Goal: Task Accomplishment & Management: Use online tool/utility

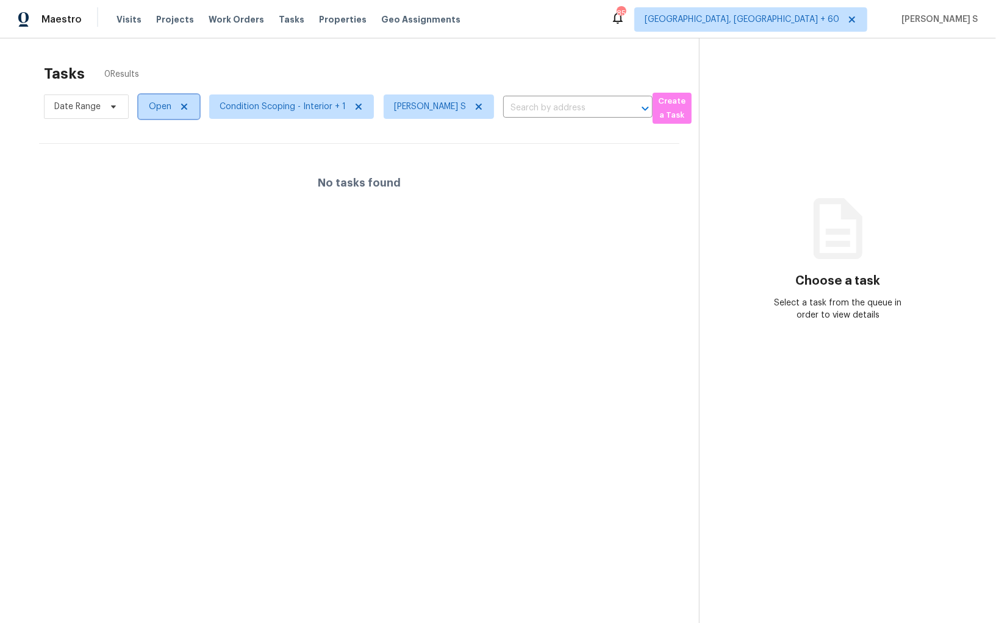
click at [170, 110] on span "Open" at bounding box center [168, 107] width 61 height 24
click at [179, 175] on label "Blocked" at bounding box center [169, 176] width 48 height 12
click at [153, 175] on input "Blocked" at bounding box center [149, 174] width 8 height 8
checkbox input "true"
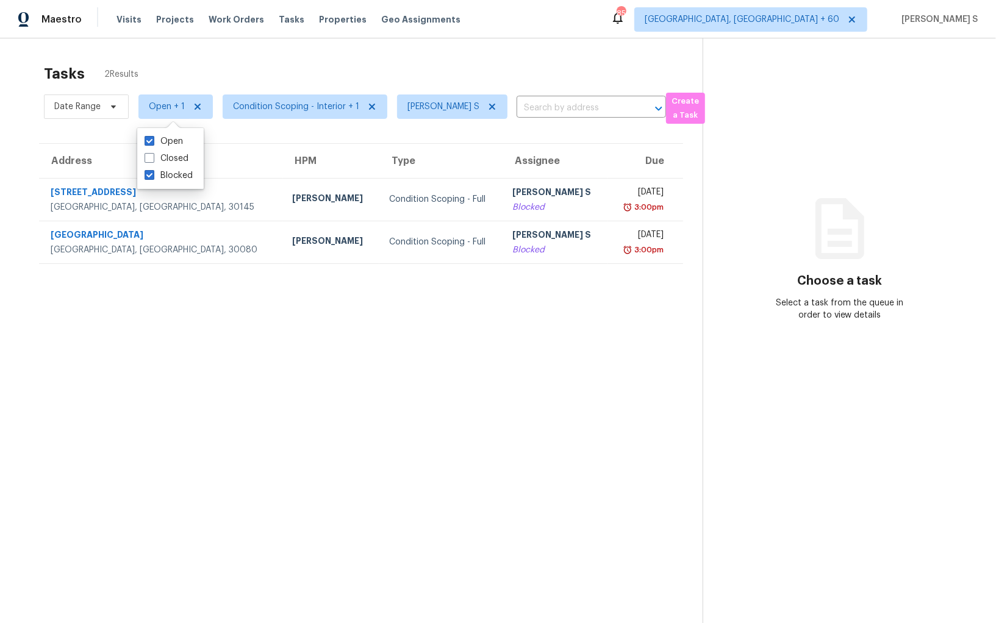
click at [340, 311] on section "Tasks 2 Results Date Range Open + 1 Condition Scoping - Interior + 1 Anbu Jebak…" at bounding box center [361, 360] width 683 height 604
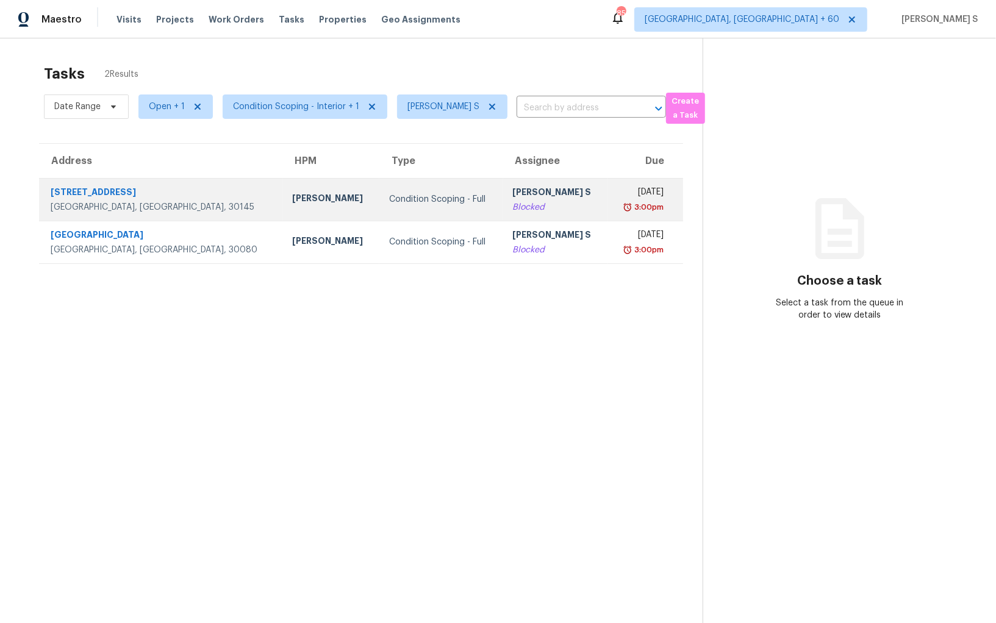
click at [503, 213] on td "Anbu Jebakumar S Blocked" at bounding box center [555, 199] width 105 height 43
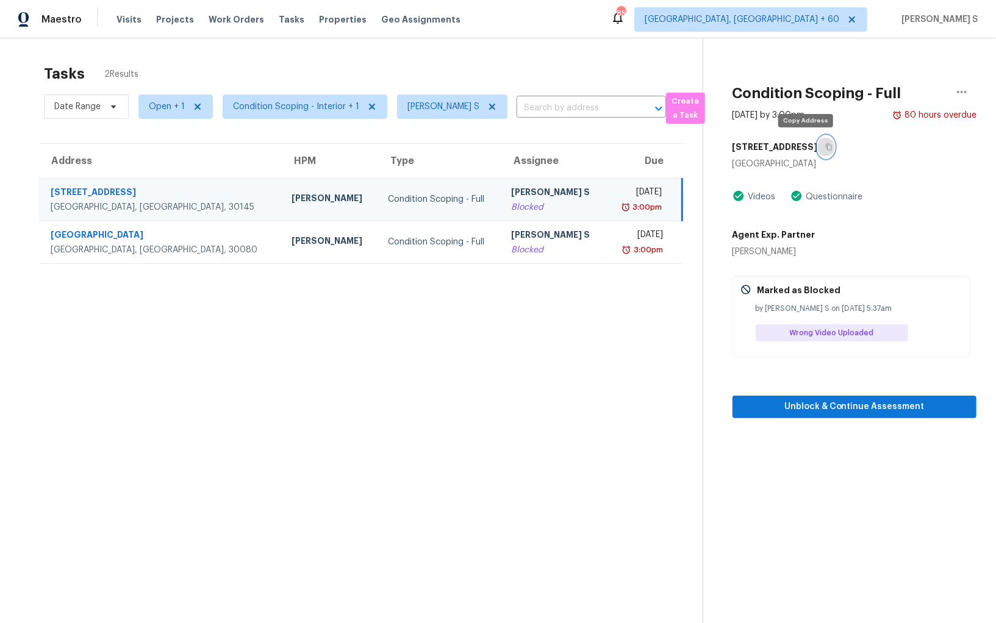
click at [825, 145] on icon "button" at bounding box center [828, 146] width 7 height 7
click at [512, 190] on div "[PERSON_NAME] S" at bounding box center [553, 193] width 85 height 15
click at [825, 148] on icon "button" at bounding box center [828, 146] width 7 height 7
click at [511, 201] on div "Blocked" at bounding box center [553, 207] width 85 height 12
click at [812, 141] on div "29 Glenmore Dr" at bounding box center [855, 147] width 244 height 22
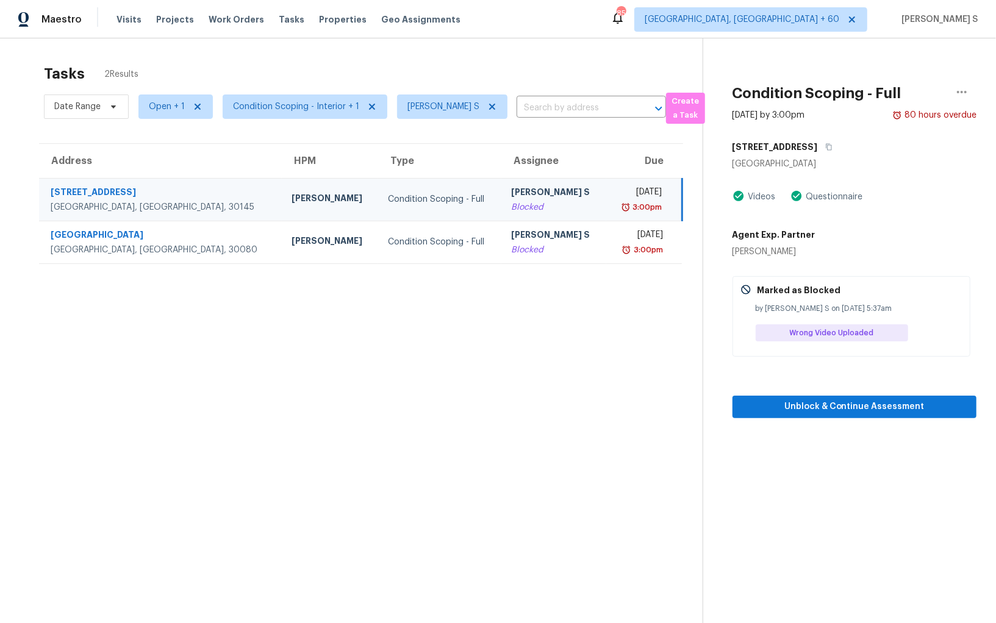
click at [812, 142] on div "29 Glenmore Dr" at bounding box center [855, 147] width 244 height 22
click at [825, 145] on icon "button" at bounding box center [828, 146] width 7 height 7
click at [766, 406] on span "Unblock & Continue Assessment" at bounding box center [854, 407] width 224 height 15
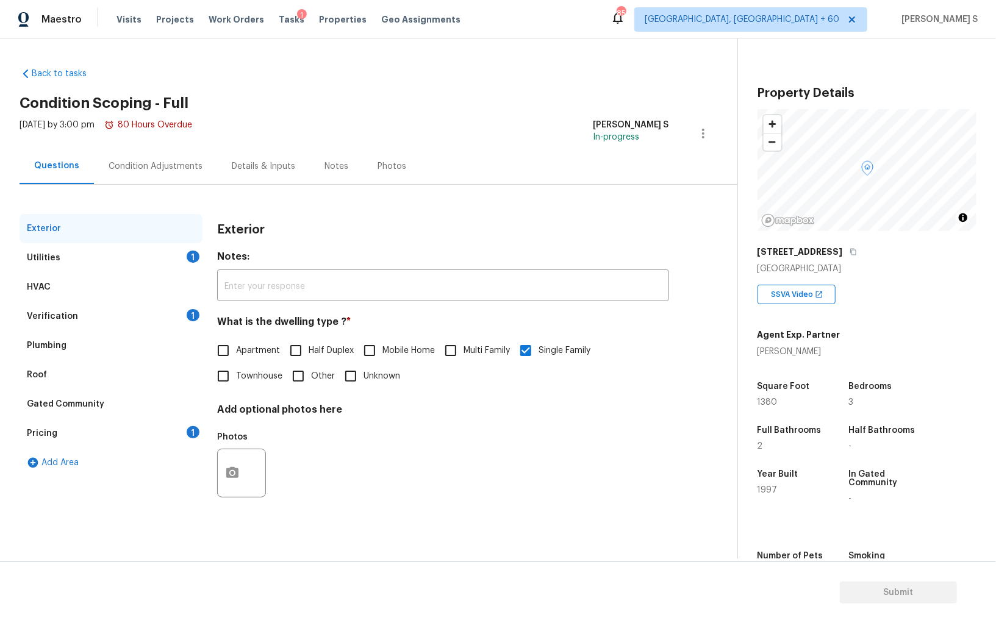
click at [167, 432] on div "Pricing 1" at bounding box center [111, 433] width 183 height 29
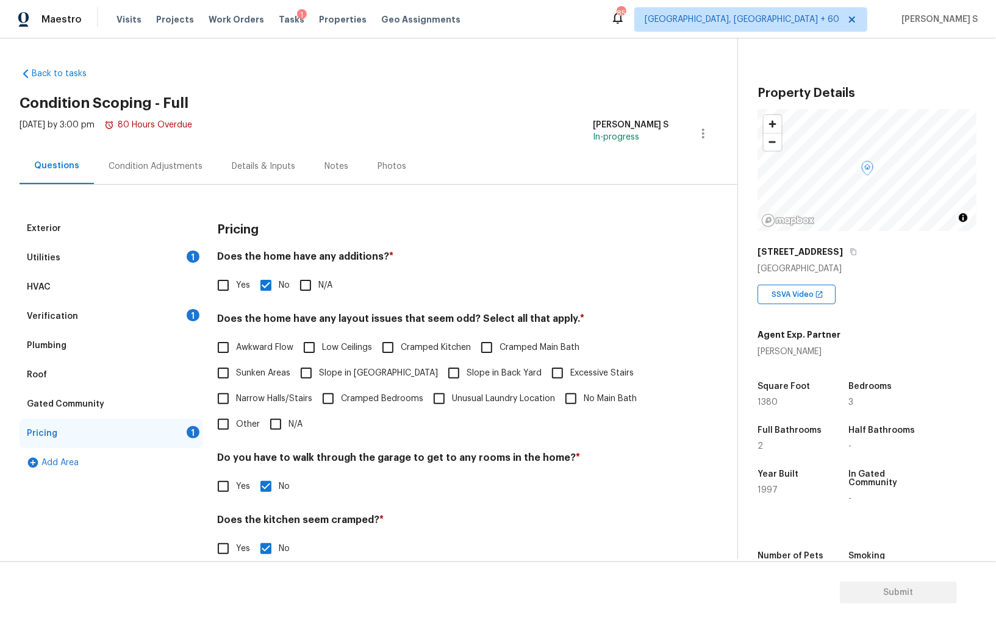
drag, startPoint x: 358, startPoint y: 365, endPoint x: 396, endPoint y: 365, distance: 37.8
click at [359, 365] on label "Slope in [GEOGRAPHIC_DATA]" at bounding box center [365, 374] width 145 height 26
click at [319, 365] on input "Slope in [GEOGRAPHIC_DATA]" at bounding box center [306, 374] width 26 height 26
checkbox input "true"
click at [441, 365] on input "Slope in Back Yard" at bounding box center [454, 375] width 26 height 26
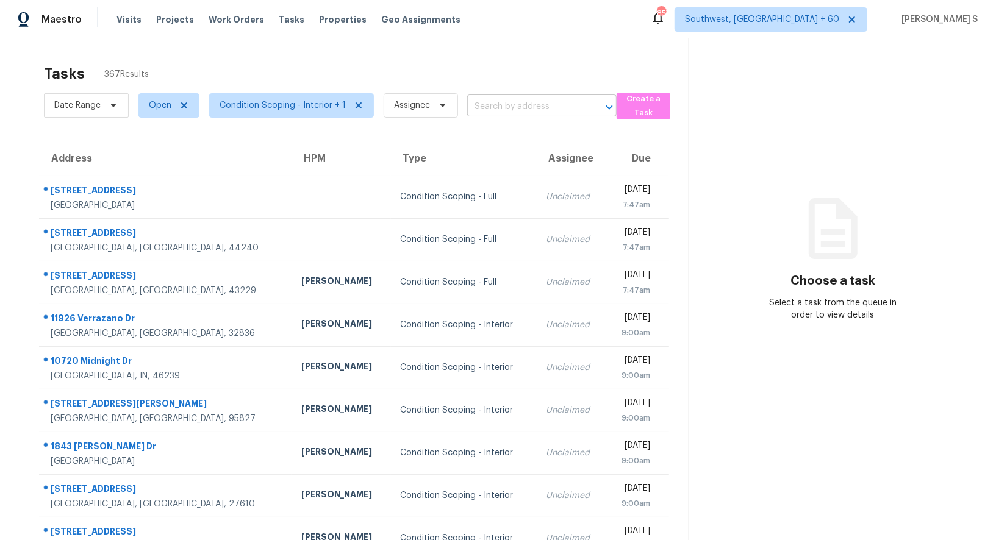
click at [497, 101] on input "text" at bounding box center [524, 107] width 115 height 19
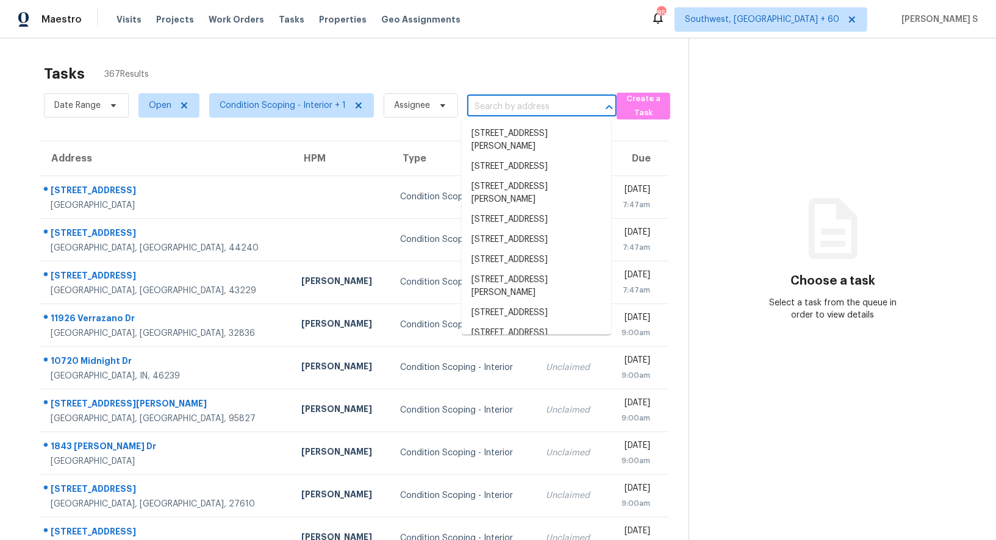
click at [497, 101] on input "text" at bounding box center [524, 107] width 115 height 19
paste input "3295 Peace Ln, Suwanee, GA 30024"
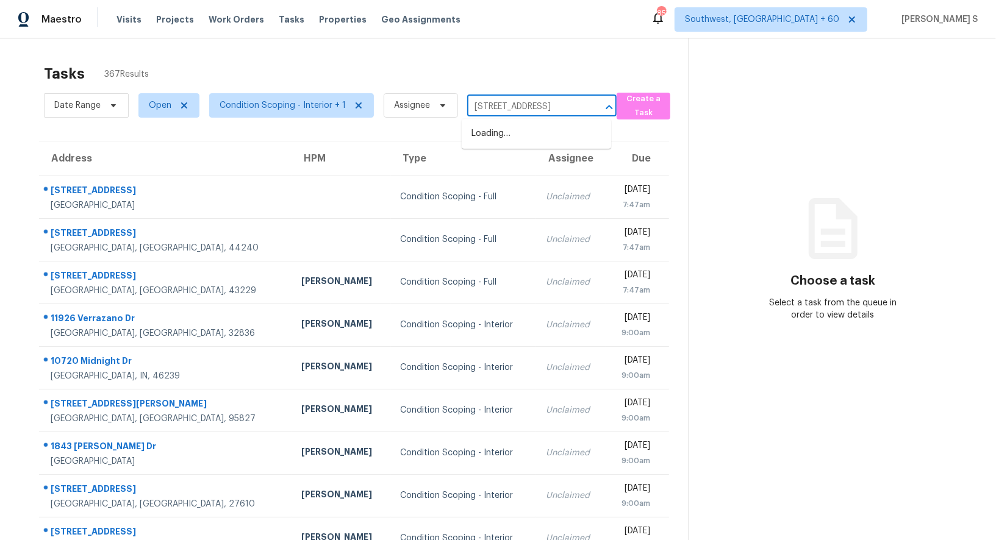
scroll to position [0, 37]
type input "3295 Peace Ln, Suwanee, GA 30024"
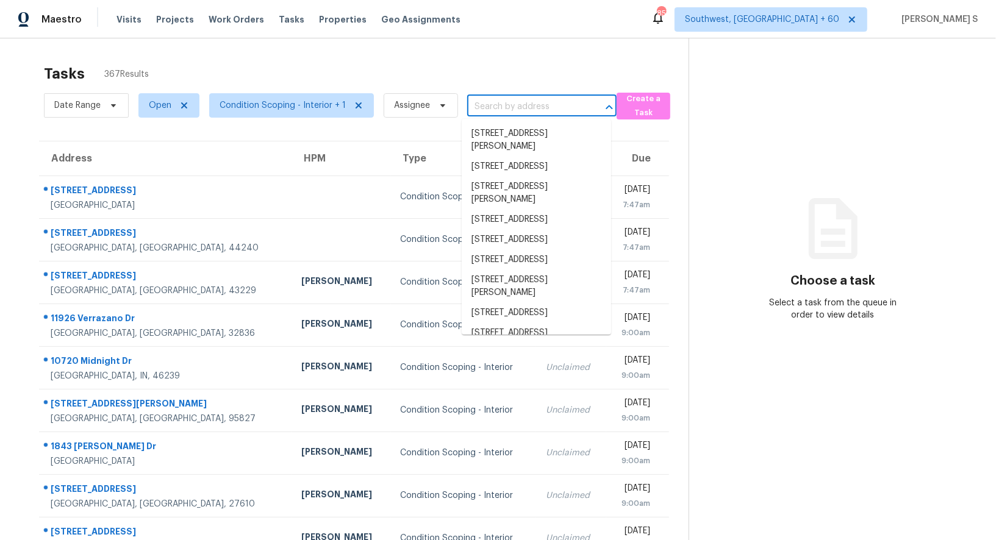
scroll to position [0, 0]
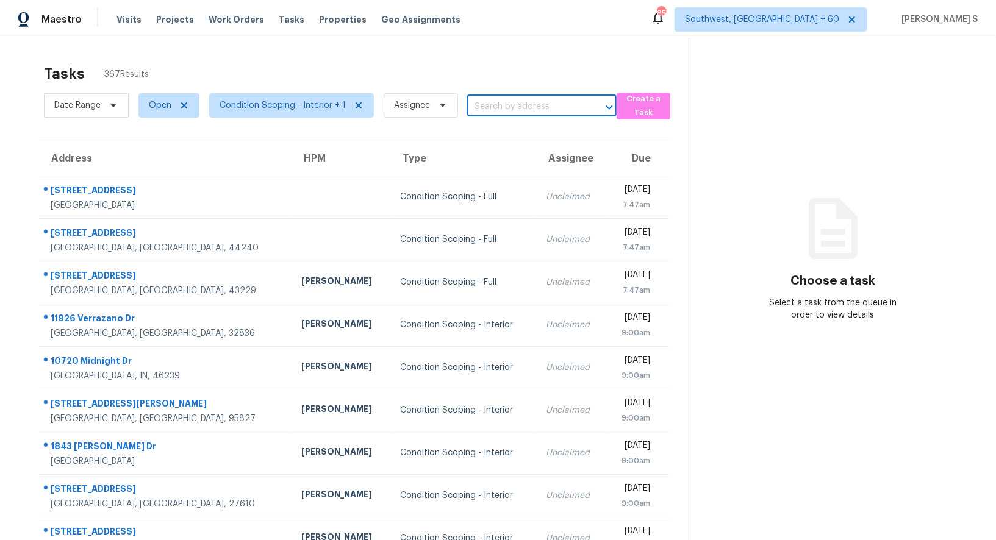
click at [509, 110] on input "text" at bounding box center [524, 107] width 115 height 19
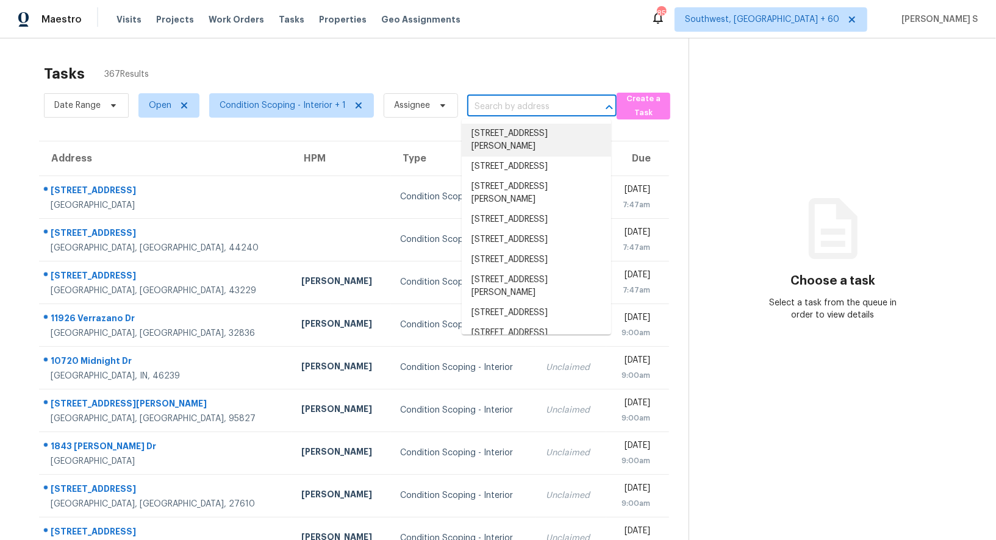
click at [509, 110] on input "text" at bounding box center [524, 107] width 115 height 19
paste input "3295 Peace Ln, Suwanee, GA 30024"
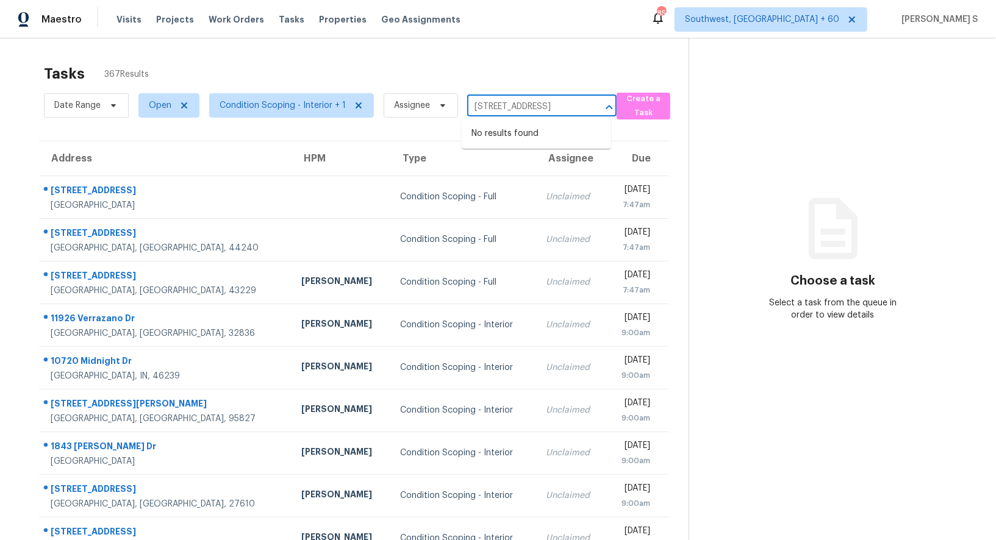
scroll to position [0, 37]
click at [481, 109] on input "3295 Peace Ln, Suwanee, GA 30024" at bounding box center [524, 107] width 115 height 19
type input "3295 Peace"
click at [528, 142] on li "3295 Peace Ln, Suwanee, GA 30024" at bounding box center [536, 134] width 149 height 20
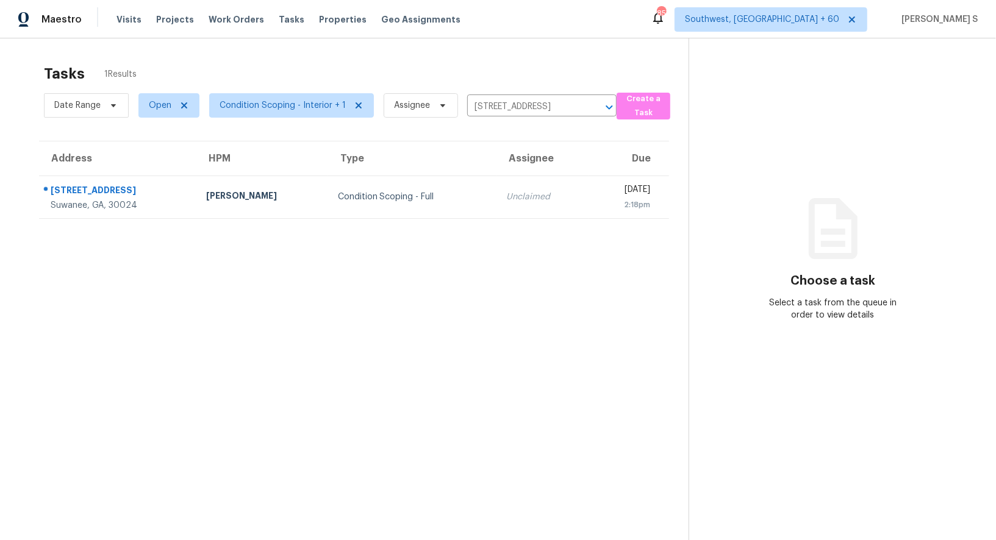
drag, startPoint x: 372, startPoint y: 184, endPoint x: 680, endPoint y: 180, distance: 307.5
click at [372, 184] on td "Condition Scoping - Full" at bounding box center [412, 197] width 169 height 43
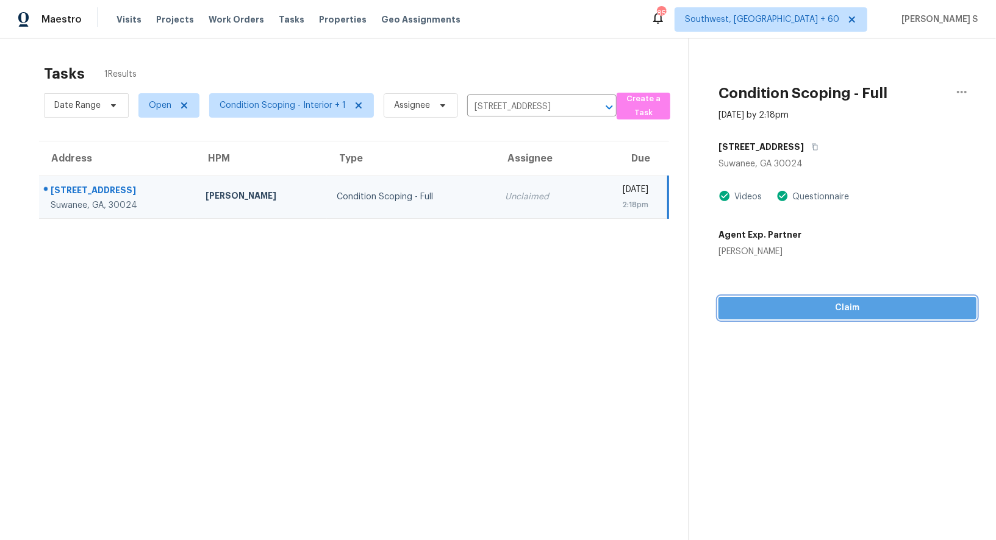
click at [813, 303] on span "Claim" at bounding box center [847, 308] width 239 height 15
click at [555, 331] on section "Tasks 1 Results Date Range Open Condition Scoping - Interior + 1 Assignee 3295 …" at bounding box center [354, 318] width 669 height 521
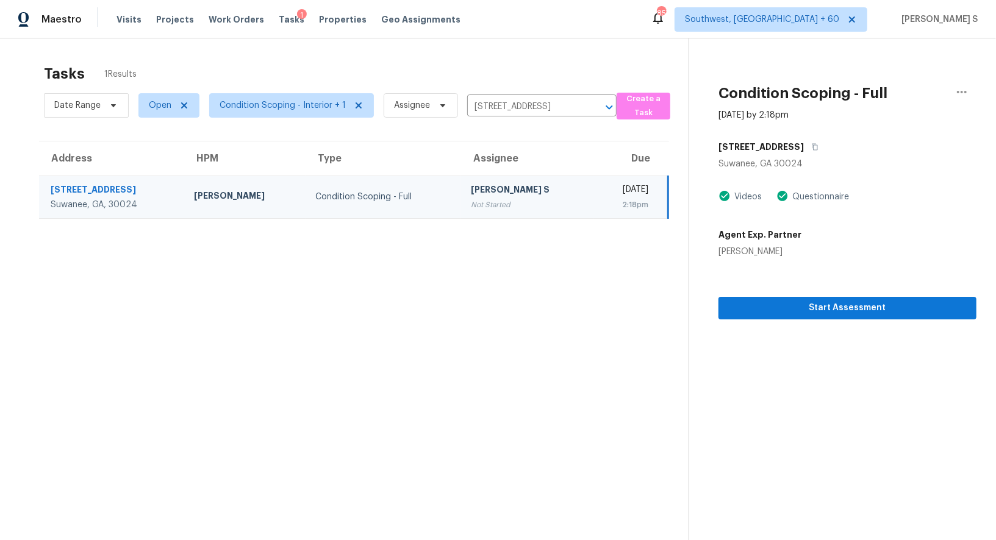
click at [478, 196] on div "[PERSON_NAME] S" at bounding box center [527, 191] width 112 height 15
click at [823, 311] on span "Start Assessment" at bounding box center [847, 308] width 239 height 15
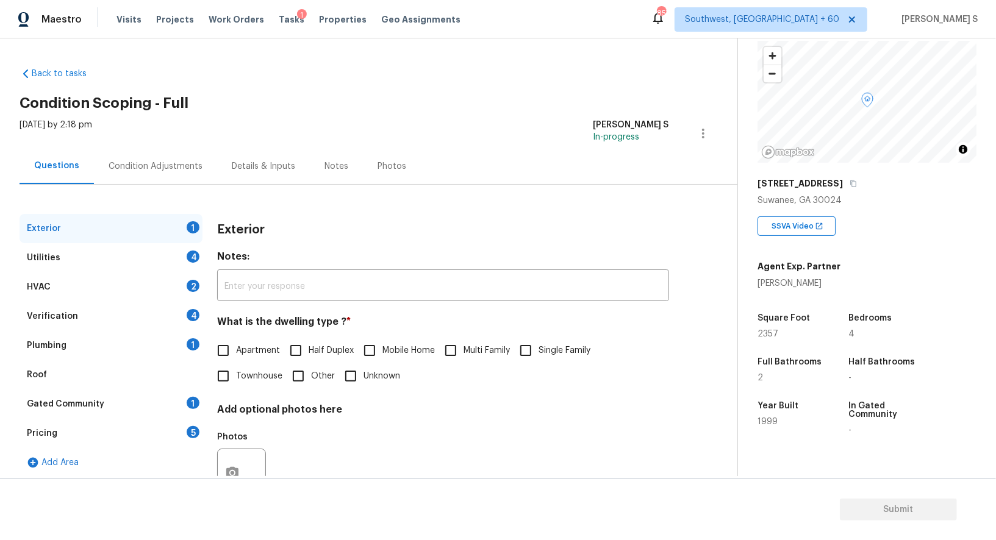
scroll to position [168, 0]
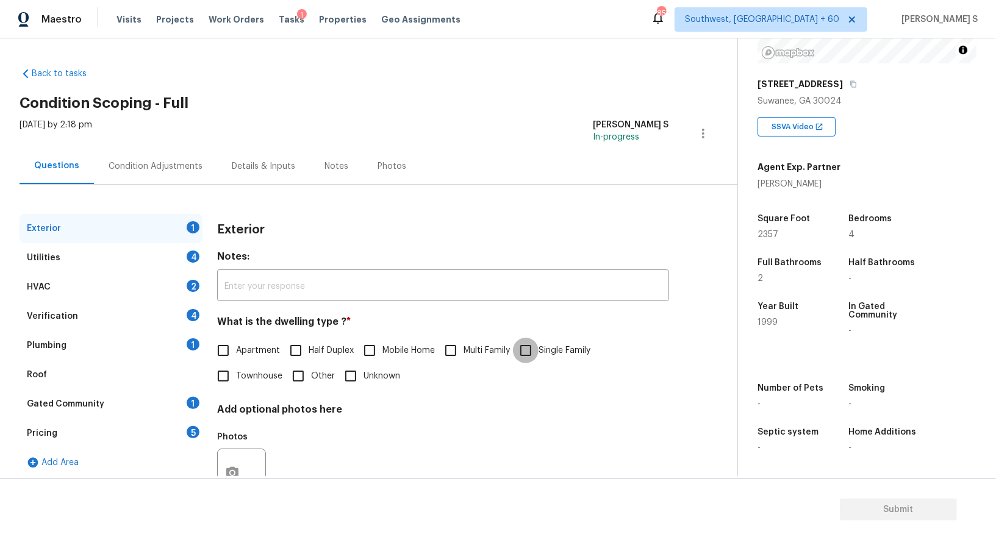
click at [529, 353] on input "Single Family" at bounding box center [526, 351] width 26 height 26
checkbox input "true"
click at [175, 260] on div "Utilities 4" at bounding box center [111, 257] width 183 height 29
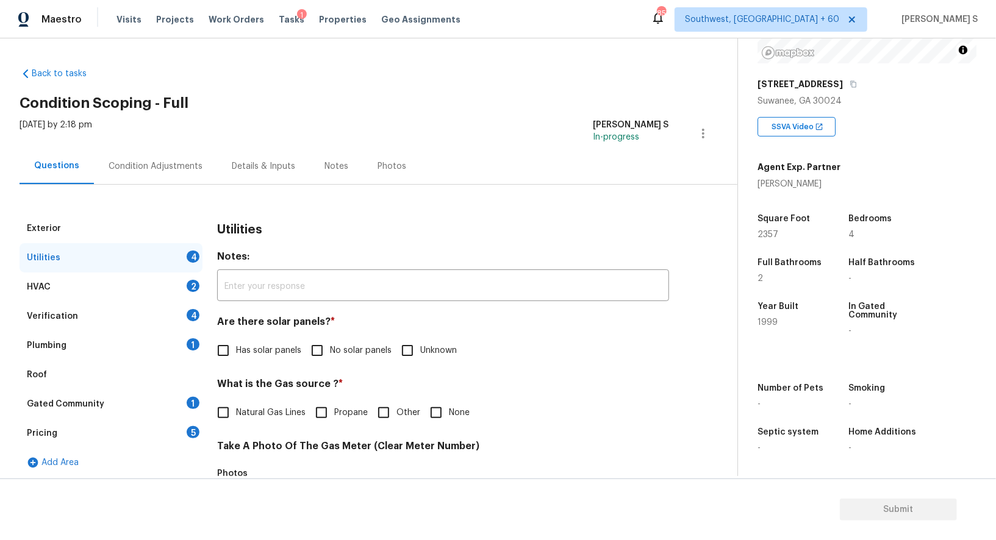
click at [249, 345] on span "Has solar panels" at bounding box center [268, 351] width 65 height 13
click at [236, 345] on input "Has solar panels" at bounding box center [223, 351] width 26 height 26
checkbox input "true"
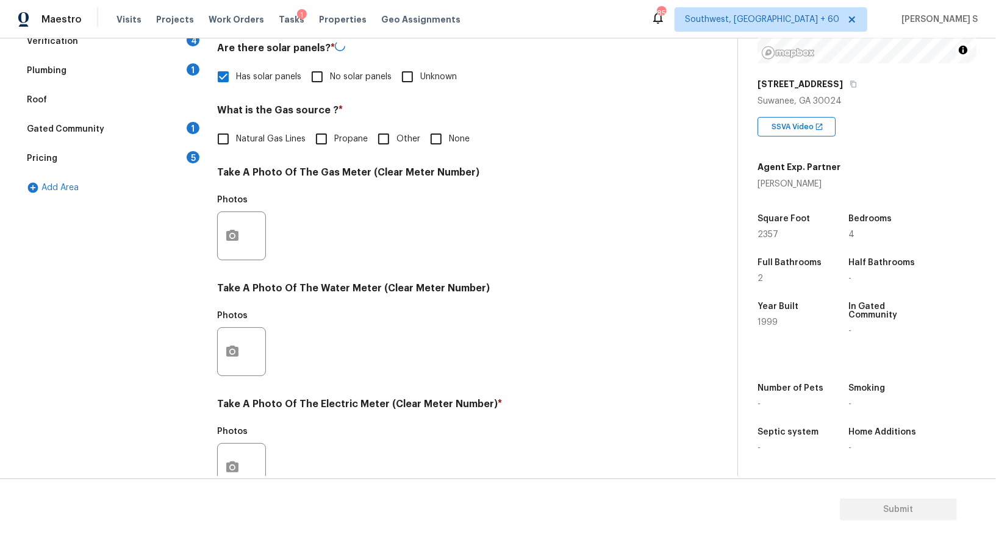
scroll to position [356, 0]
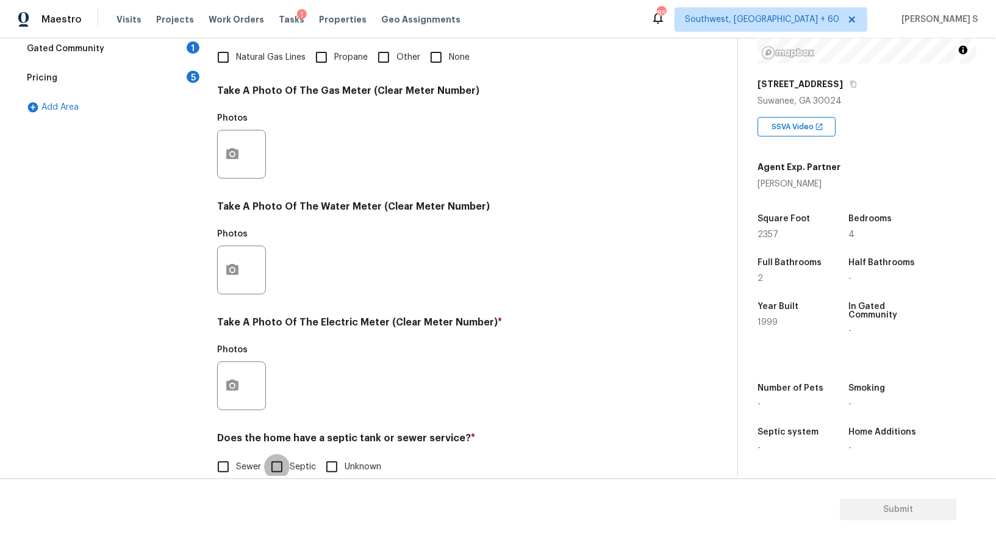
click at [289, 465] on input "Septic" at bounding box center [277, 467] width 26 height 26
checkbox input "true"
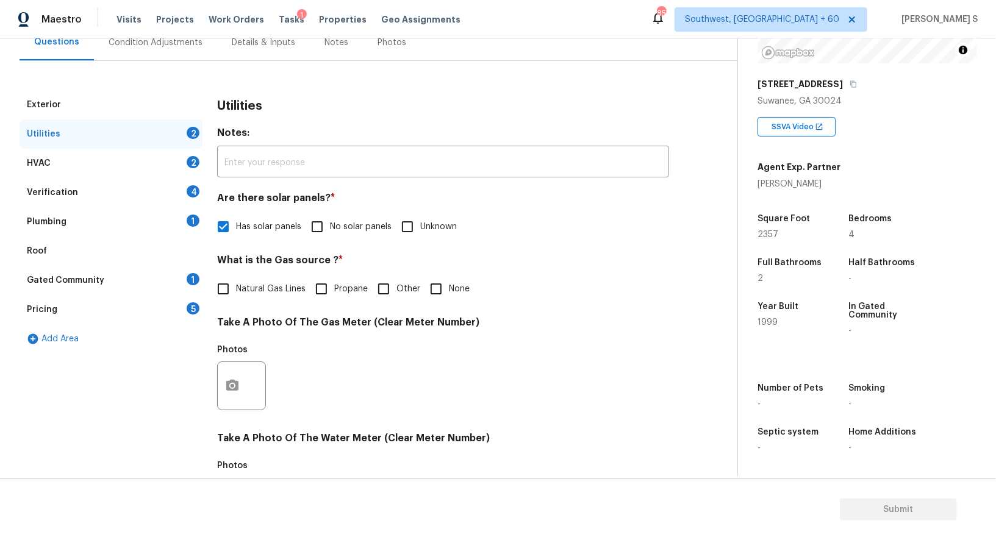
click at [185, 275] on div "Gated Community 1" at bounding box center [111, 280] width 183 height 29
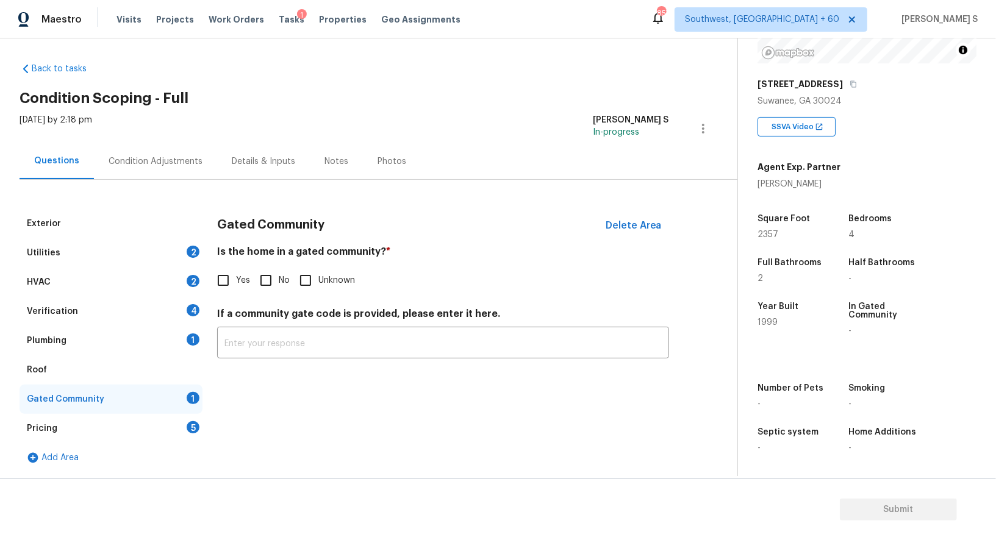
scroll to position [4, 0]
click at [263, 289] on input "No" at bounding box center [266, 281] width 26 height 26
checkbox input "true"
click at [182, 339] on div "Plumbing 1" at bounding box center [111, 341] width 183 height 29
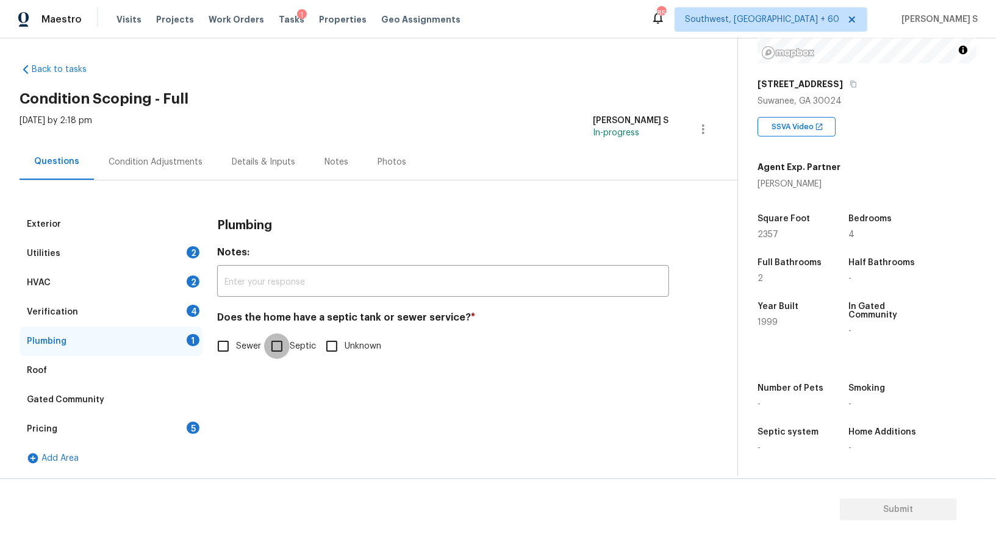
click at [277, 353] on input "Septic" at bounding box center [277, 347] width 26 height 26
checkbox input "true"
click at [190, 173] on div "Condition Adjustments" at bounding box center [155, 162] width 123 height 36
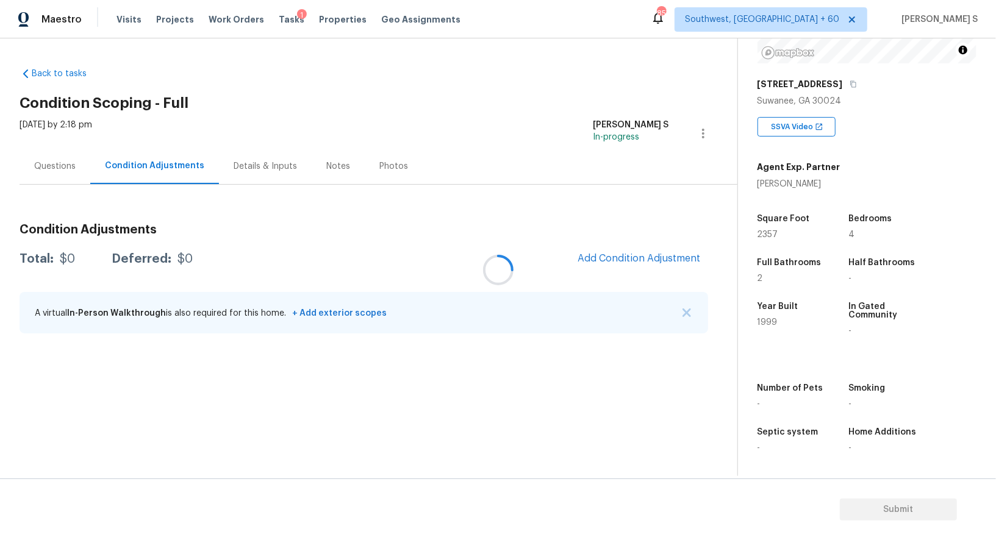
click at [622, 259] on div at bounding box center [498, 270] width 996 height 540
click at [651, 261] on div at bounding box center [498, 270] width 996 height 540
click at [500, 252] on div at bounding box center [498, 270] width 996 height 540
click at [590, 255] on span "Add Condition Adjustment" at bounding box center [639, 258] width 123 height 11
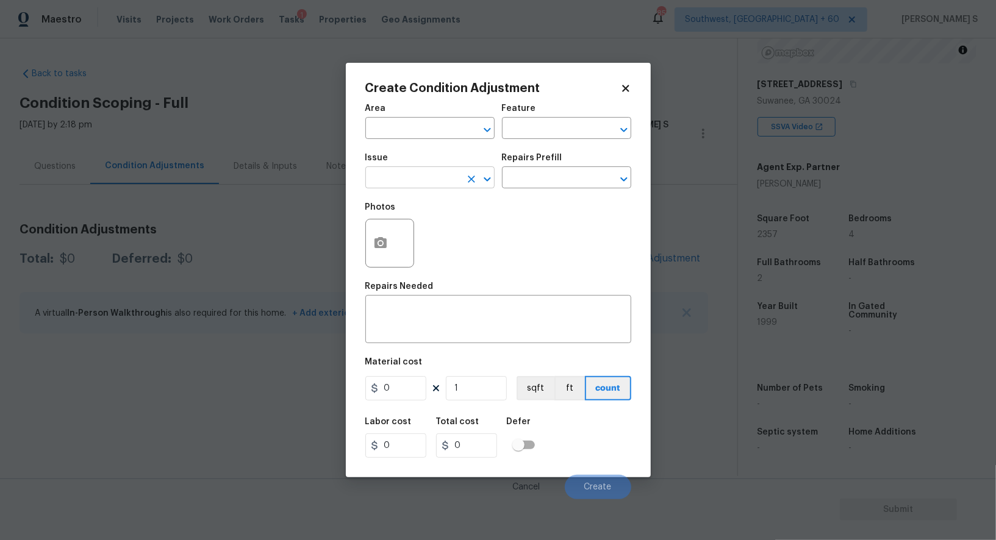
click at [431, 181] on input "text" at bounding box center [412, 179] width 95 height 19
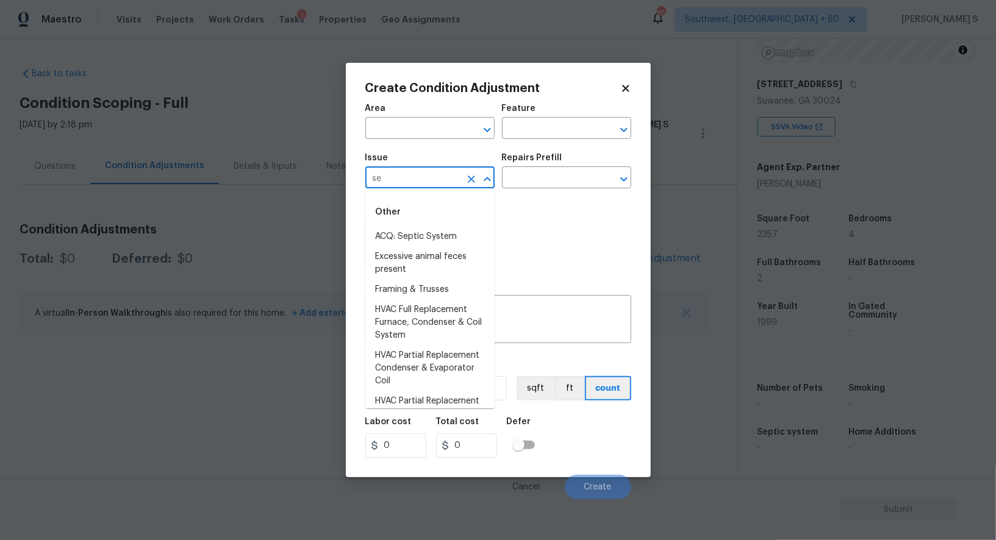
type input "sep"
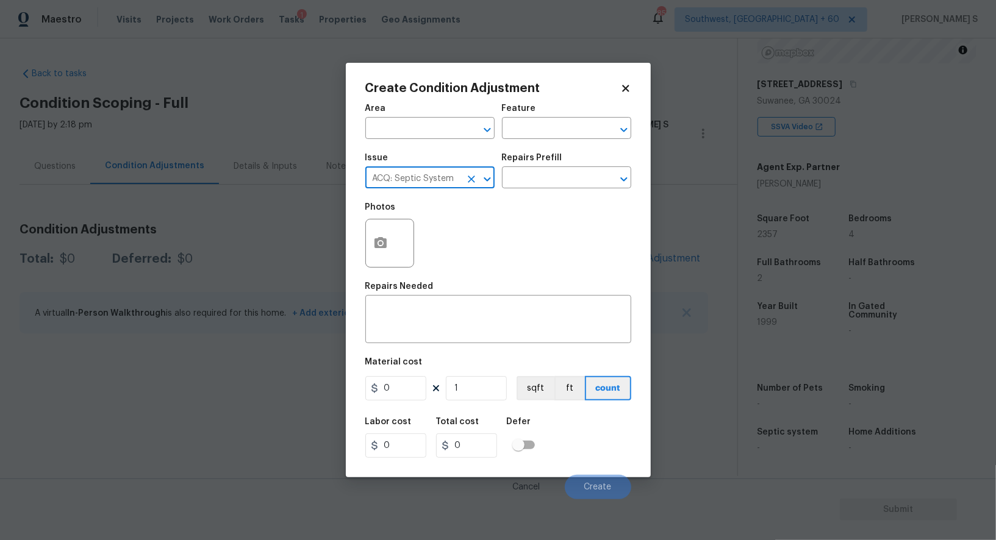
type input "ACQ: Septic System"
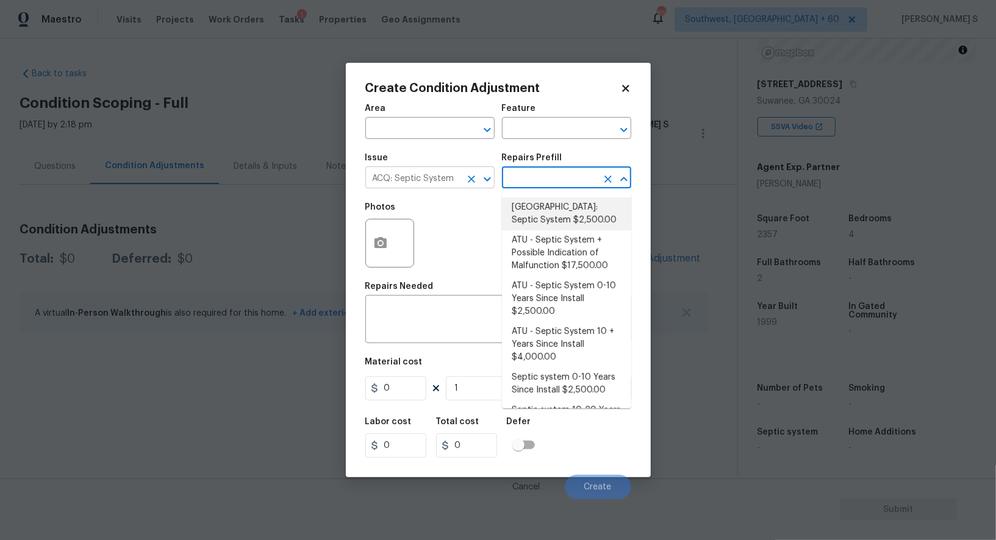
type input "Acquisition"
type textarea "Septic system repairs and certification charge. **Charge can be reviewed if sel…"
type input "2500"
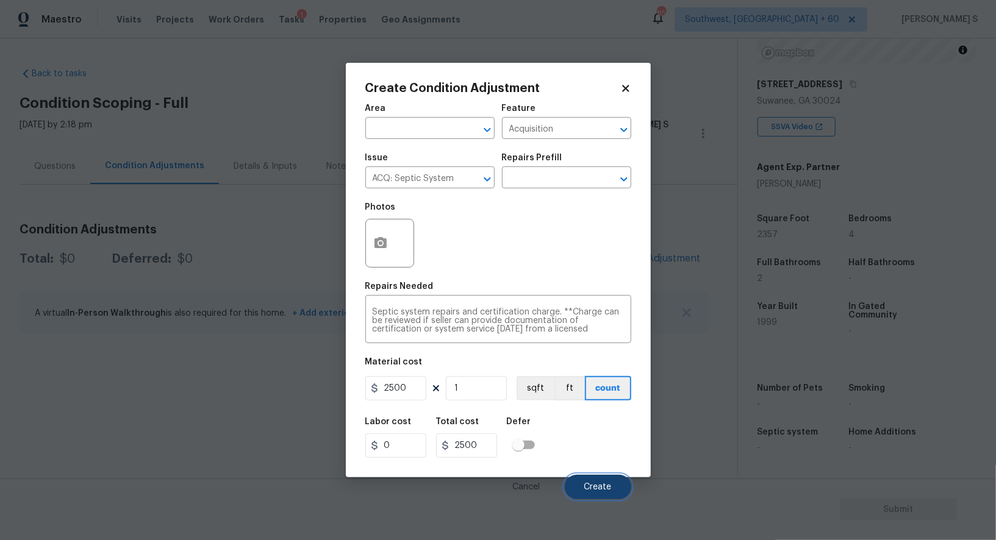
click at [596, 495] on button "Create" at bounding box center [598, 487] width 66 height 24
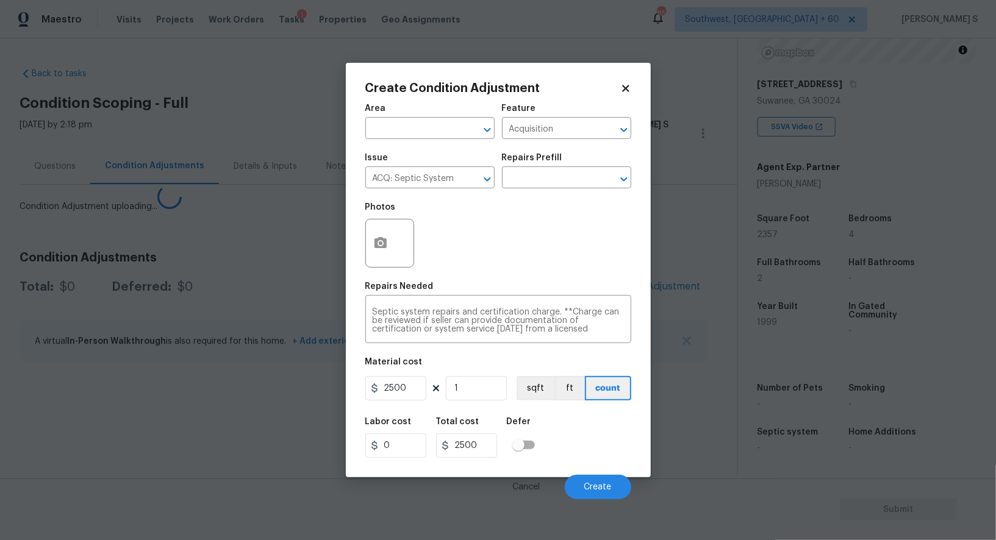
click at [109, 416] on body "Maestro Visits Projects Work Orders Tasks 1 Properties Geo Assignments 857 Sout…" at bounding box center [498, 270] width 996 height 540
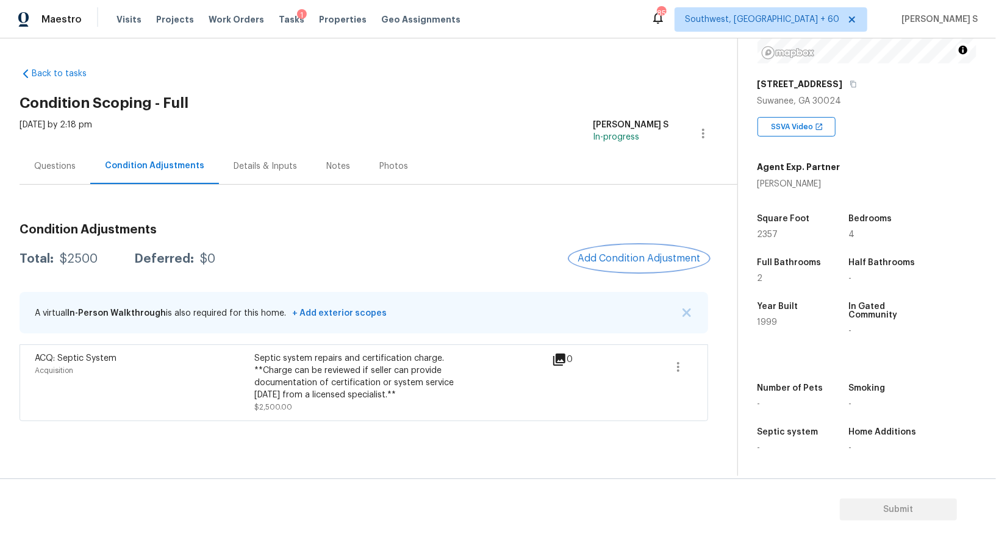
click at [648, 259] on span "Add Condition Adjustment" at bounding box center [639, 258] width 123 height 11
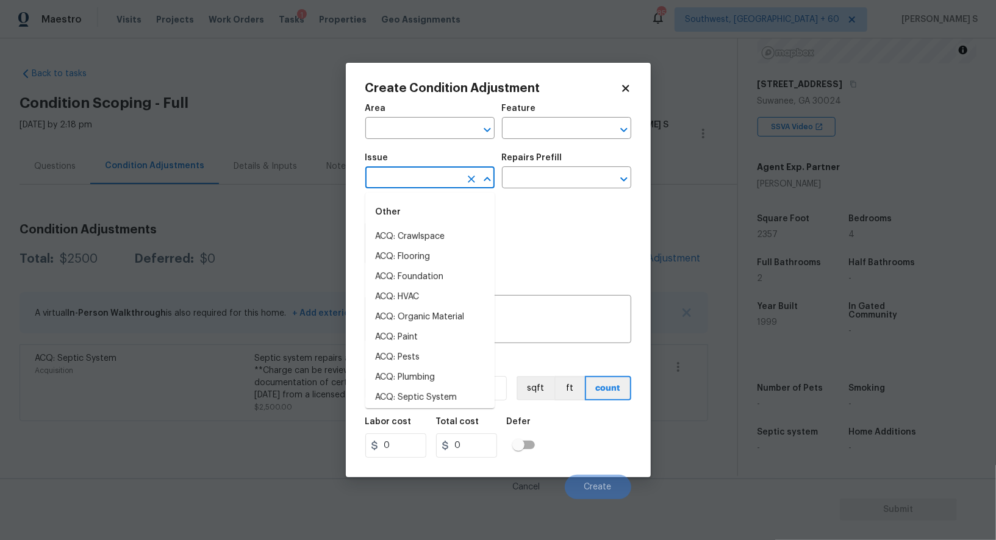
click at [401, 178] on input "text" at bounding box center [412, 179] width 95 height 19
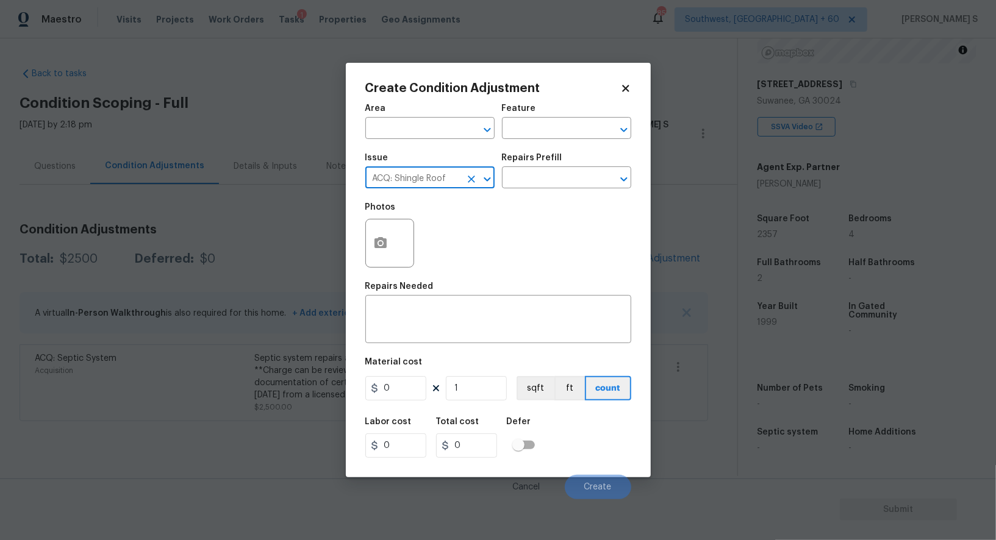
type input "ACQ: Shingle Roof"
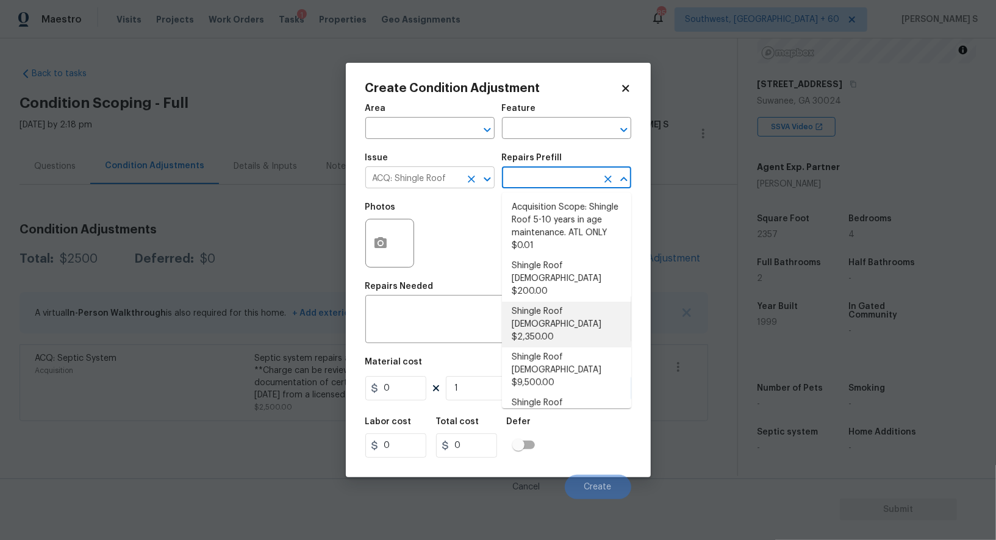
type input "Acquisition"
type textarea "Acquisition Scope: Shingle Roof 11-15 years in age maintenance."
type input "2350"
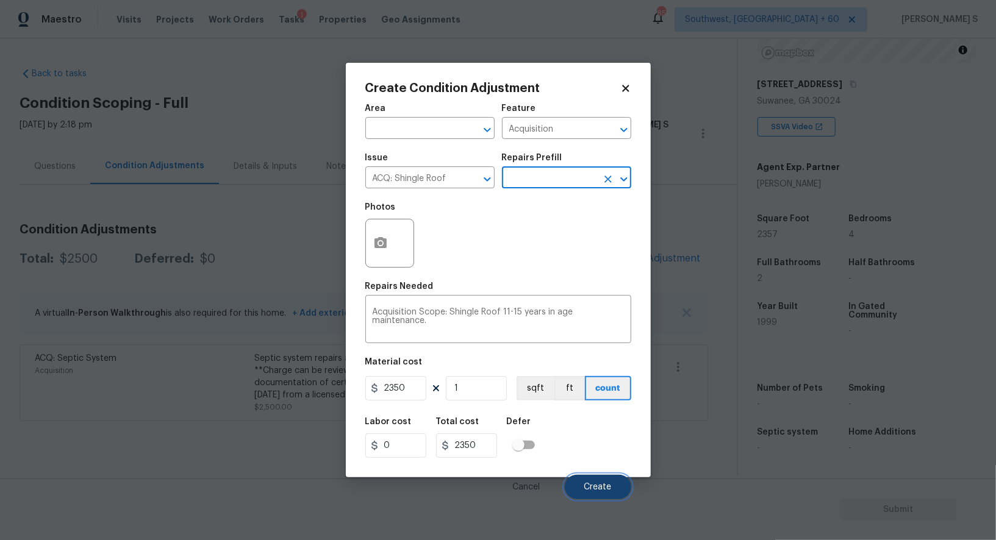
click at [610, 486] on span "Create" at bounding box center [597, 487] width 27 height 9
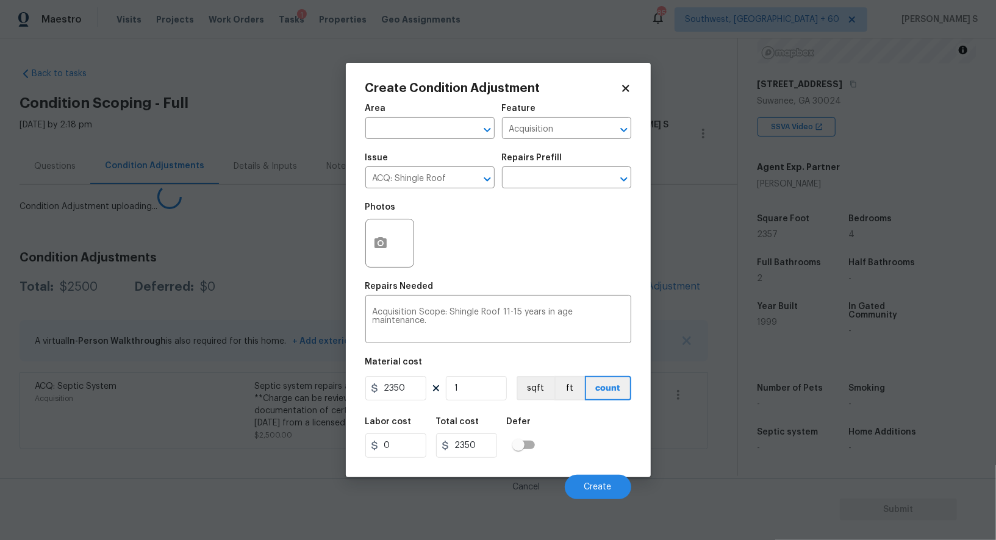
click at [174, 393] on div "ACQ: Septic System Acquisition" at bounding box center [145, 411] width 220 height 61
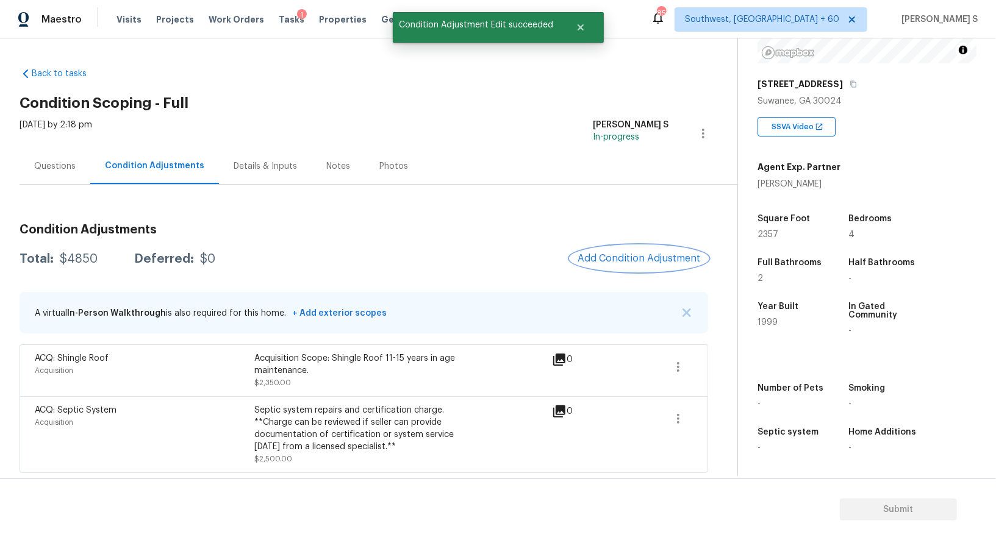
click at [619, 264] on span "Add Condition Adjustment" at bounding box center [639, 258] width 123 height 11
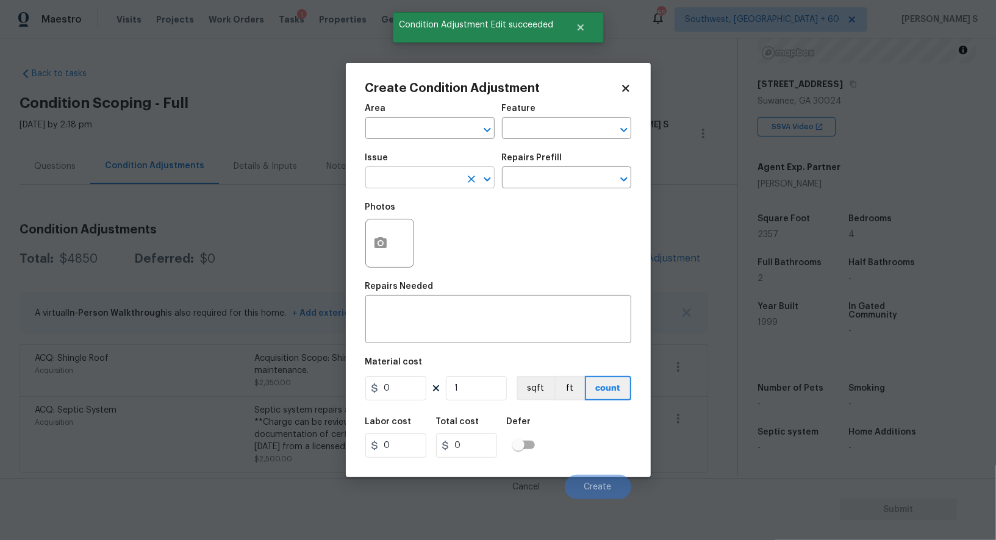
click at [436, 179] on input "text" at bounding box center [412, 179] width 95 height 19
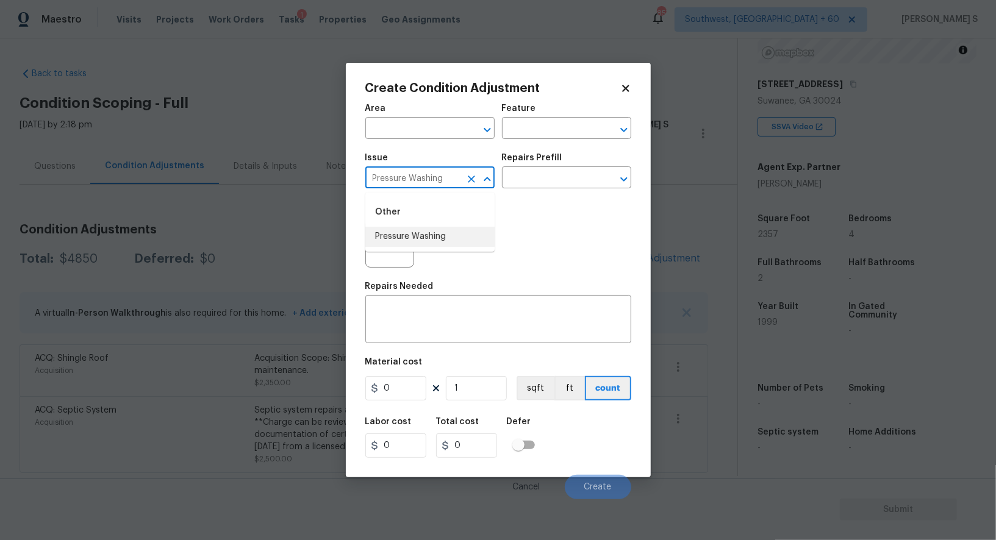
type input "Pressure Washing"
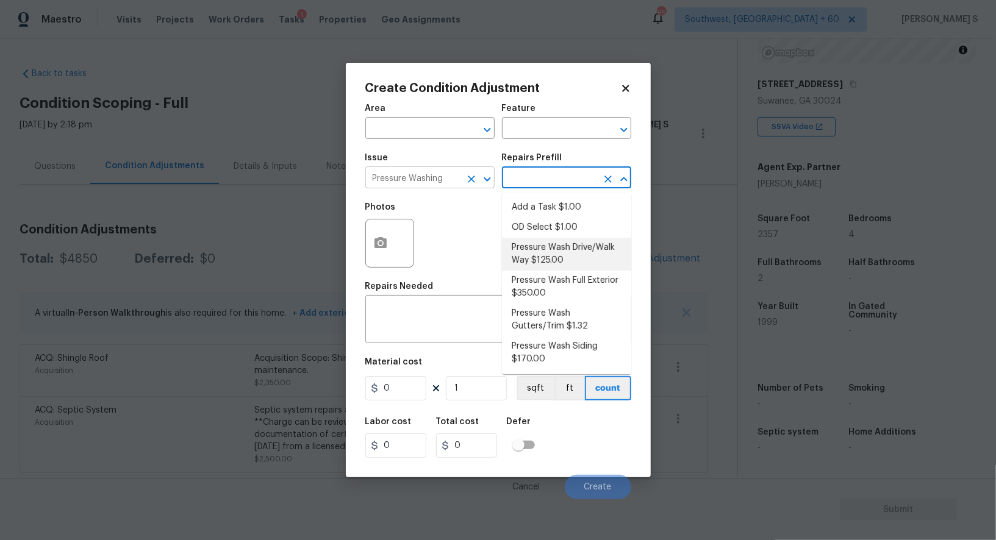
type input "Siding"
type textarea "Pressure wash the driveways/walkways as directed by the PM. Ensure that all deb…"
type input "125"
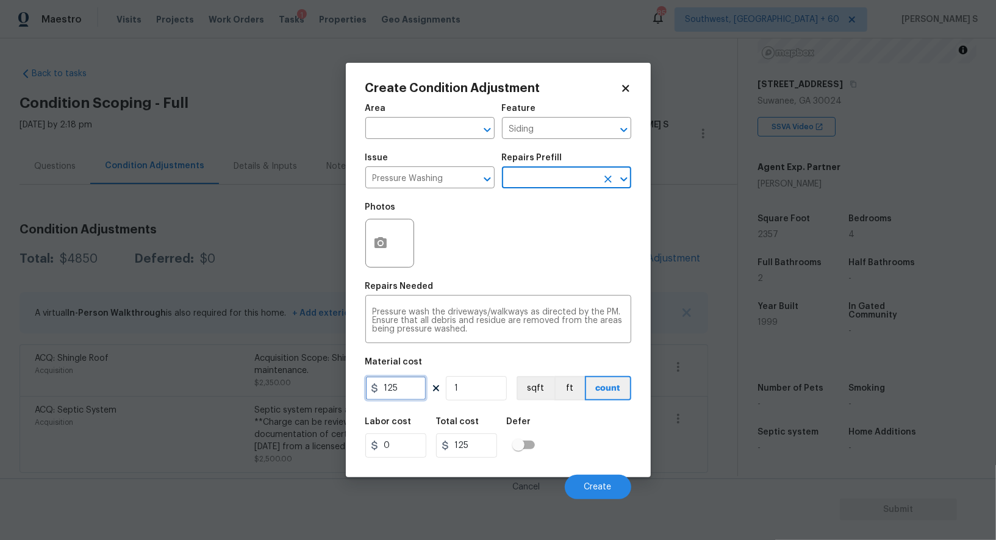
click at [406, 391] on input "125" at bounding box center [395, 388] width 61 height 24
type input "200"
click at [594, 453] on div "Labor cost 0 Total cost 200 Defer" at bounding box center [498, 438] width 266 height 55
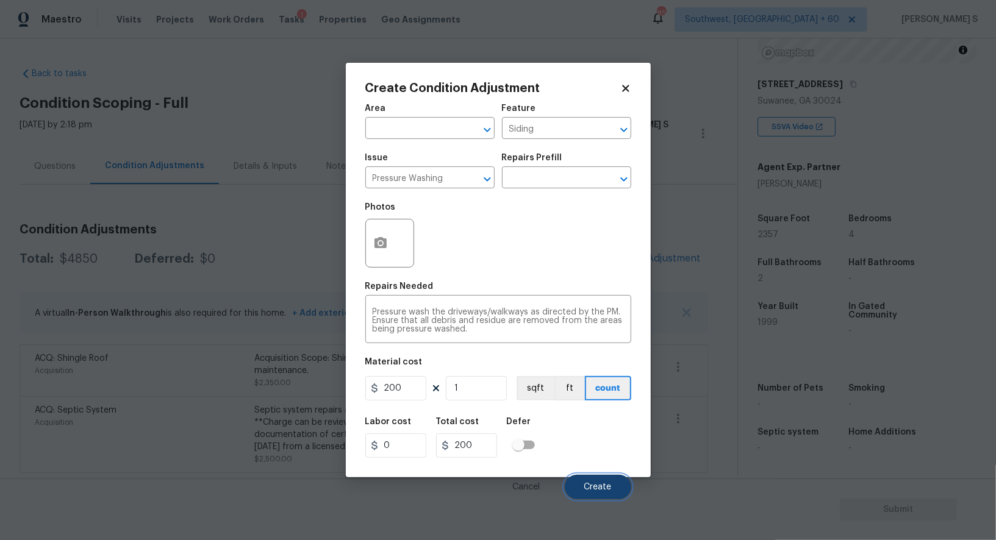
click at [587, 482] on button "Create" at bounding box center [598, 487] width 66 height 24
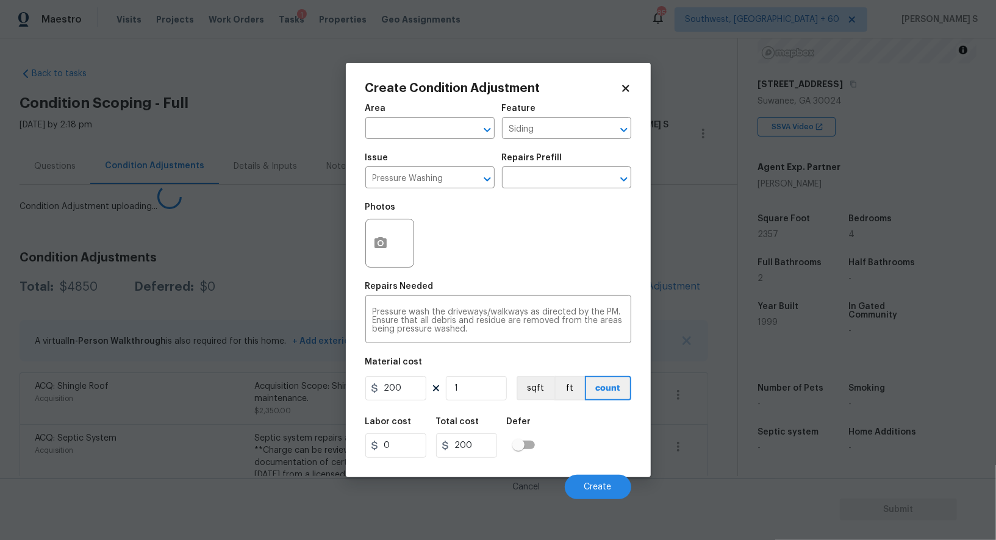
click at [176, 429] on body "Maestro Visits Projects Work Orders Tasks 1 Properties Geo Assignments 857 Sout…" at bounding box center [498, 270] width 996 height 540
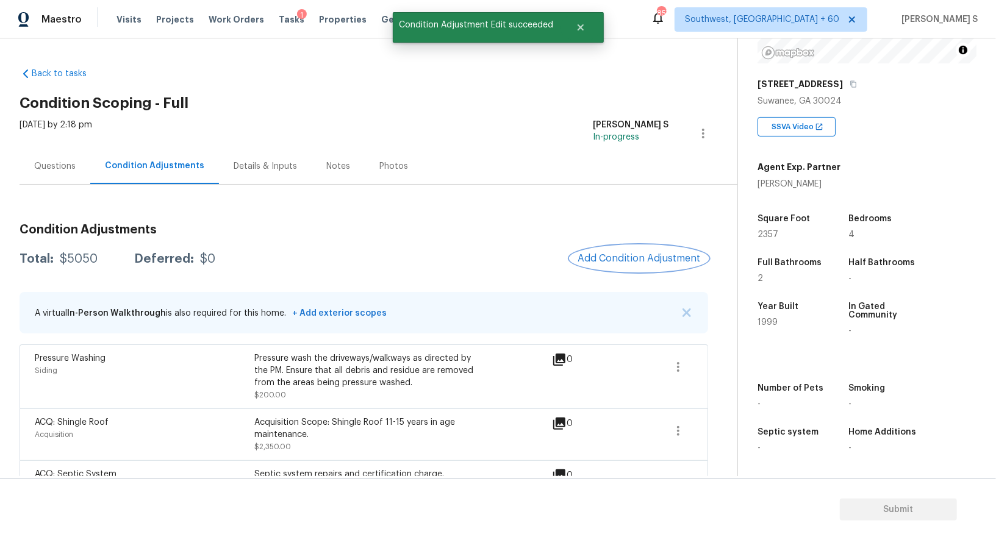
click at [644, 254] on span "Add Condition Adjustment" at bounding box center [639, 258] width 123 height 11
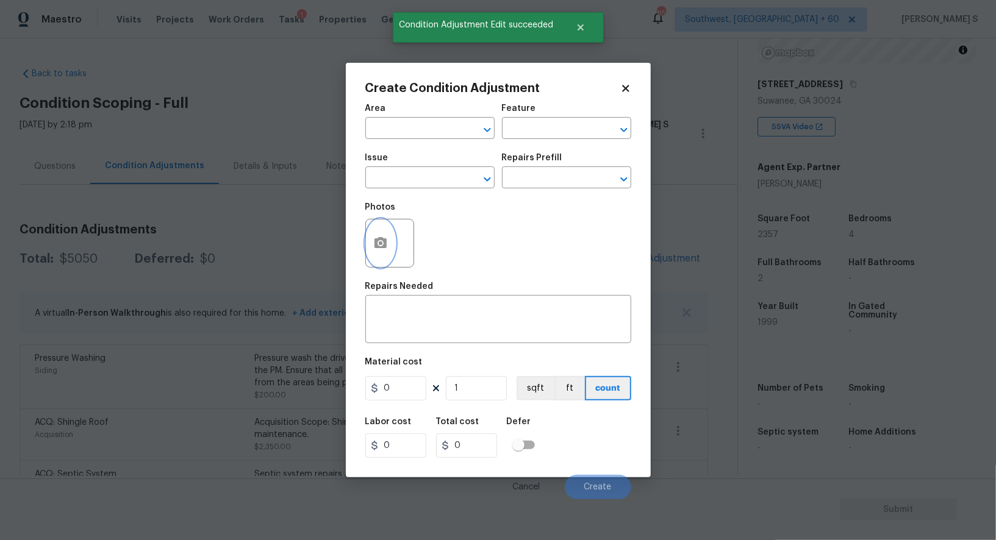
click at [386, 243] on icon "button" at bounding box center [381, 242] width 12 height 11
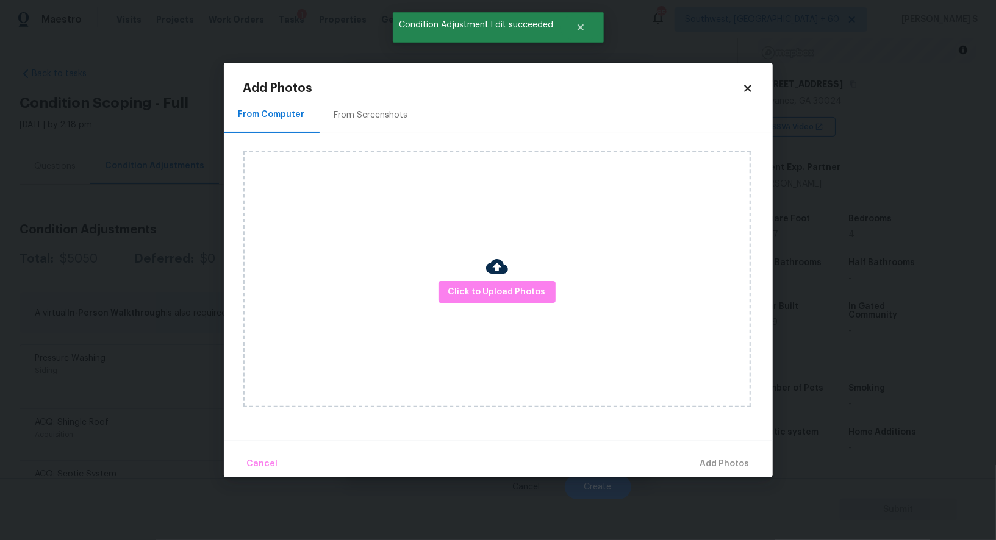
click at [374, 115] on div "From Screenshots" at bounding box center [371, 115] width 74 height 12
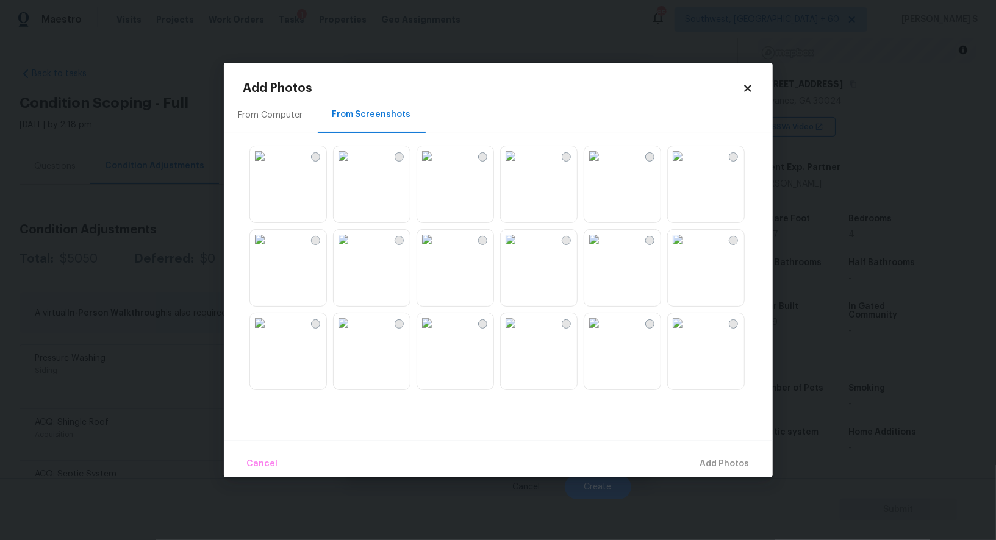
click at [437, 166] on img at bounding box center [427, 156] width 20 height 20
click at [353, 166] on img at bounding box center [344, 156] width 20 height 20
click at [353, 249] on img at bounding box center [344, 240] width 20 height 20
click at [270, 333] on img at bounding box center [260, 324] width 20 height 20
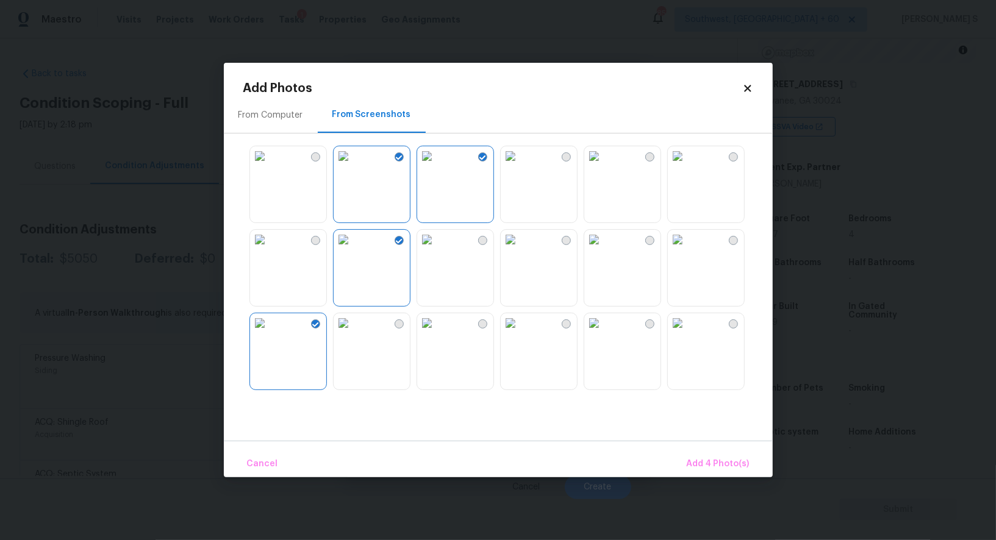
click at [604, 246] on img at bounding box center [594, 240] width 20 height 20
click at [604, 166] on img at bounding box center [594, 156] width 20 height 20
click at [520, 319] on img at bounding box center [511, 324] width 20 height 20
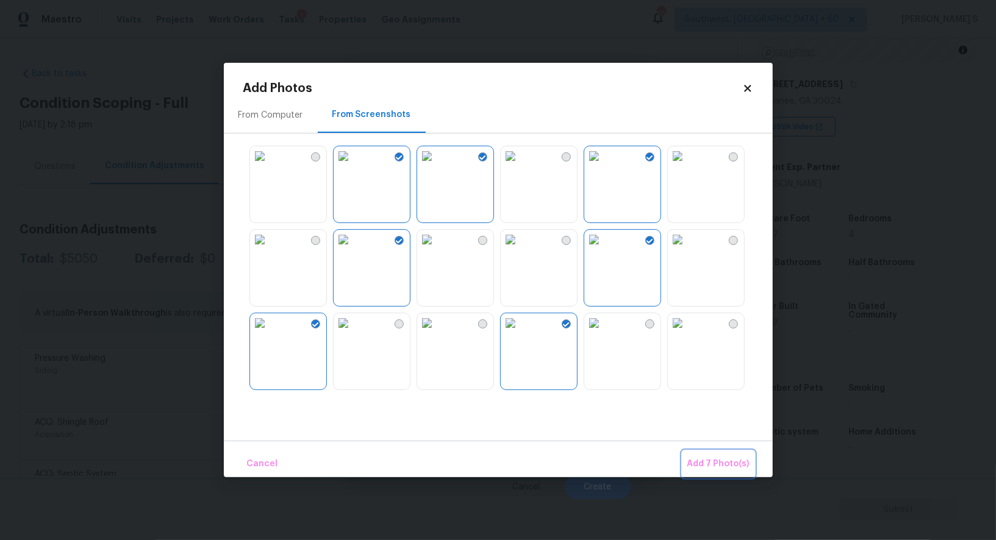
click at [732, 461] on span "Add 7 Photo(s)" at bounding box center [718, 464] width 62 height 15
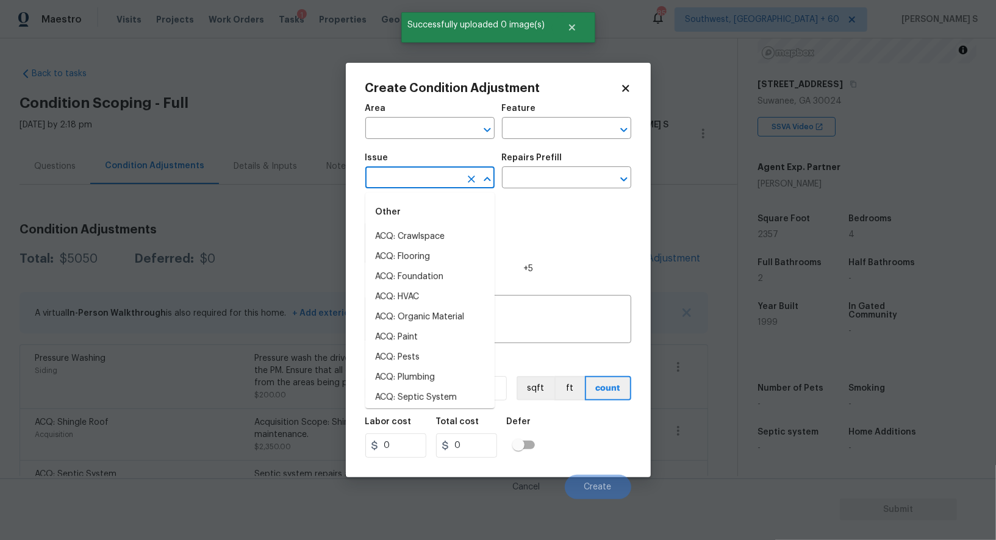
click at [448, 173] on input "text" at bounding box center [412, 179] width 95 height 19
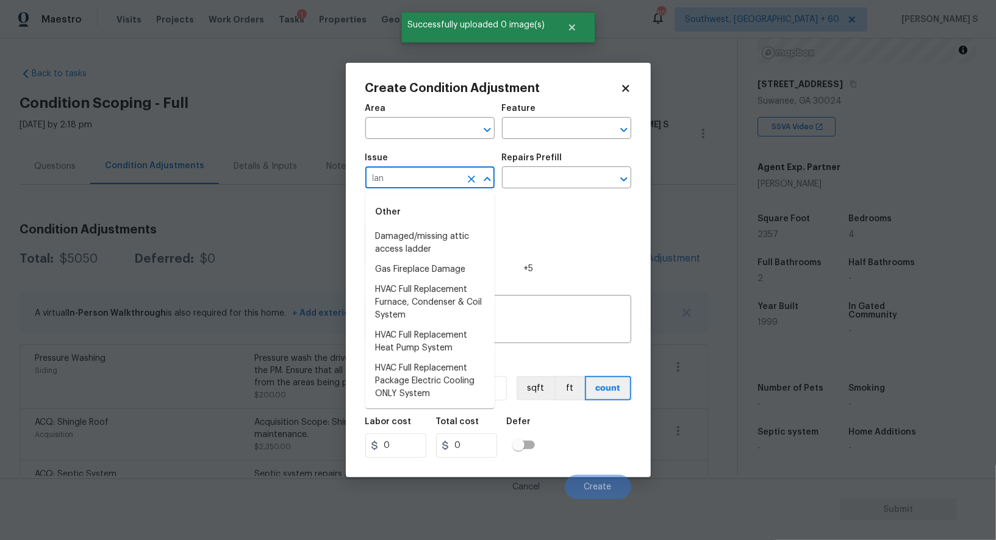
click at [448, 173] on input "lan" at bounding box center [412, 179] width 95 height 19
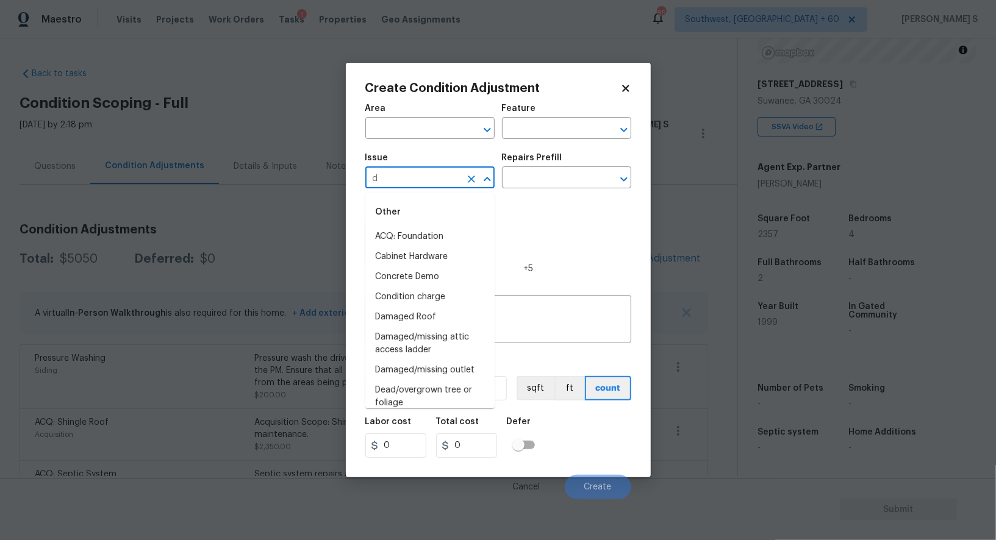
click at [448, 173] on input "d" at bounding box center [412, 179] width 95 height 19
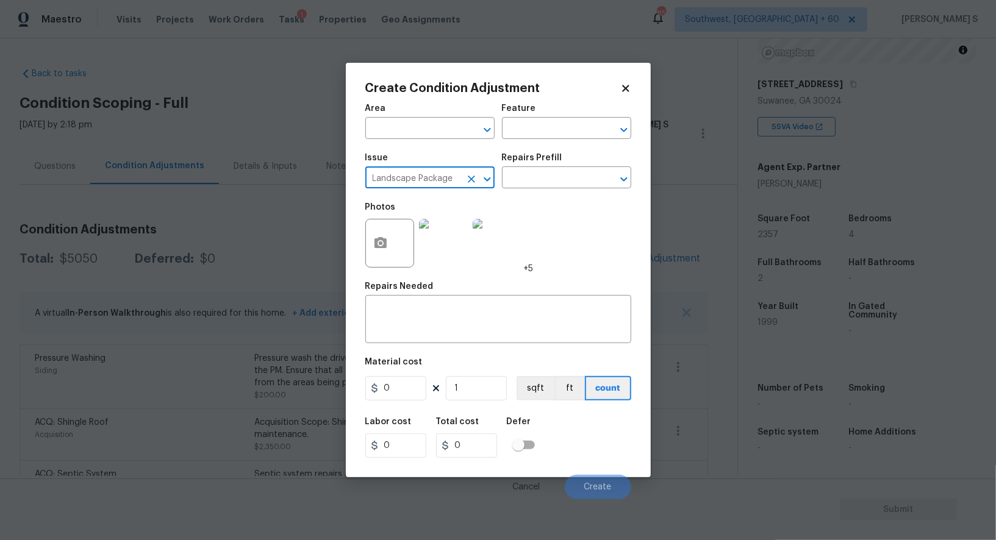
type input "Landscape Package"
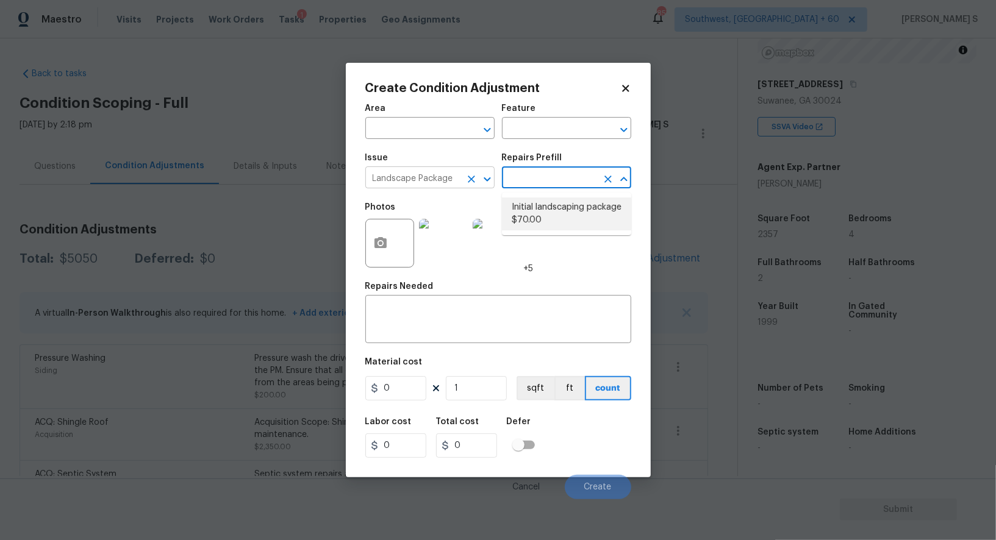
type input "Home Readiness Packages"
type textarea "Mowing of grass up to 6" in height. Mow, edge along driveways & sidewalks, trim…"
type input "70"
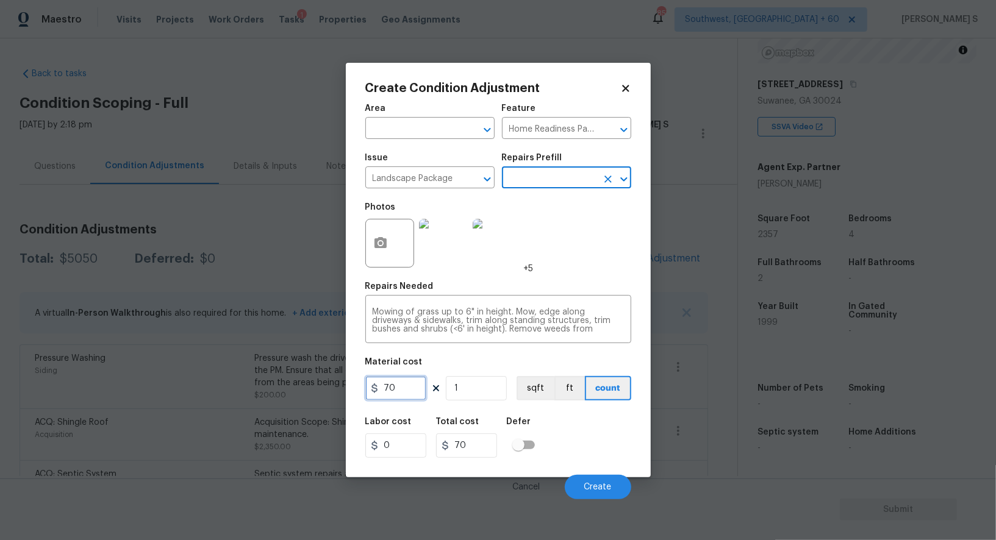
click at [417, 389] on input "70" at bounding box center [395, 388] width 61 height 24
type input "800"
click at [596, 440] on div "Labor cost 0 Total cost 800 Defer" at bounding box center [498, 438] width 266 height 55
click at [412, 390] on input "800" at bounding box center [395, 388] width 61 height 24
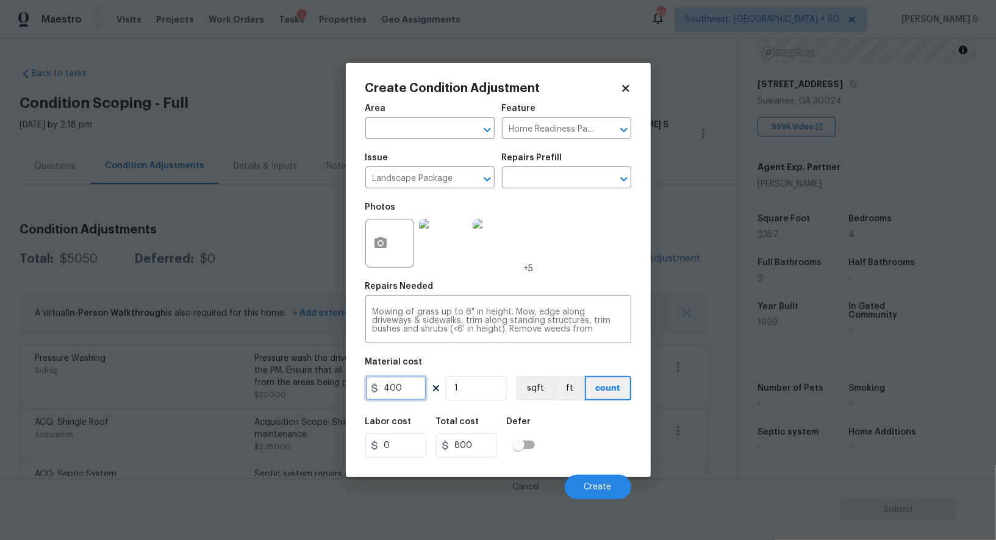
type input "400"
click at [584, 447] on div "Labor cost 0 Total cost 400 Defer" at bounding box center [498, 438] width 266 height 55
click at [611, 483] on button "Create" at bounding box center [598, 487] width 66 height 24
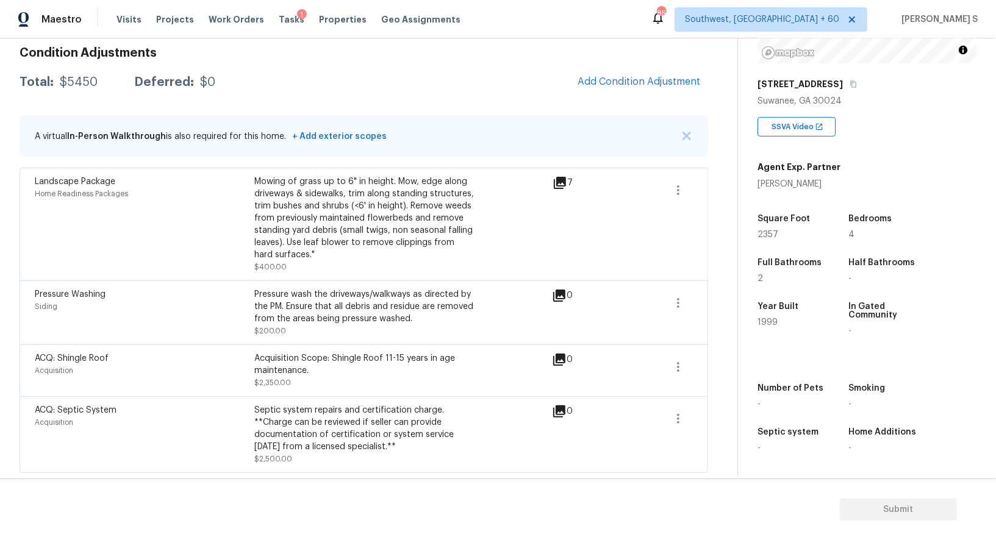
scroll to position [0, 0]
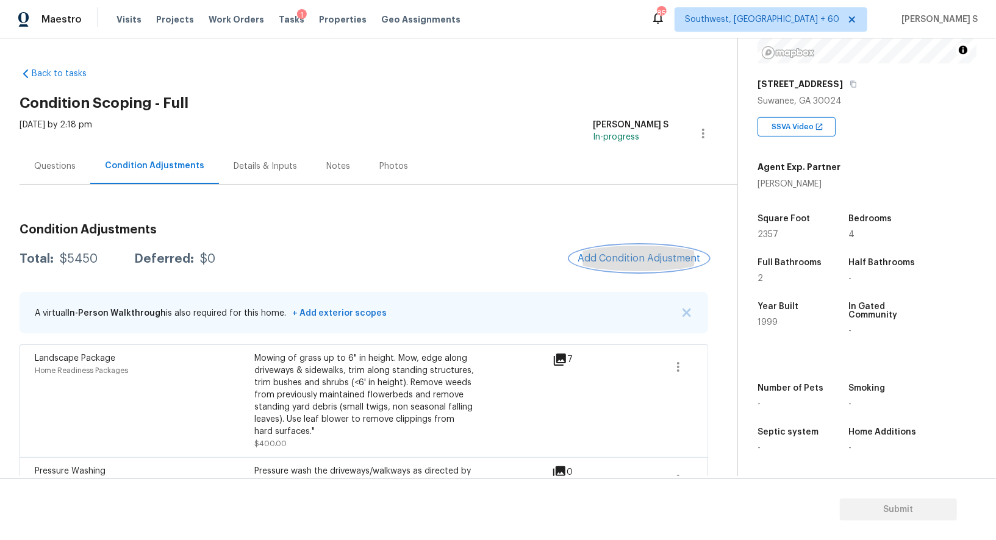
click at [661, 253] on span "Add Condition Adjustment" at bounding box center [639, 258] width 123 height 11
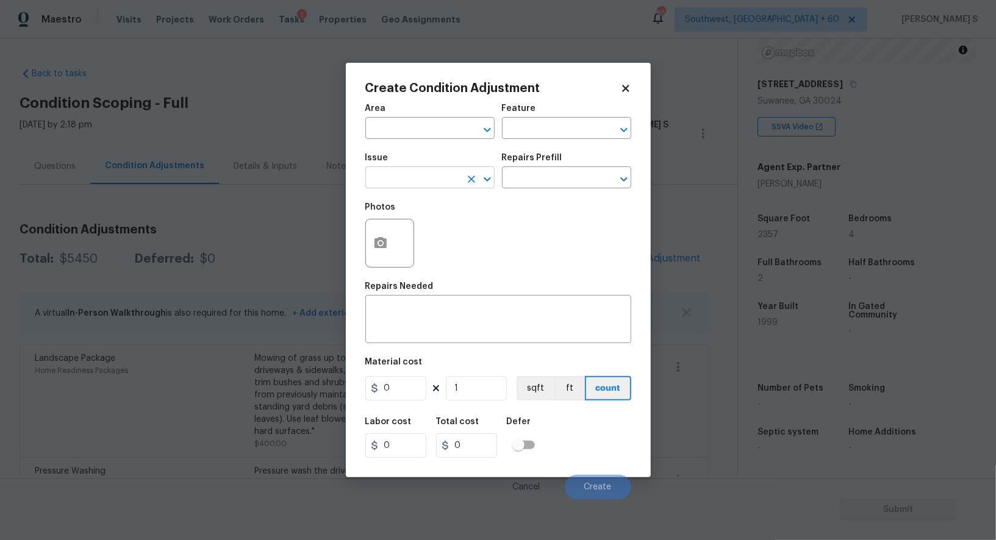
click at [392, 181] on input "text" at bounding box center [412, 179] width 95 height 19
type input "ACQ: Paint"
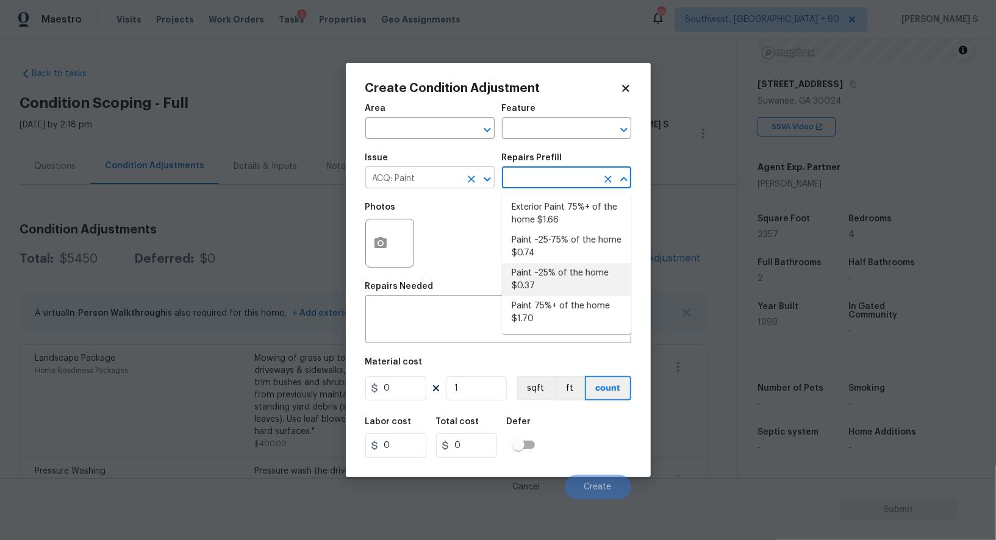
type input "Acquisition"
type textarea "Acquisition Scope: ~25% of the home needs interior paint"
type input "0.37"
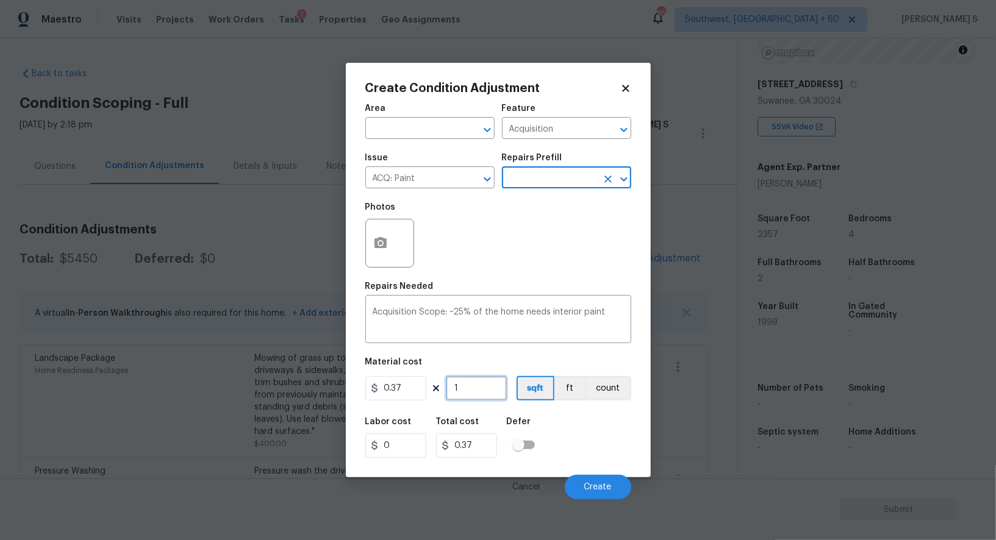
click at [475, 395] on input "1" at bounding box center [476, 388] width 61 height 24
type input "2"
type input "0.74"
type input "23"
type input "8.51"
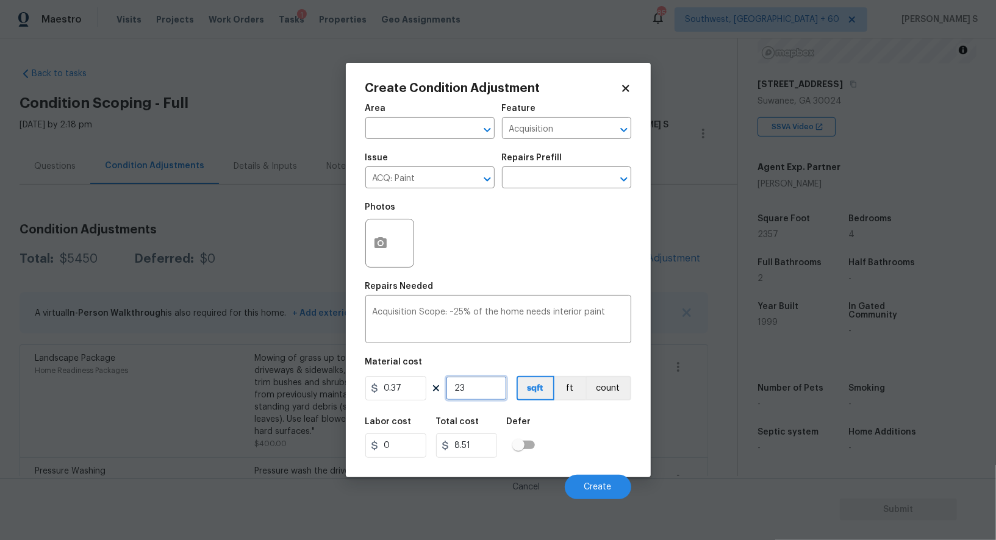
type input "235"
type input "86.95"
type input "2357"
type input "872.09"
type input "2357"
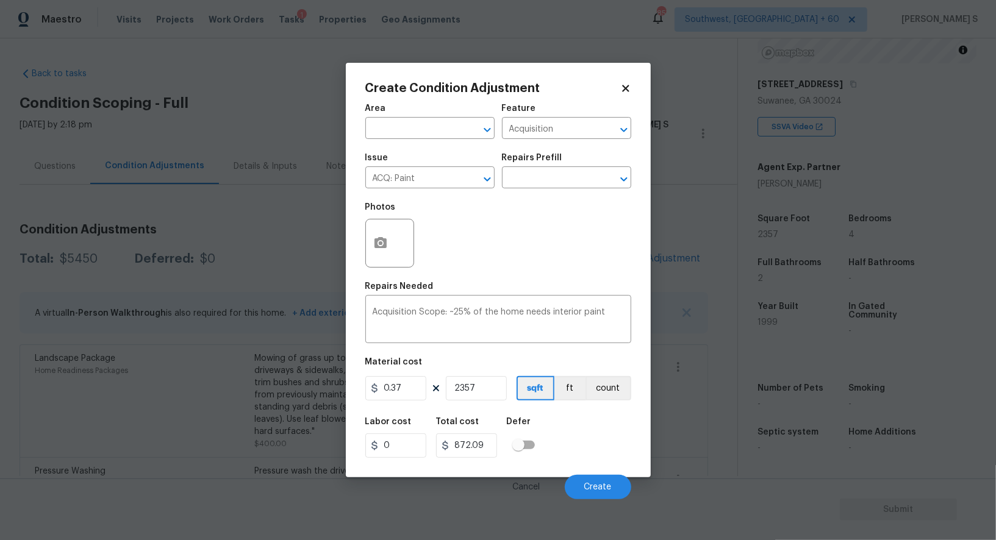
click at [607, 454] on div "Labor cost 0 Total cost 872.09 Defer" at bounding box center [498, 438] width 266 height 55
click at [574, 486] on button "Create" at bounding box center [598, 487] width 66 height 24
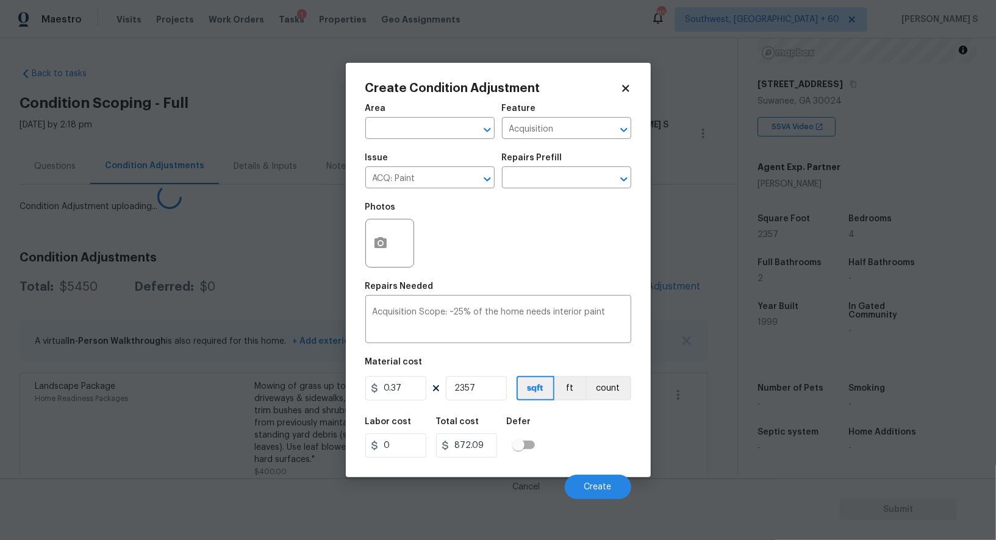
click at [50, 357] on body "Maestro Visits Projects Work Orders Tasks 1 Properties Geo Assignments 857 Sout…" at bounding box center [498, 270] width 996 height 540
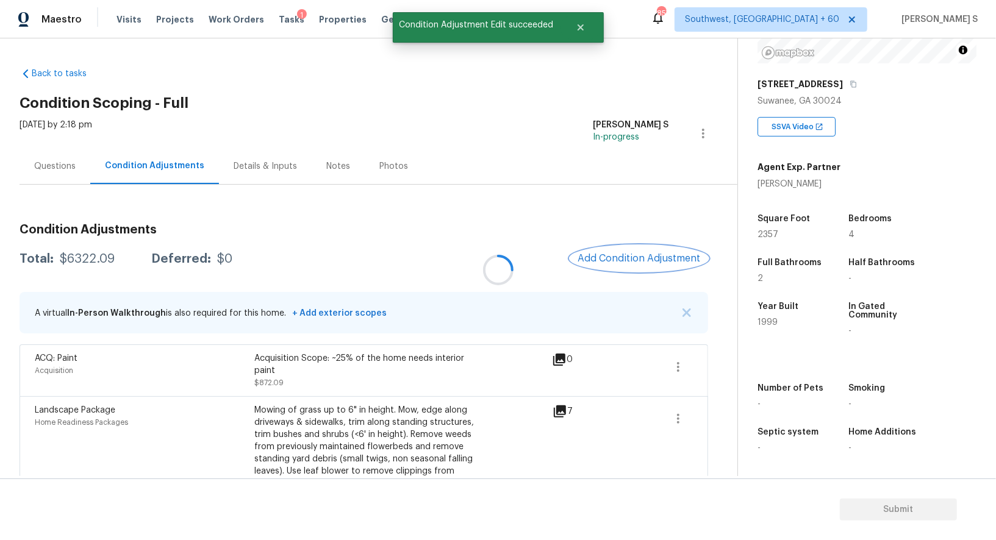
click at [628, 250] on button "Add Condition Adjustment" at bounding box center [639, 259] width 138 height 26
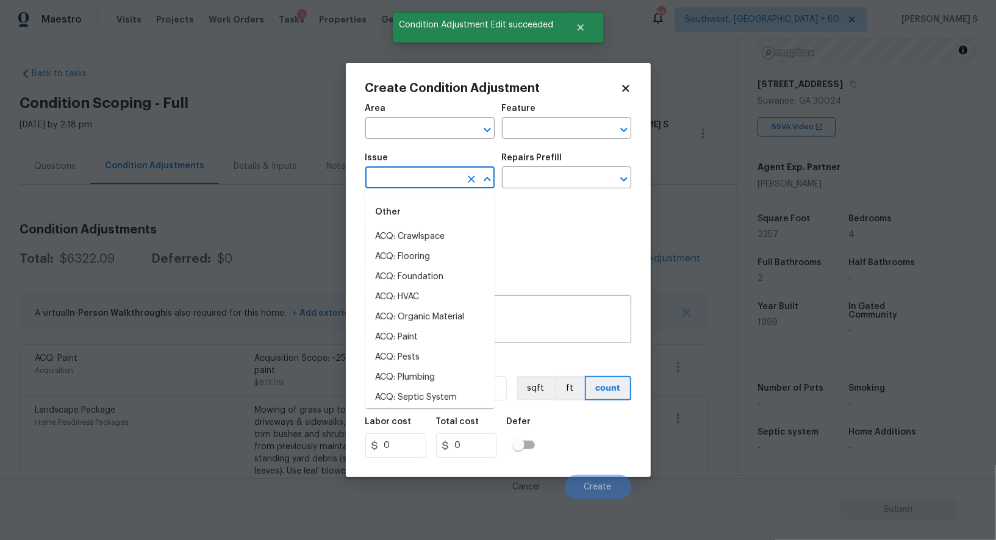
click at [411, 187] on input "text" at bounding box center [412, 179] width 95 height 19
type input "ACQ: Flooring"
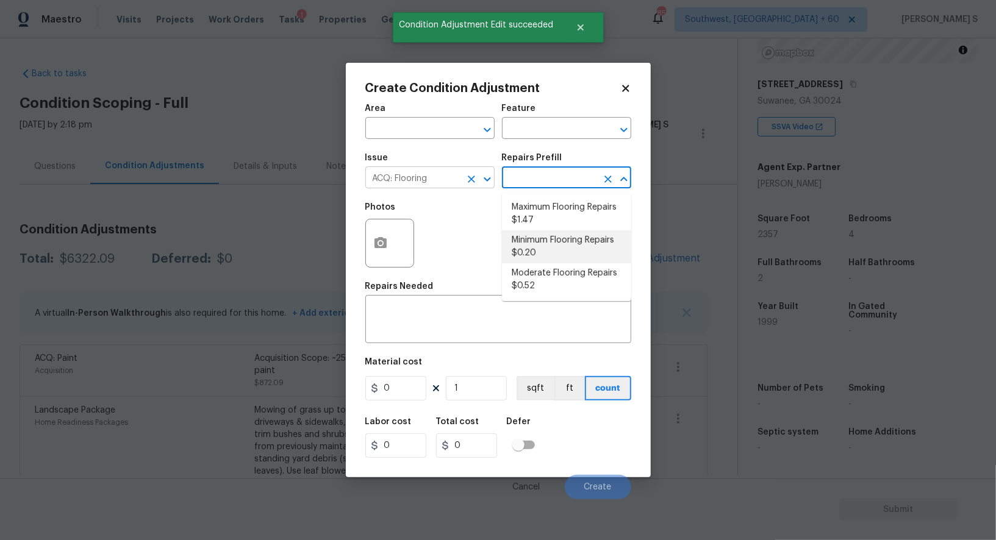
type input "Acquisition"
type textarea "Acquisition Scope: Moderate flooring repairs"
type input "0.52"
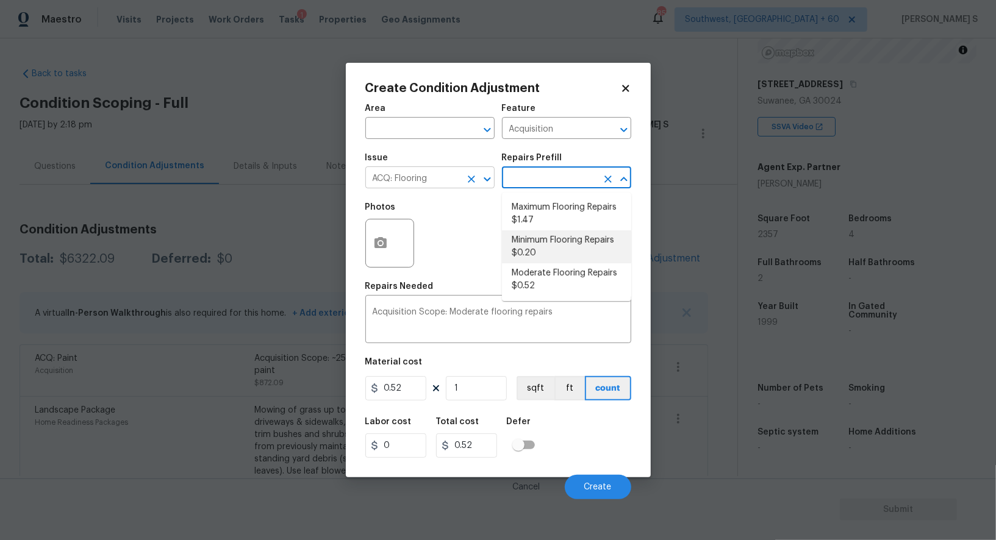
type textarea "Acquisition Scope: Minimum flooring repairs"
type input "0.2"
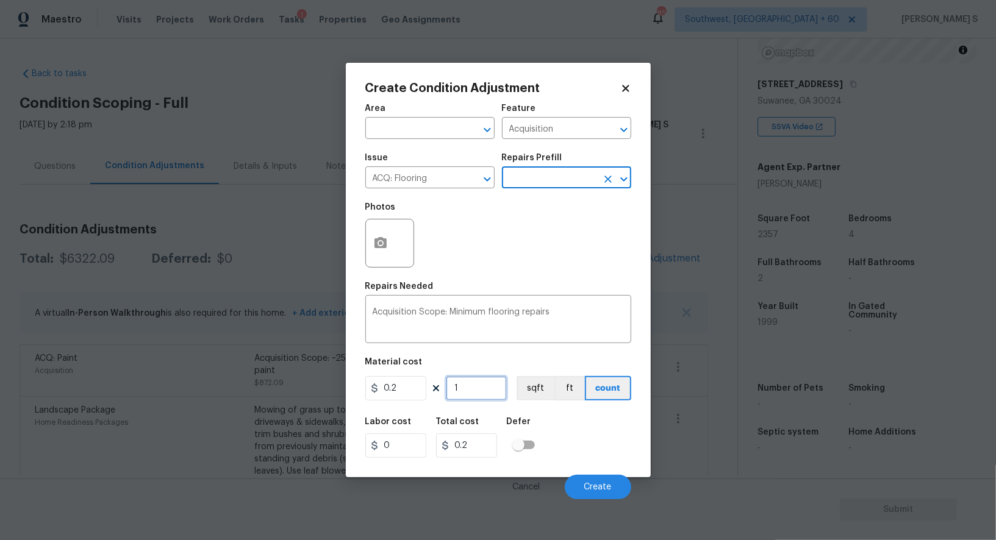
click at [493, 381] on input "1" at bounding box center [476, 388] width 61 height 24
paste input "2357"
type input "2357"
type input "471.4"
type input "2357"
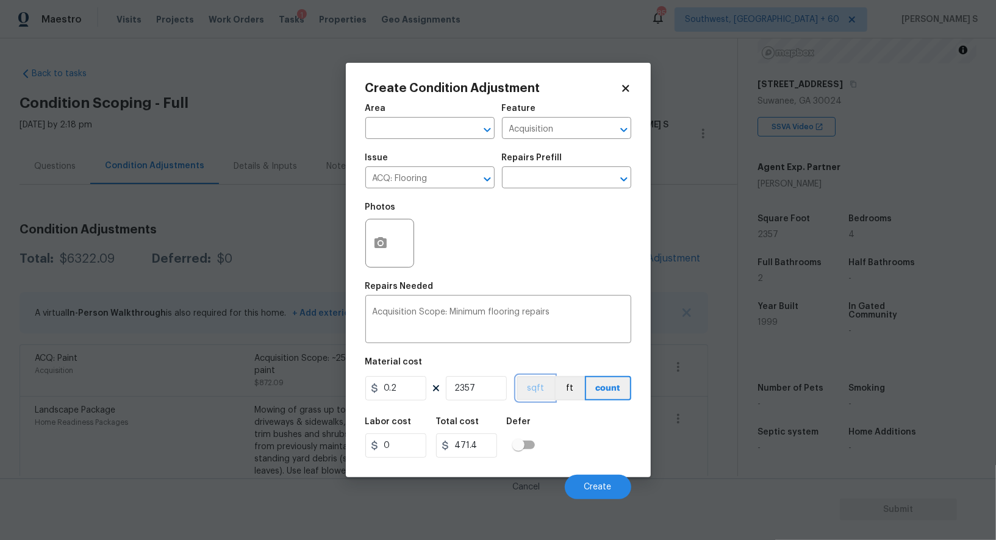
click at [544, 387] on button "sqft" at bounding box center [536, 388] width 38 height 24
click at [584, 444] on div "Labor cost 0 Total cost 471.4 Defer" at bounding box center [498, 438] width 266 height 55
click at [608, 481] on button "Create" at bounding box center [598, 487] width 66 height 24
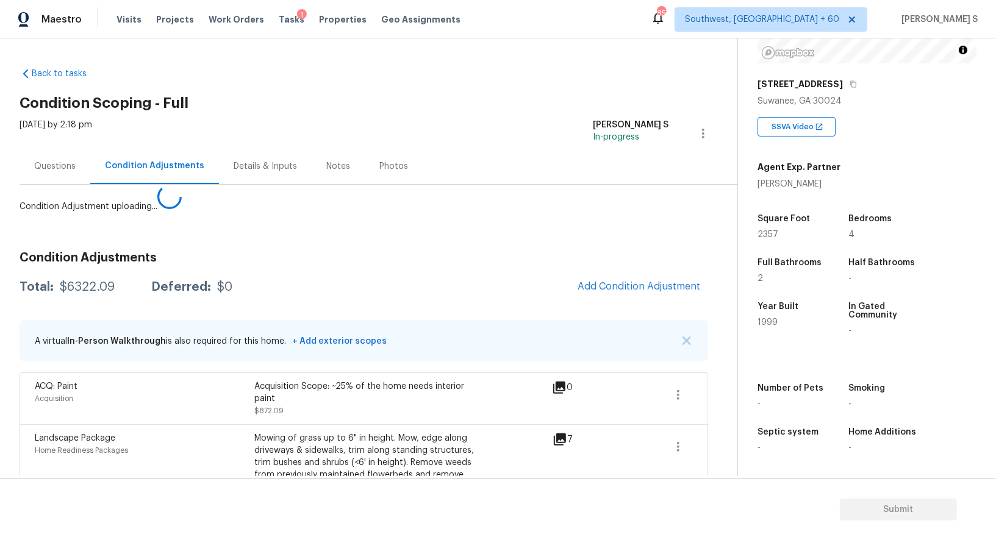
click at [231, 395] on body "Maestro Visits Projects Work Orders Tasks 1 Properties Geo Assignments 857 Sout…" at bounding box center [498, 270] width 996 height 540
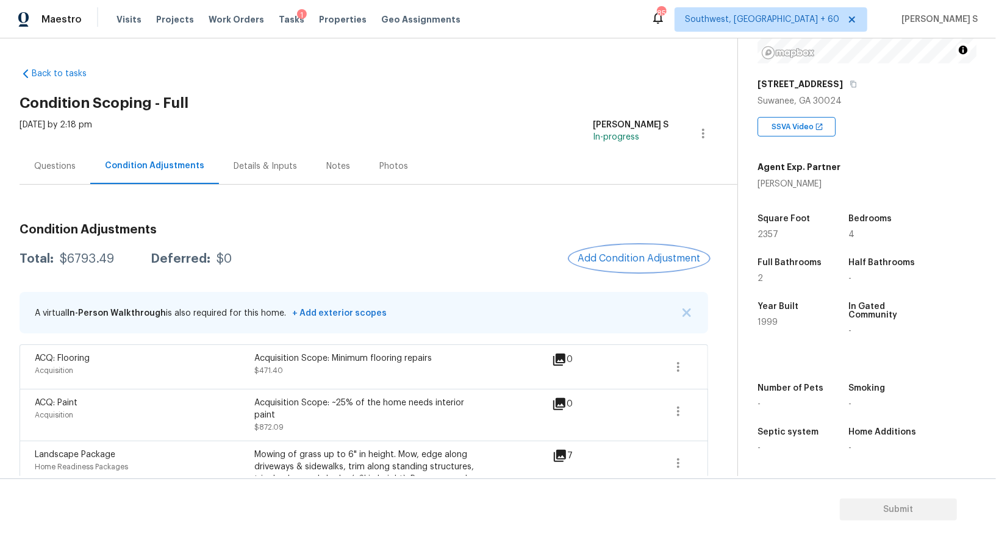
scroll to position [168, 0]
click at [48, 167] on div "Questions" at bounding box center [54, 166] width 41 height 12
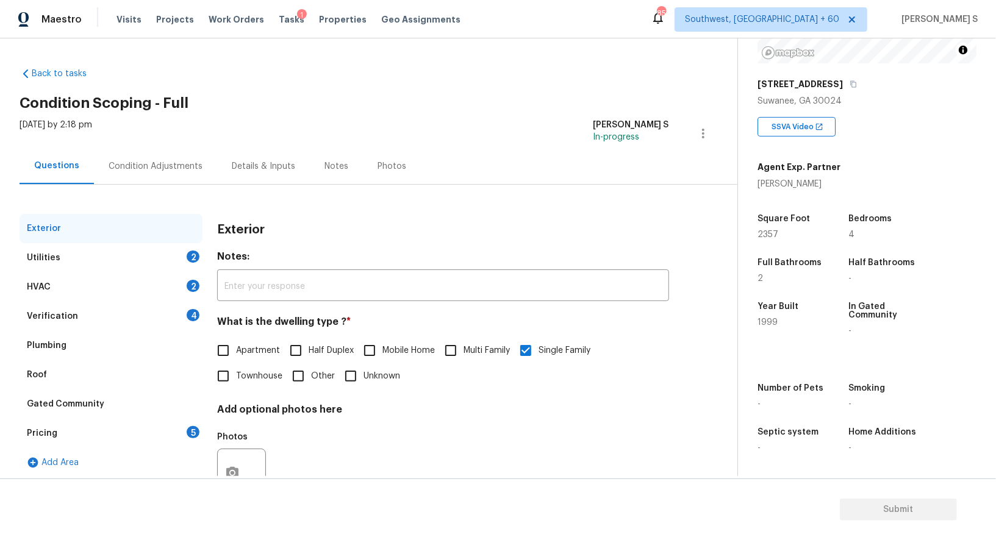
scroll to position [46, 0]
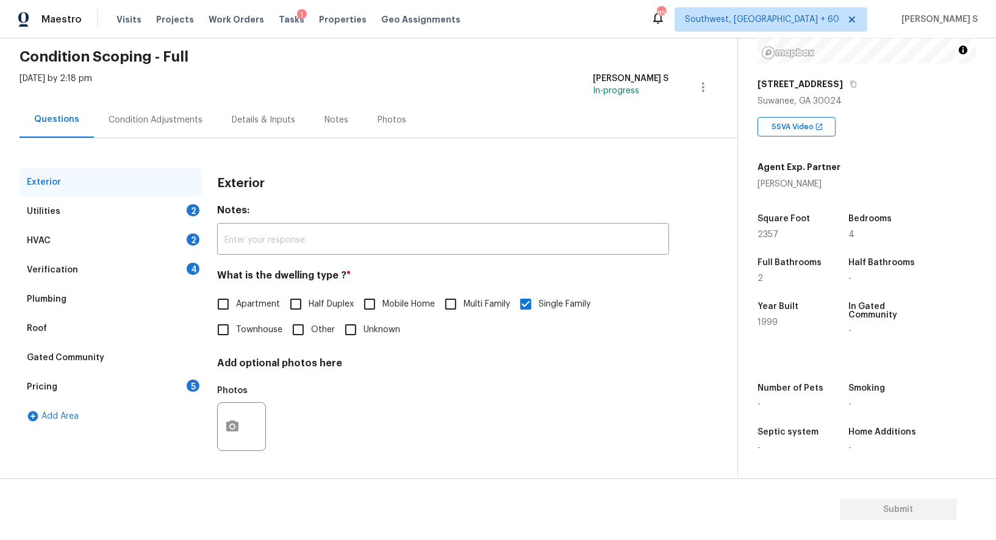
click at [77, 264] on div "Verification 4" at bounding box center [111, 270] width 183 height 29
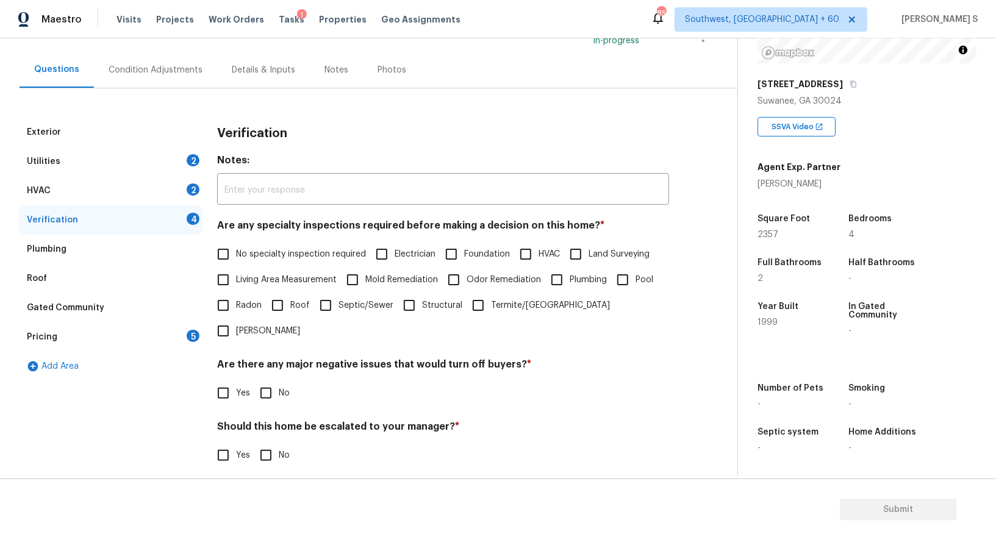
scroll to position [149, 0]
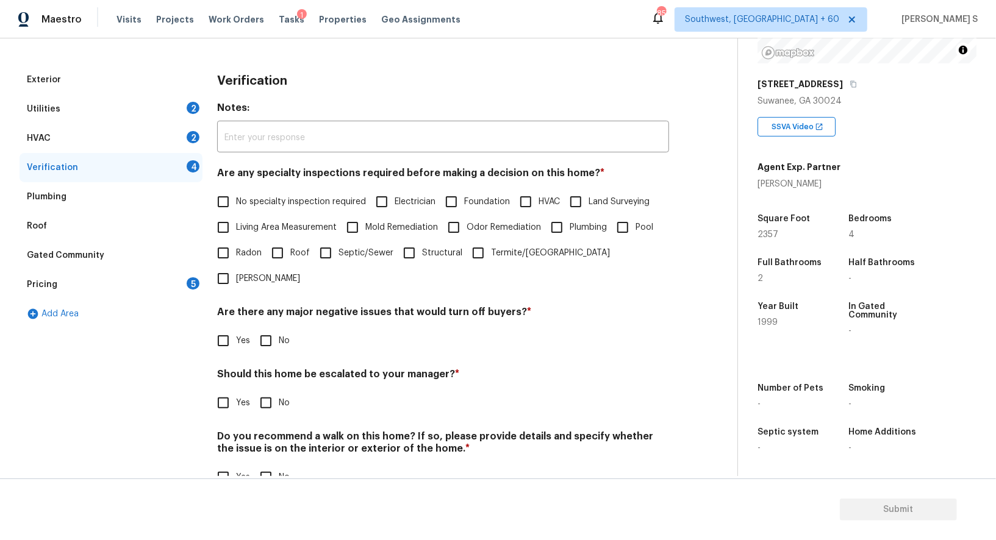
click at [230, 196] on input "No specialty inspection required" at bounding box center [223, 202] width 26 height 26
checkbox input "true"
click at [275, 329] on input "No" at bounding box center [266, 342] width 26 height 26
checkbox input "true"
click at [256, 466] on input "No" at bounding box center [266, 479] width 26 height 26
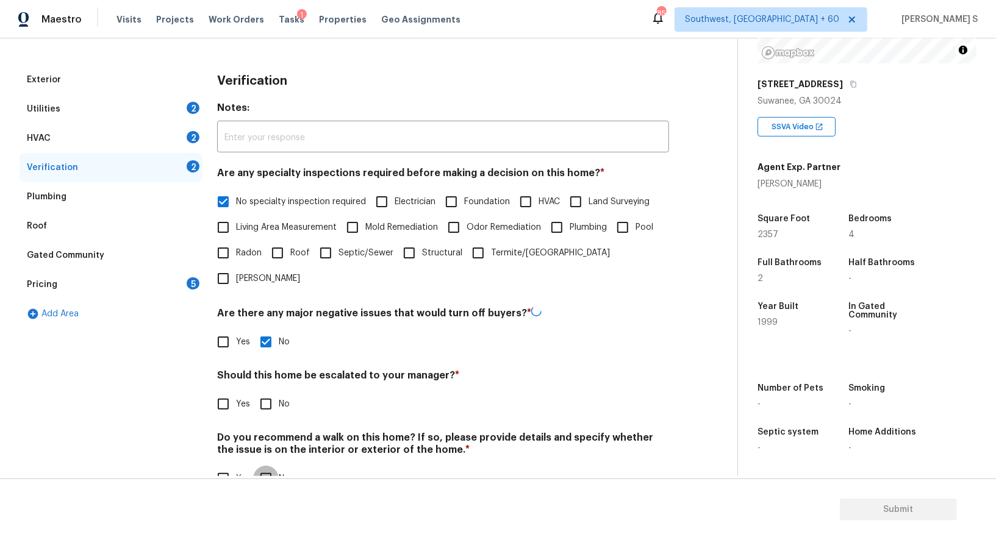
checkbox input "true"
click at [223, 390] on input "Yes" at bounding box center [223, 403] width 26 height 26
checkbox input "true"
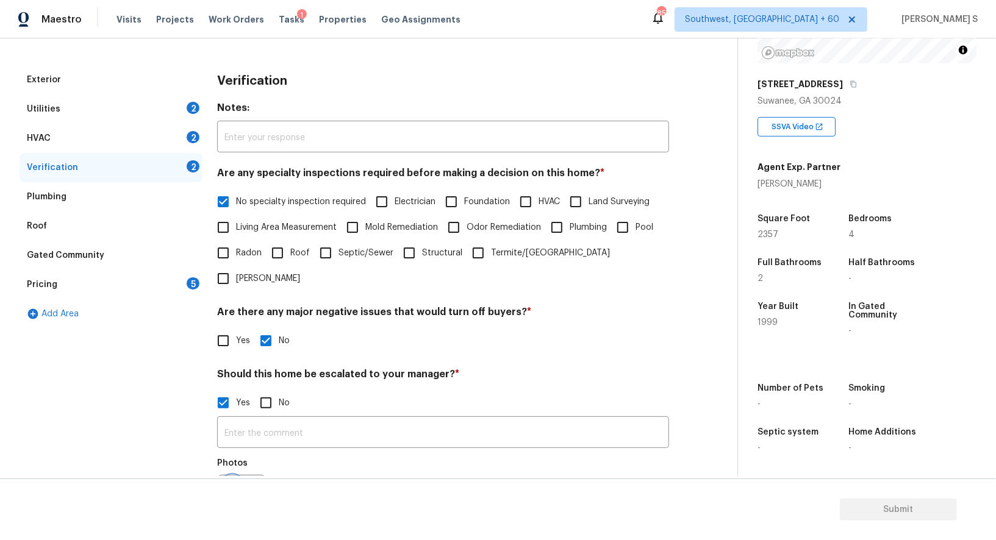
click at [229, 493] on icon "button" at bounding box center [232, 498] width 12 height 11
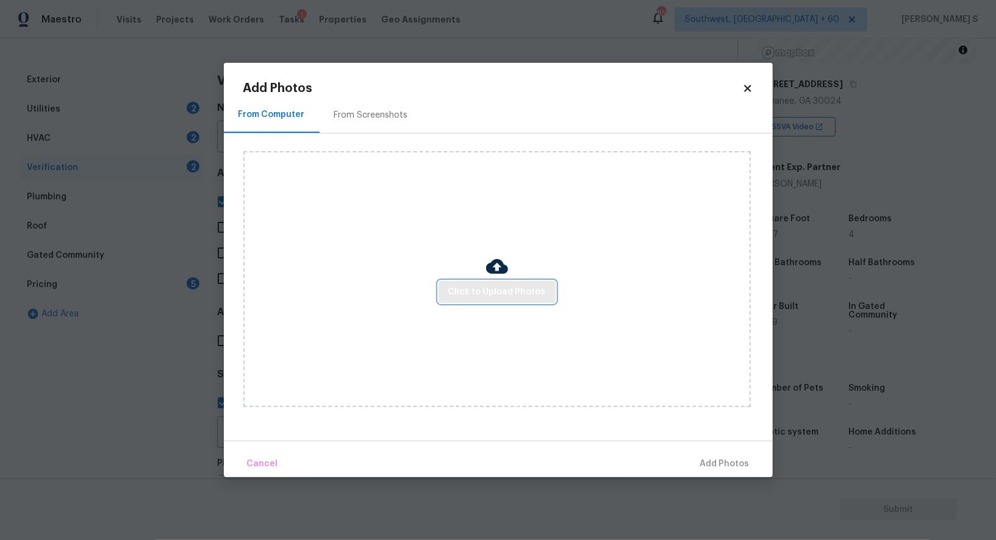
click at [477, 285] on span "Click to Upload Photos" at bounding box center [497, 292] width 98 height 15
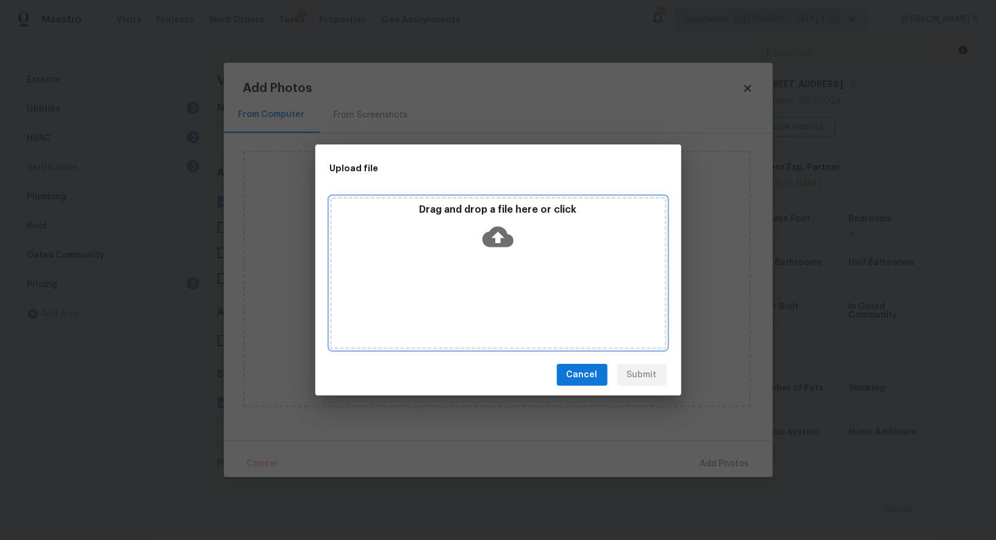
click at [477, 285] on div "Drag and drop a file here or click" at bounding box center [498, 273] width 337 height 153
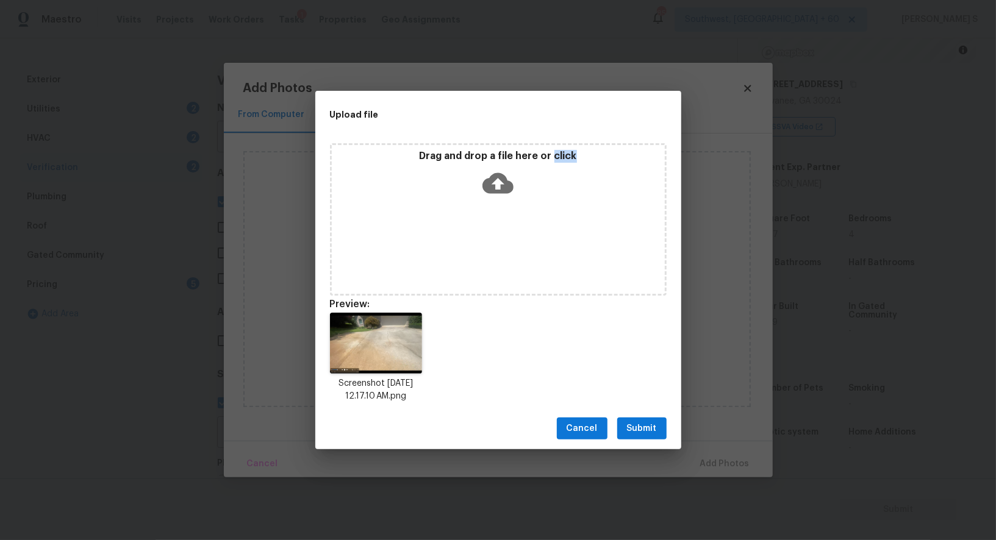
click at [622, 433] on button "Submit" at bounding box center [641, 429] width 49 height 23
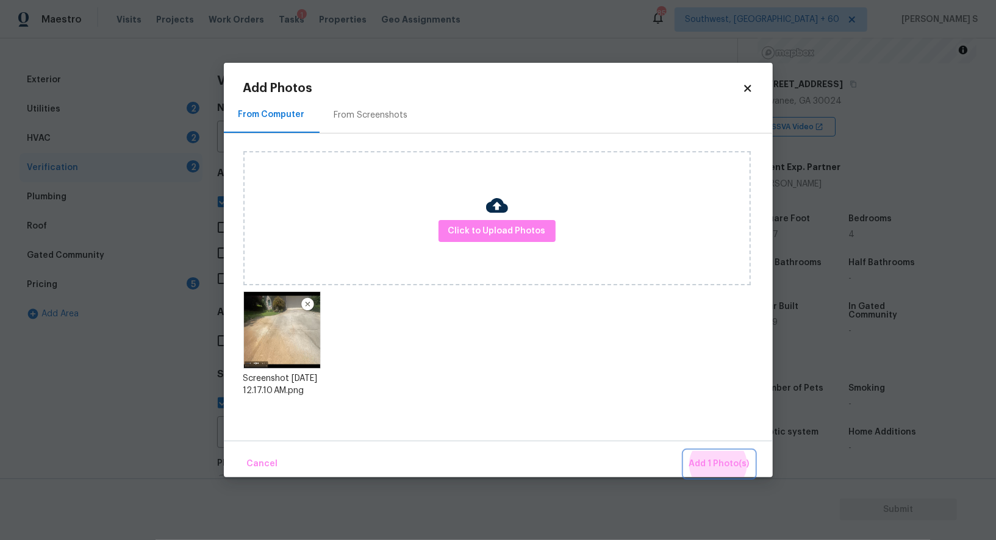
click at [684, 451] on button "Add 1 Photo(s)" at bounding box center [719, 464] width 70 height 26
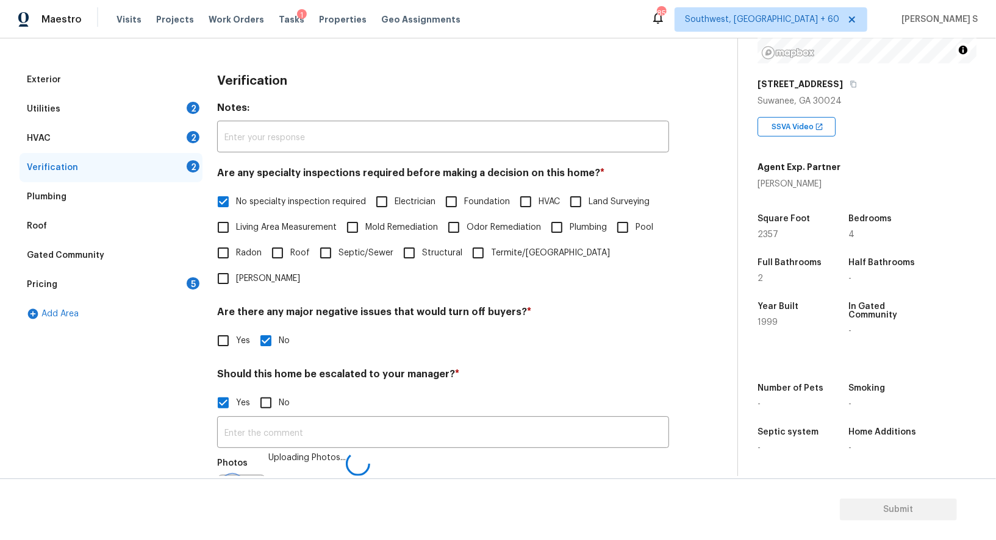
scroll to position [171, 0]
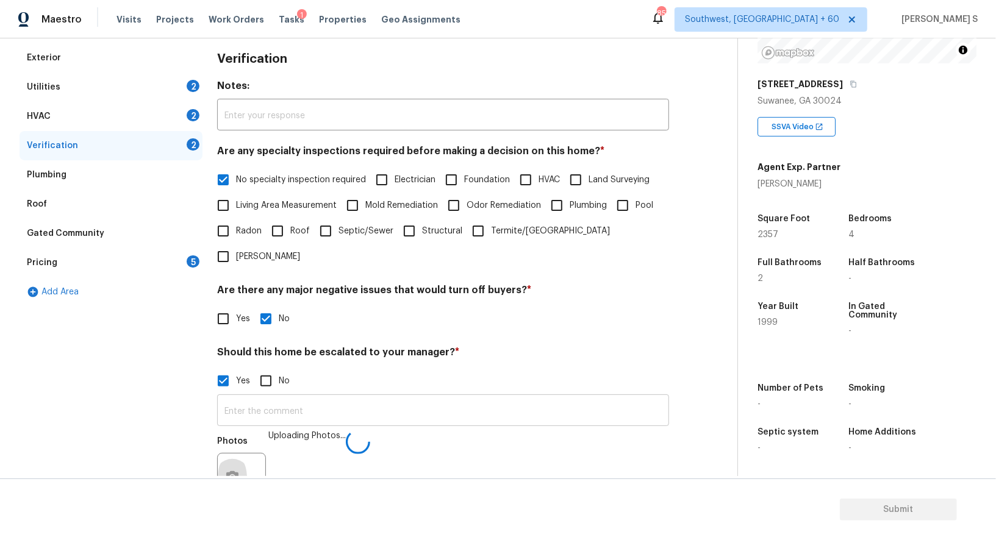
click at [475, 398] on input "text" at bounding box center [443, 412] width 452 height 29
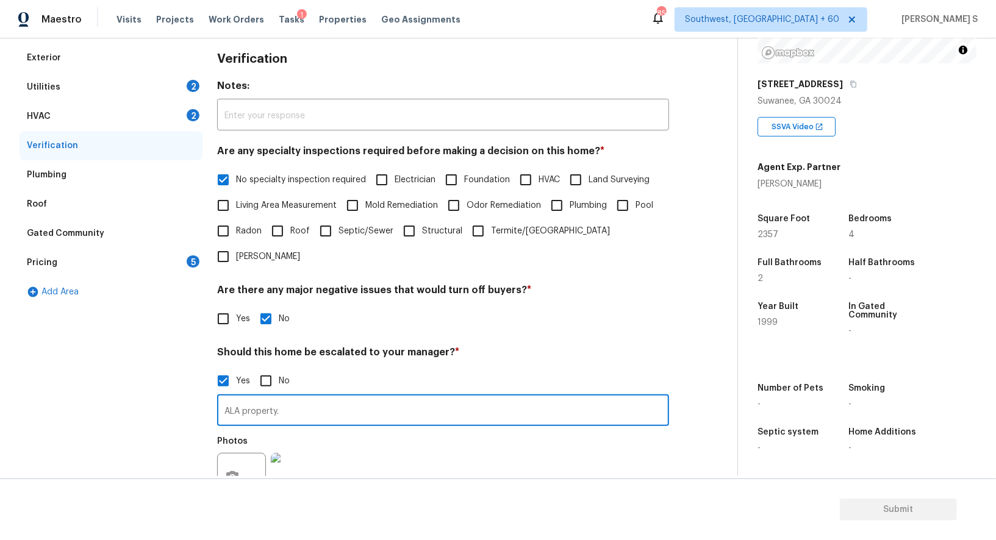
scroll to position [168, 0]
type input "ALA property. driveway"
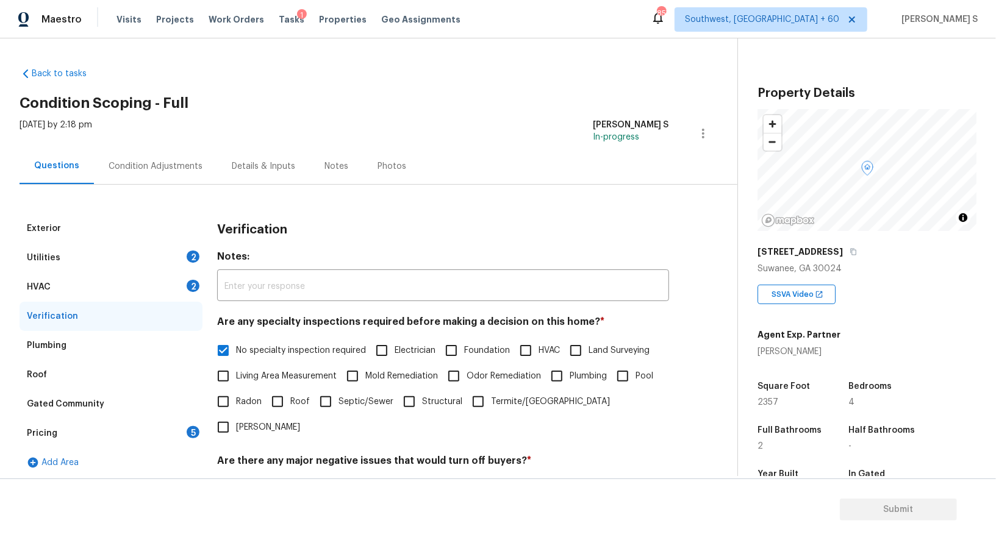
scroll to position [168, 0]
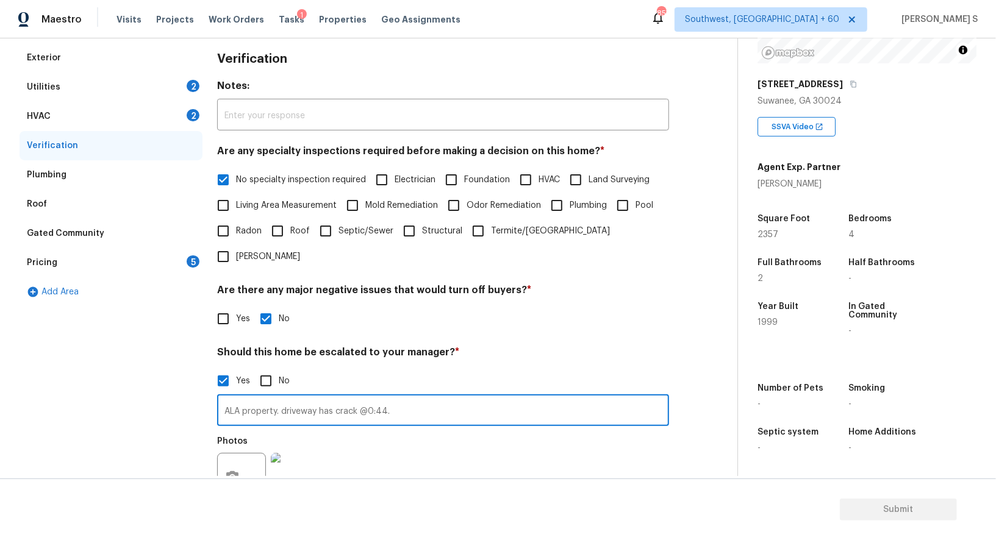
type input "ALA property. driveway has crack @0:44."
click at [404, 469] on div "Photos" at bounding box center [443, 469] width 452 height 79
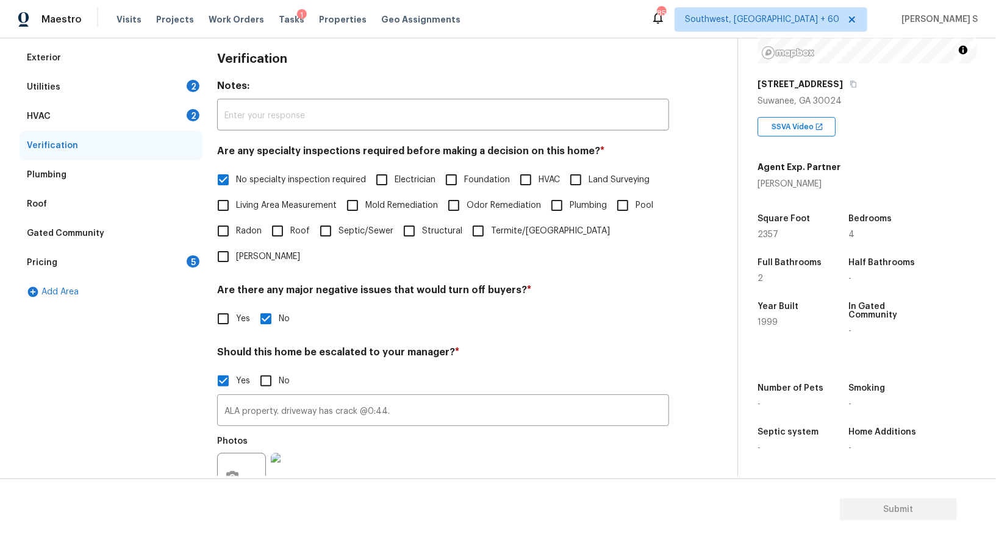
click at [454, 445] on div "Photos" at bounding box center [443, 469] width 452 height 79
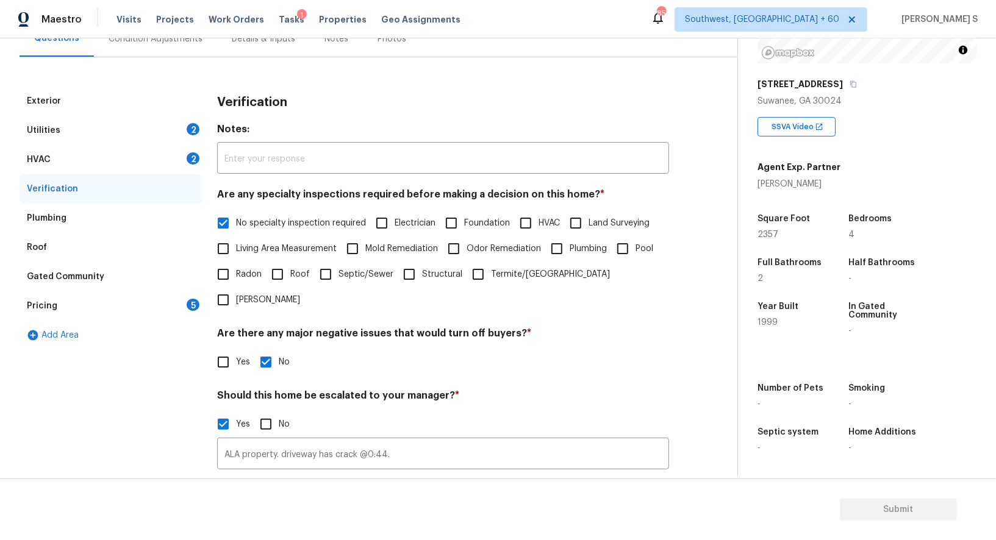
scroll to position [104, 0]
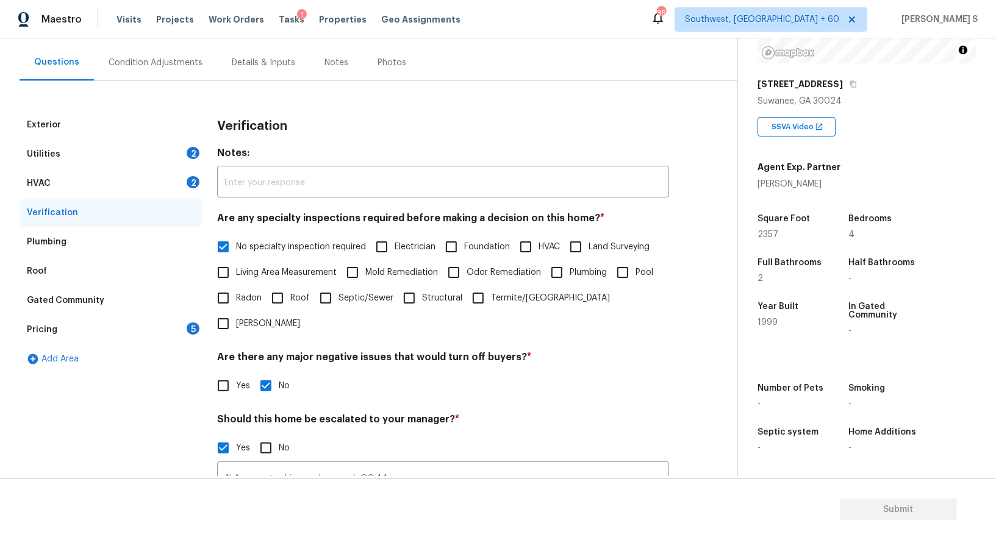
click at [157, 332] on div "Pricing 5" at bounding box center [111, 329] width 183 height 29
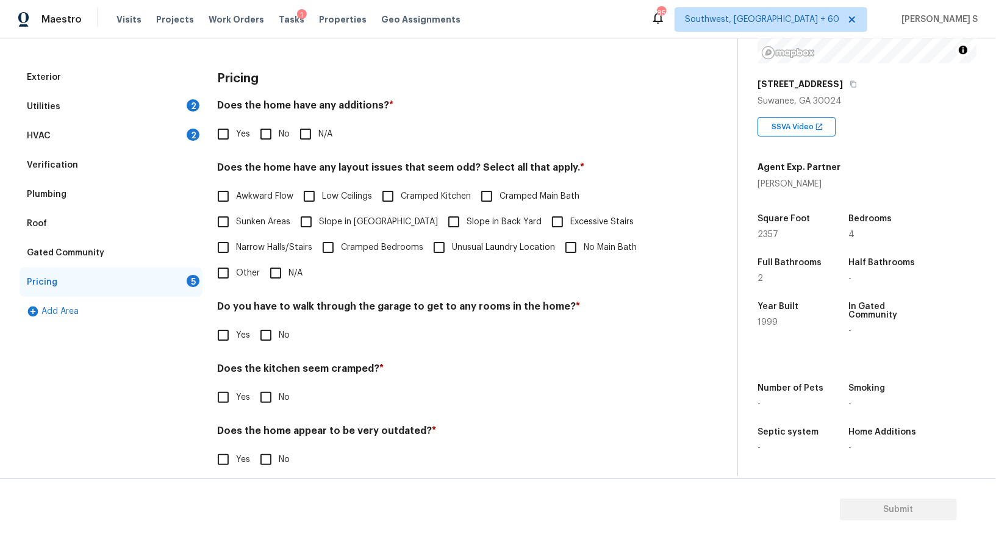
scroll to position [165, 0]
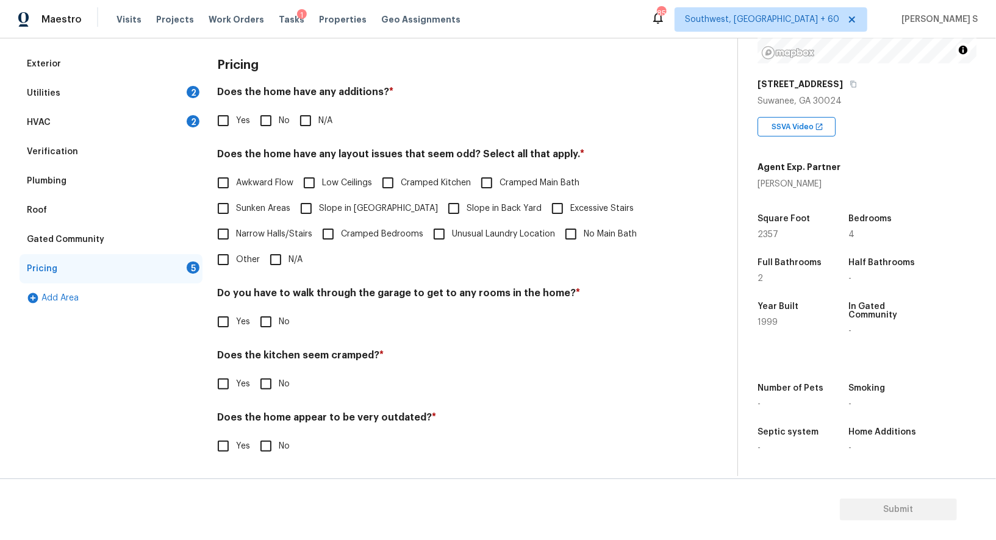
drag, startPoint x: 342, startPoint y: 207, endPoint x: 422, endPoint y: 207, distance: 79.3
click at [342, 207] on span "Slope in Front Yard" at bounding box center [378, 209] width 119 height 13
click at [319, 207] on input "Slope in [GEOGRAPHIC_DATA]" at bounding box center [306, 209] width 26 height 26
checkbox input "true"
click at [467, 207] on span "Slope in Back Yard" at bounding box center [504, 210] width 75 height 13
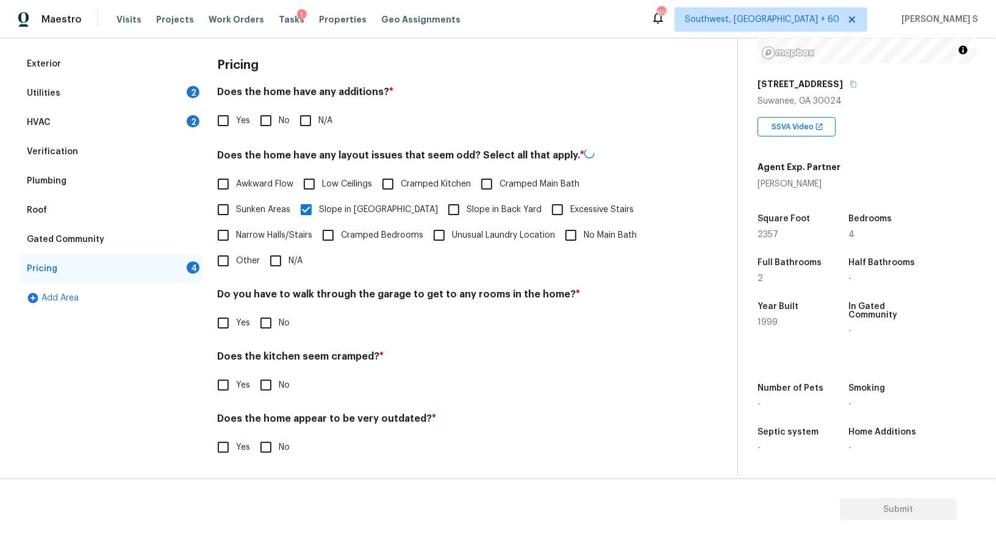
click at [441, 207] on input "Slope in Back Yard" at bounding box center [454, 210] width 26 height 26
checkbox input "true"
click at [257, 113] on input "No" at bounding box center [266, 121] width 26 height 26
checkbox input "true"
click at [266, 326] on input "No" at bounding box center [266, 322] width 26 height 26
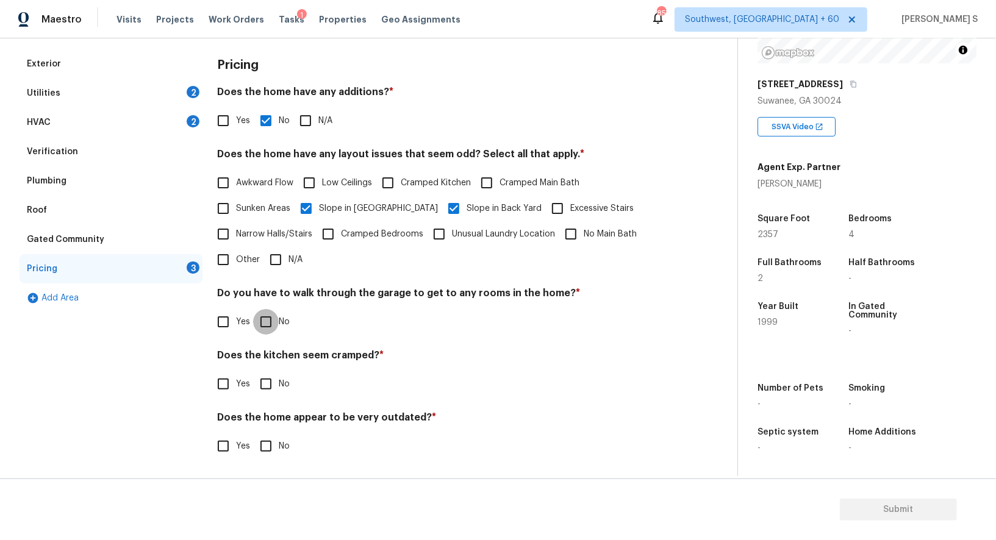
checkbox input "true"
click at [253, 371] on input "No" at bounding box center [266, 384] width 26 height 26
checkbox input "true"
click at [253, 435] on input "No" at bounding box center [266, 448] width 26 height 26
checkbox input "true"
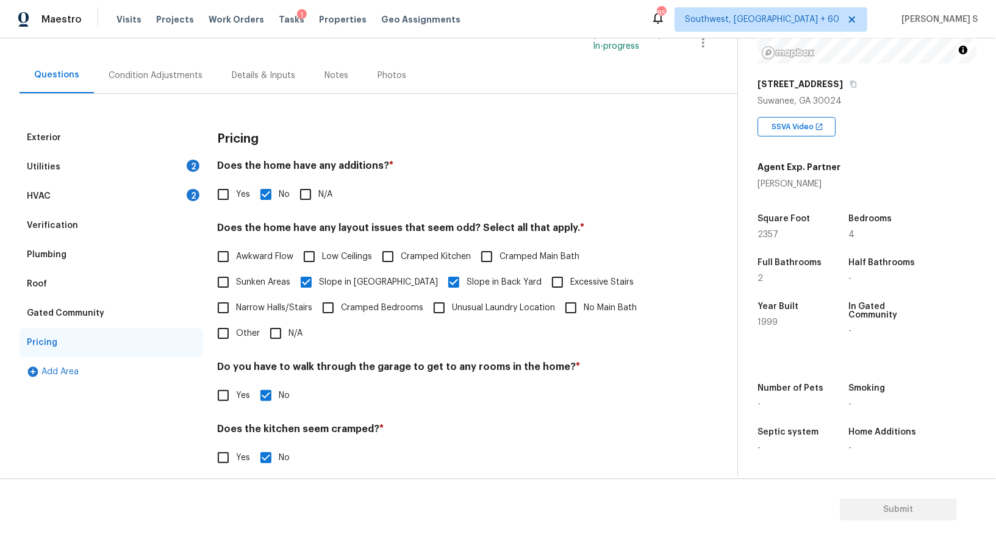
scroll to position [0, 0]
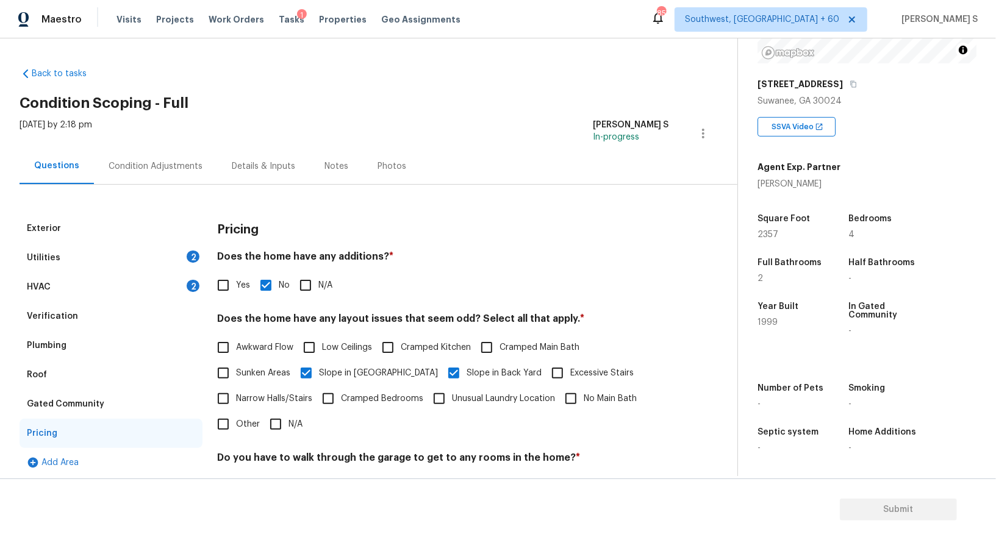
click at [159, 181] on div "Condition Adjustments" at bounding box center [155, 166] width 123 height 36
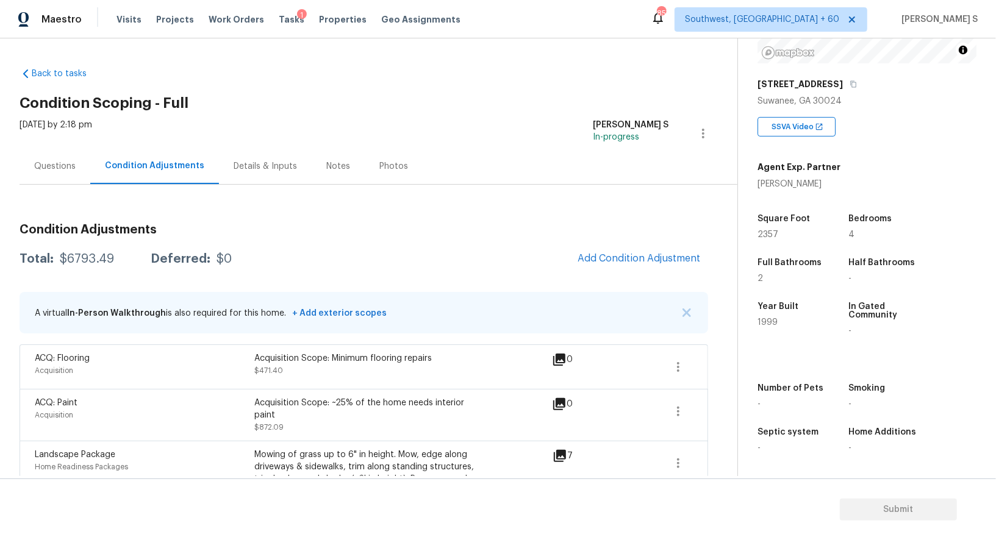
click at [37, 177] on div "Questions" at bounding box center [55, 166] width 71 height 36
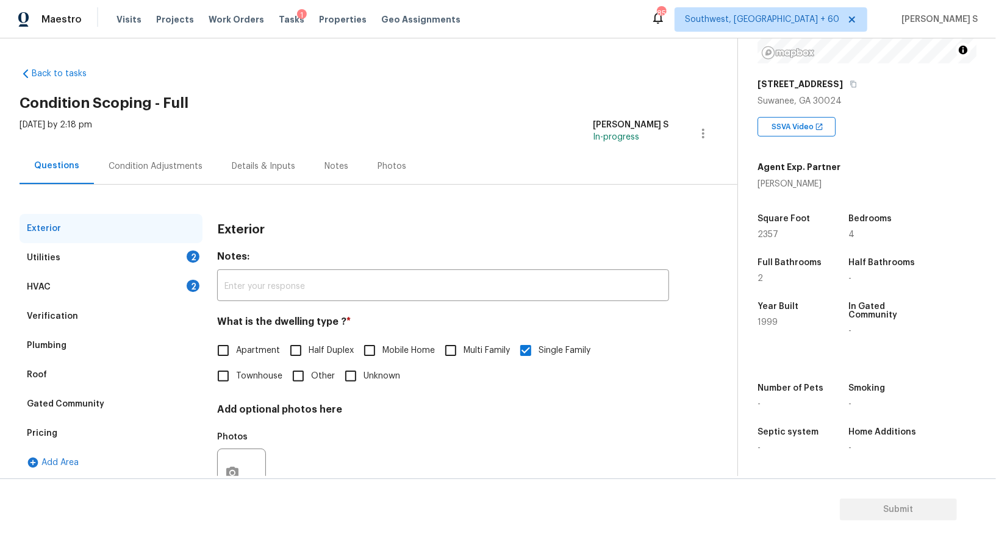
click at [59, 433] on div "Pricing" at bounding box center [111, 433] width 183 height 29
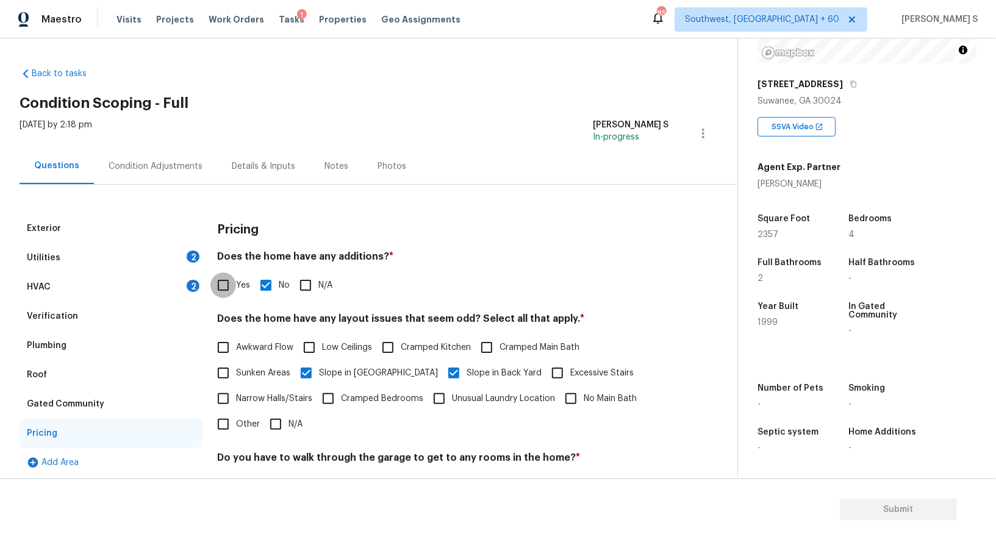
click at [218, 287] on input "Yes" at bounding box center [223, 286] width 26 height 26
checkbox input "true"
checkbox input "false"
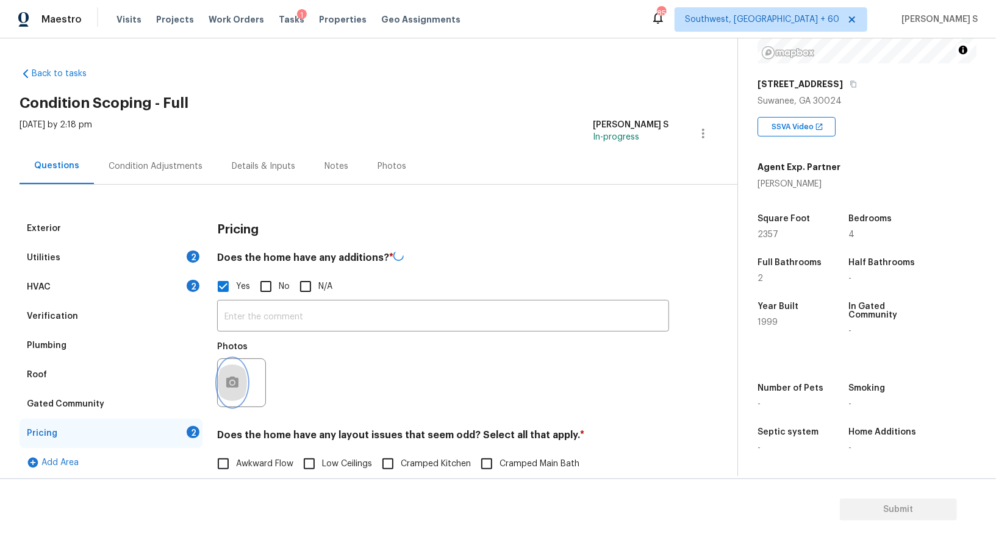
click at [237, 380] on icon "button" at bounding box center [232, 382] width 12 height 11
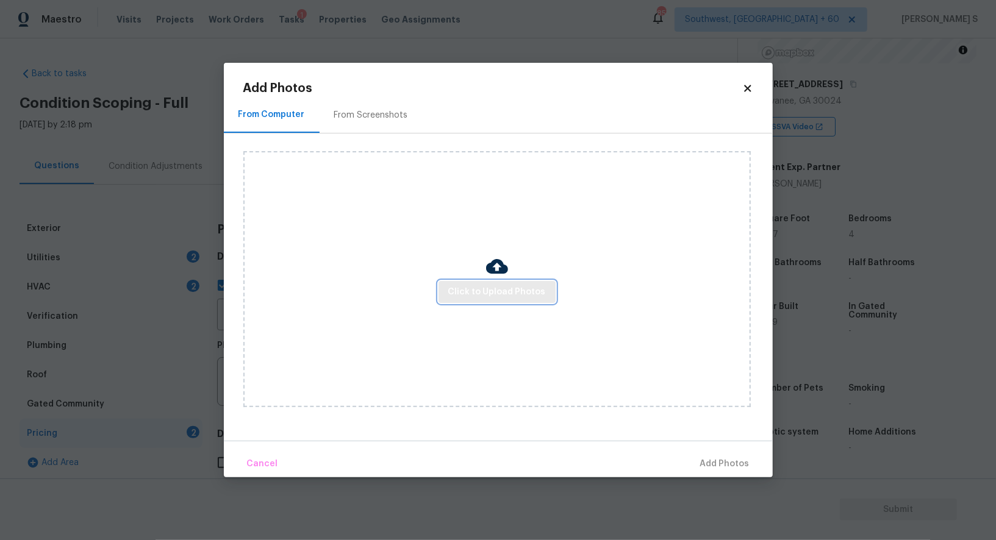
click at [477, 290] on span "Click to Upload Photos" at bounding box center [497, 292] width 98 height 15
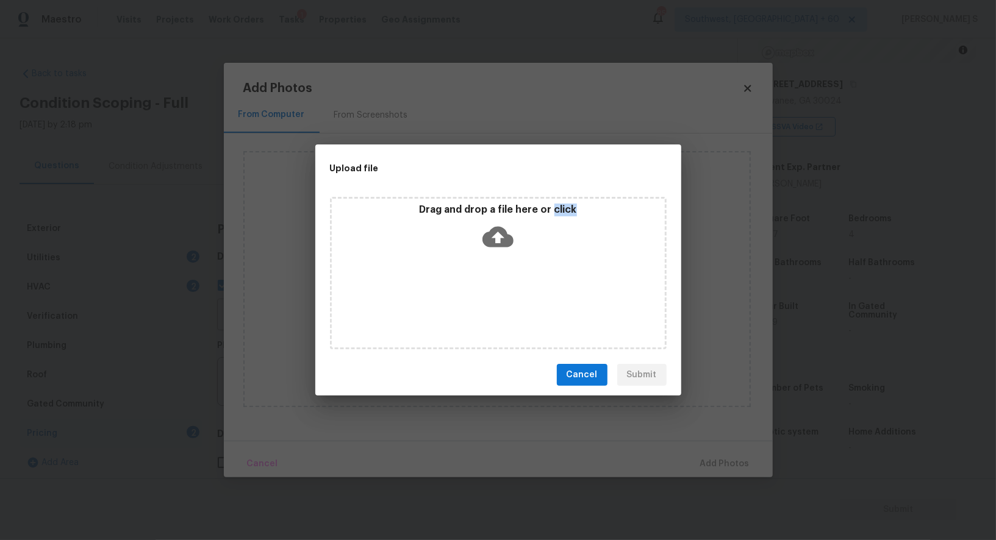
click at [477, 290] on div "Drag and drop a file here or click" at bounding box center [498, 273] width 337 height 153
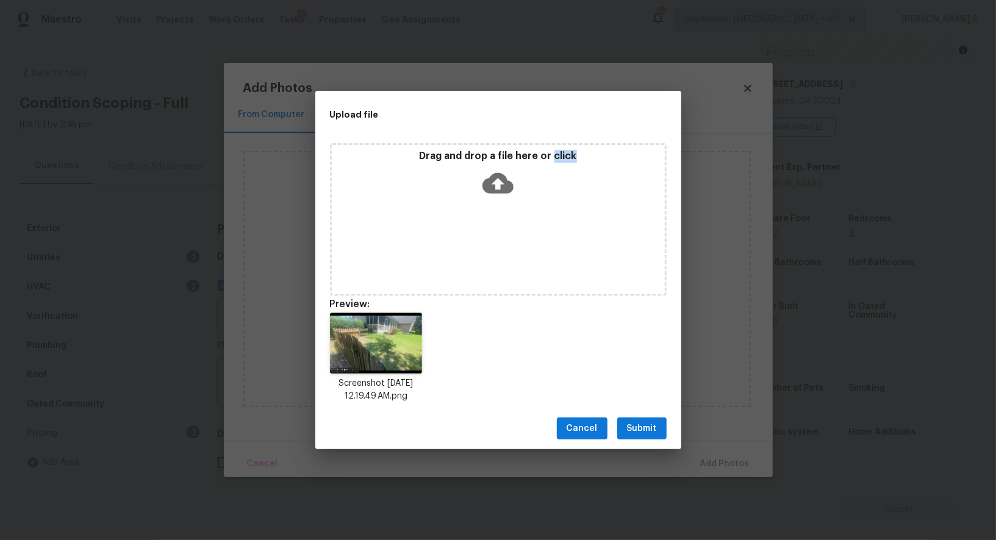
click at [637, 421] on button "Submit" at bounding box center [641, 429] width 49 height 23
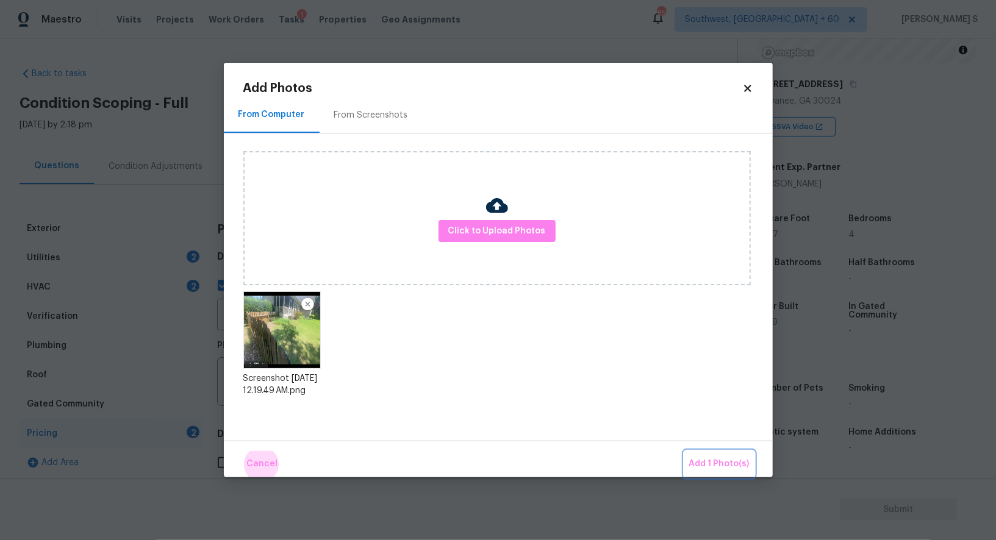
click at [684, 451] on button "Add 1 Photo(s)" at bounding box center [719, 464] width 70 height 26
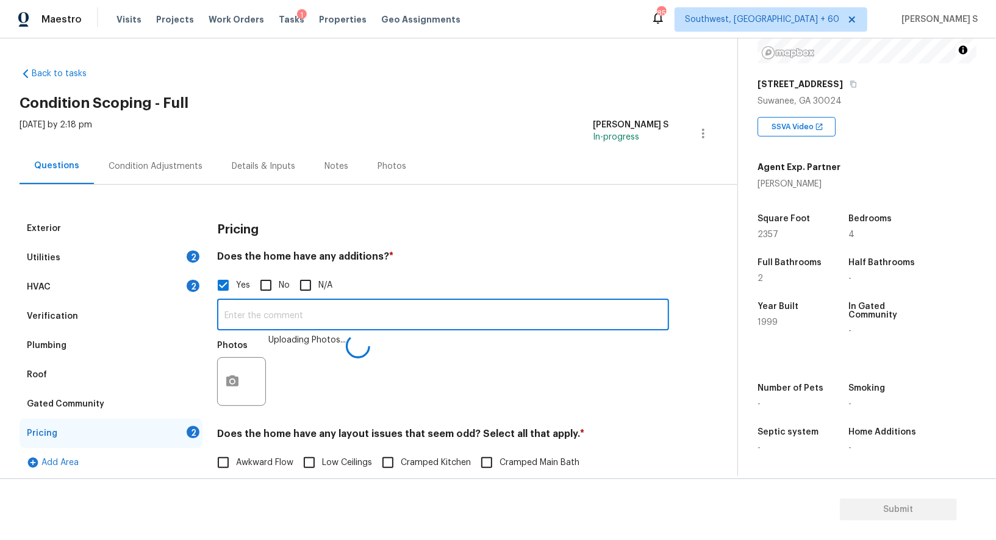
click at [578, 308] on input "text" at bounding box center [443, 316] width 452 height 29
type input "Enclosed patio."
click at [550, 372] on div "Photos Uploading Photos..." at bounding box center [443, 373] width 452 height 79
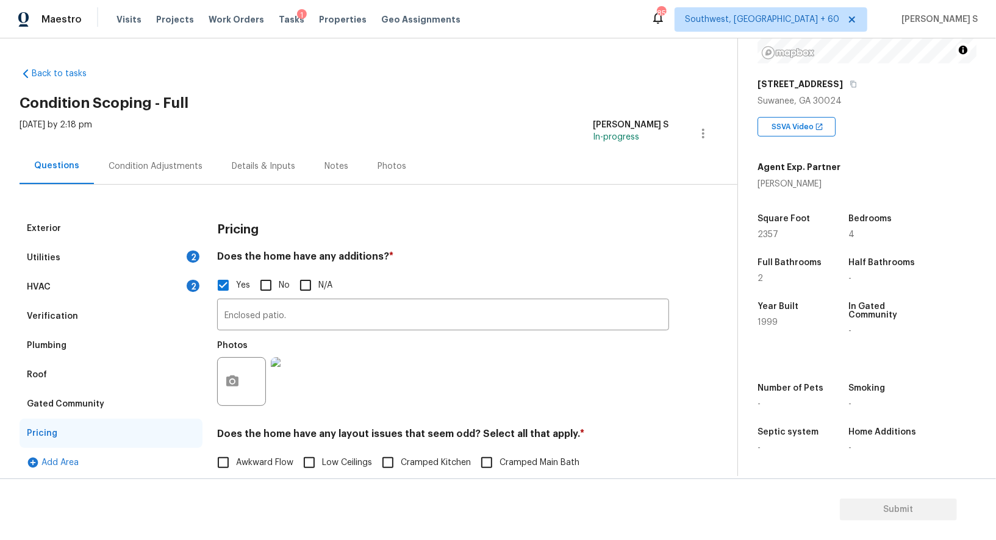
click at [182, 290] on div "HVAC 2" at bounding box center [111, 287] width 183 height 29
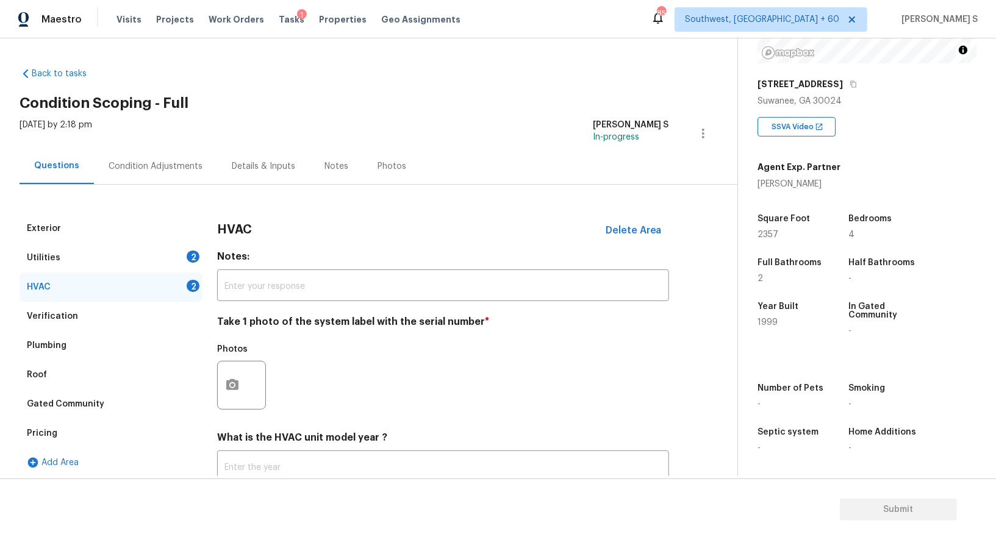
scroll to position [87, 0]
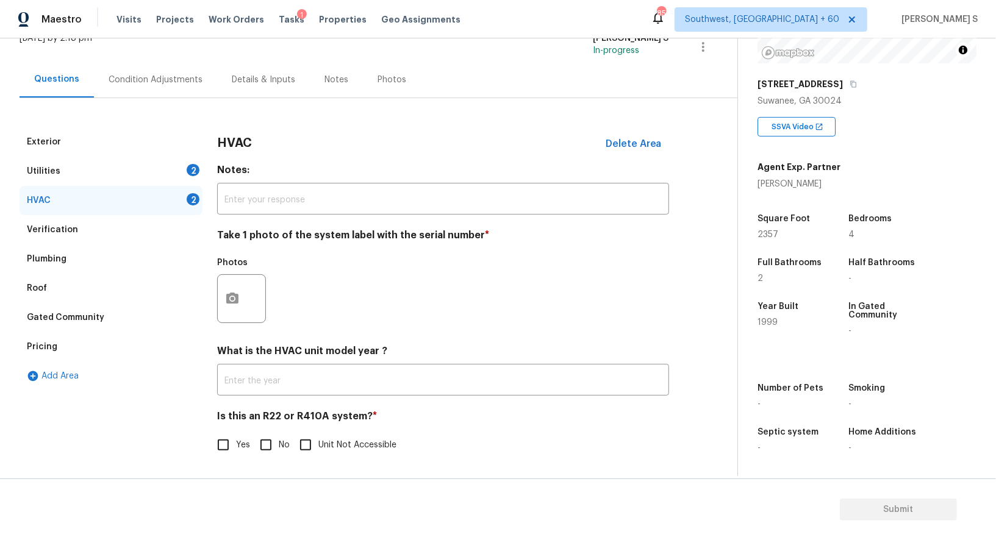
drag, startPoint x: 246, startPoint y: 290, endPoint x: 470, endPoint y: 329, distance: 227.3
click at [246, 290] on div at bounding box center [241, 299] width 49 height 49
click at [262, 281] on div at bounding box center [241, 299] width 49 height 49
click at [229, 307] on button "button" at bounding box center [232, 299] width 29 height 48
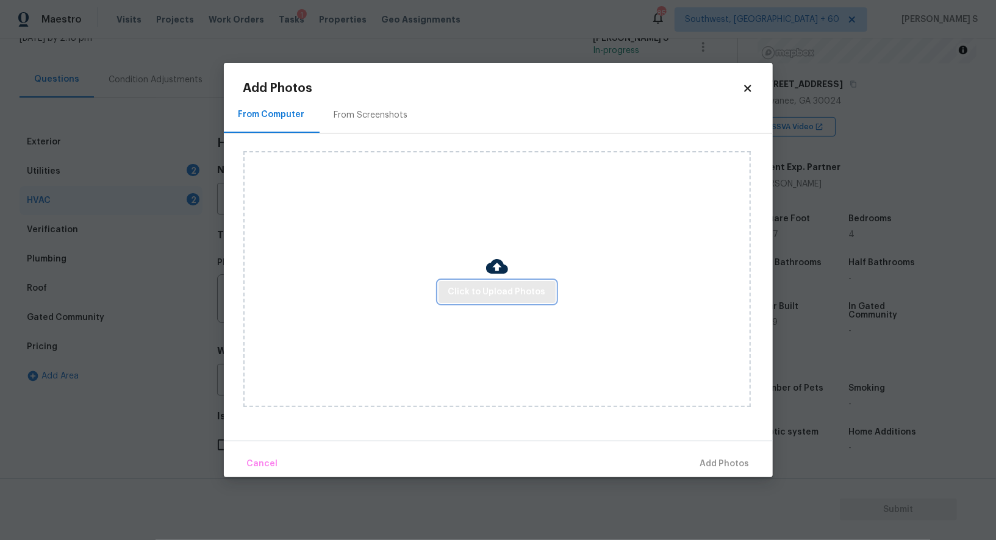
click at [491, 289] on span "Click to Upload Photos" at bounding box center [497, 292] width 98 height 15
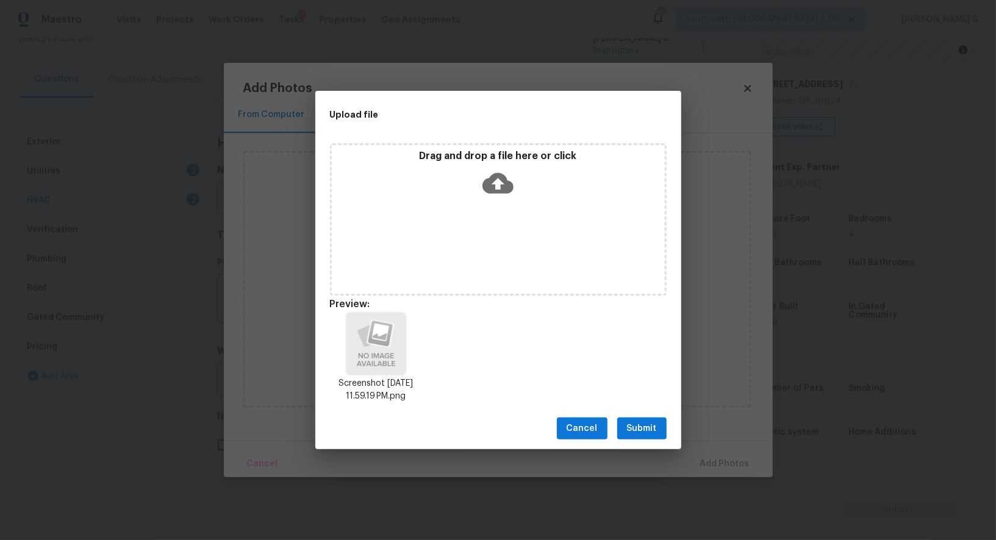
click at [648, 421] on button "Submit" at bounding box center [641, 429] width 49 height 23
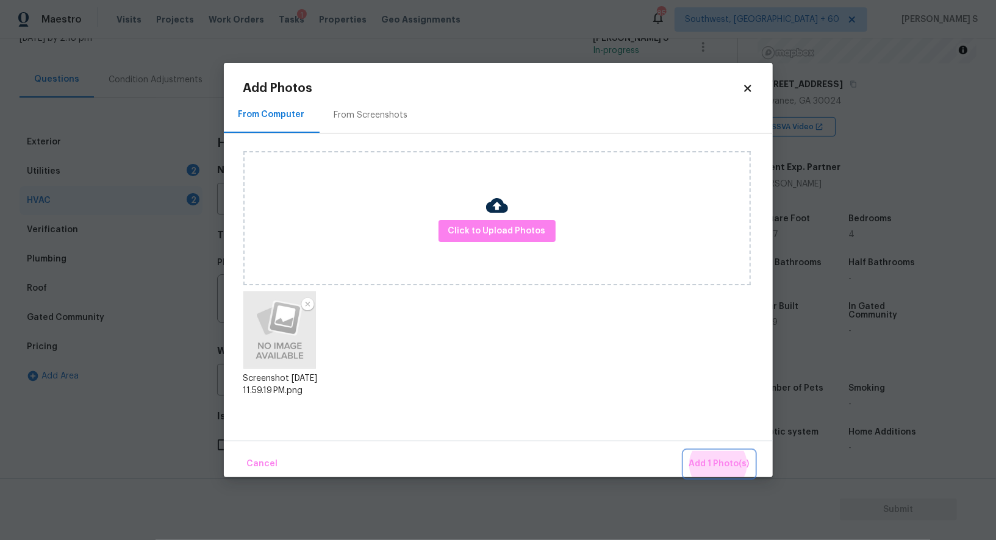
click at [684, 451] on button "Add 1 Photo(s)" at bounding box center [719, 464] width 70 height 26
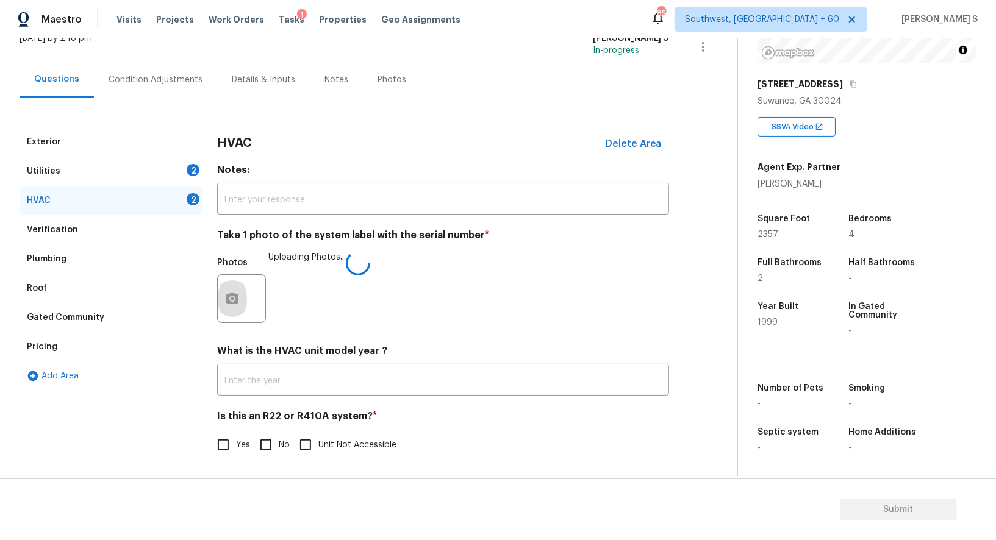
click at [267, 444] on input "No" at bounding box center [266, 445] width 26 height 26
checkbox input "true"
click at [193, 173] on div "2" at bounding box center [193, 170] width 13 height 12
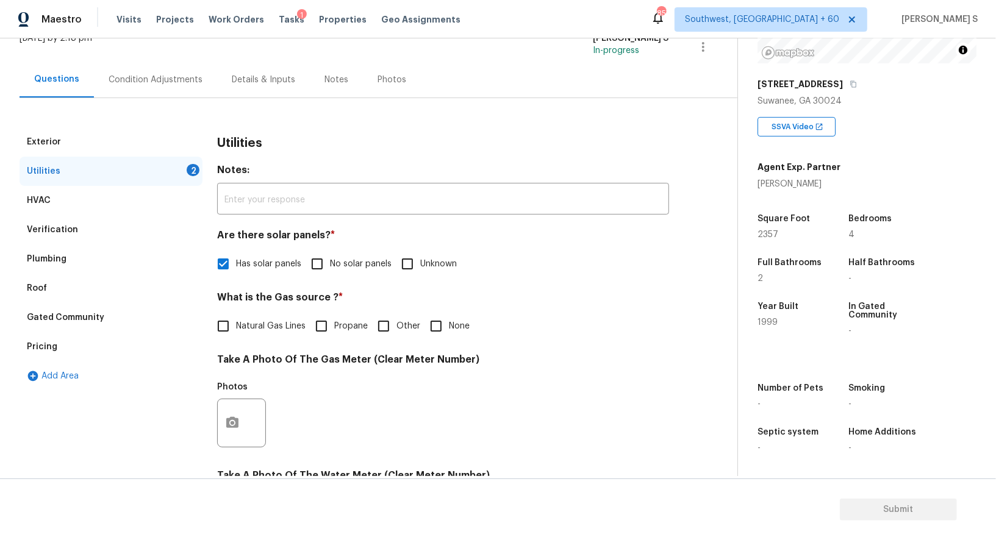
scroll to position [286, 0]
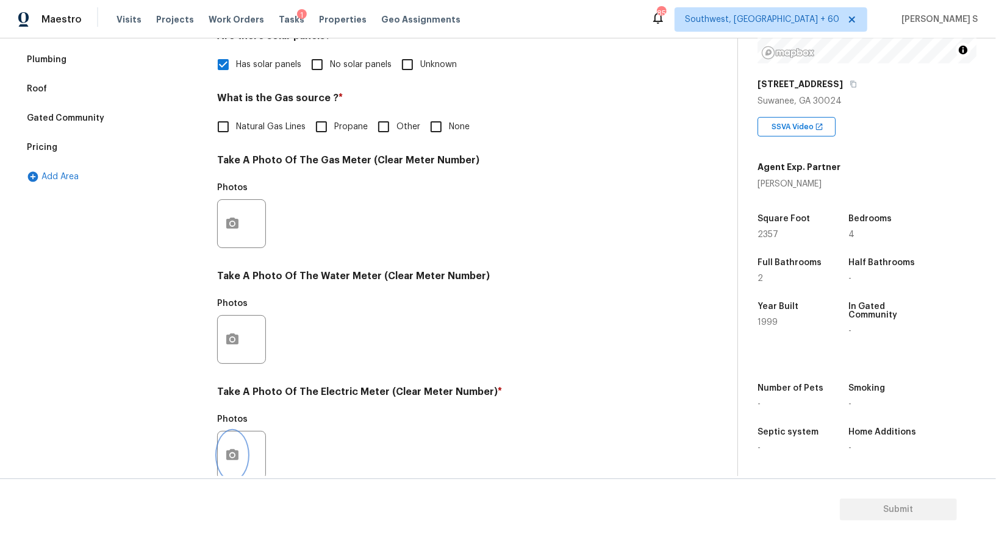
click at [230, 464] on button "button" at bounding box center [232, 456] width 29 height 48
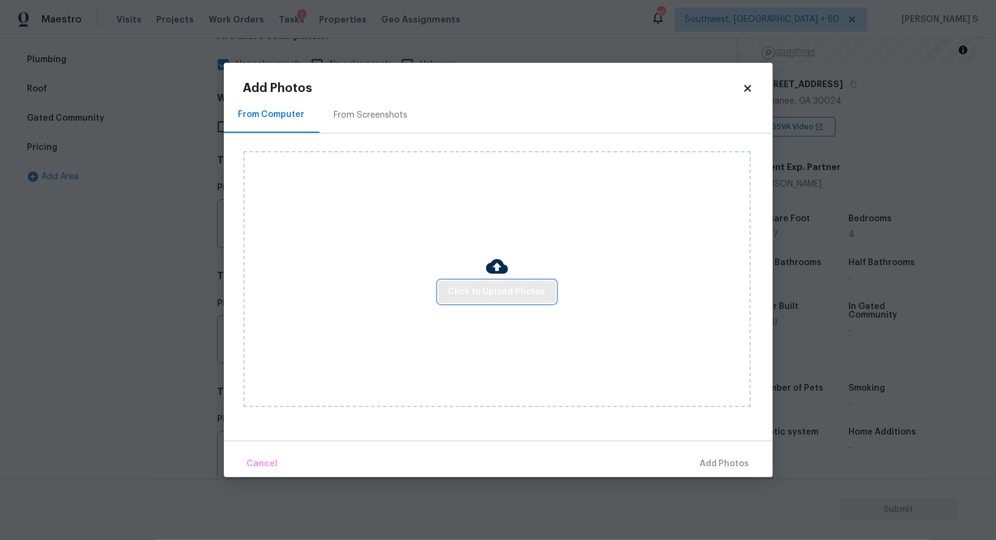
click at [461, 299] on span "Click to Upload Photos" at bounding box center [497, 292] width 98 height 15
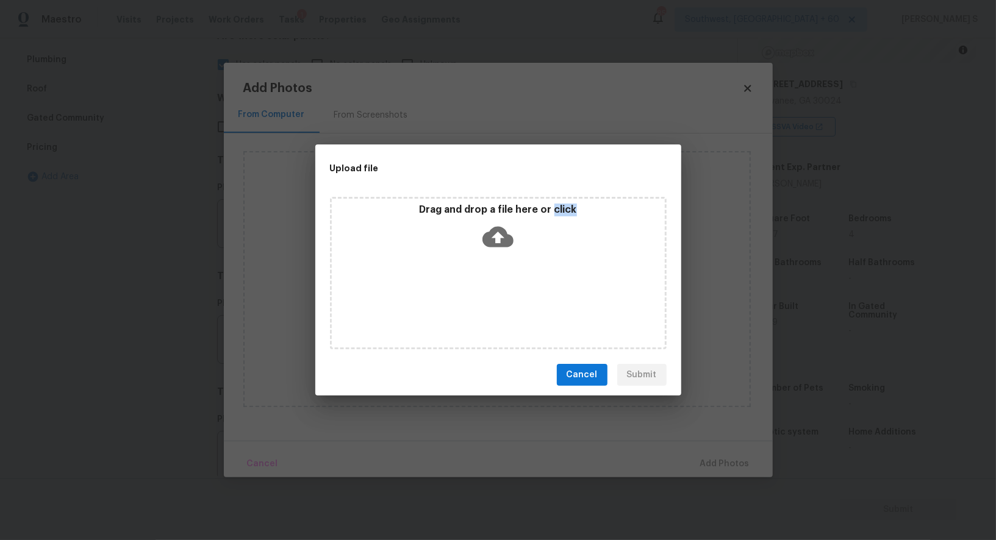
click at [461, 298] on div "Drag and drop a file here or click" at bounding box center [498, 273] width 337 height 153
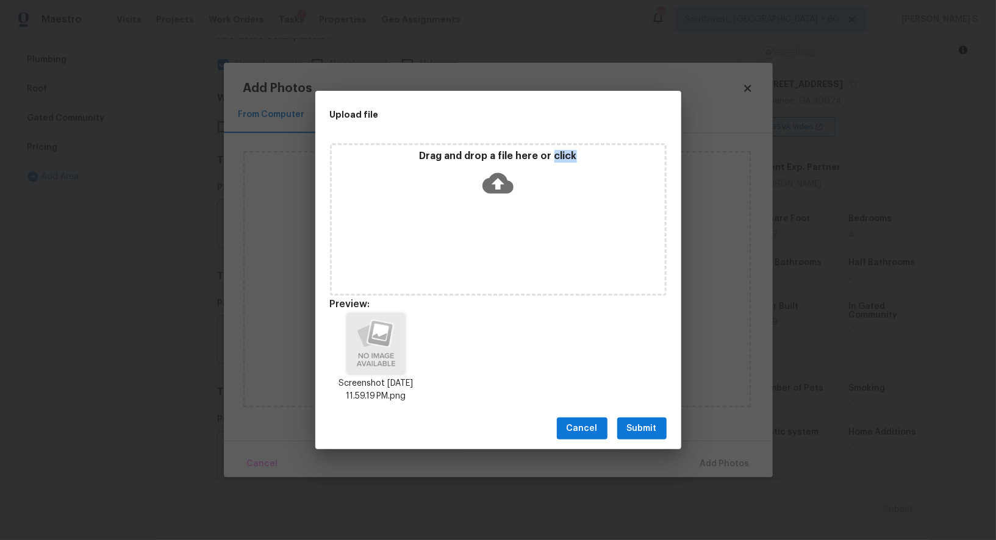
click at [657, 432] on button "Submit" at bounding box center [641, 429] width 49 height 23
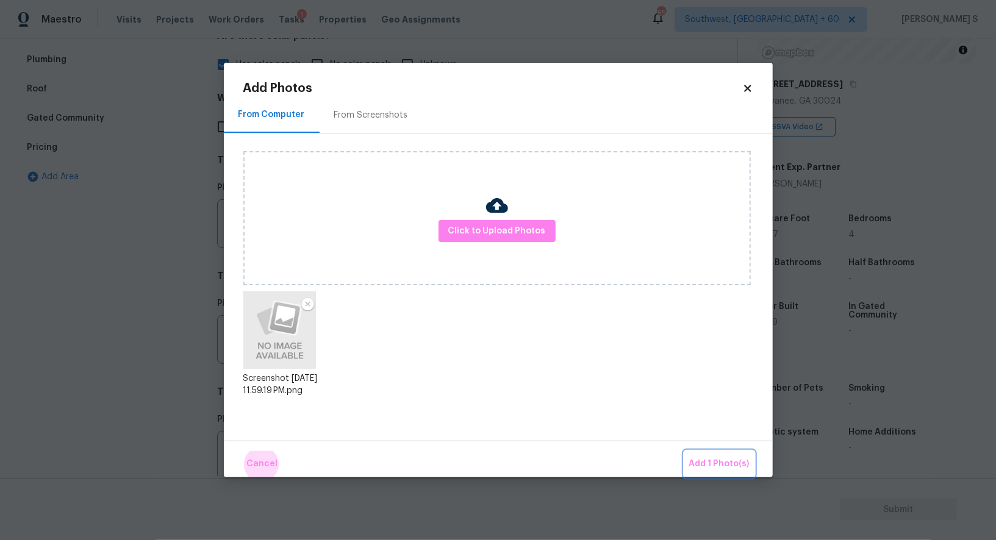
click at [684, 451] on button "Add 1 Photo(s)" at bounding box center [719, 464] width 70 height 26
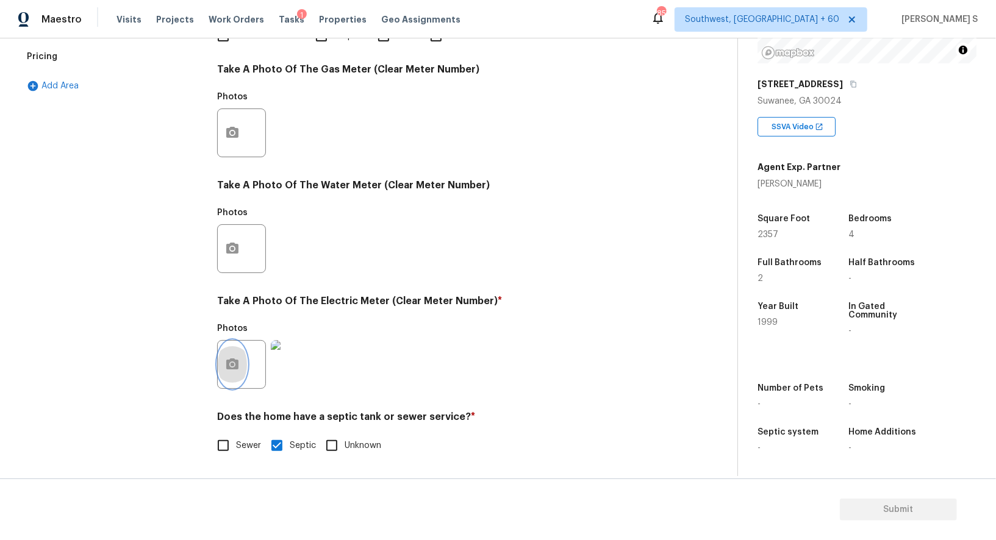
scroll to position [0, 0]
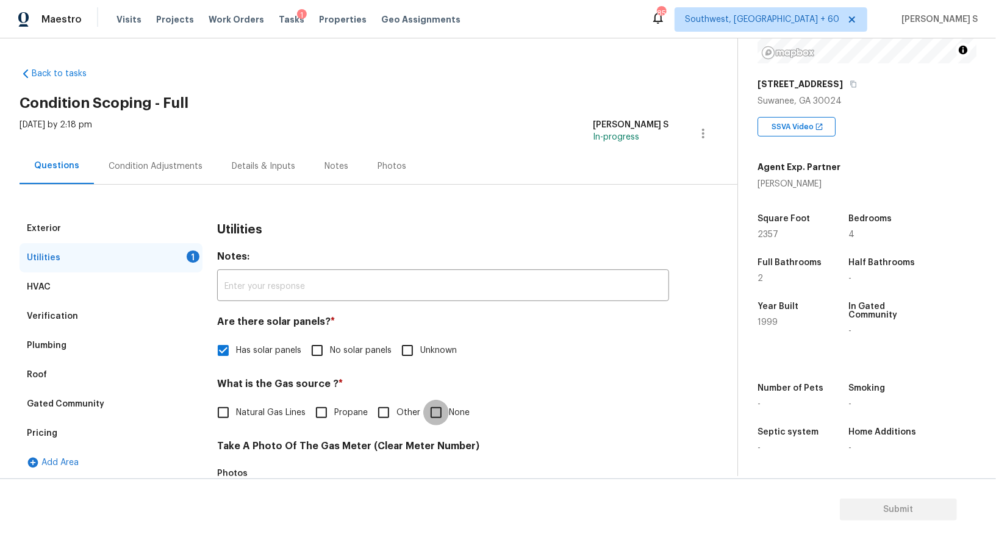
click at [439, 411] on input "None" at bounding box center [436, 413] width 26 height 26
checkbox input "true"
click at [198, 145] on div "Mon, Aug 18 2025 by 2:18 pm Anbu Jebakumar S In-progress" at bounding box center [379, 133] width 718 height 29
click at [198, 160] on div "Condition Adjustments" at bounding box center [155, 166] width 123 height 36
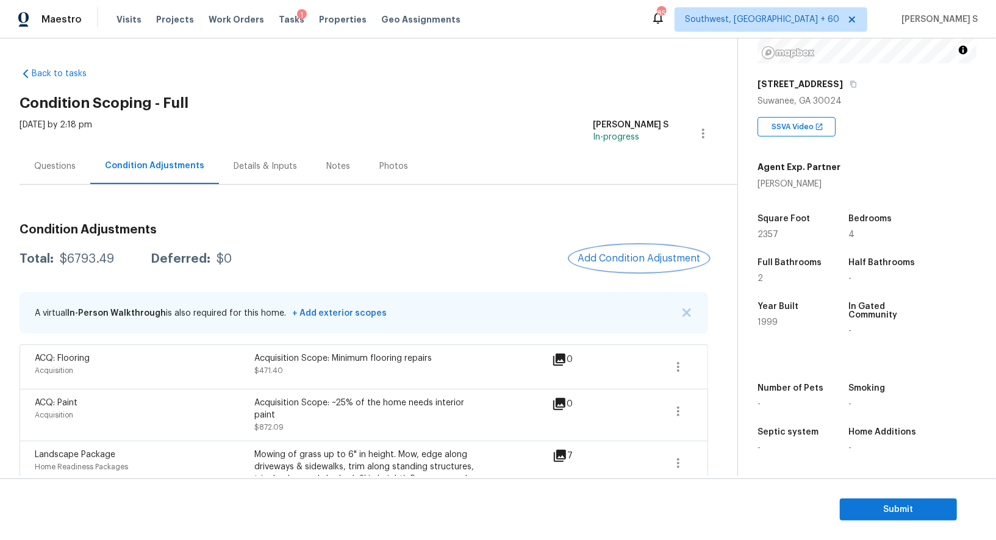
click at [625, 261] on span "Add Condition Adjustment" at bounding box center [639, 258] width 123 height 11
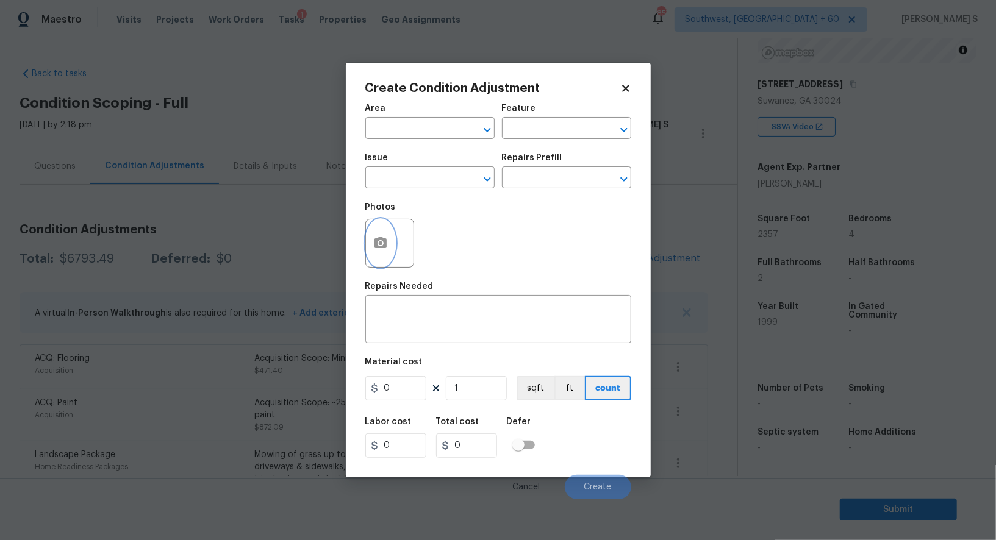
click at [391, 244] on button "button" at bounding box center [380, 244] width 29 height 48
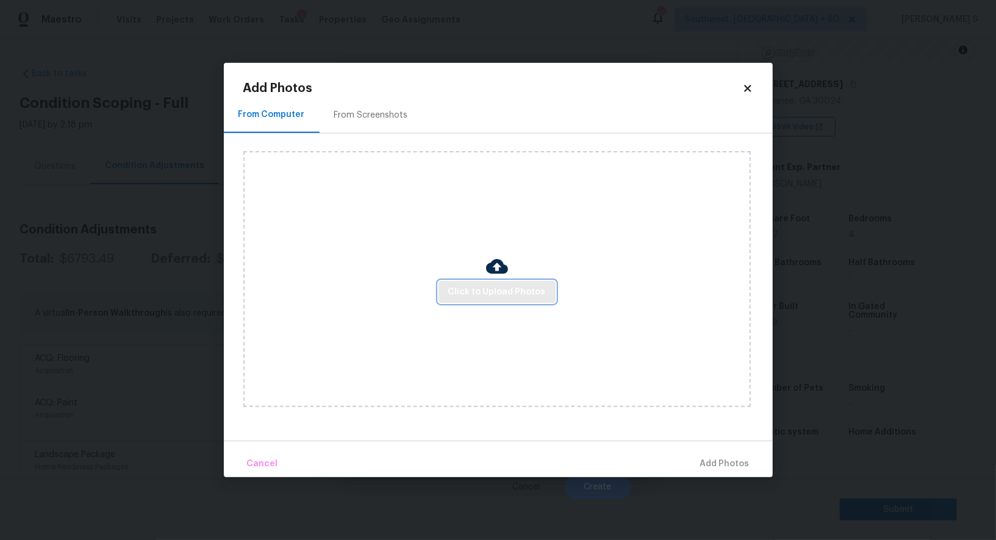
click at [509, 286] on span "Click to Upload Photos" at bounding box center [497, 292] width 98 height 15
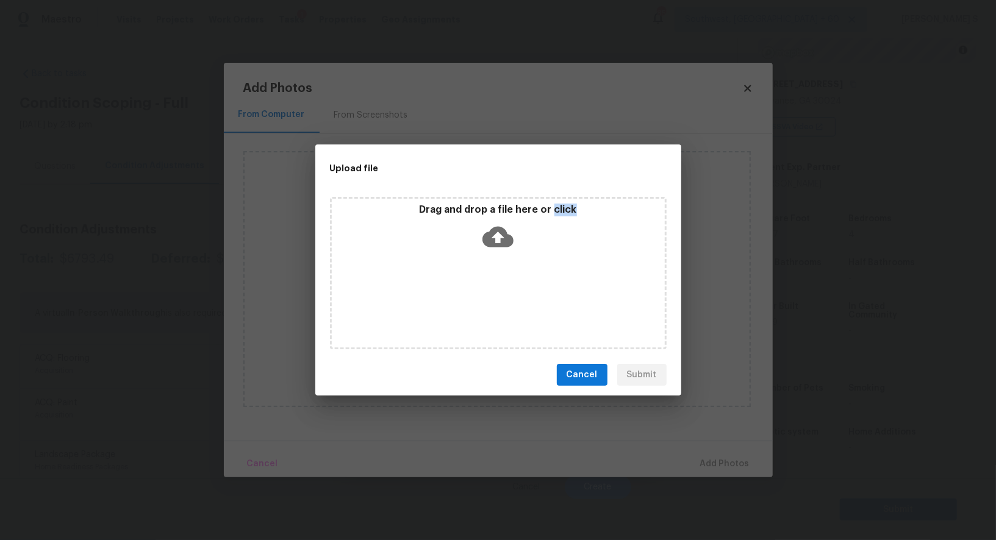
click at [509, 286] on div "Drag and drop a file here or click" at bounding box center [498, 273] width 337 height 153
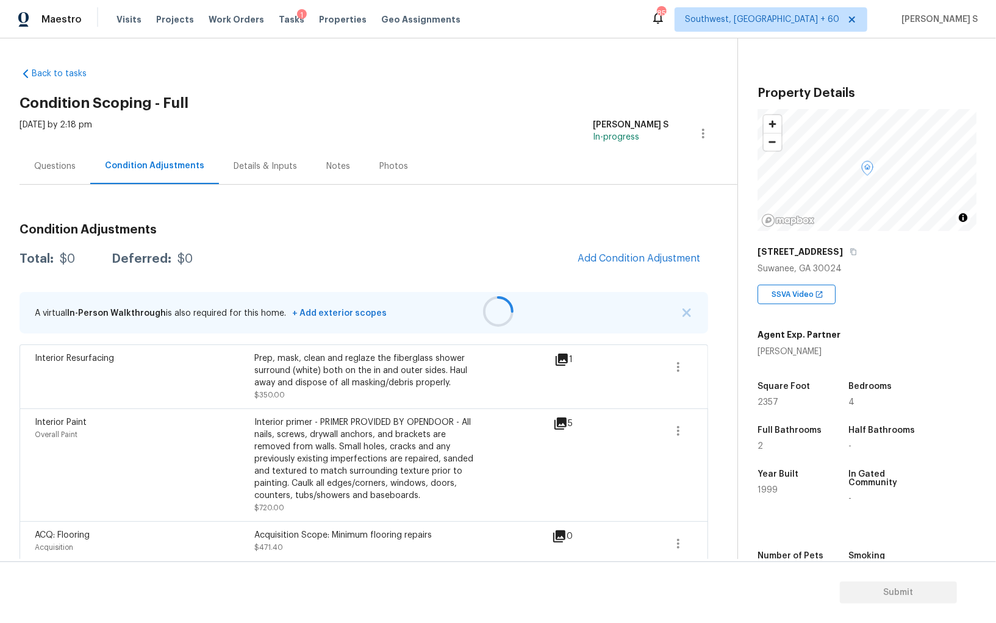
click at [629, 246] on div at bounding box center [498, 311] width 996 height 623
click at [658, 253] on div at bounding box center [498, 311] width 996 height 623
click at [652, 281] on div "Condition Adjustments Total: $7863.49 Deferred: $0 Add Condition Adjustment A v…" at bounding box center [364, 568] width 689 height 709
click at [641, 253] on span "Add Condition Adjustment" at bounding box center [639, 258] width 123 height 11
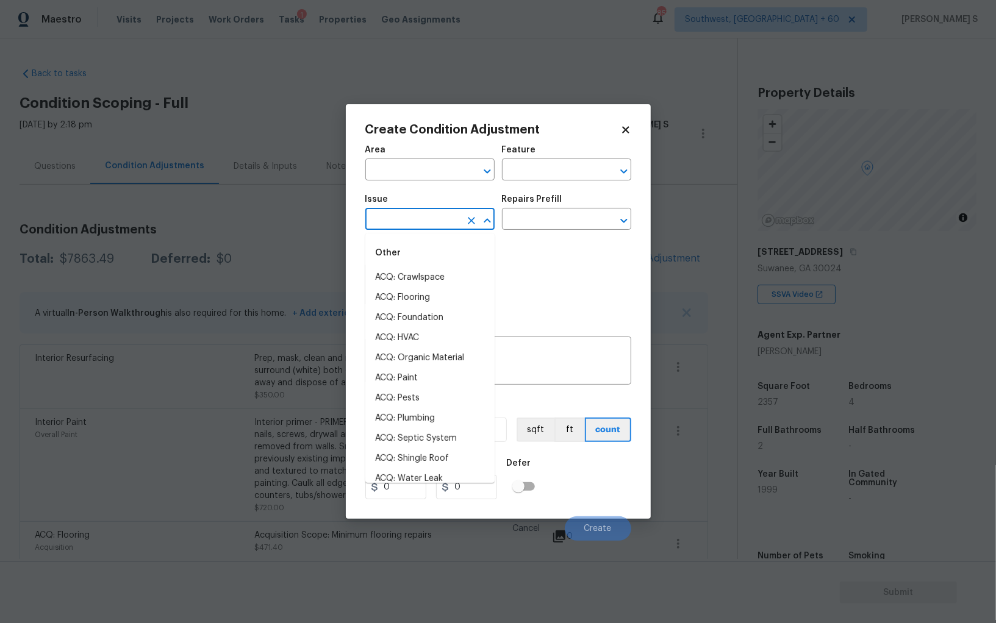
click at [427, 221] on input "text" at bounding box center [412, 220] width 95 height 19
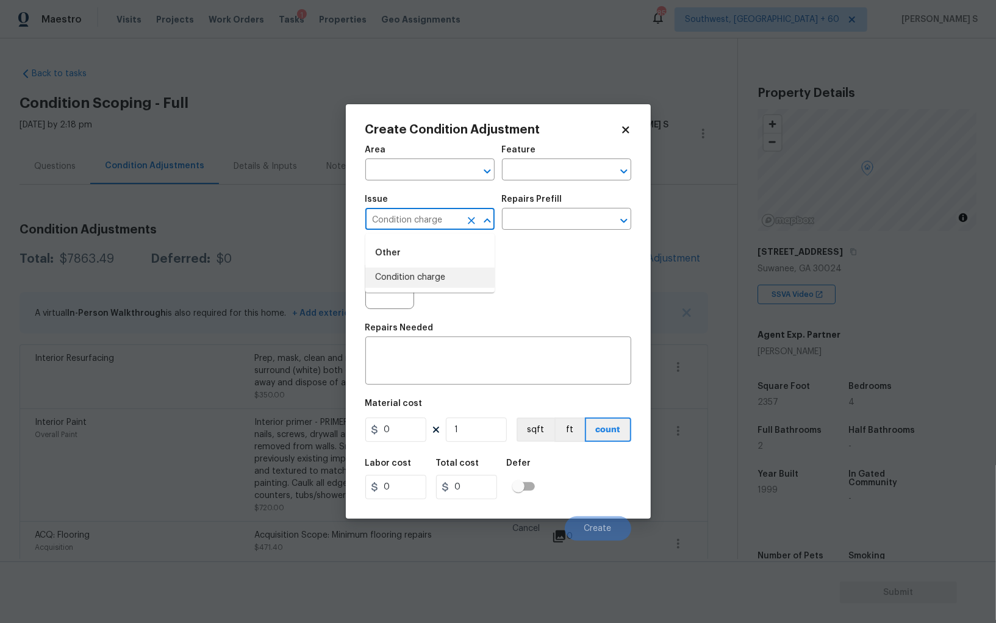
type input "Condition charge"
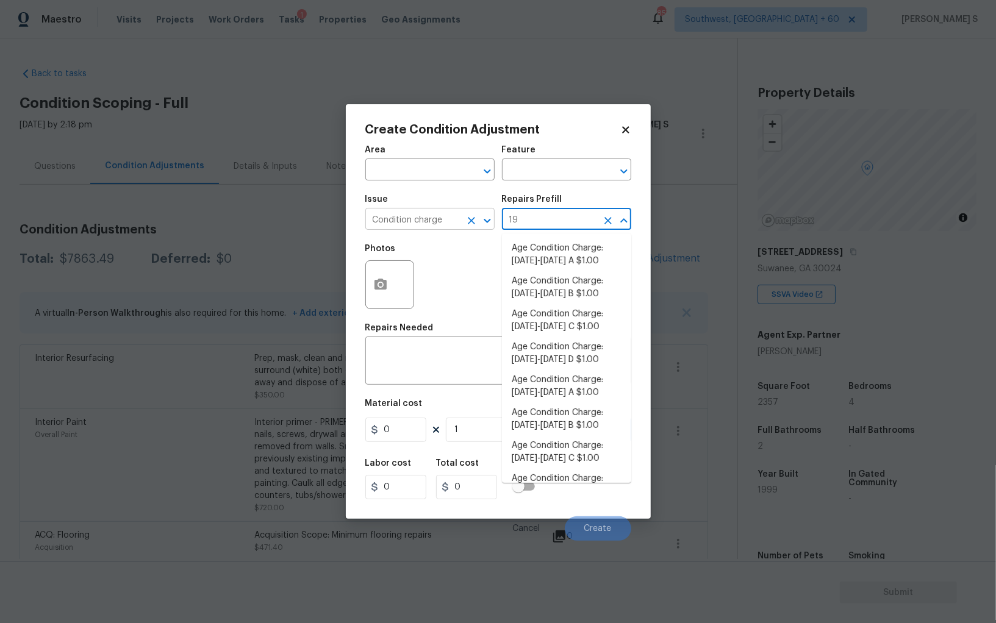
type input "199"
type input "Home Readiness Packages"
type textarea "Age Condition Charge: 1993-2008 C"
type input "1"
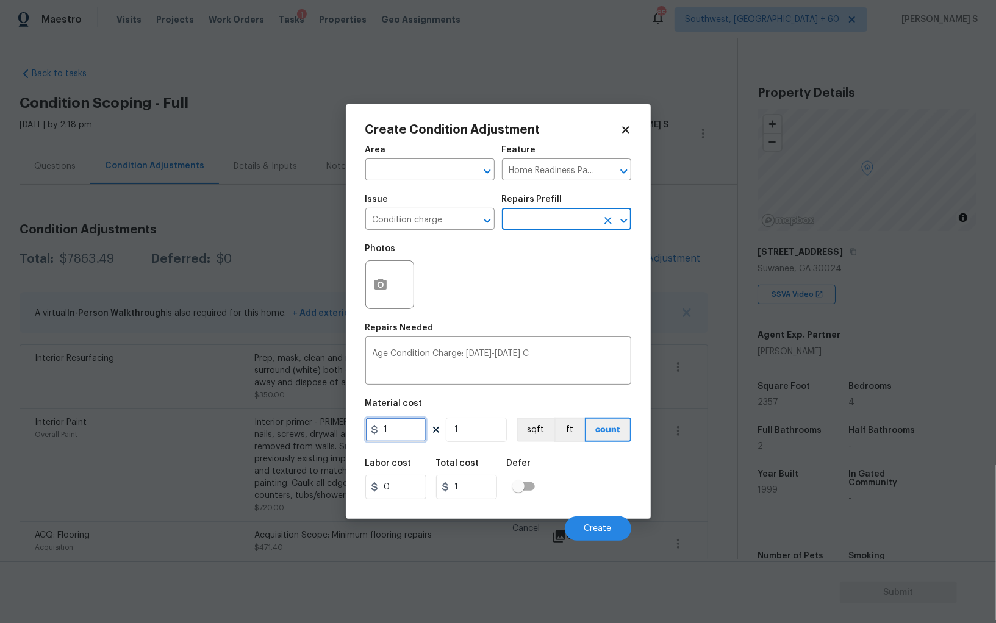
click at [416, 436] on input "1" at bounding box center [395, 430] width 61 height 24
type input "2000"
click at [620, 495] on div "Labor cost 0 Total cost 2000 Defer" at bounding box center [498, 479] width 266 height 55
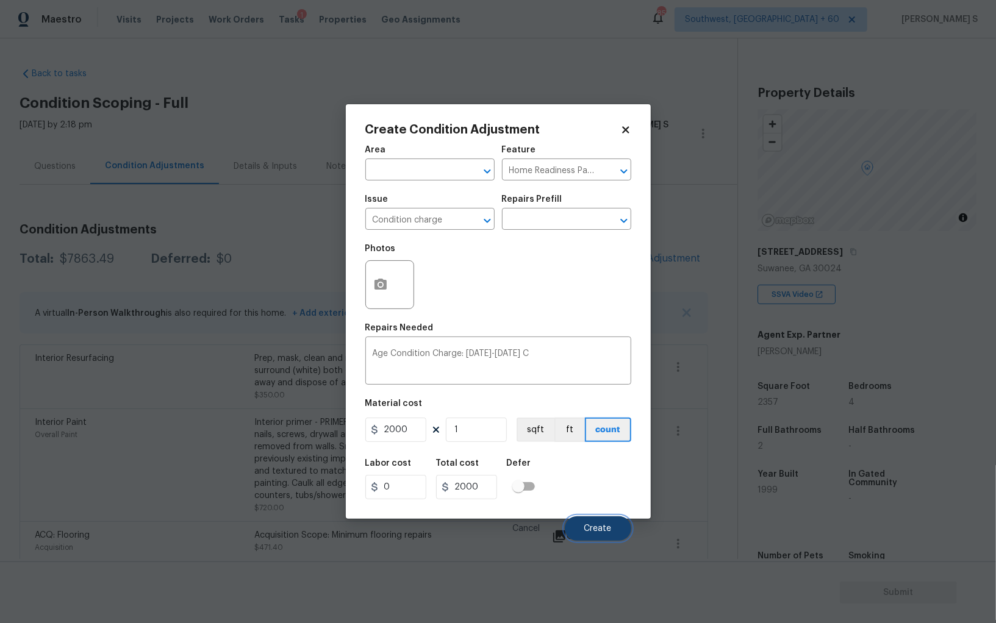
click at [584, 532] on span "Create" at bounding box center [597, 529] width 27 height 9
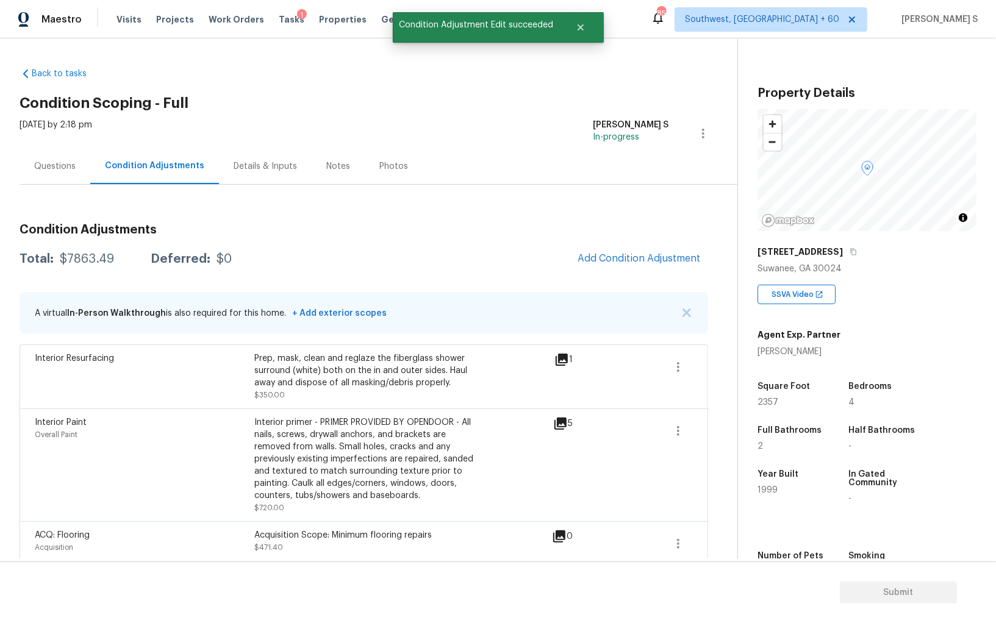
click at [193, 481] on body "Maestro Visits Projects Work Orders Tasks 1 Properties Geo Assignments 857 Sout…" at bounding box center [498, 311] width 996 height 623
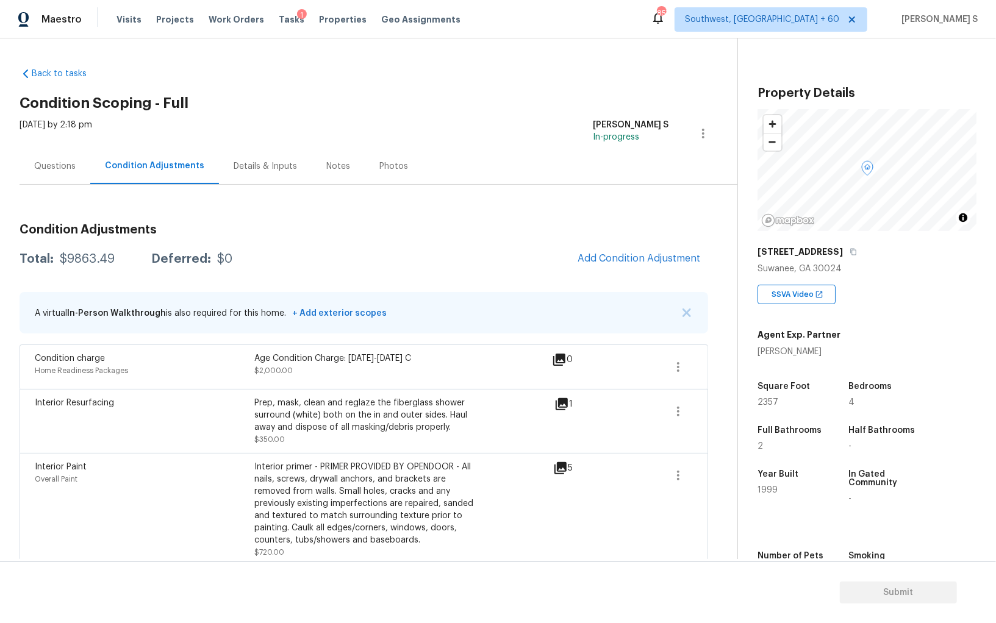
click at [83, 267] on div "Total: $9863.49 Deferred: $0 Add Condition Adjustment" at bounding box center [364, 259] width 689 height 27
click at [82, 248] on div "Total: $9863.49 Deferred: $0 Add Condition Adjustment" at bounding box center [364, 259] width 689 height 27
click at [84, 252] on div "Total: $9863.49 Deferred: $0 Add Condition Adjustment" at bounding box center [364, 259] width 689 height 27
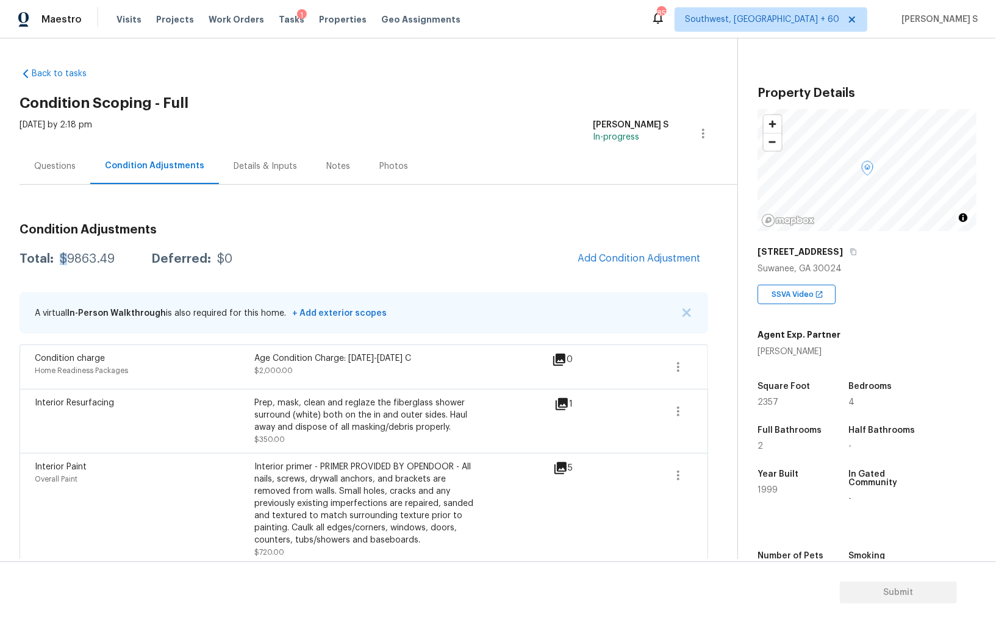
click at [84, 252] on div "Total: $9863.49 Deferred: $0 Add Condition Adjustment" at bounding box center [364, 259] width 689 height 27
copy div "$"
click at [86, 256] on div "$9863.49" at bounding box center [87, 259] width 55 height 12
copy div "9863.49"
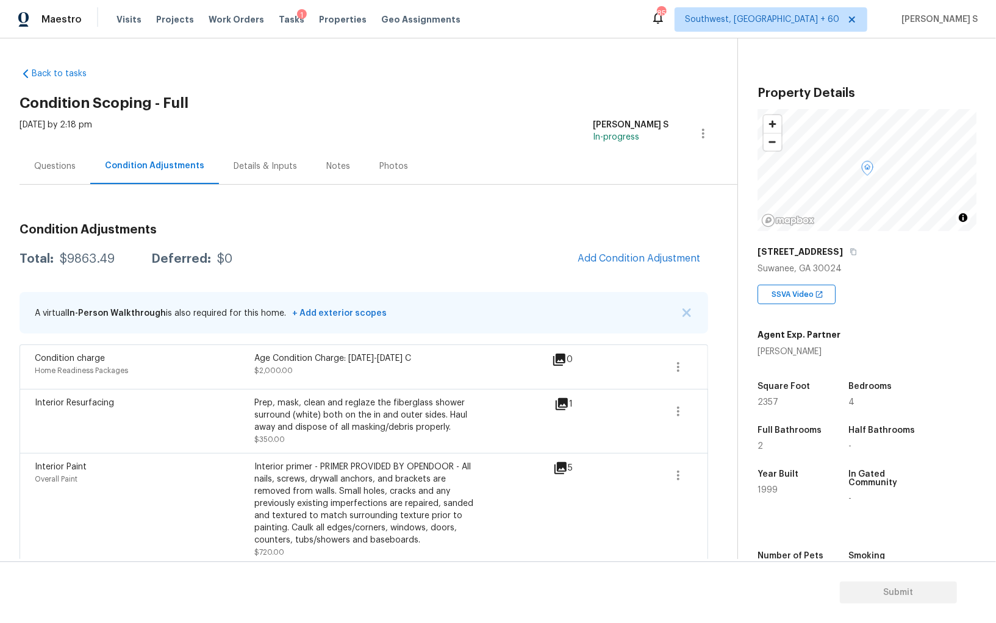
click at [38, 165] on div "Questions" at bounding box center [54, 166] width 41 height 12
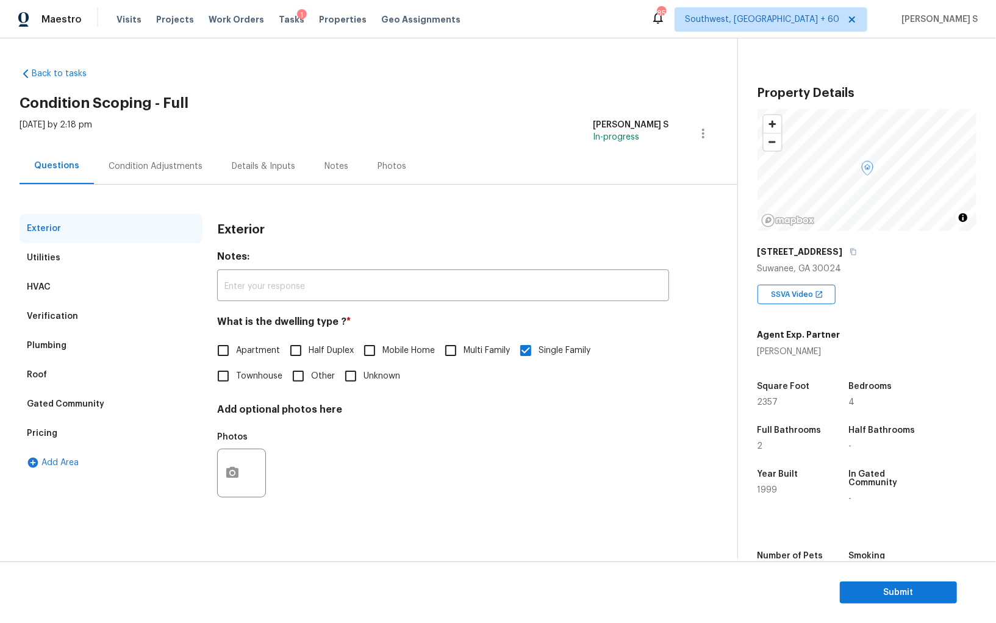
click at [82, 310] on div "Verification" at bounding box center [111, 316] width 183 height 29
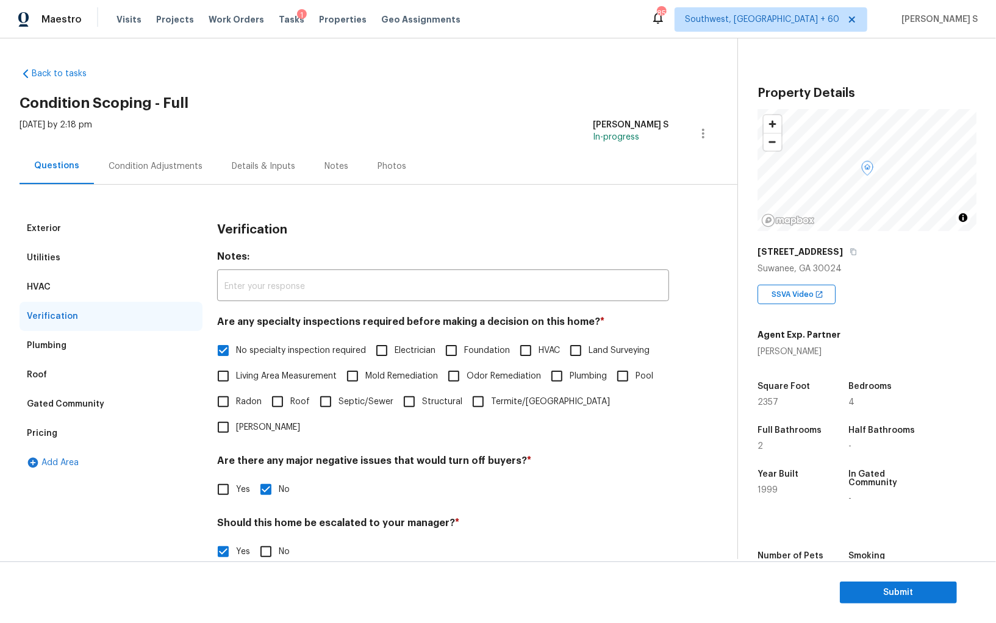
scroll to position [188, 0]
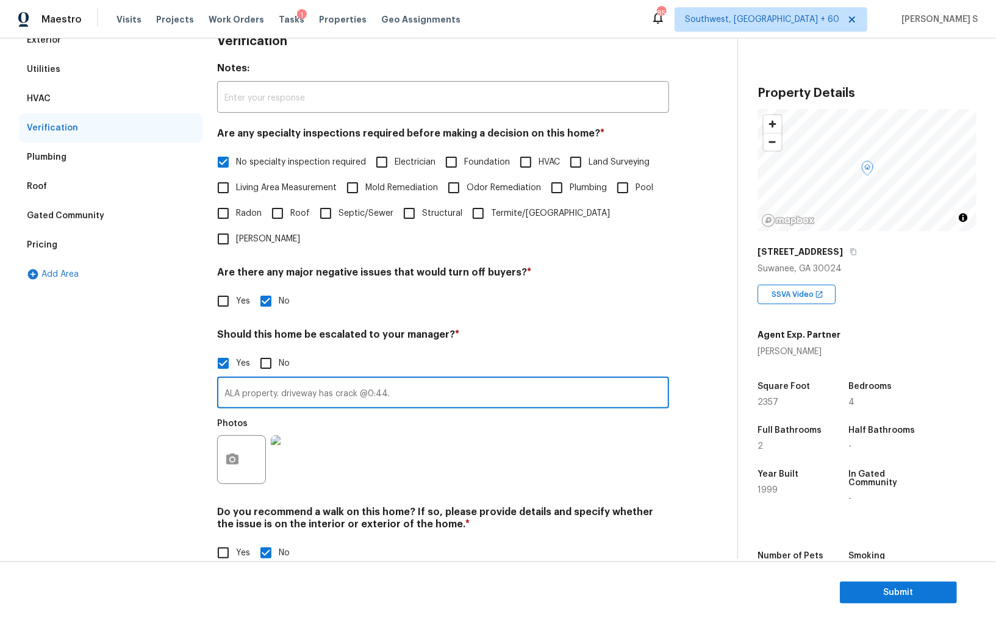
click at [341, 380] on input "ALA property. driveway has crack @0:44." at bounding box center [443, 394] width 452 height 29
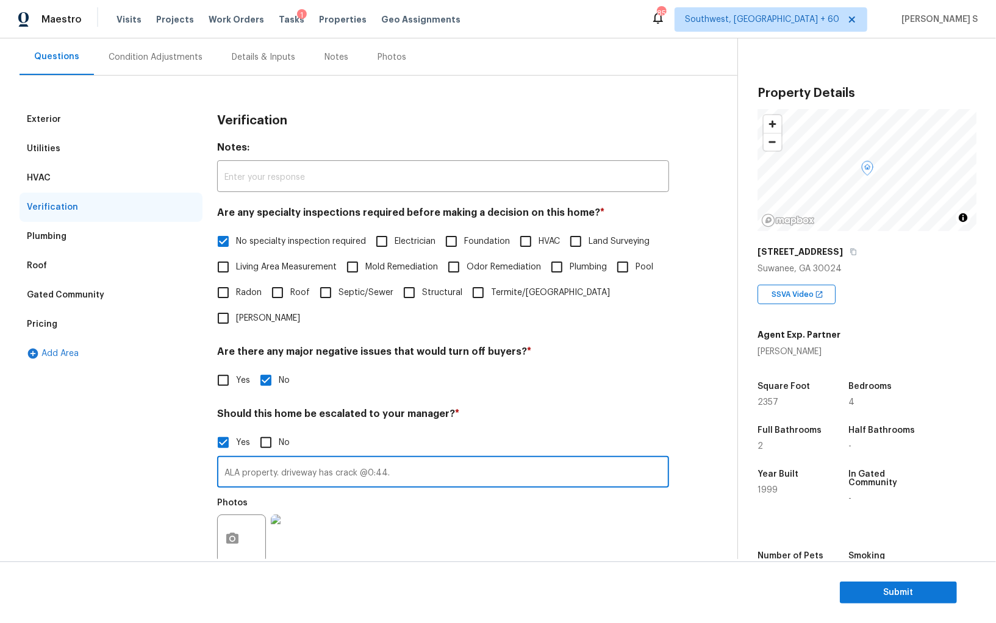
click at [32, 331] on div "Pricing" at bounding box center [111, 324] width 183 height 29
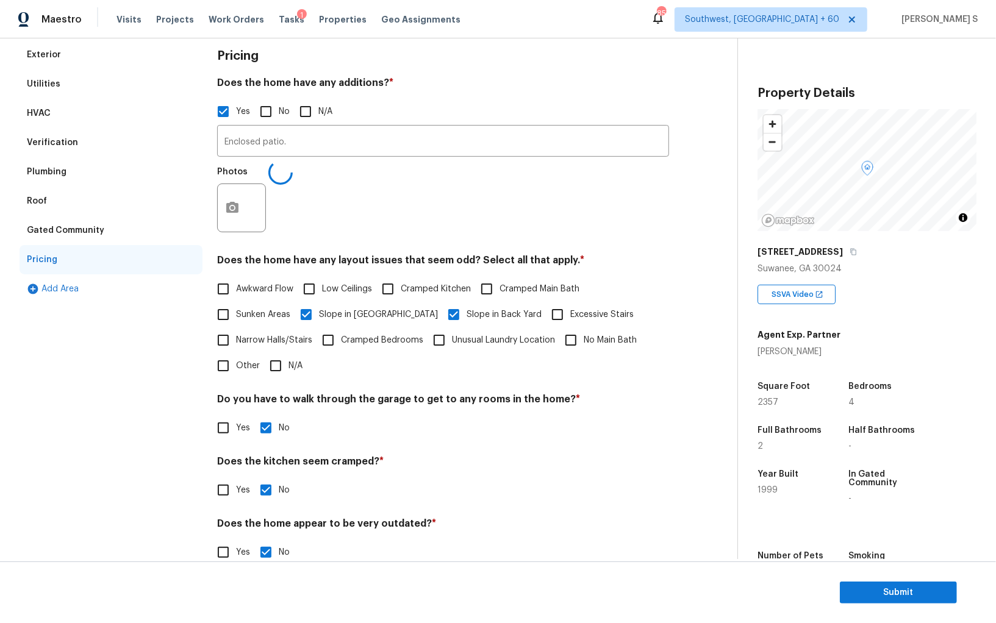
scroll to position [198, 0]
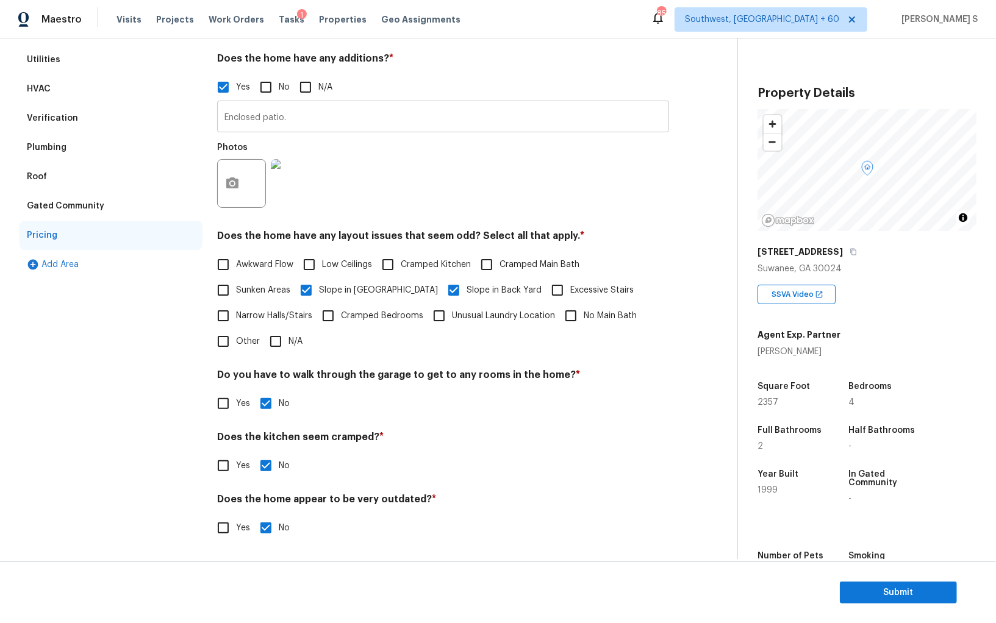
click at [306, 122] on input "Enclosed patio." at bounding box center [443, 118] width 452 height 29
click at [212, 349] on input "Other" at bounding box center [223, 343] width 26 height 26
checkbox input "true"
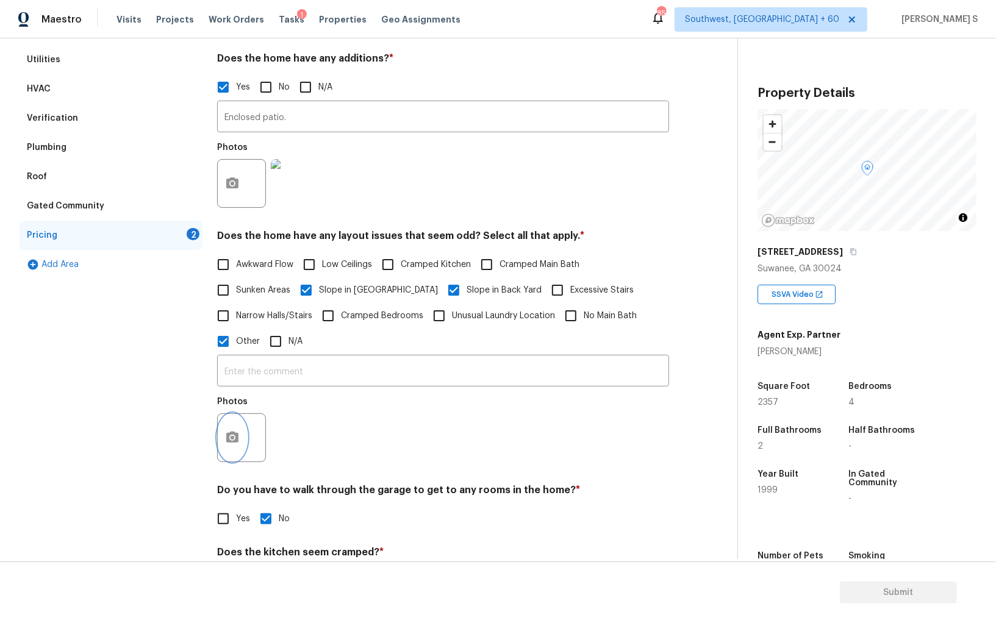
click at [238, 453] on button "button" at bounding box center [232, 438] width 29 height 48
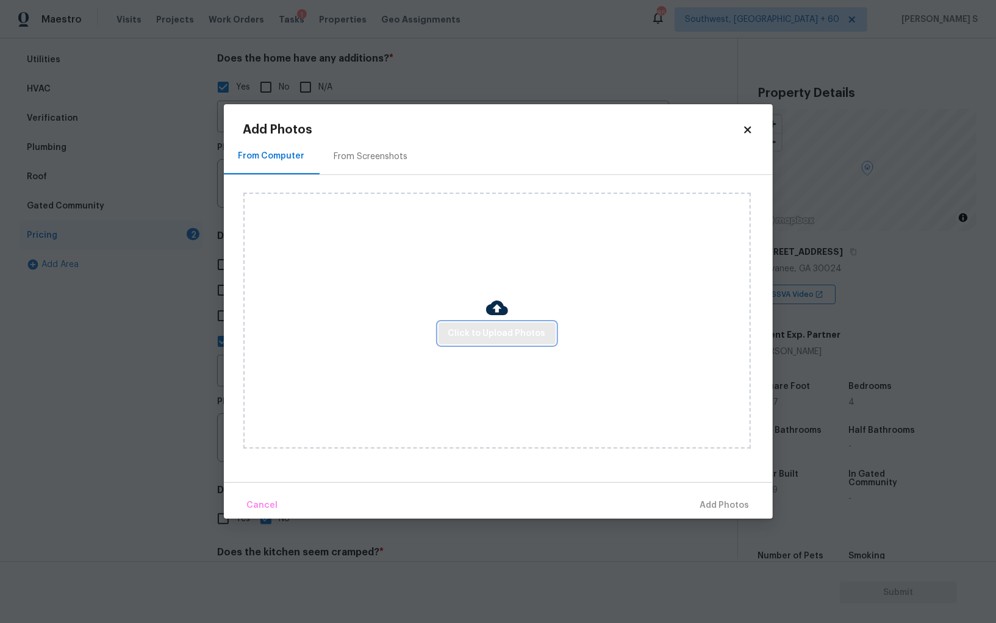
click at [524, 334] on span "Click to Upload Photos" at bounding box center [497, 333] width 98 height 15
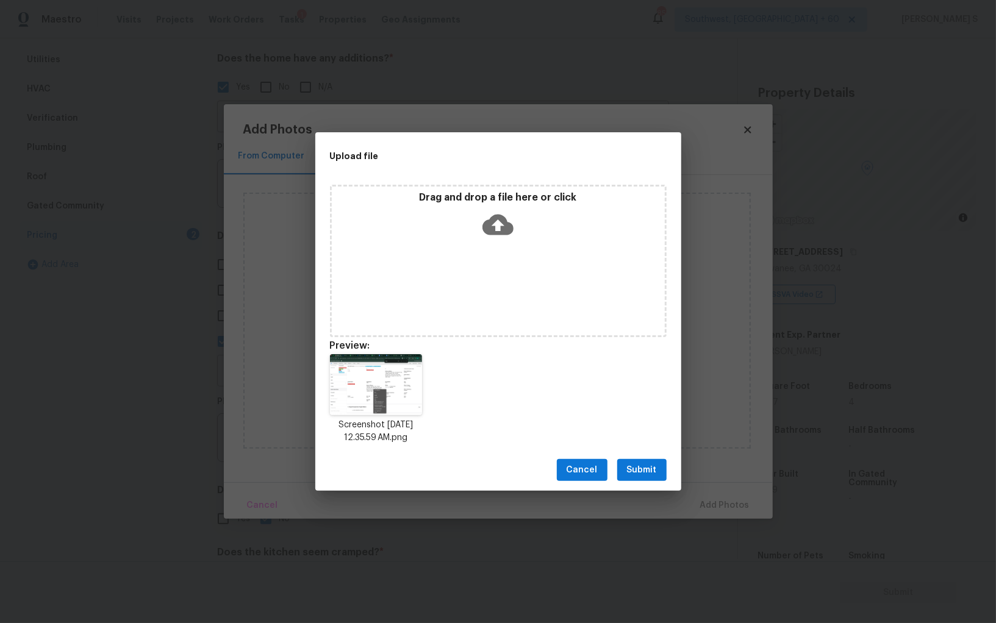
click at [649, 458] on div "Cancel Submit" at bounding box center [498, 471] width 366 height 42
click at [648, 467] on span "Submit" at bounding box center [642, 470] width 30 height 15
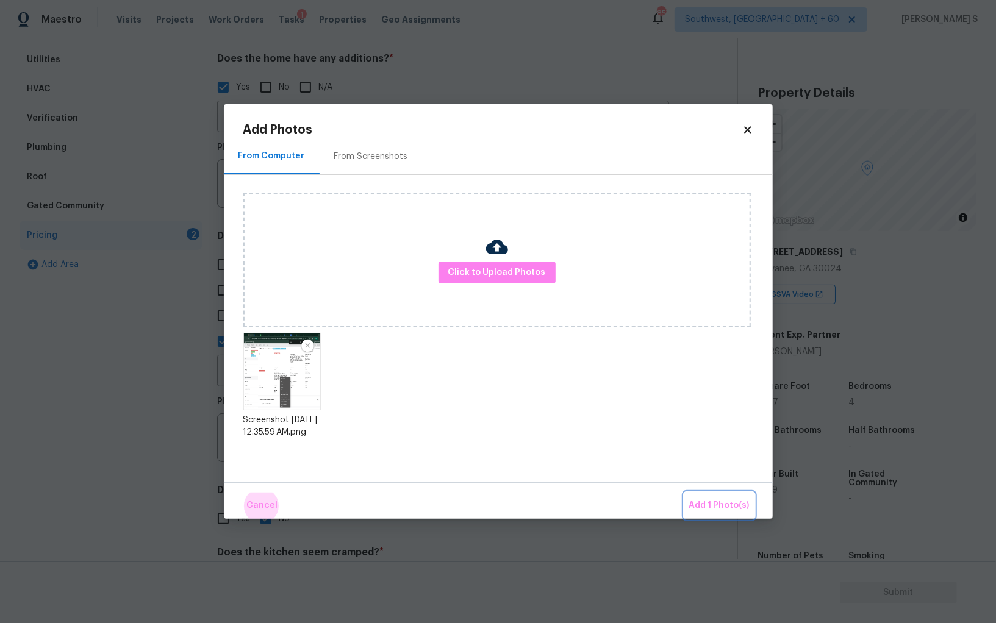
click at [684, 493] on button "Add 1 Photo(s)" at bounding box center [719, 506] width 70 height 26
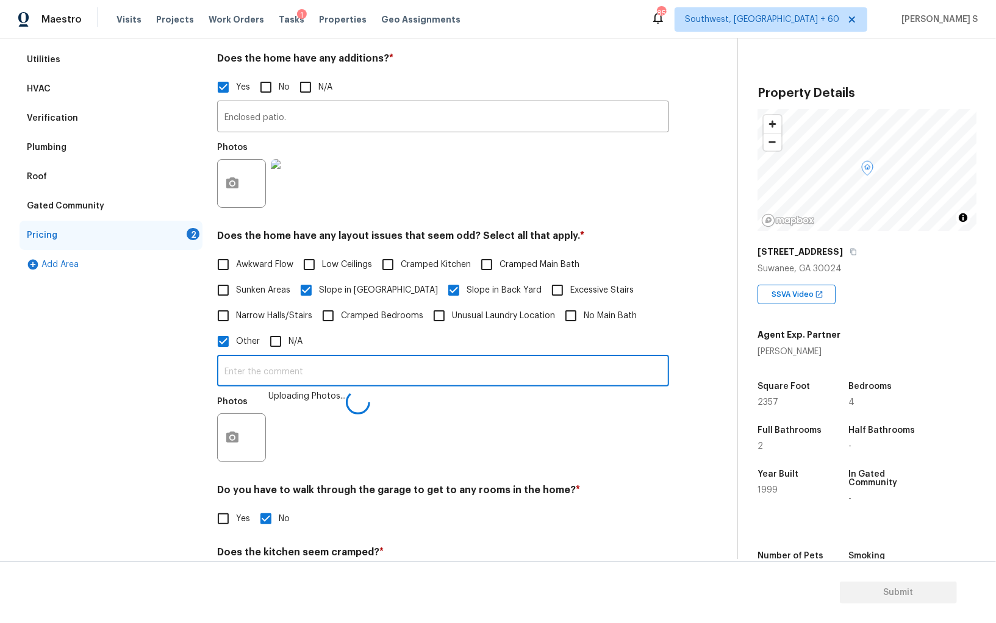
click at [523, 368] on input "text" at bounding box center [443, 372] width 452 height 29
type input "Bedroom discrepancy."
click at [424, 443] on div "Photos" at bounding box center [443, 429] width 452 height 79
click at [322, 373] on input "Bedroom discrepancy." at bounding box center [443, 372] width 452 height 29
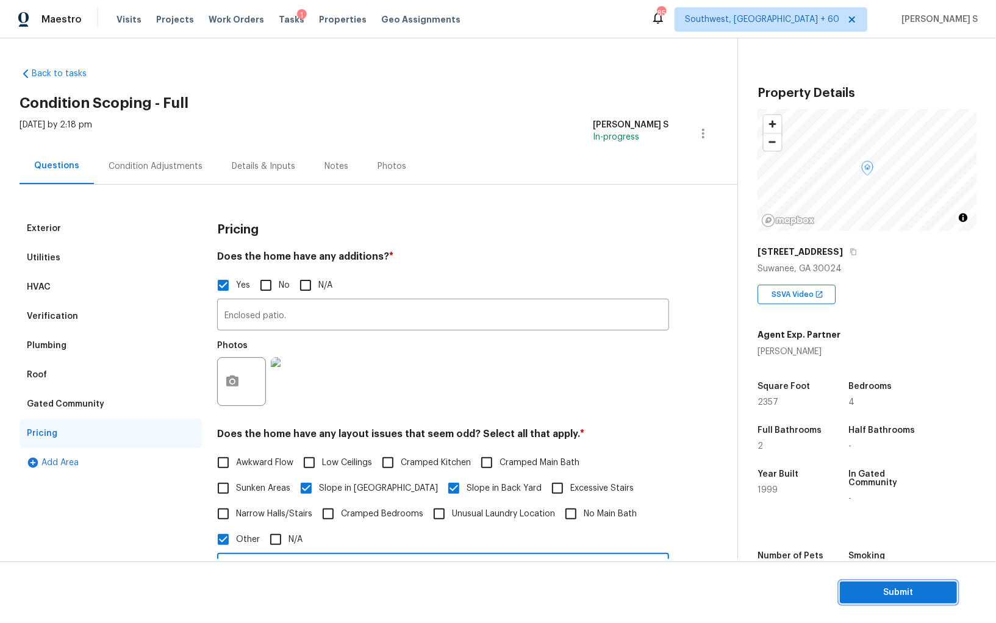
click at [880, 587] on span "Submit" at bounding box center [899, 593] width 98 height 15
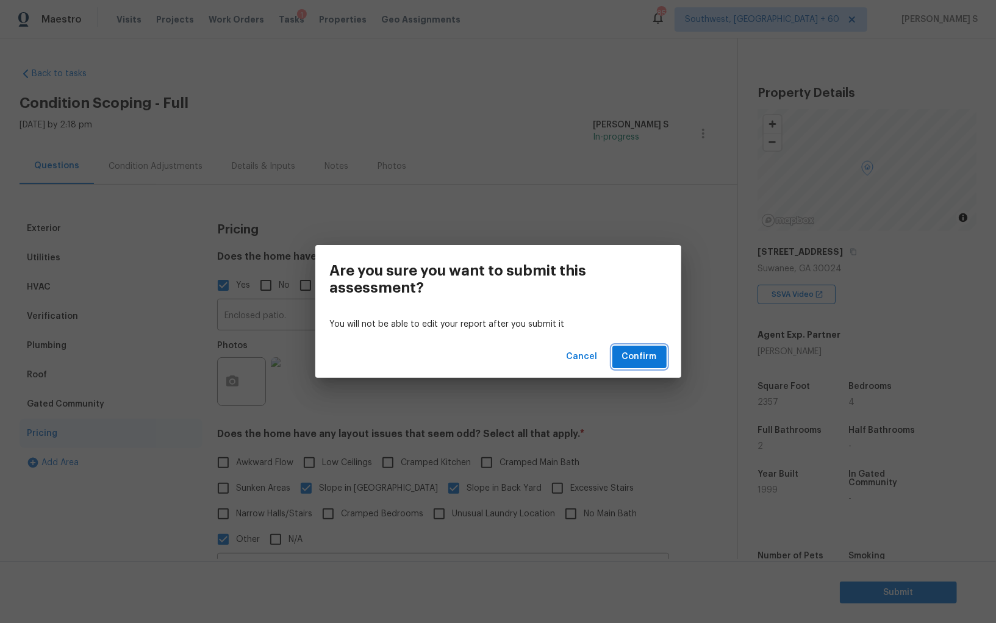
click at [653, 364] on span "Confirm" at bounding box center [639, 357] width 35 height 15
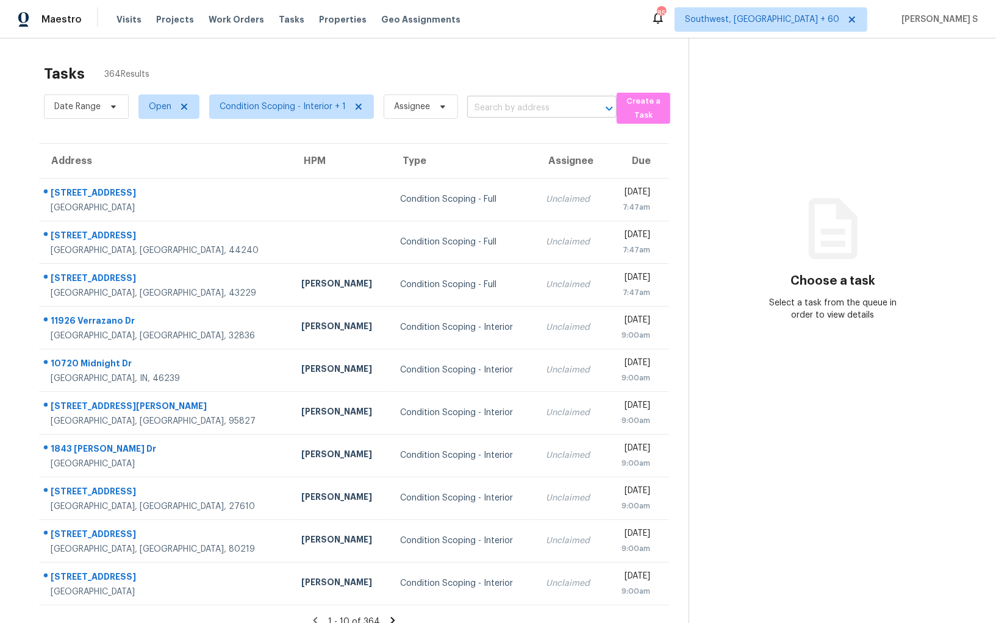
click at [501, 111] on input "text" at bounding box center [524, 108] width 115 height 19
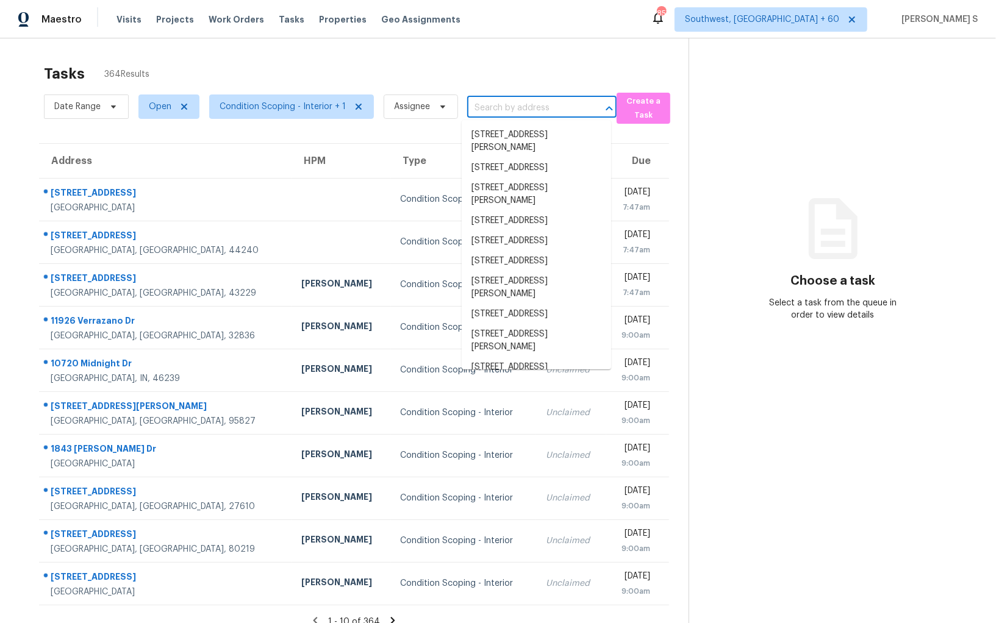
click at [501, 111] on input "text" at bounding box center [524, 108] width 115 height 19
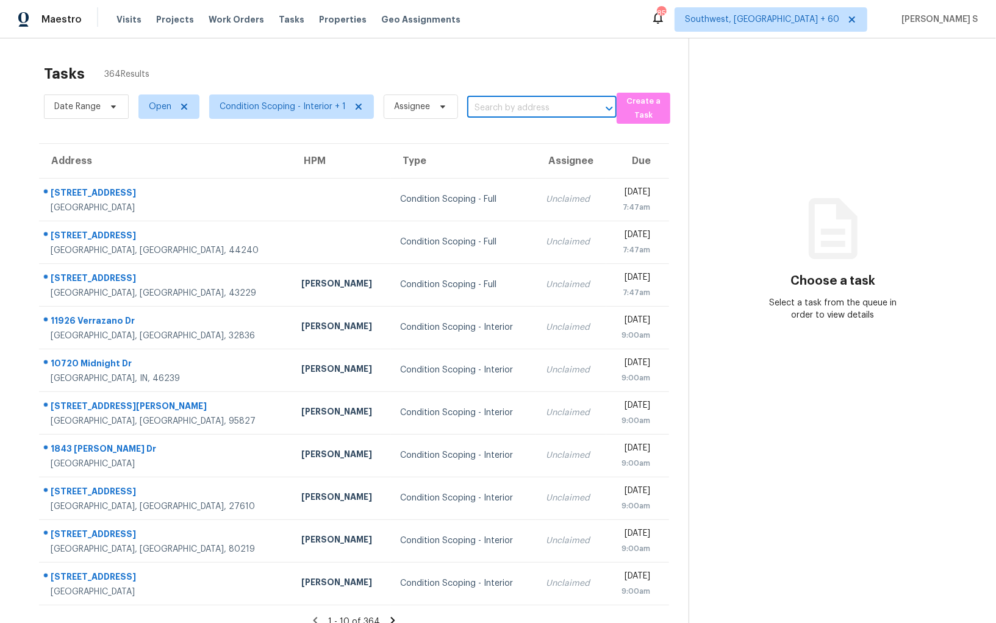
paste input "[STREET_ADDRESS][PERSON_NAME]"
type input "[STREET_ADDRESS][PERSON_NAME]"
click at [537, 140] on li "[STREET_ADDRESS]" at bounding box center [536, 135] width 149 height 20
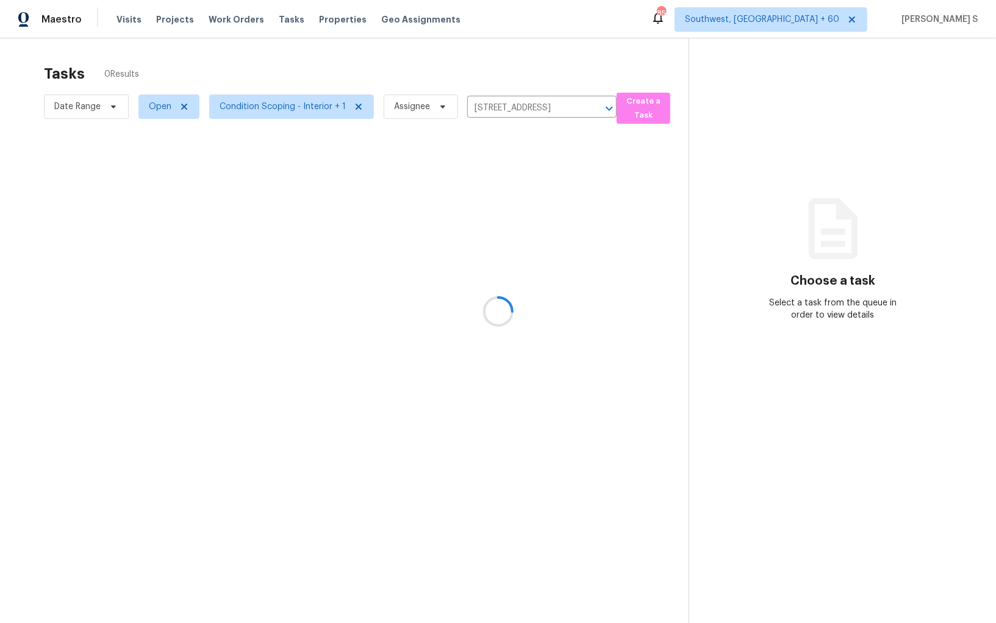
click at [490, 196] on div at bounding box center [498, 311] width 996 height 623
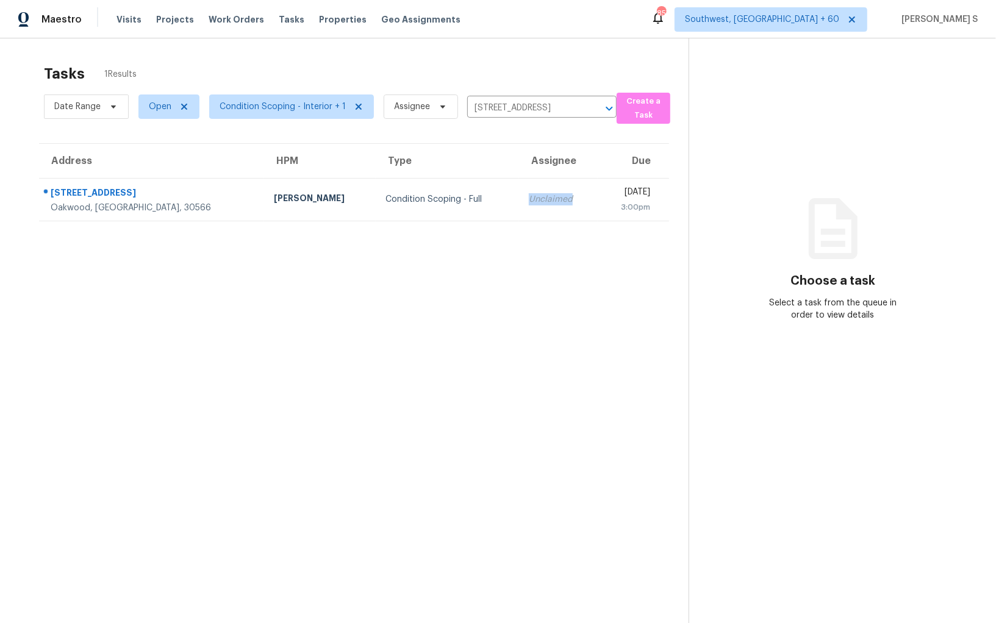
click at [529, 196] on div "Unclaimed" at bounding box center [558, 199] width 59 height 12
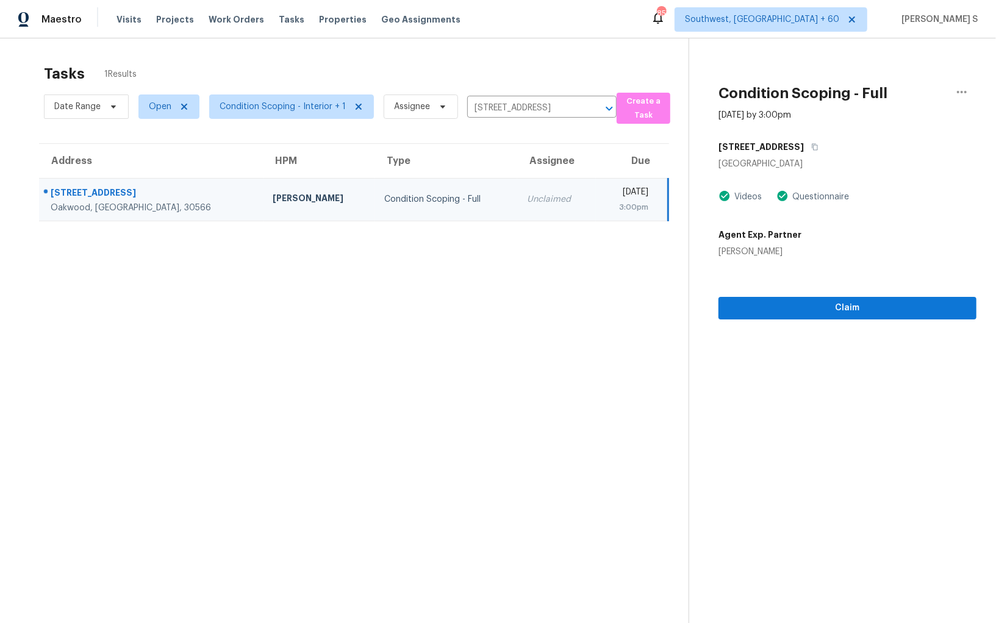
click at [842, 318] on div "Claim" at bounding box center [848, 289] width 258 height 62
click at [842, 304] on span "Claim" at bounding box center [847, 308] width 239 height 15
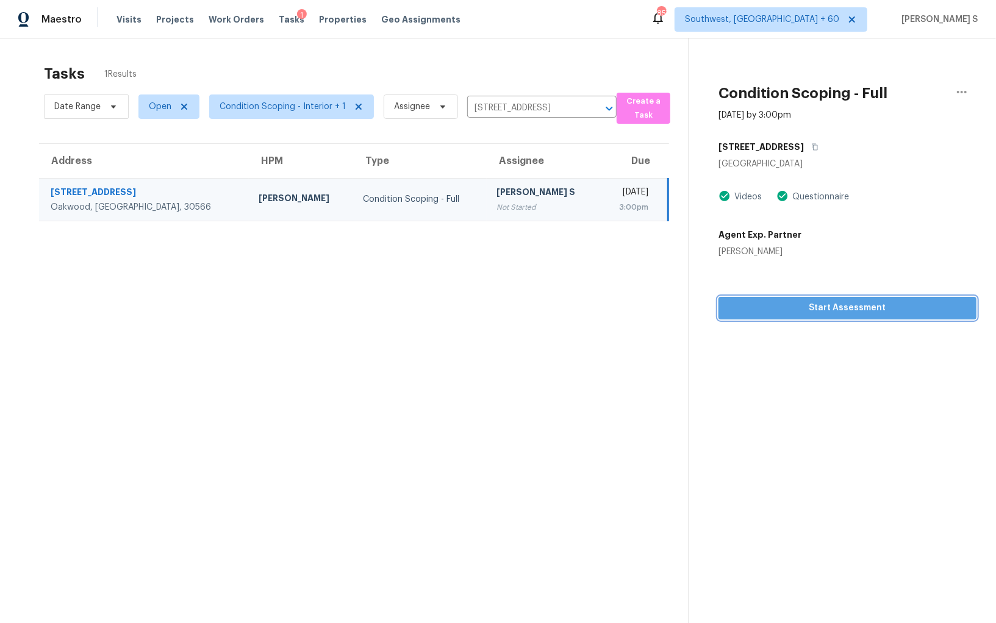
click at [797, 312] on span "Start Assessment" at bounding box center [847, 308] width 239 height 15
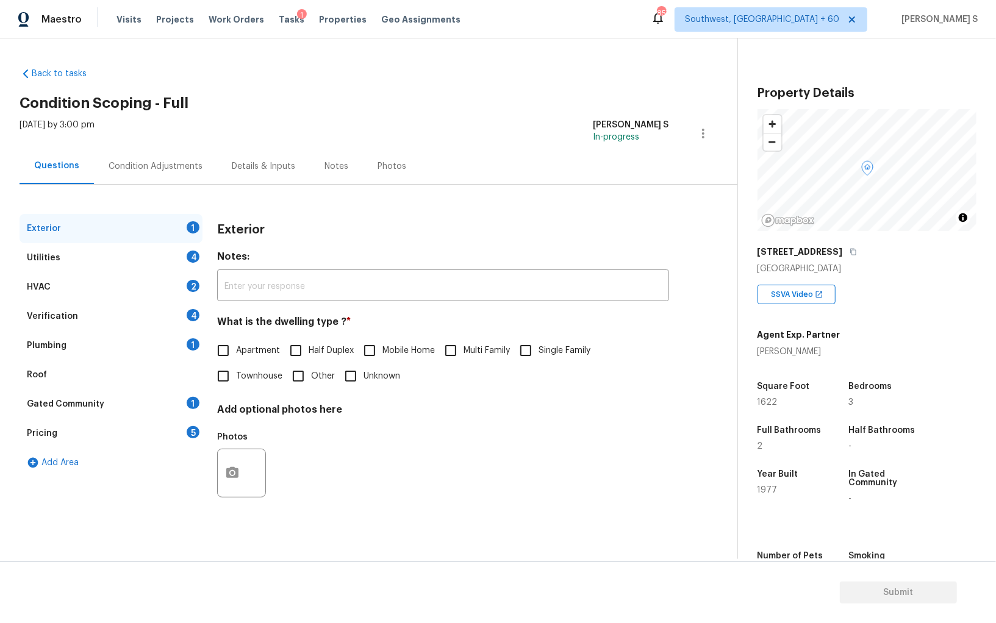
click at [518, 350] on input "Single Family" at bounding box center [526, 351] width 26 height 26
checkbox input "true"
click at [193, 251] on div "4" at bounding box center [193, 257] width 13 height 12
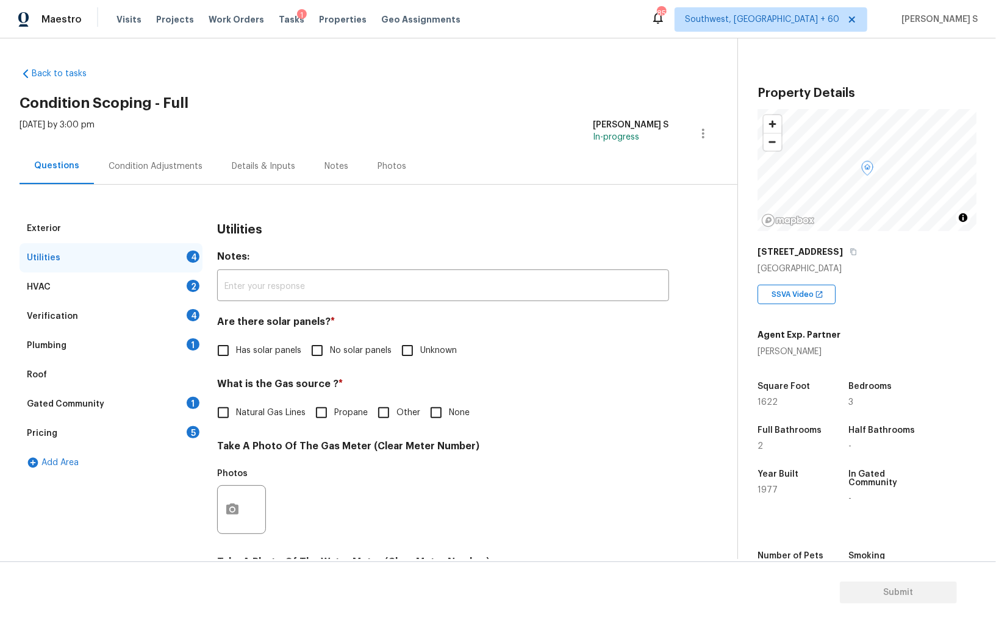
click at [318, 349] on input "No solar panels" at bounding box center [317, 351] width 26 height 26
checkbox input "true"
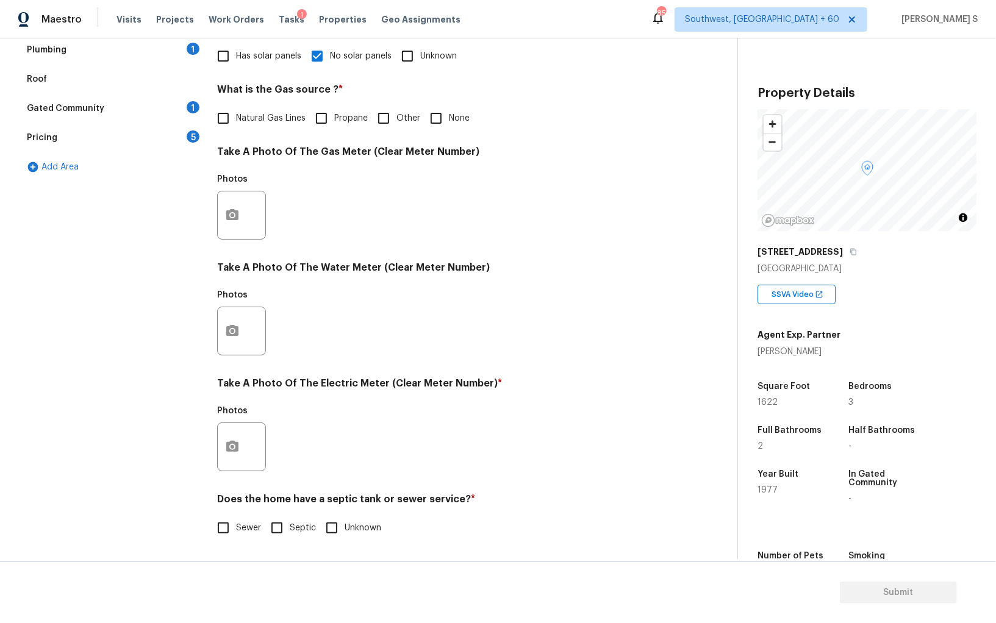
scroll to position [295, 0]
click at [289, 517] on input "Septic" at bounding box center [277, 528] width 26 height 26
checkbox input "true"
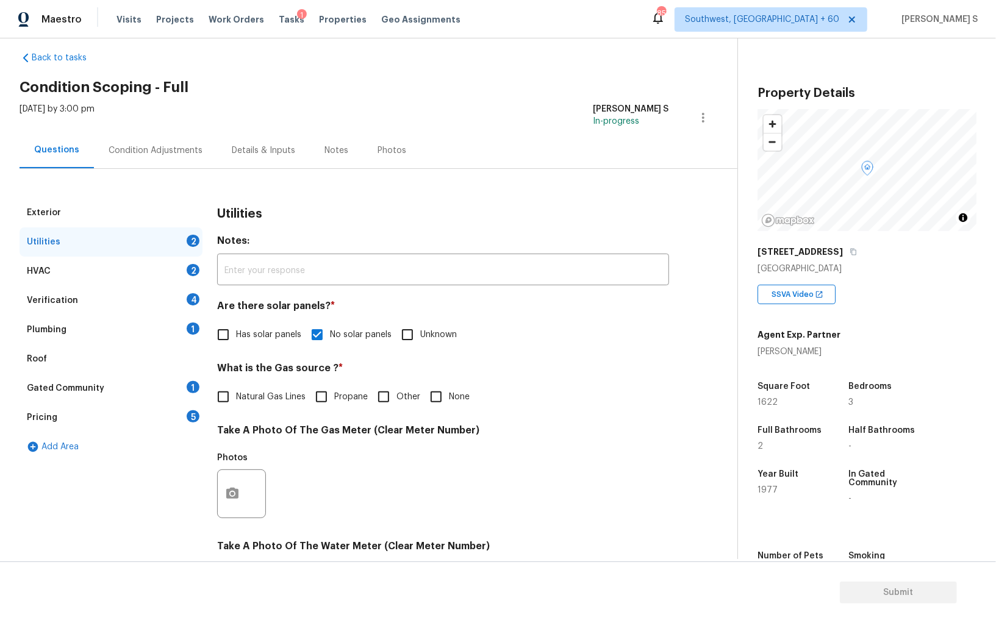
click at [185, 322] on div "Plumbing 1" at bounding box center [111, 329] width 183 height 29
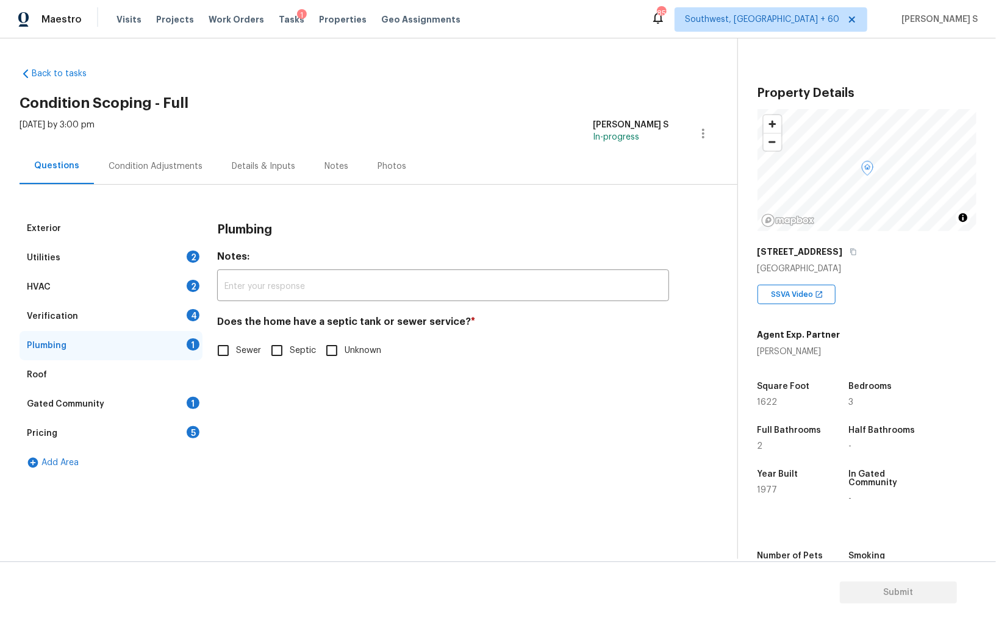
scroll to position [0, 0]
click at [283, 346] on input "Septic" at bounding box center [277, 351] width 26 height 26
checkbox input "true"
drag, startPoint x: 190, startPoint y: 407, endPoint x: 292, endPoint y: 310, distance: 140.2
click at [190, 406] on div "1" at bounding box center [193, 403] width 13 height 12
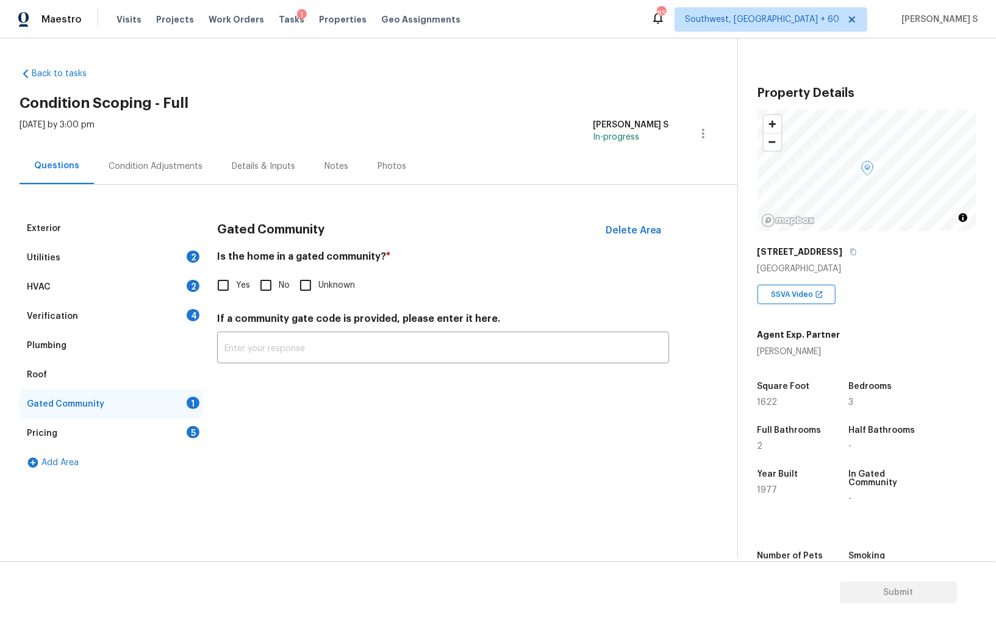
click at [270, 296] on input "No" at bounding box center [266, 286] width 26 height 26
checkbox input "true"
click at [170, 155] on div "Condition Adjustments" at bounding box center [155, 166] width 123 height 36
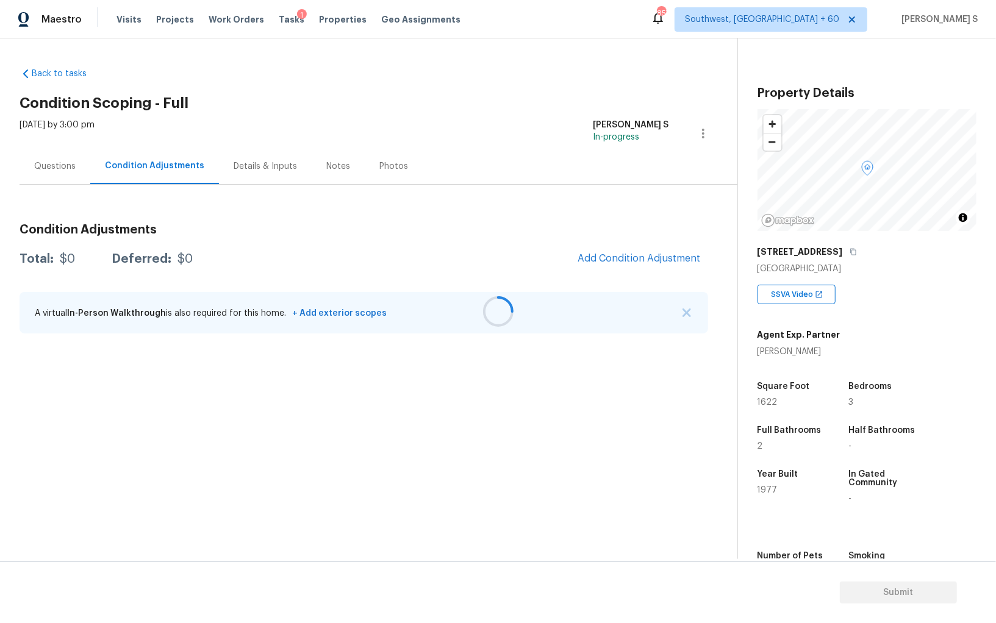
click at [611, 257] on div at bounding box center [498, 311] width 996 height 623
click at [637, 265] on button "Add Condition Adjustment" at bounding box center [639, 259] width 138 height 26
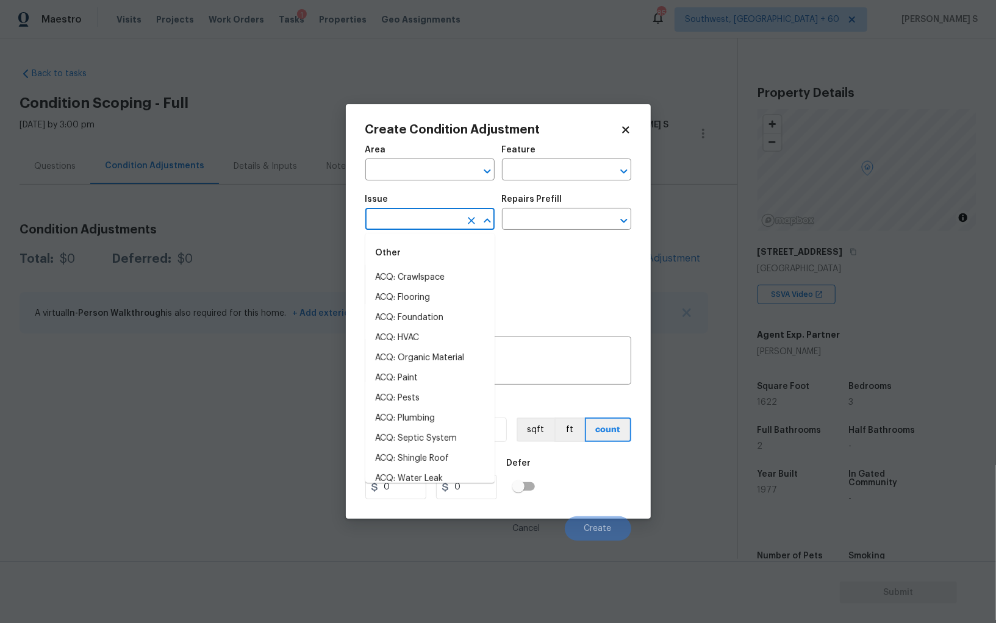
click at [443, 215] on input "text" at bounding box center [412, 220] width 95 height 19
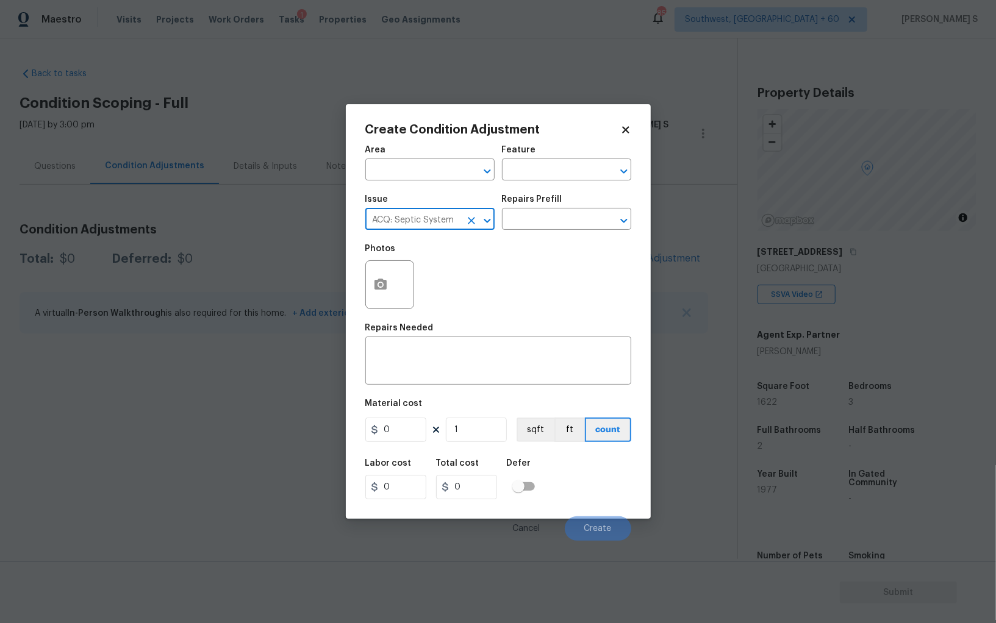
type input "ACQ: Septic System"
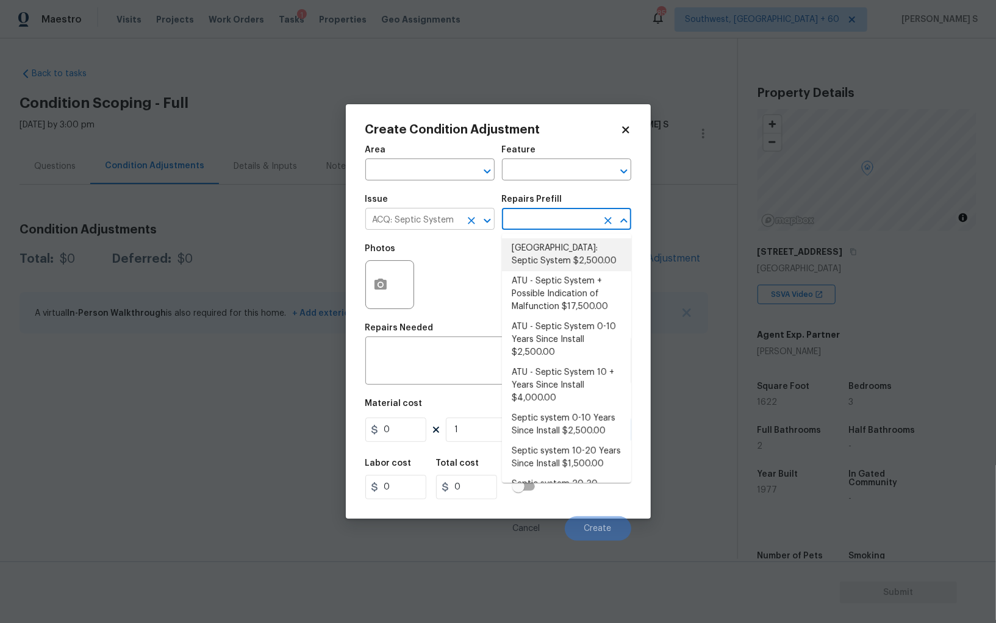
type input "Acquisition"
type textarea "Septic system repairs and certification charge. **Charge can be reviewed if sel…"
type input "2500"
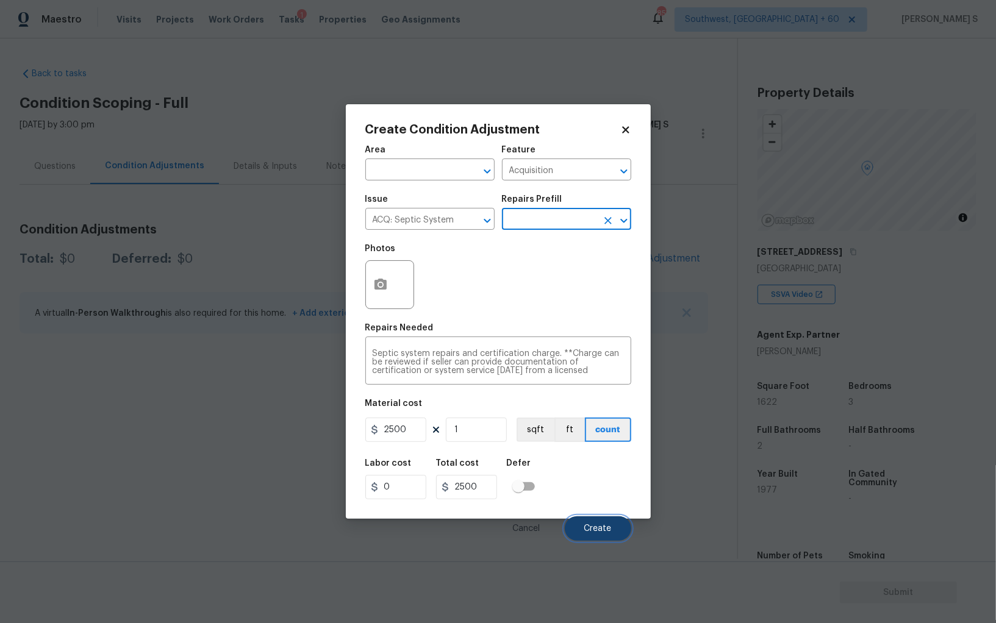
click at [589, 540] on button "Create" at bounding box center [598, 529] width 66 height 24
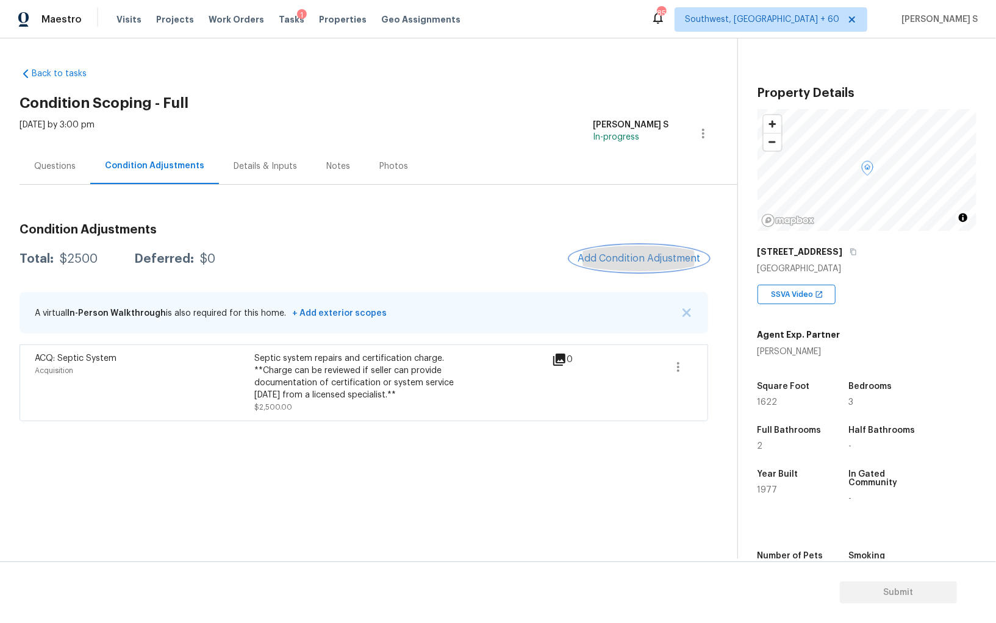
click at [620, 264] on span "Add Condition Adjustment" at bounding box center [639, 258] width 123 height 11
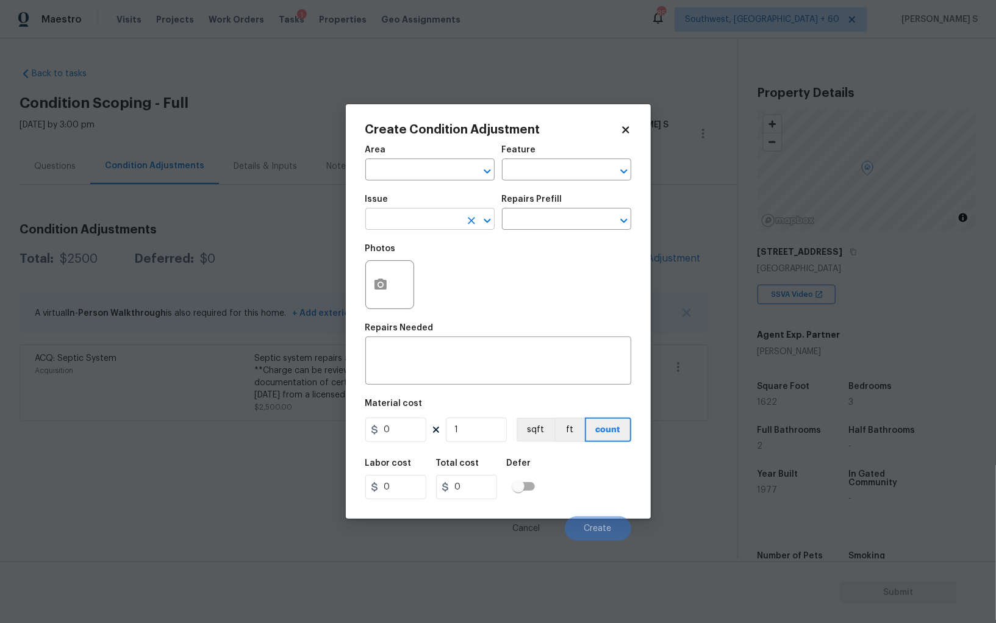
click at [442, 220] on input "text" at bounding box center [412, 220] width 95 height 19
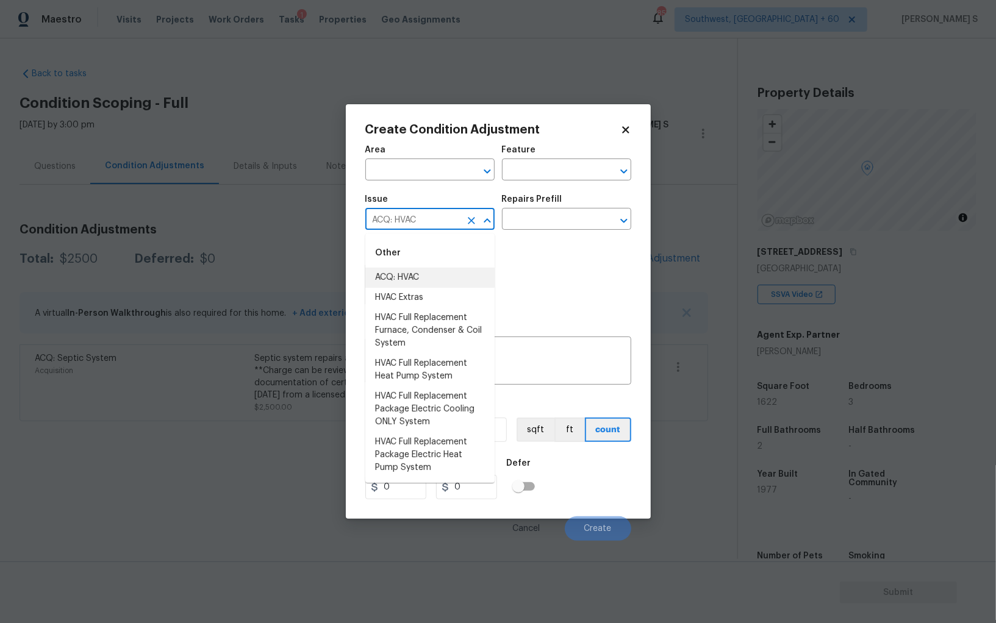
type input "ACQ: HVAC"
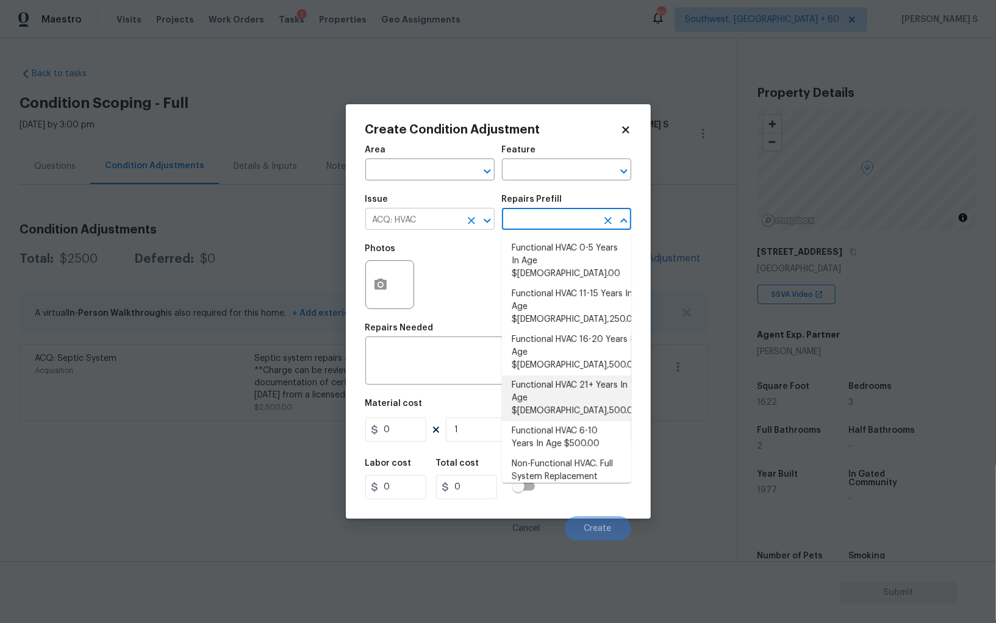
type input "Acquisition"
type textarea "Acquisition Scope: Functional HVAC 21+ years"
type input "6500"
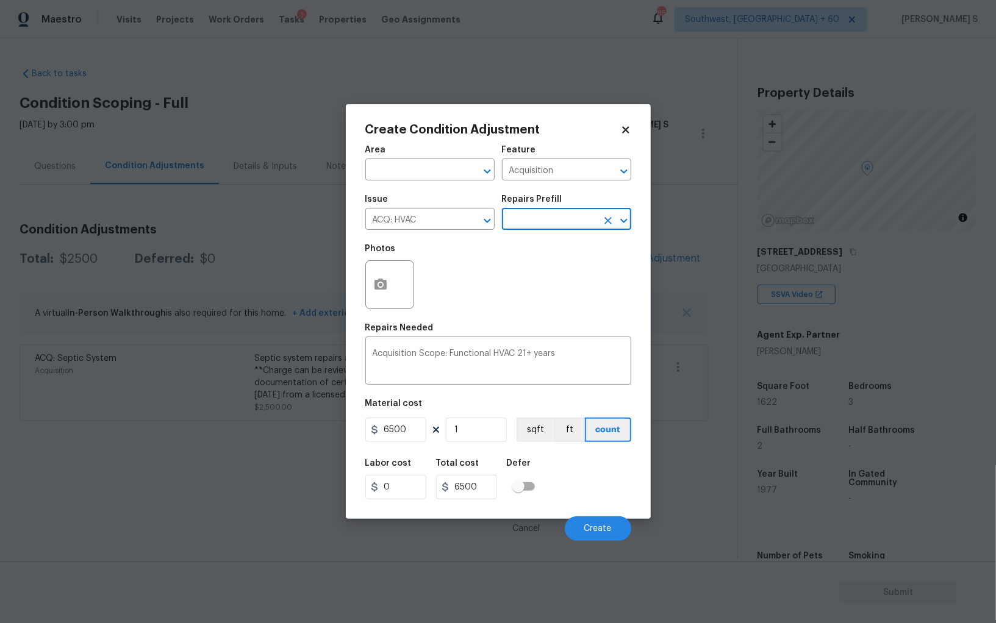
click at [593, 482] on div "Labor cost 0 Total cost 6500 Defer" at bounding box center [498, 479] width 266 height 55
click at [601, 536] on button "Create" at bounding box center [598, 529] width 66 height 24
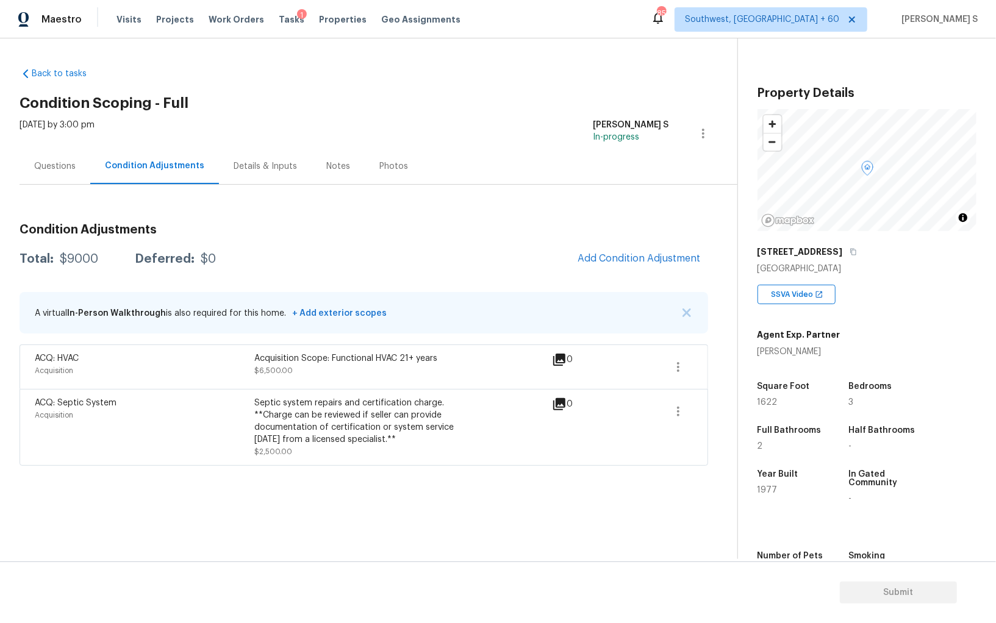
click at [667, 239] on div "Condition Adjustments Total: $9000 Deferred: $0 Add Condition Adjustment A virt…" at bounding box center [364, 340] width 689 height 252
click at [658, 256] on span "Add Condition Adjustment" at bounding box center [639, 258] width 123 height 11
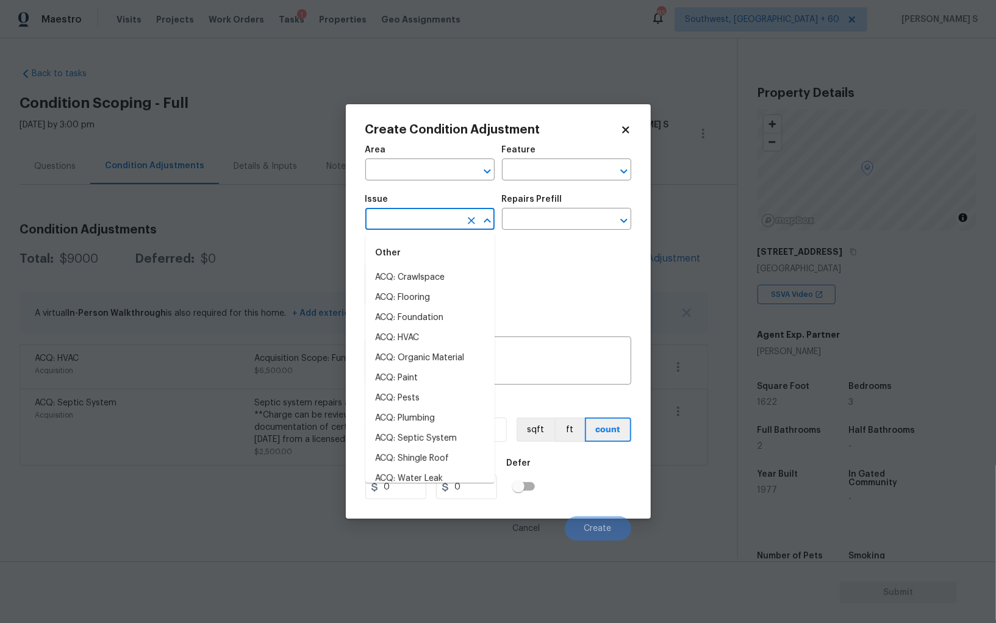
drag, startPoint x: 439, startPoint y: 230, endPoint x: 440, endPoint y: 218, distance: 11.6
click at [440, 231] on body "Maestro Visits Projects Work Orders Tasks 1 Properties Geo Assignments 857 Sout…" at bounding box center [498, 311] width 996 height 623
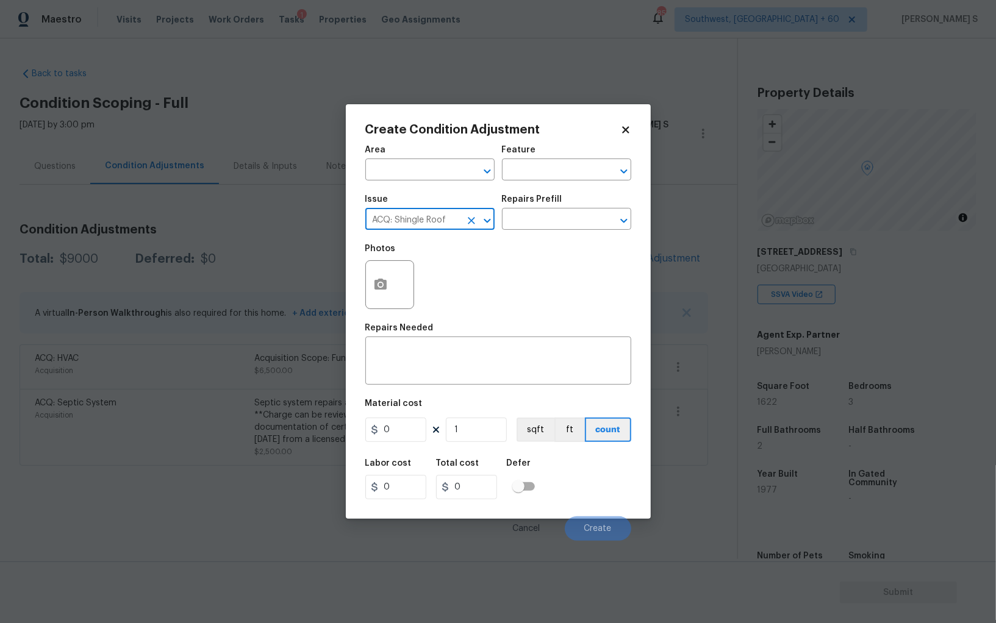
type input "ACQ: Shingle Roof"
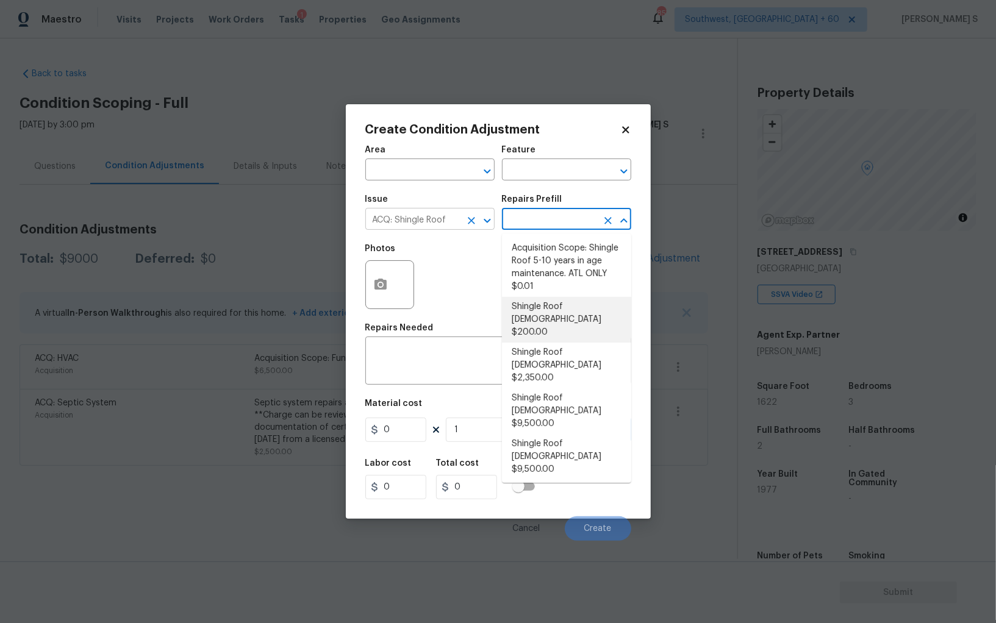
type input "Acquisition"
type textarea "Acquisition Scope: Shingle Roof 0-10 years in age maintenance."
type input "200"
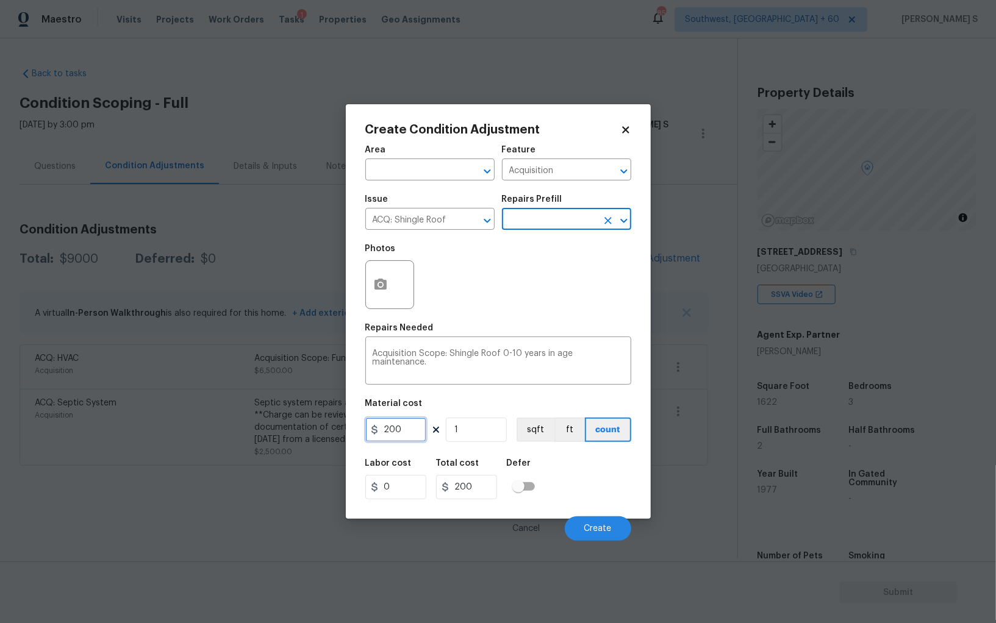
click at [418, 437] on input "200" at bounding box center [395, 430] width 61 height 24
type input "500"
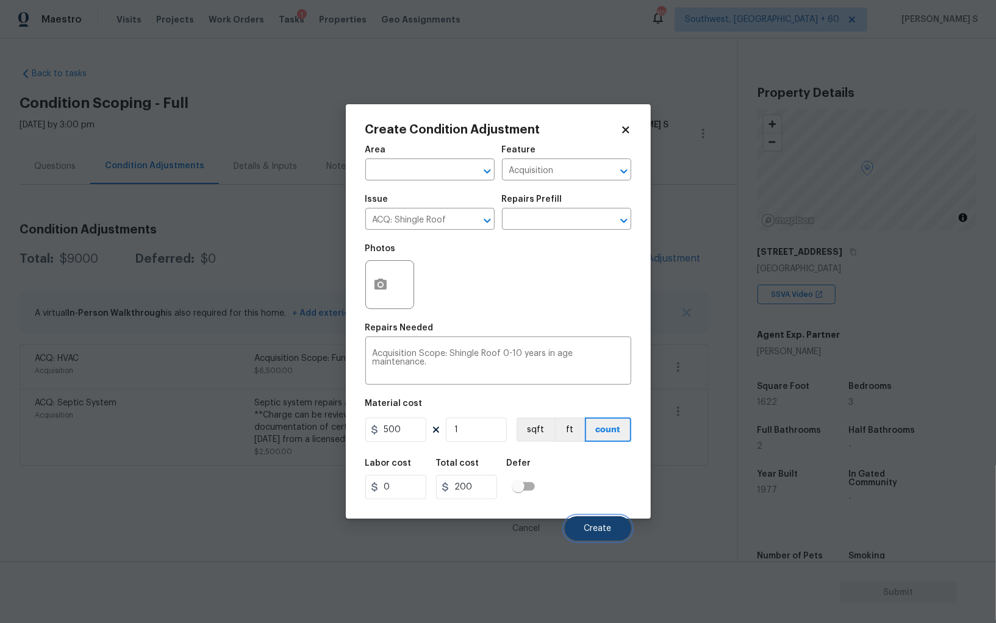
type input "500"
click at [617, 533] on button "Create" at bounding box center [598, 529] width 66 height 24
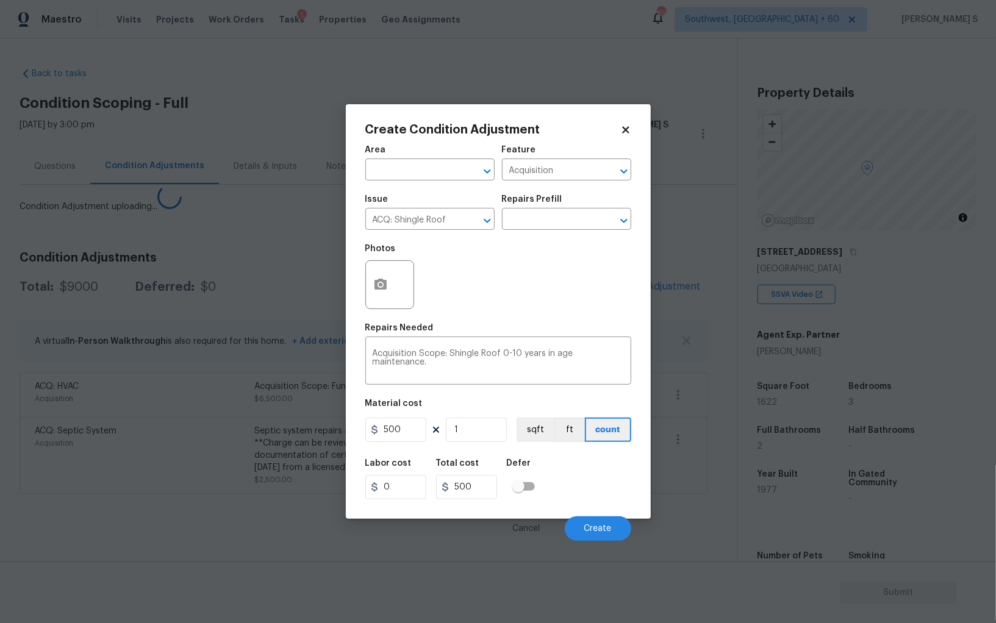
click at [63, 476] on body "Maestro Visits Projects Work Orders Tasks 1 Properties Geo Assignments 857 Sout…" at bounding box center [498, 311] width 996 height 623
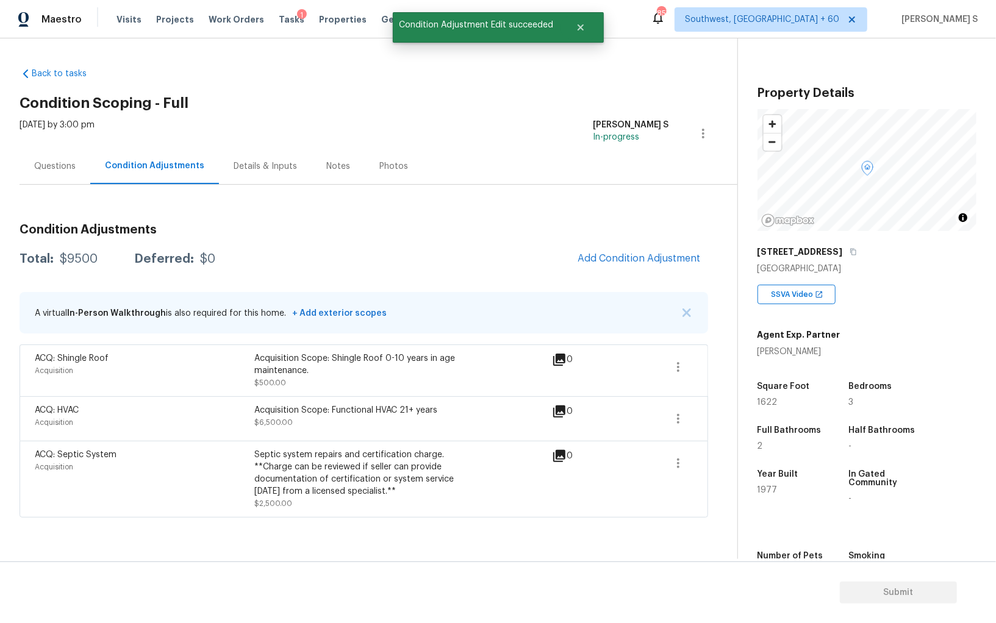
click at [602, 247] on span "Add Condition Adjustment" at bounding box center [639, 259] width 138 height 27
click at [600, 251] on button "Add Condition Adjustment" at bounding box center [639, 259] width 138 height 26
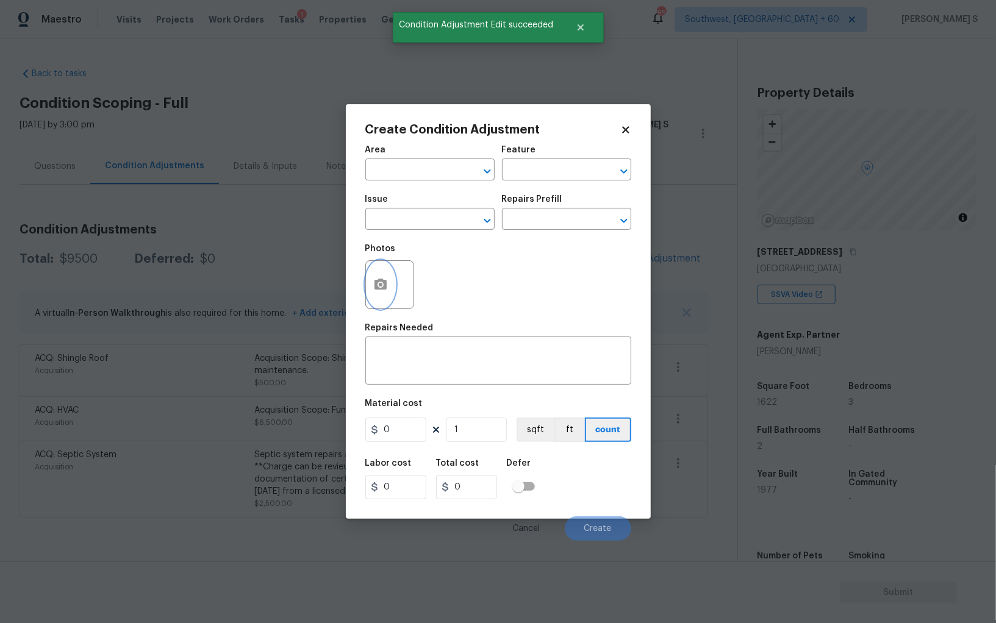
click at [366, 285] on button "button" at bounding box center [380, 285] width 29 height 48
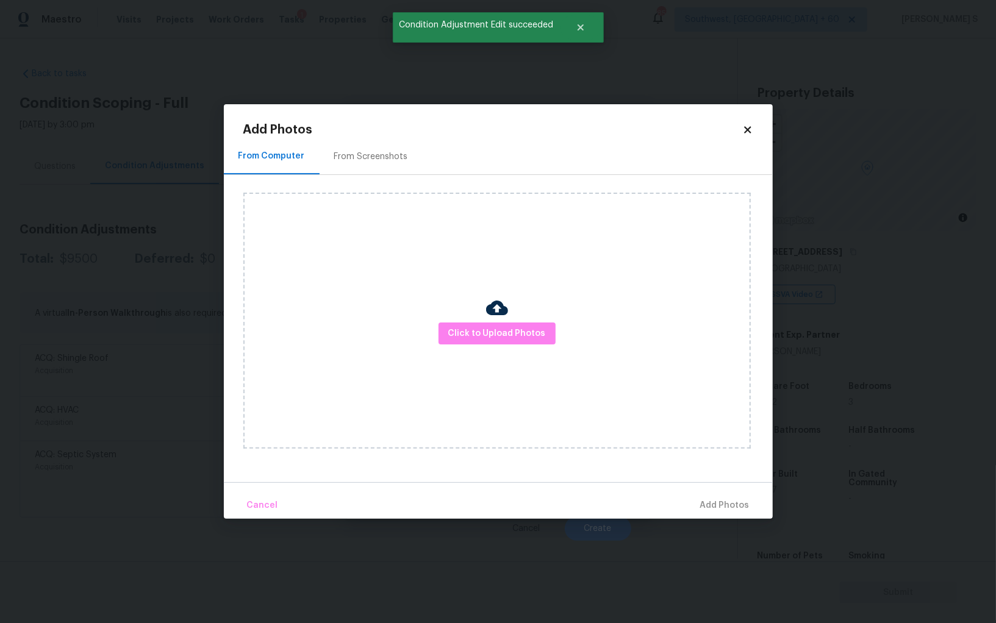
click at [373, 159] on div "From Screenshots" at bounding box center [371, 157] width 74 height 12
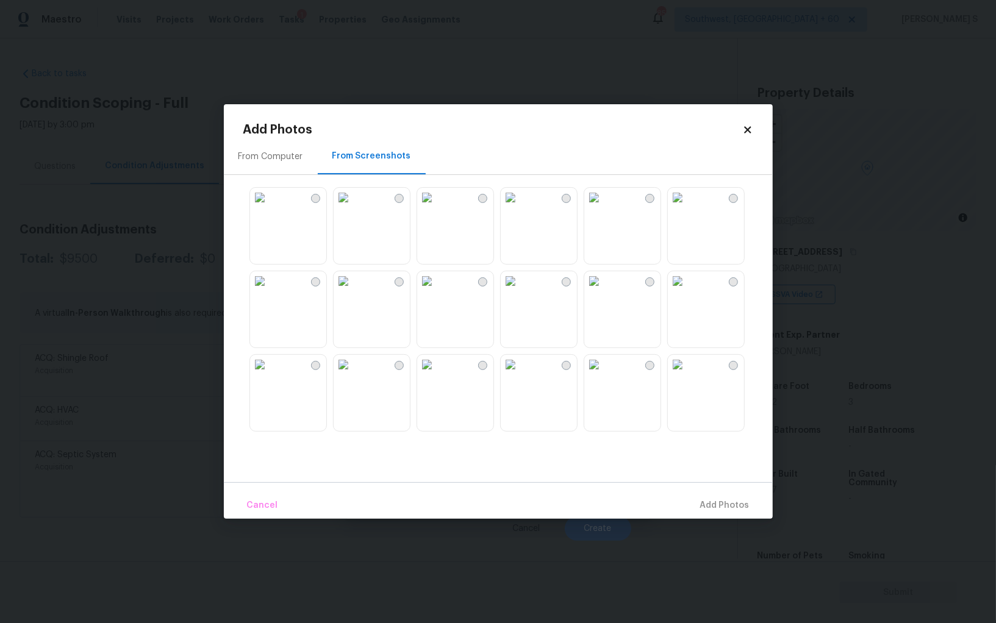
click at [437, 291] on img at bounding box center [427, 281] width 20 height 20
click at [353, 291] on img at bounding box center [344, 281] width 20 height 20
click at [437, 375] on img at bounding box center [427, 365] width 20 height 20
click at [670, 291] on img at bounding box center [678, 281] width 20 height 20
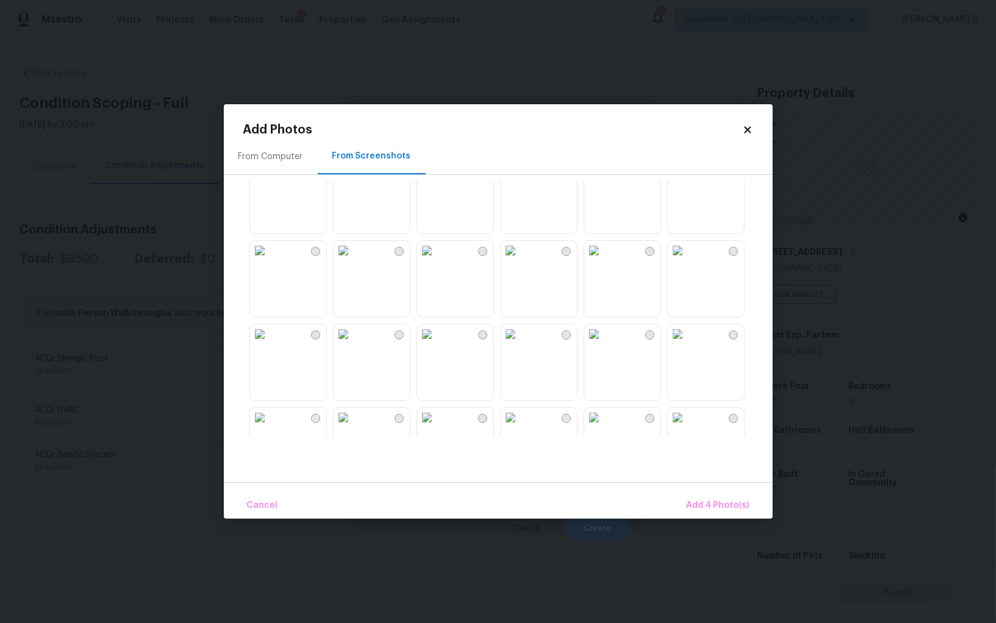
click at [437, 344] on img at bounding box center [427, 335] width 20 height 20
click at [604, 428] on img at bounding box center [594, 418] width 20 height 20
click at [739, 505] on span "Add 6 Photo(s)" at bounding box center [718, 505] width 62 height 15
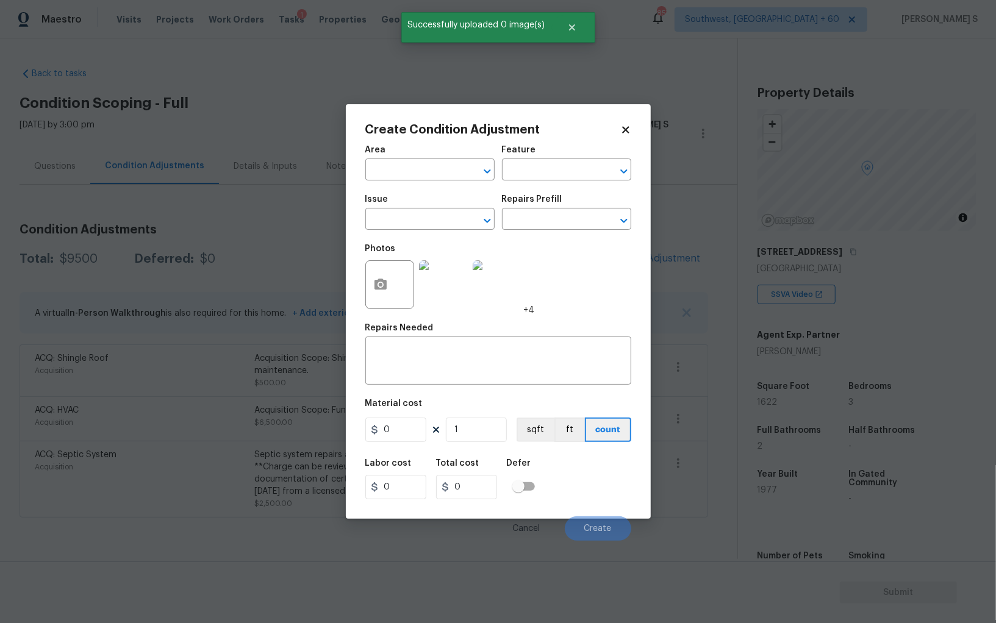
drag, startPoint x: 417, startPoint y: 210, endPoint x: 418, endPoint y: 189, distance: 20.8
click at [417, 210] on div "Issue" at bounding box center [429, 203] width 129 height 16
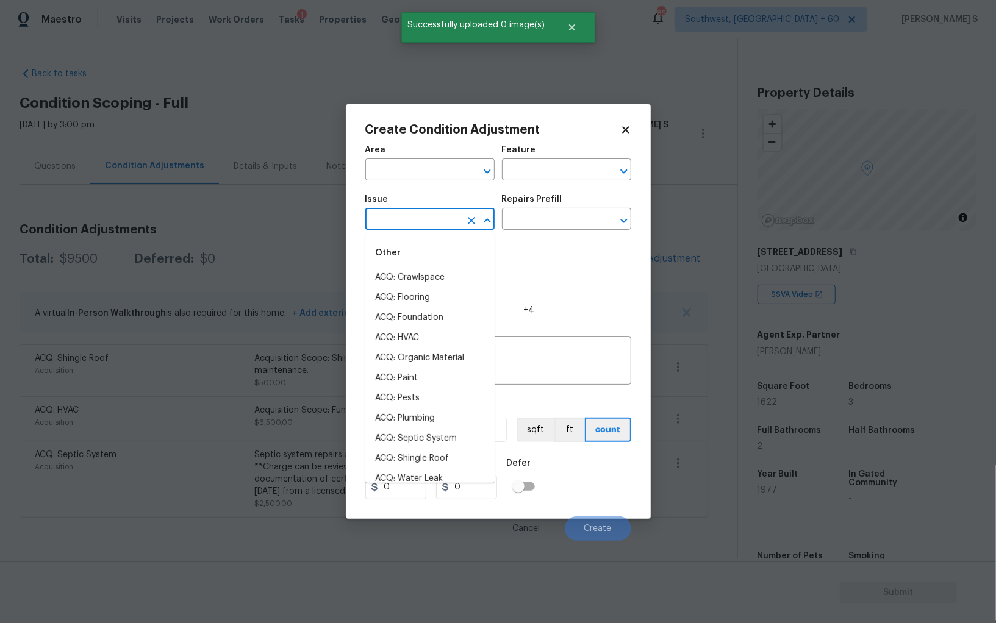
click at [423, 217] on input "text" at bounding box center [412, 220] width 95 height 19
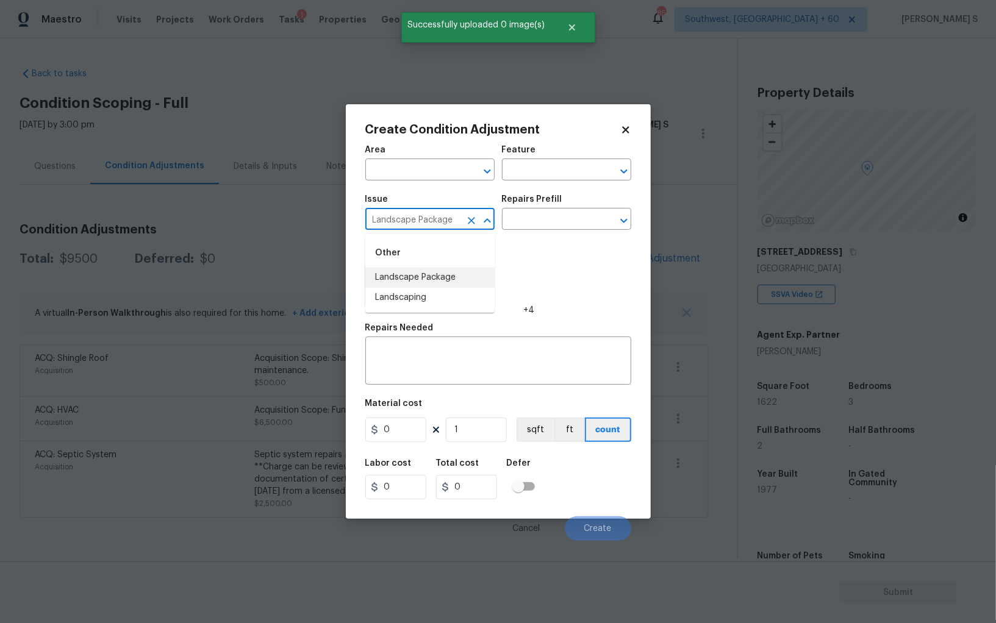
type input "Landscape Package"
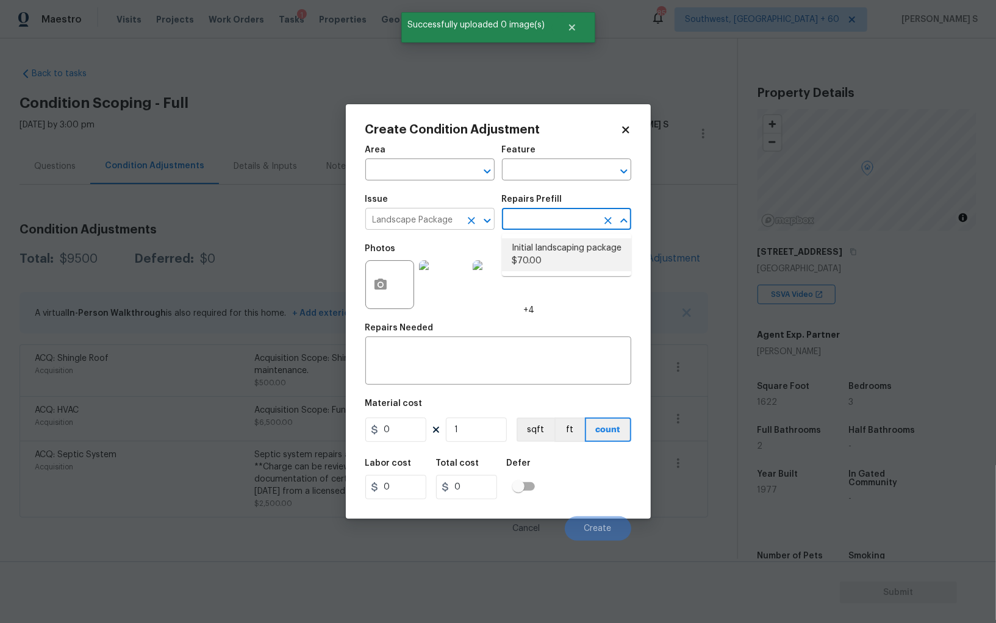
type input "Home Readiness Packages"
type textarea "Mowing of grass up to 6" in height. Mow, edge along driveways & sidewalks, trim…"
type input "70"
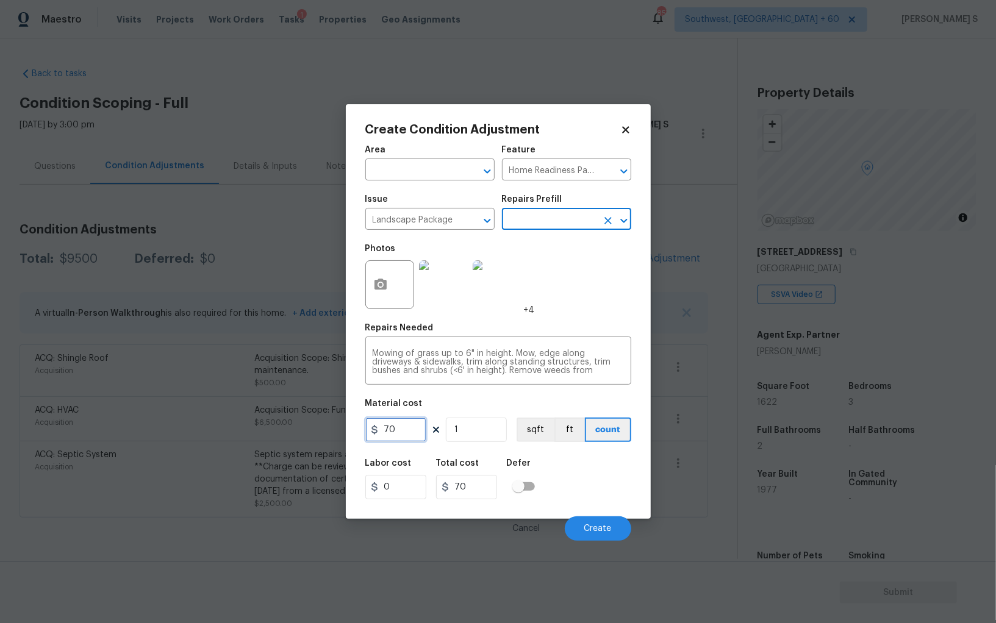
click at [411, 432] on input "70" at bounding box center [395, 430] width 61 height 24
type input "700"
click at [606, 483] on div "Labor cost 0 Total cost 700 Defer" at bounding box center [498, 479] width 266 height 55
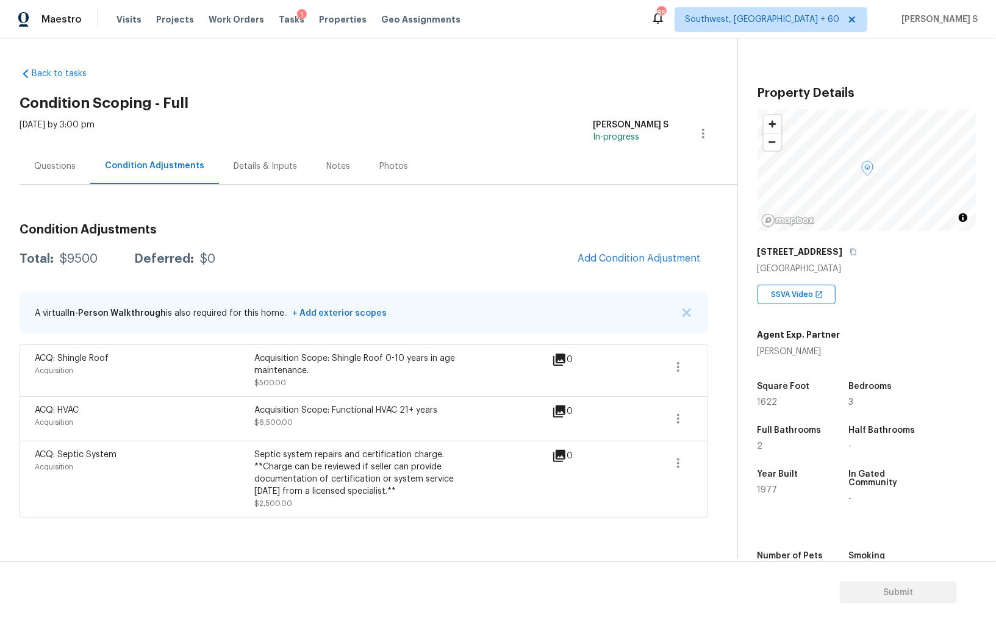
click at [599, 544] on body "Maestro Visits Projects Work Orders Tasks 1 Properties Geo Assignments 857 Sout…" at bounding box center [498, 311] width 996 height 623
click at [607, 262] on span "Add Condition Adjustment" at bounding box center [639, 258] width 123 height 11
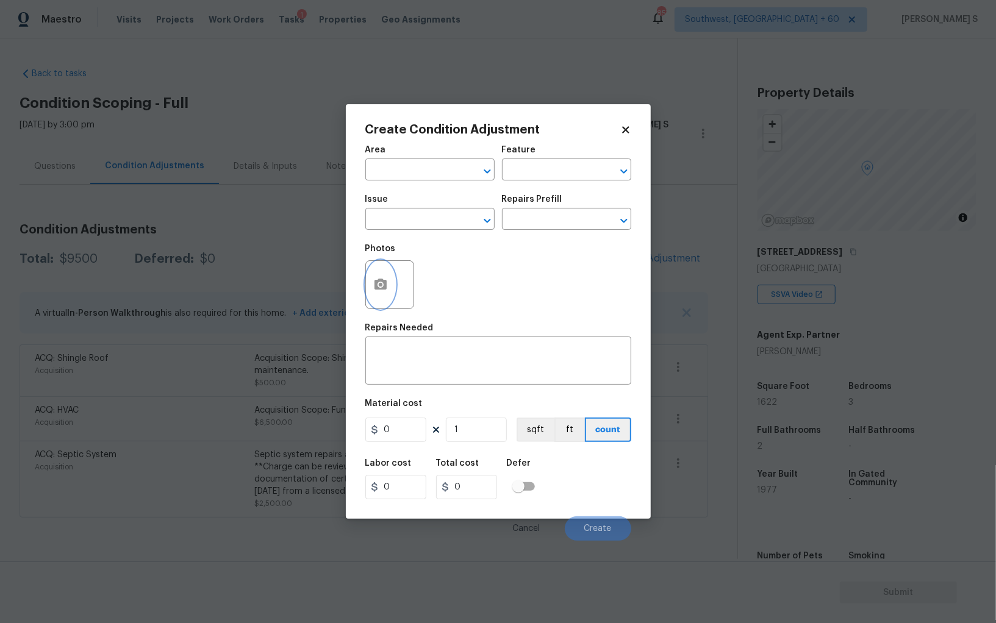
click at [384, 287] on icon "button" at bounding box center [381, 284] width 12 height 11
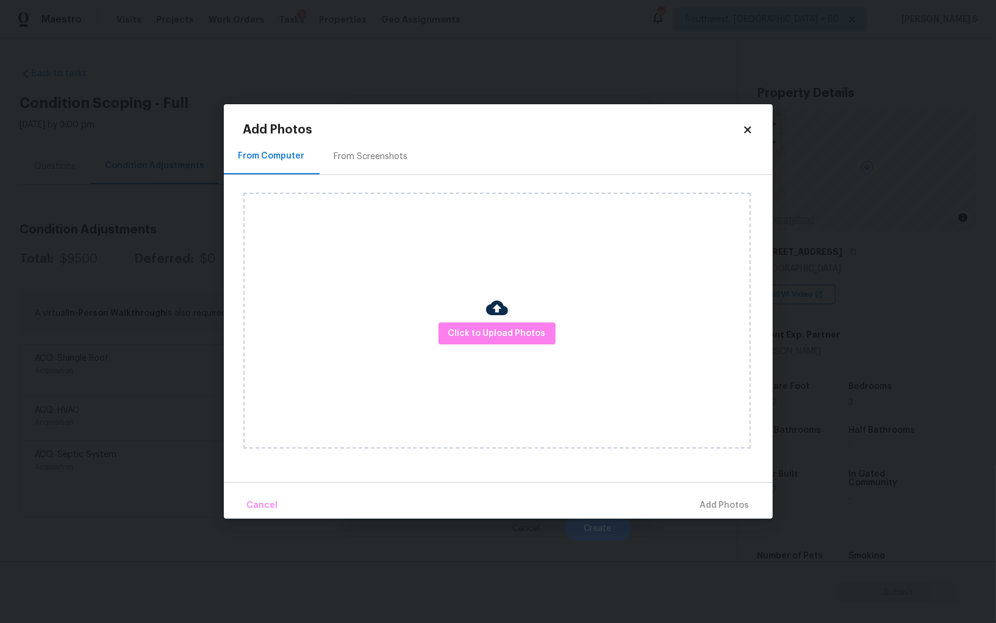
click at [371, 151] on div "From Screenshots" at bounding box center [371, 157] width 74 height 12
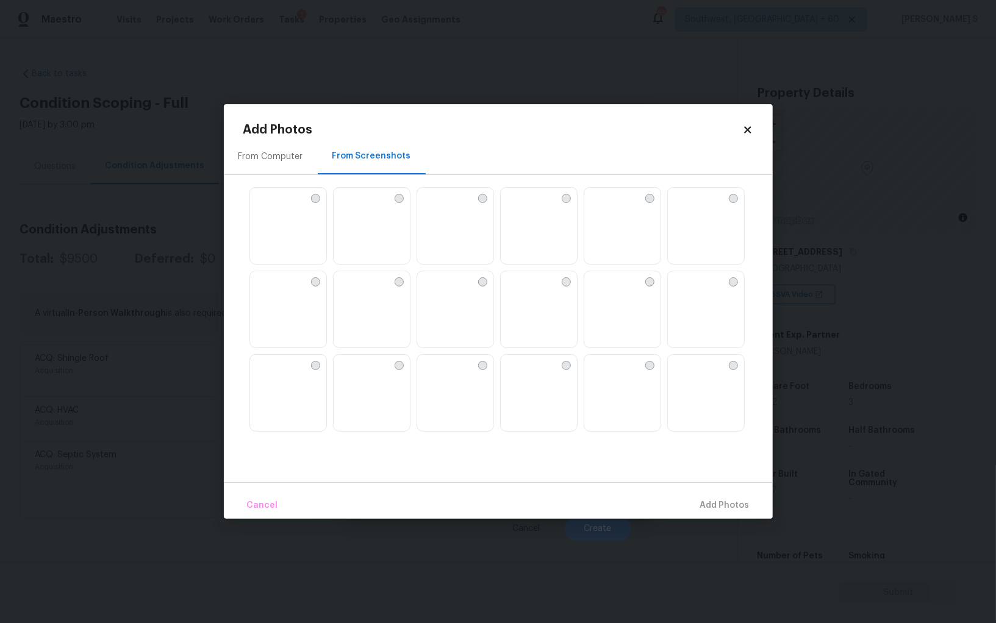
click at [465, 301] on img at bounding box center [455, 309] width 76 height 77
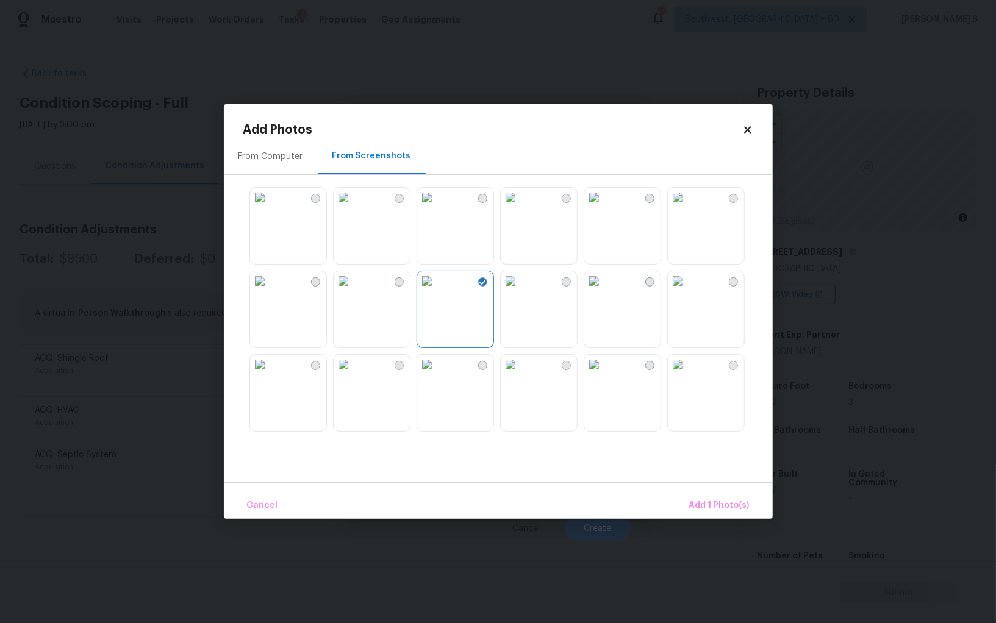
click at [353, 291] on img at bounding box center [344, 281] width 20 height 20
click at [437, 375] on img at bounding box center [427, 365] width 20 height 20
click at [687, 291] on img at bounding box center [678, 281] width 20 height 20
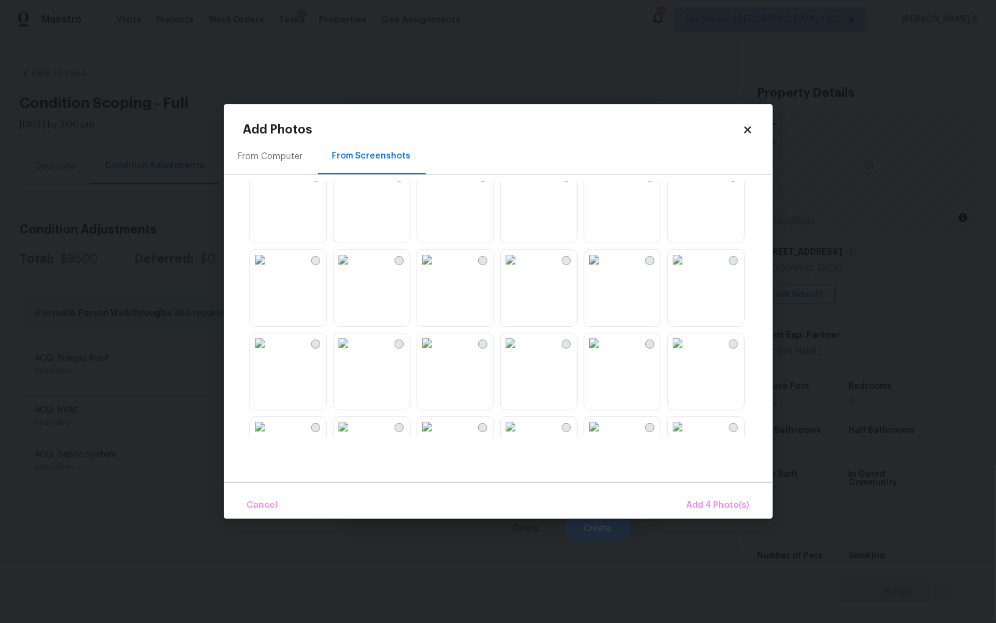
click at [437, 353] on img at bounding box center [427, 344] width 20 height 20
click at [604, 425] on img at bounding box center [594, 427] width 20 height 20
click at [520, 425] on img at bounding box center [511, 427] width 20 height 20
click at [708, 504] on span "Add 7 Photo(s)" at bounding box center [718, 505] width 62 height 15
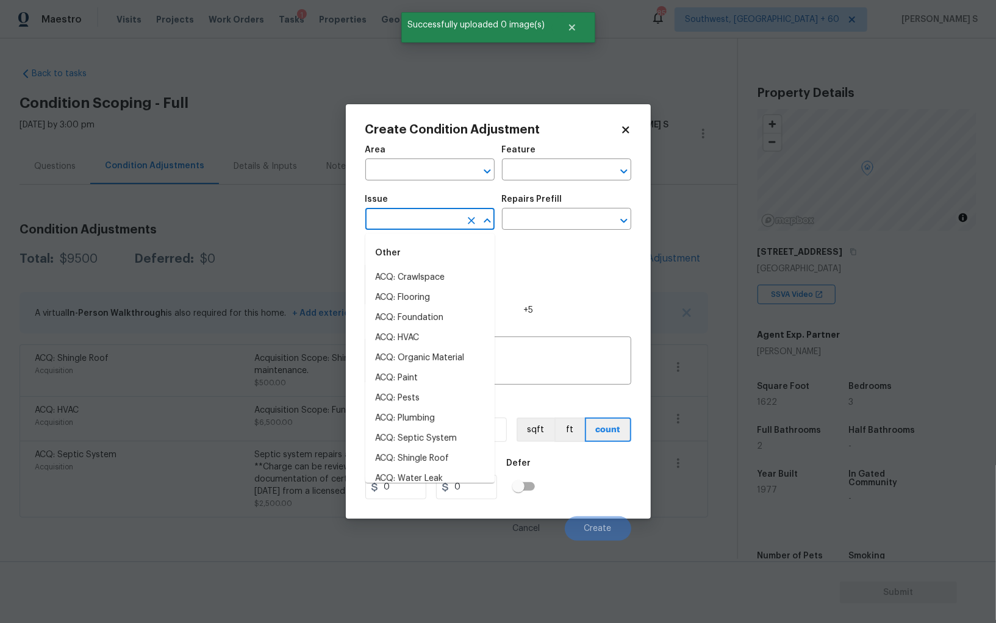
click at [417, 229] on input "text" at bounding box center [412, 220] width 95 height 19
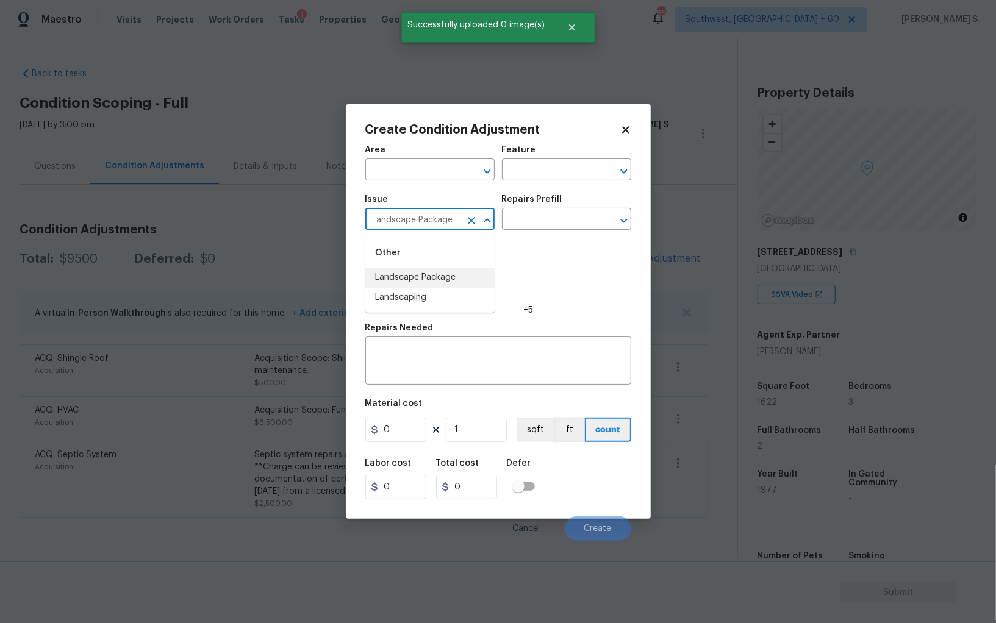
type input "Landscape Package"
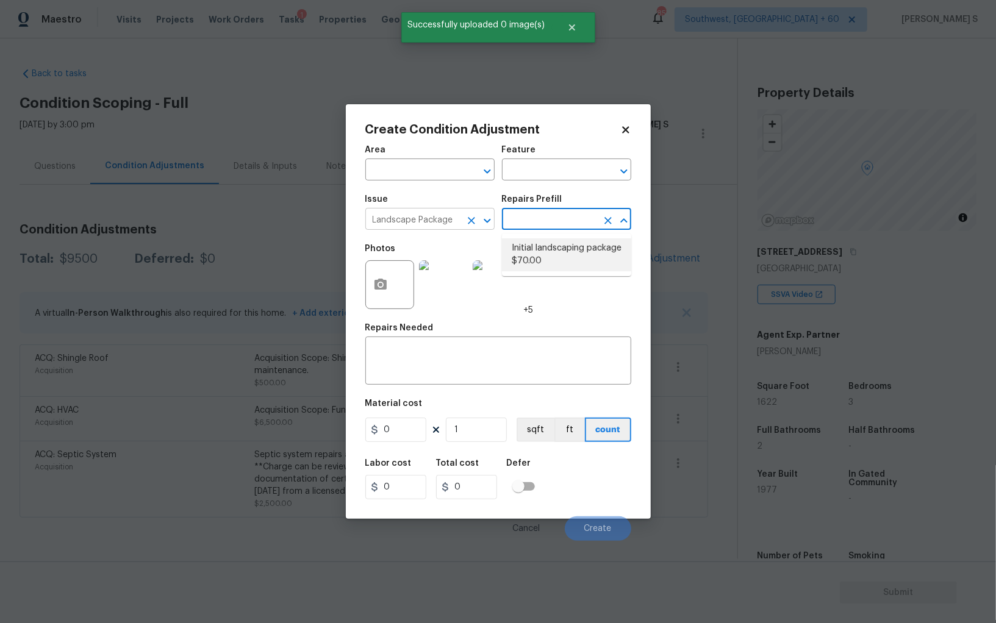
type input "Home Readiness Packages"
type textarea "Mowing of grass up to 6" in height. Mow, edge along driveways & sidewalks, trim…"
type input "70"
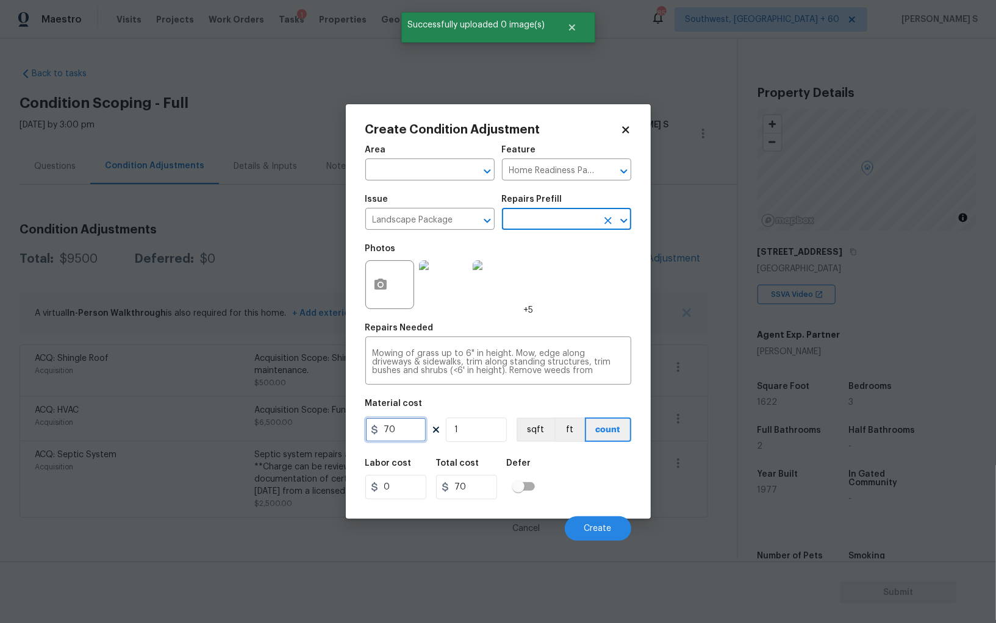
click at [409, 432] on input "70" at bounding box center [395, 430] width 61 height 24
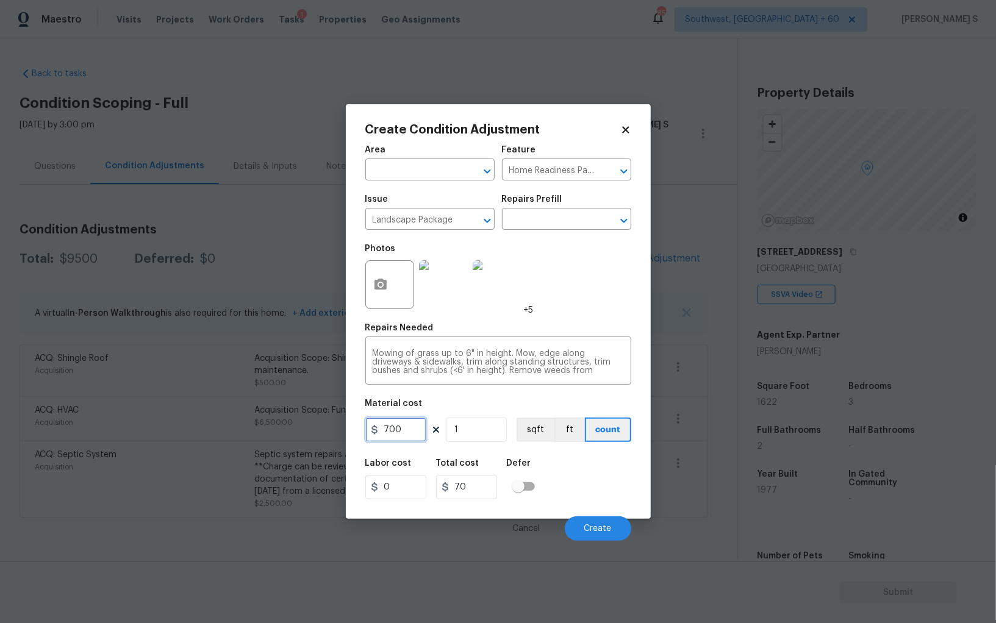
type input "700"
drag, startPoint x: 576, startPoint y: 487, endPoint x: 586, endPoint y: 487, distance: 10.4
click at [575, 487] on div "Labor cost 0 Total cost 700 Defer" at bounding box center [498, 479] width 266 height 55
click at [584, 527] on button "Create" at bounding box center [598, 529] width 66 height 24
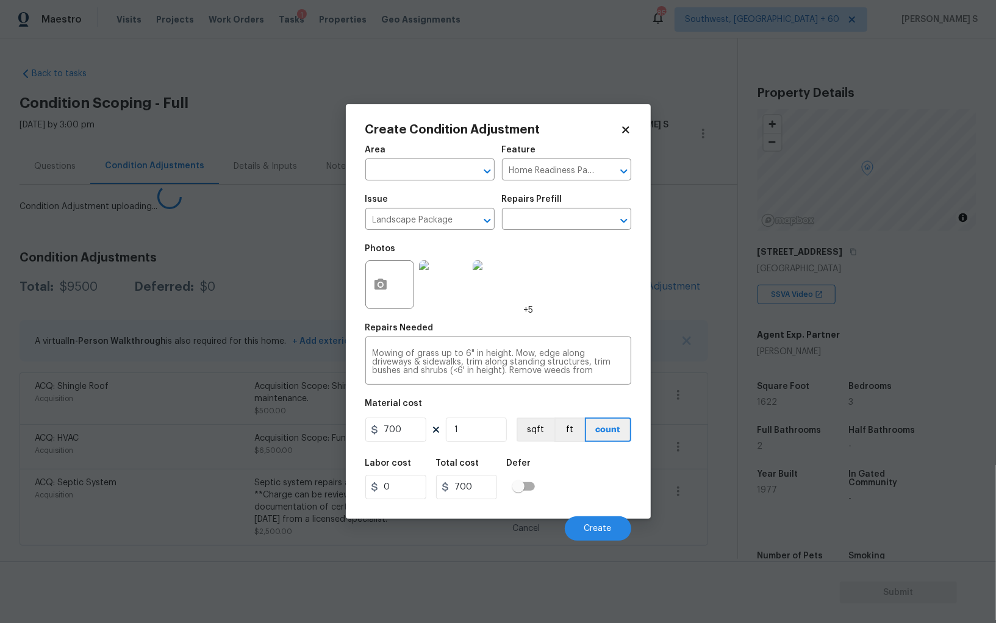
drag, startPoint x: 279, startPoint y: 498, endPoint x: 475, endPoint y: 442, distance: 203.9
click at [279, 498] on body "Maestro Visits Projects Work Orders Tasks 1 Properties Geo Assignments 857 Sout…" at bounding box center [498, 311] width 996 height 623
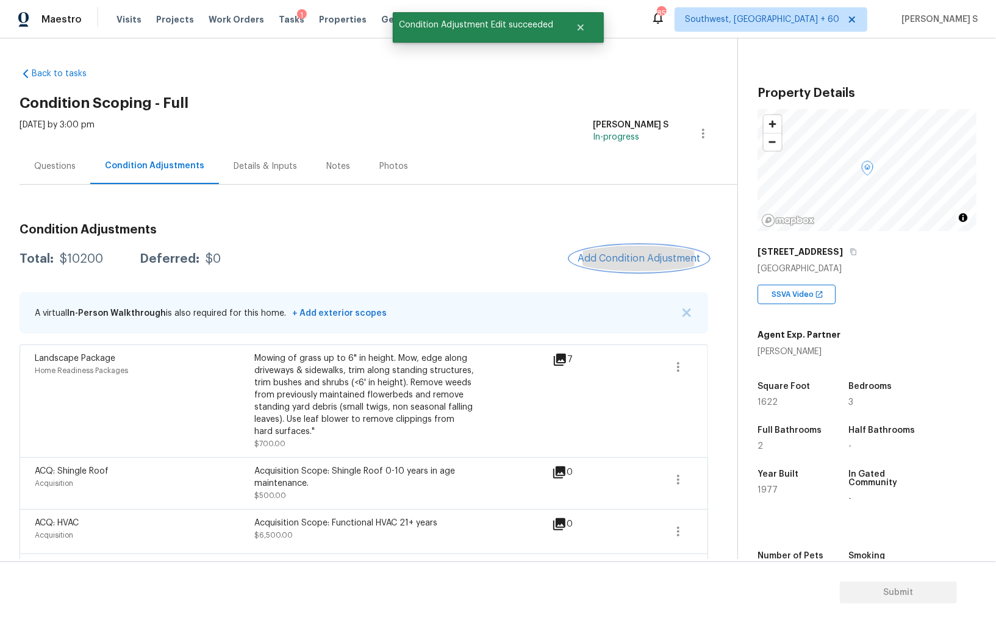
click at [624, 268] on button "Add Condition Adjustment" at bounding box center [639, 259] width 138 height 26
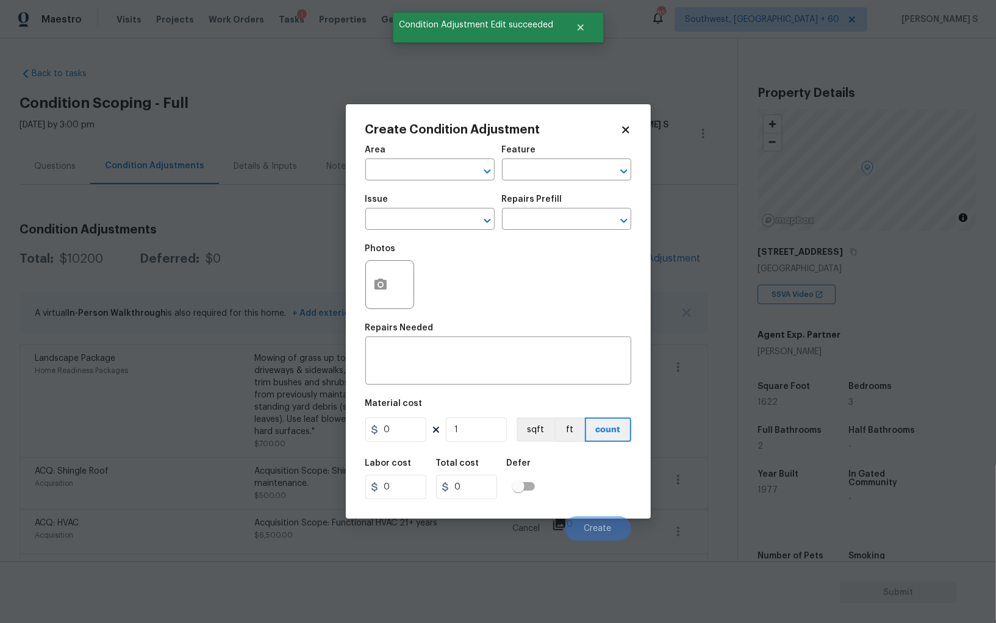
click at [413, 208] on div "Issue" at bounding box center [429, 203] width 129 height 16
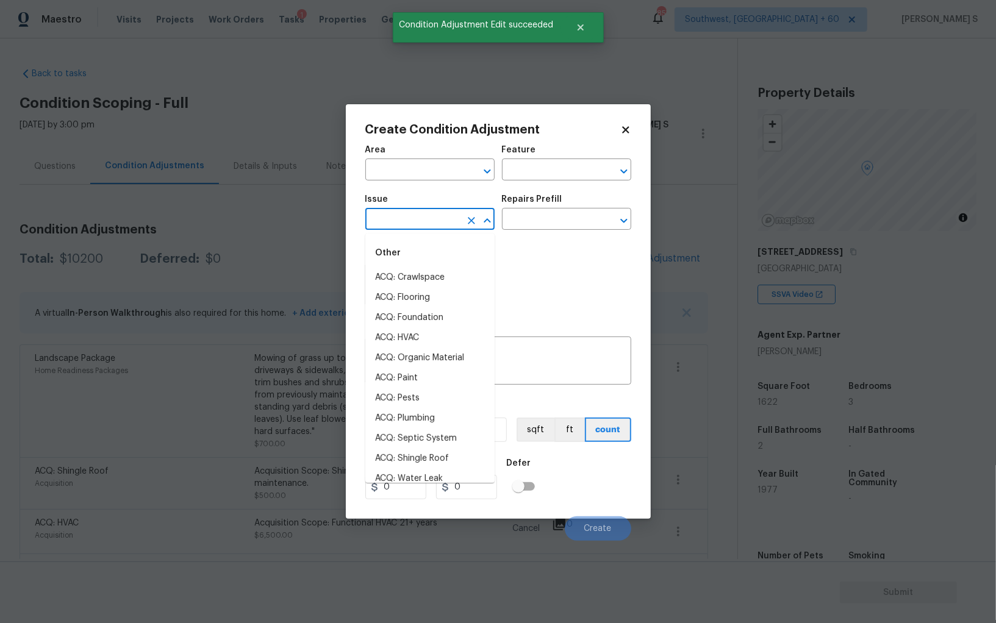
click at [418, 228] on input "text" at bounding box center [412, 220] width 95 height 19
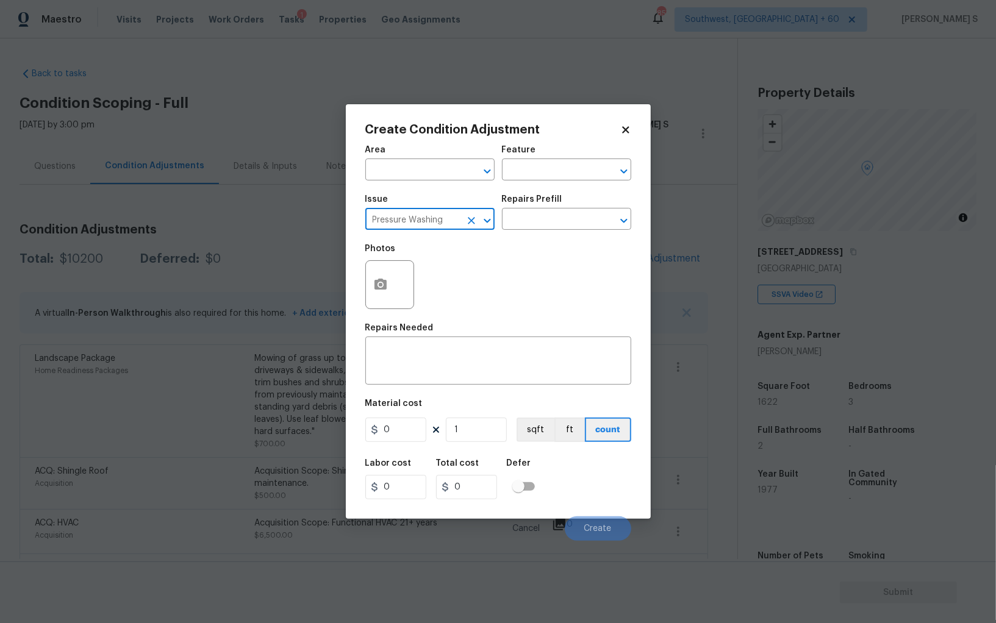
type input "Pressure Washing"
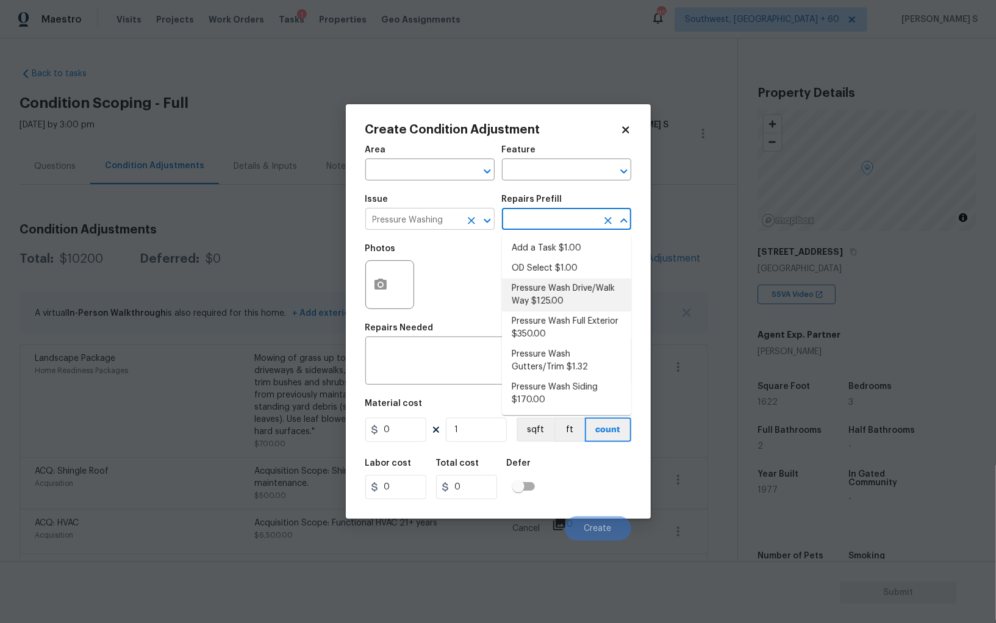
type input "Siding"
type textarea "Pressure wash the driveways/walkways as directed by the PM. Ensure that all deb…"
type input "125"
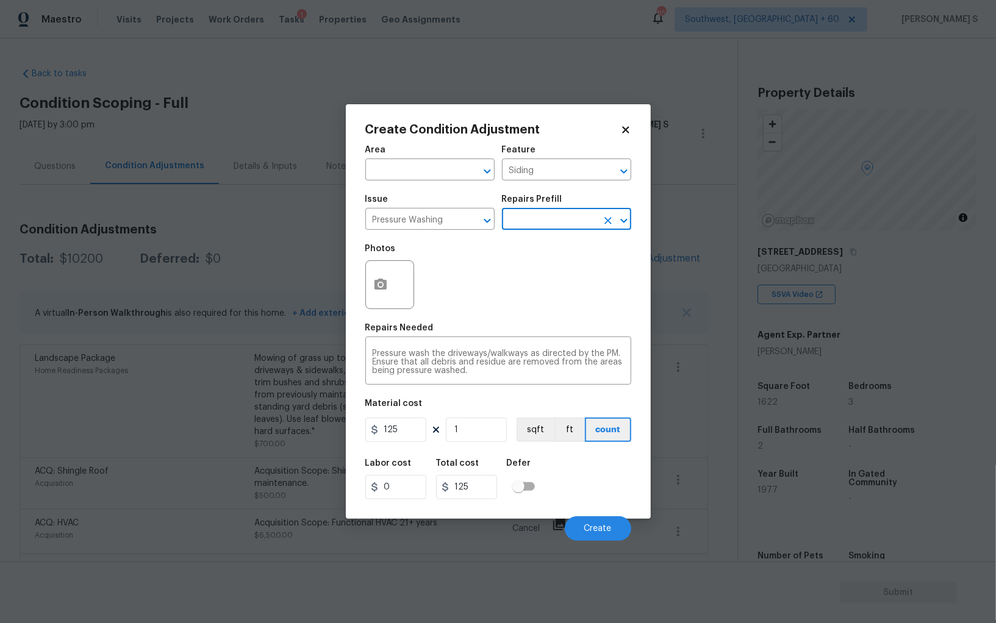
click at [401, 414] on div "Material cost" at bounding box center [498, 408] width 266 height 16
click at [407, 436] on input "125" at bounding box center [395, 430] width 61 height 24
type input "200"
click at [564, 503] on div "Labor cost 0 Total cost 200 Defer" at bounding box center [498, 479] width 266 height 55
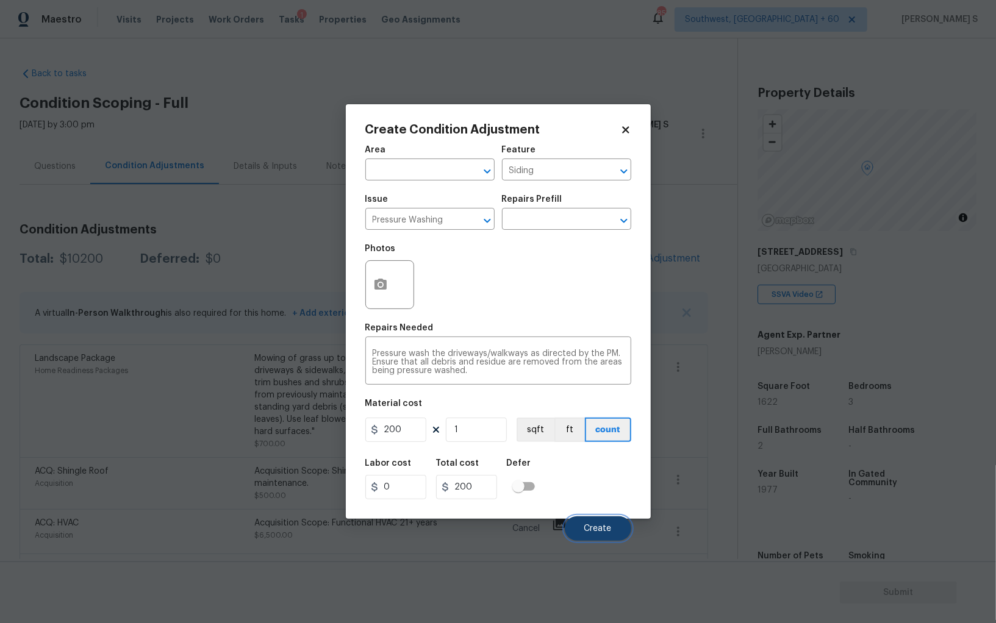
click at [584, 527] on span "Create" at bounding box center [597, 529] width 27 height 9
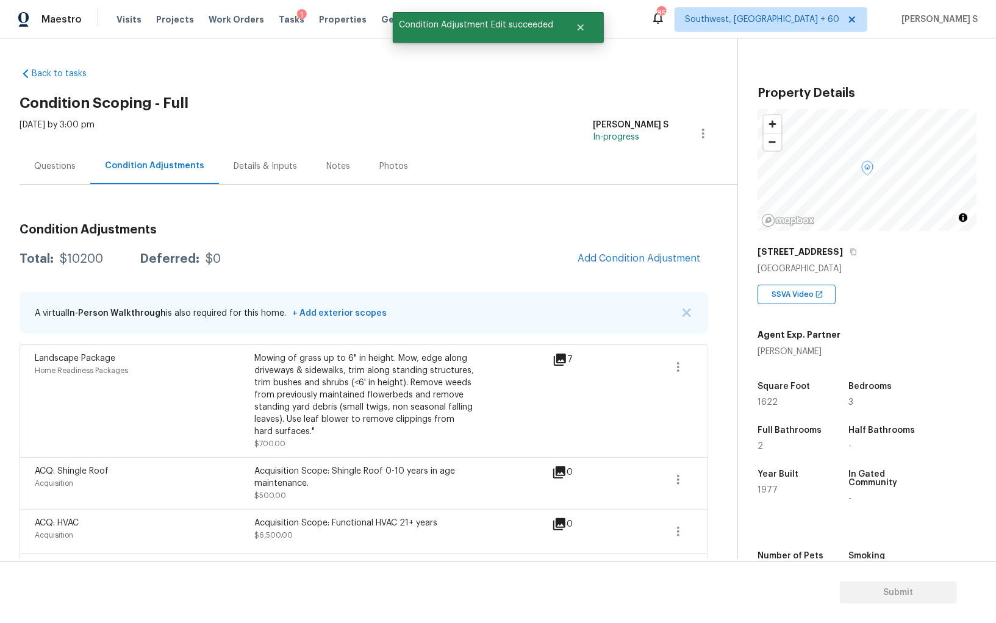
click at [117, 468] on div "ACQ: Shingle Roof" at bounding box center [145, 471] width 220 height 12
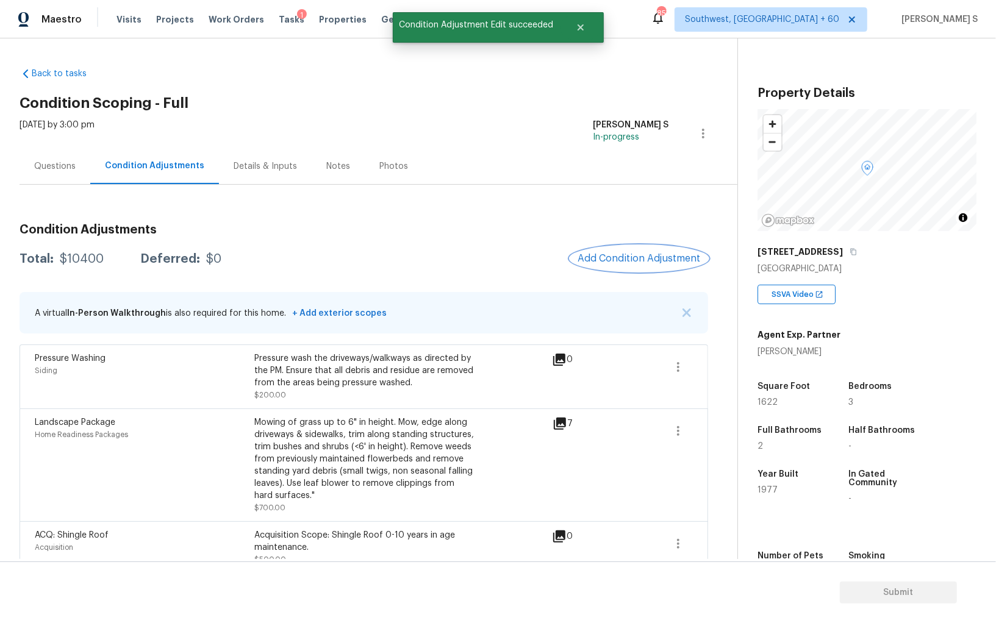
scroll to position [138, 0]
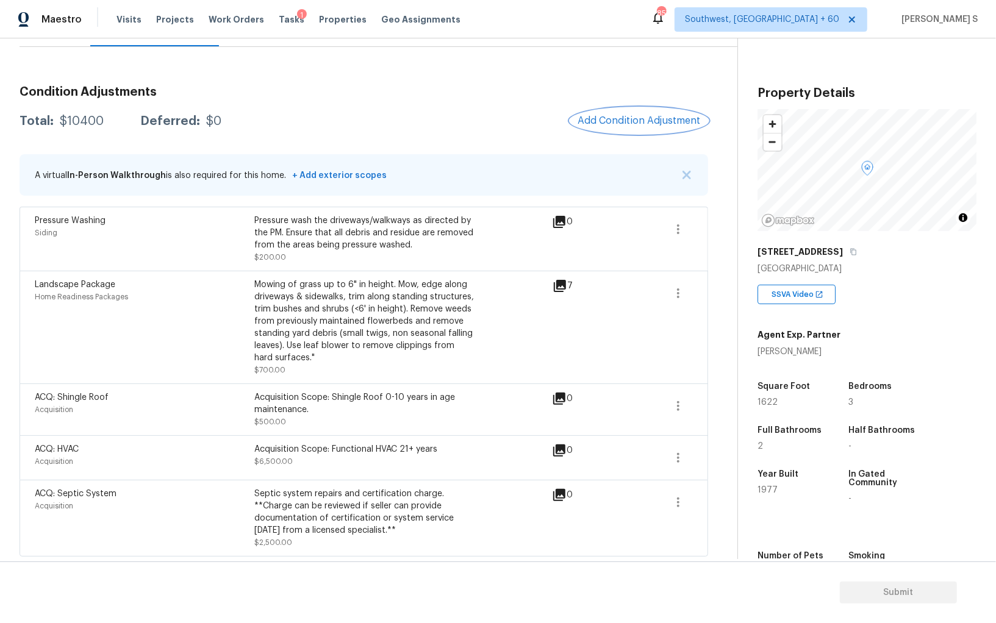
click at [605, 112] on button "Add Condition Adjustment" at bounding box center [639, 121] width 138 height 26
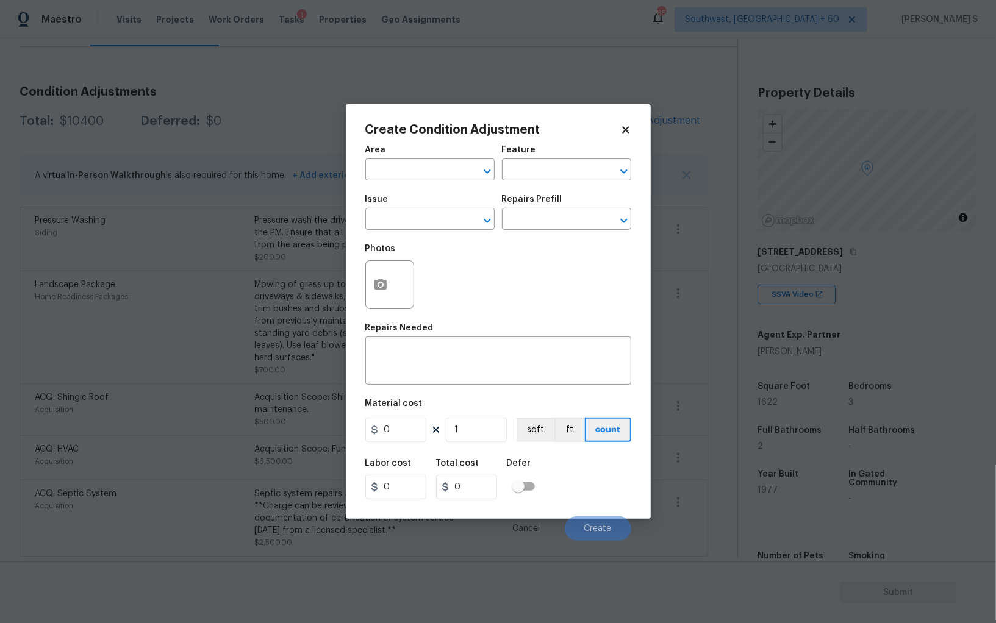
click at [382, 259] on div "Photos" at bounding box center [390, 253] width 51 height 16
click at [388, 281] on button "button" at bounding box center [380, 285] width 29 height 48
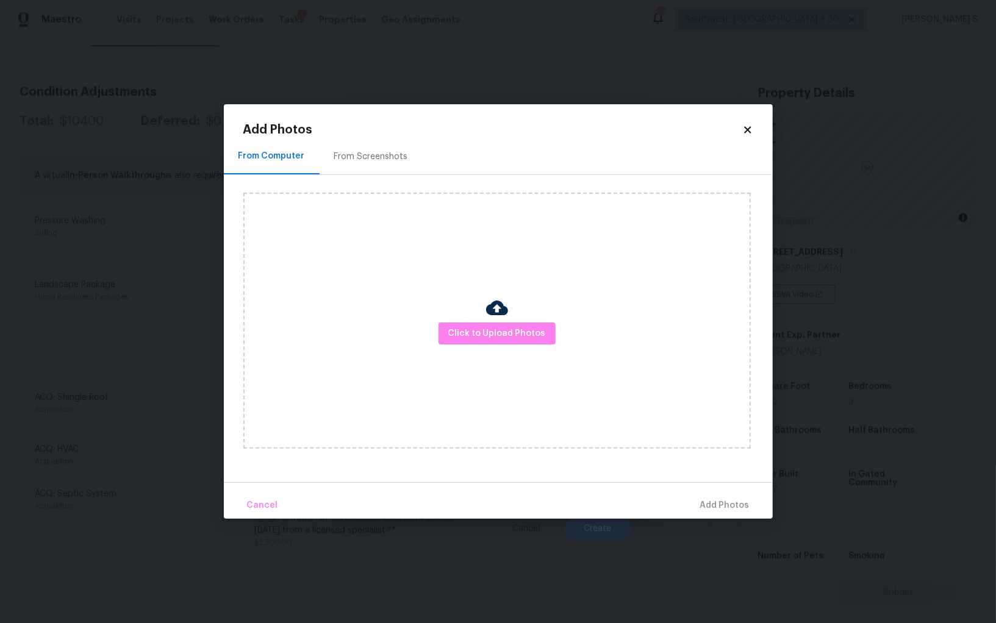
click at [368, 148] on div "From Screenshots" at bounding box center [371, 156] width 103 height 36
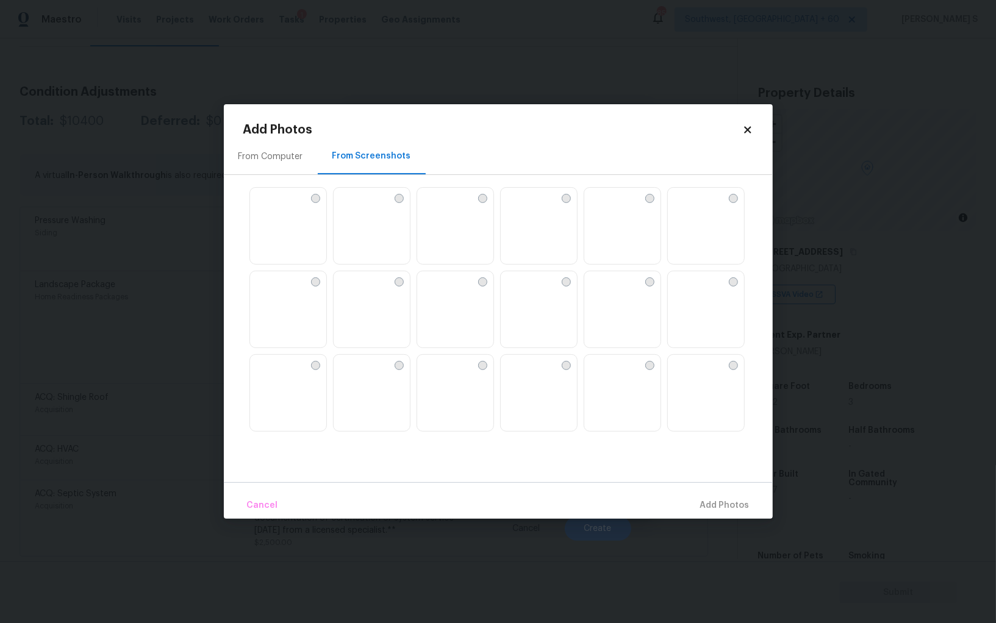
click at [558, 223] on img at bounding box center [539, 226] width 76 height 77
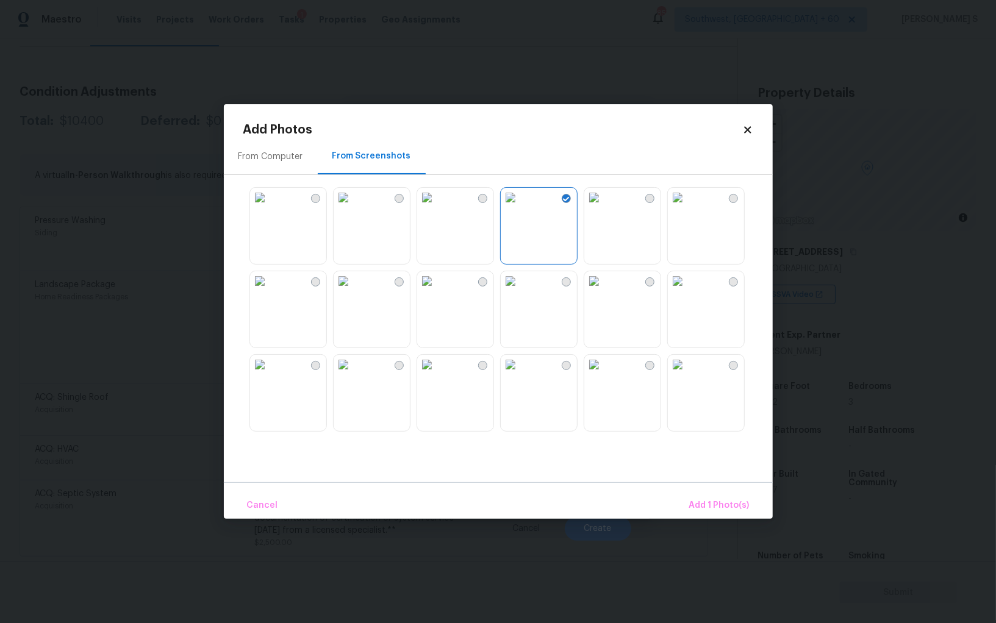
click at [437, 207] on img at bounding box center [427, 198] width 20 height 20
click at [353, 207] on img at bounding box center [344, 198] width 20 height 20
click at [270, 207] on img at bounding box center [260, 198] width 20 height 20
click at [270, 282] on img at bounding box center [260, 281] width 20 height 20
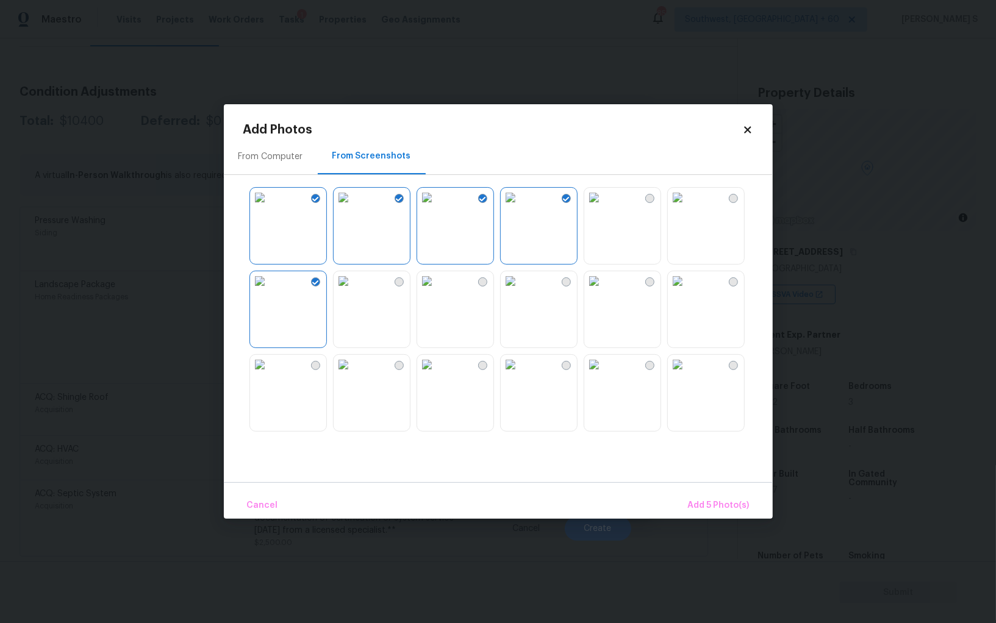
click at [270, 365] on img at bounding box center [260, 365] width 20 height 20
click at [353, 359] on img at bounding box center [344, 365] width 20 height 20
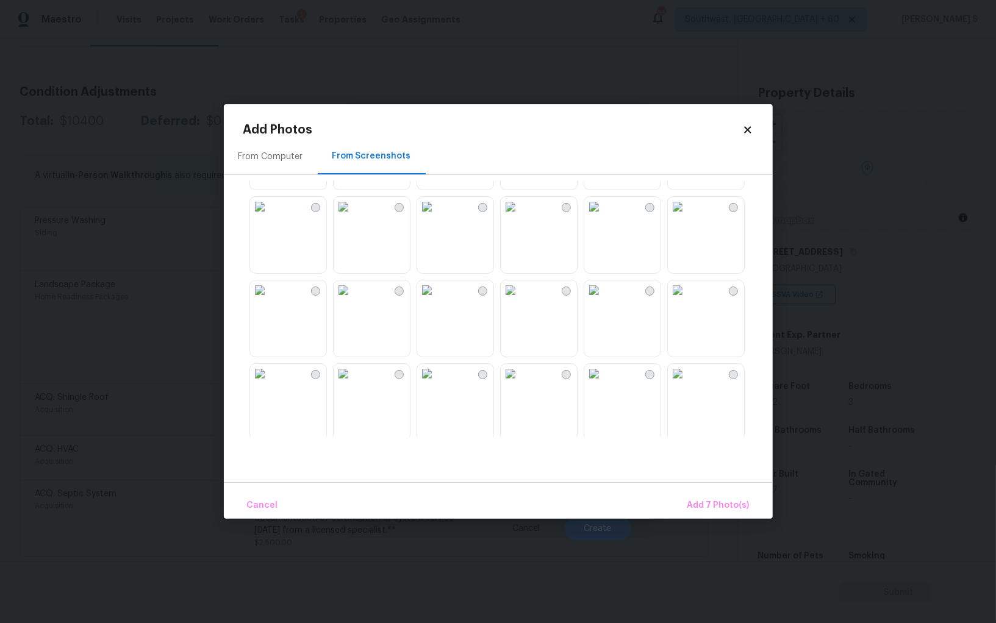
click at [520, 300] on img at bounding box center [511, 291] width 20 height 20
click at [437, 217] on img at bounding box center [427, 207] width 20 height 20
click at [270, 217] on img at bounding box center [260, 207] width 20 height 20
click at [270, 296] on img at bounding box center [260, 291] width 20 height 20
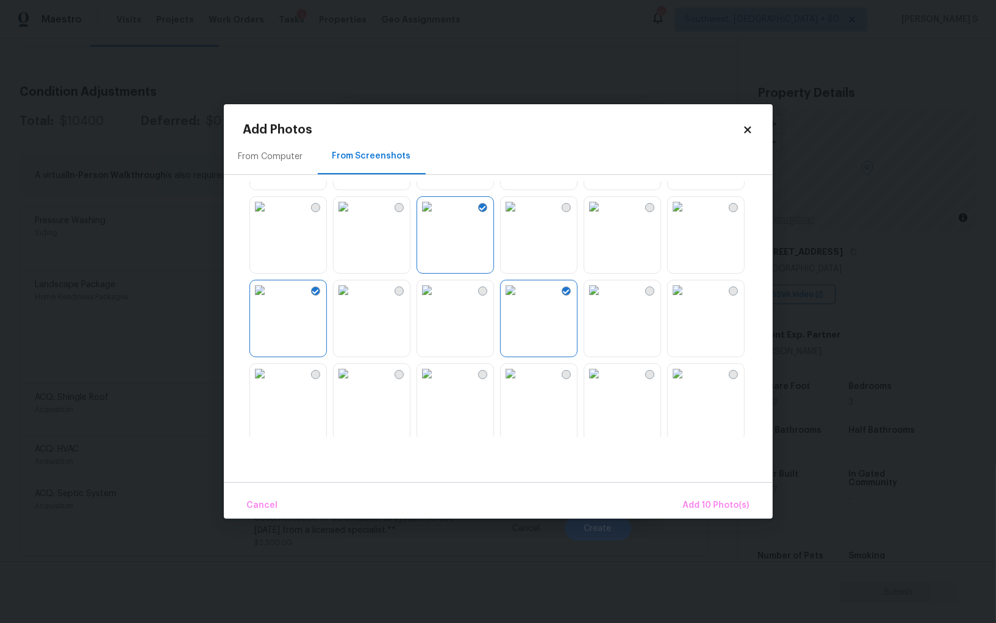
click at [353, 217] on img at bounding box center [344, 207] width 20 height 20
click at [270, 217] on img at bounding box center [260, 207] width 20 height 20
click at [604, 217] on img at bounding box center [594, 207] width 20 height 20
click at [745, 314] on div at bounding box center [507, 309] width 529 height 256
click at [604, 300] on img at bounding box center [594, 291] width 20 height 20
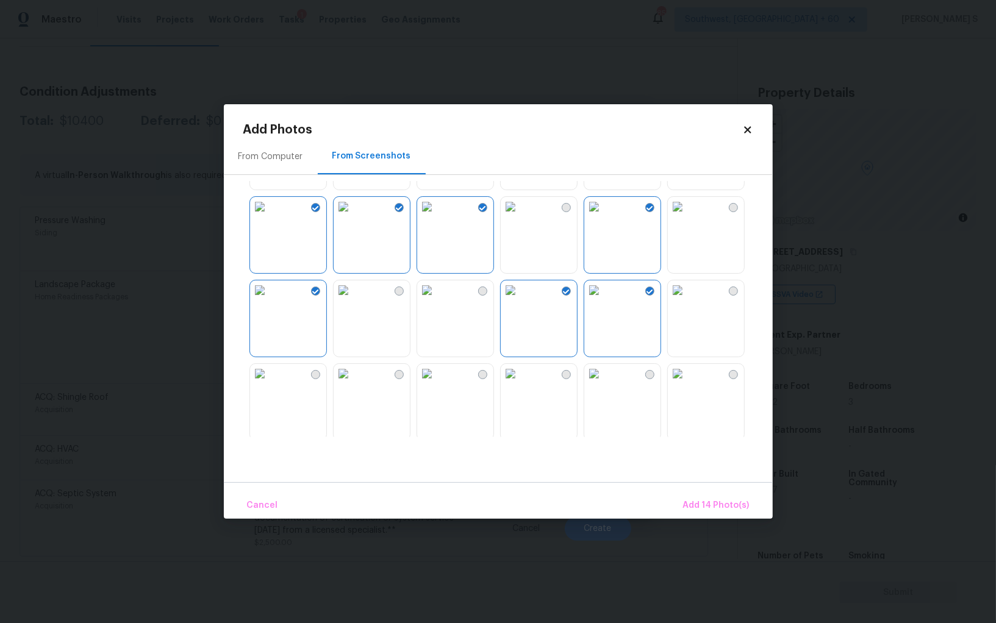
click at [687, 300] on img at bounding box center [678, 291] width 20 height 20
click at [437, 382] on img at bounding box center [427, 374] width 20 height 20
click at [353, 382] on img at bounding box center [344, 374] width 20 height 20
click at [730, 503] on span "Add 17 Photo(s)" at bounding box center [717, 505] width 66 height 15
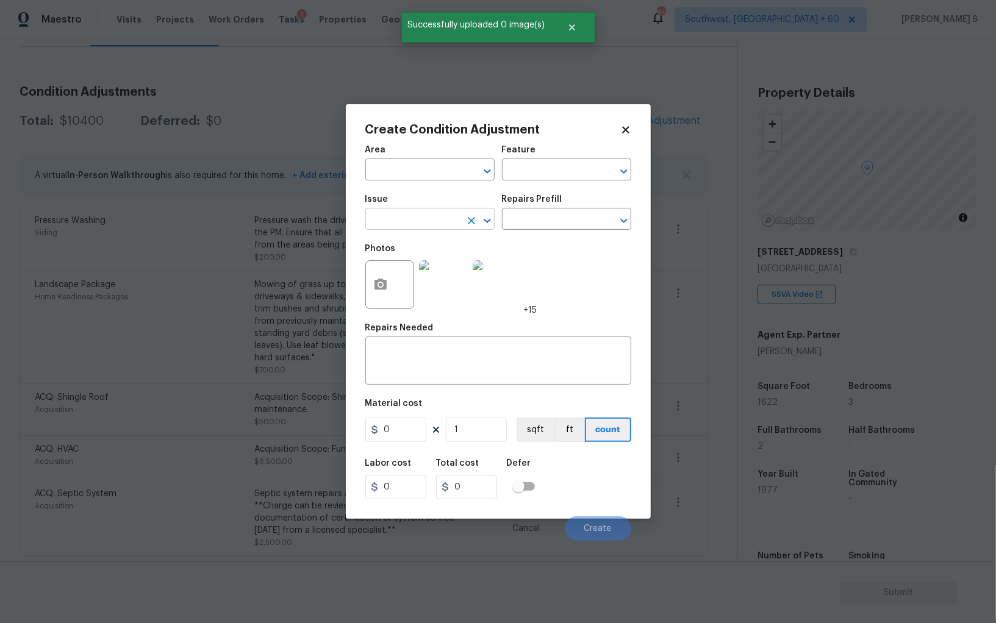
click at [436, 229] on input "text" at bounding box center [412, 220] width 95 height 19
type input "ACQ: Paint"
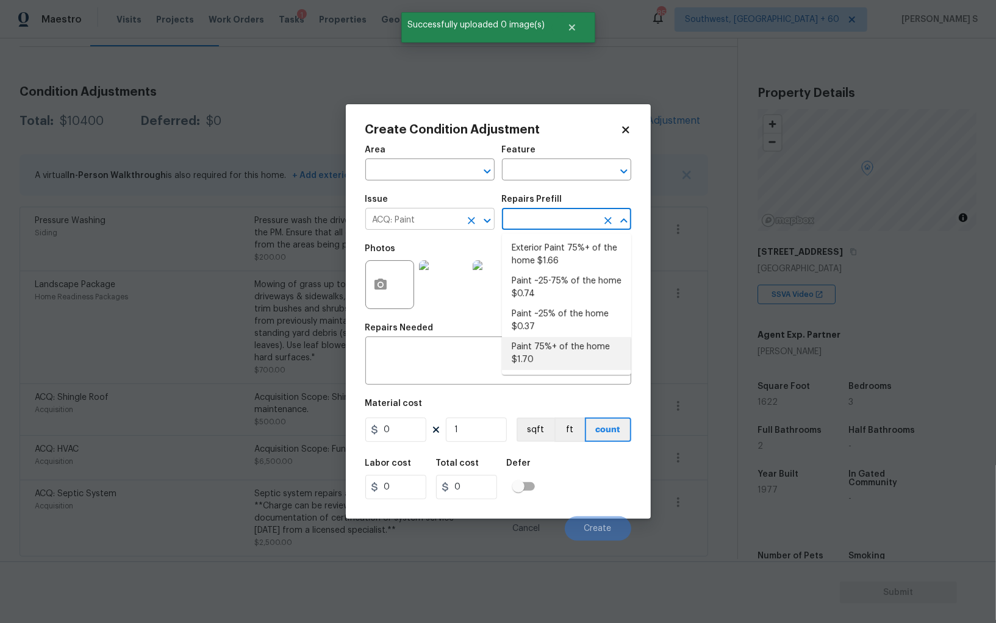
type input "Acquisition"
type textarea "Acquisition Scope: 75%+ of the home will likely require interior paint"
type input "1.7"
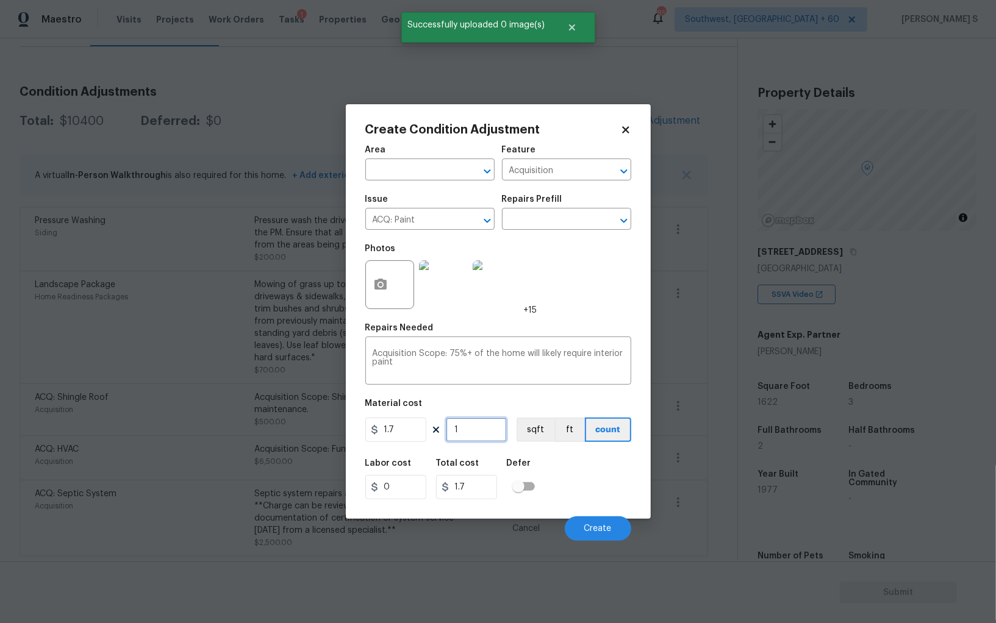
click at [489, 433] on input "1" at bounding box center [476, 430] width 61 height 24
type input "16"
type input "27.2"
type input "162"
type input "275.4"
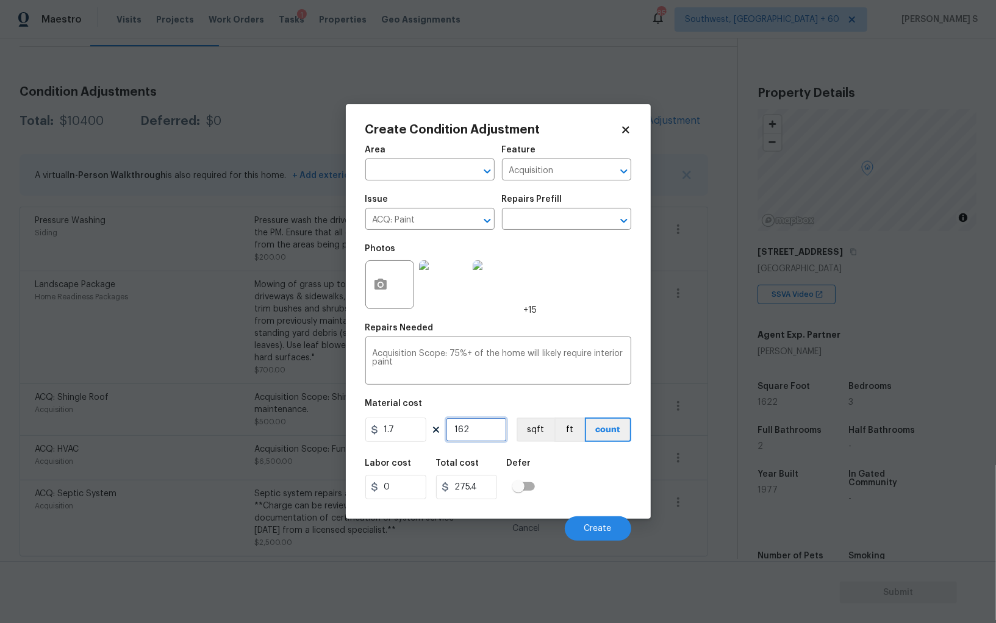
type input "1622"
type input "2757.4"
type input "1622"
click at [550, 433] on button "sqft" at bounding box center [536, 430] width 38 height 24
click at [565, 470] on div "Labor cost 0 Total cost 2757.4 Defer" at bounding box center [498, 479] width 266 height 55
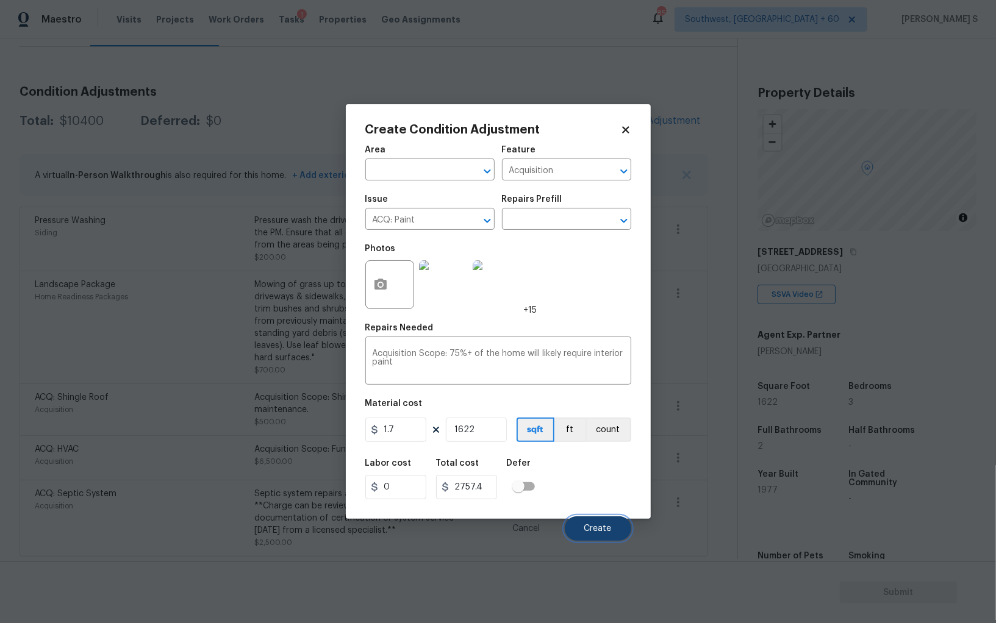
click at [606, 531] on span "Create" at bounding box center [597, 529] width 27 height 9
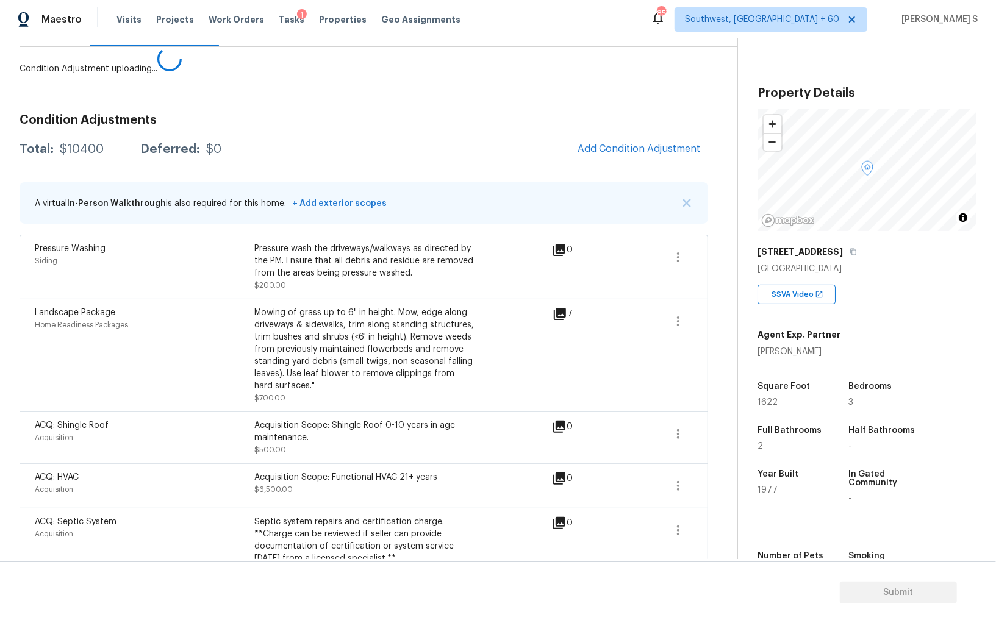
click at [178, 417] on body "Maestro Visits Projects Work Orders Tasks 1 Properties Geo Assignments 857 Sout…" at bounding box center [498, 311] width 996 height 623
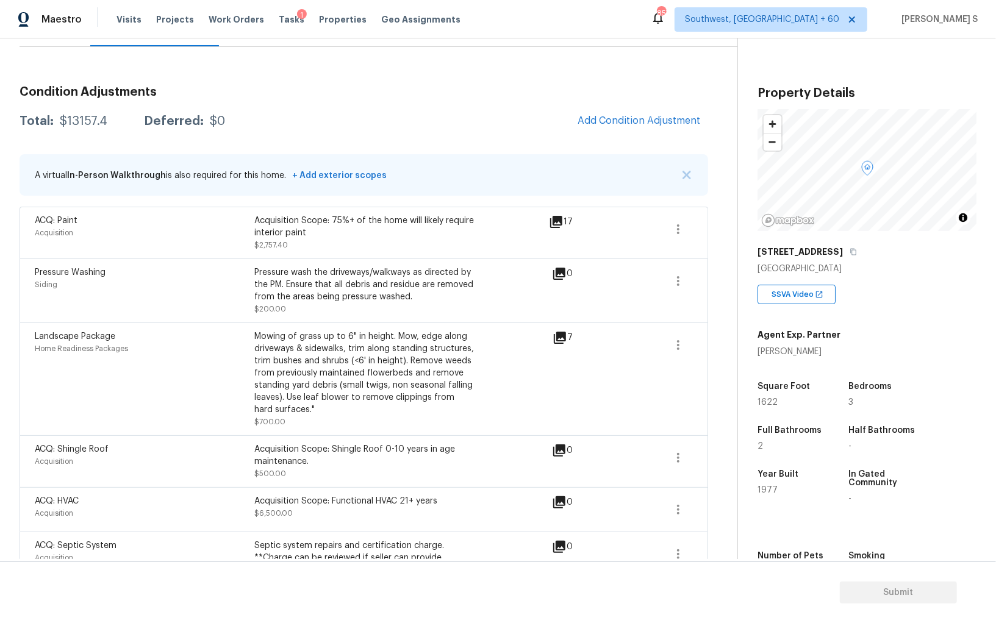
click at [616, 137] on div "Condition Adjustments Total: $13157.4 Deferred: $0 Add Condition Adjustment A v…" at bounding box center [364, 342] width 689 height 533
click at [614, 123] on span "Add Condition Adjustment" at bounding box center [639, 120] width 123 height 11
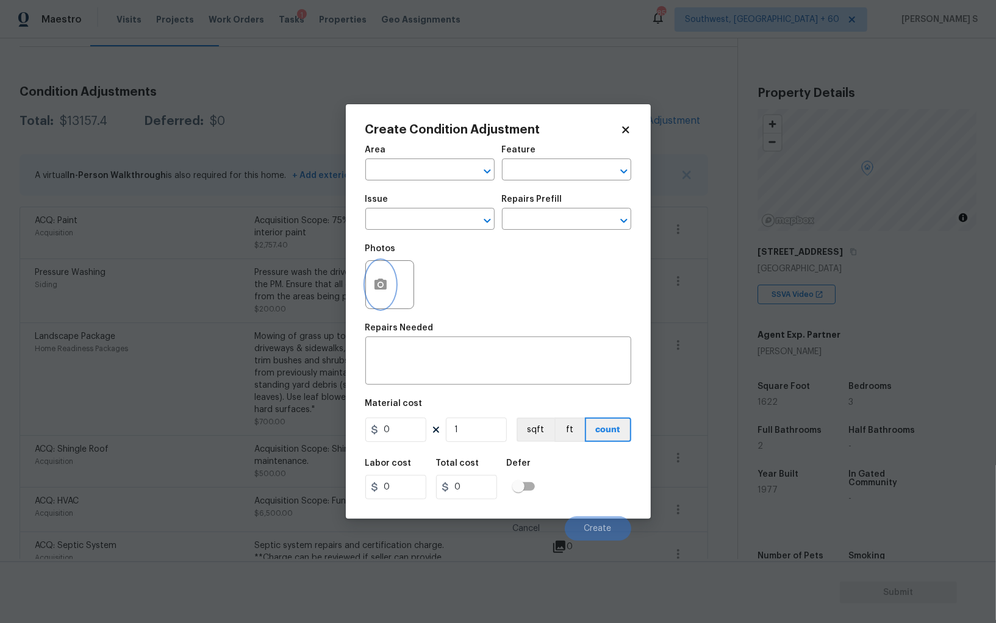
click at [386, 287] on icon "button" at bounding box center [381, 284] width 12 height 11
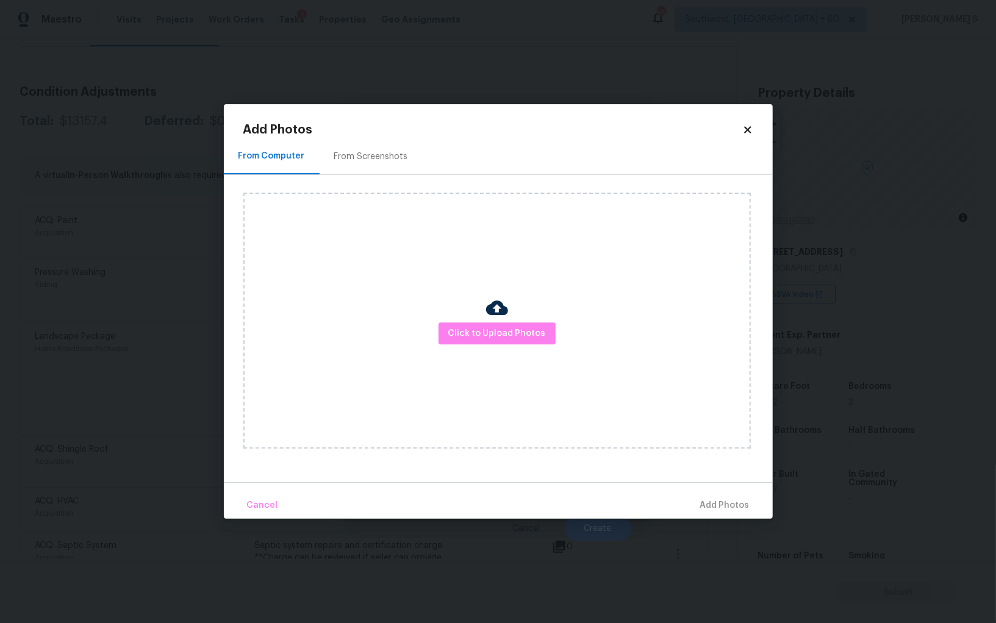
click at [378, 170] on div "From Screenshots" at bounding box center [371, 156] width 103 height 36
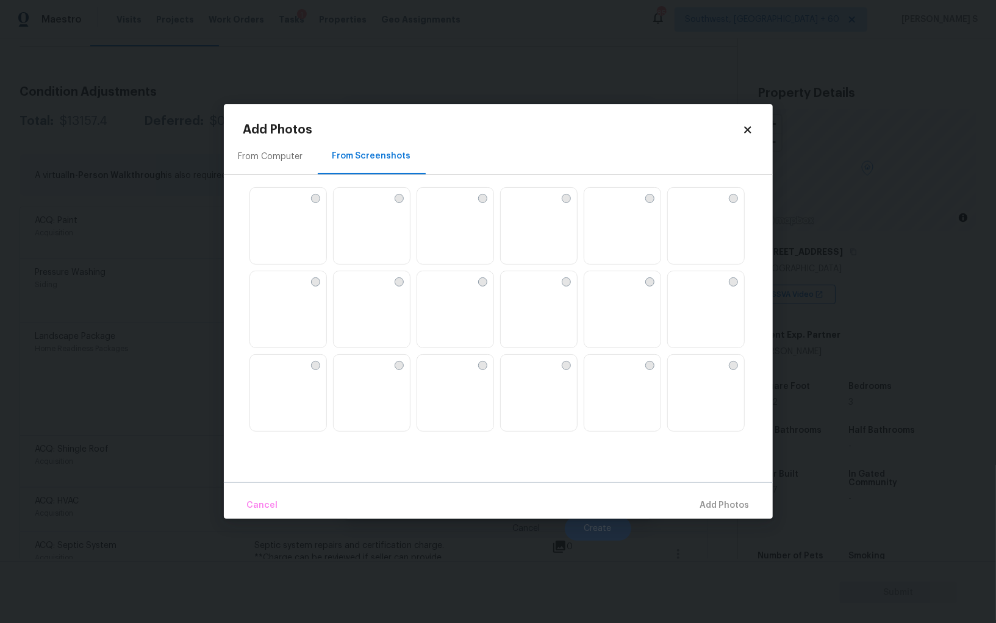
drag, startPoint x: 626, startPoint y: 287, endPoint x: 669, endPoint y: 287, distance: 42.7
click at [604, 287] on img at bounding box center [594, 281] width 20 height 20
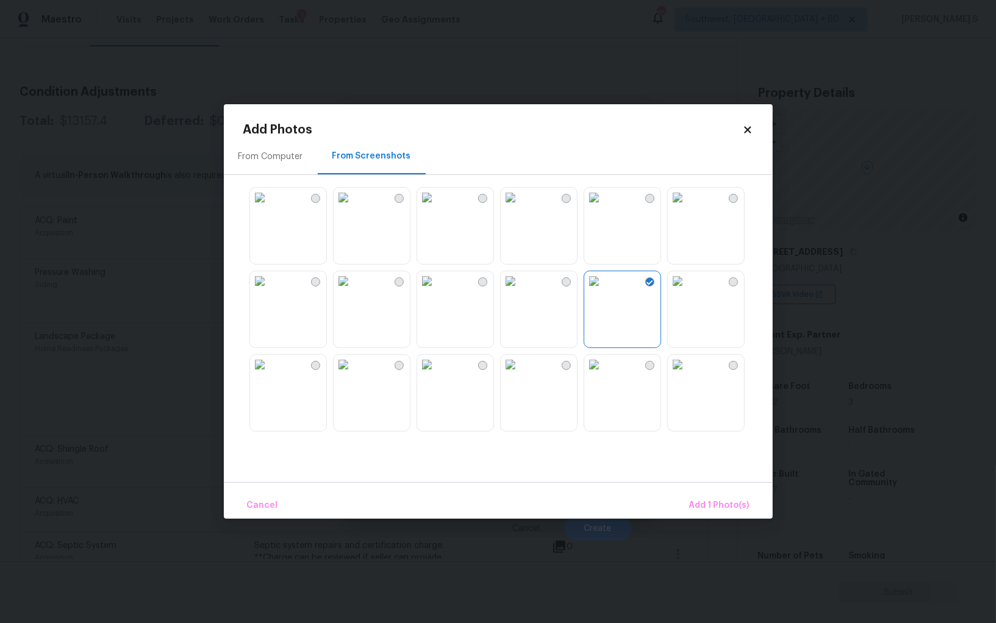
click at [686, 287] on img at bounding box center [678, 281] width 20 height 20
click at [604, 291] on img at bounding box center [594, 281] width 20 height 20
click at [507, 291] on img at bounding box center [511, 281] width 20 height 20
click at [604, 291] on img at bounding box center [594, 281] width 20 height 20
click at [683, 291] on img at bounding box center [678, 281] width 20 height 20
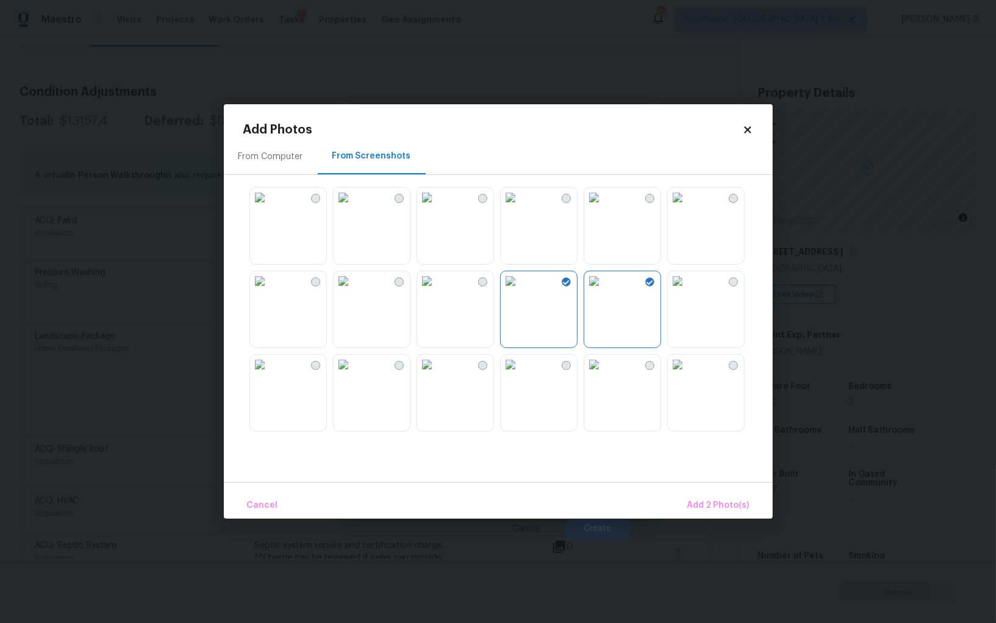
click at [680, 375] on img at bounding box center [678, 365] width 20 height 20
click at [604, 375] on img at bounding box center [594, 365] width 20 height 20
click at [520, 375] on img at bounding box center [511, 365] width 20 height 20
click at [353, 375] on img at bounding box center [344, 365] width 20 height 20
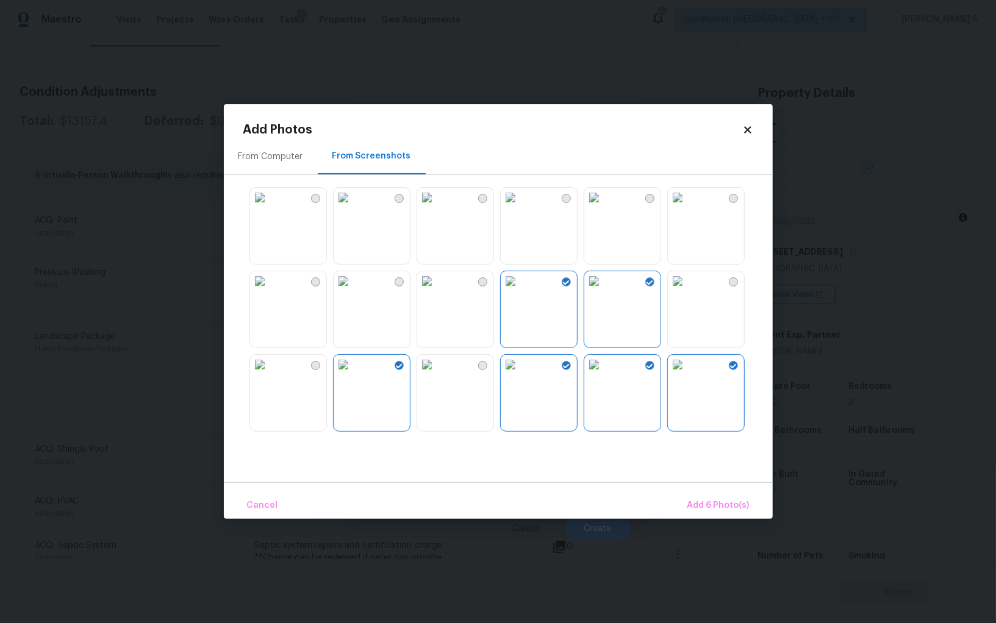
click at [270, 375] on img at bounding box center [260, 365] width 20 height 20
click at [255, 291] on img at bounding box center [260, 281] width 20 height 20
click at [255, 207] on img at bounding box center [260, 198] width 20 height 20
click at [353, 207] on img at bounding box center [344, 198] width 20 height 20
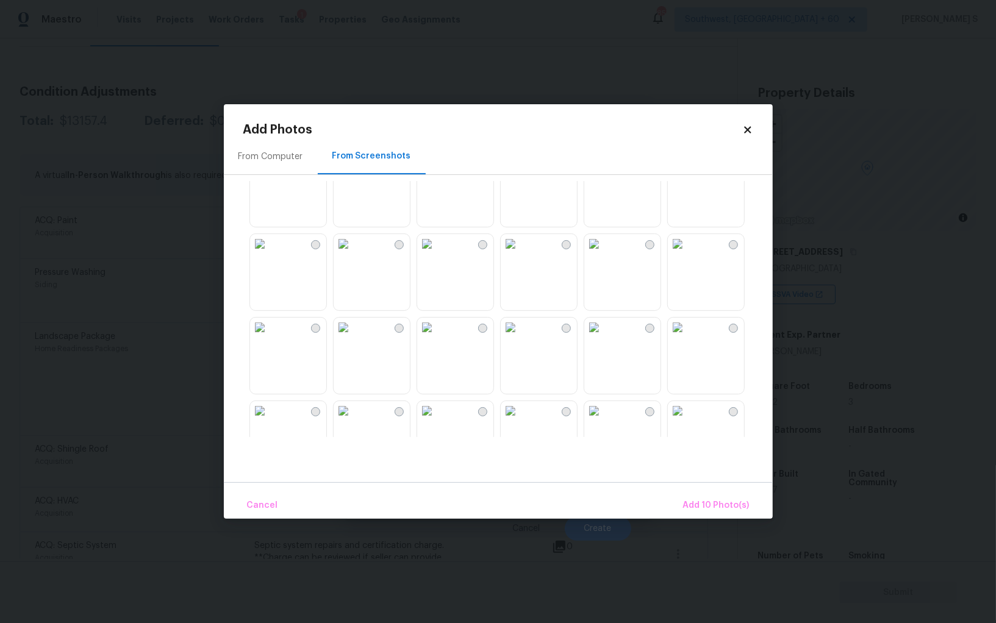
scroll to position [545, 0]
click at [520, 247] on img at bounding box center [511, 238] width 20 height 20
click at [437, 331] on img at bounding box center [427, 321] width 20 height 20
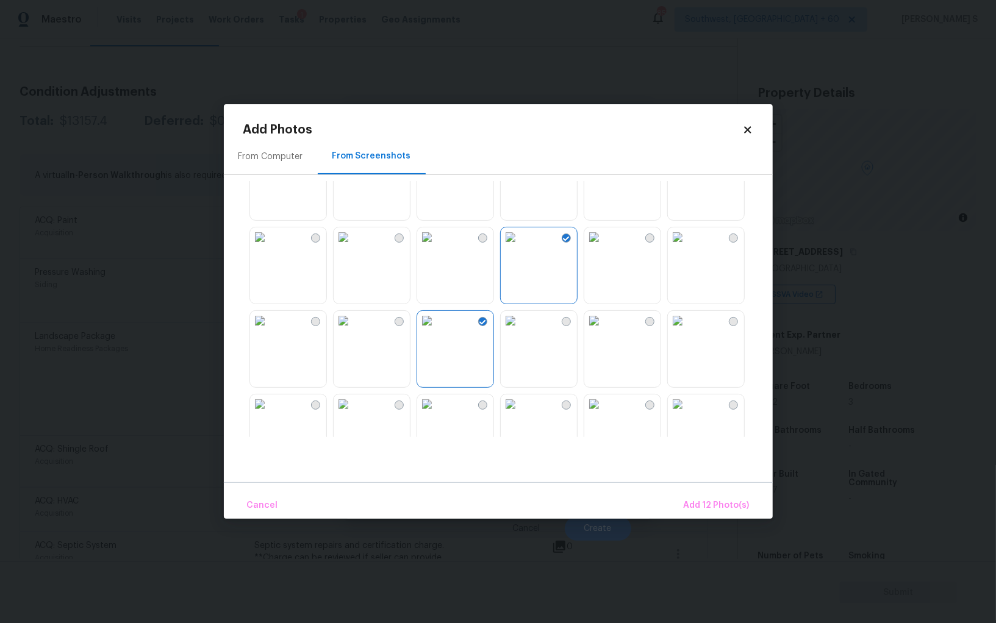
click at [353, 331] on img at bounding box center [344, 321] width 20 height 20
click at [353, 247] on img at bounding box center [344, 238] width 20 height 20
click at [705, 503] on span "Add 14 Photo(s)" at bounding box center [716, 505] width 66 height 15
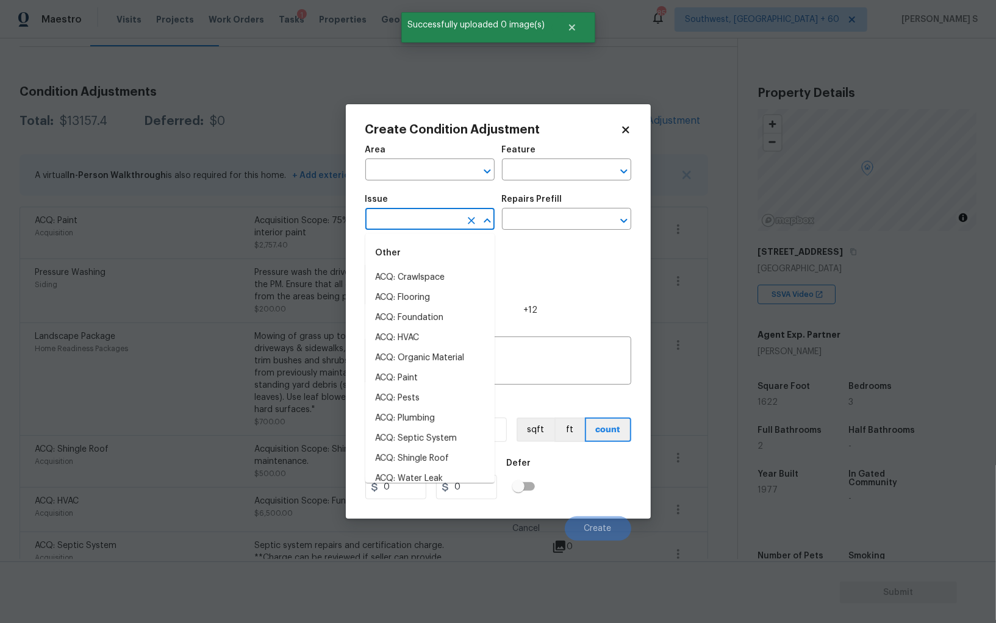
click at [419, 224] on input "text" at bounding box center [412, 220] width 95 height 19
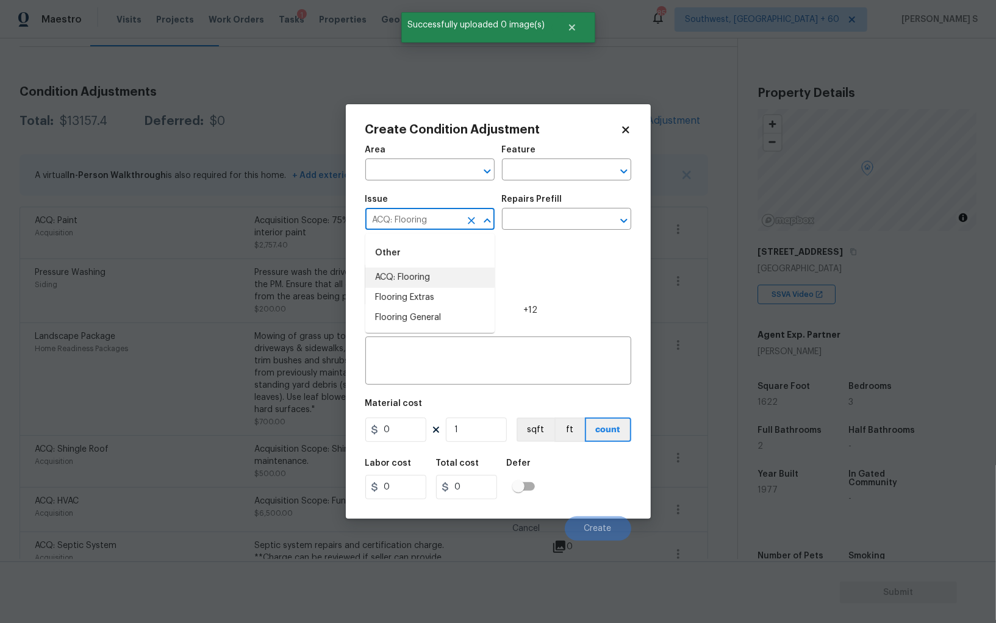
type input "ACQ: Flooring"
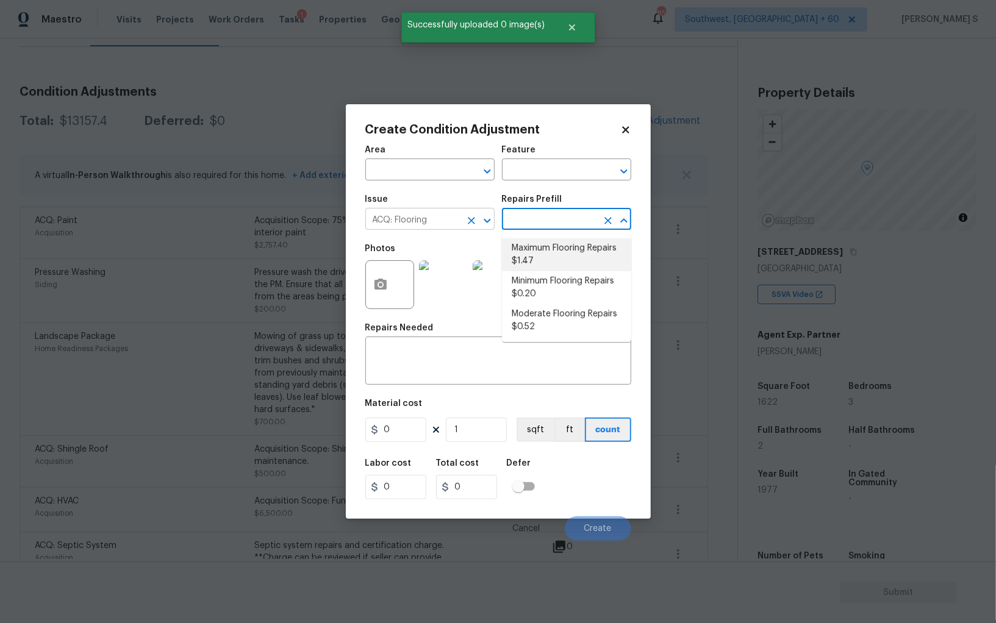
type input "Acquisition"
type textarea "Acquisition Scope: Maximum flooring repairs"
type input "1.47"
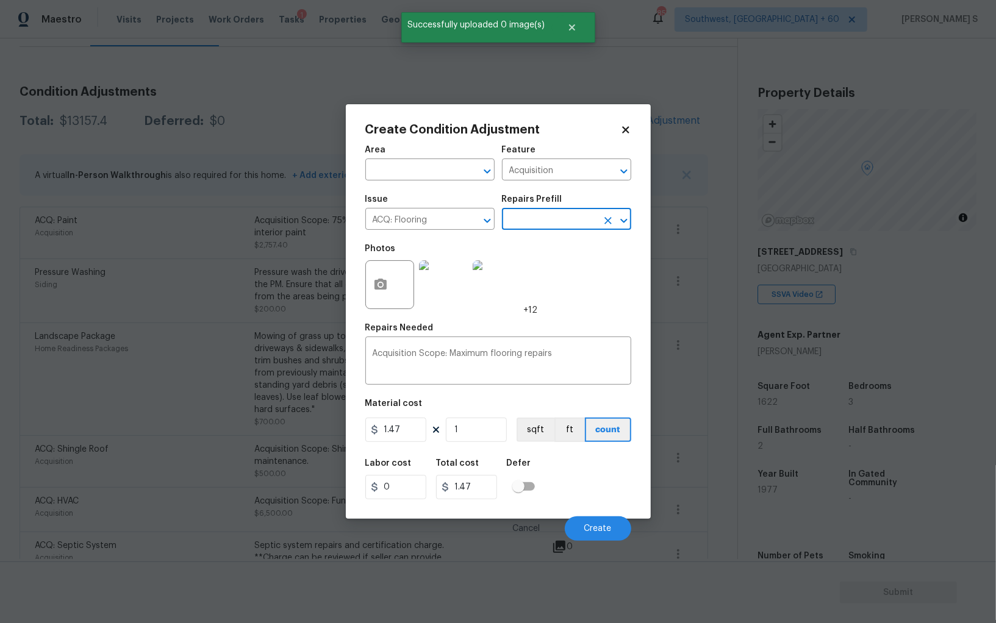
click at [481, 447] on div "Area ​ Feature Acquisition ​ Issue ACQ: Flooring ​ Repairs Prefill ​ Photos +12…" at bounding box center [498, 339] width 266 height 403
click at [481, 445] on figure "Material cost 1.47 1 sqft ft count" at bounding box center [498, 422] width 266 height 45
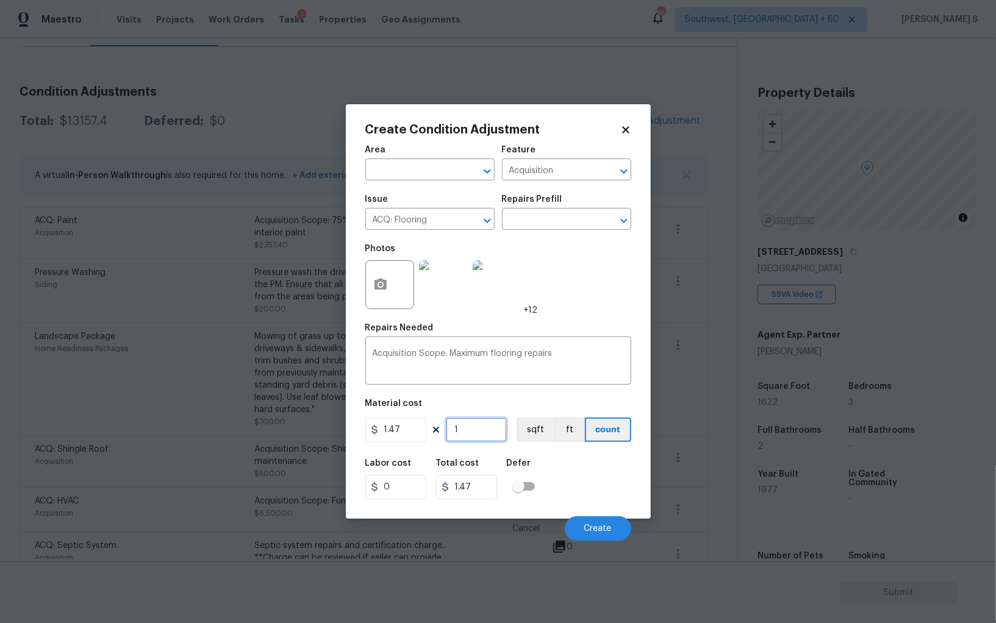
click at [479, 436] on input "1" at bounding box center [476, 430] width 61 height 24
paste input "622"
type input "1622"
type input "2384.34"
type input "1622"
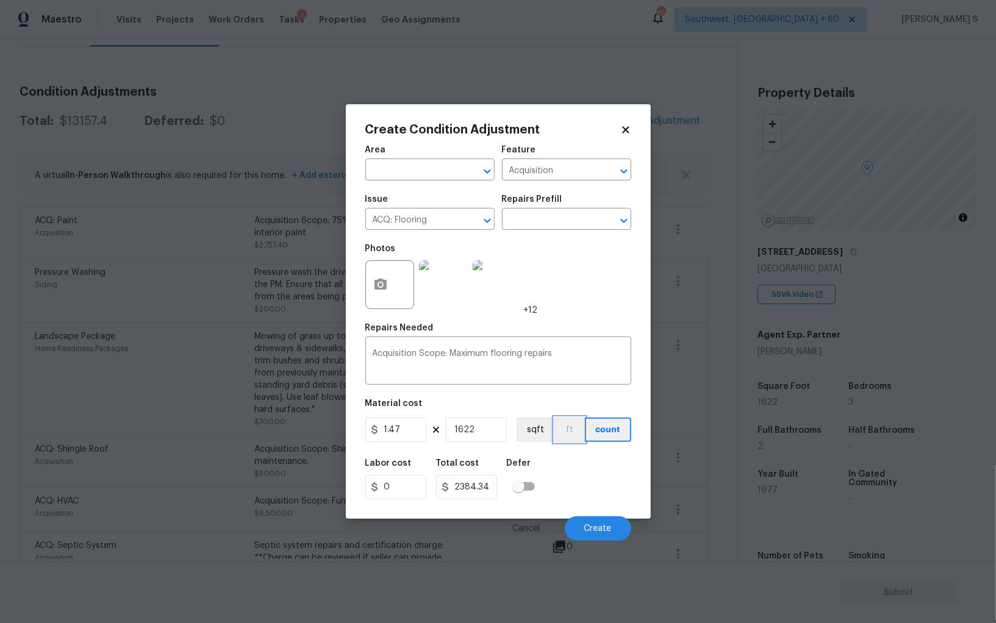
click at [555, 432] on button "ft" at bounding box center [570, 430] width 31 height 24
click at [550, 432] on button "sqft" at bounding box center [536, 430] width 38 height 24
click at [587, 496] on div "Labor cost 0 Total cost 2384.34 Defer" at bounding box center [498, 479] width 266 height 55
click at [609, 526] on span "Create" at bounding box center [597, 529] width 27 height 9
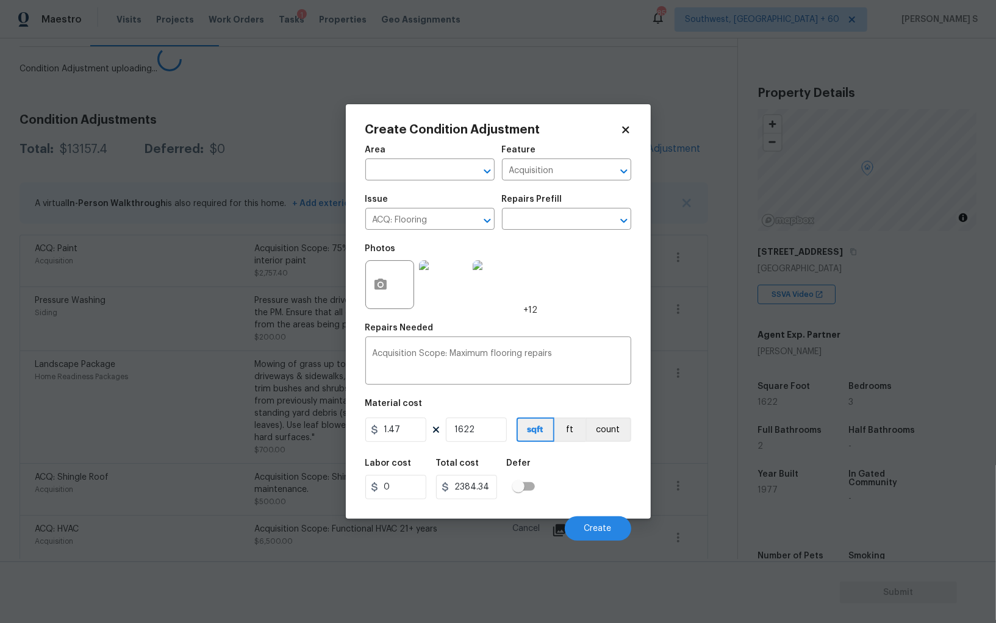
click at [14, 436] on body "Maestro Visits Projects Work Orders Tasks 1 Properties Geo Assignments 857 Sout…" at bounding box center [498, 311] width 996 height 623
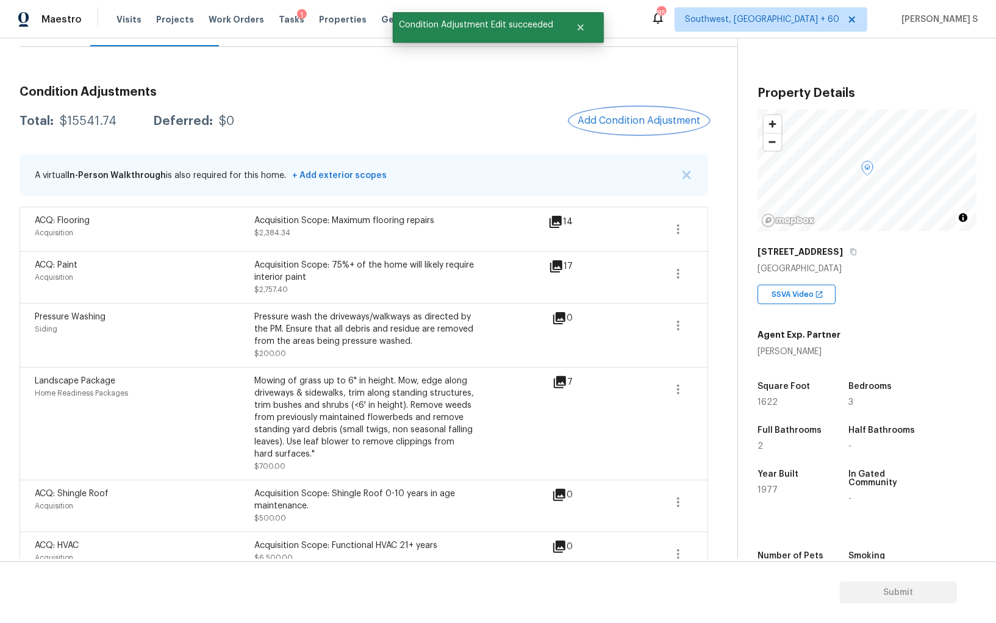
click at [598, 123] on span "Add Condition Adjustment" at bounding box center [639, 120] width 123 height 11
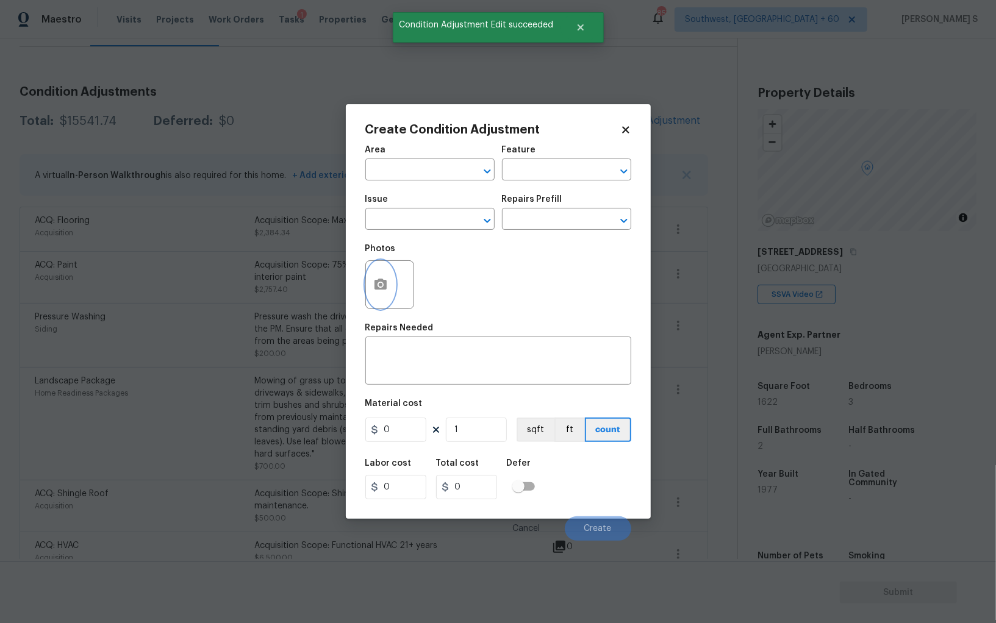
click at [369, 279] on button "button" at bounding box center [380, 285] width 29 height 48
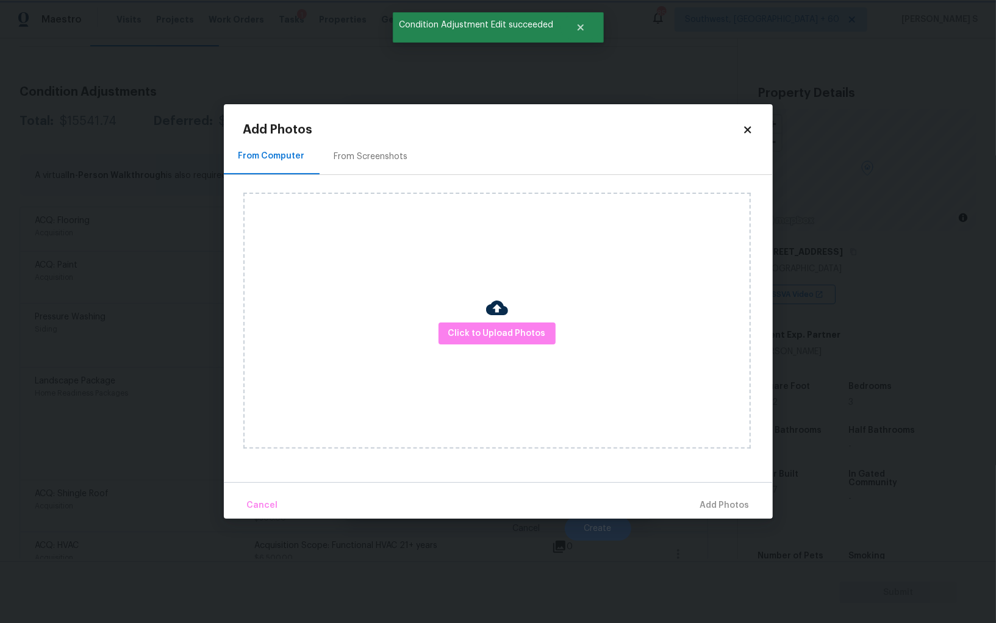
click at [120, 234] on body "Maestro Visits Projects Work Orders Tasks 1 Properties Geo Assignments 857 Sout…" at bounding box center [498, 311] width 996 height 623
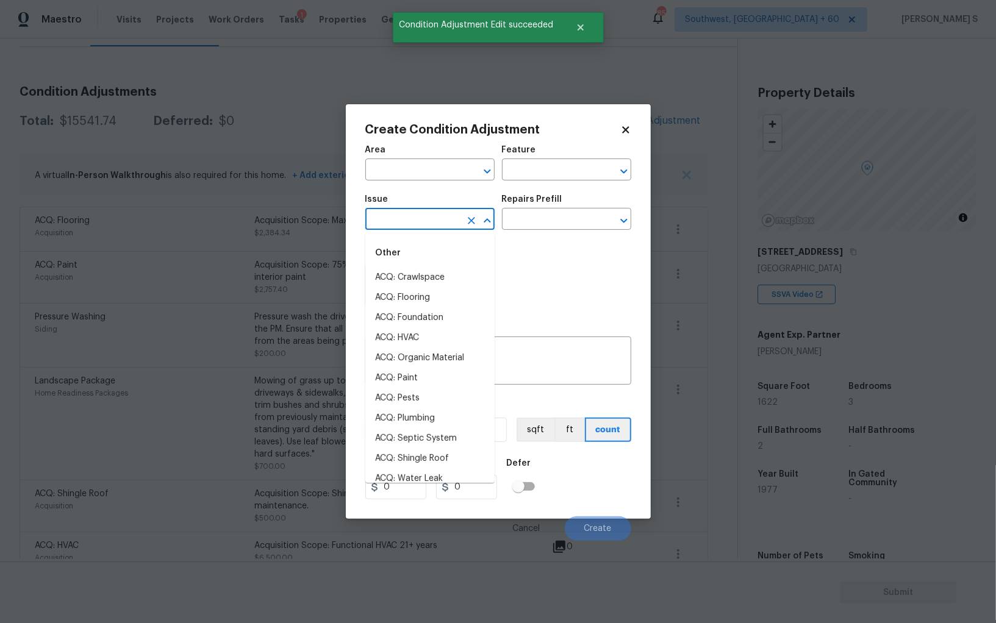
click at [401, 226] on input "text" at bounding box center [412, 220] width 95 height 19
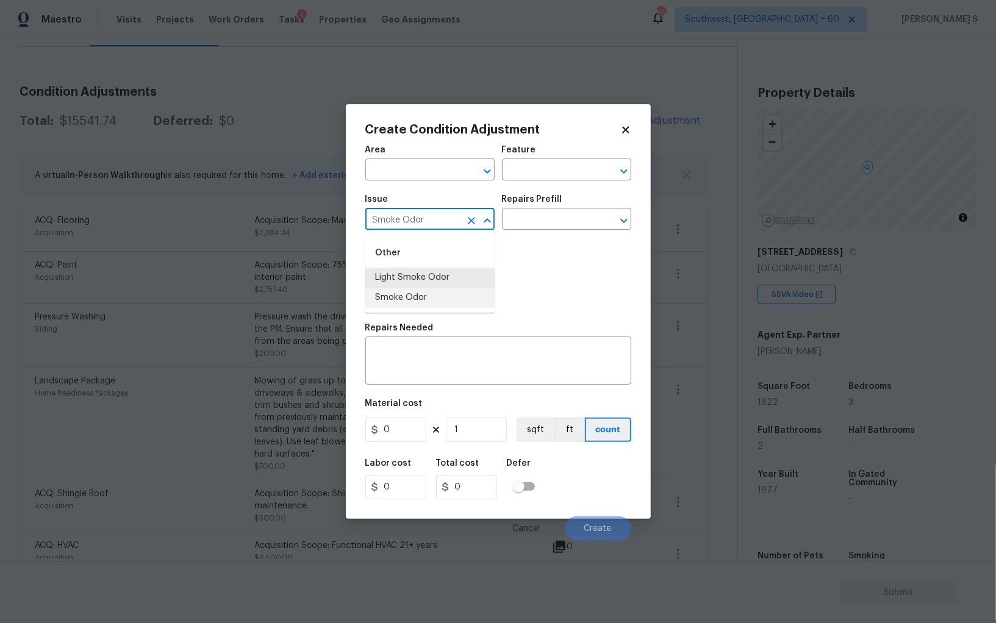
type input "Smoke Odor"
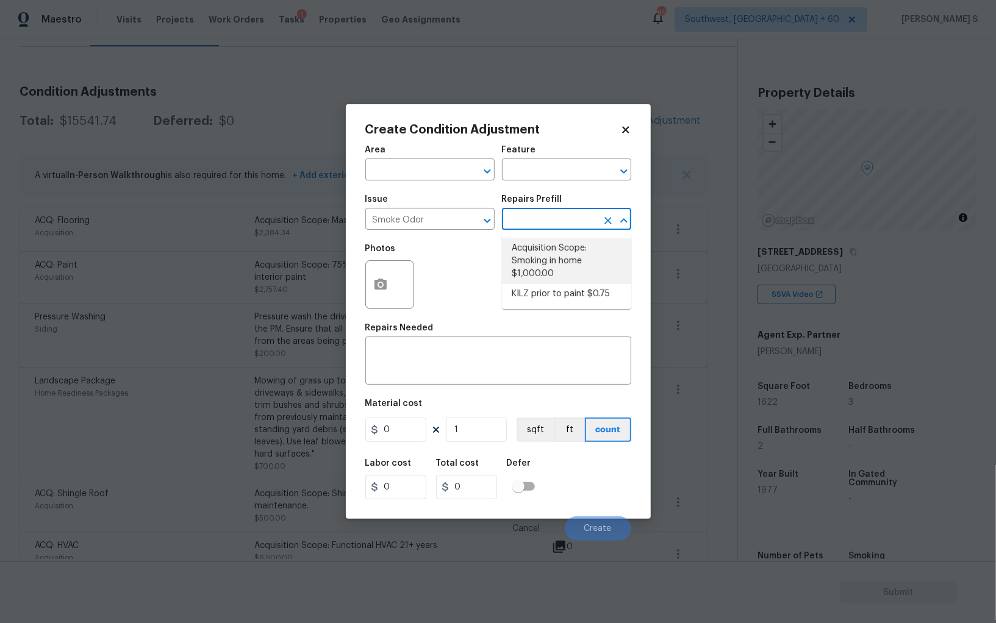
type textarea "Acquisition Scope: Smoking in home"
type input "1000"
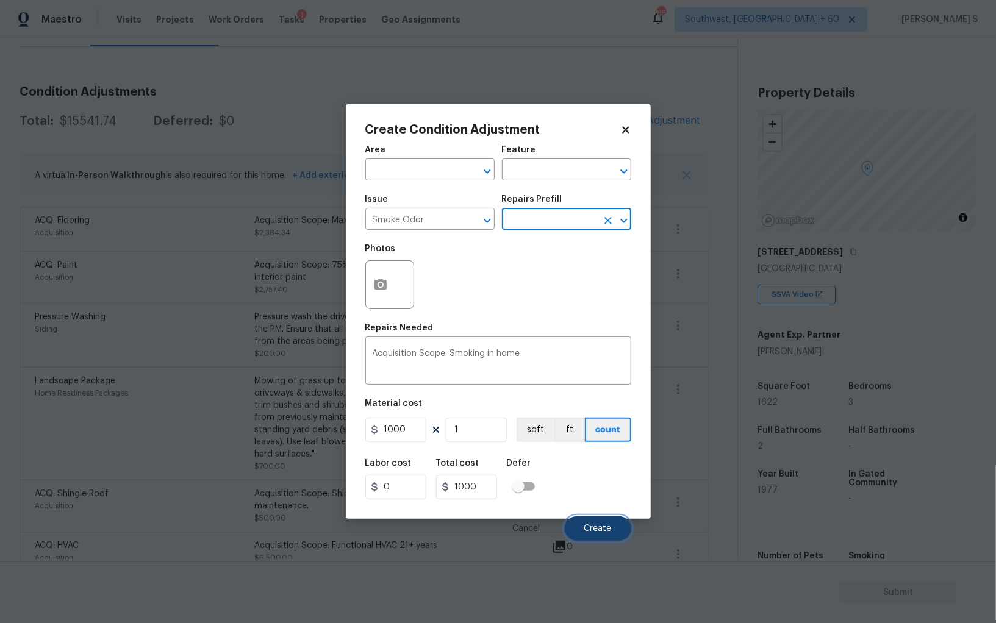
click at [612, 523] on button "Create" at bounding box center [598, 529] width 66 height 24
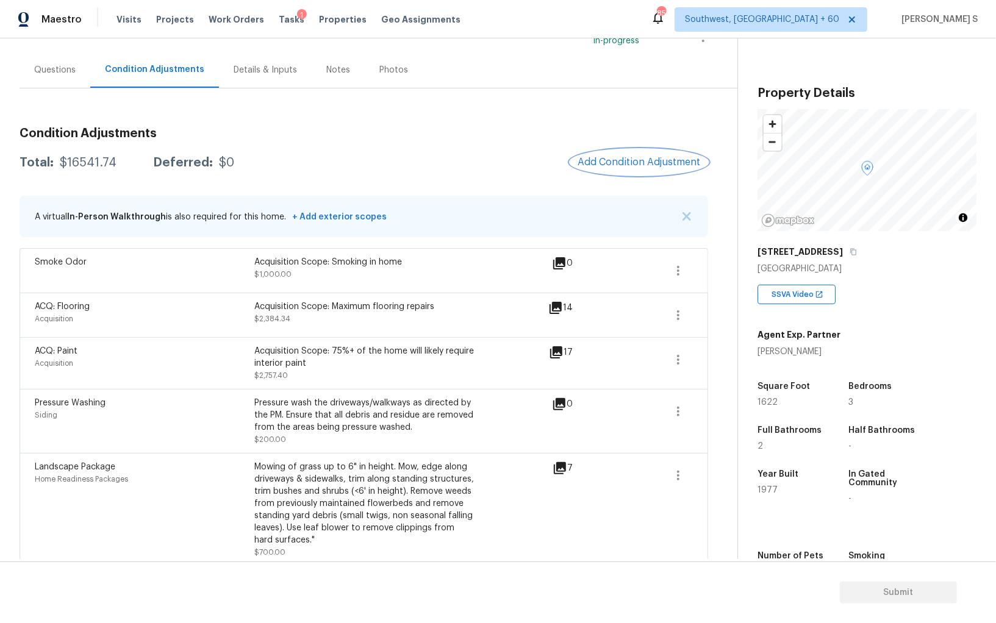
scroll to position [0, 0]
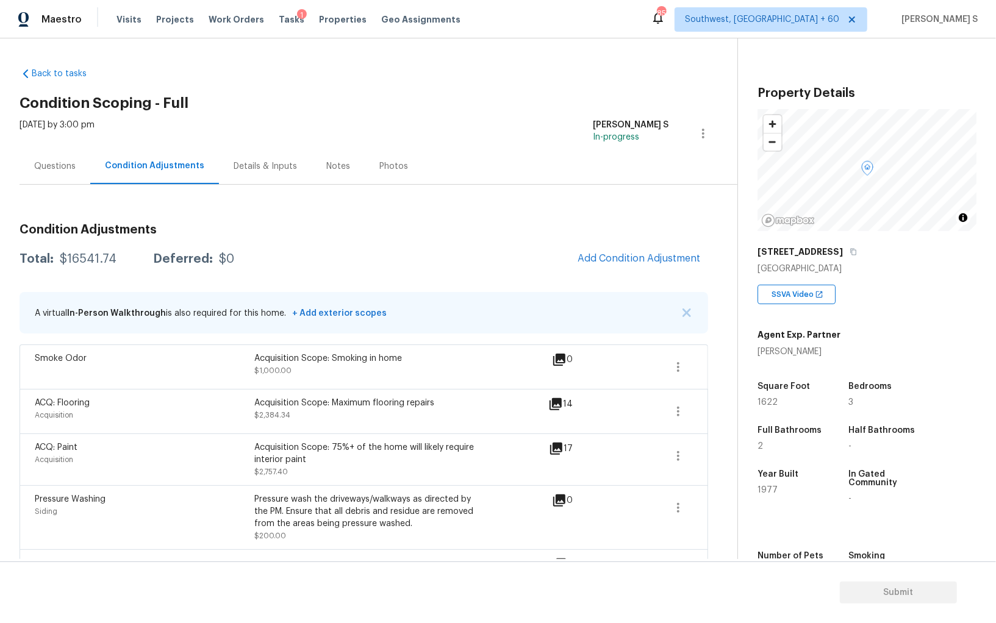
click at [54, 171] on div "Questions" at bounding box center [54, 166] width 41 height 12
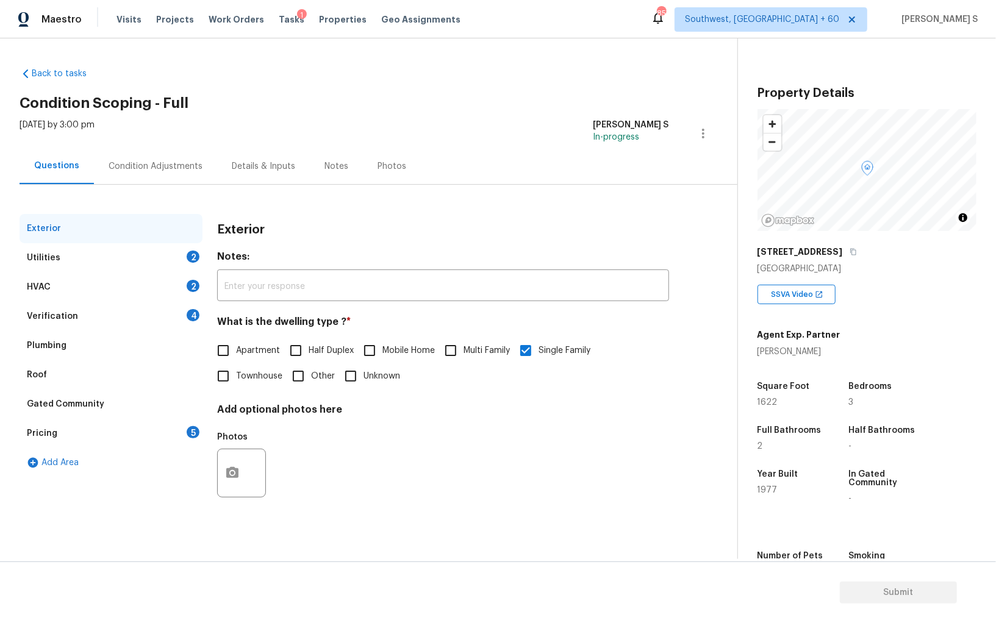
click at [187, 307] on div "Verification 4" at bounding box center [111, 316] width 183 height 29
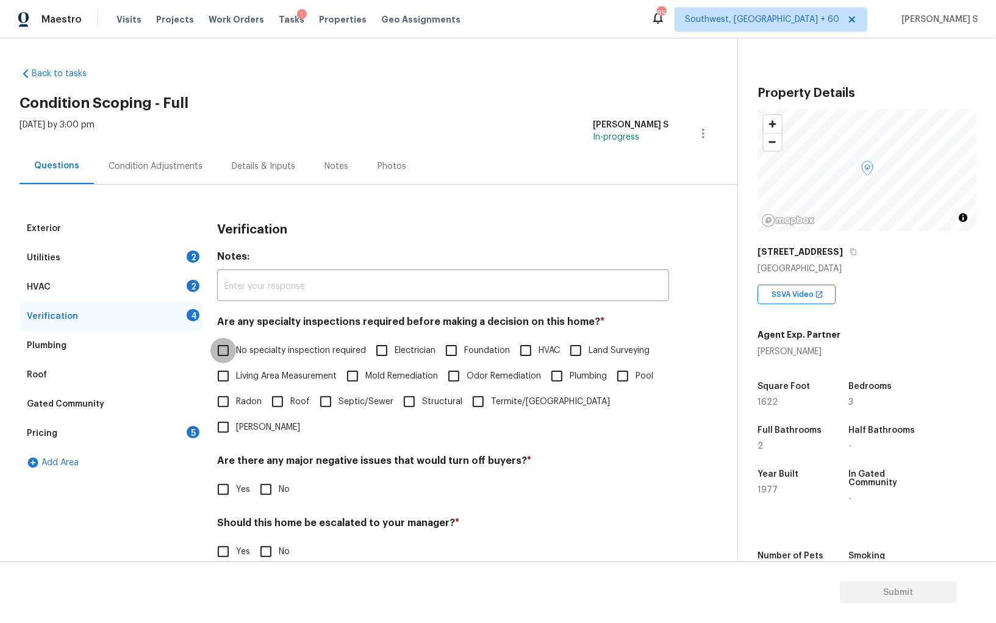
click at [228, 350] on input "No specialty inspection required" at bounding box center [223, 351] width 26 height 26
checkbox input "true"
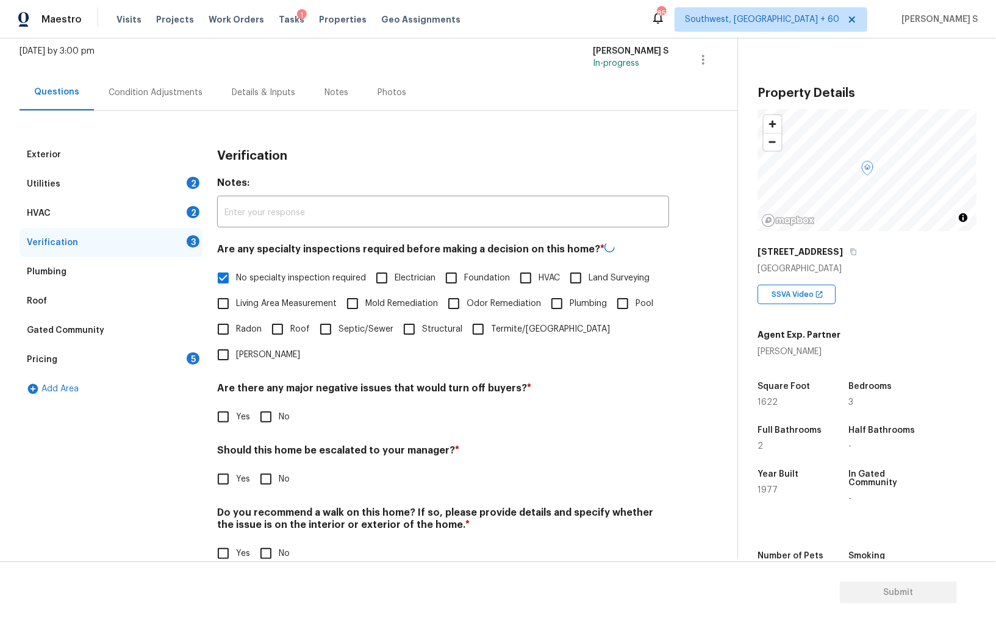
scroll to position [73, 0]
click at [266, 404] on input "No" at bounding box center [266, 417] width 26 height 26
checkbox input "true"
click at [275, 541] on input "No" at bounding box center [266, 554] width 26 height 26
checkbox input "true"
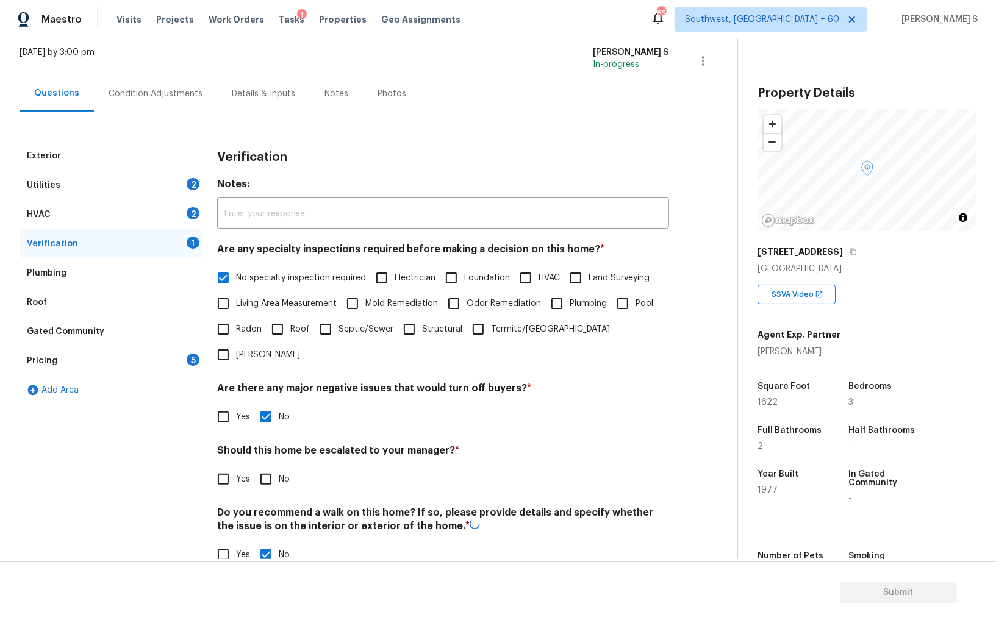
click at [214, 467] on input "Yes" at bounding box center [223, 480] width 26 height 26
checkbox input "true"
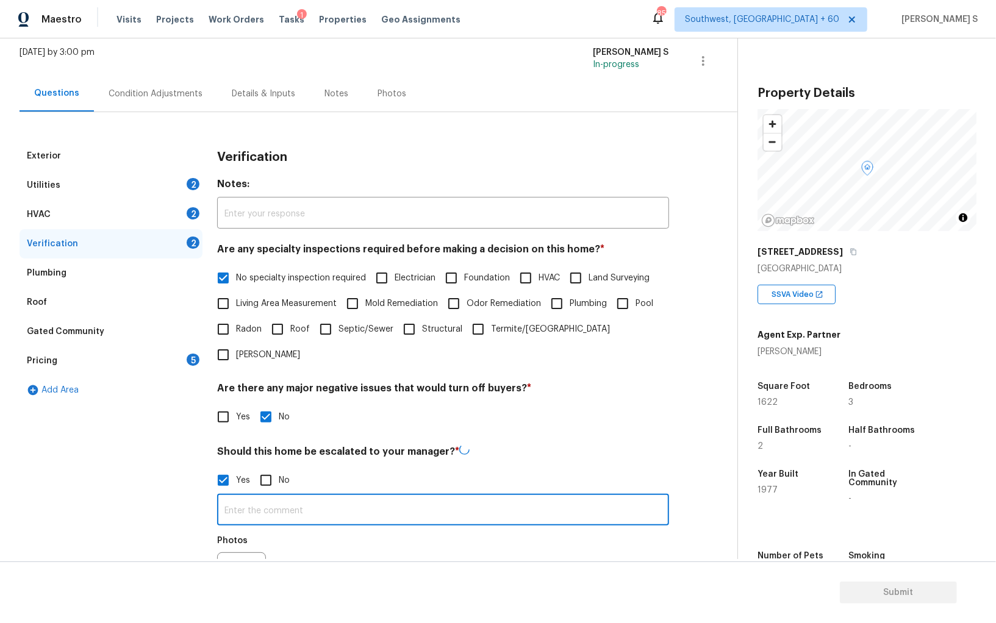
click at [316, 497] on input "text" at bounding box center [443, 511] width 452 height 29
type input "ALA property."
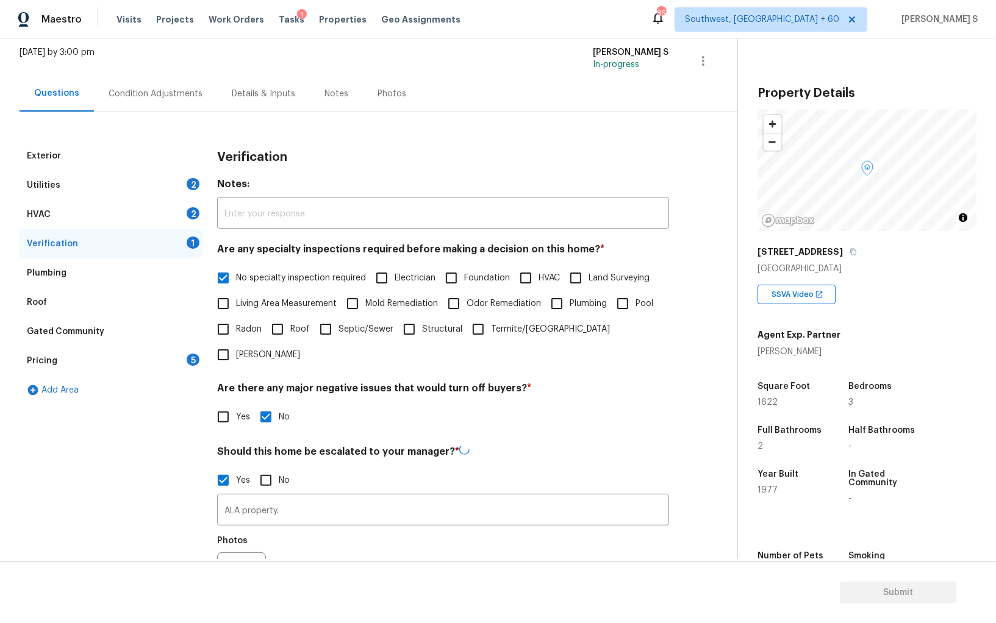
click at [393, 594] on section "Submit" at bounding box center [498, 593] width 996 height 62
click at [246, 552] on button "button" at bounding box center [232, 576] width 29 height 48
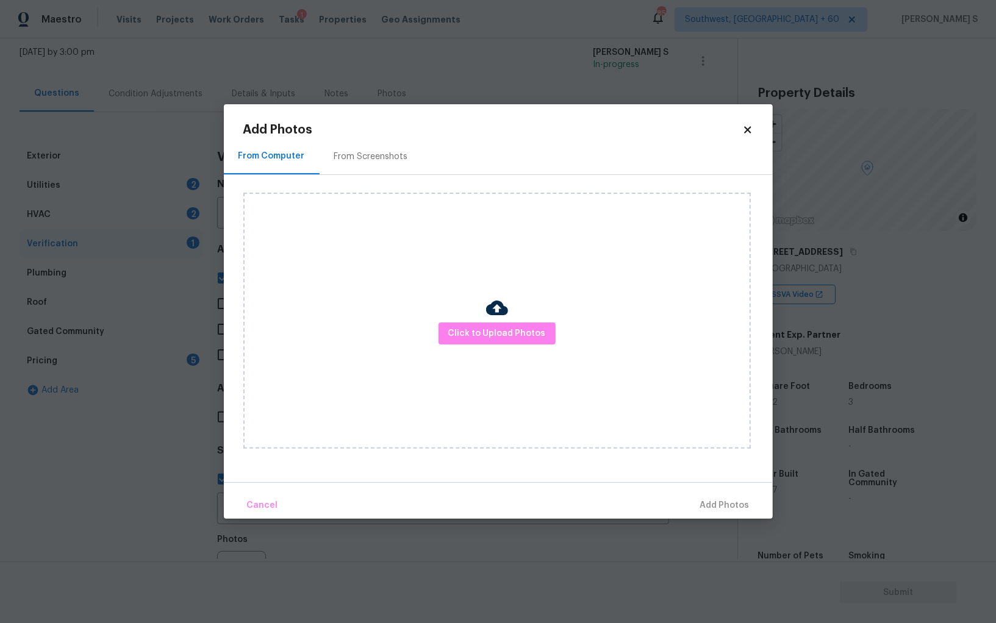
click at [66, 459] on body "Maestro Visits Projects Work Orders Tasks 1 Properties Geo Assignments 857 Sout…" at bounding box center [498, 311] width 996 height 623
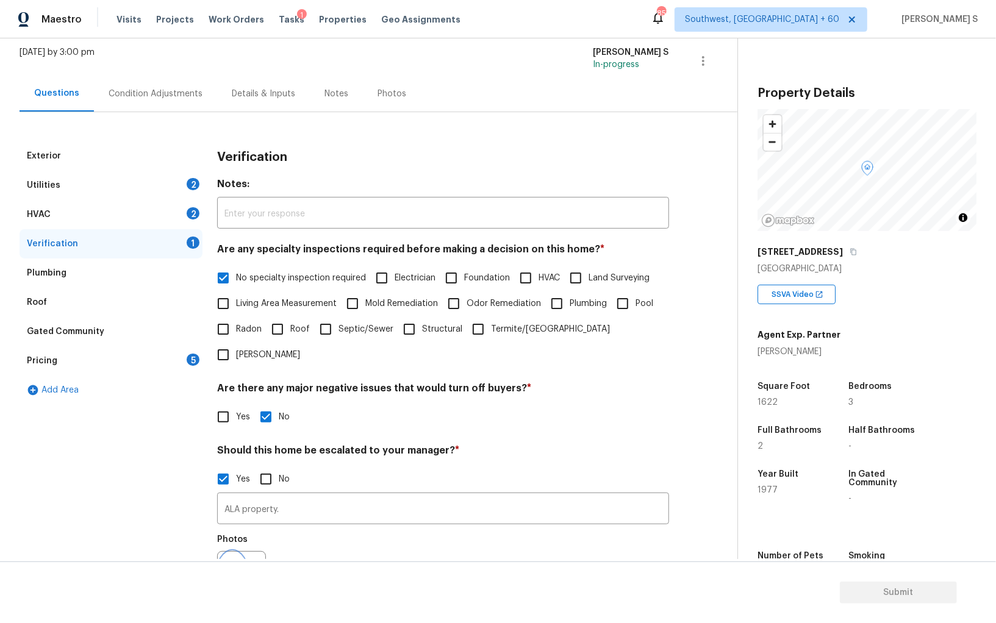
scroll to position [88, 0]
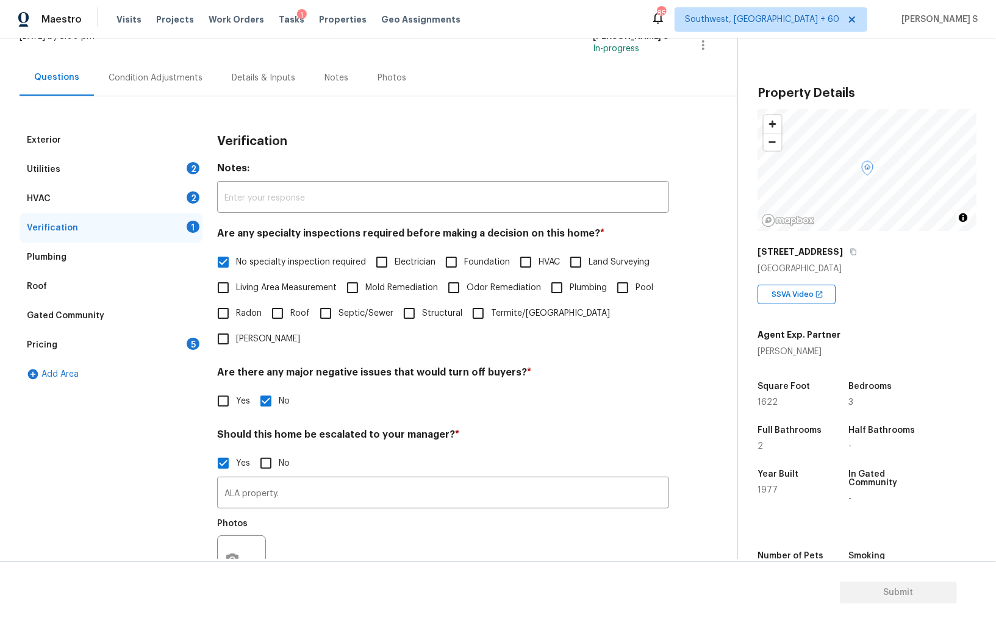
click at [198, 351] on div "Pricing 5" at bounding box center [111, 345] width 183 height 29
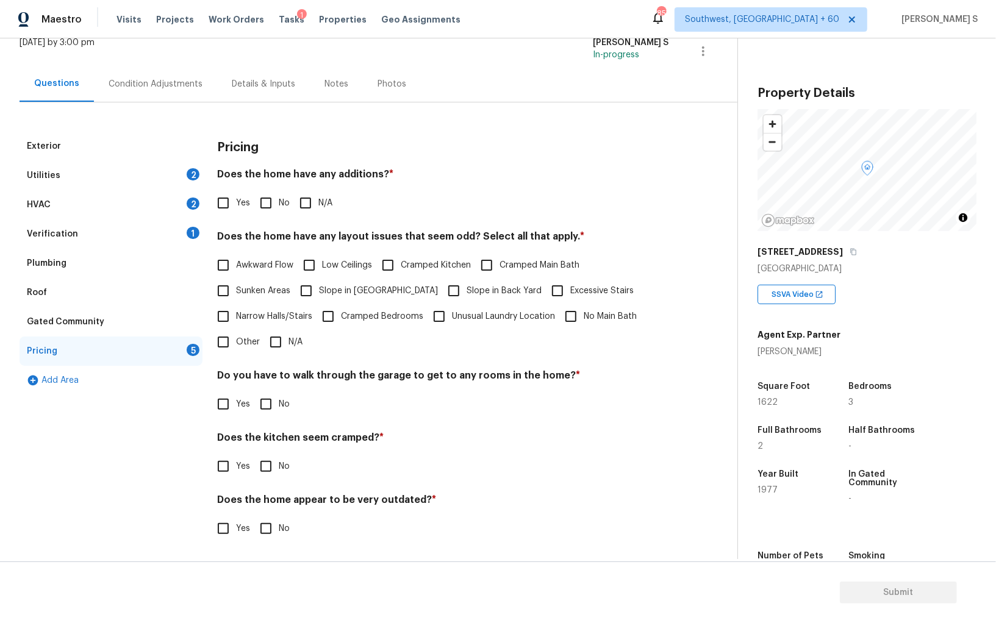
click at [346, 285] on span "Slope in [GEOGRAPHIC_DATA]" at bounding box center [378, 291] width 119 height 13
click at [319, 285] on input "Slope in [GEOGRAPHIC_DATA]" at bounding box center [306, 291] width 26 height 26
checkbox input "true"
click at [467, 286] on span "Slope in Back Yard" at bounding box center [504, 292] width 75 height 13
click at [441, 285] on input "Slope in Back Yard" at bounding box center [454, 292] width 26 height 26
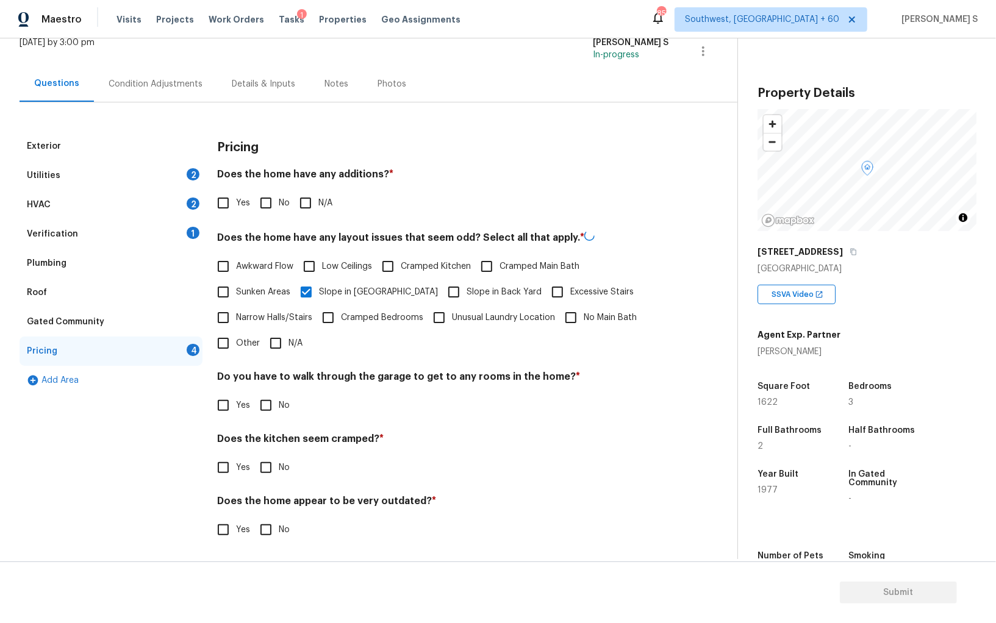
checkbox input "true"
click at [215, 202] on input "Yes" at bounding box center [223, 203] width 26 height 26
checkbox input "true"
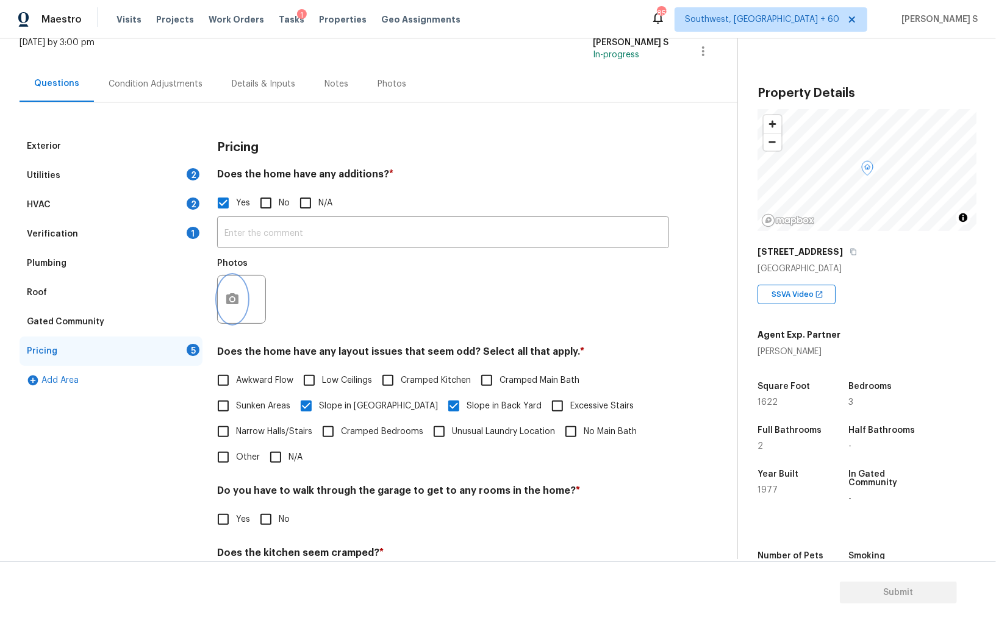
click at [235, 300] on icon "button" at bounding box center [232, 298] width 12 height 11
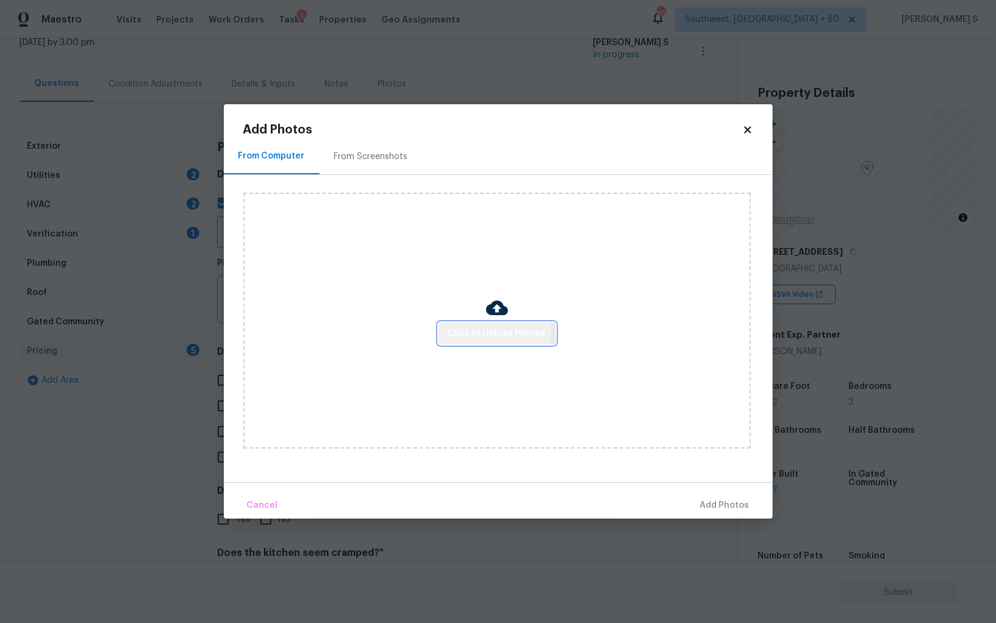
click at [465, 337] on span "Click to Upload Photos" at bounding box center [497, 333] width 98 height 15
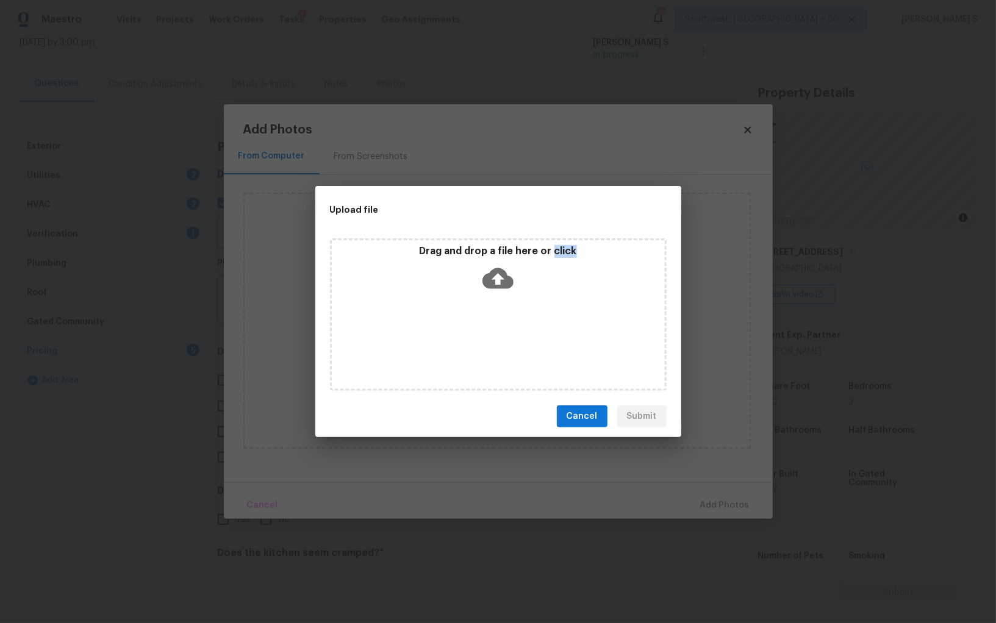
click at [465, 337] on div "Drag and drop a file here or click" at bounding box center [498, 315] width 337 height 153
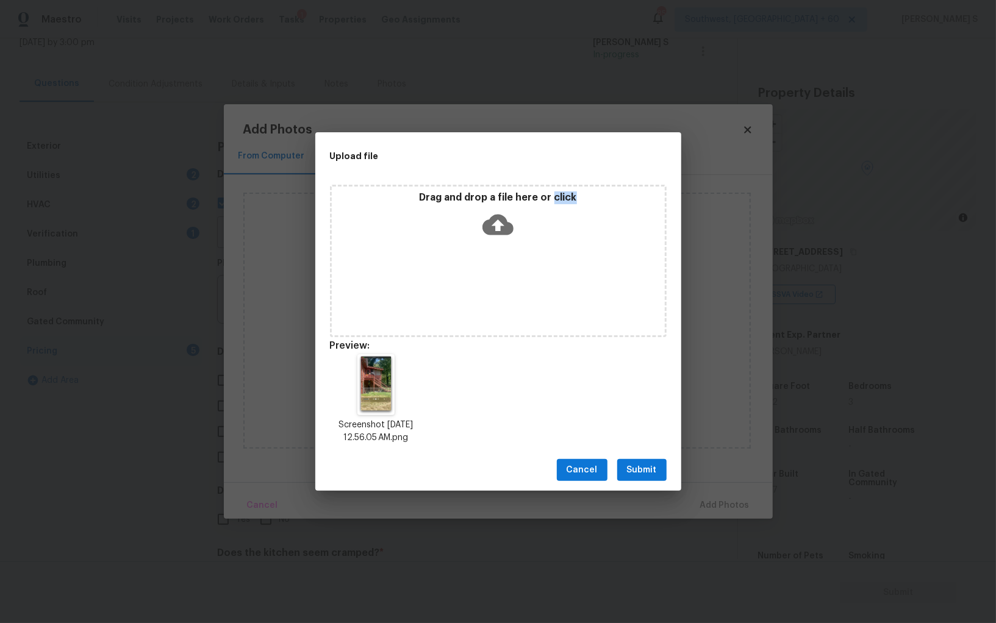
click at [642, 473] on span "Submit" at bounding box center [642, 470] width 30 height 15
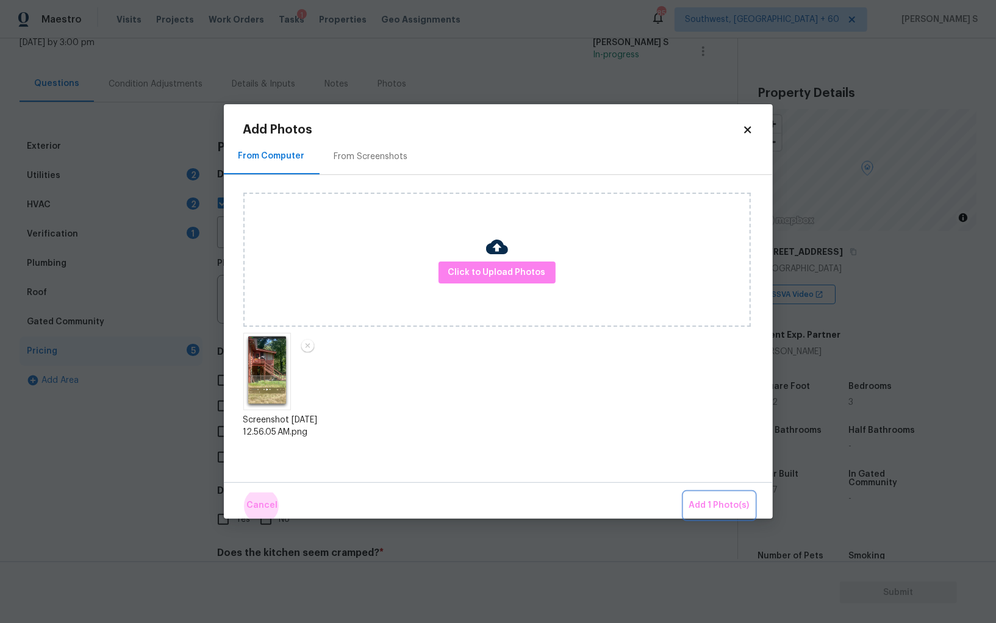
click at [684, 493] on button "Add 1 Photo(s)" at bounding box center [719, 506] width 70 height 26
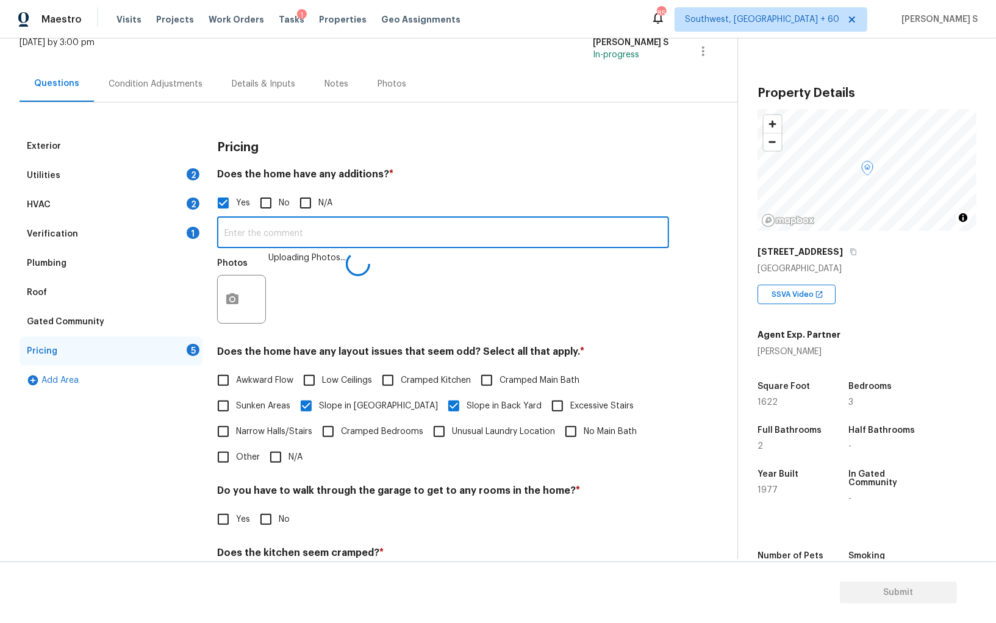
click at [377, 238] on input "text" at bounding box center [443, 234] width 452 height 29
type input "Enclosed patio."
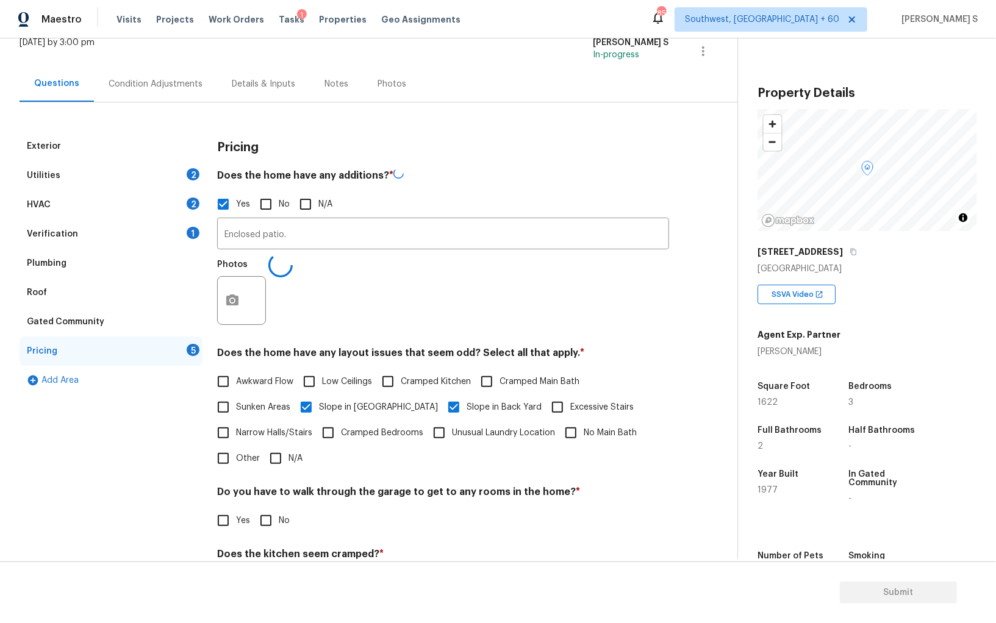
click at [392, 334] on div "Pricing Does the home have any additions? * Yes No N/A Enclosed patio. ​ Photos…" at bounding box center [443, 402] width 452 height 541
click at [269, 515] on input "No" at bounding box center [266, 520] width 26 height 26
checkbox input "true"
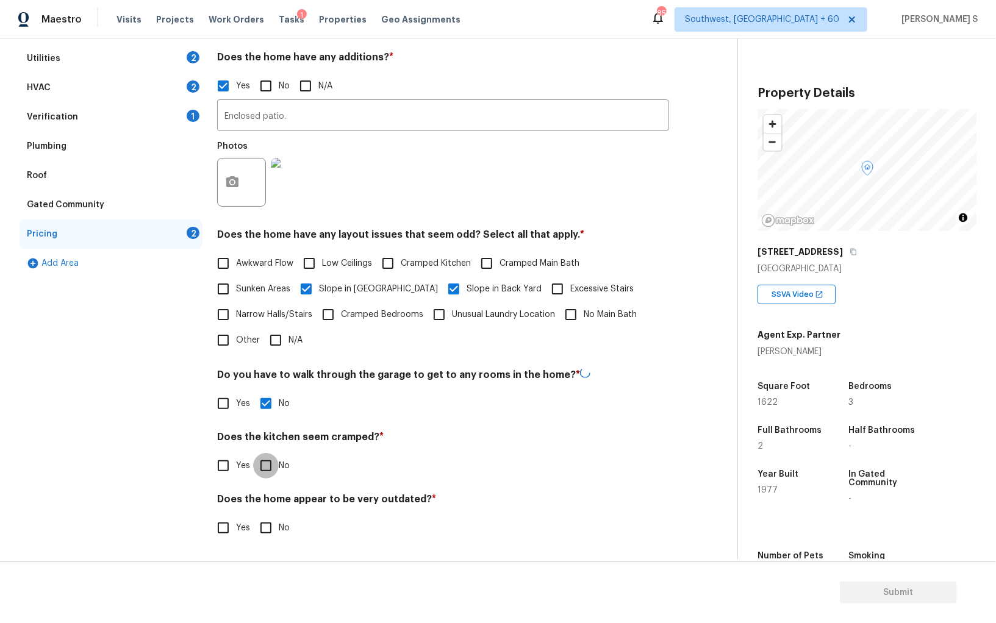
click at [253, 453] on input "No" at bounding box center [266, 466] width 26 height 26
checkbox input "true"
click at [253, 517] on input "No" at bounding box center [266, 530] width 26 height 26
checkbox input "true"
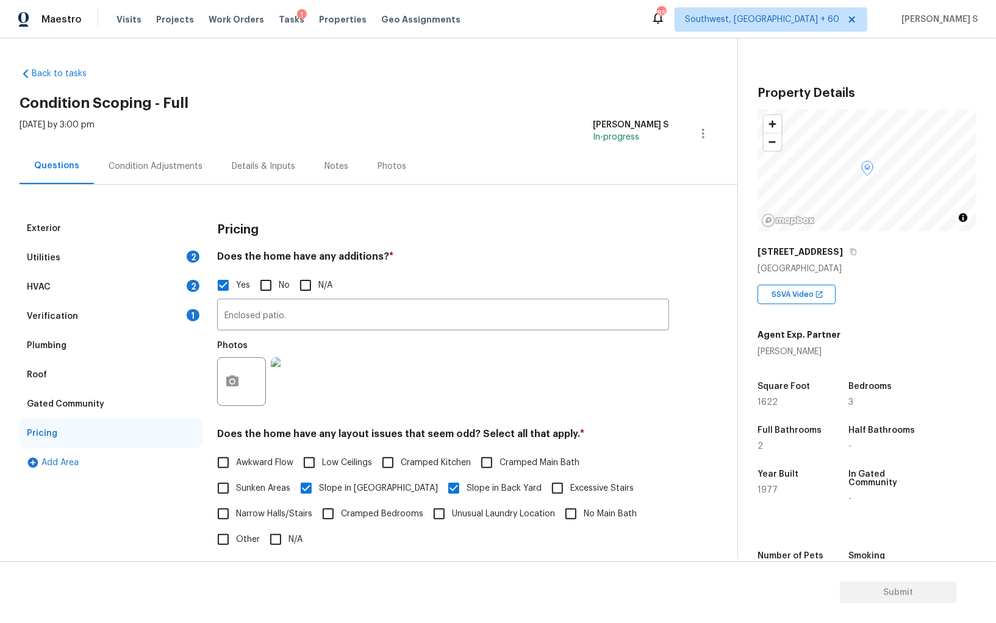
click at [196, 170] on div "Condition Adjustments" at bounding box center [156, 166] width 94 height 12
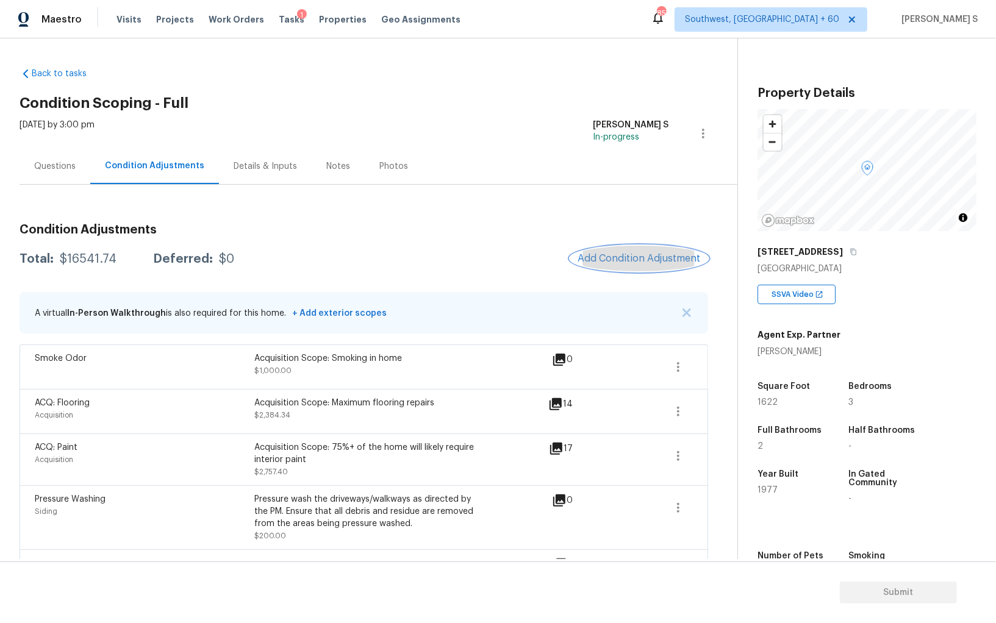
click at [622, 249] on button "Add Condition Adjustment" at bounding box center [639, 259] width 138 height 26
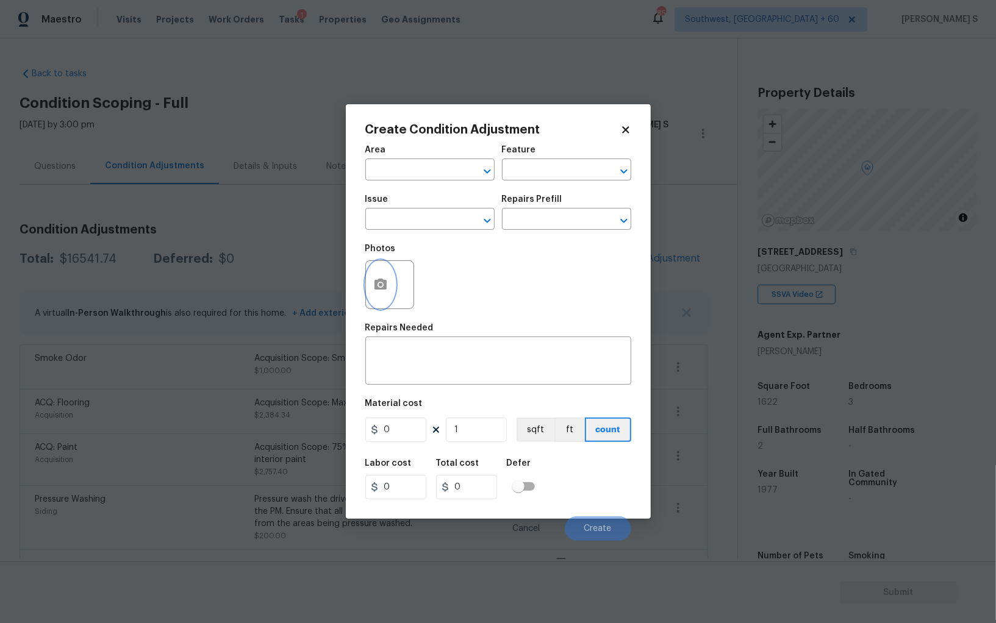
click at [376, 284] on icon "button" at bounding box center [381, 284] width 12 height 11
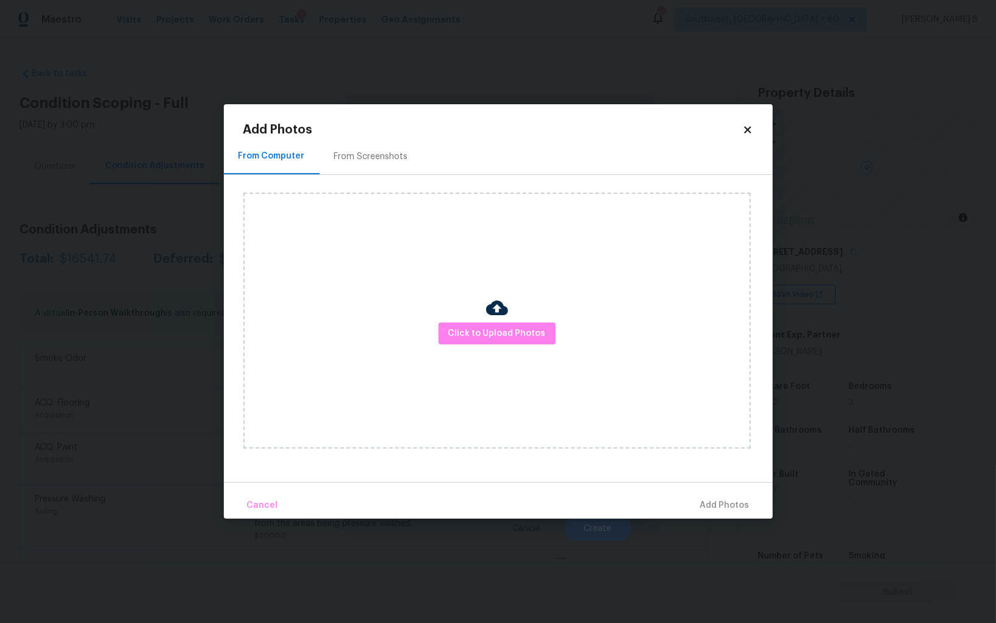
click at [527, 318] on div "Click to Upload Photos" at bounding box center [497, 321] width 508 height 256
click at [527, 337] on span "Click to Upload Photos" at bounding box center [497, 333] width 98 height 15
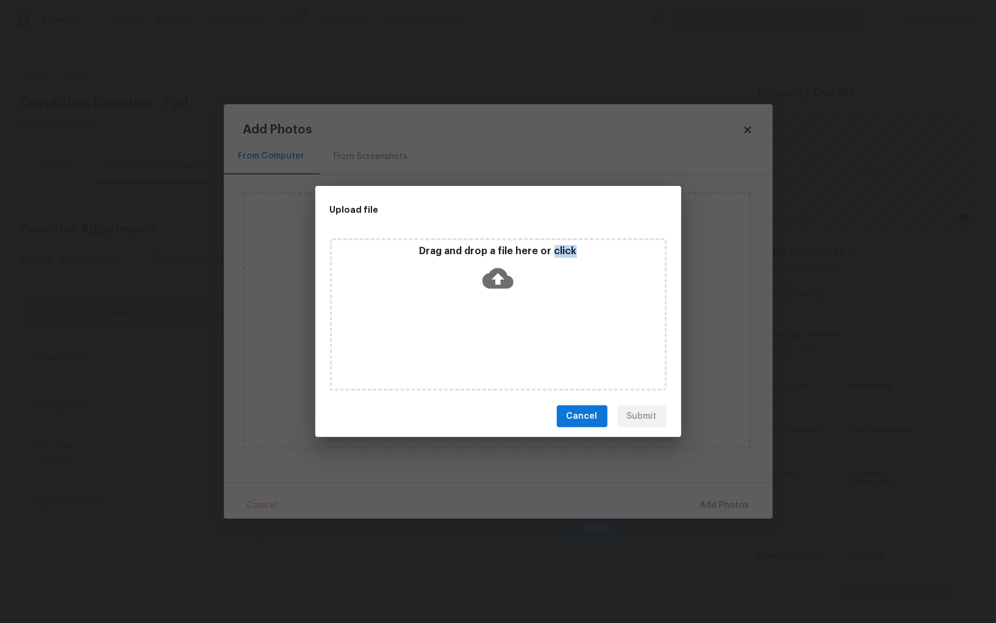
click at [527, 337] on div "Drag and drop a file here or click" at bounding box center [498, 315] width 337 height 153
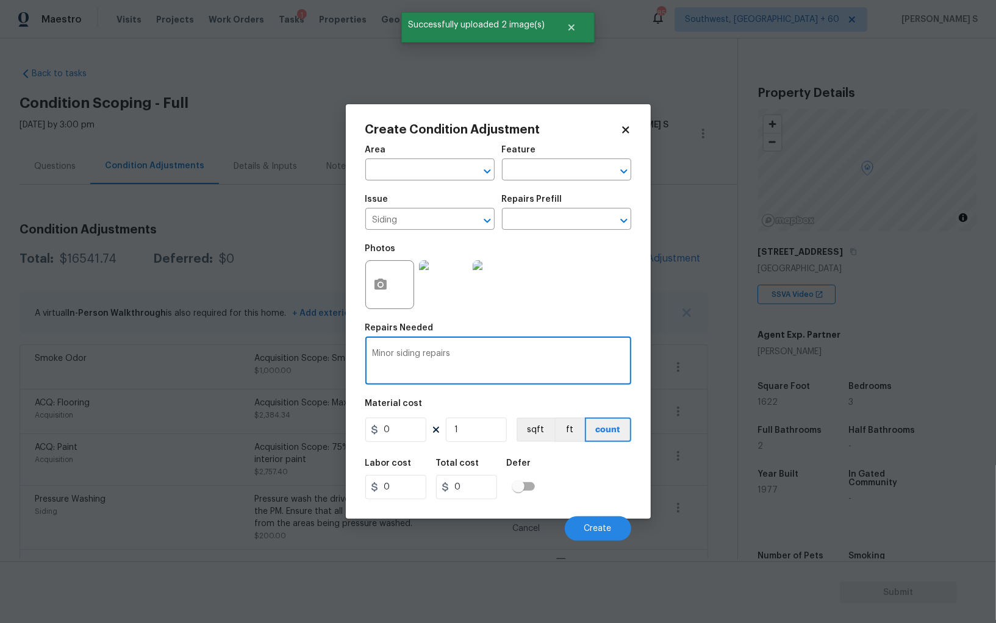
type textarea "Minor siding repairs"
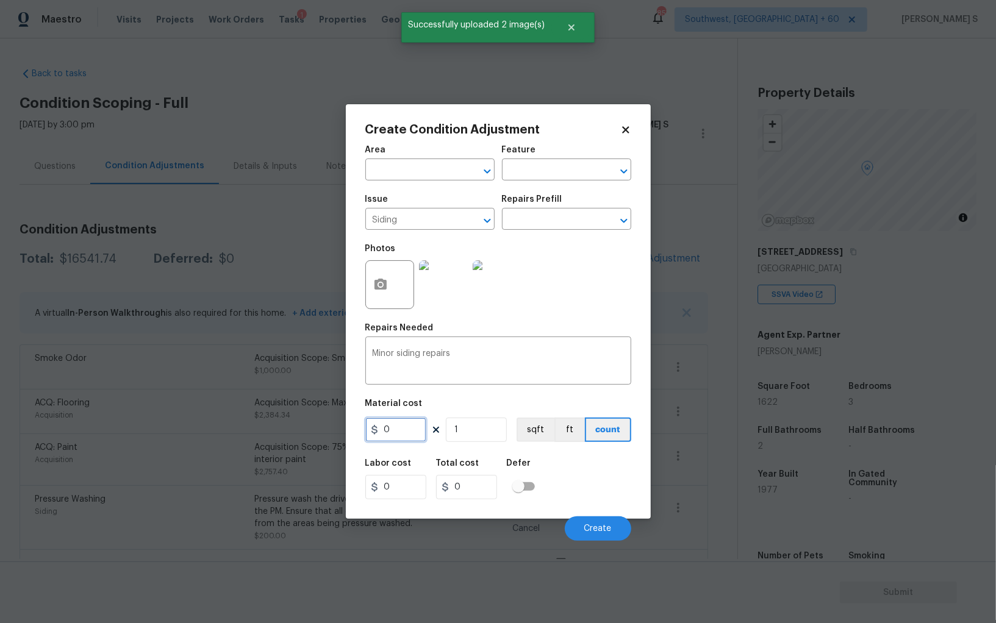
click at [387, 430] on input "0" at bounding box center [395, 430] width 61 height 24
type input "800"
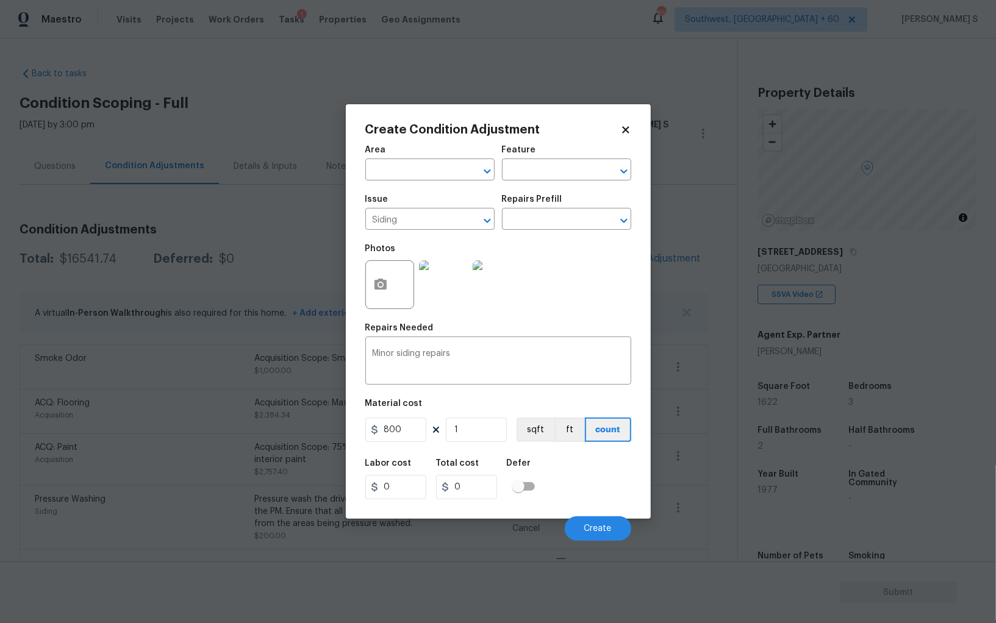
type input "800"
click at [602, 482] on div "Labor cost 0 Total cost 800 Defer" at bounding box center [498, 479] width 266 height 55
click at [610, 518] on button "Create" at bounding box center [598, 529] width 66 height 24
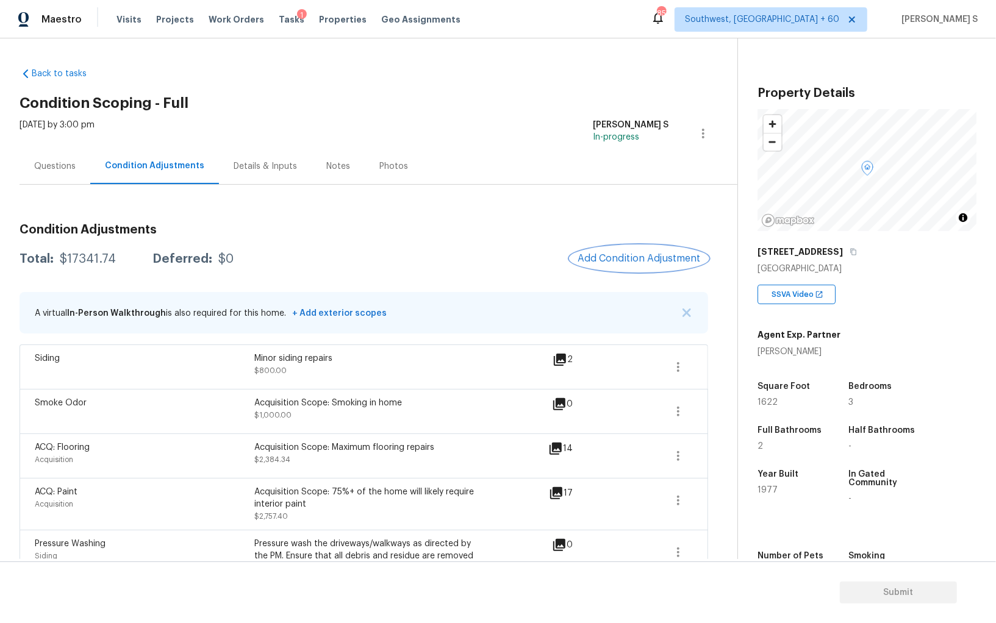
click at [639, 250] on button "Add Condition Adjustment" at bounding box center [639, 259] width 138 height 26
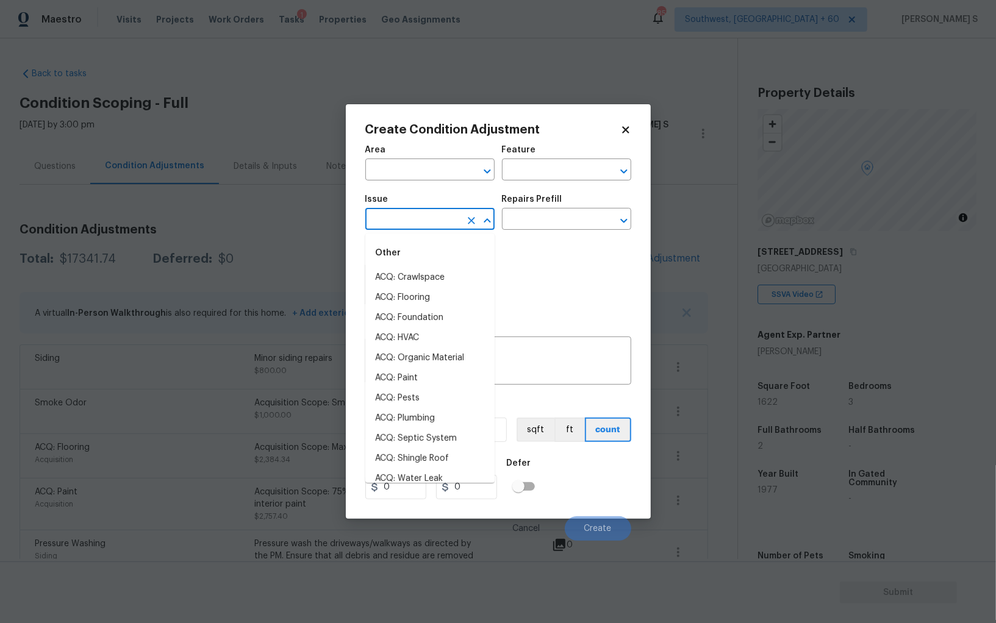
click at [415, 228] on input "text" at bounding box center [412, 220] width 95 height 19
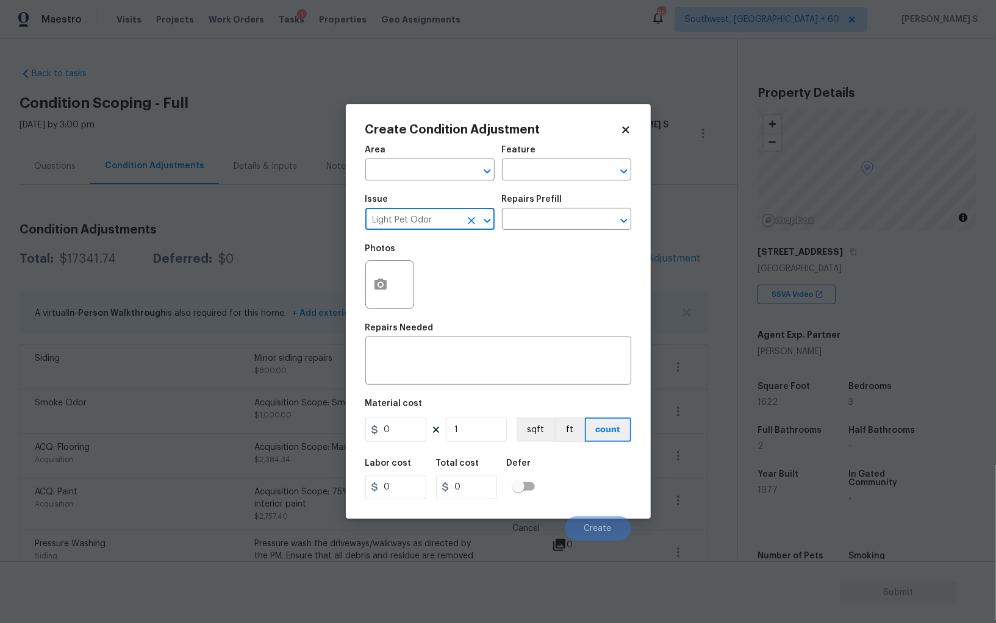
type input "Light Pet Odor"
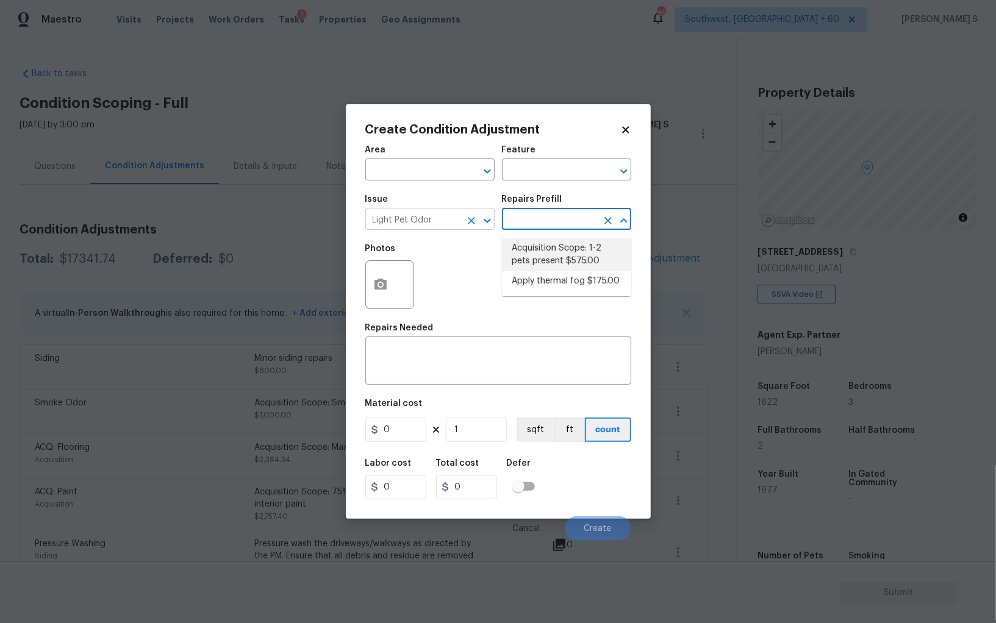
type textarea "Acquisition Scope: 1-2 pets present"
type input "575"
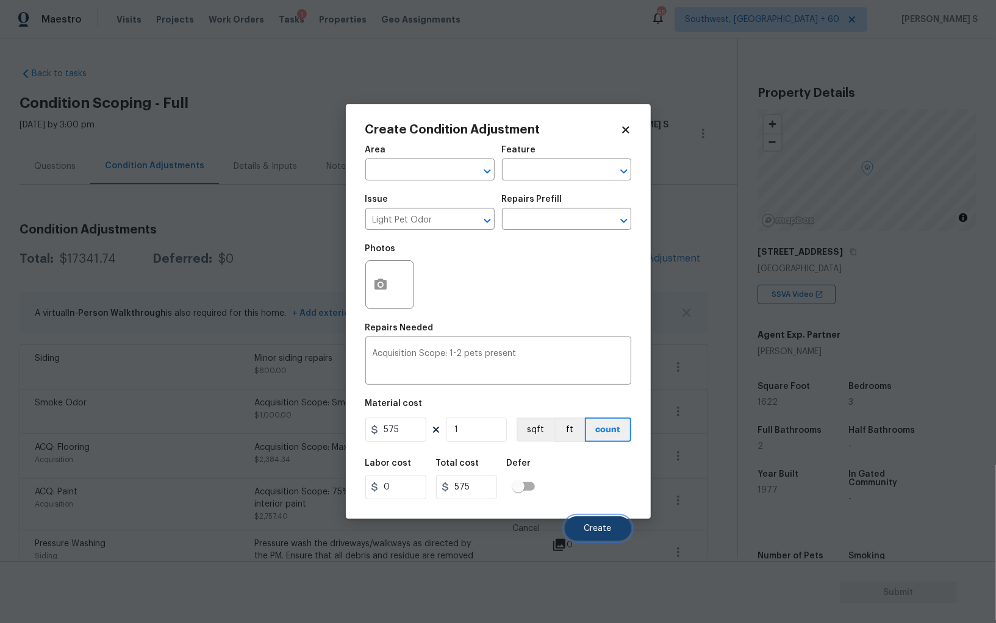
click at [577, 520] on button "Create" at bounding box center [598, 529] width 66 height 24
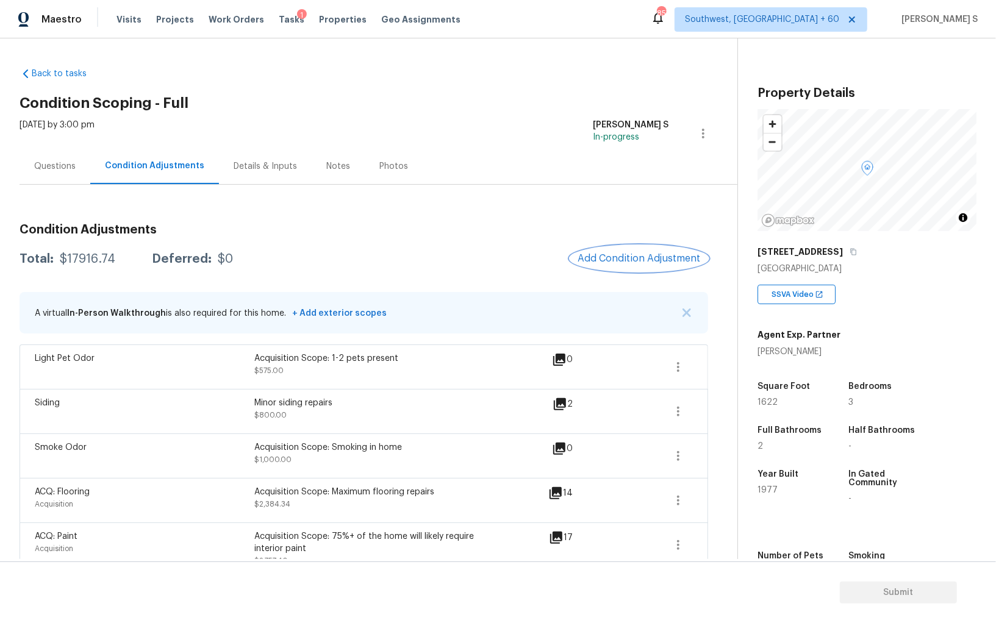
click at [644, 251] on button "Add Condition Adjustment" at bounding box center [639, 259] width 138 height 26
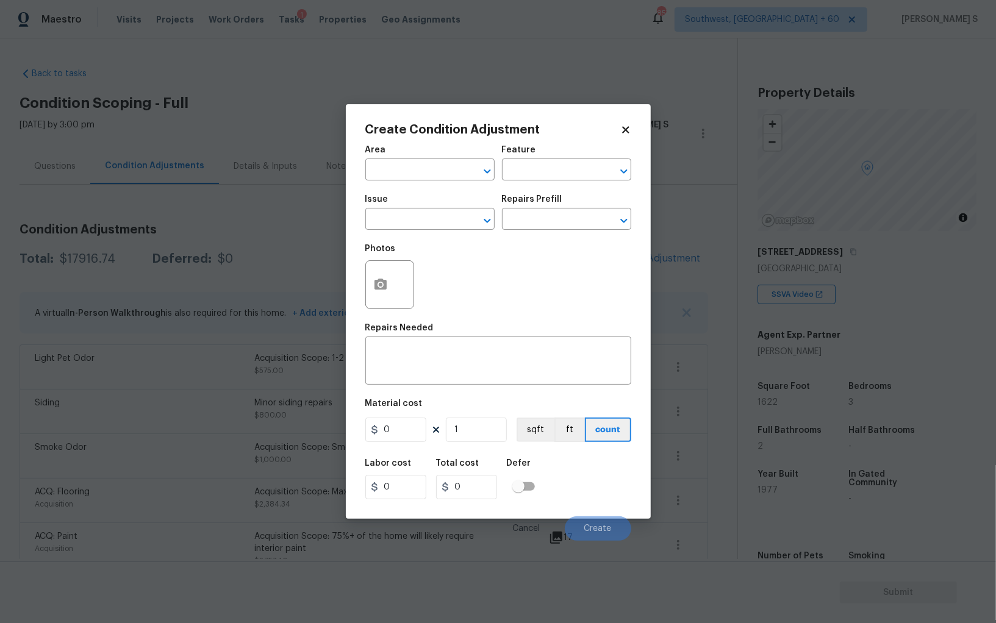
click at [364, 299] on div "Create Condition Adjustment Area ​ Feature ​ Issue ​ Repairs Prefill ​ Photos R…" at bounding box center [498, 311] width 305 height 415
click at [378, 286] on icon "button" at bounding box center [380, 285] width 15 height 15
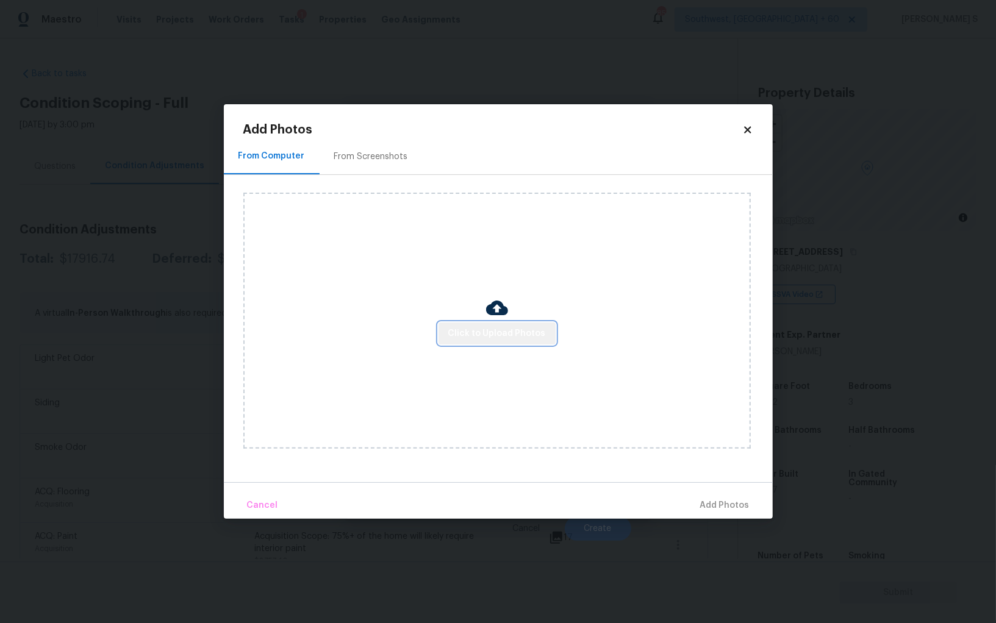
click at [500, 331] on span "Click to Upload Photos" at bounding box center [497, 333] width 98 height 15
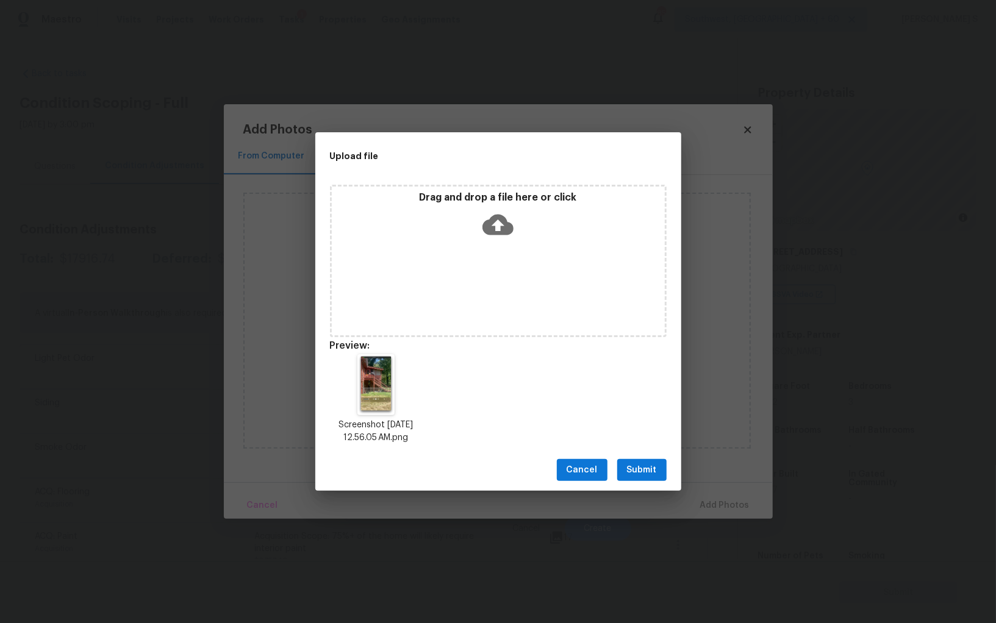
click at [649, 467] on span "Submit" at bounding box center [642, 470] width 30 height 15
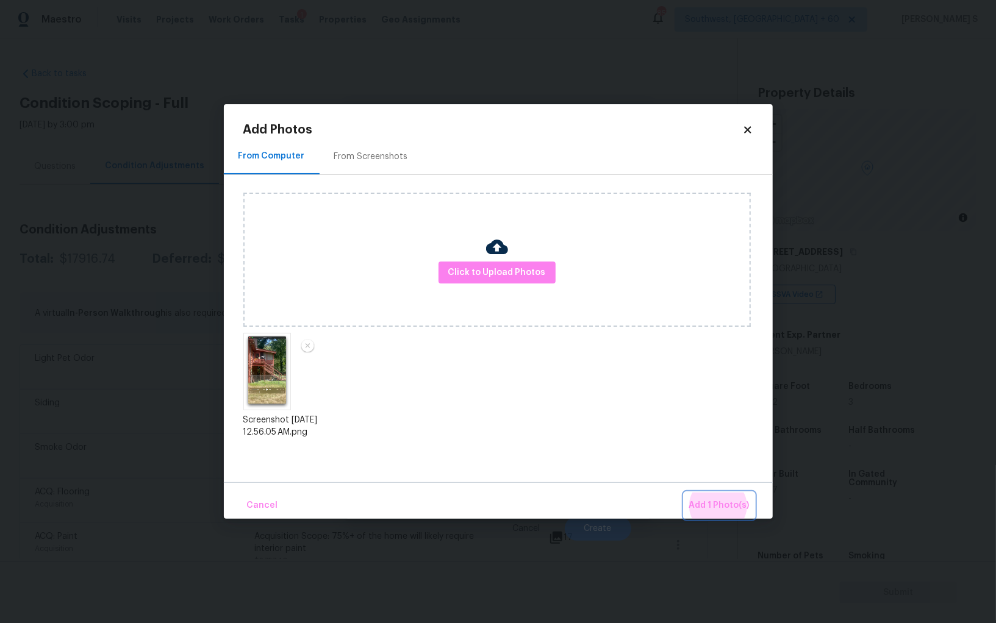
click at [684, 493] on button "Add 1 Photo(s)" at bounding box center [719, 506] width 70 height 26
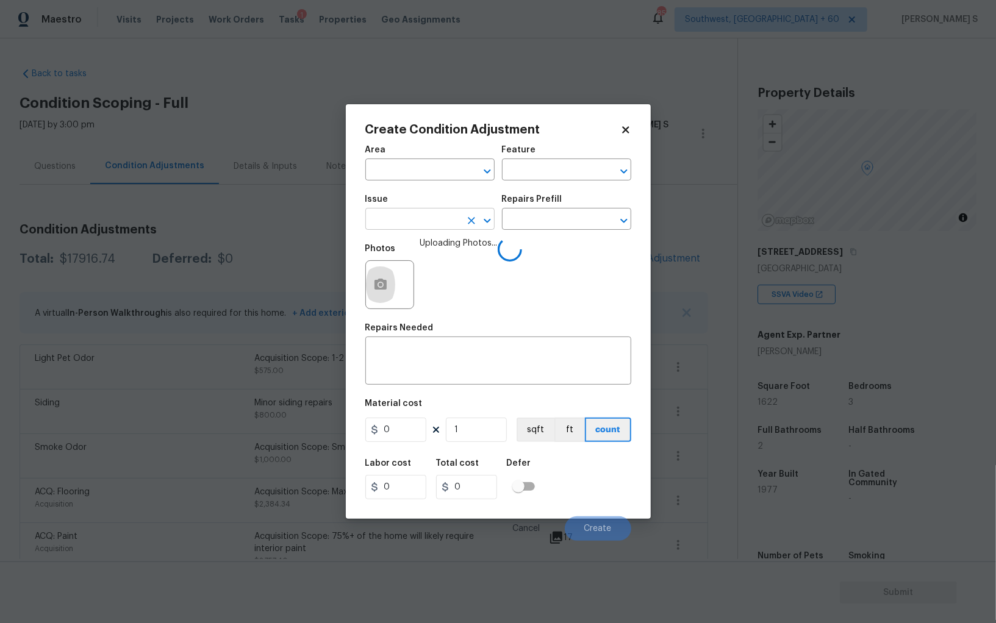
click at [447, 215] on input "text" at bounding box center [412, 220] width 95 height 19
type input "Decks and Patios"
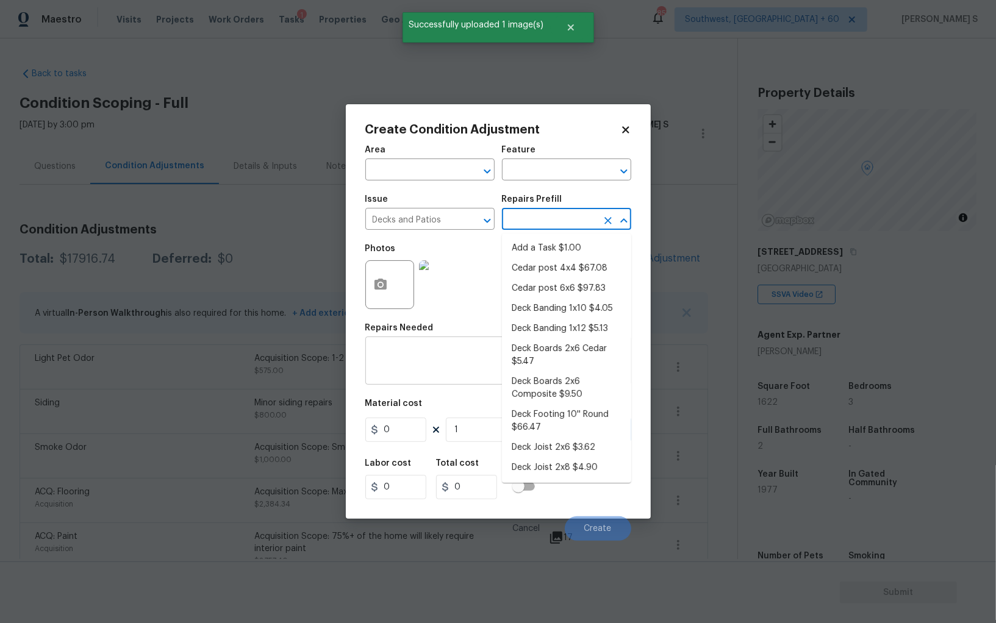
click at [419, 362] on textarea at bounding box center [498, 363] width 251 height 26
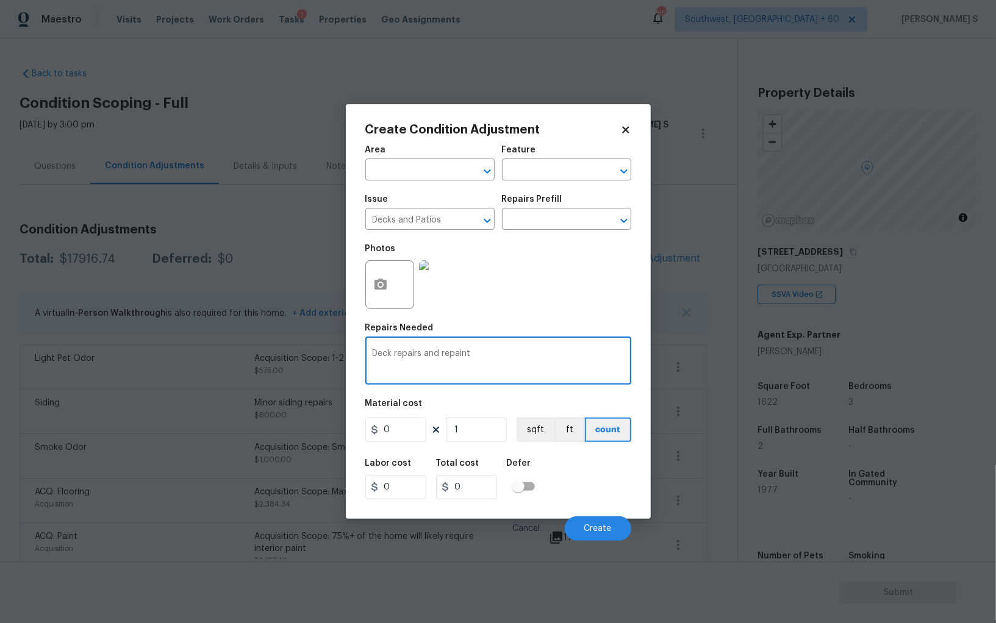
type textarea "Deck repairs and repaint"
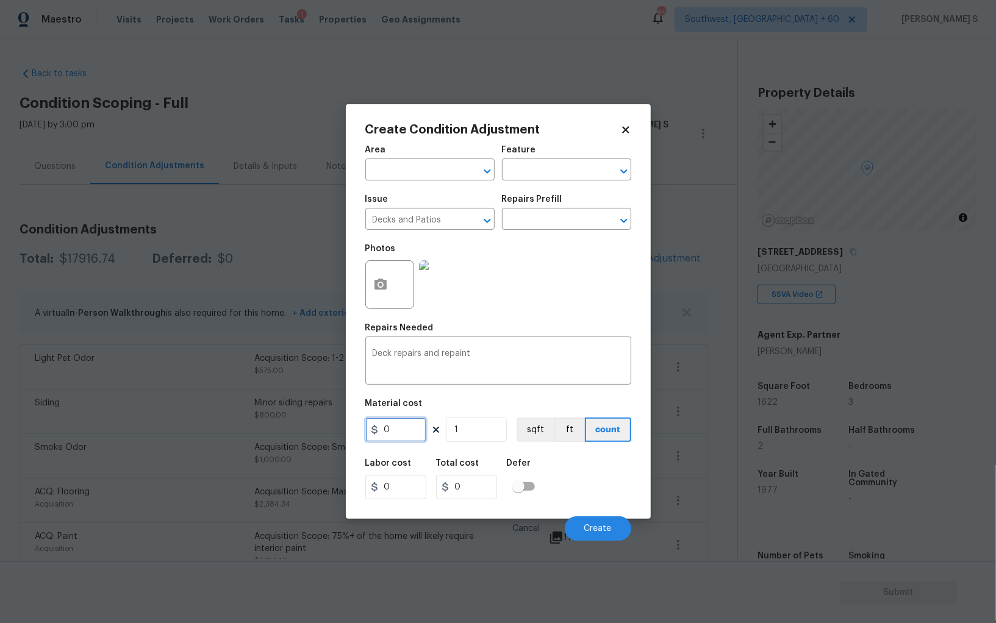
click at [410, 433] on input "0" at bounding box center [395, 430] width 61 height 24
type input "900"
click at [573, 482] on div "Labor cost 0 Total cost 900 Defer" at bounding box center [498, 479] width 266 height 55
click at [598, 534] on span "Create" at bounding box center [597, 529] width 27 height 9
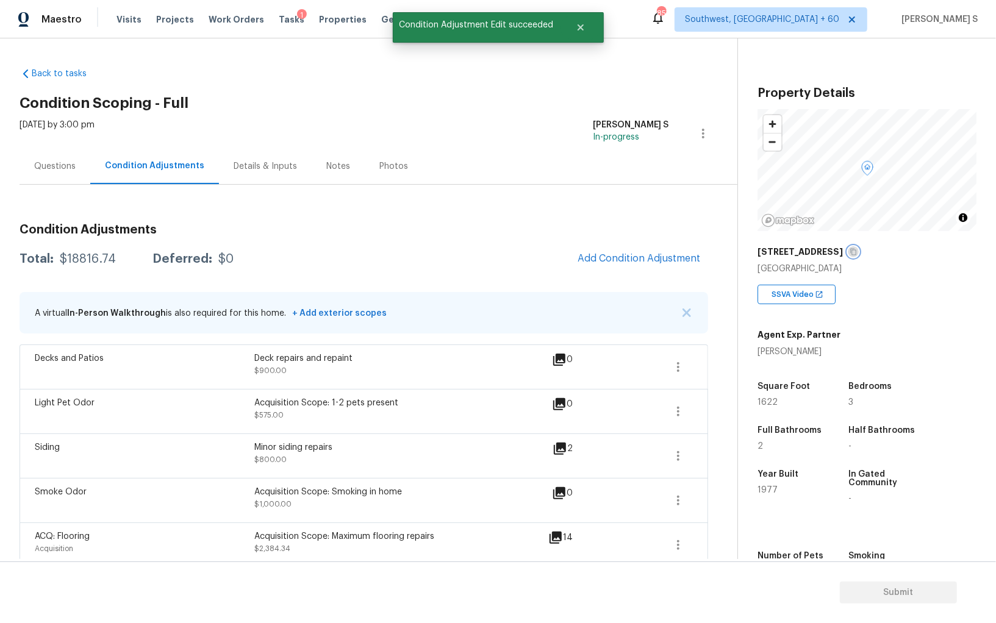
click at [853, 251] on icon "button" at bounding box center [853, 251] width 7 height 7
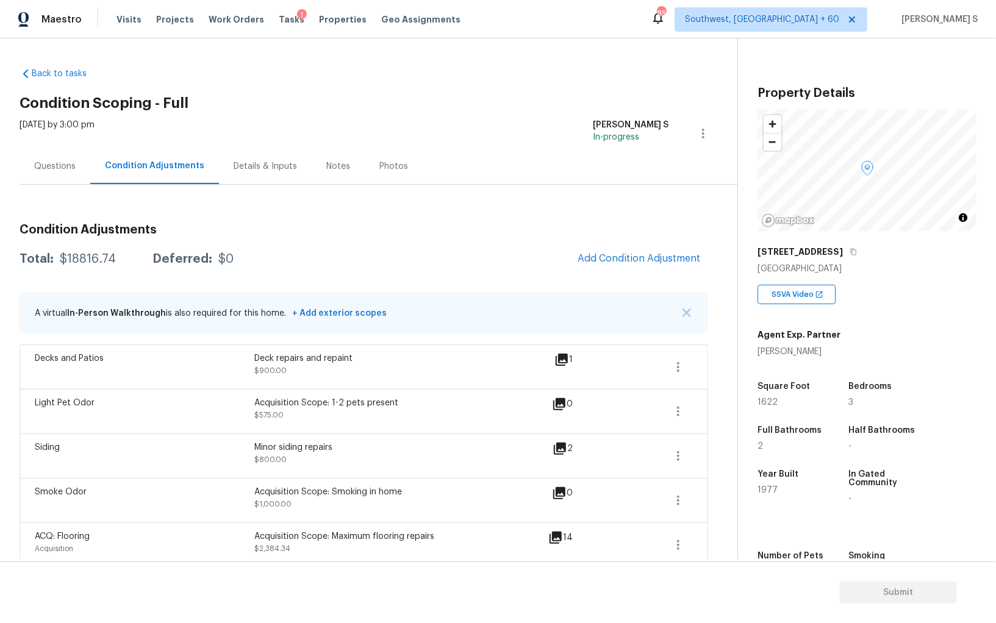
click at [53, 163] on div "Questions" at bounding box center [54, 166] width 41 height 12
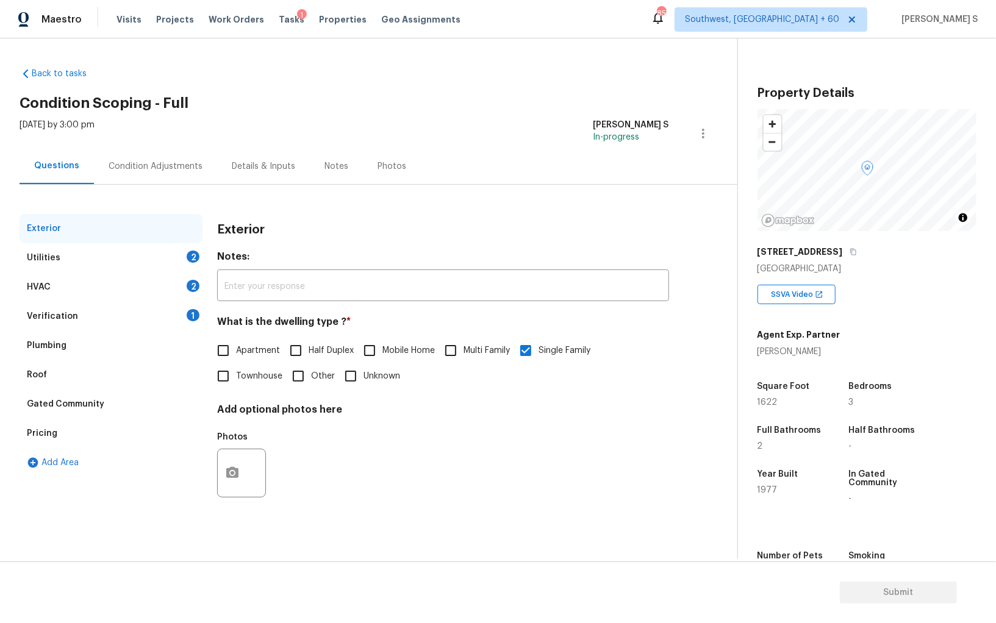
click at [156, 278] on div "HVAC 2" at bounding box center [111, 287] width 183 height 29
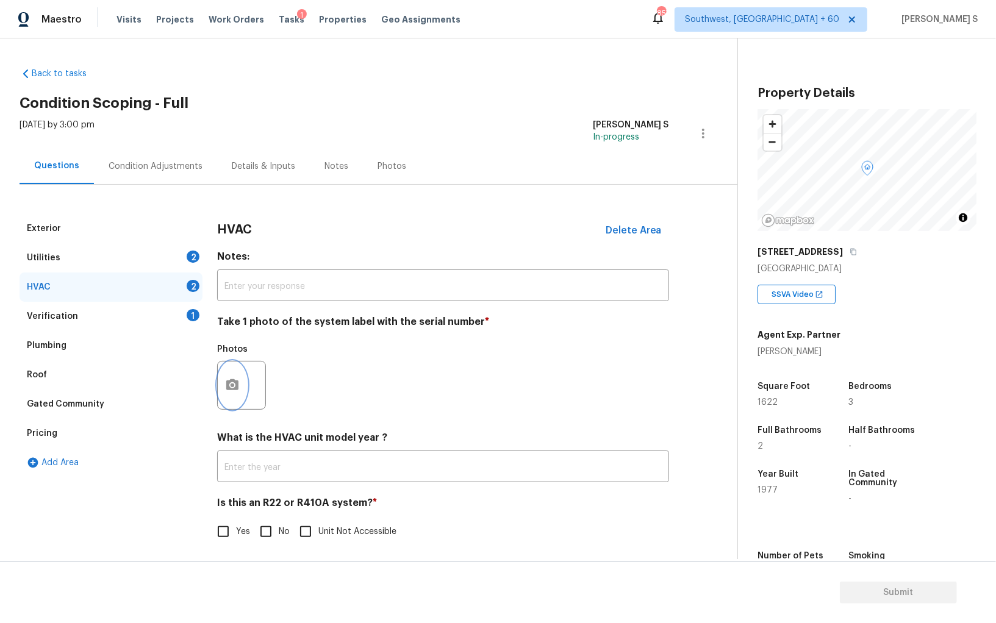
click at [238, 386] on icon "button" at bounding box center [232, 384] width 12 height 11
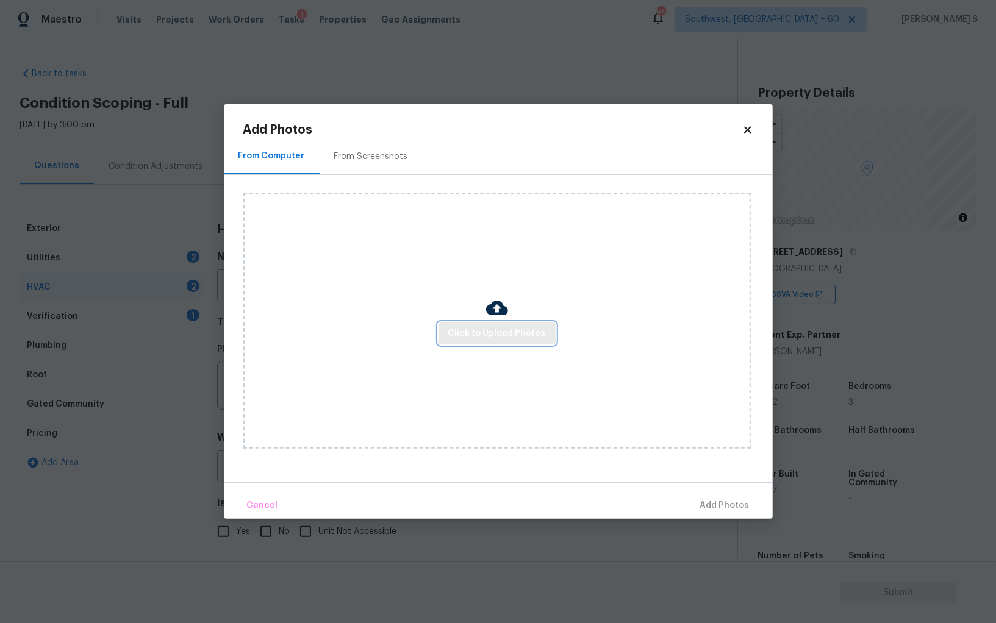
click at [497, 331] on span "Click to Upload Photos" at bounding box center [497, 333] width 98 height 15
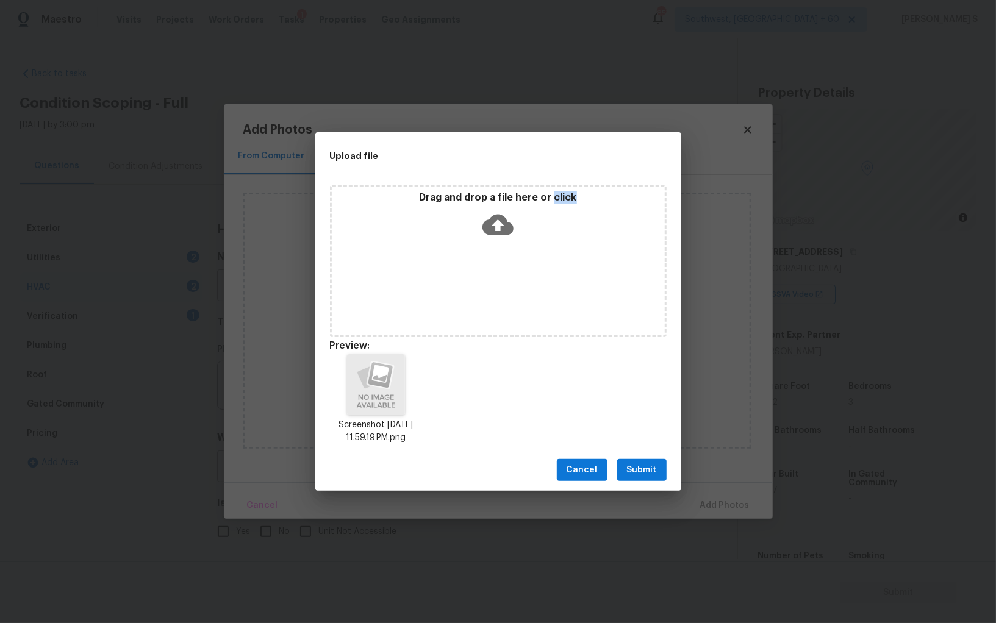
click at [626, 476] on button "Submit" at bounding box center [641, 470] width 49 height 23
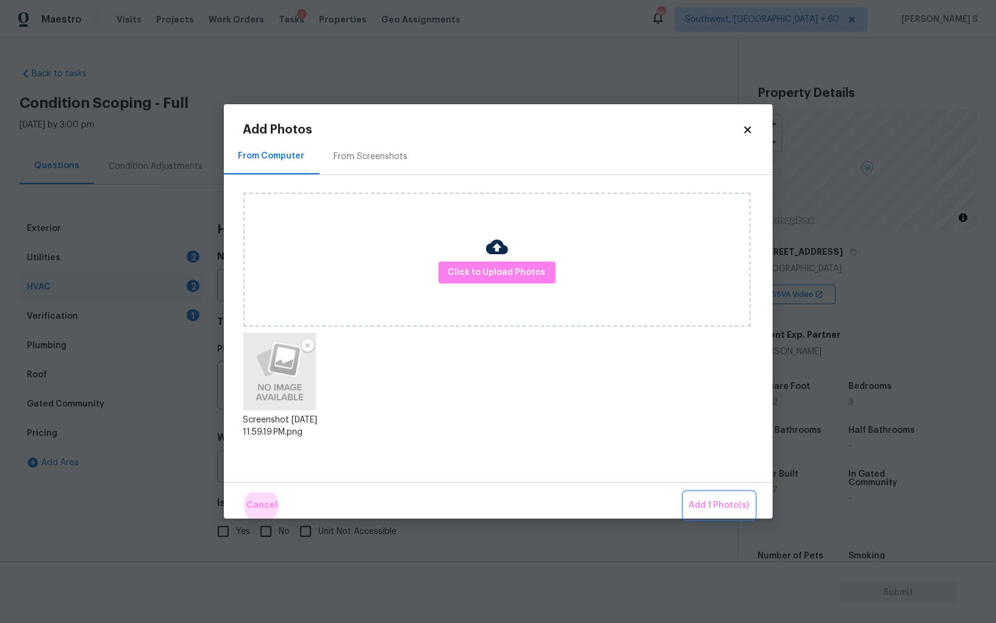
click at [684, 493] on button "Add 1 Photo(s)" at bounding box center [719, 506] width 70 height 26
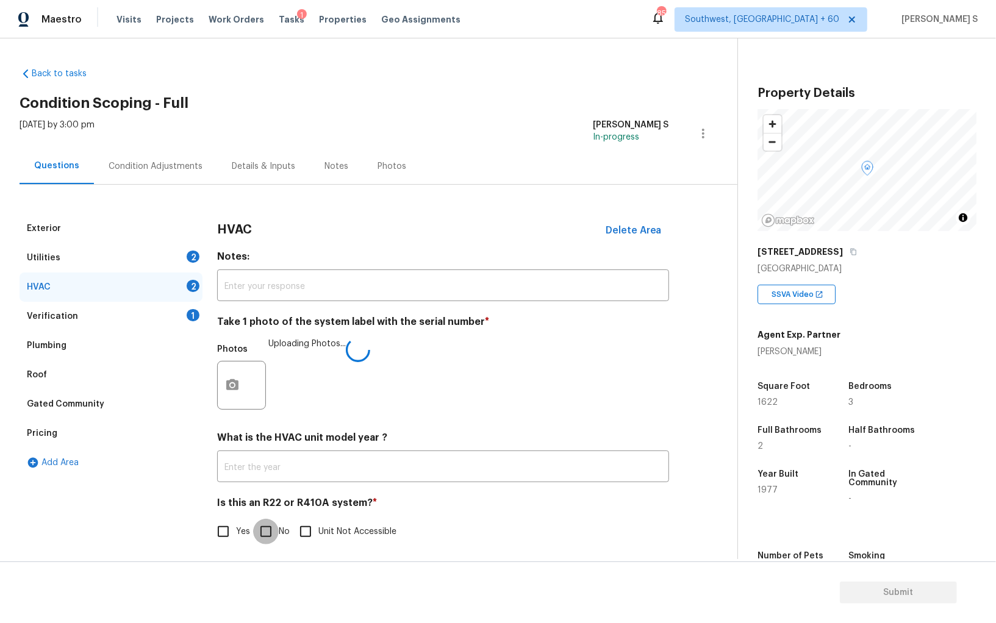
click at [268, 531] on input "No" at bounding box center [266, 532] width 26 height 26
checkbox input "true"
click at [188, 250] on div "Utilities 2" at bounding box center [111, 257] width 183 height 29
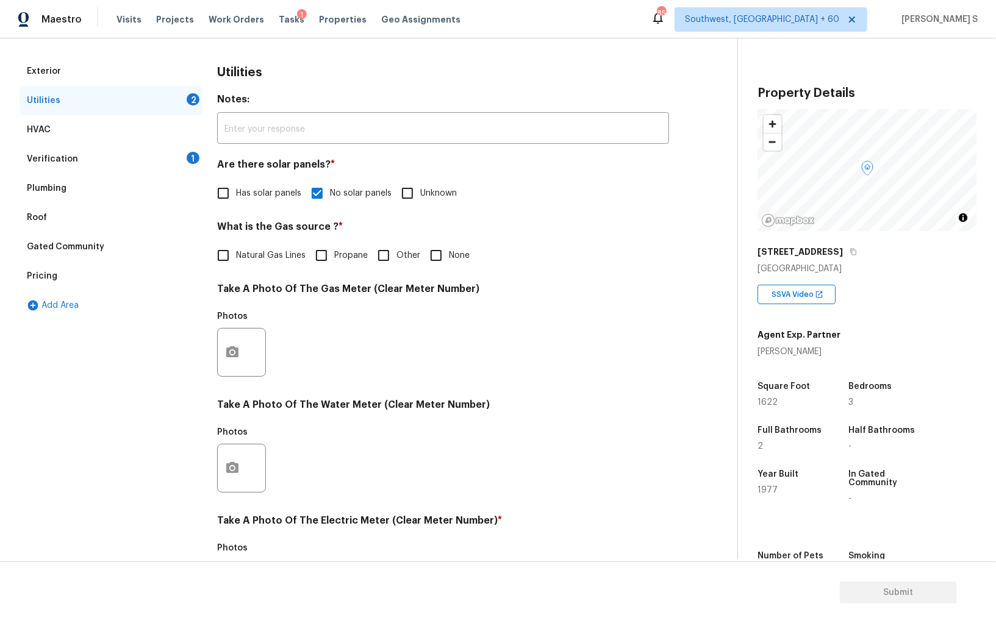
scroll to position [295, 0]
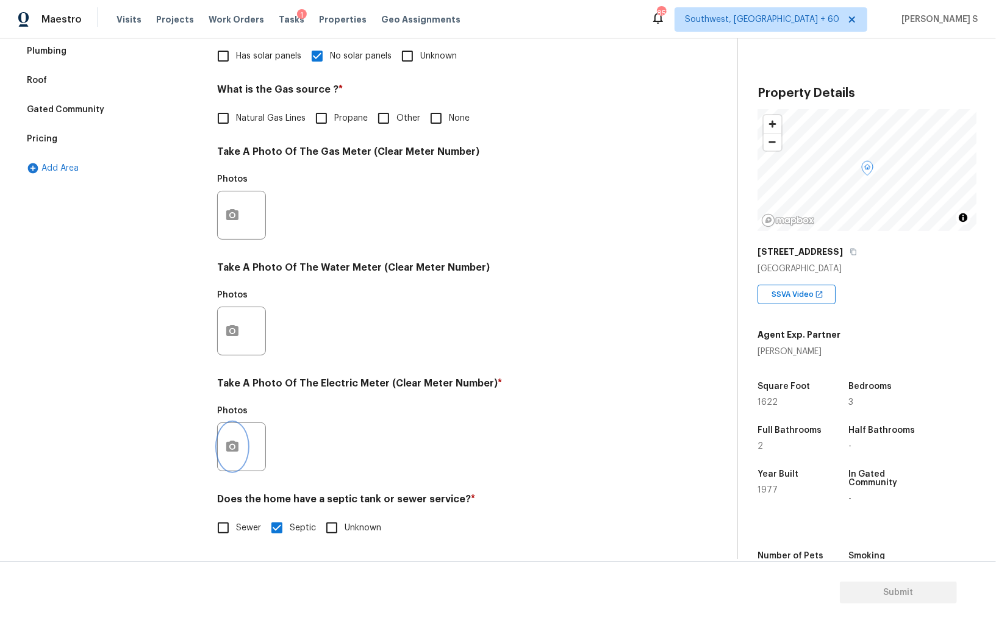
click at [225, 452] on icon "button" at bounding box center [232, 447] width 15 height 15
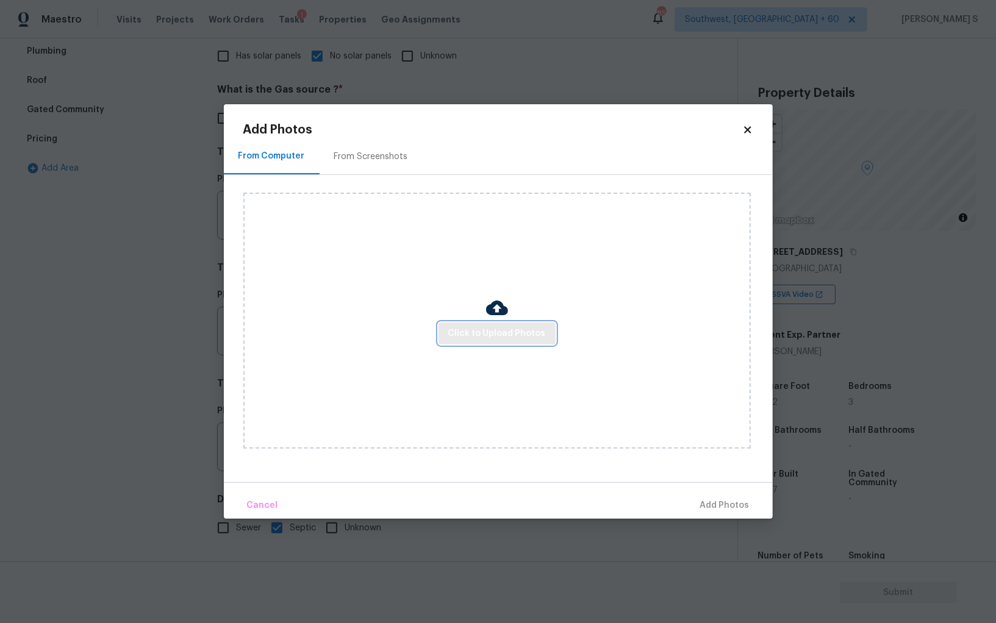
click at [463, 331] on span "Click to Upload Photos" at bounding box center [497, 333] width 98 height 15
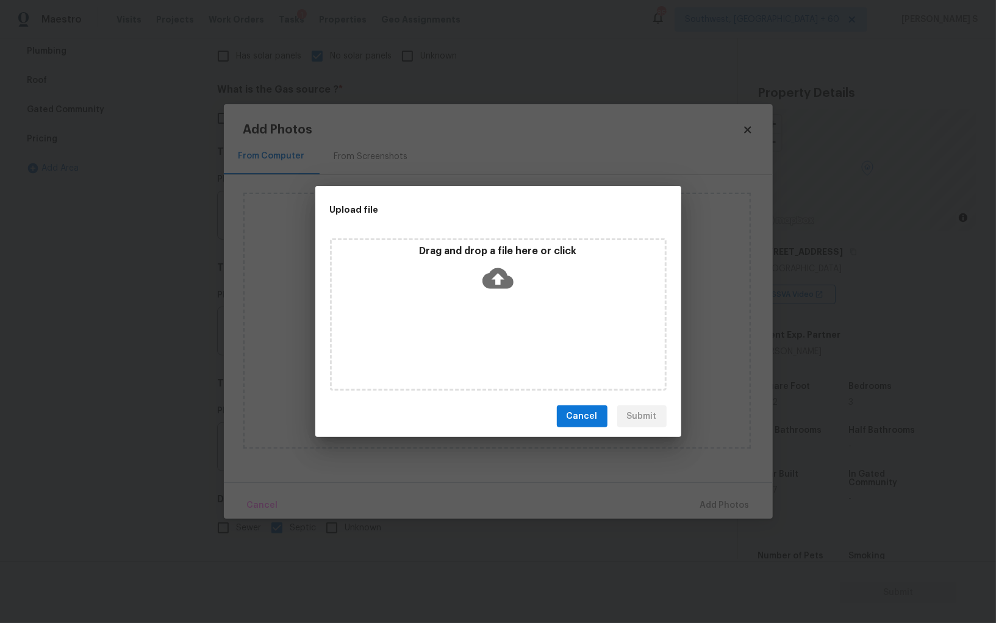
click at [463, 331] on div "Drag and drop a file here or click" at bounding box center [498, 315] width 337 height 153
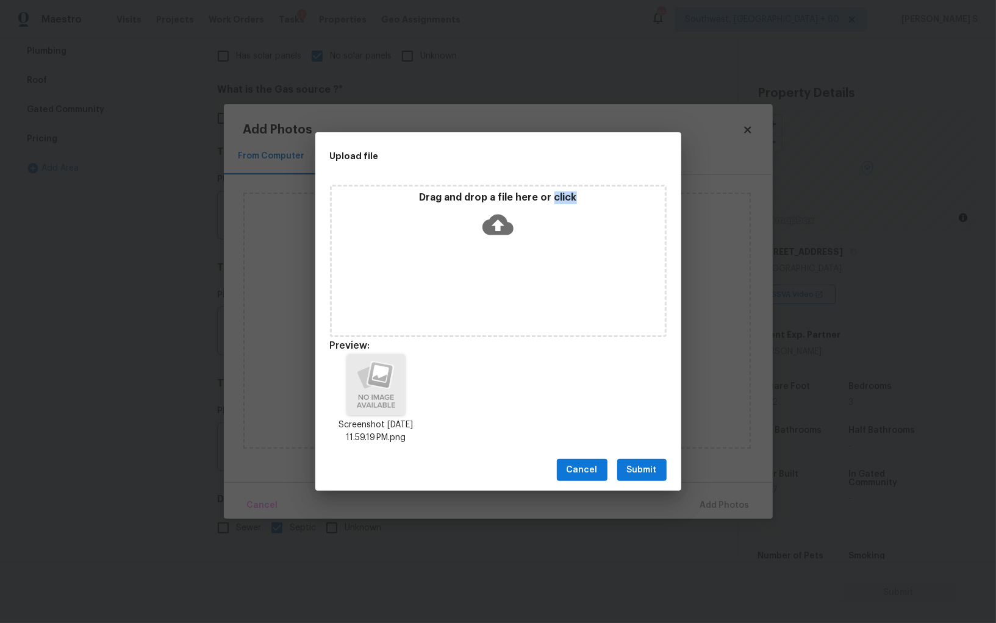
click at [633, 470] on span "Submit" at bounding box center [642, 470] width 30 height 15
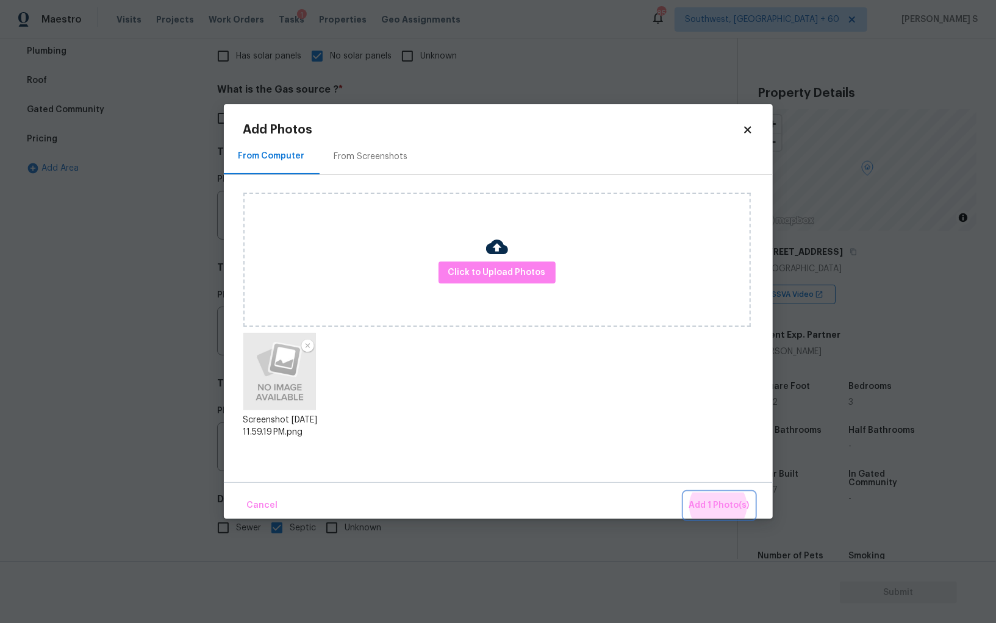
click at [684, 493] on button "Add 1 Photo(s)" at bounding box center [719, 506] width 70 height 26
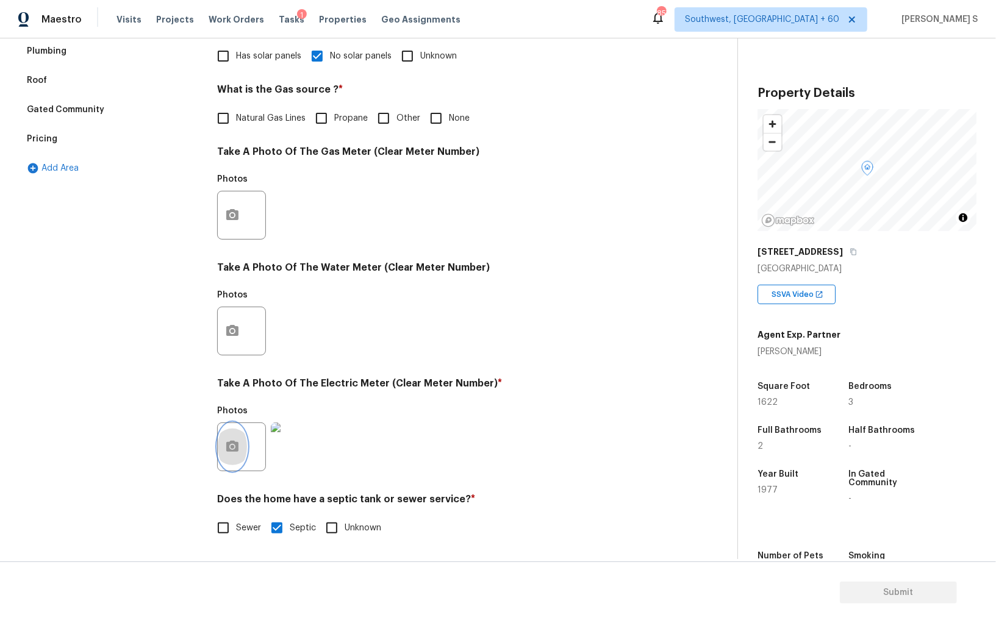
scroll to position [0, 0]
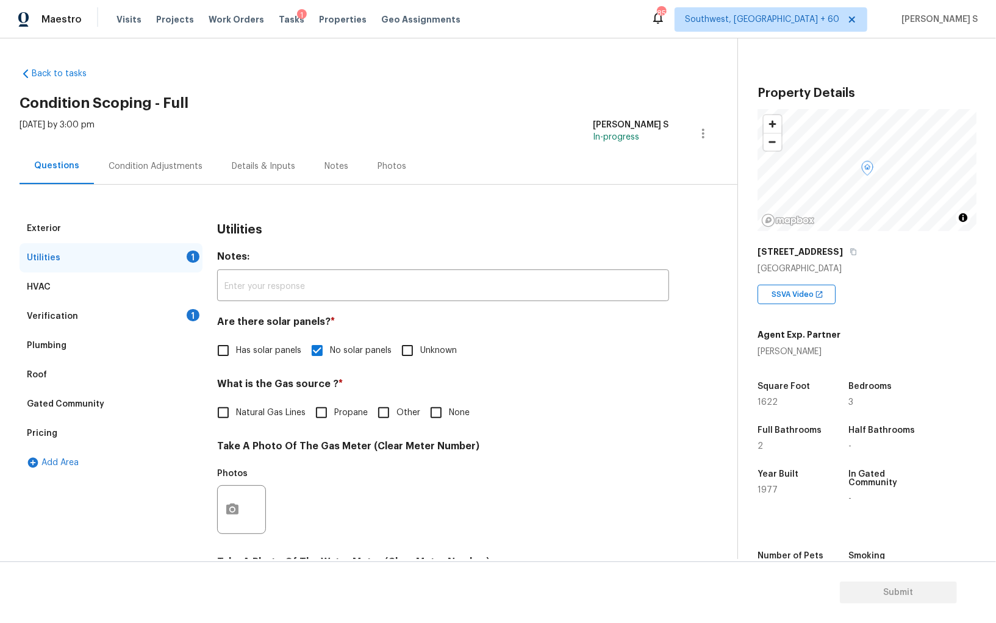
click at [185, 304] on div "Verification 1" at bounding box center [111, 316] width 183 height 29
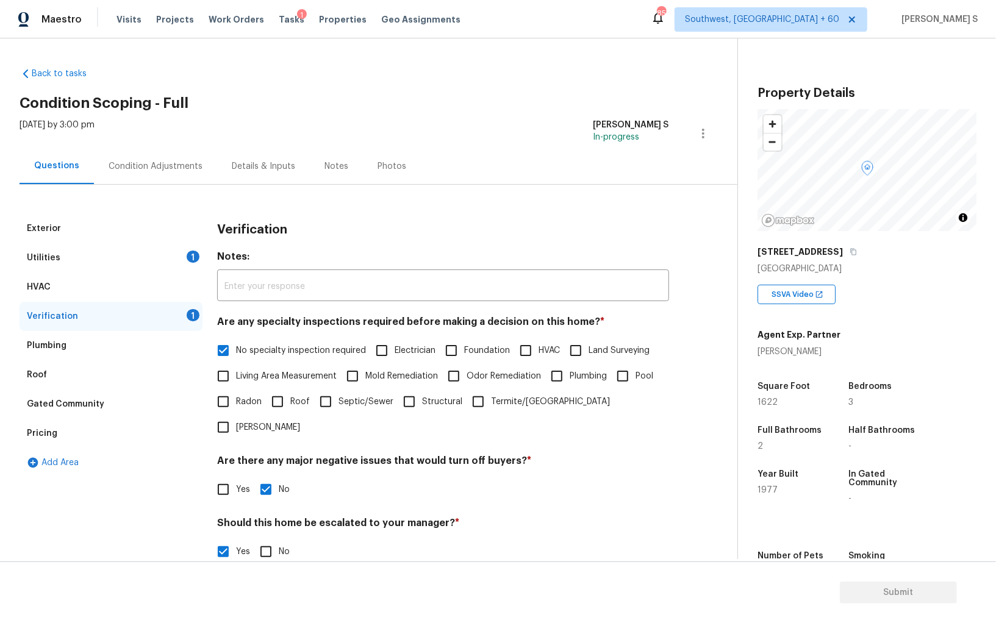
click at [178, 173] on div "Condition Adjustments" at bounding box center [155, 166] width 123 height 36
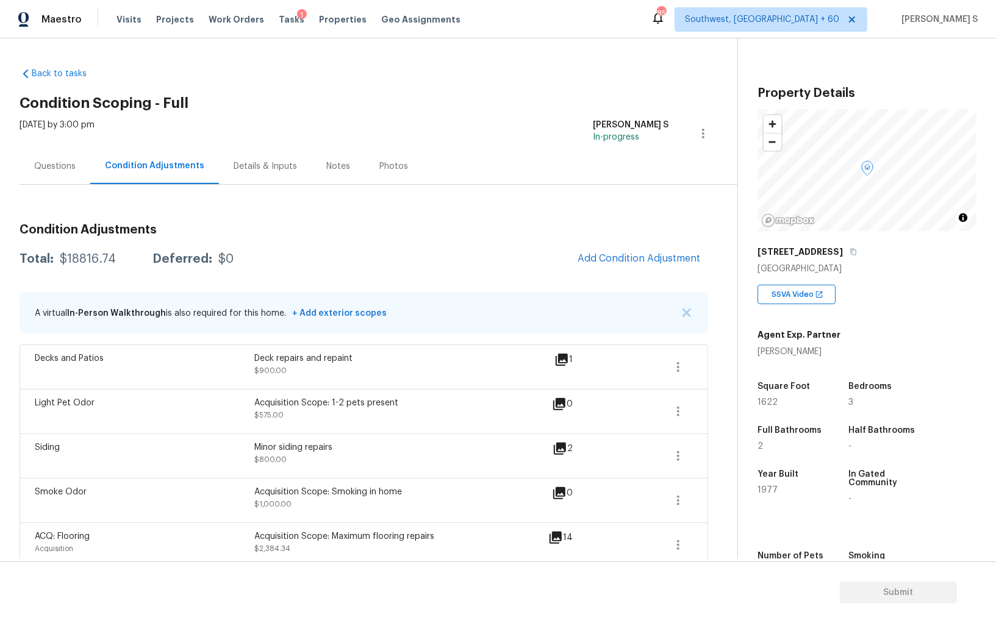
click at [651, 235] on h3 "Condition Adjustments" at bounding box center [364, 230] width 689 height 12
click at [58, 162] on div "Questions" at bounding box center [54, 166] width 41 height 12
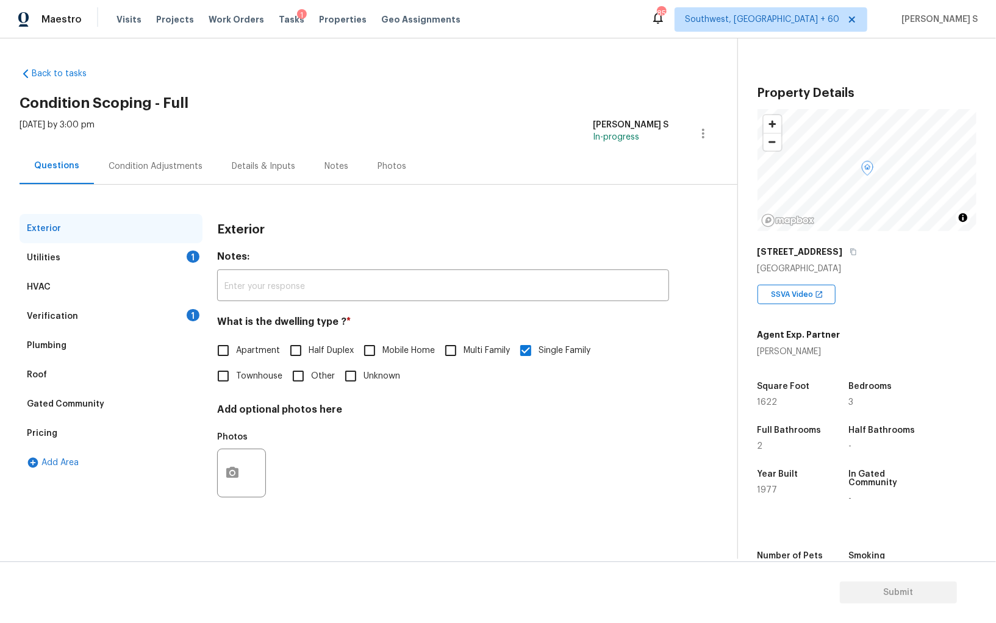
click at [183, 314] on div "Verification 1" at bounding box center [111, 316] width 183 height 29
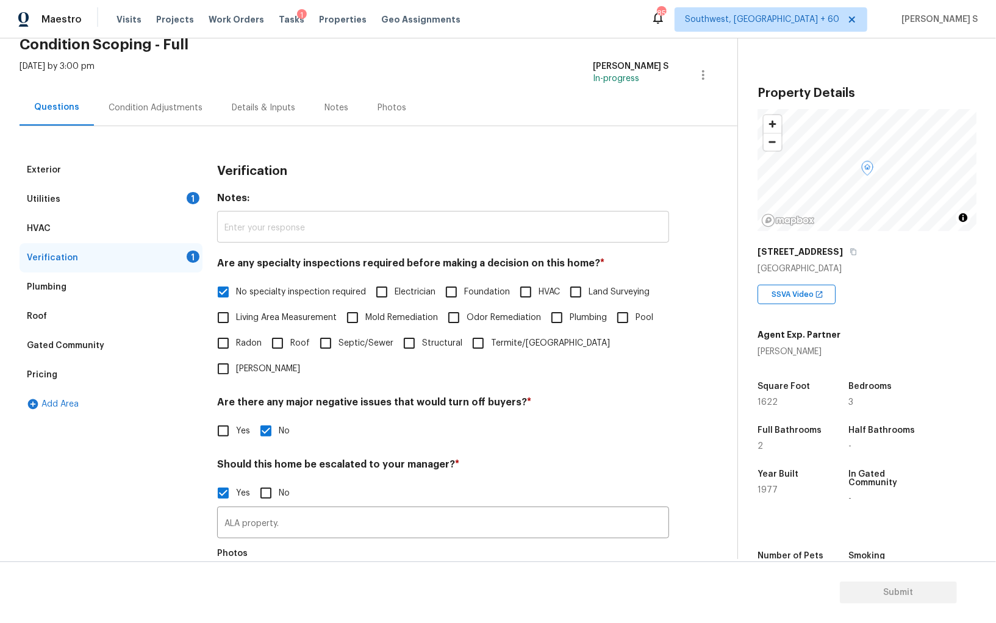
scroll to position [32, 0]
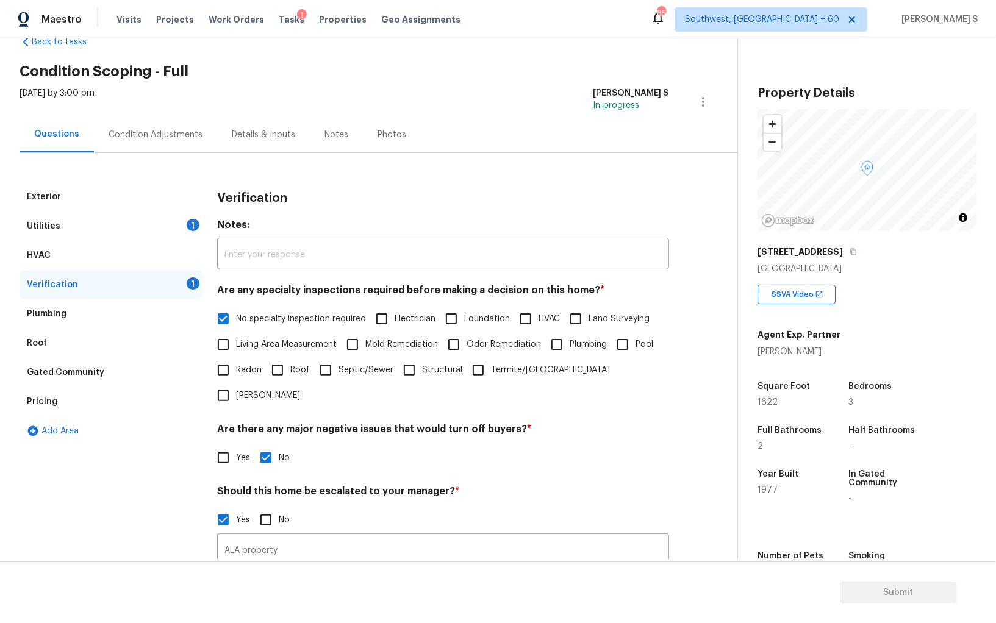
click at [171, 226] on div "Utilities 1" at bounding box center [111, 226] width 183 height 29
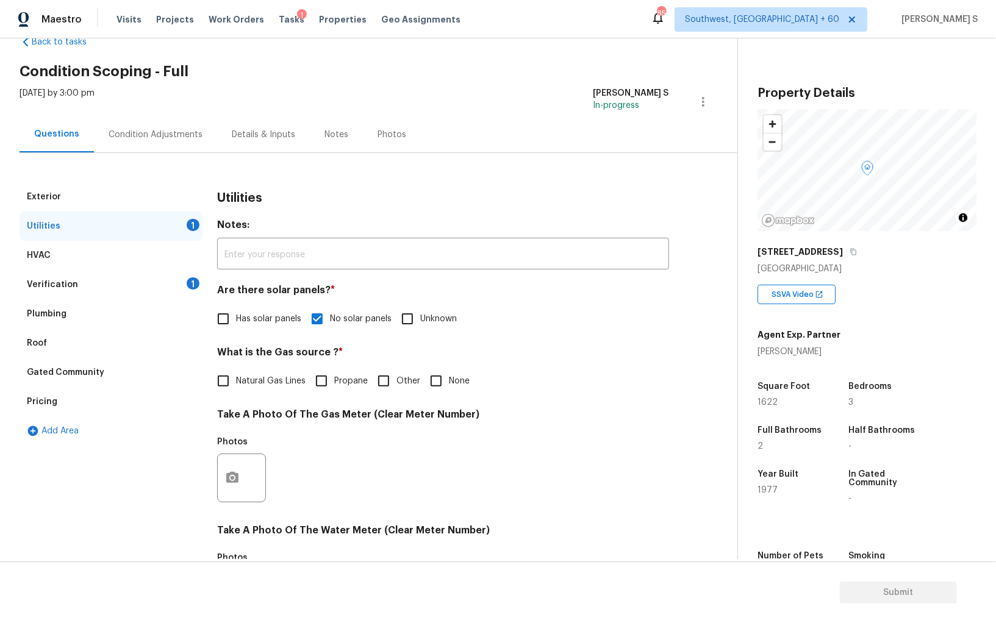
click at [217, 374] on input "Natural Gas Lines" at bounding box center [223, 381] width 26 height 26
checkbox input "true"
click at [180, 273] on div "Verification 1" at bounding box center [111, 284] width 183 height 29
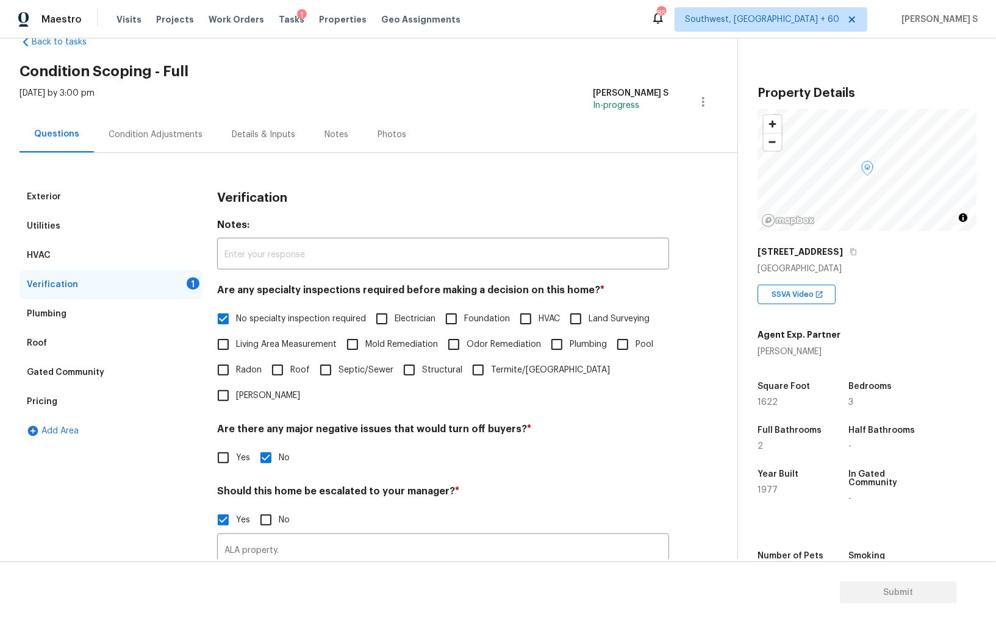
scroll to position [188, 0]
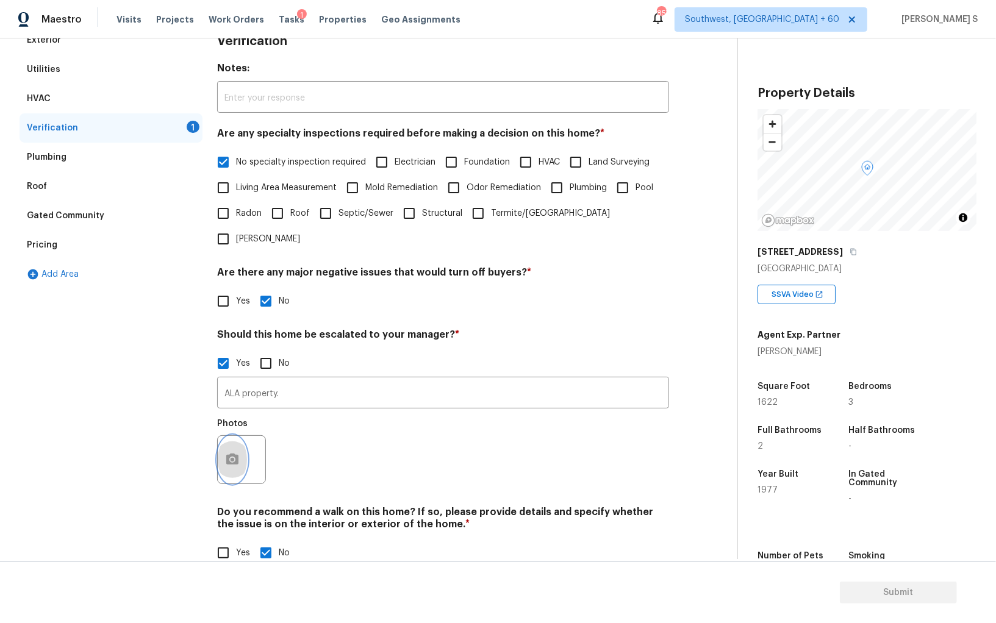
click at [230, 436] on button "button" at bounding box center [232, 460] width 29 height 48
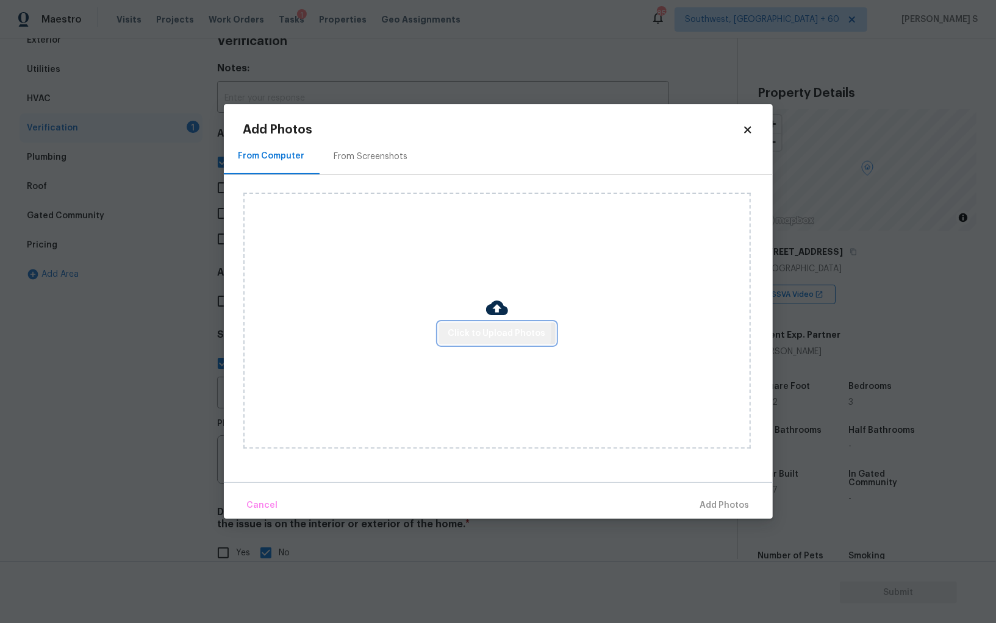
click at [451, 331] on span "Click to Upload Photos" at bounding box center [497, 333] width 98 height 15
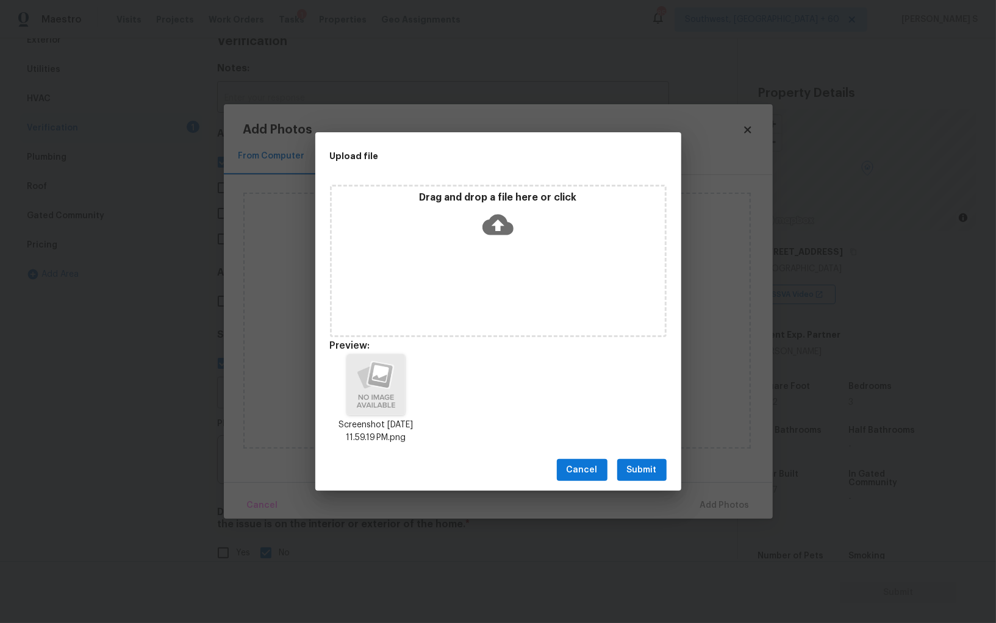
click at [642, 467] on span "Submit" at bounding box center [642, 470] width 30 height 15
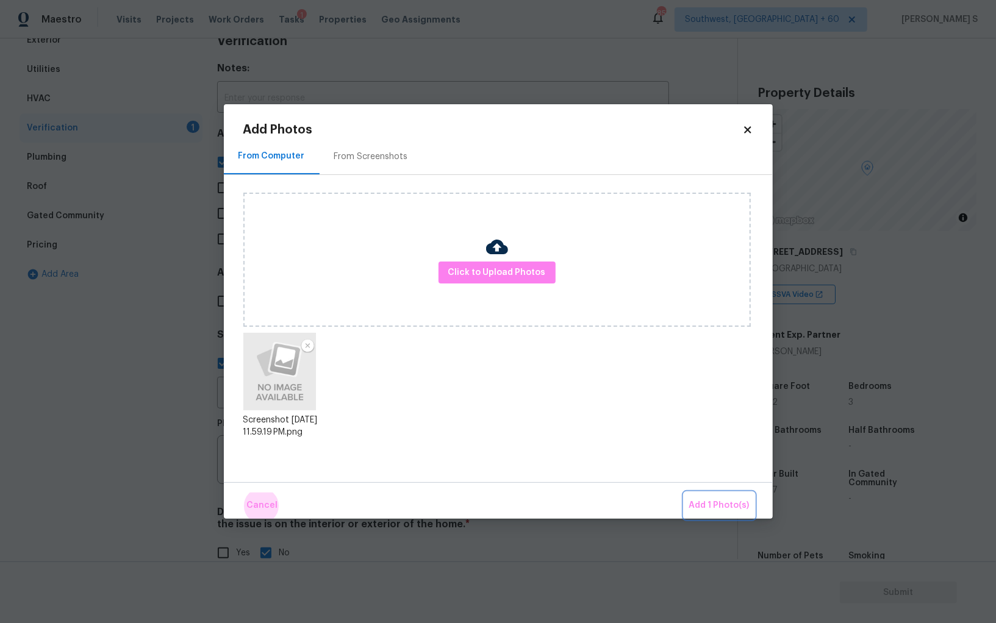
click at [684, 493] on button "Add 1 Photo(s)" at bounding box center [719, 506] width 70 height 26
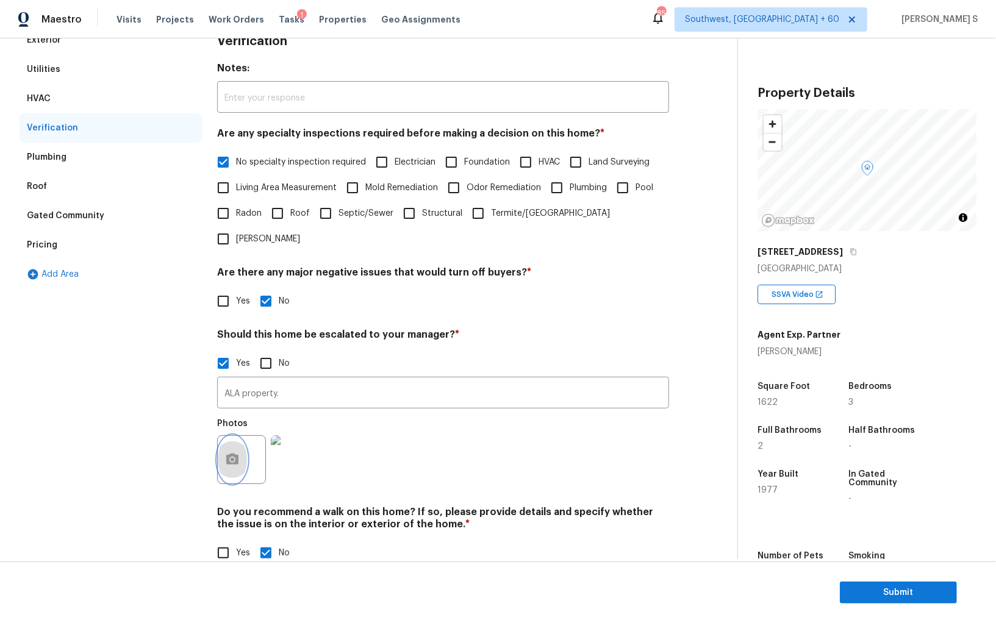
scroll to position [0, 0]
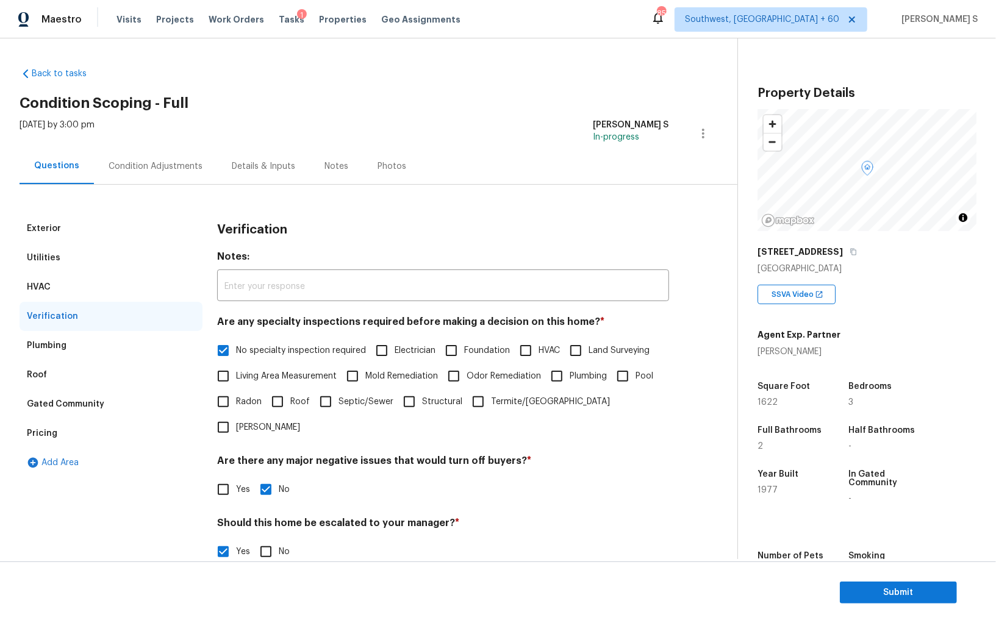
click at [151, 171] on div "Condition Adjustments" at bounding box center [156, 166] width 94 height 12
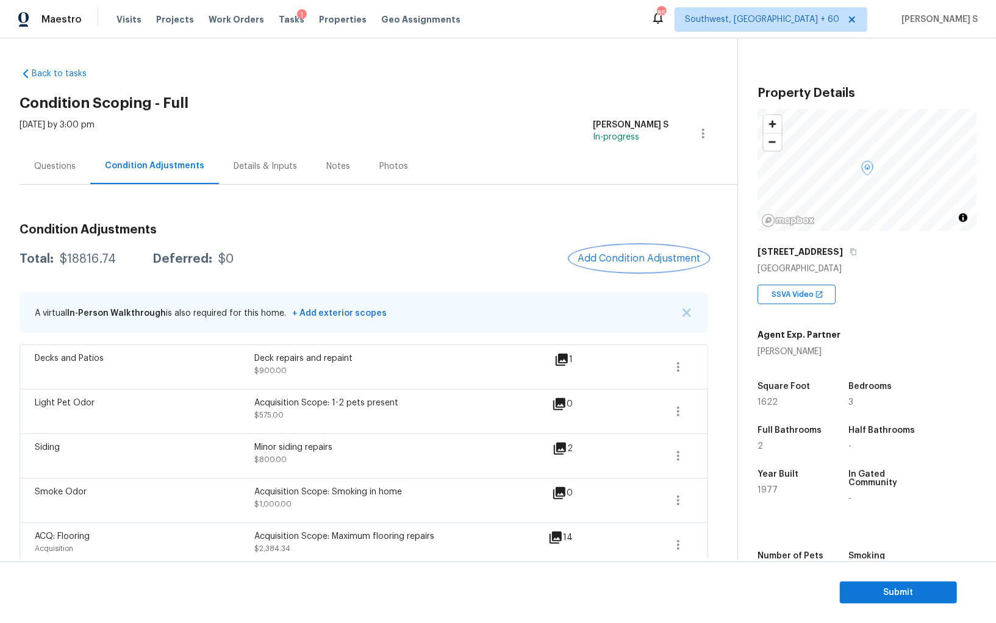
click at [628, 256] on span "Add Condition Adjustment" at bounding box center [639, 258] width 123 height 11
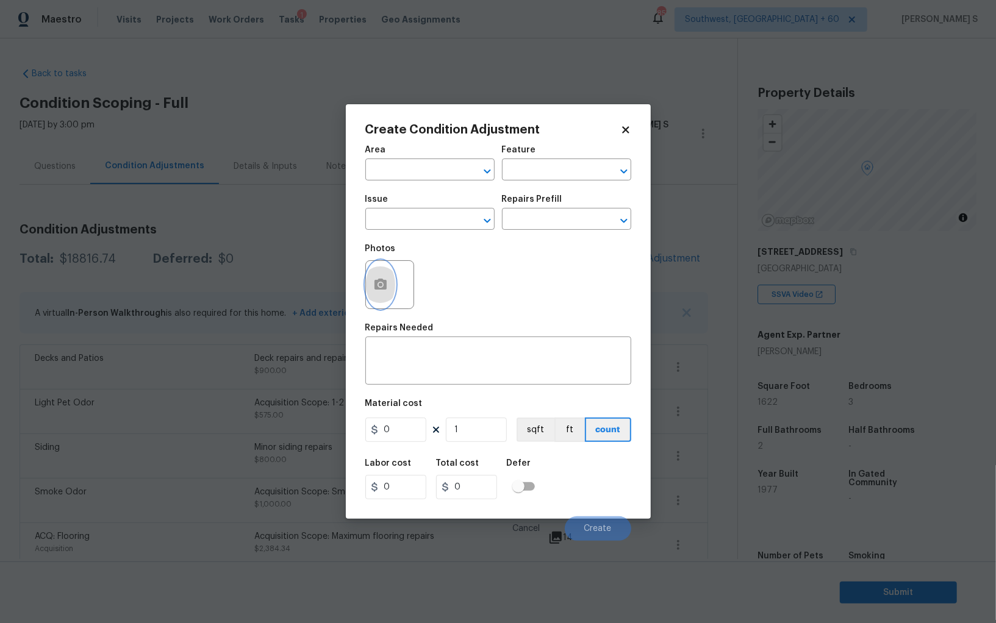
click at [381, 271] on button "button" at bounding box center [380, 285] width 29 height 48
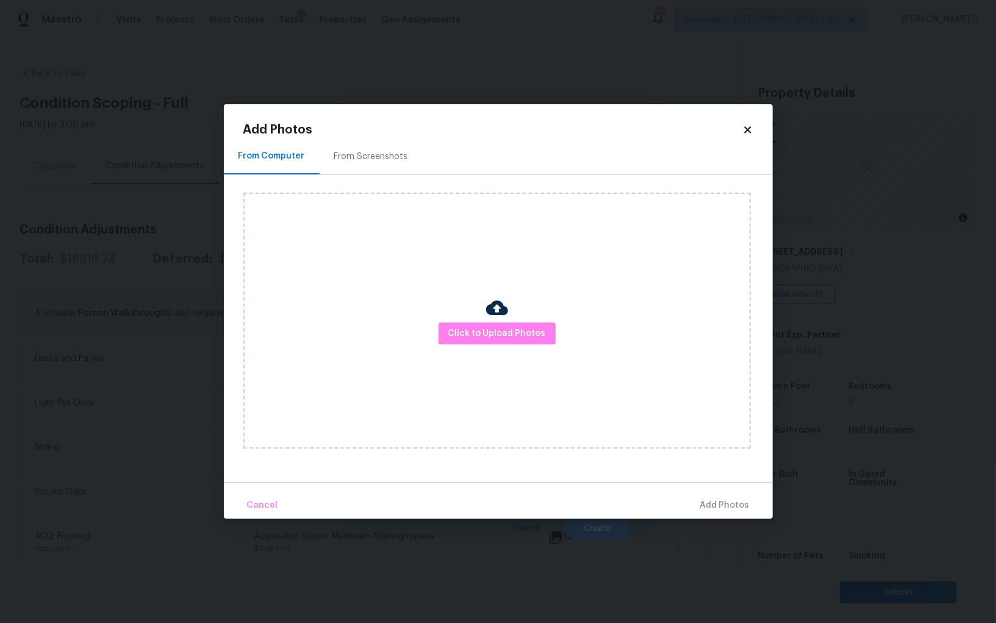
click at [486, 321] on div at bounding box center [497, 310] width 22 height 26
click at [489, 331] on span "Click to Upload Photos" at bounding box center [497, 333] width 98 height 15
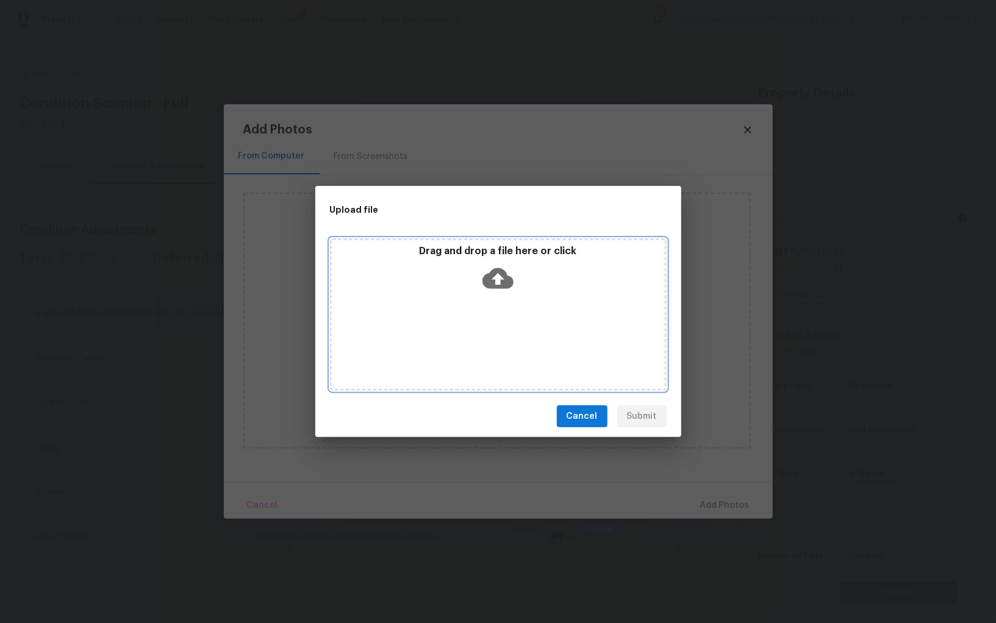
click at [489, 331] on div "Drag and drop a file here or click" at bounding box center [498, 315] width 337 height 153
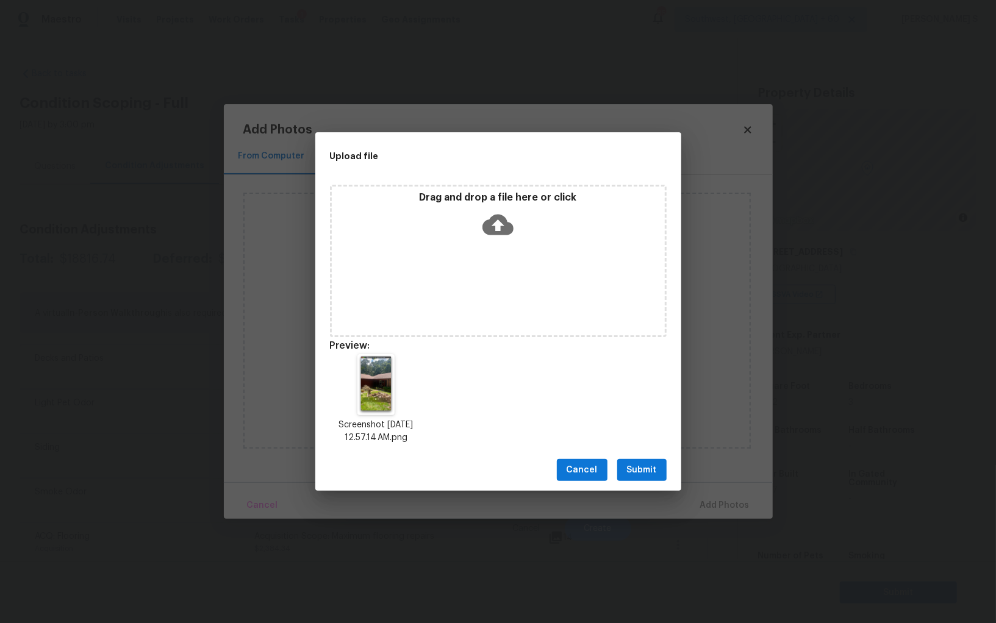
click at [639, 482] on div "Cancel Submit" at bounding box center [498, 471] width 366 height 42
click at [639, 471] on span "Submit" at bounding box center [642, 470] width 30 height 15
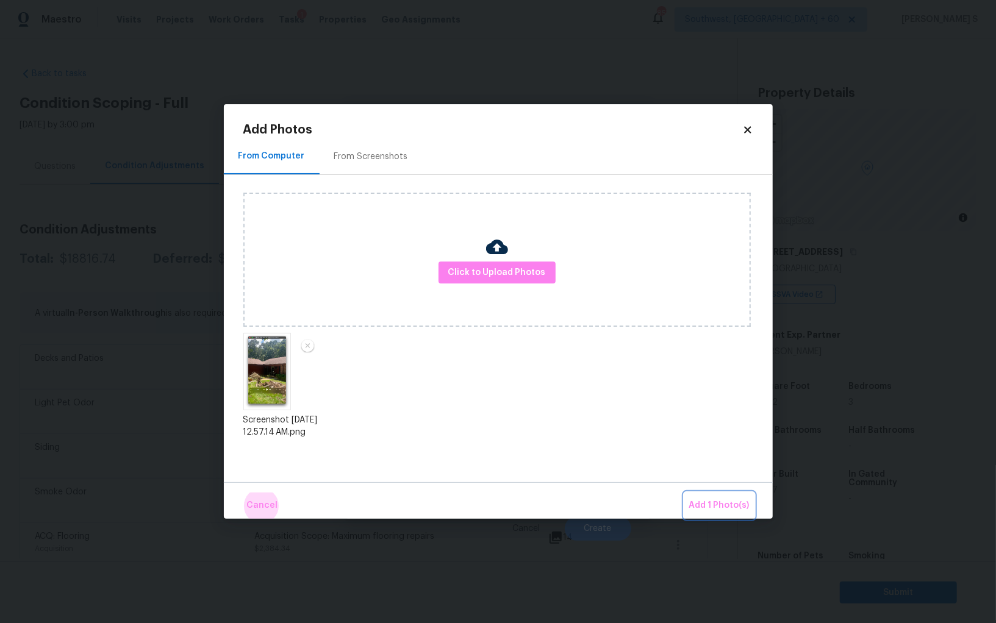
click at [684, 493] on button "Add 1 Photo(s)" at bounding box center [719, 506] width 70 height 26
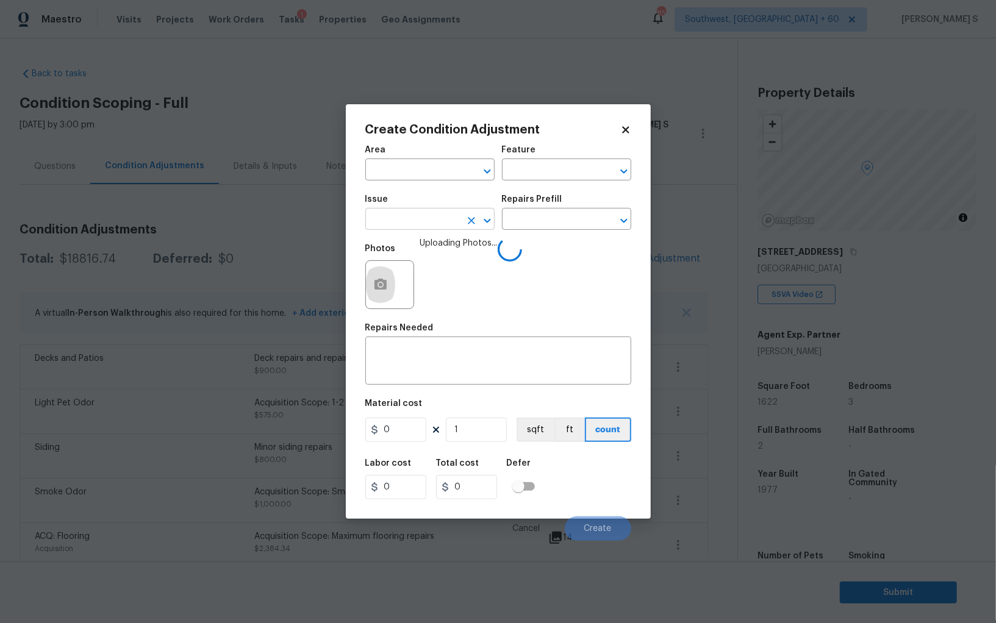
click at [432, 226] on input "text" at bounding box center [412, 220] width 95 height 19
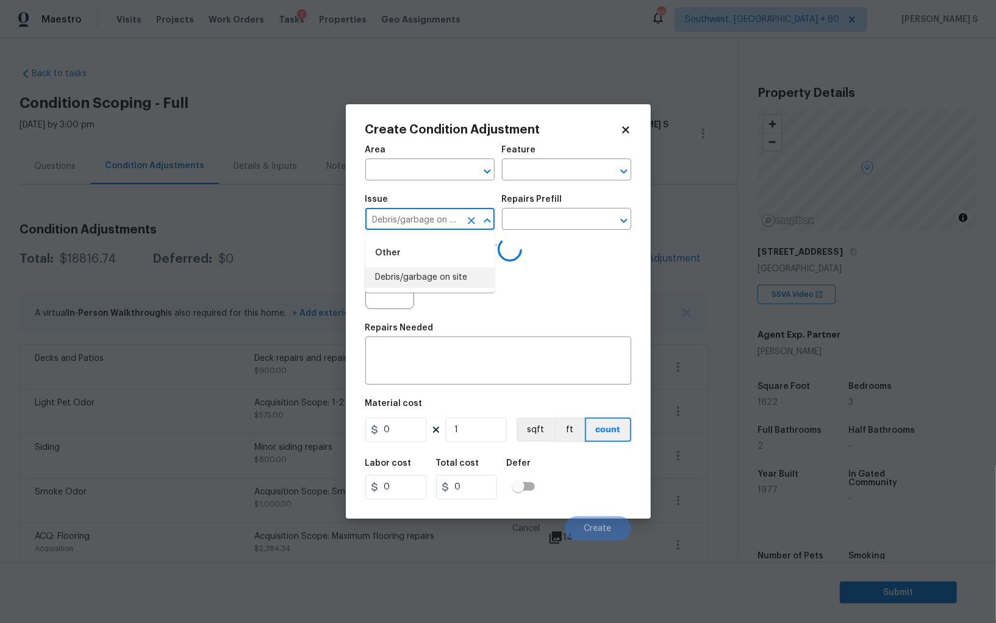
type input "Debris/garbage on site"
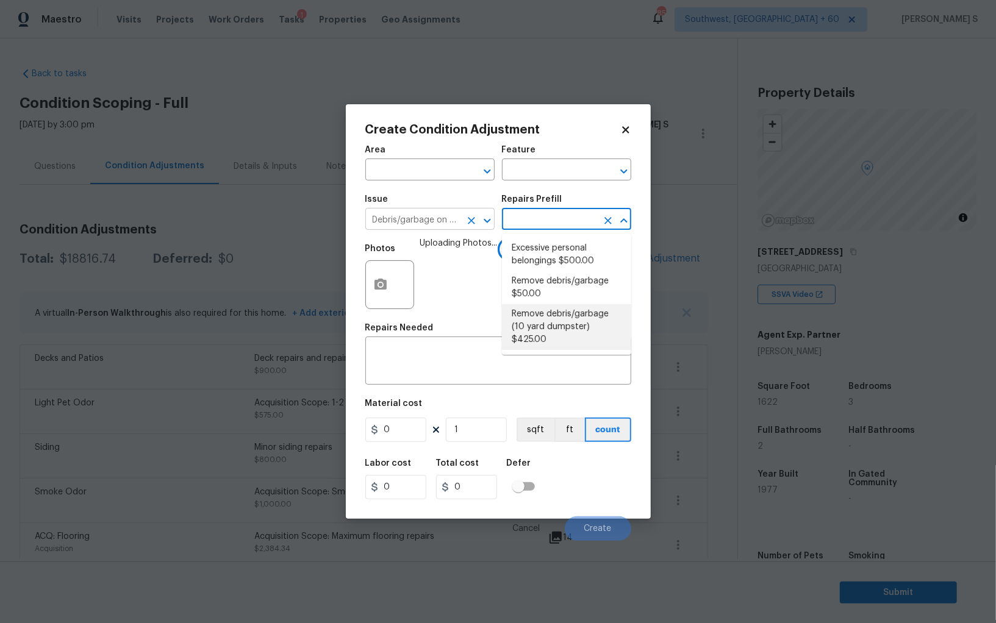
type textarea "Remove debris/garbage and haul away to legal disposal facility (10 yd dumpster)"
type input "425"
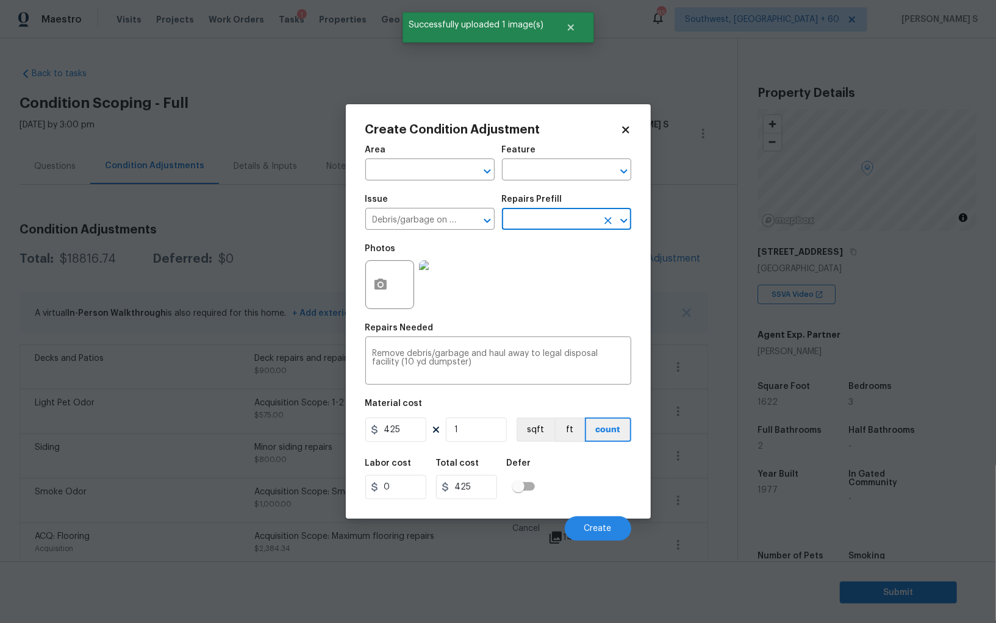
click at [428, 430] on div "425 1 sqft ft count" at bounding box center [498, 430] width 266 height 24
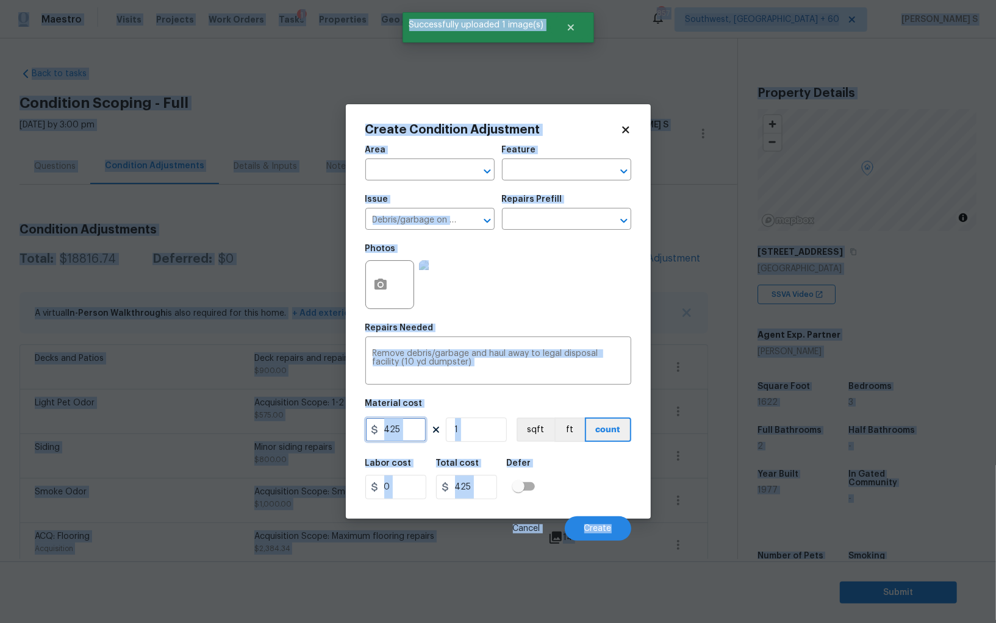
click at [411, 429] on input "425" at bounding box center [395, 430] width 61 height 24
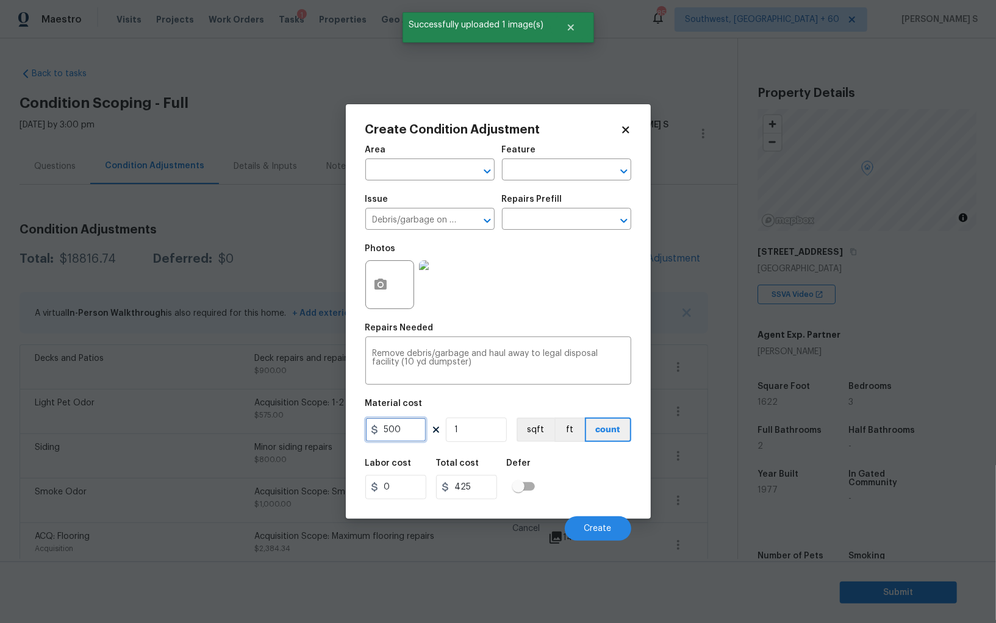
type input "500"
click at [607, 497] on div "Labor cost 0 Total cost 500 Defer" at bounding box center [498, 479] width 266 height 55
click at [599, 525] on span "Create" at bounding box center [597, 529] width 27 height 9
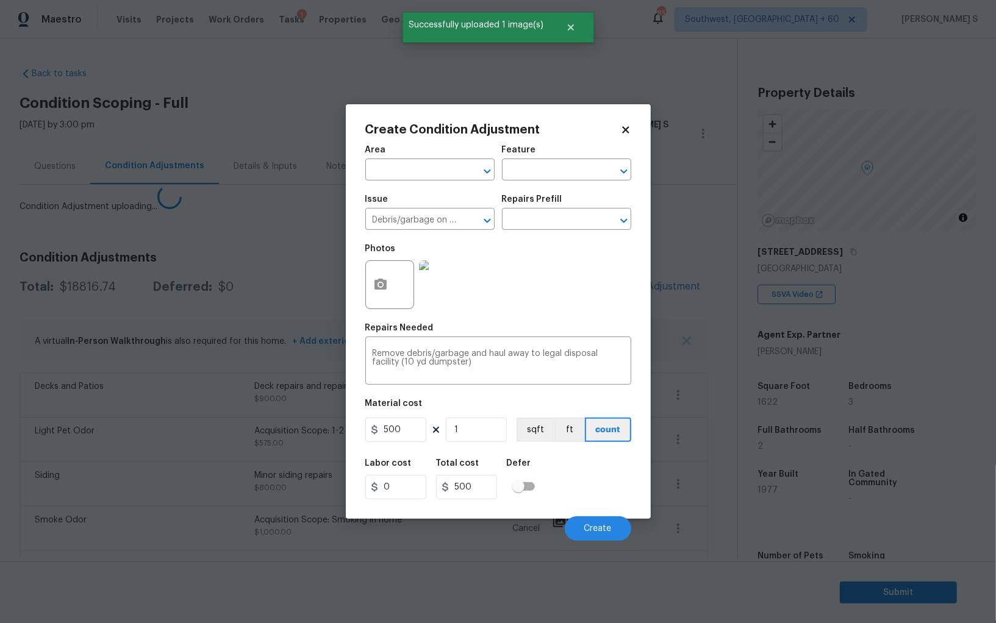
click at [160, 519] on body "Maestro Visits Projects Work Orders Tasks 1 Properties Geo Assignments 857 Sout…" at bounding box center [498, 311] width 996 height 623
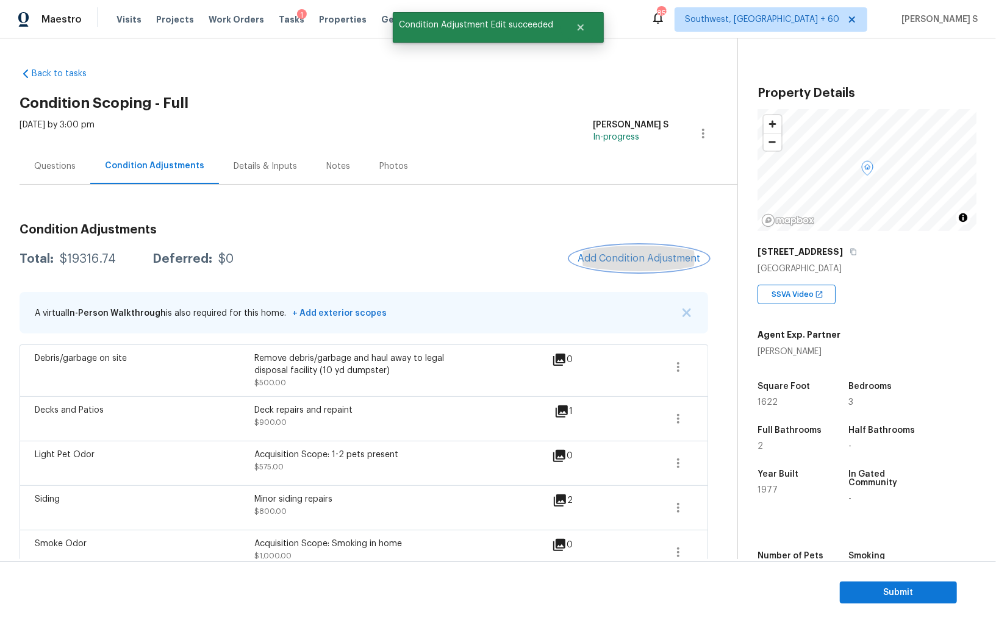
click at [631, 269] on button "Add Condition Adjustment" at bounding box center [639, 259] width 138 height 26
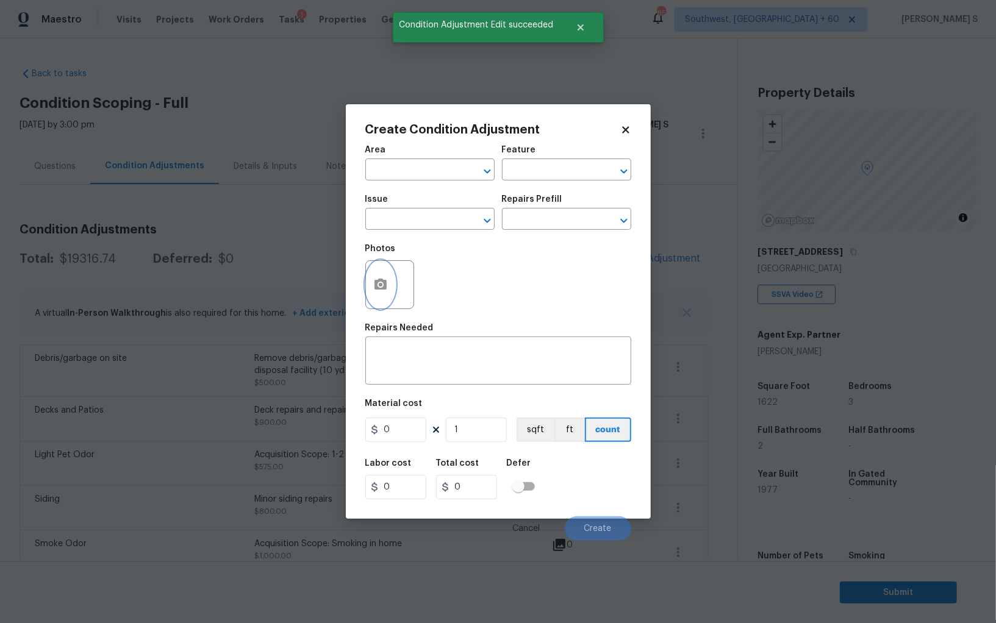
click at [389, 290] on button "button" at bounding box center [380, 285] width 29 height 48
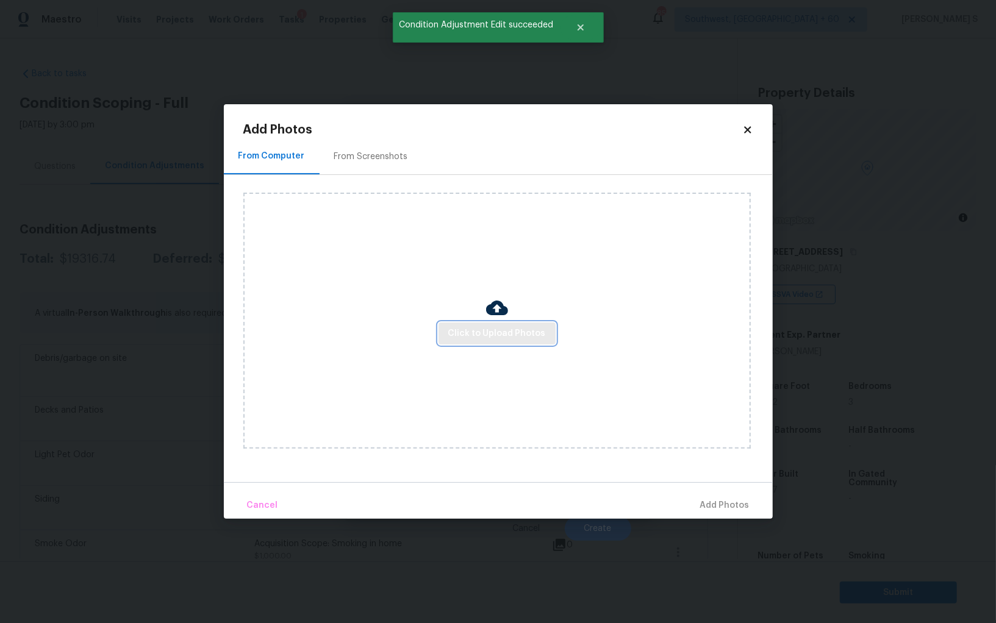
click at [531, 340] on span "Click to Upload Photos" at bounding box center [497, 333] width 98 height 15
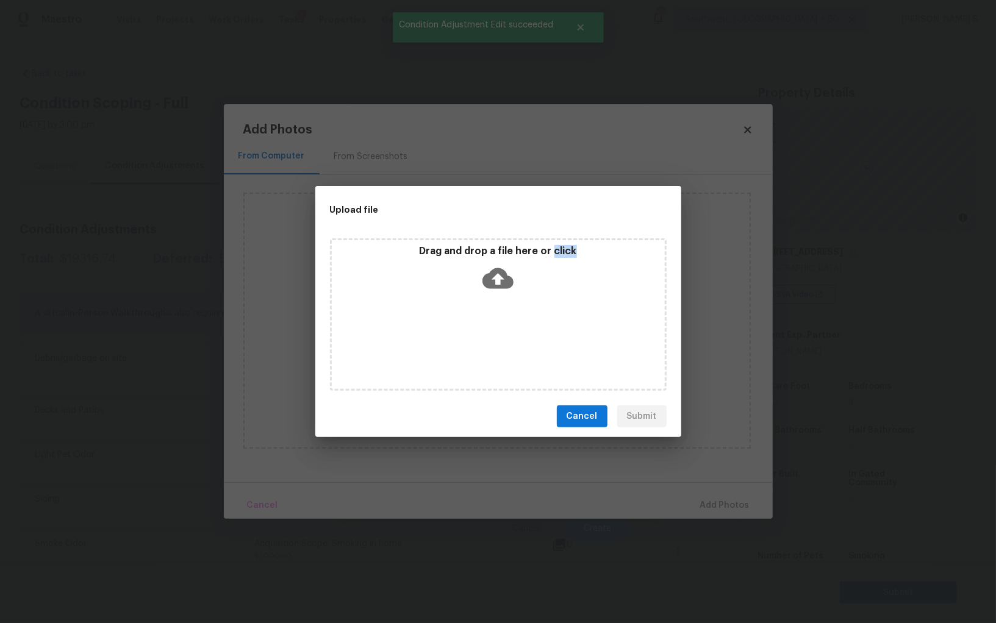
click at [531, 340] on div "Drag and drop a file here or click" at bounding box center [498, 315] width 337 height 153
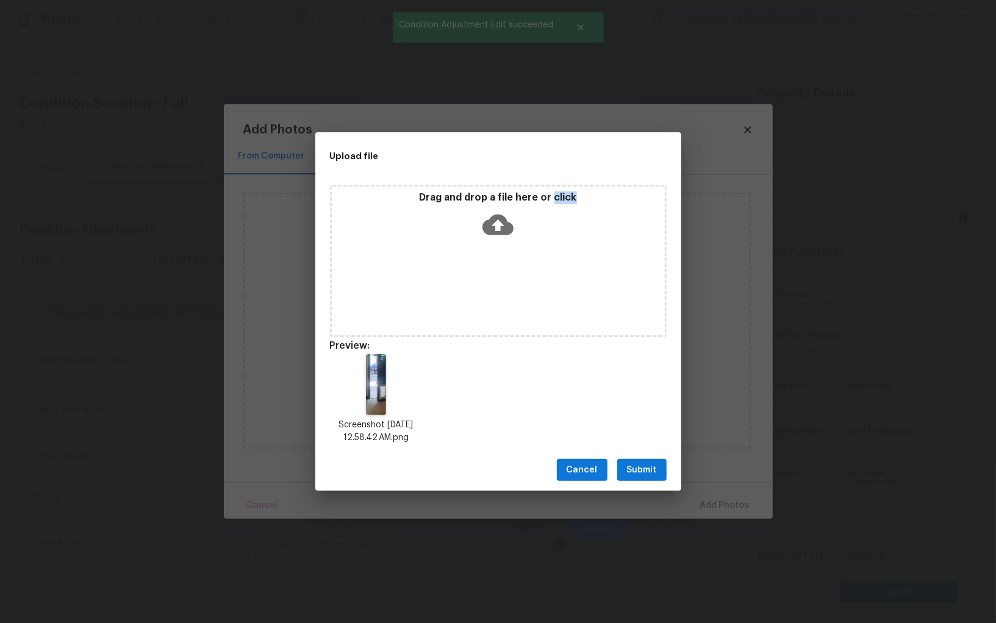
click at [662, 464] on button "Submit" at bounding box center [641, 470] width 49 height 23
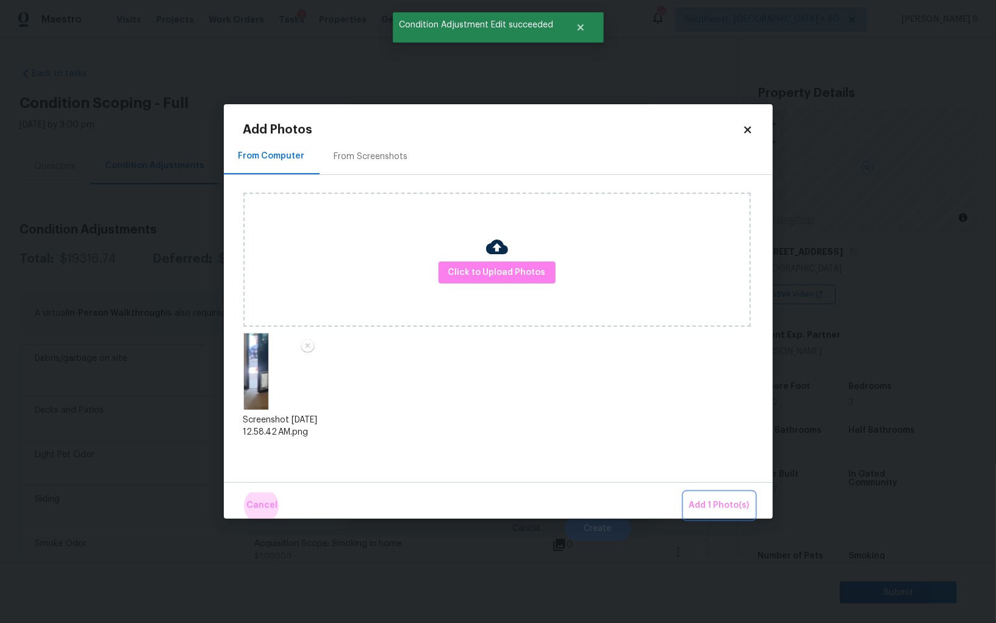
click at [684, 493] on button "Add 1 Photo(s)" at bounding box center [719, 506] width 70 height 26
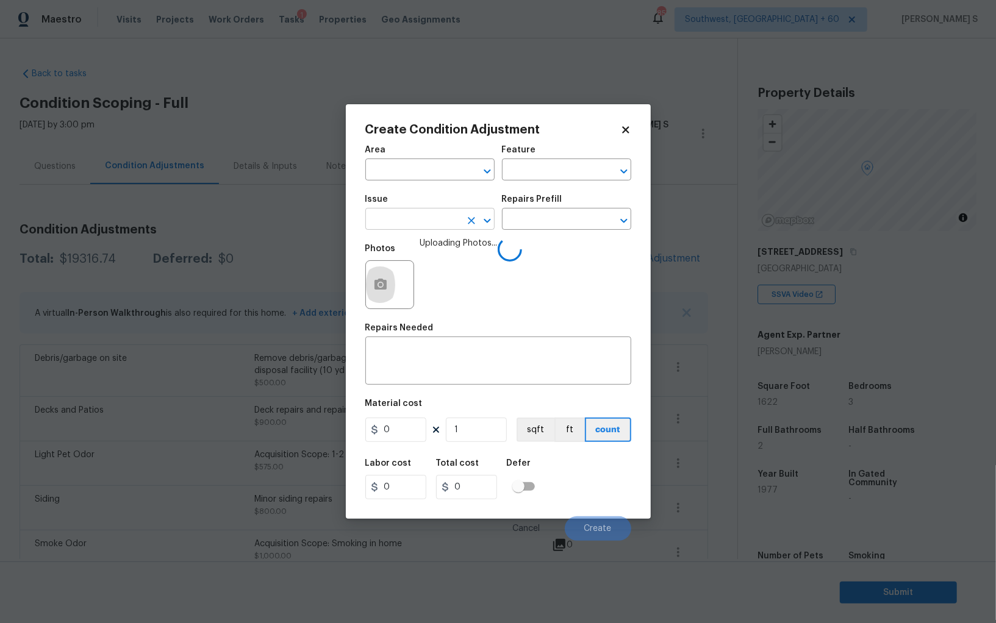
click at [392, 223] on input "text" at bounding box center [412, 220] width 95 height 19
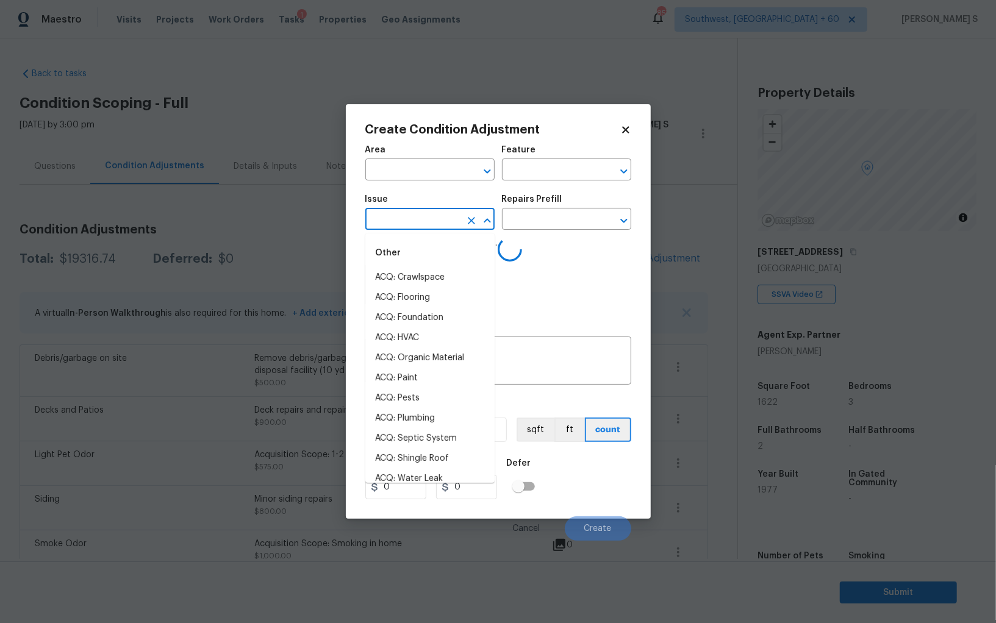
type input "i"
click at [392, 223] on input "n" at bounding box center [412, 220] width 95 height 19
type input "ntera"
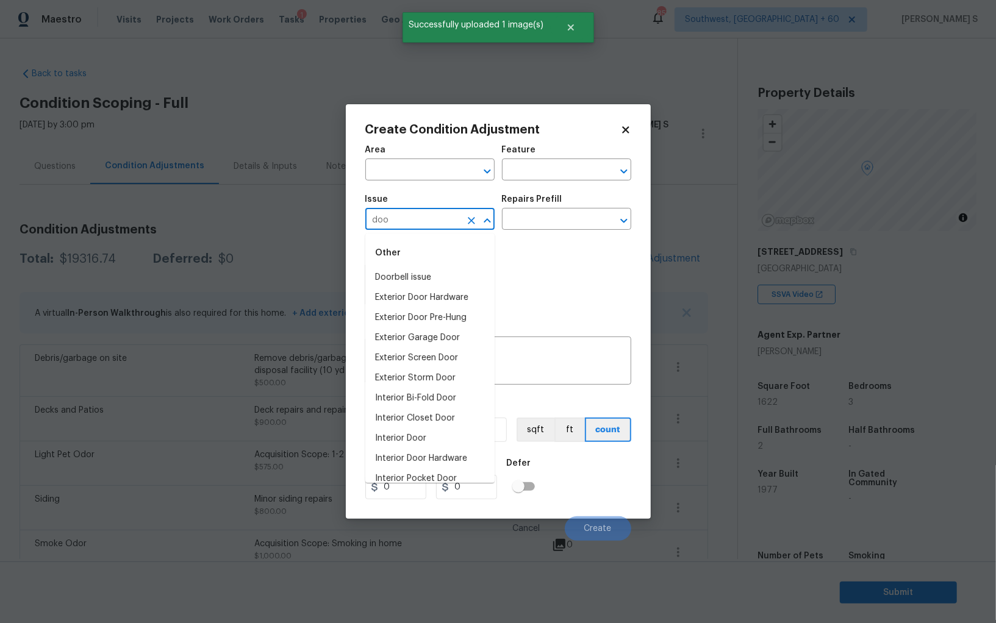
type input "door"
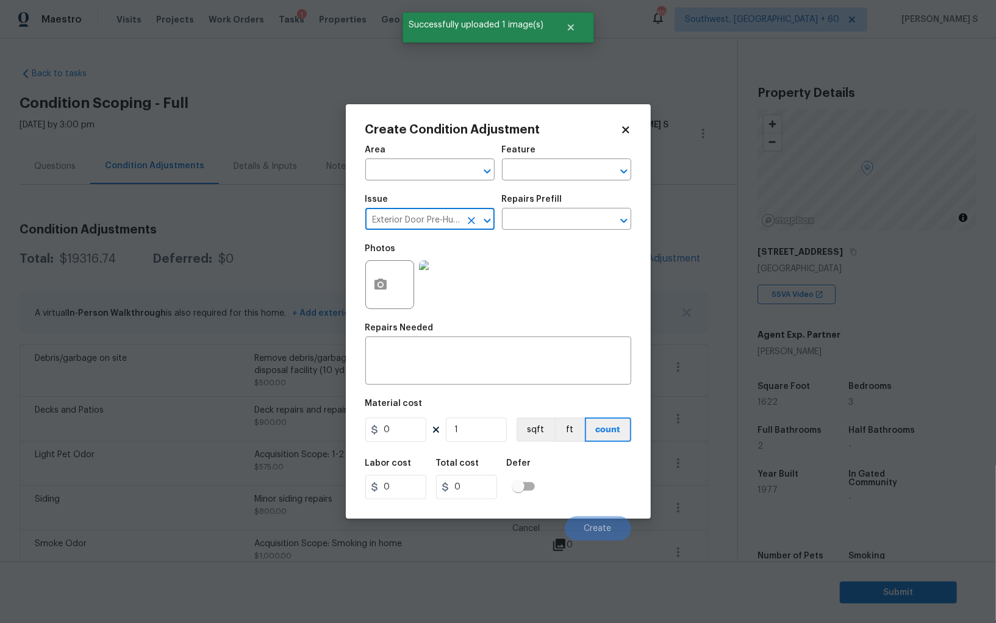
type input "Exterior Door Pre-Hung"
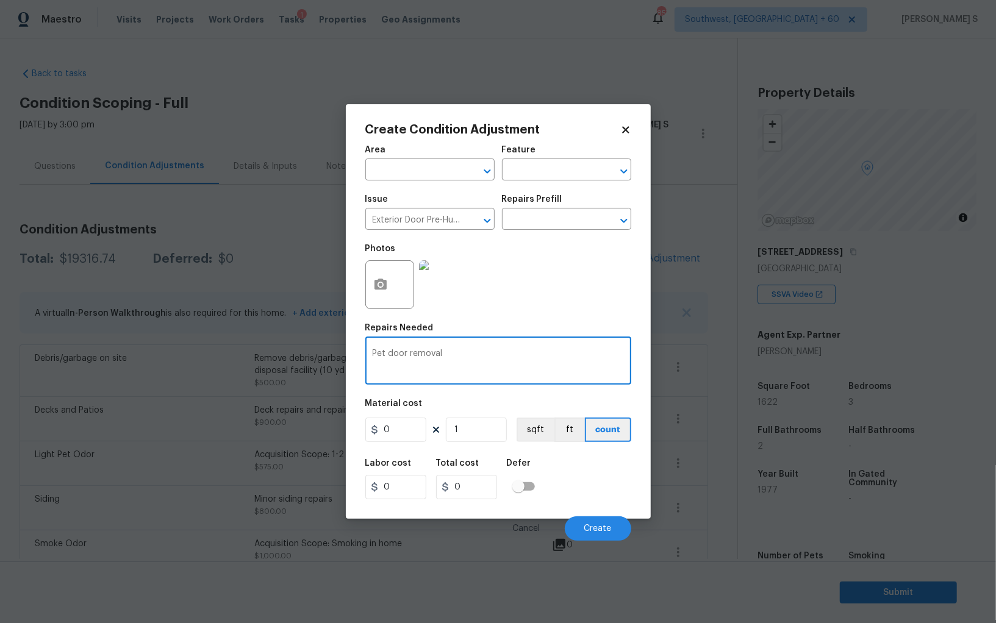
type textarea "Pet door removal"
click at [403, 434] on input "0" at bounding box center [395, 430] width 61 height 24
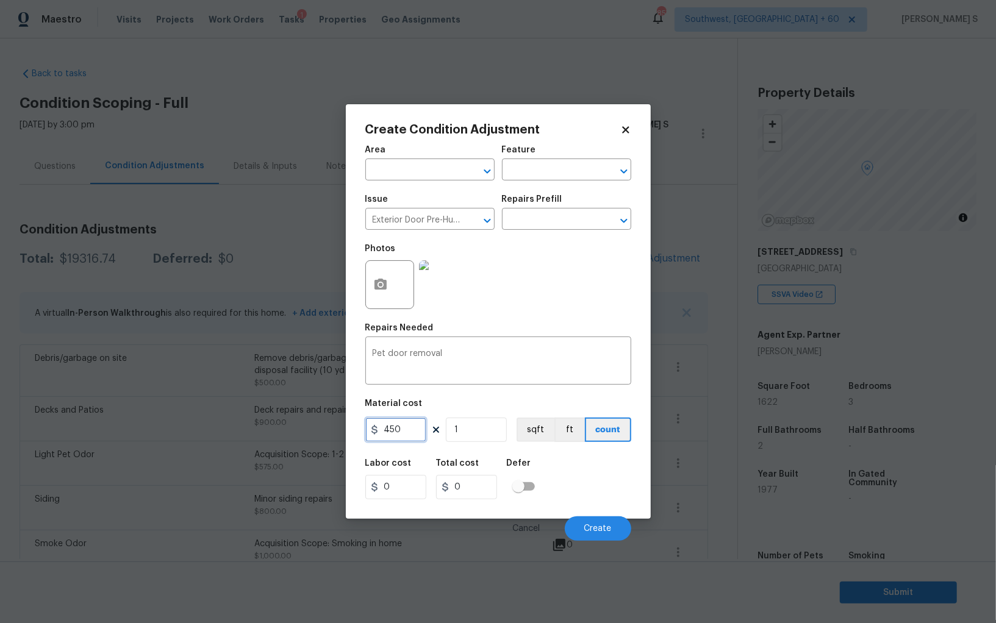
type input "450"
drag, startPoint x: 557, startPoint y: 486, endPoint x: 586, endPoint y: 493, distance: 29.4
click at [557, 486] on div "Labor cost 0 Total cost 450 Defer" at bounding box center [498, 479] width 266 height 55
click at [575, 519] on button "Create" at bounding box center [598, 529] width 66 height 24
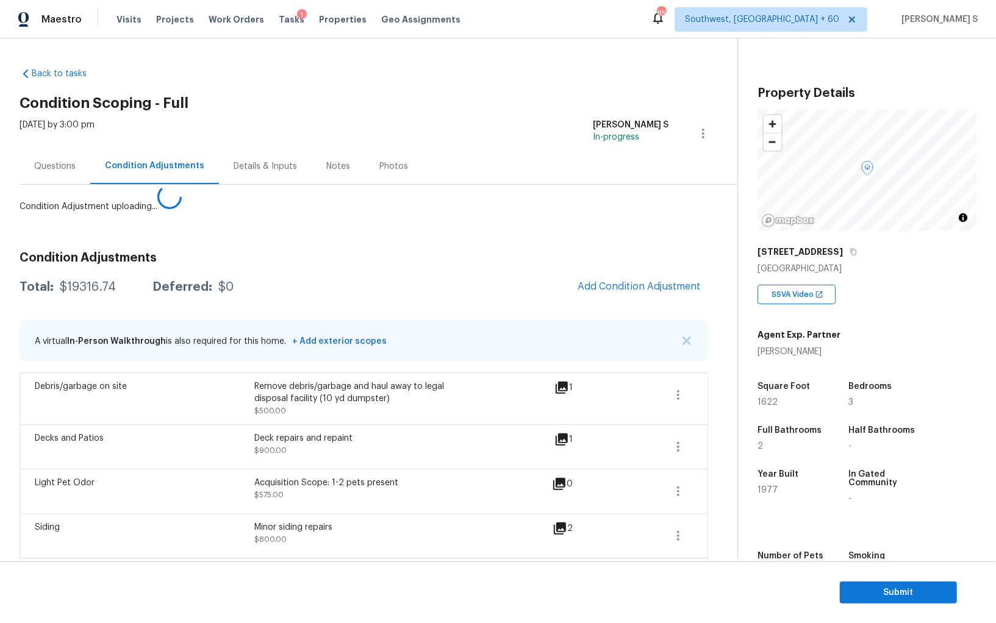
drag, startPoint x: 161, startPoint y: 525, endPoint x: 502, endPoint y: 423, distance: 355.9
click at [167, 506] on body "Maestro Visits Projects Work Orders Tasks 1 Properties Geo Assignments 857 Sout…" at bounding box center [498, 311] width 996 height 623
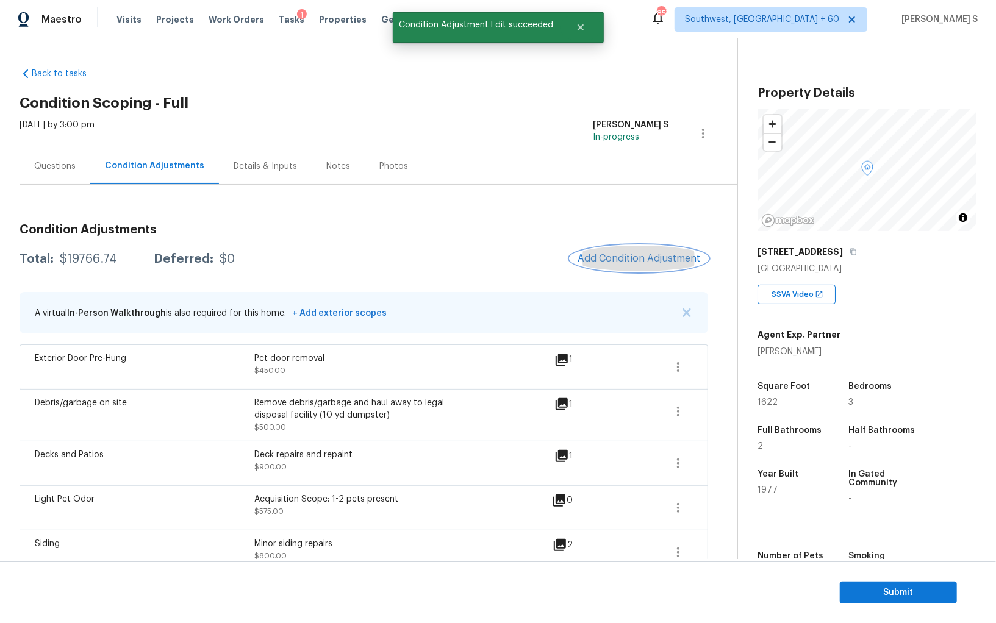
click at [598, 256] on span "Add Condition Adjustment" at bounding box center [639, 258] width 123 height 11
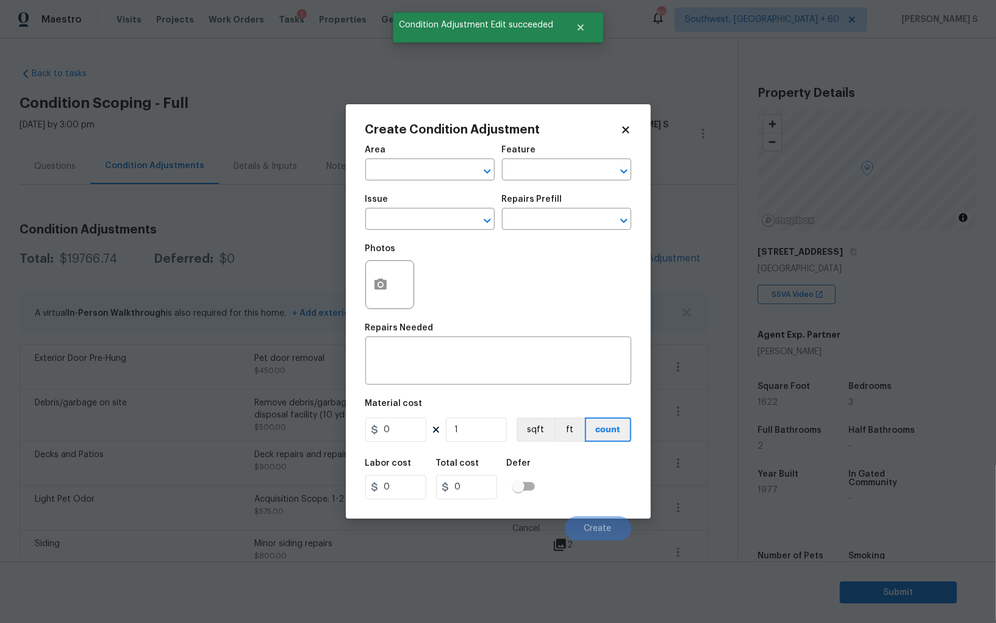
click at [366, 294] on div at bounding box center [389, 284] width 49 height 49
drag, startPoint x: 371, startPoint y: 292, endPoint x: 498, endPoint y: 315, distance: 129.7
click at [401, 290] on div at bounding box center [389, 284] width 49 height 49
drag, startPoint x: 379, startPoint y: 278, endPoint x: 388, endPoint y: 278, distance: 8.5
click at [388, 278] on button "button" at bounding box center [380, 285] width 29 height 48
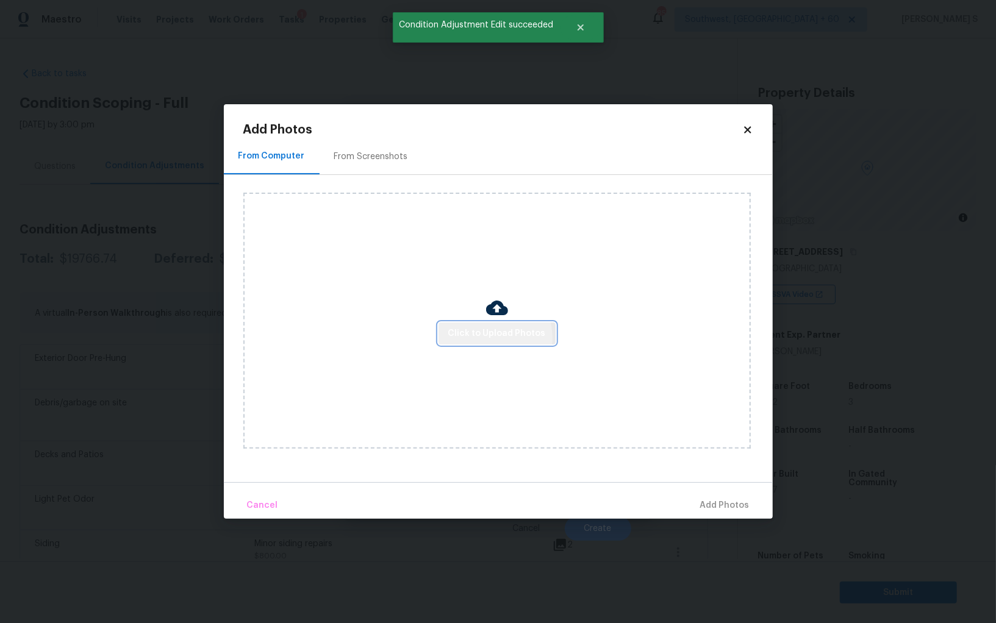
click at [491, 339] on span "Click to Upload Photos" at bounding box center [497, 333] width 98 height 15
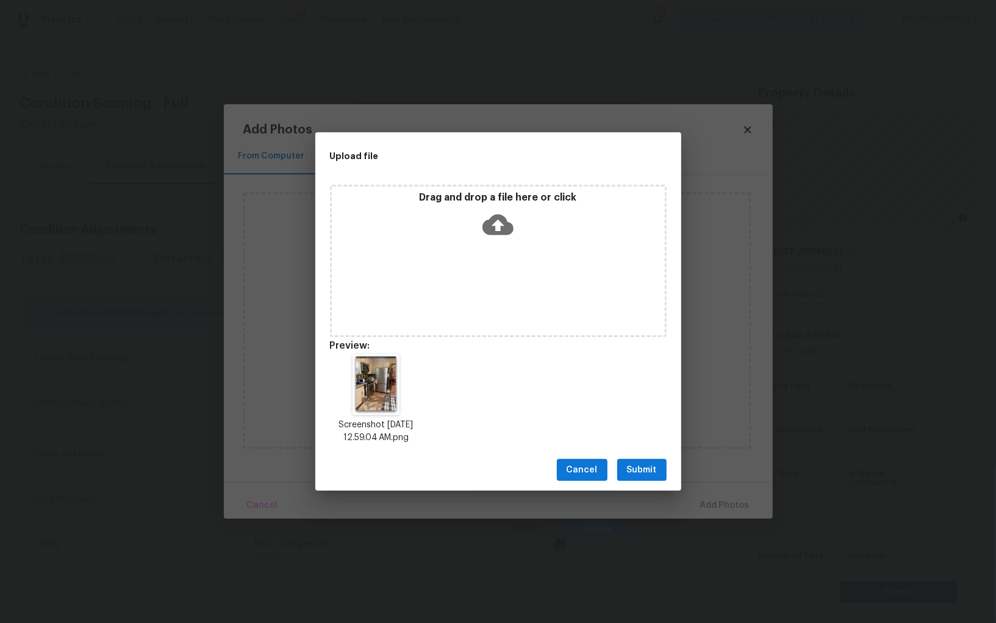
click at [635, 468] on span "Submit" at bounding box center [642, 470] width 30 height 15
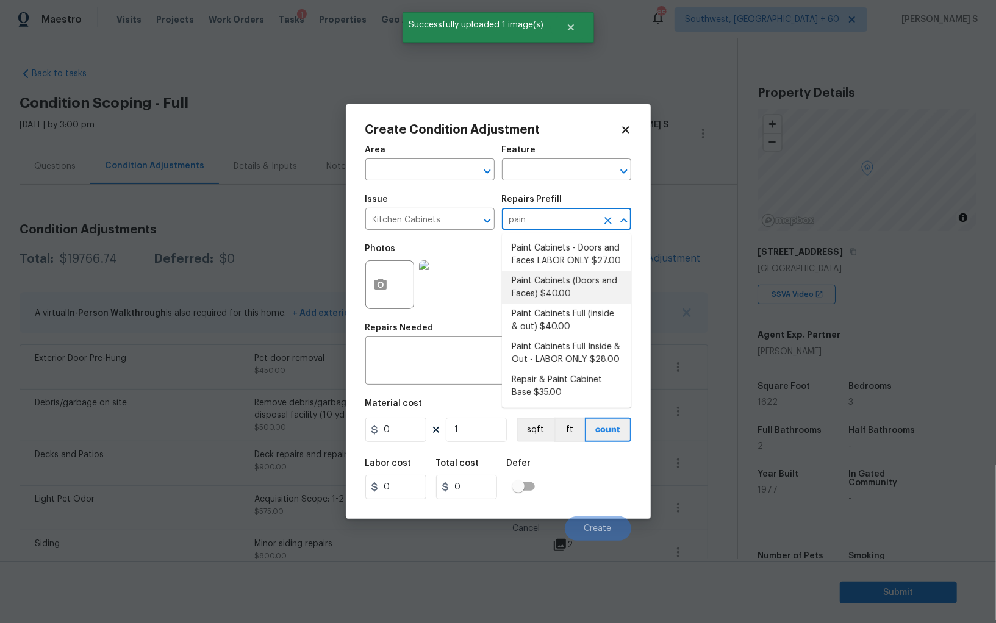
type input "Cabinets"
type input "40"
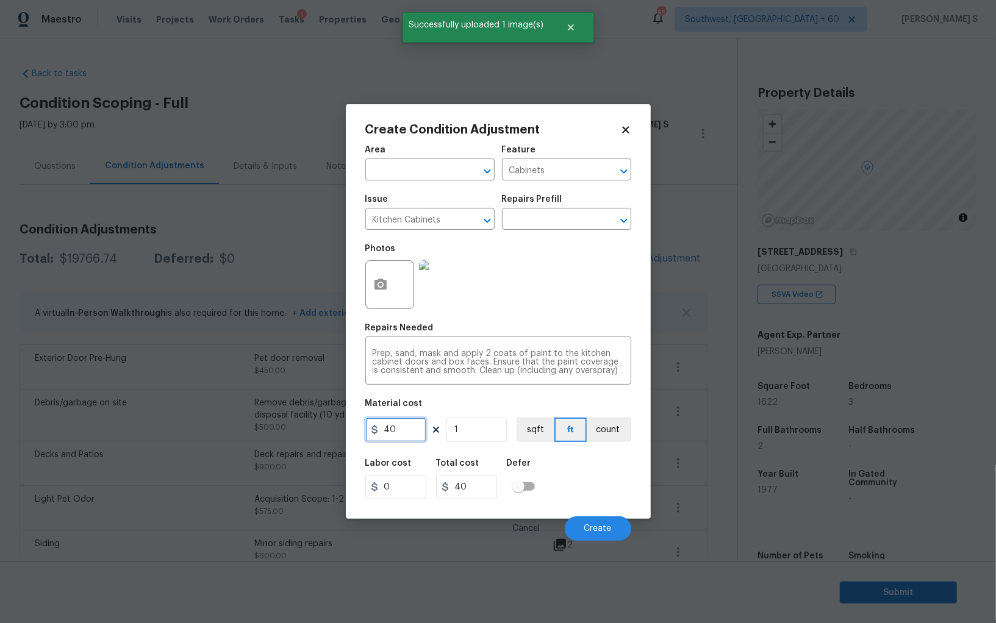
click at [400, 439] on input "40" at bounding box center [395, 430] width 61 height 24
type input "1200"
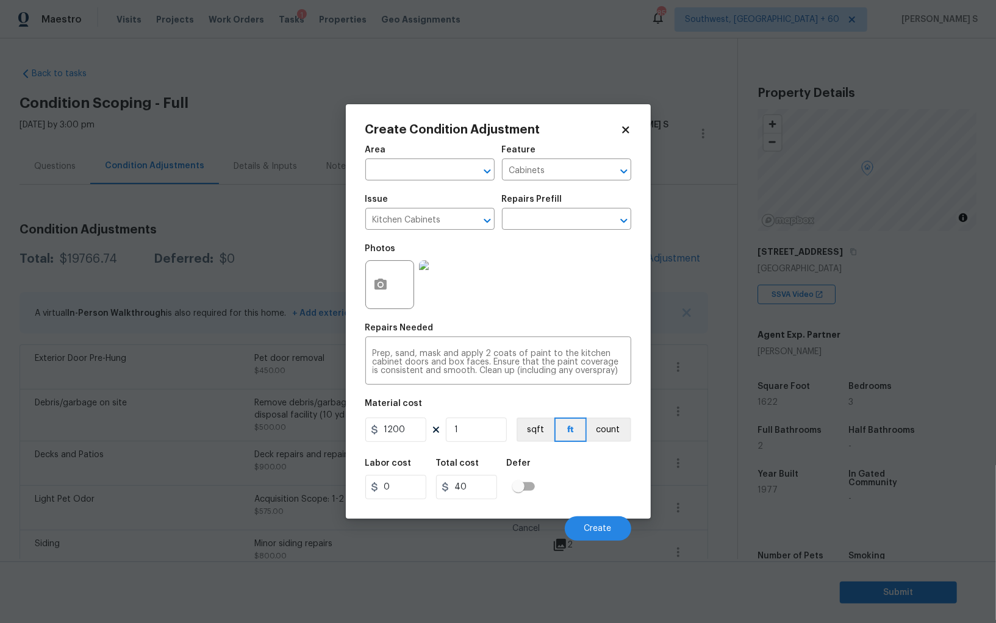
type input "1200"
click at [605, 483] on div "Labor cost 0 Total cost 1200 Defer" at bounding box center [498, 479] width 266 height 55
click at [612, 524] on button "Create" at bounding box center [598, 529] width 66 height 24
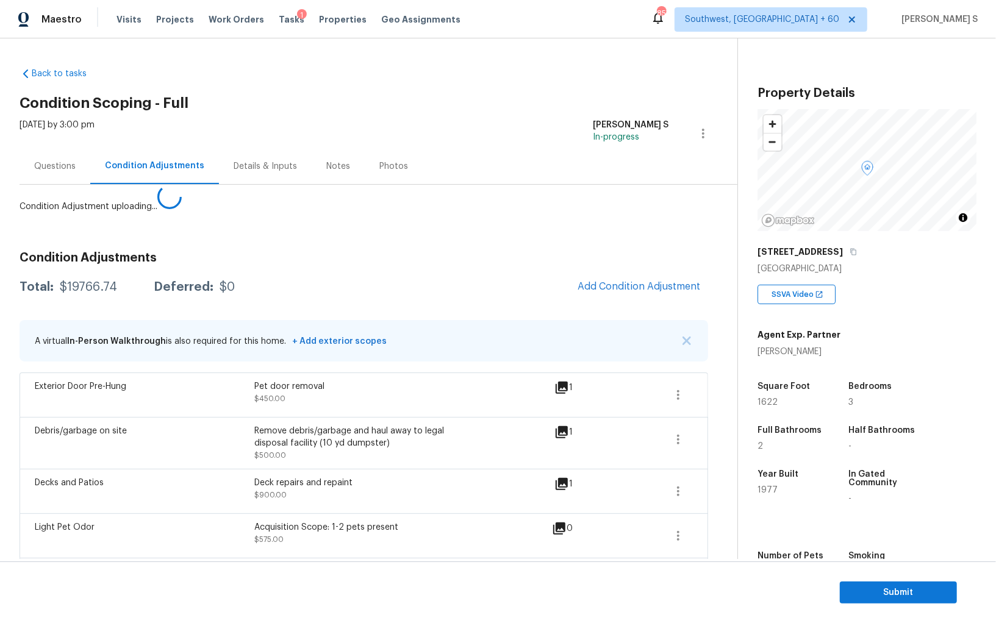
click at [144, 493] on body "Maestro Visits Projects Work Orders Tasks 1 Properties Geo Assignments 857 Sout…" at bounding box center [498, 311] width 996 height 623
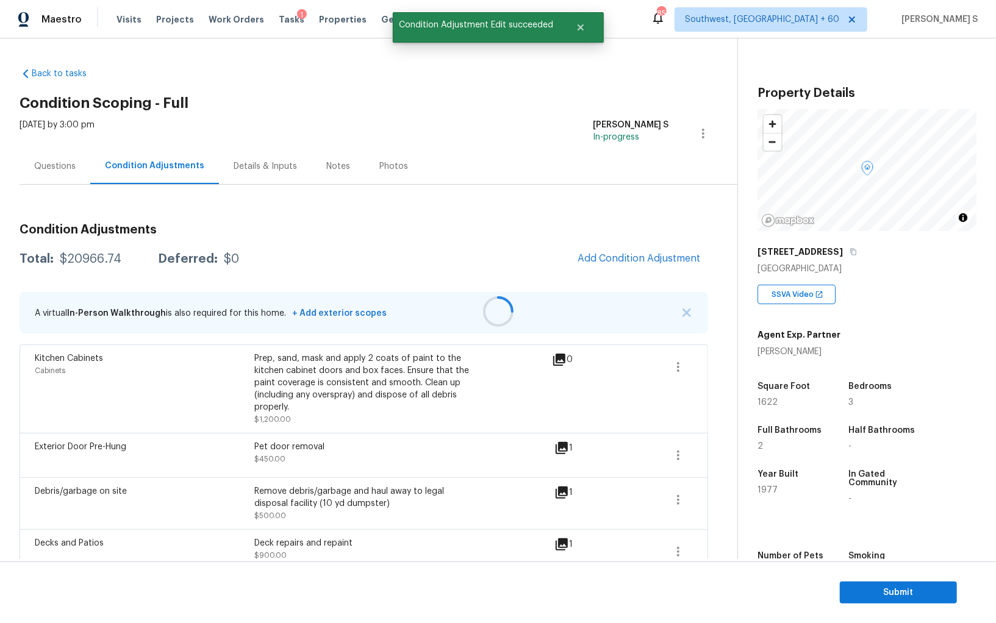
drag, startPoint x: 608, startPoint y: 264, endPoint x: 658, endPoint y: 270, distance: 49.7
click at [608, 264] on div at bounding box center [498, 311] width 996 height 623
click at [642, 263] on span "Add Condition Adjustment" at bounding box center [639, 258] width 123 height 11
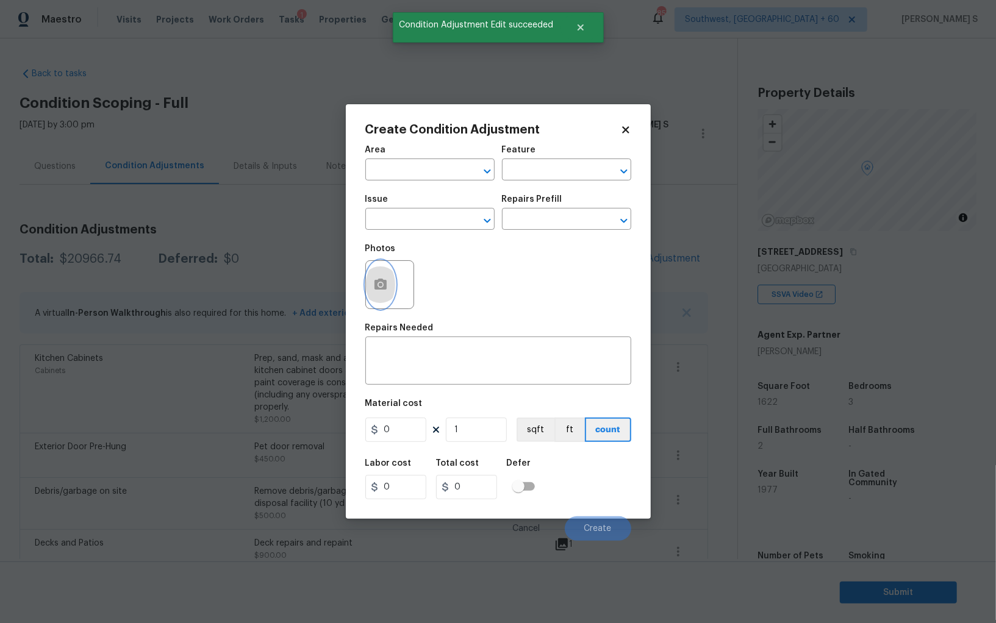
click at [387, 285] on icon "button" at bounding box center [380, 285] width 15 height 15
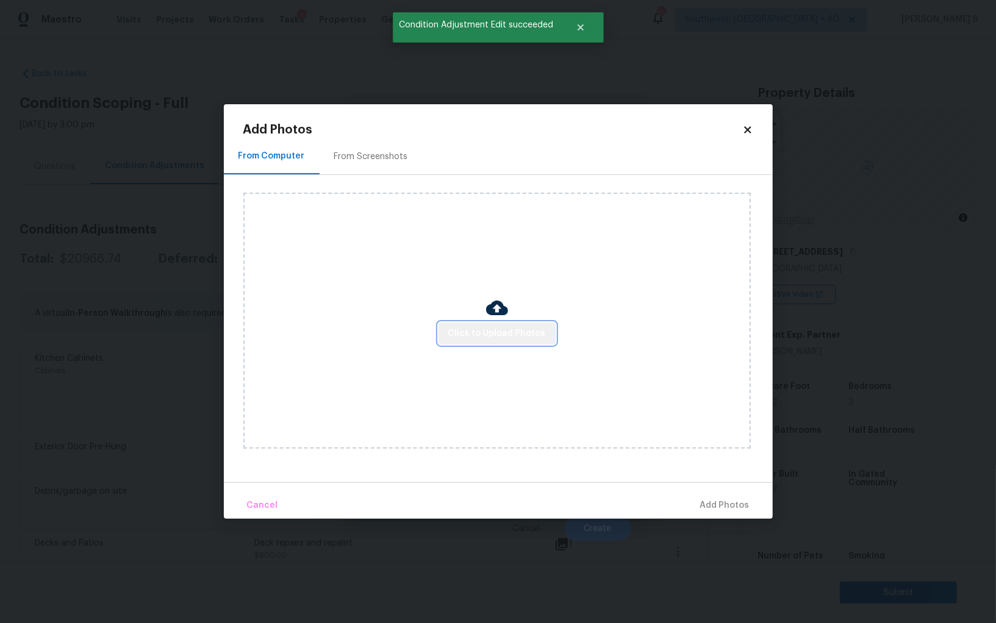
click at [534, 330] on span "Click to Upload Photos" at bounding box center [497, 333] width 98 height 15
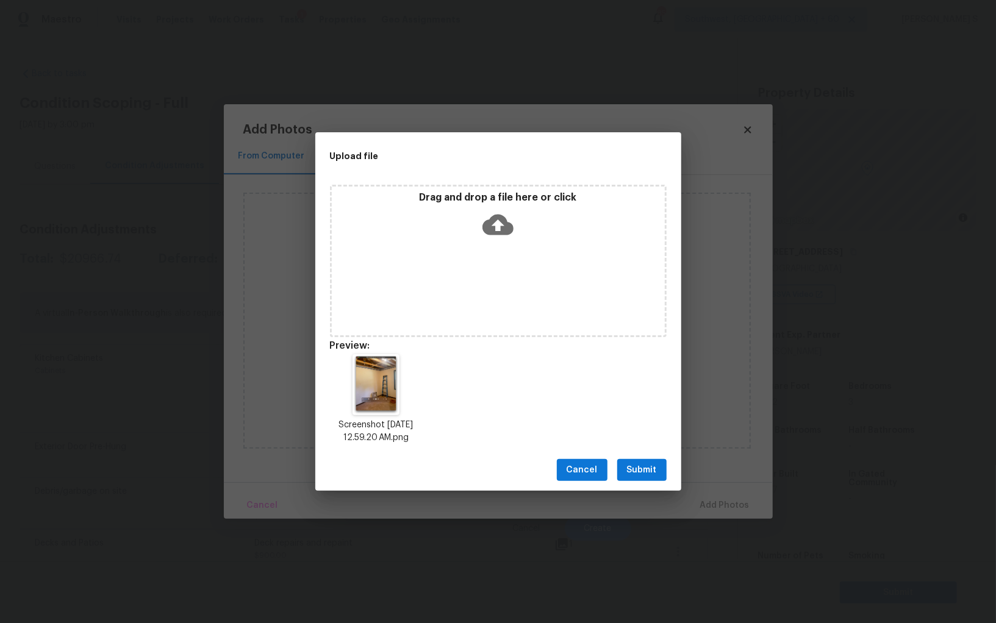
click at [612, 483] on div "Cancel Submit" at bounding box center [498, 471] width 366 height 42
click at [655, 464] on span "Submit" at bounding box center [642, 470] width 30 height 15
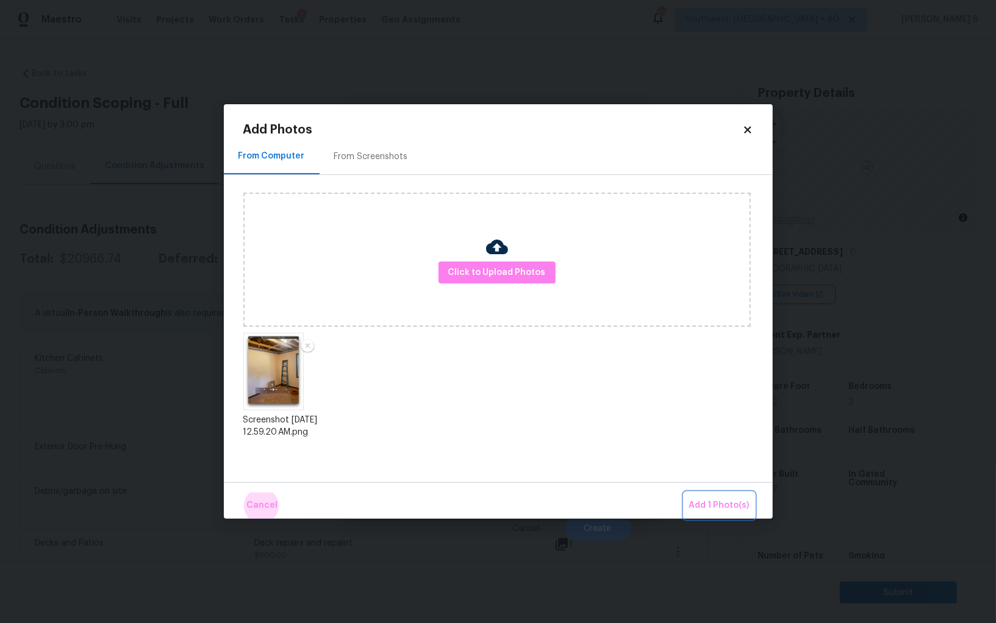
click at [684, 493] on button "Add 1 Photo(s)" at bounding box center [719, 506] width 70 height 26
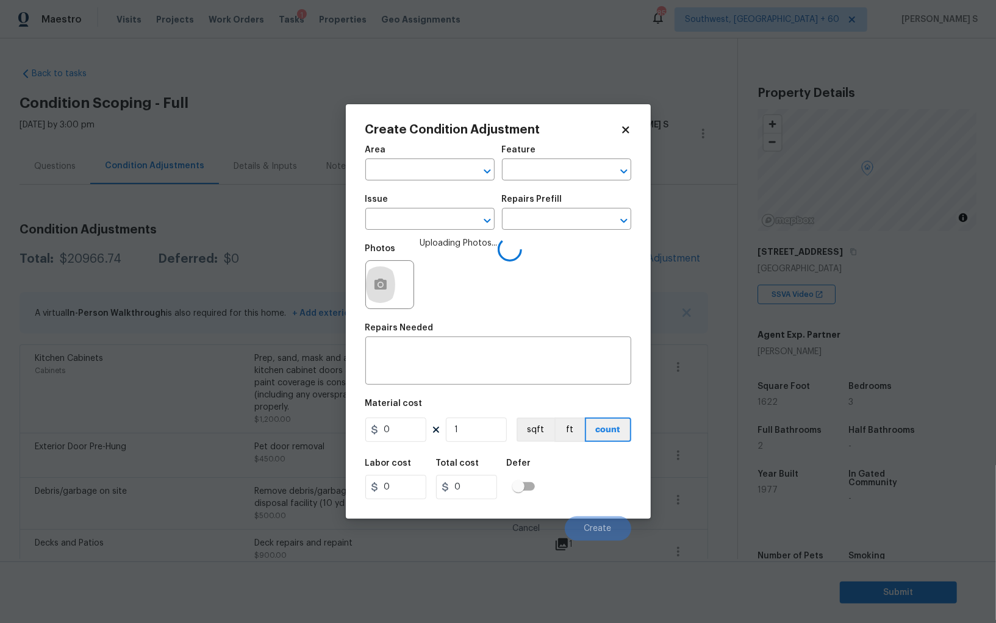
click at [439, 210] on div "Issue" at bounding box center [429, 203] width 129 height 16
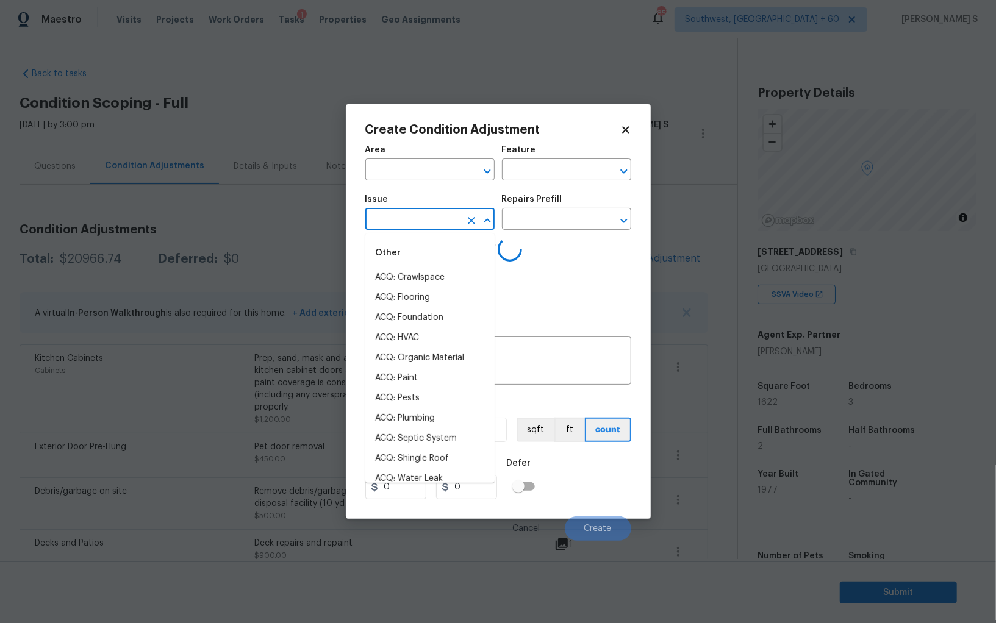
click at [439, 215] on input "text" at bounding box center [412, 220] width 95 height 19
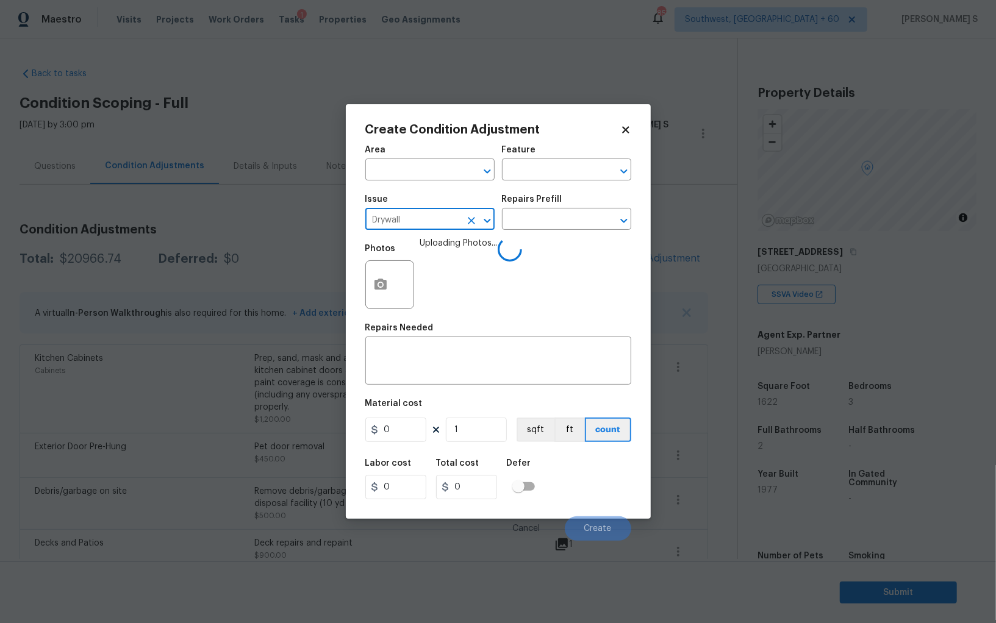
type input "Drywall"
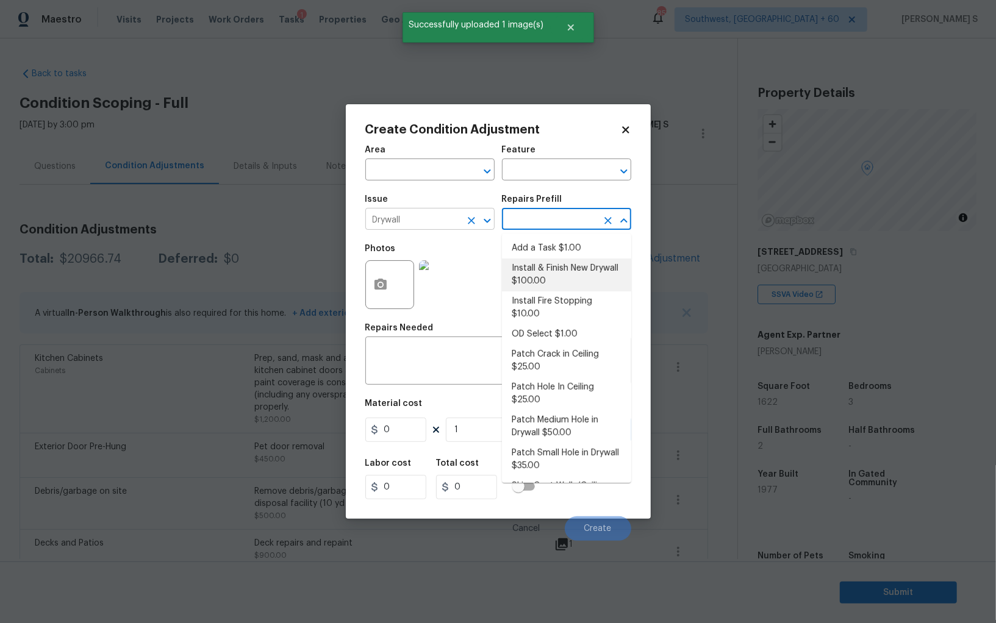
type input "Walls and Ceiling"
type textarea "Remove the existing damaged drywall and replace with new. Ensure that the new d…"
type input "100"
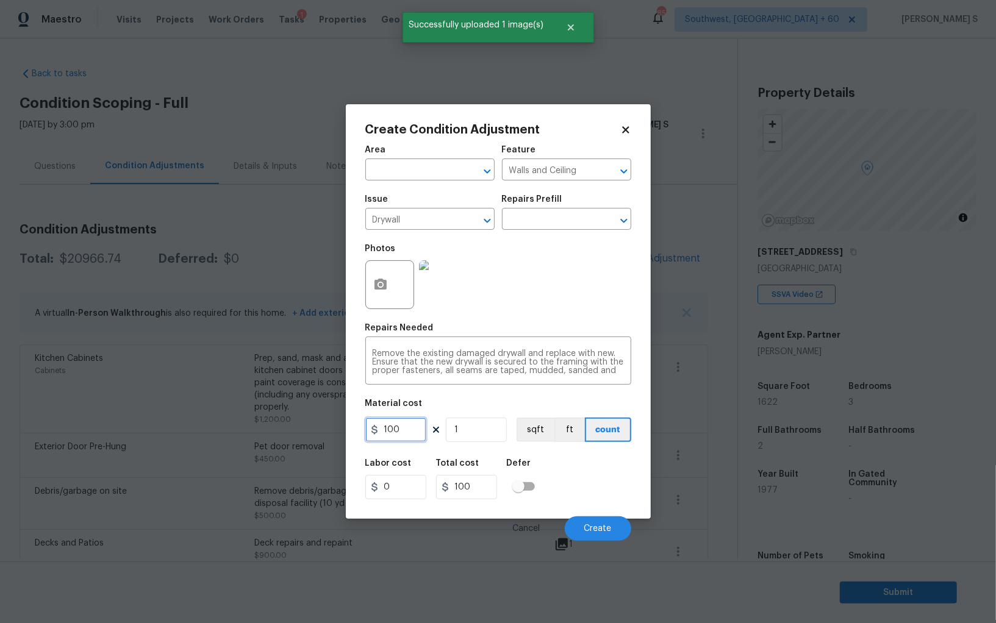
click at [414, 420] on input "100" at bounding box center [395, 430] width 61 height 24
click at [414, 425] on input "100" at bounding box center [395, 430] width 61 height 24
type input "1500"
drag, startPoint x: 609, startPoint y: 467, endPoint x: 673, endPoint y: 498, distance: 70.9
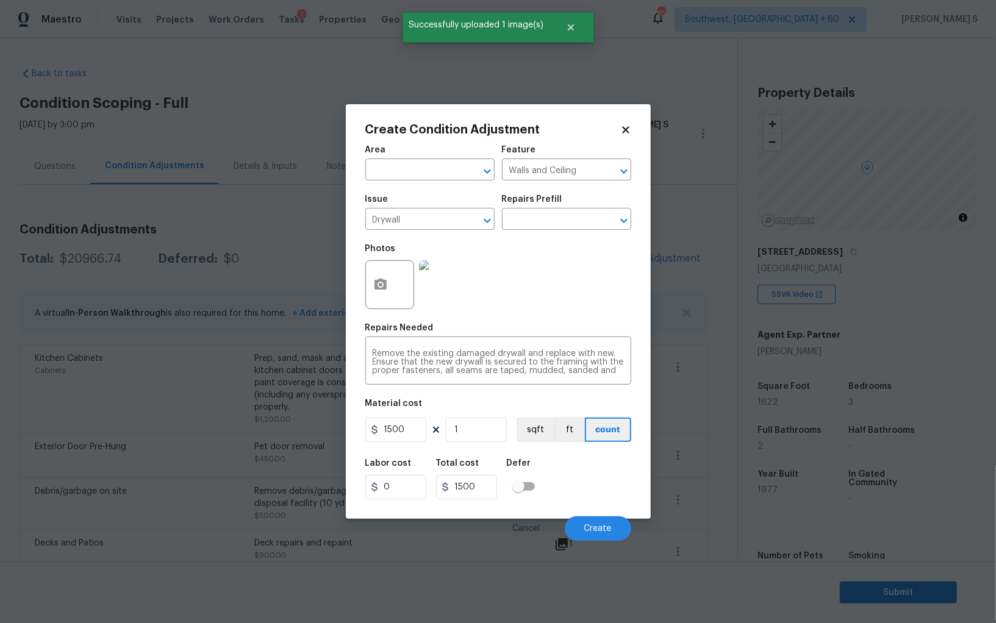
click at [609, 467] on div "Labor cost 0 Total cost 1500 Defer" at bounding box center [498, 479] width 266 height 55
click at [615, 525] on button "Create" at bounding box center [598, 529] width 66 height 24
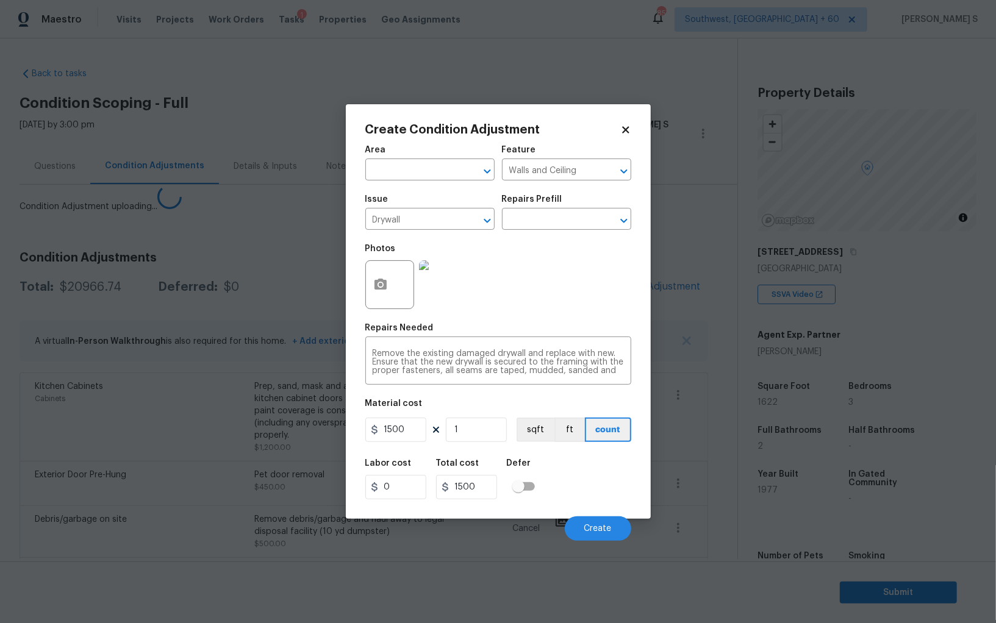
click at [125, 475] on body "Maestro Visits Projects Work Orders Tasks 1 Properties Geo Assignments 857 Sout…" at bounding box center [498, 311] width 996 height 623
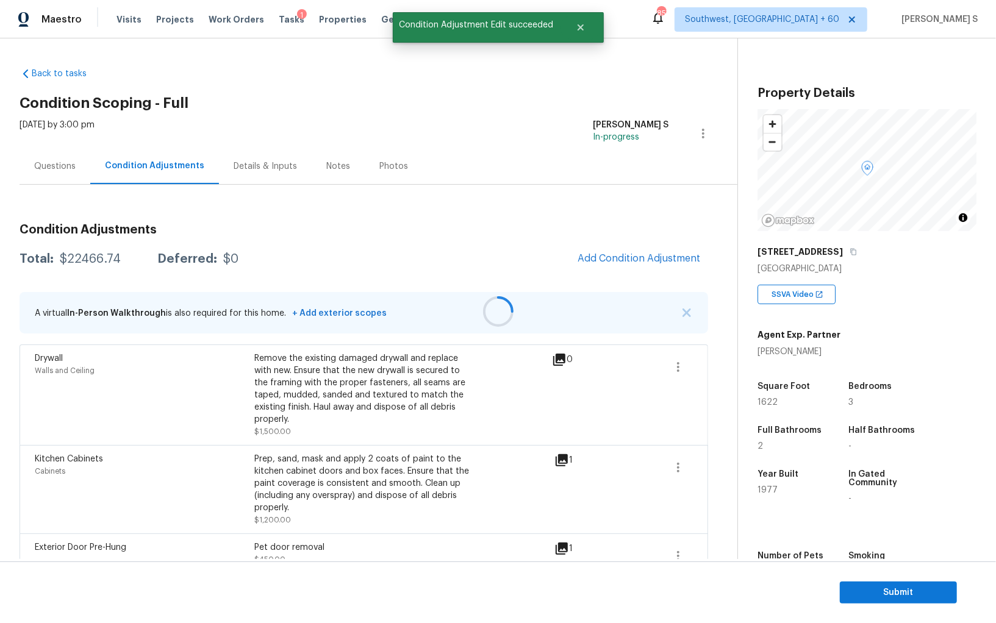
click at [610, 251] on div at bounding box center [498, 311] width 996 height 623
click at [633, 255] on span "Add Condition Adjustment" at bounding box center [639, 258] width 123 height 11
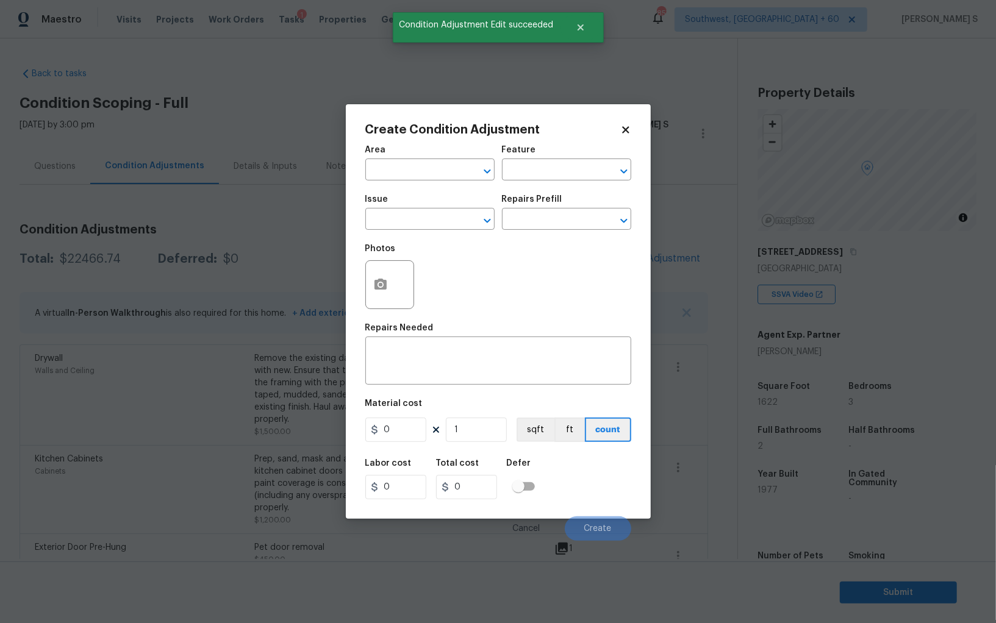
click at [354, 284] on div "Create Condition Adjustment Area ​ Feature ​ Issue ​ Repairs Prefill ​ Photos R…" at bounding box center [498, 311] width 305 height 415
drag, startPoint x: 383, startPoint y: 284, endPoint x: 389, endPoint y: 284, distance: 6.1
click at [389, 284] on button "button" at bounding box center [380, 285] width 29 height 48
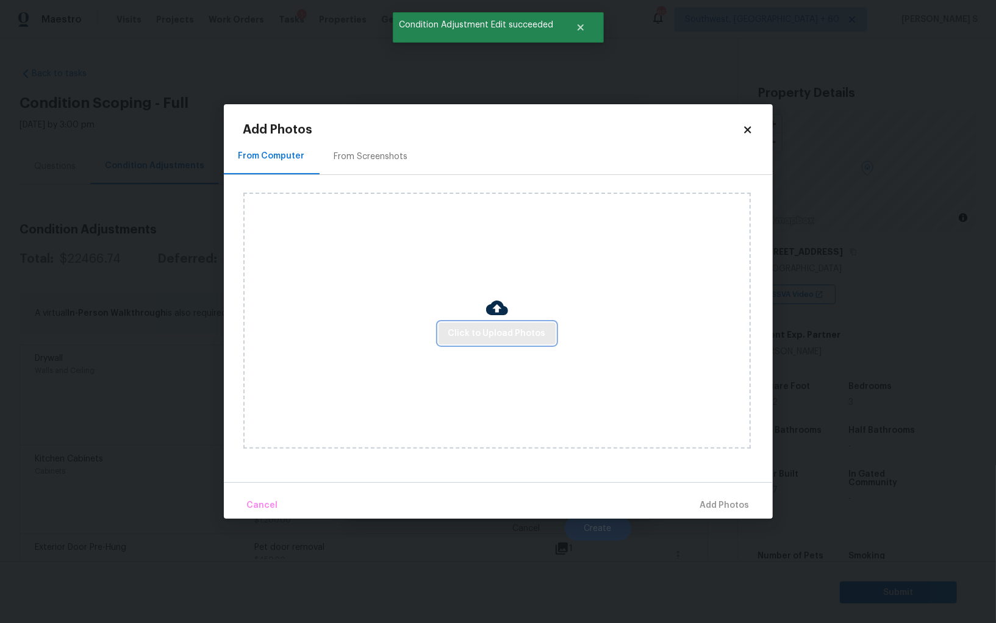
click at [492, 335] on span "Click to Upload Photos" at bounding box center [497, 333] width 98 height 15
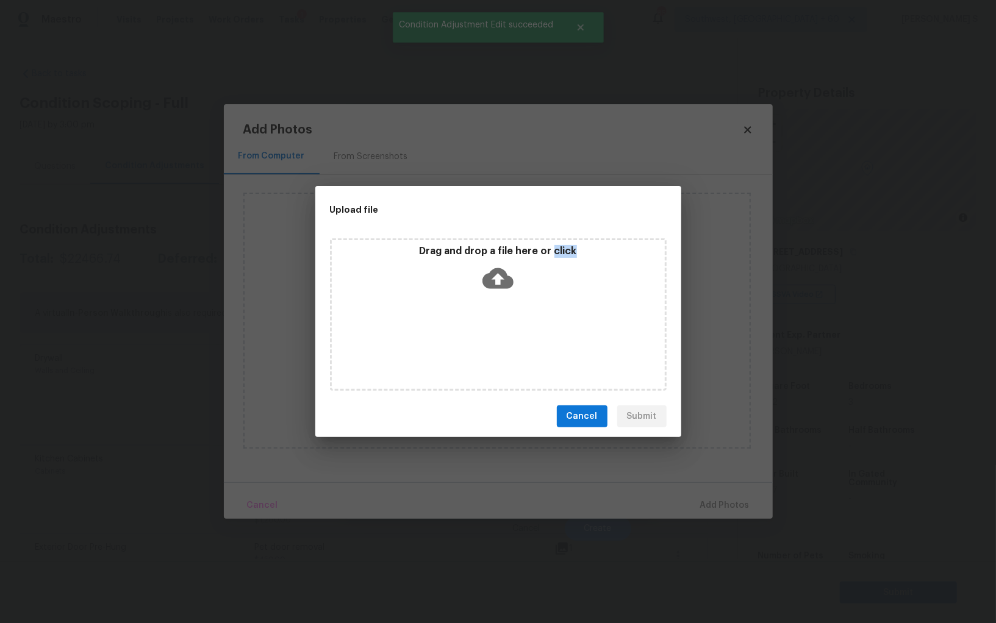
click at [492, 335] on div "Drag and drop a file here or click" at bounding box center [498, 315] width 337 height 153
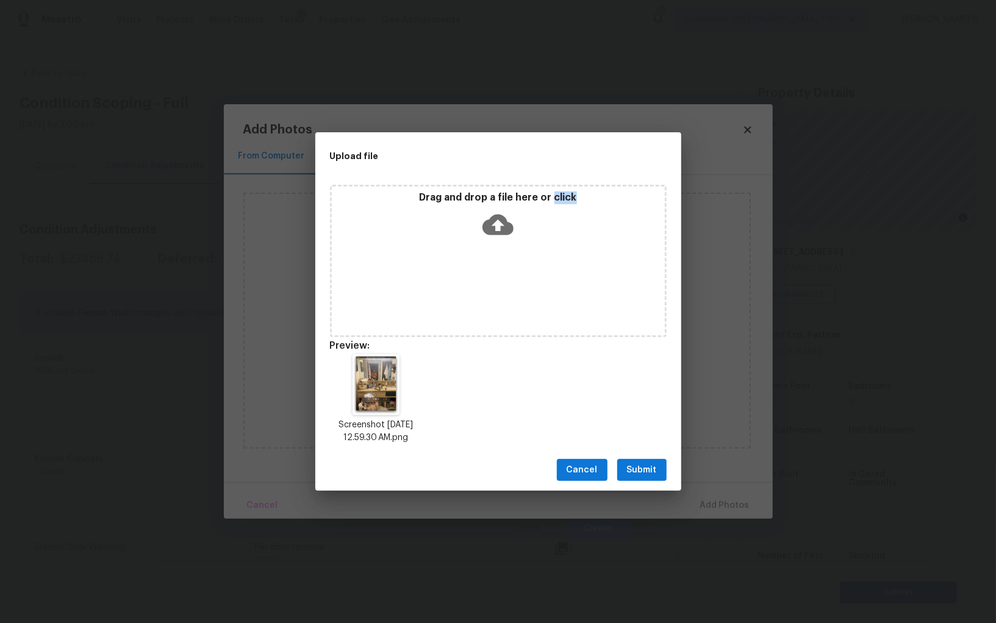
click at [659, 459] on button "Submit" at bounding box center [641, 470] width 49 height 23
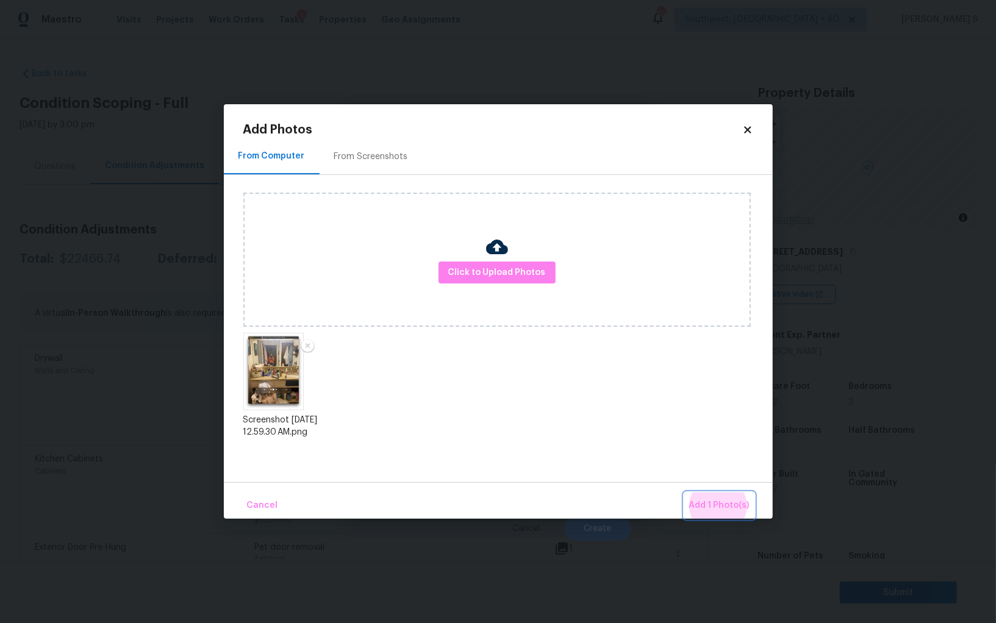
click at [684, 493] on button "Add 1 Photo(s)" at bounding box center [719, 506] width 70 height 26
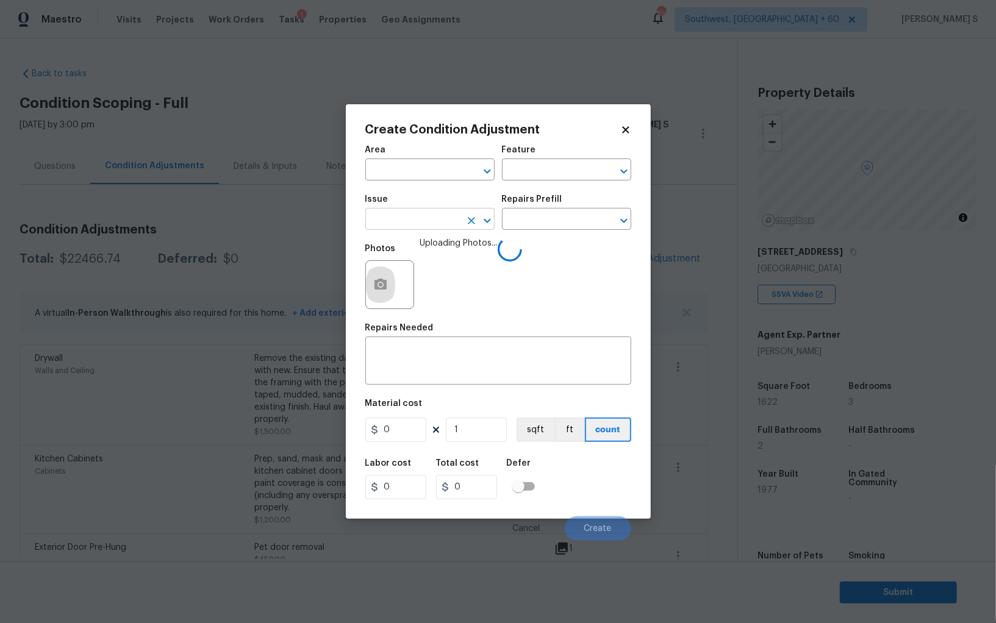
click at [443, 225] on input "text" at bounding box center [412, 220] width 95 height 19
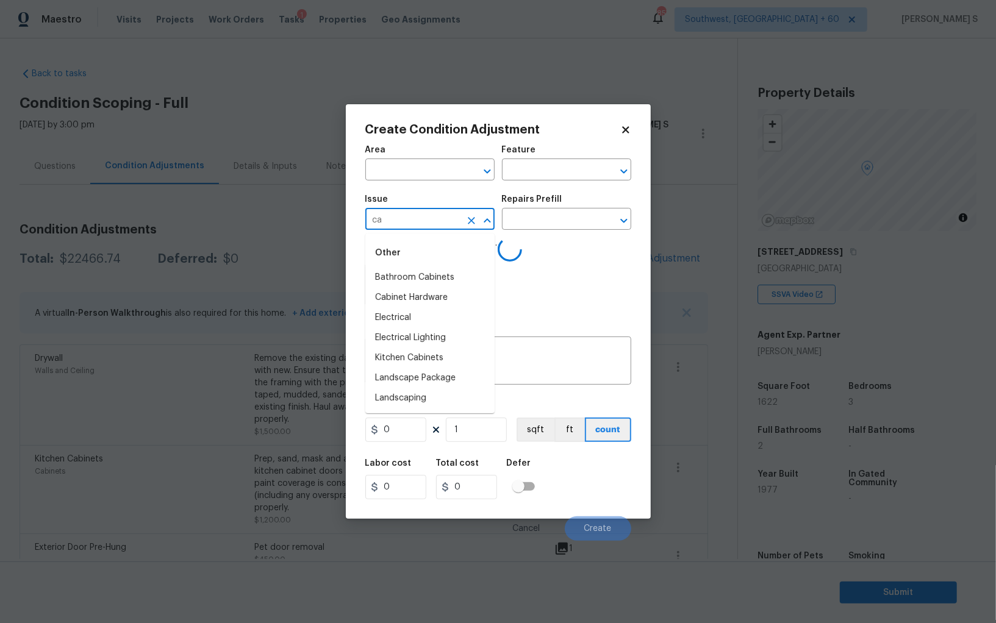
type input "cab"
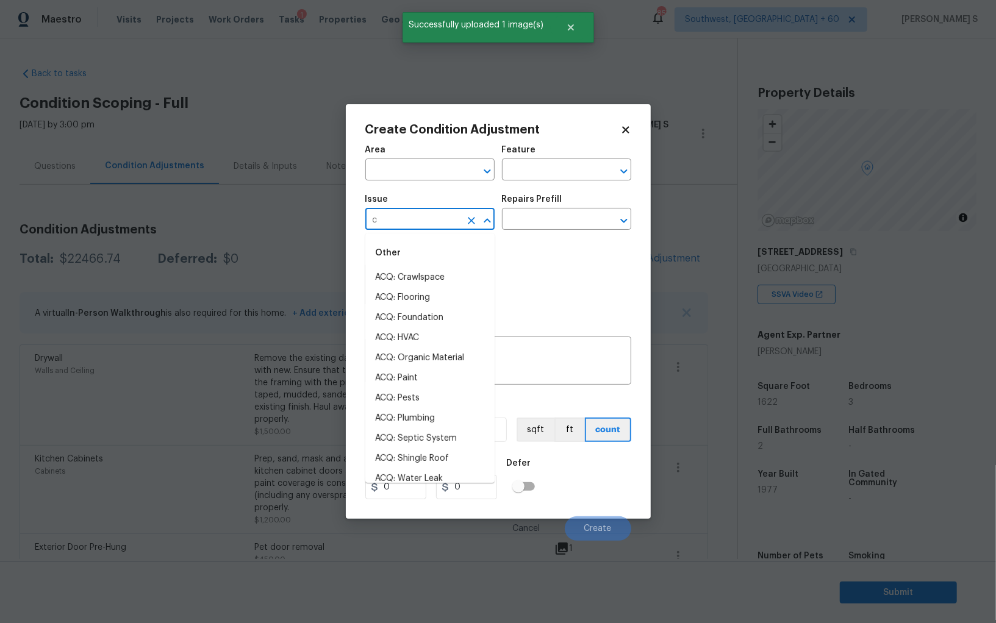
type input "ca"
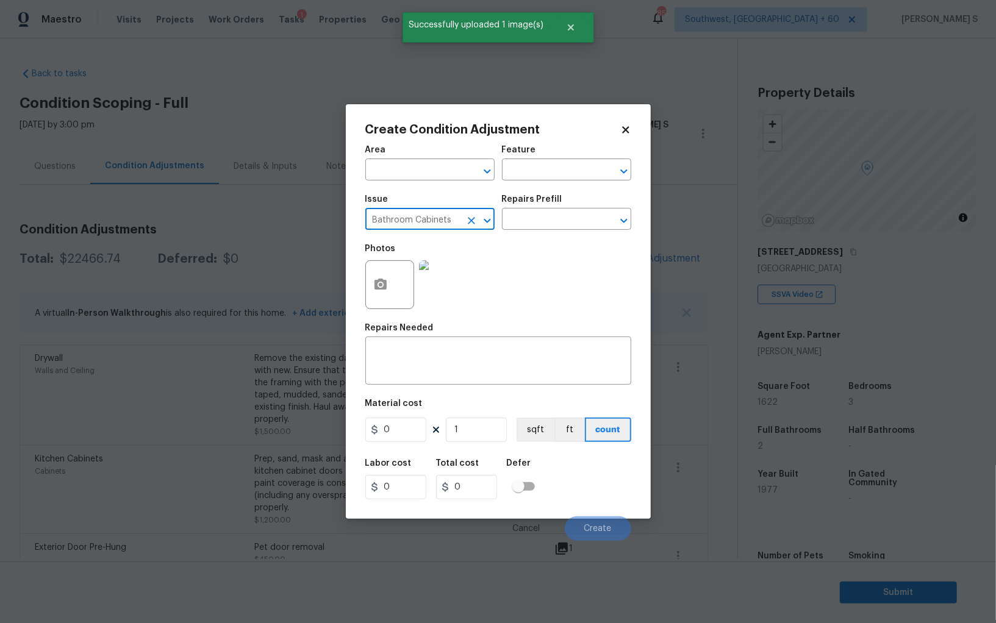
type input "Bathroom Cabinets"
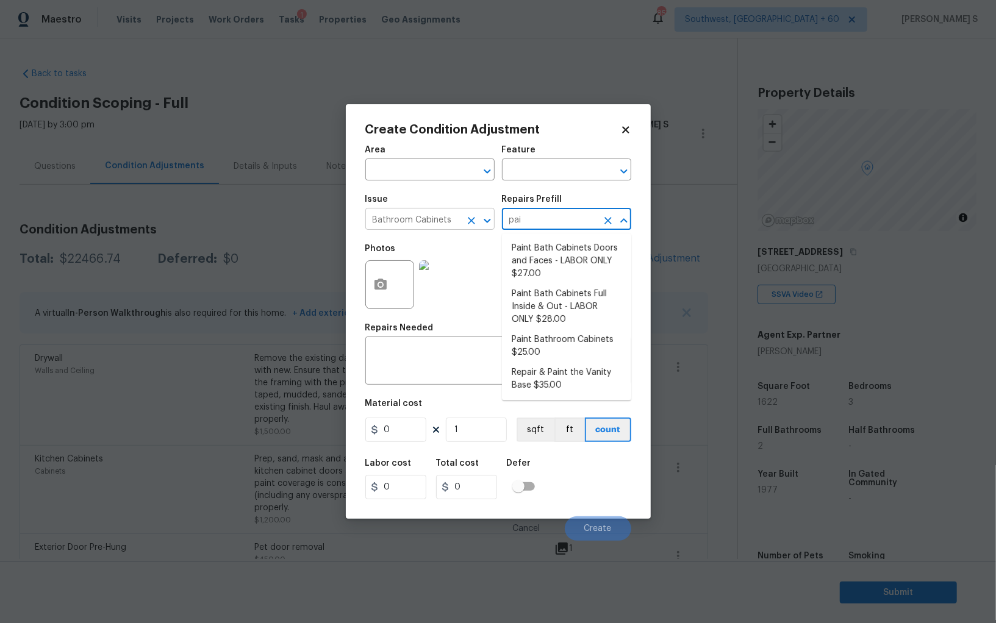
type input "pain"
type input "Cabinets"
type textarea "Prep, sand, mask and apply 2 coats of paint to the bathroom cabinet doors, inte…"
type input "28"
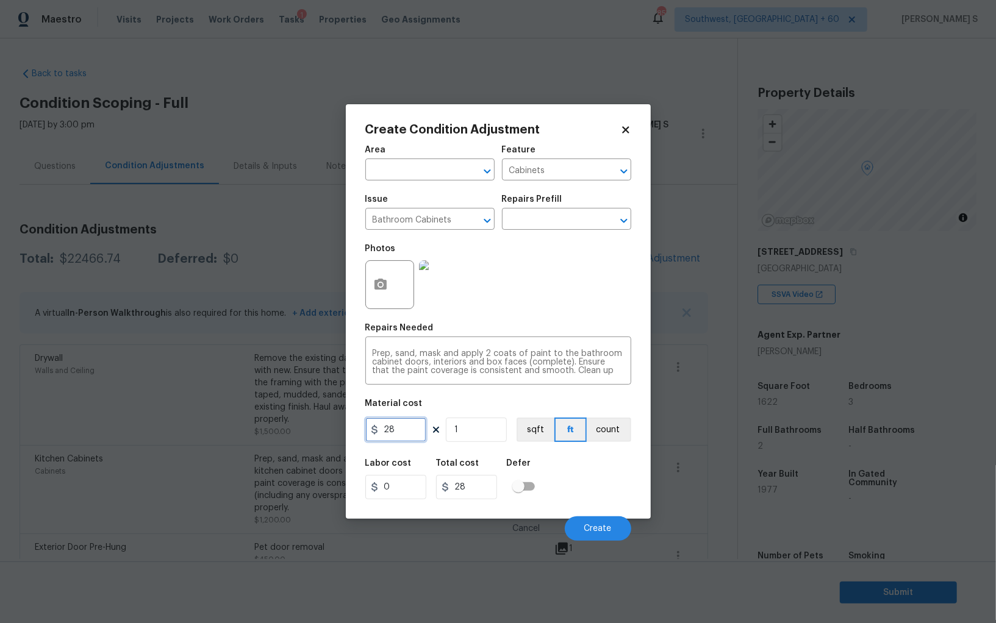
click at [392, 436] on input "28" at bounding box center [395, 430] width 61 height 24
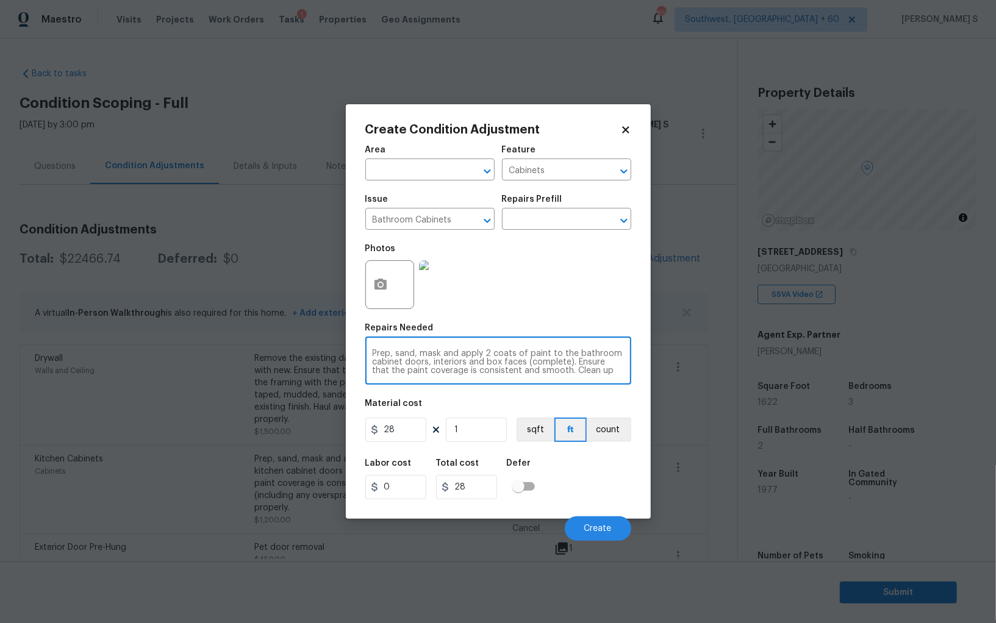
click at [458, 359] on textarea "Prep, sand, mask and apply 2 coats of paint to the bathroom cabinet doors, inte…" at bounding box center [498, 363] width 251 height 26
type textarea "bathroom cabinet repiars and repaint"
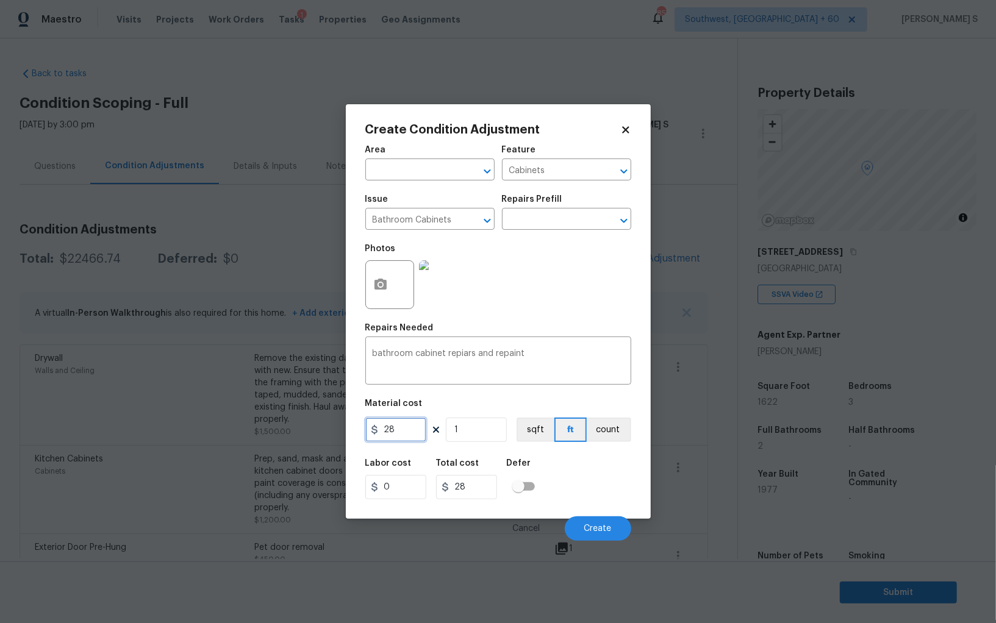
click at [400, 435] on input "28" at bounding box center [395, 430] width 61 height 24
type input "500"
click at [600, 473] on div "Labor cost 0 Total cost 500 Defer" at bounding box center [498, 479] width 266 height 55
click at [597, 529] on span "Create" at bounding box center [597, 529] width 27 height 9
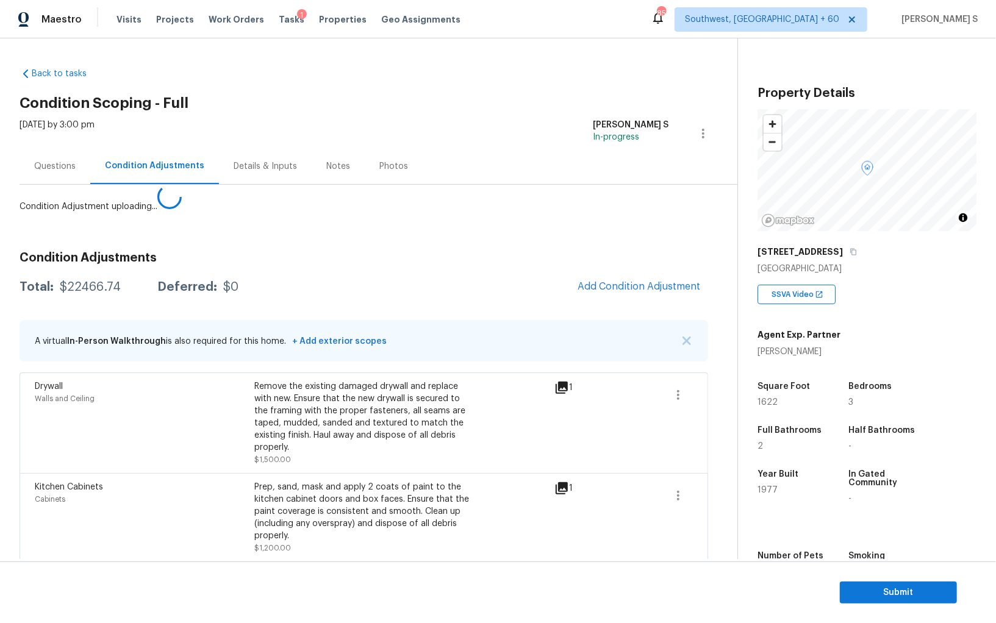
click at [73, 537] on body "Maestro Visits Projects Work Orders Tasks 1 Properties Geo Assignments 857 Sout…" at bounding box center [498, 311] width 996 height 623
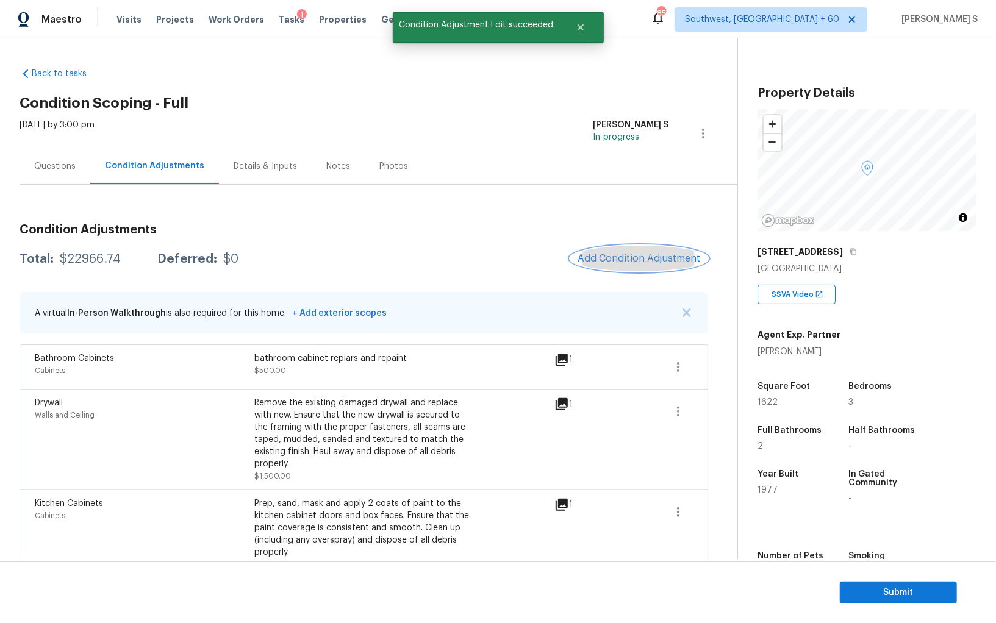
click at [635, 257] on span "Add Condition Adjustment" at bounding box center [639, 258] width 123 height 11
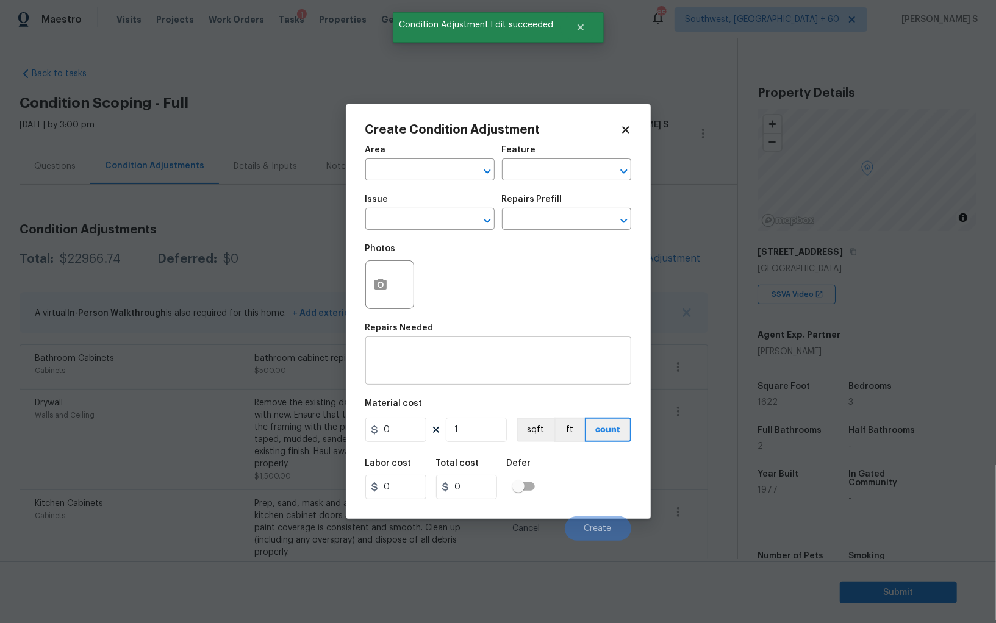
drag, startPoint x: 400, startPoint y: 287, endPoint x: 550, endPoint y: 353, distance: 164.1
click at [404, 287] on div at bounding box center [389, 284] width 49 height 49
click at [382, 286] on icon "button" at bounding box center [381, 284] width 12 height 11
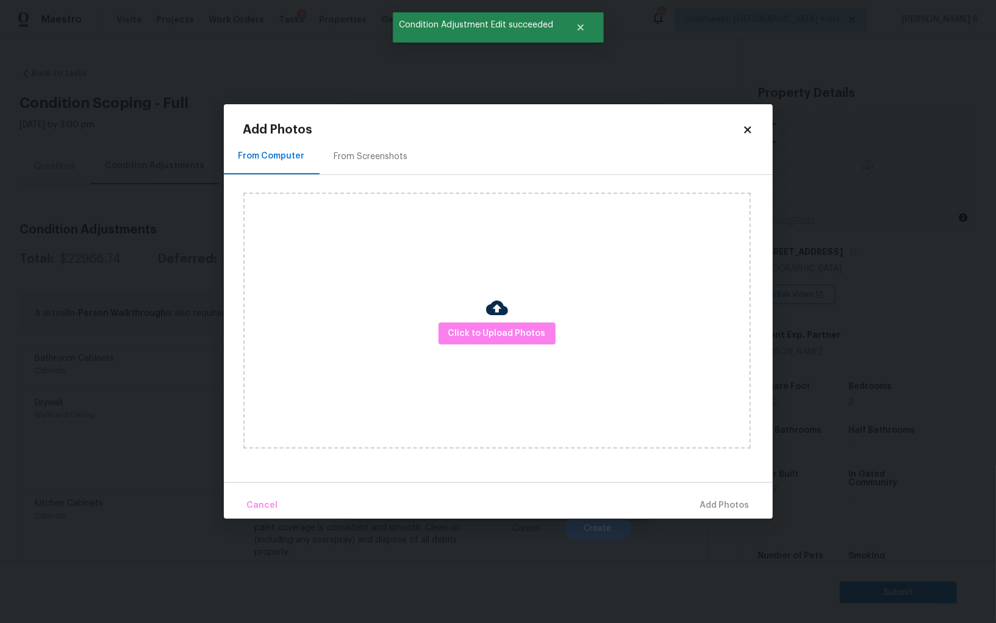
click at [362, 148] on div "From Screenshots" at bounding box center [371, 156] width 103 height 36
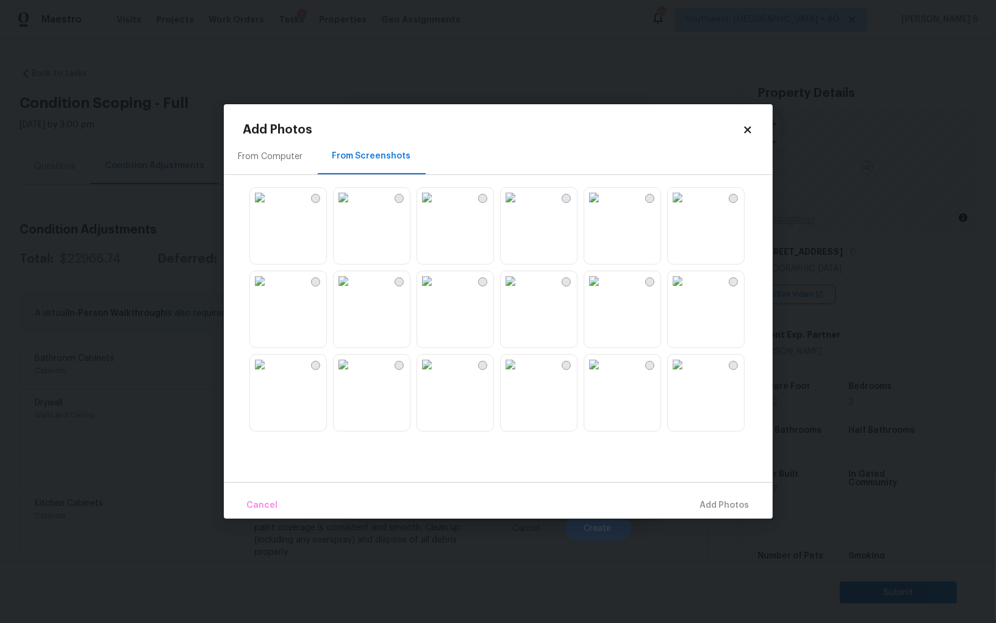
click at [520, 207] on img at bounding box center [511, 198] width 20 height 20
click at [437, 207] on img at bounding box center [427, 198] width 20 height 20
click at [270, 291] on img at bounding box center [260, 281] width 20 height 20
click at [270, 375] on img at bounding box center [260, 365] width 20 height 20
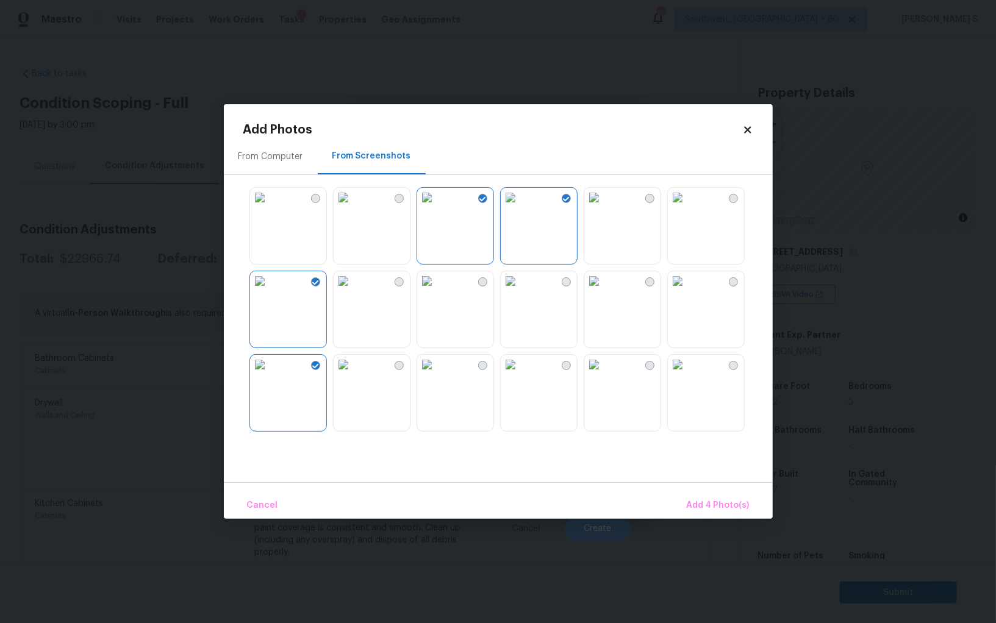
click at [353, 375] on img at bounding box center [344, 365] width 20 height 20
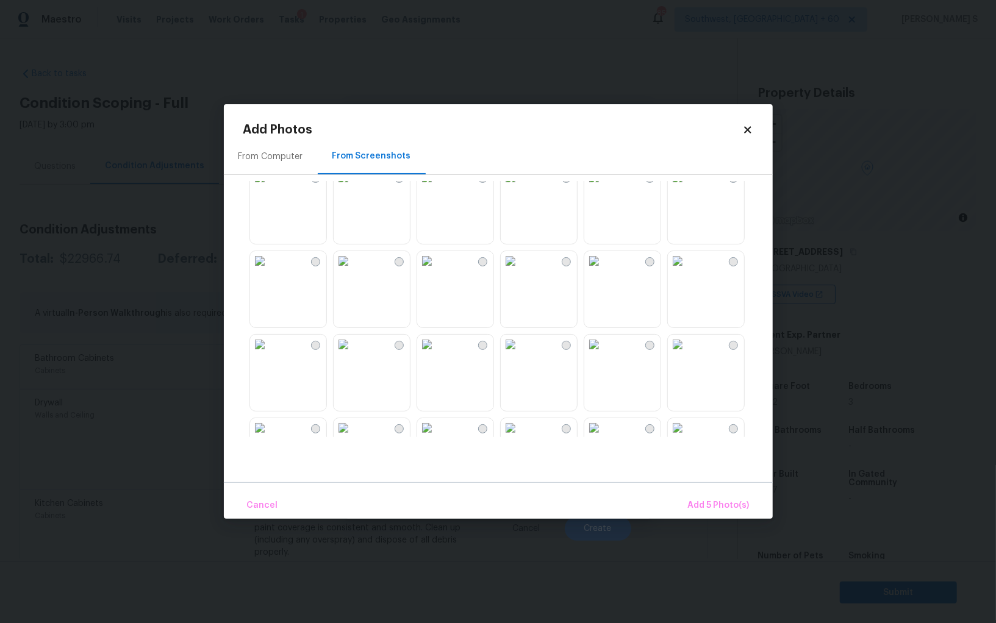
click at [520, 354] on img at bounding box center [511, 345] width 20 height 20
click at [604, 354] on img at bounding box center [594, 345] width 20 height 20
click at [437, 354] on img at bounding box center [427, 345] width 20 height 20
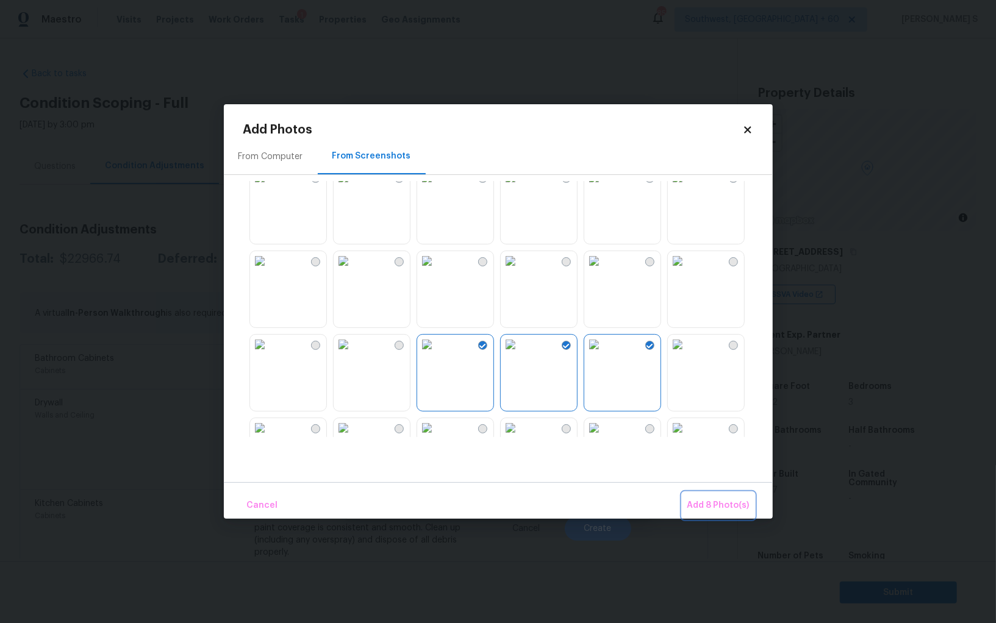
click at [747, 508] on span "Add 8 Photo(s)" at bounding box center [718, 505] width 62 height 15
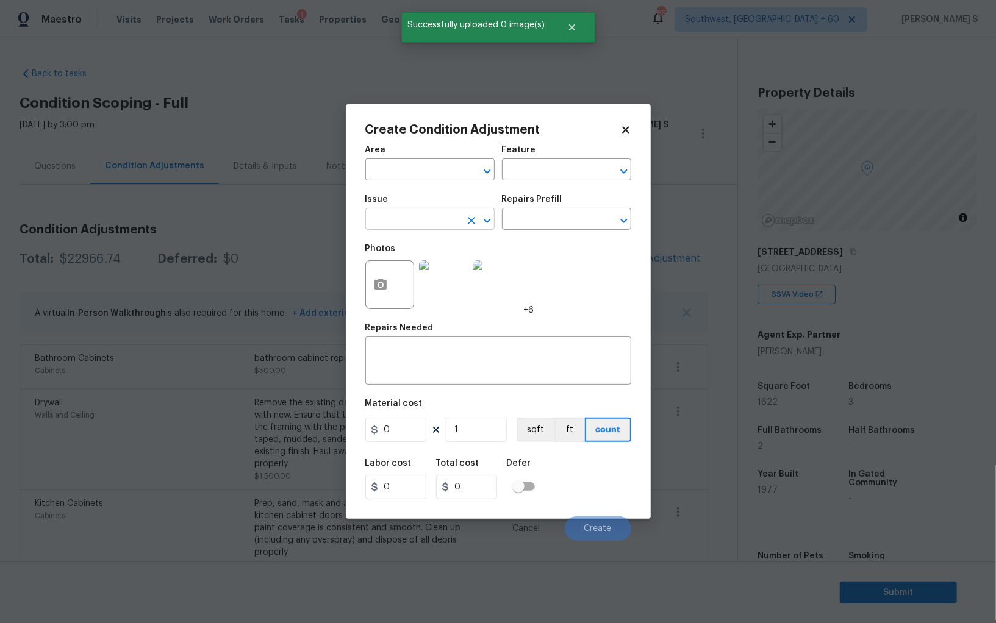
click at [418, 228] on input "text" at bounding box center [412, 220] width 95 height 19
type input "Interior Paint"
type input "[PERSON_NAME]"
type input "Overall Paint"
type textarea "Interior primer - PRIMER PROVIDED BY OPENDOOR - All nails, screws, drywall anch…"
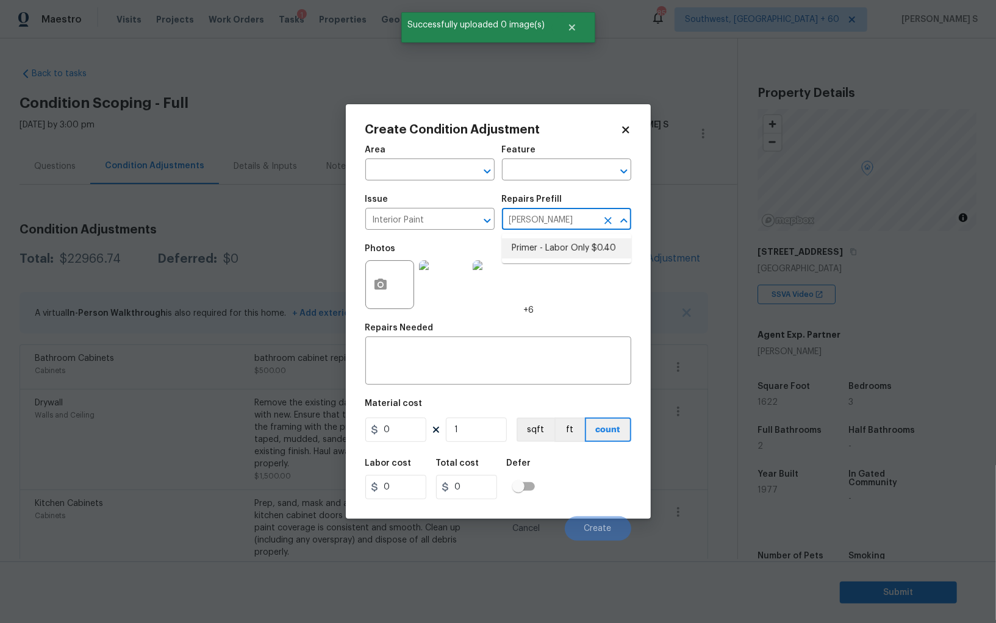
type input "0.4"
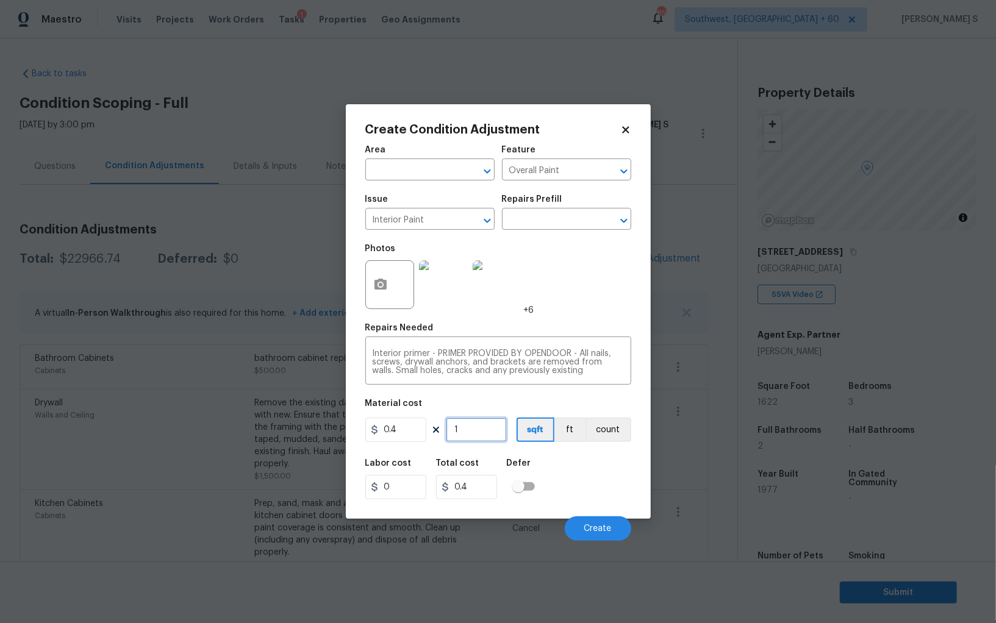
click at [471, 440] on input "1" at bounding box center [476, 430] width 61 height 24
type input "12"
type input "4.8"
type input "120"
type input "48"
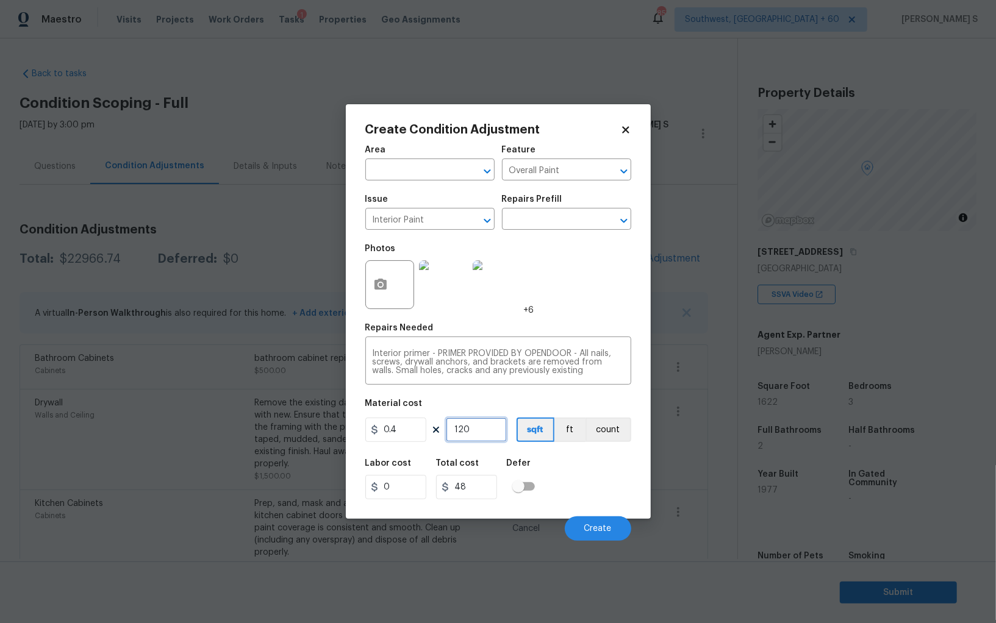
type input "1200"
type input "480"
type input "1200"
click at [603, 485] on div "Labor cost 0 Total cost 480 Defer" at bounding box center [498, 479] width 266 height 55
click at [619, 523] on button "Create" at bounding box center [598, 529] width 66 height 24
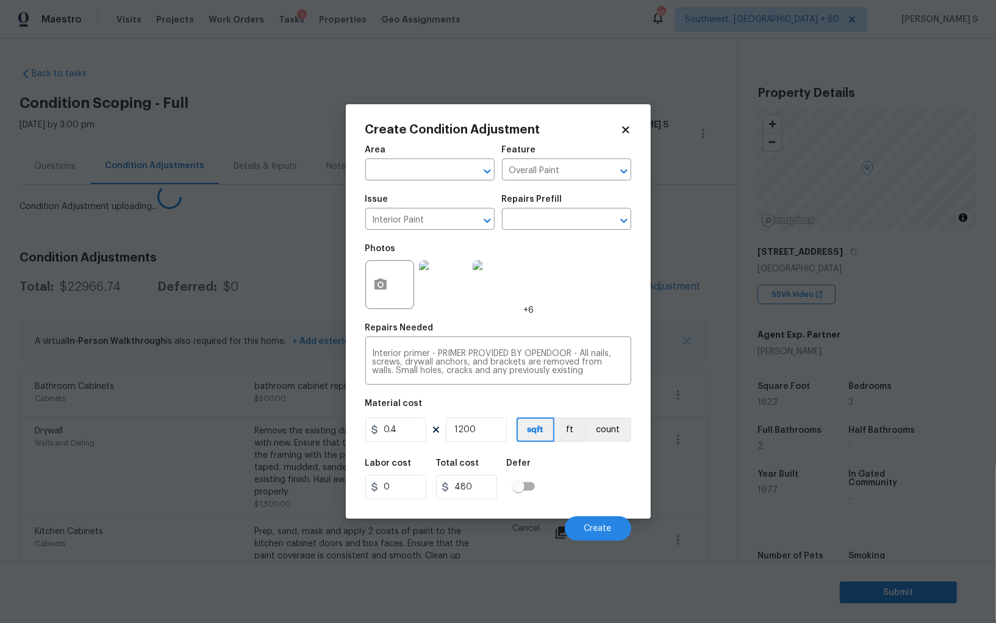
drag, startPoint x: 184, startPoint y: 470, endPoint x: 204, endPoint y: 461, distance: 22.7
click at [183, 470] on body "Maestro Visits Projects Work Orders Tasks 1 Properties Geo Assignments 857 Sout…" at bounding box center [498, 311] width 996 height 623
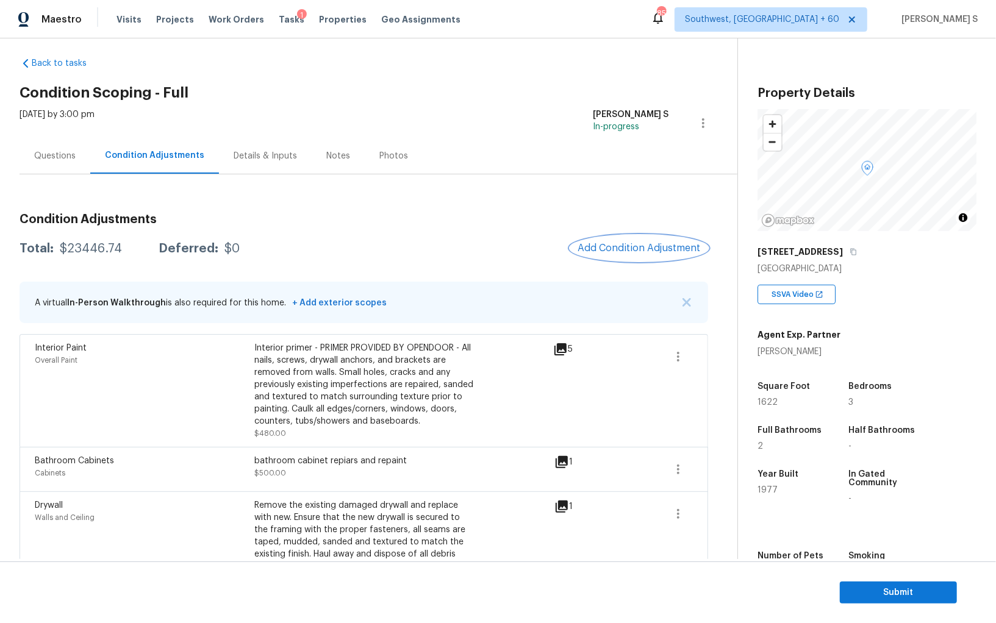
scroll to position [0, 0]
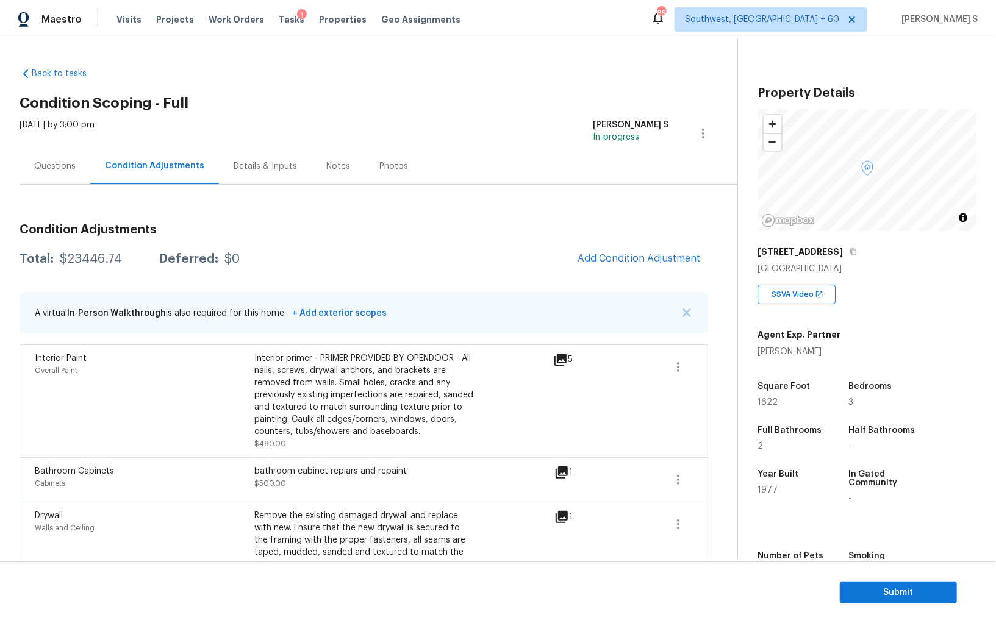
click at [57, 171] on div "Questions" at bounding box center [54, 166] width 41 height 12
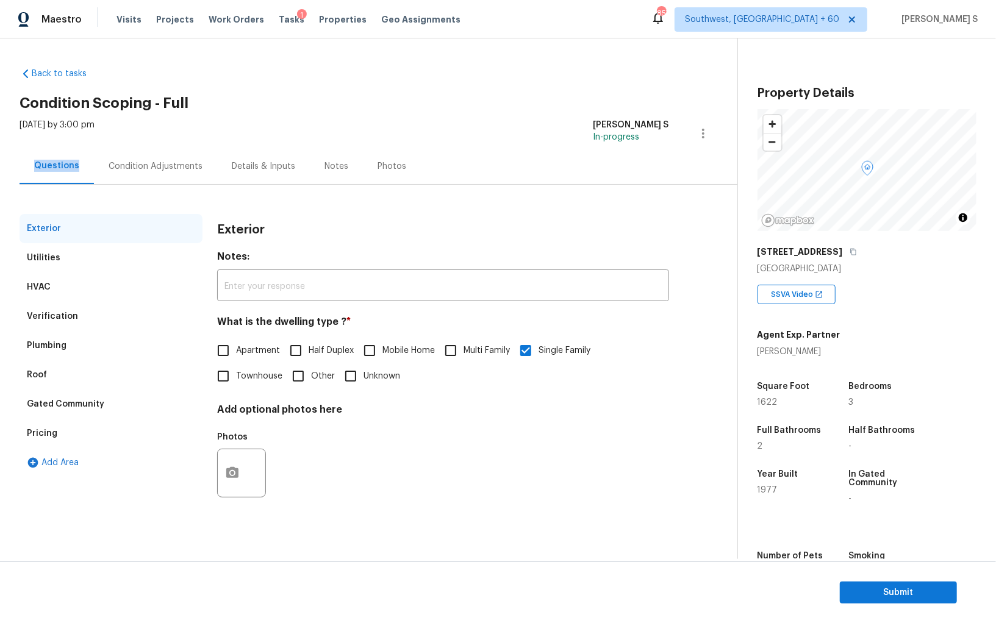
click at [57, 171] on div "Questions" at bounding box center [56, 166] width 45 height 12
click at [66, 329] on div "Verification" at bounding box center [111, 316] width 183 height 29
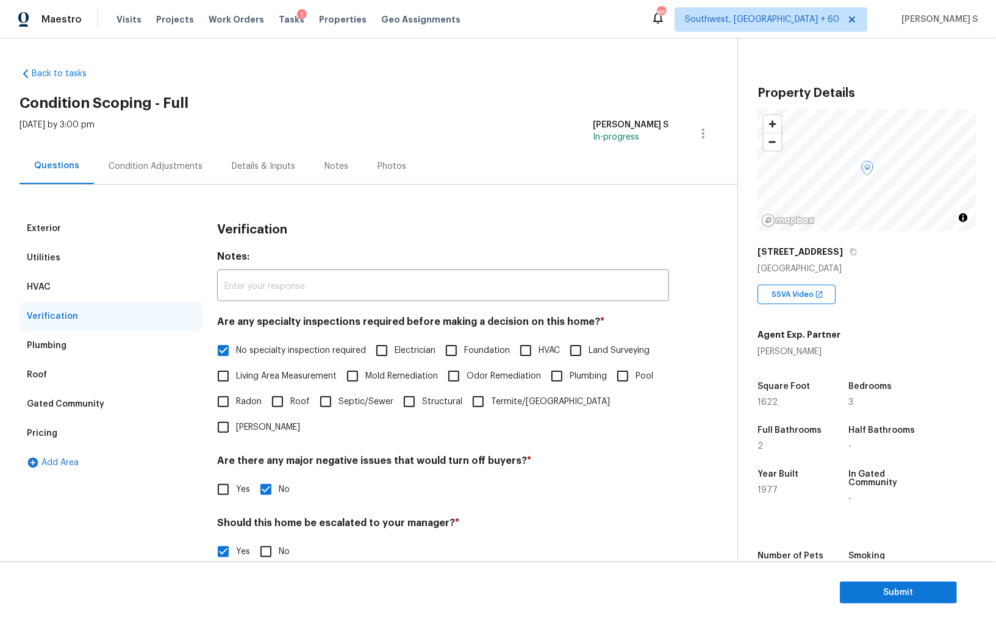
scroll to position [188, 0]
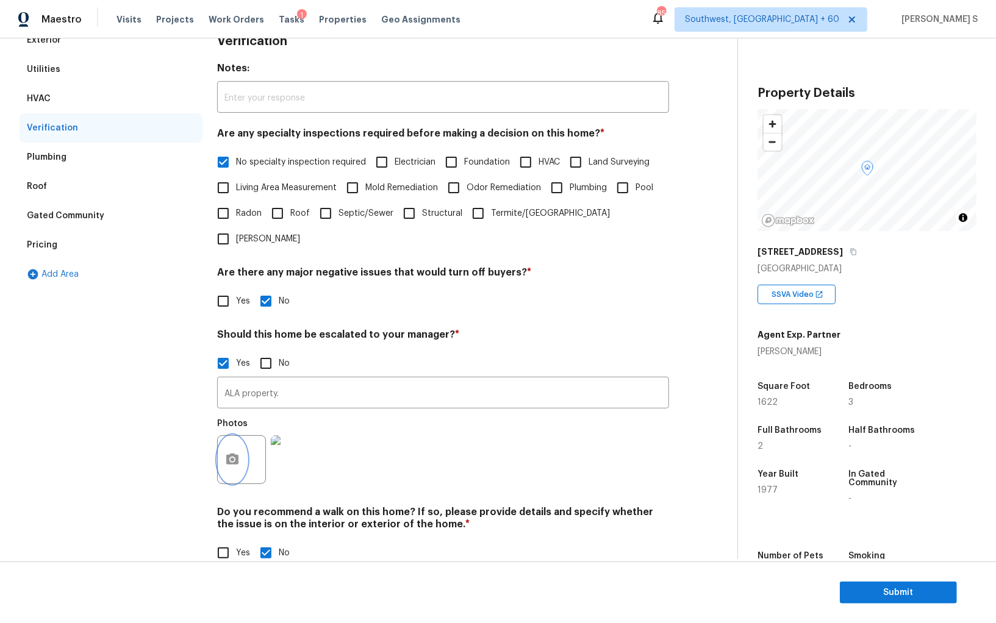
click at [223, 445] on button "button" at bounding box center [232, 460] width 29 height 48
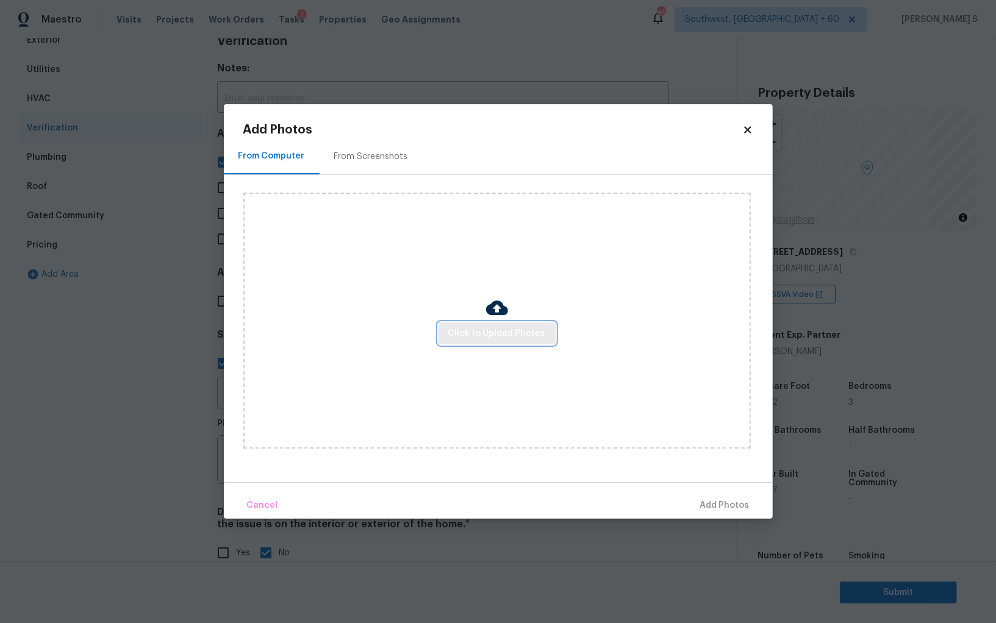
click at [532, 333] on span "Click to Upload Photos" at bounding box center [497, 333] width 98 height 15
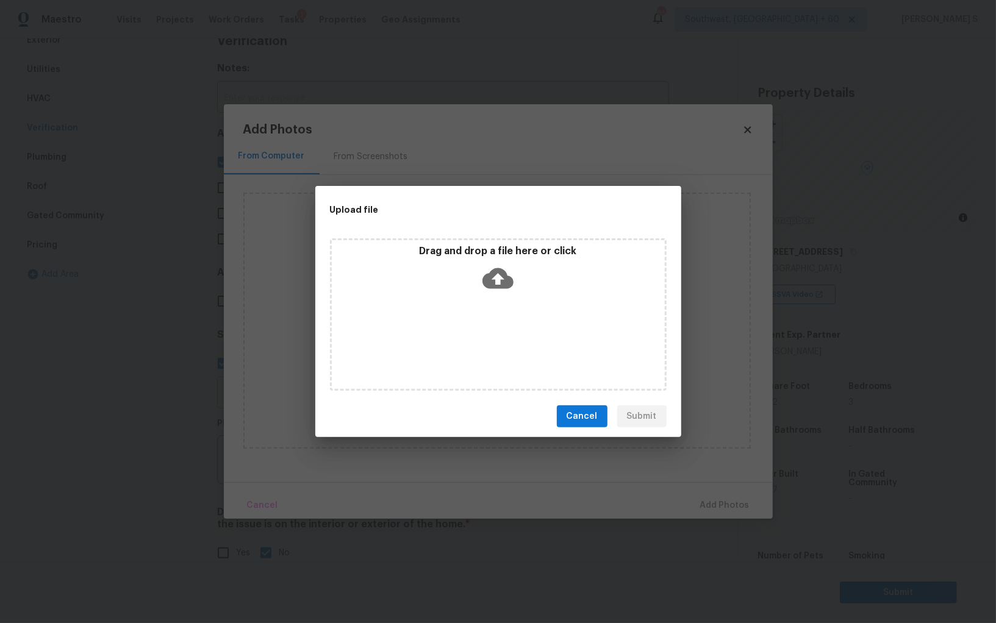
click at [532, 333] on div "Drag and drop a file here or click" at bounding box center [498, 315] width 337 height 153
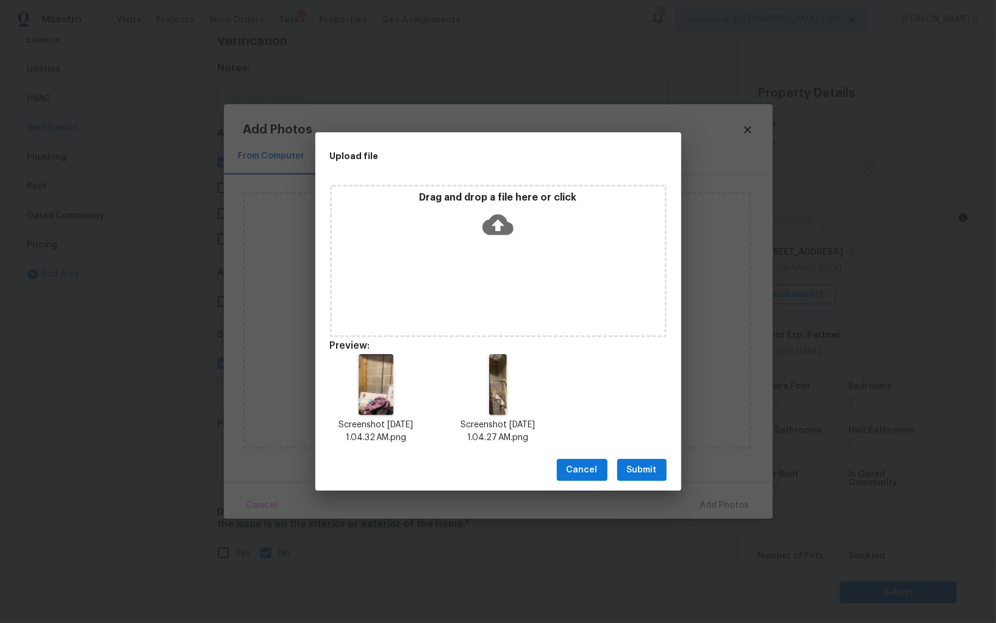
click at [634, 482] on div "Cancel Submit" at bounding box center [498, 471] width 366 height 42
click at [634, 479] on button "Submit" at bounding box center [641, 470] width 49 height 23
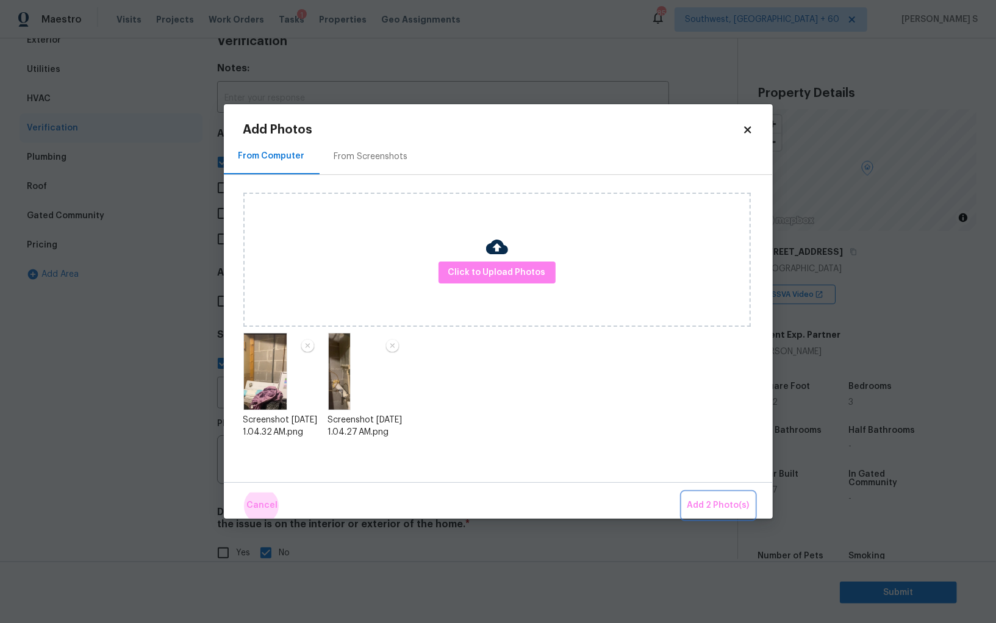
click at [683, 493] on button "Add 2 Photo(s)" at bounding box center [719, 506] width 72 height 26
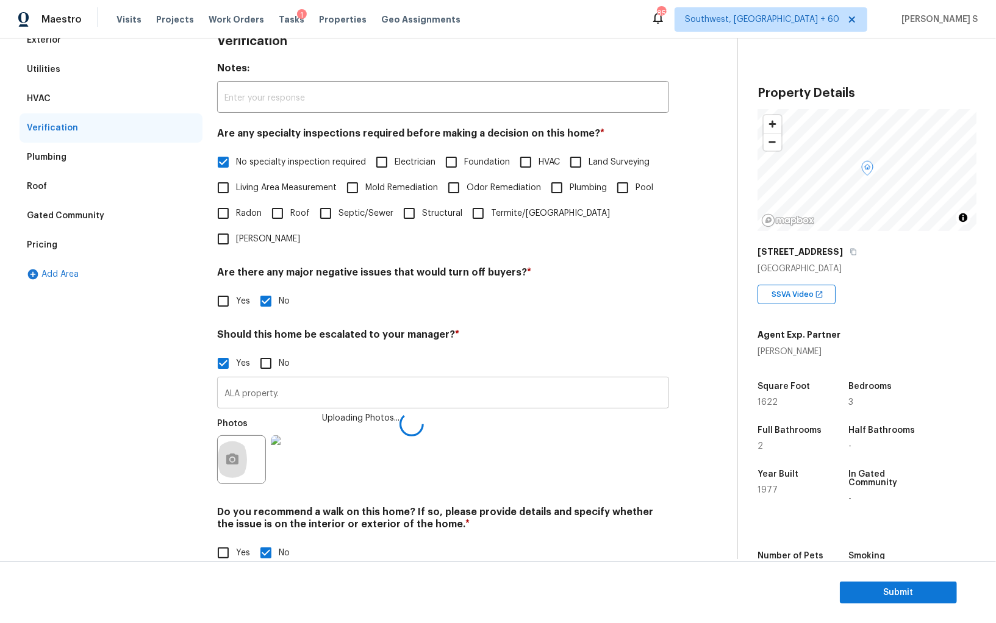
click at [472, 380] on input "ALA property." at bounding box center [443, 394] width 452 height 29
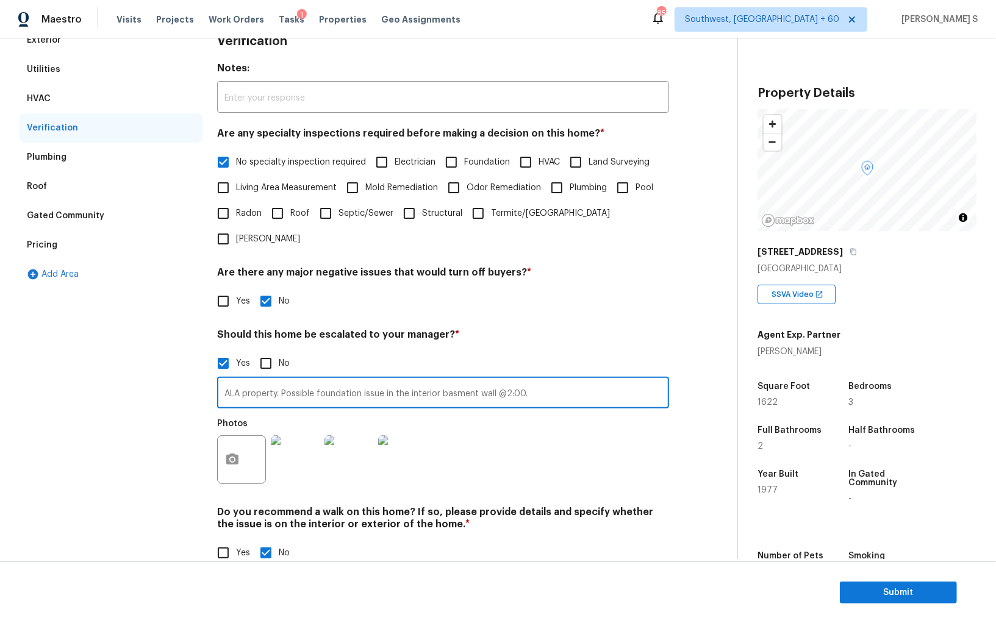
type input "ALA property. Possible foundation issue in the interior basment wall @2:00."
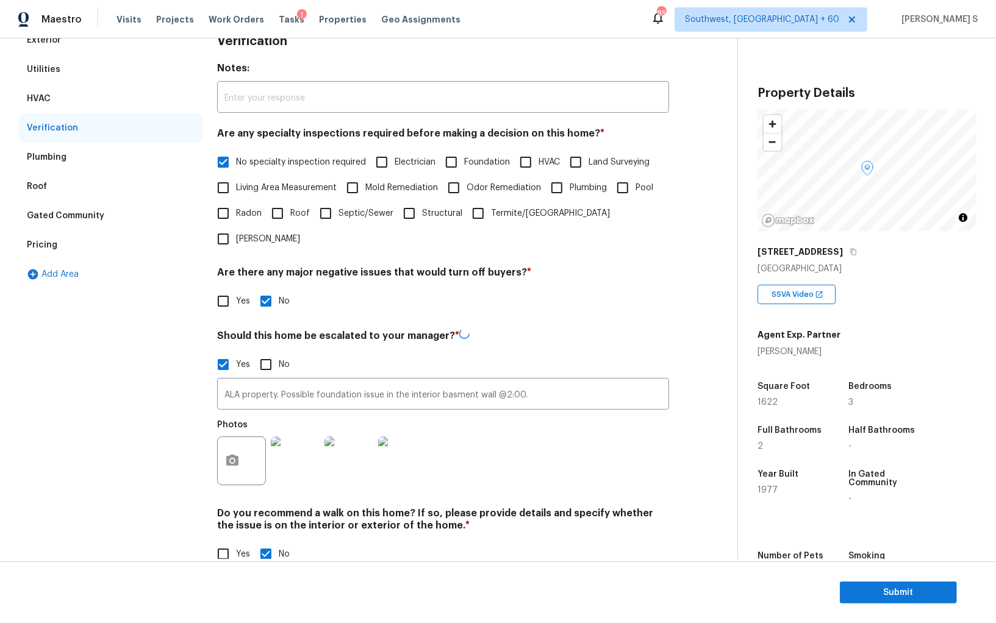
click at [517, 428] on div "Photos" at bounding box center [443, 453] width 452 height 79
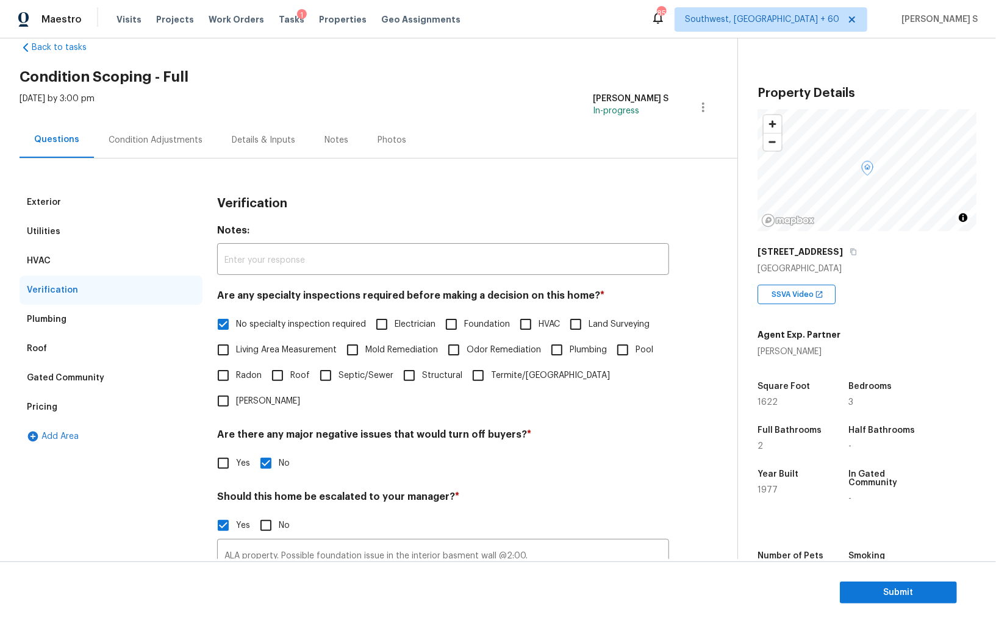
scroll to position [0, 0]
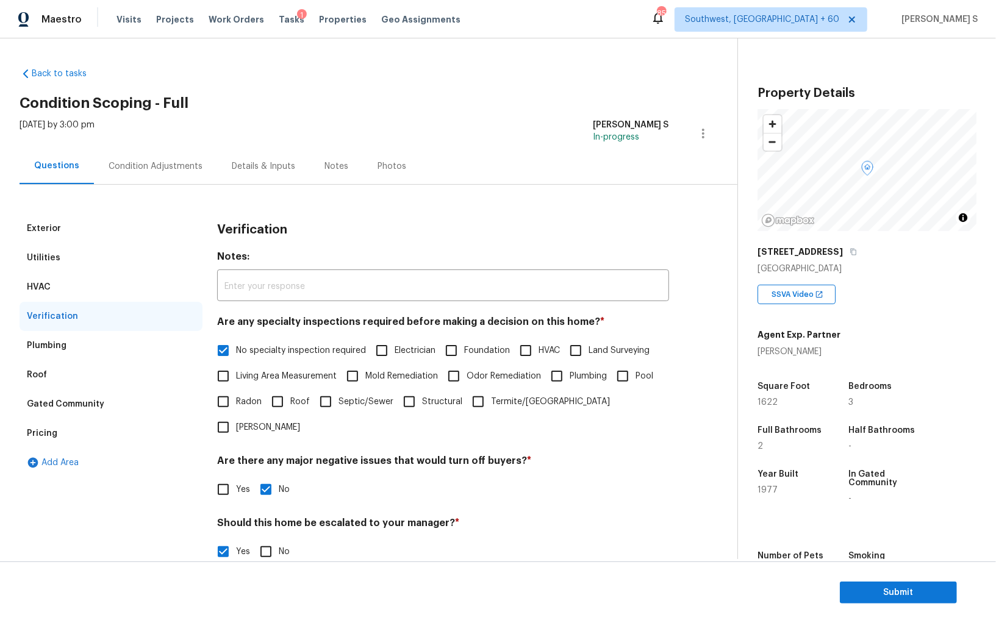
click at [145, 182] on div "Condition Adjustments" at bounding box center [155, 166] width 123 height 36
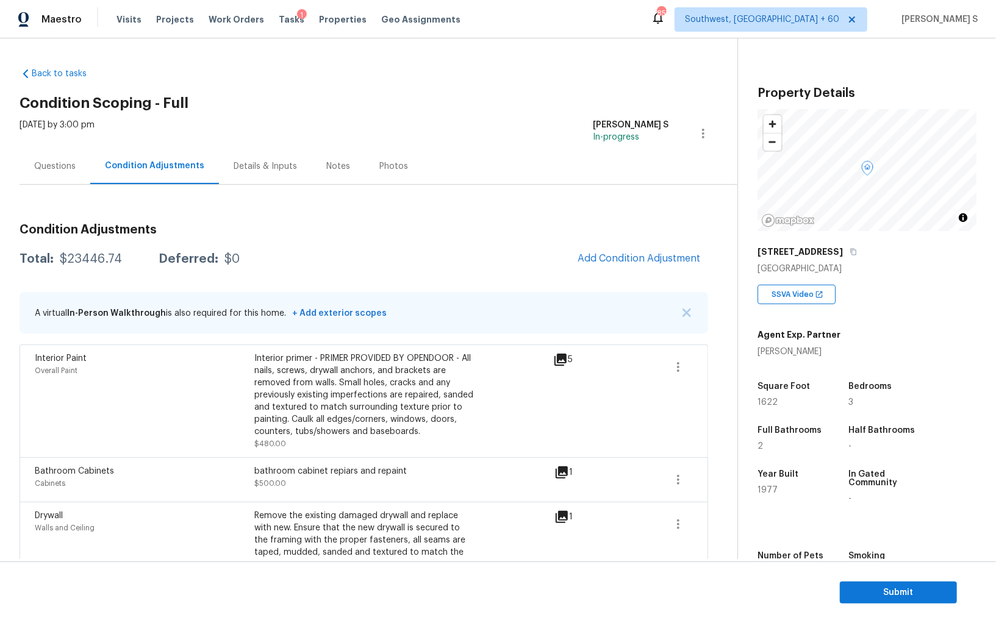
click at [617, 250] on button "Add Condition Adjustment" at bounding box center [639, 259] width 138 height 26
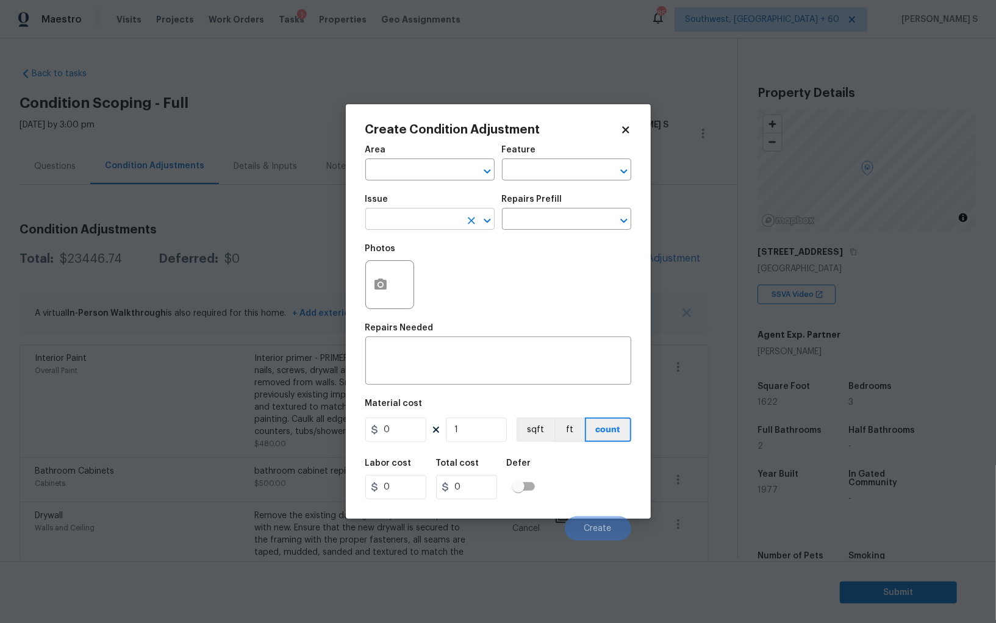
click at [434, 216] on input "text" at bounding box center [412, 220] width 95 height 19
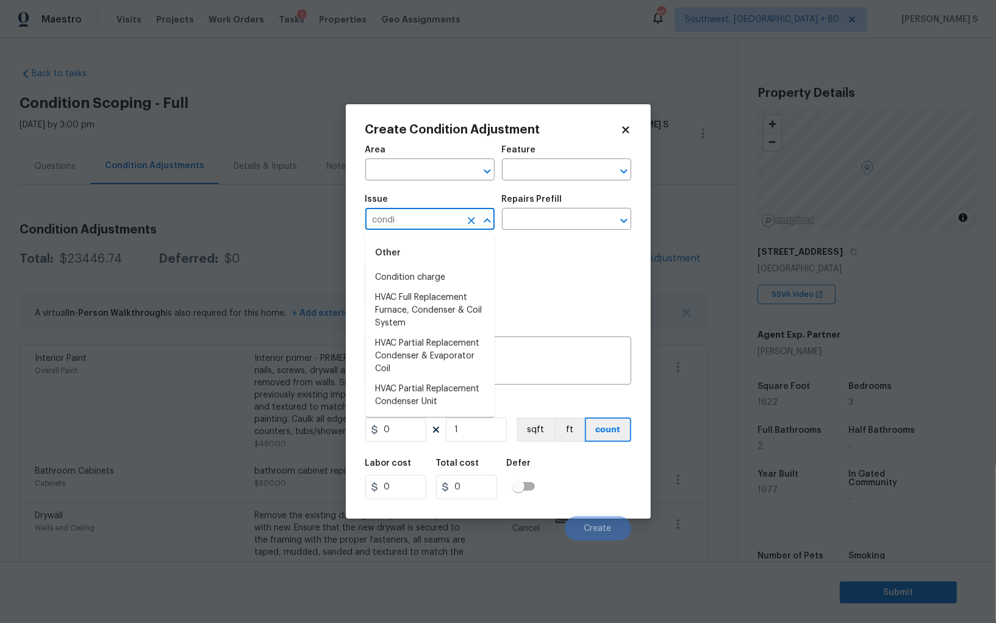
click at [434, 216] on input "condi" at bounding box center [412, 220] width 95 height 19
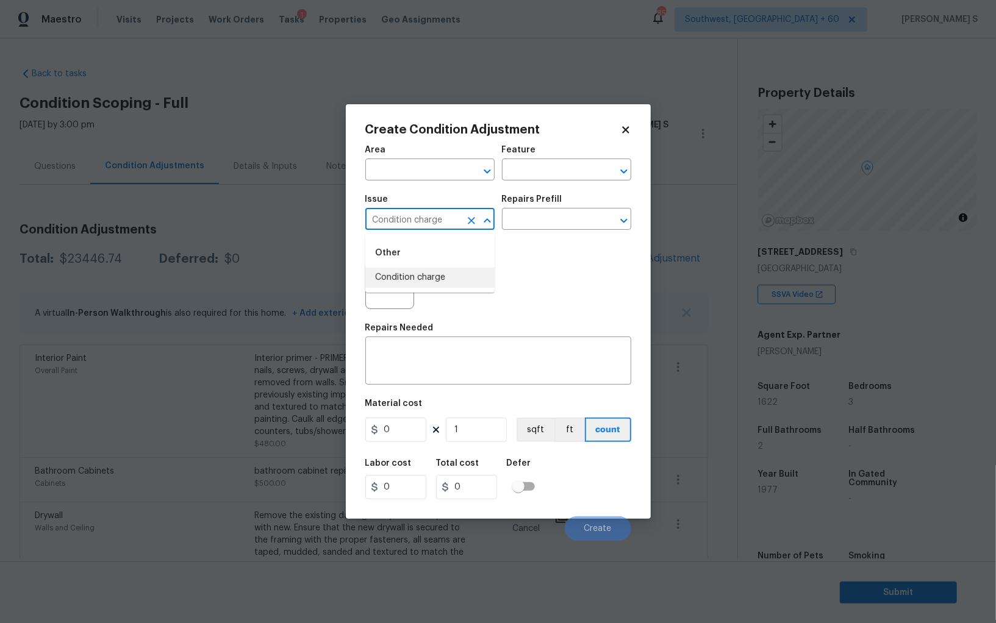
type input "Condition charge"
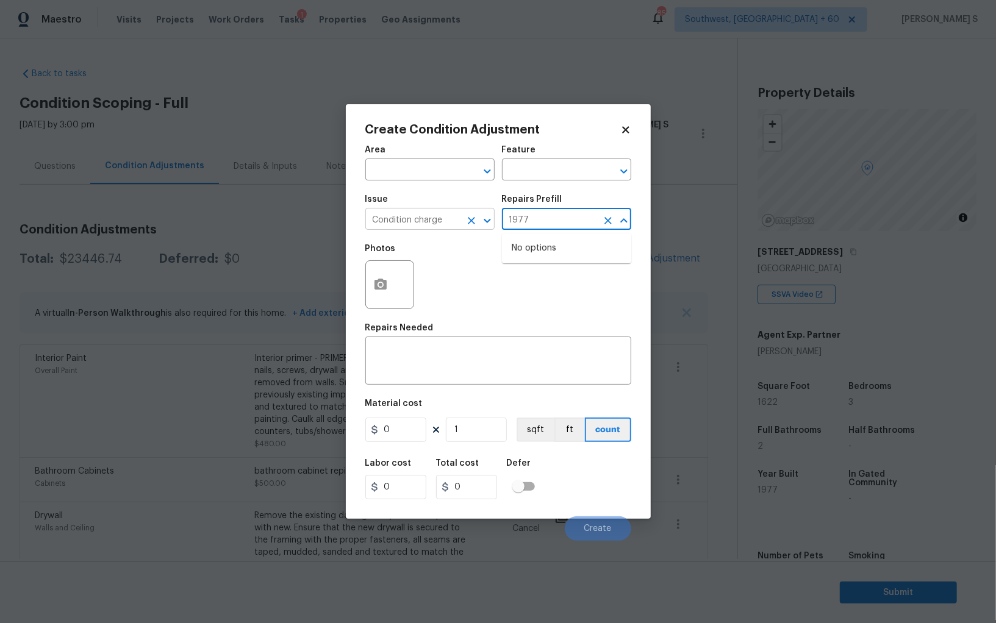
type input "197"
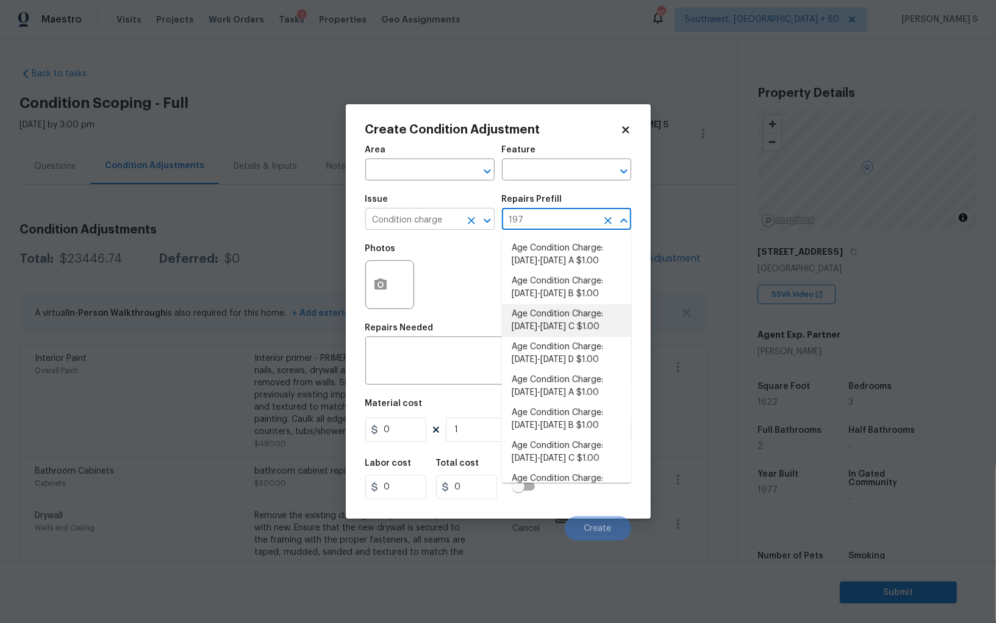
type input "Home Readiness Packages"
type textarea "Age Condition Charge: [DATE]-[DATE] C"
type input "1"
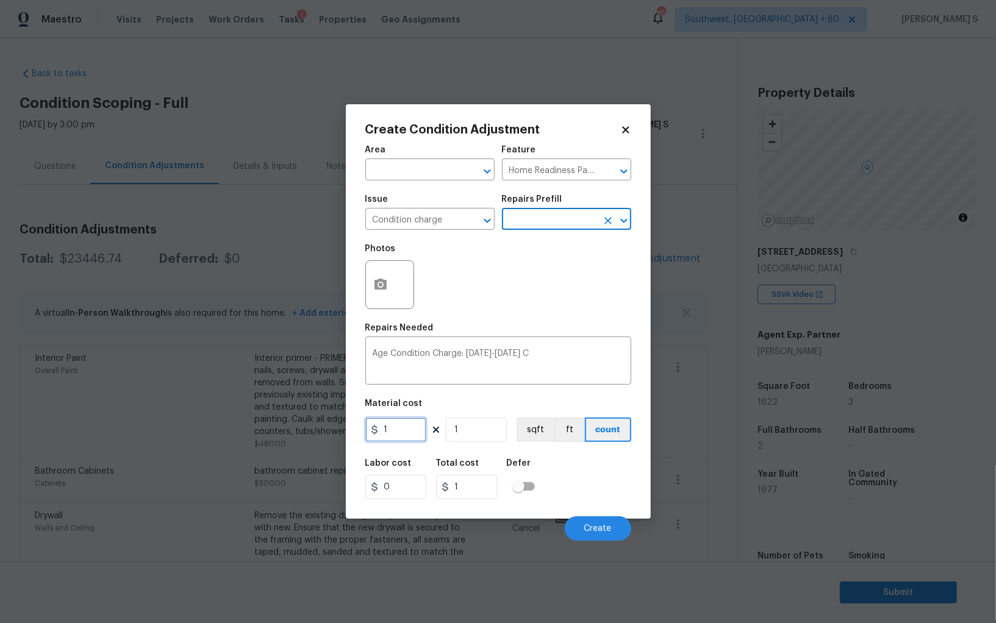
click at [415, 439] on input "1" at bounding box center [395, 430] width 61 height 24
type input "2000"
click at [604, 501] on div "Labor cost 0 Total cost 2000 Defer" at bounding box center [498, 479] width 266 height 55
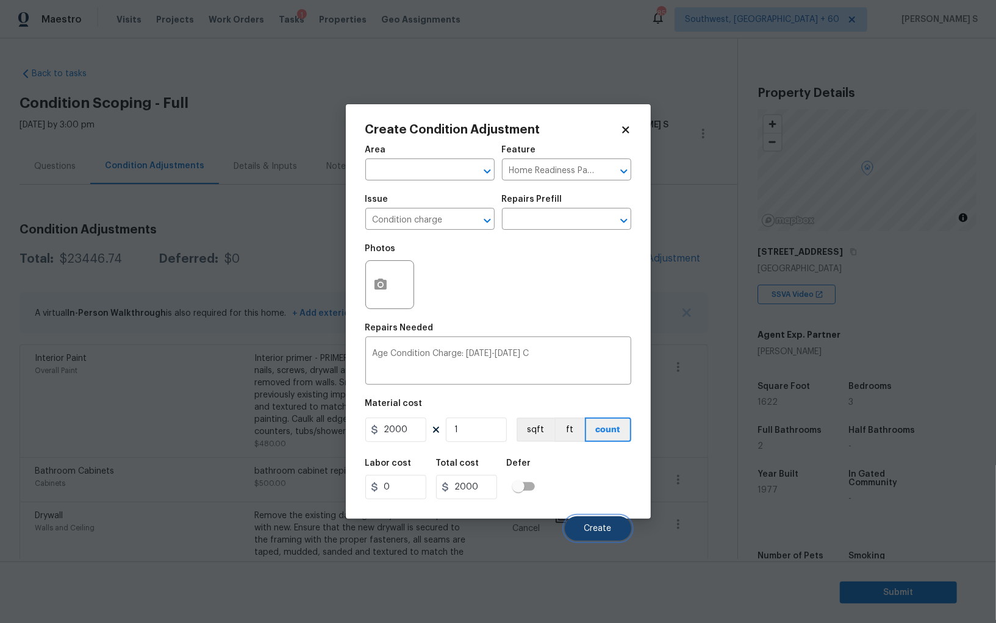
click at [602, 528] on span "Create" at bounding box center [597, 529] width 27 height 9
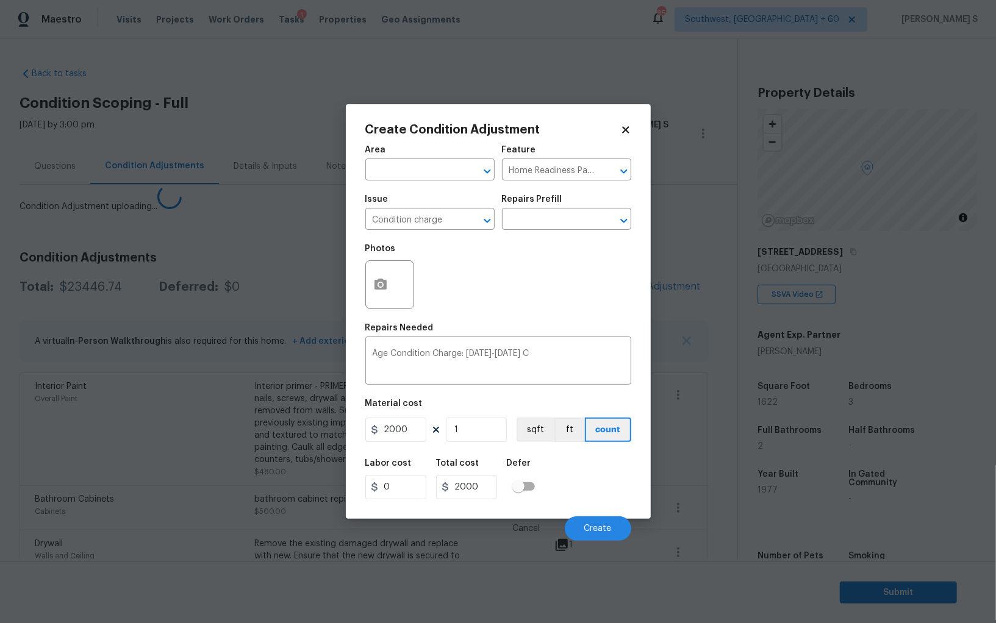
click at [160, 528] on body "Maestro Visits Projects Work Orders Tasks 1 Properties Geo Assignments 857 Sout…" at bounding box center [498, 311] width 996 height 623
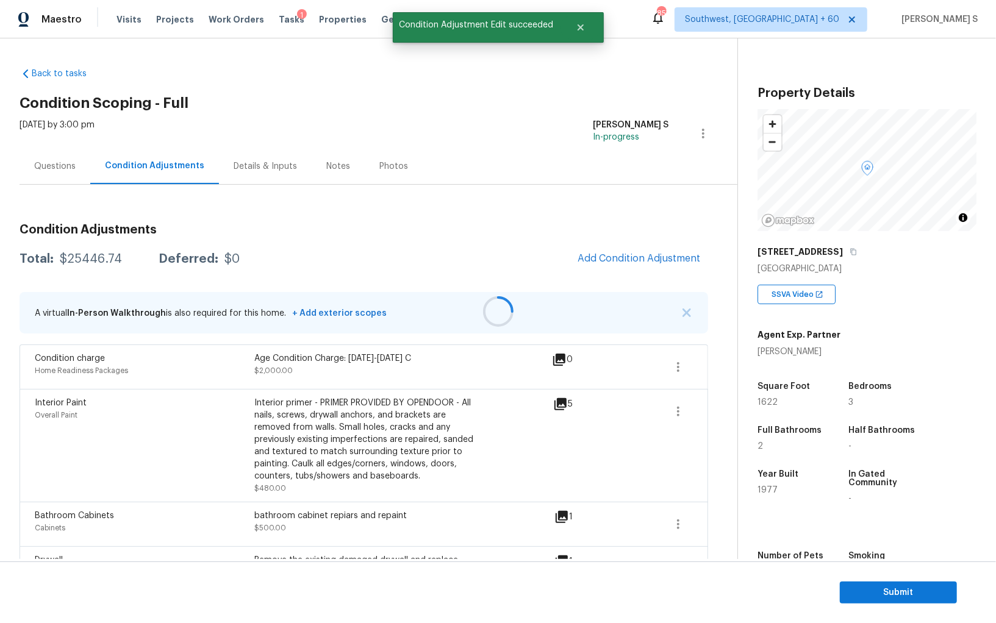
click at [625, 257] on div at bounding box center [498, 311] width 996 height 623
click at [594, 264] on button "Add Condition Adjustment" at bounding box center [639, 259] width 138 height 26
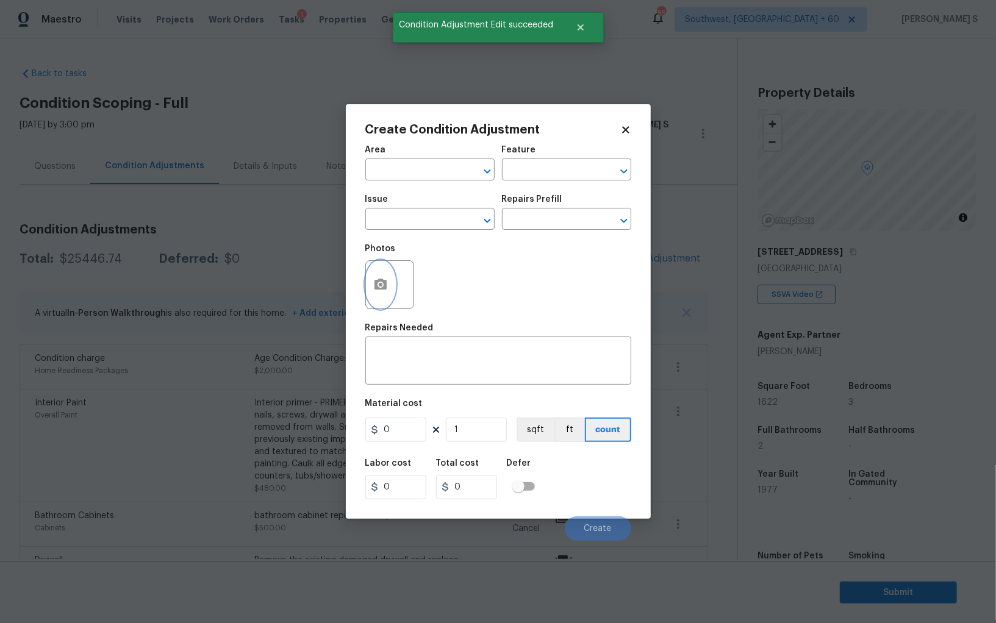
click at [386, 281] on icon "button" at bounding box center [380, 285] width 15 height 15
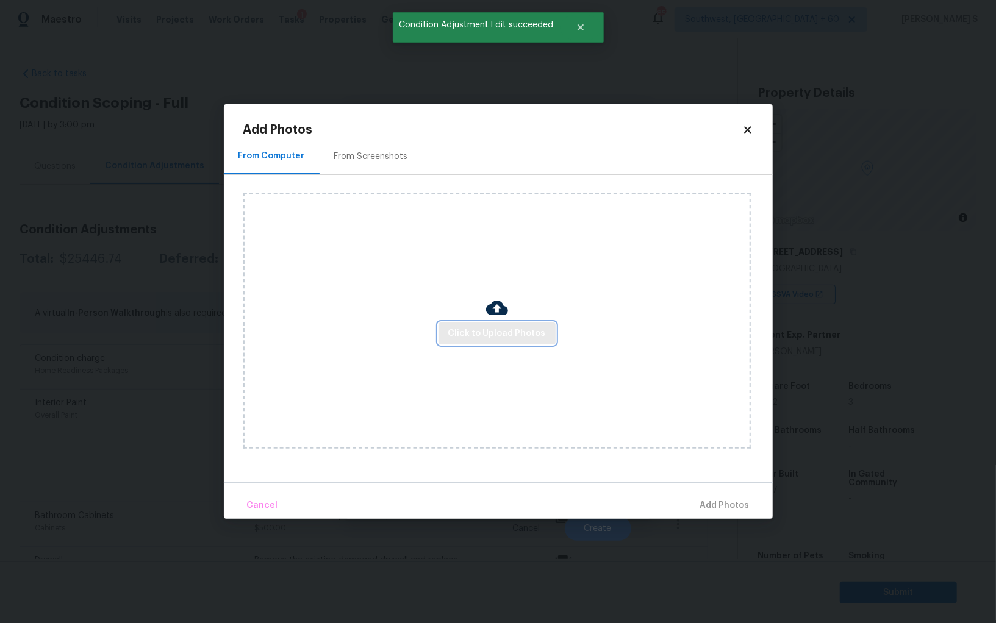
click at [475, 329] on span "Click to Upload Photos" at bounding box center [497, 333] width 98 height 15
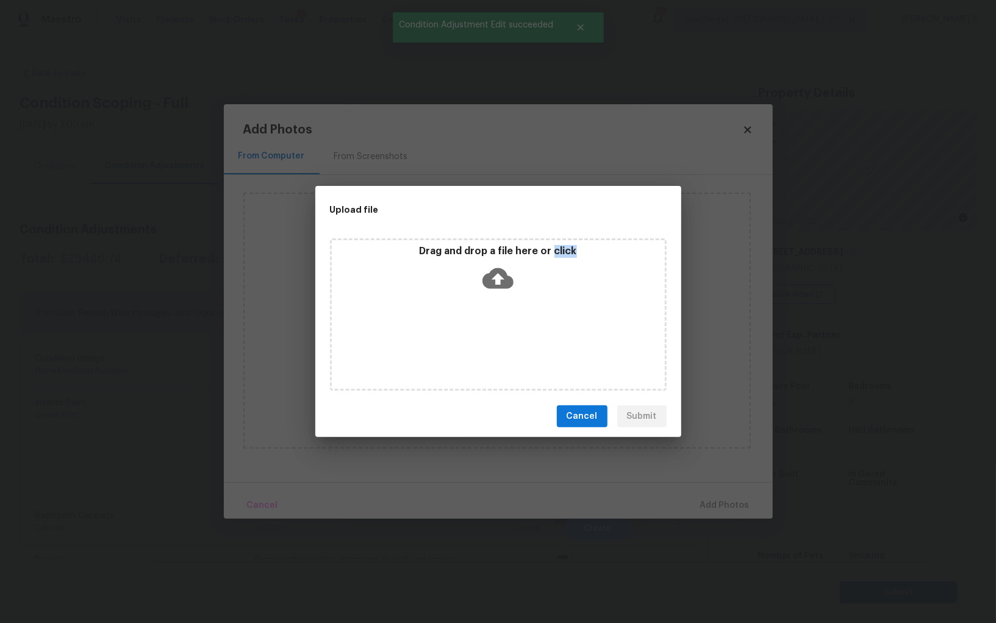
click at [475, 329] on div "Drag and drop a file here or click" at bounding box center [498, 315] width 337 height 153
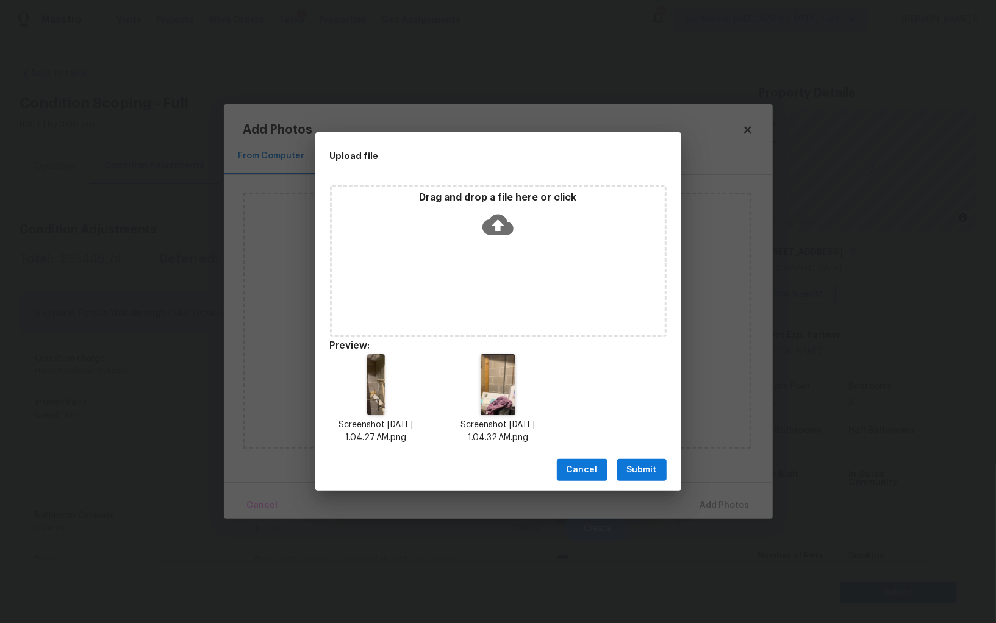
click at [656, 455] on div "Cancel Submit" at bounding box center [498, 471] width 366 height 42
click at [656, 467] on span "Submit" at bounding box center [642, 470] width 30 height 15
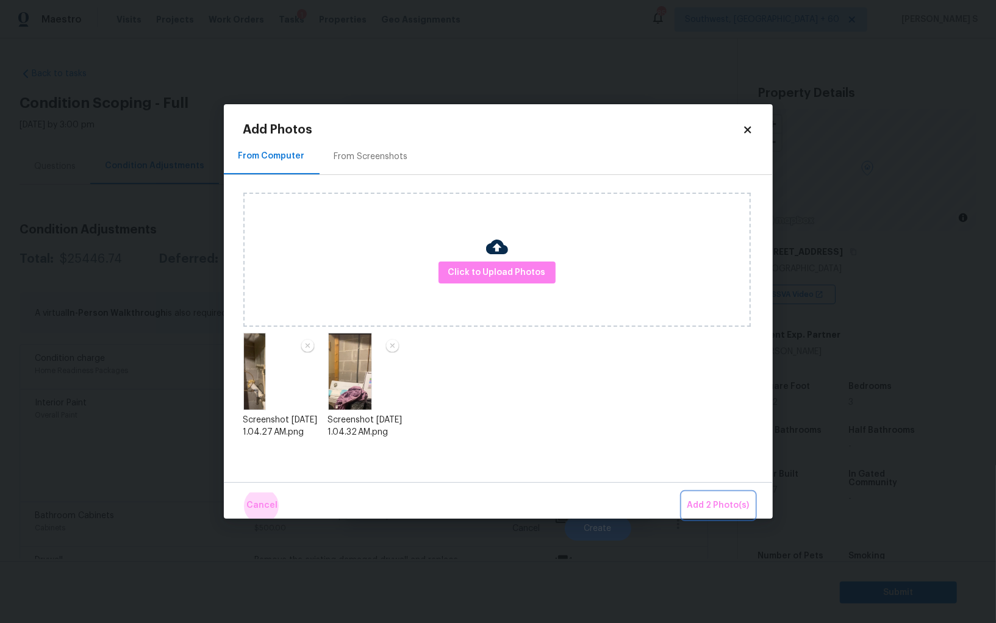
click at [683, 493] on button "Add 2 Photo(s)" at bounding box center [719, 506] width 72 height 26
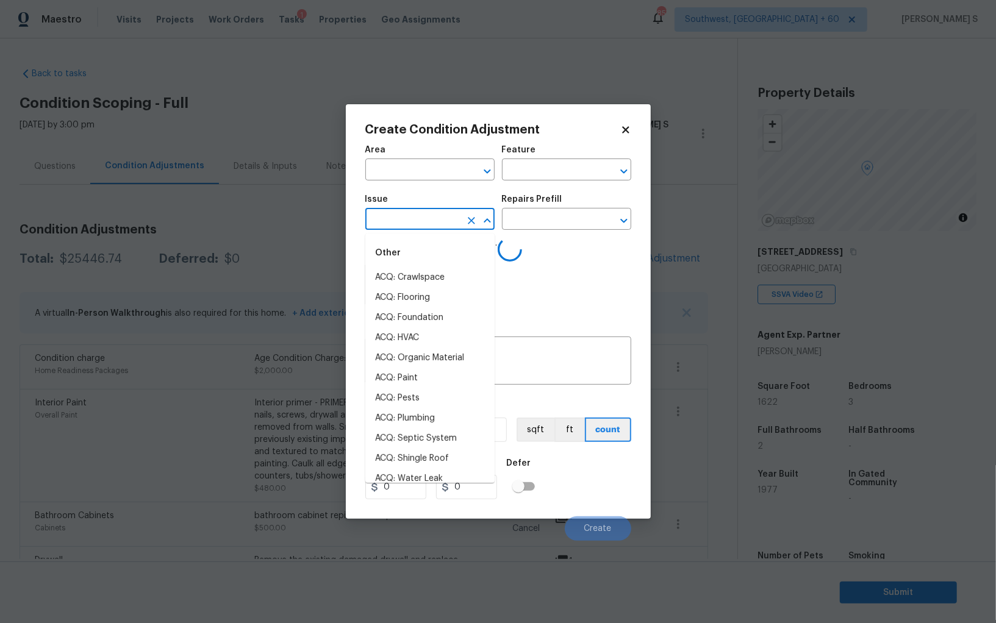
click at [398, 228] on input "text" at bounding box center [412, 220] width 95 height 19
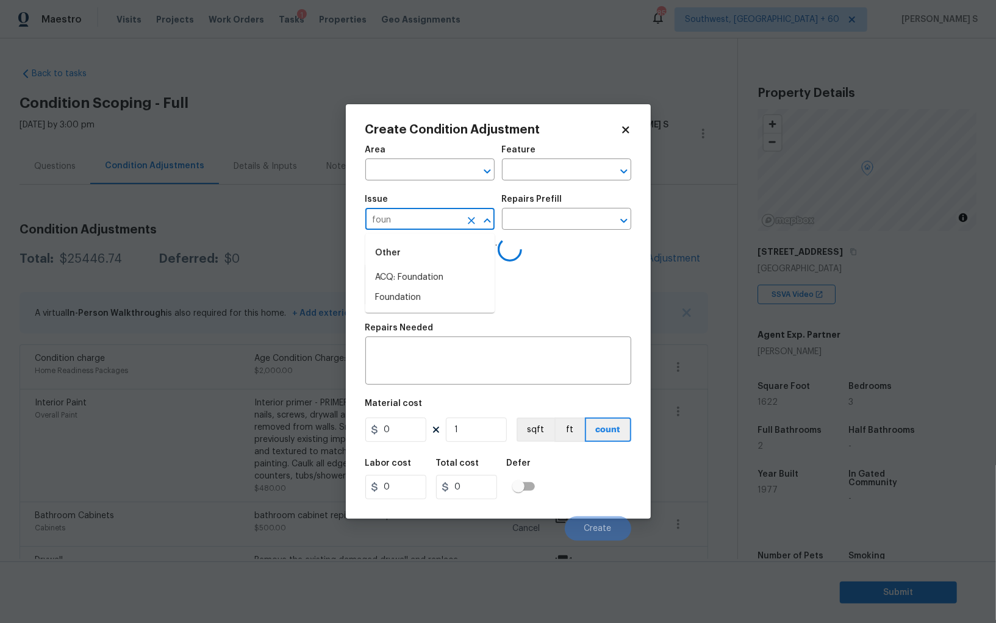
type input "found"
type input "ACQ: Crawlspace"
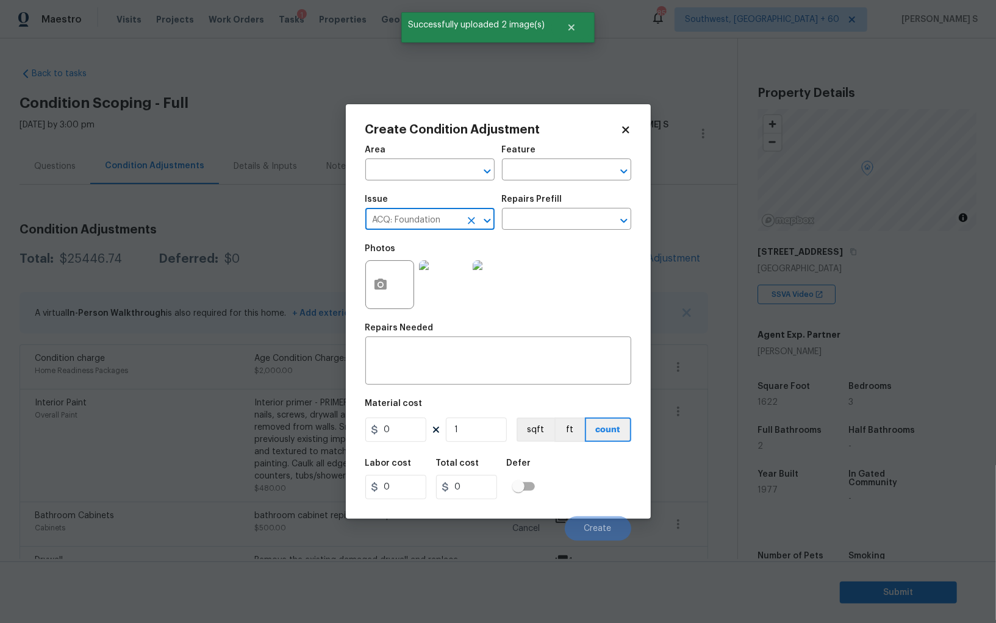
type input "ACQ: Foundation"
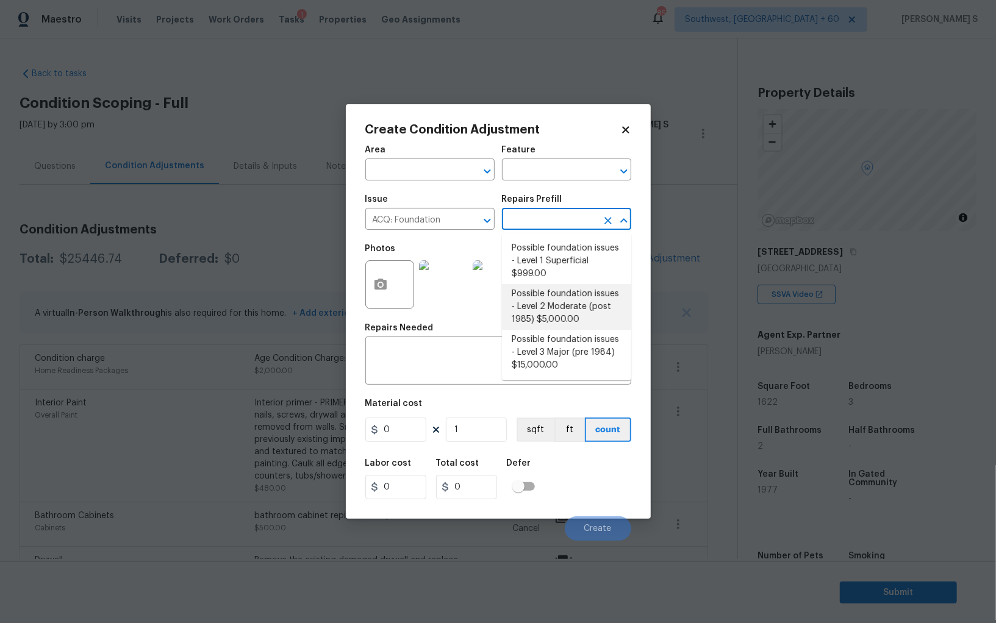
click at [575, 299] on li "Possible foundation issues - Level 2 Moderate (post 1985) $5,000.00" at bounding box center [566, 307] width 129 height 46
type input "Acquisition"
type input "5000"
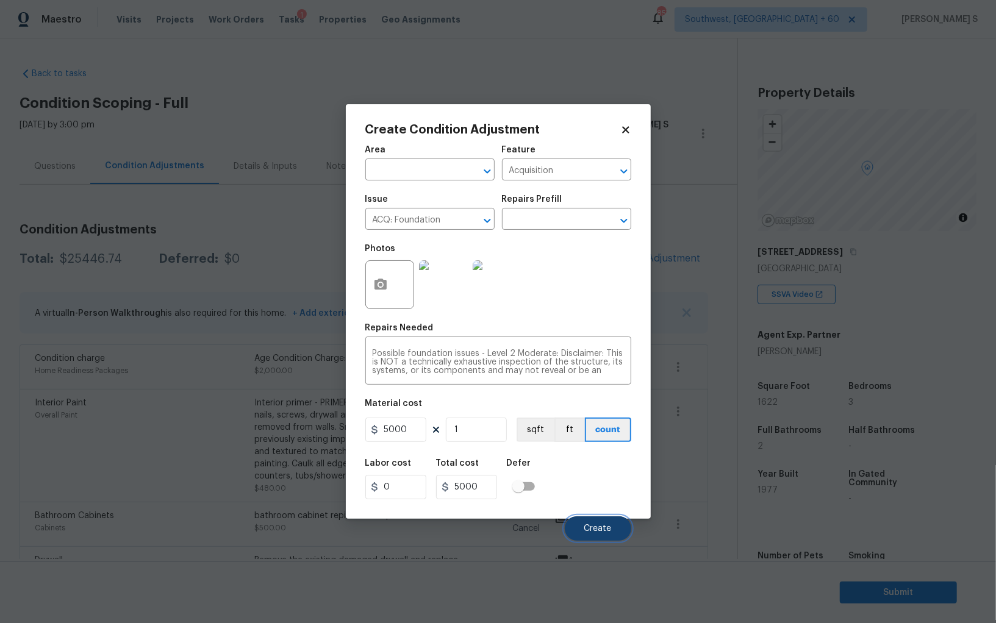
click at [597, 522] on button "Create" at bounding box center [598, 529] width 66 height 24
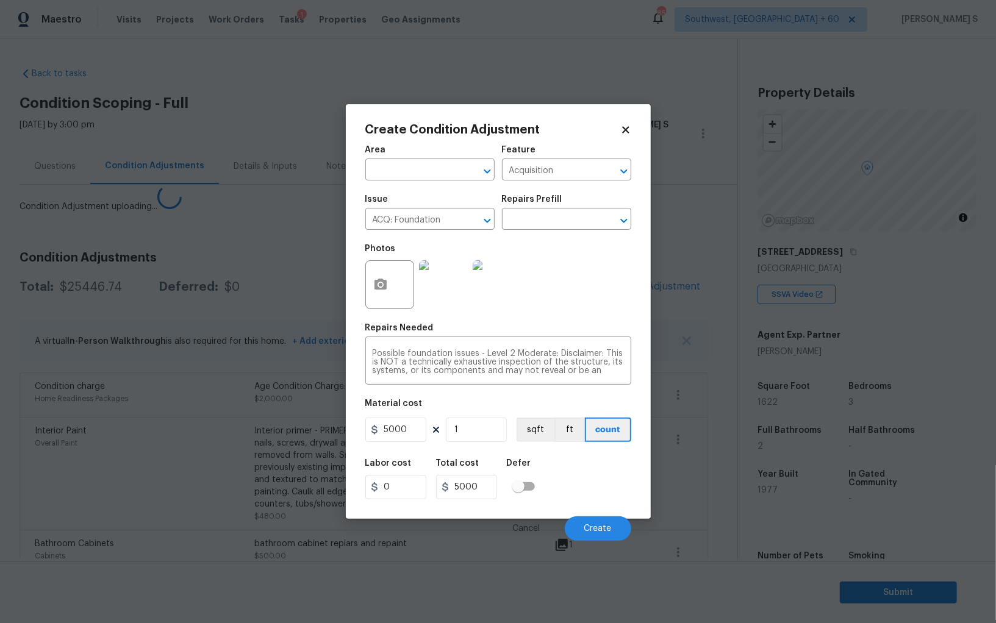
click at [171, 421] on body "Maestro Visits Projects Work Orders Tasks 1 Properties Geo Assignments 857 Sout…" at bounding box center [498, 311] width 996 height 623
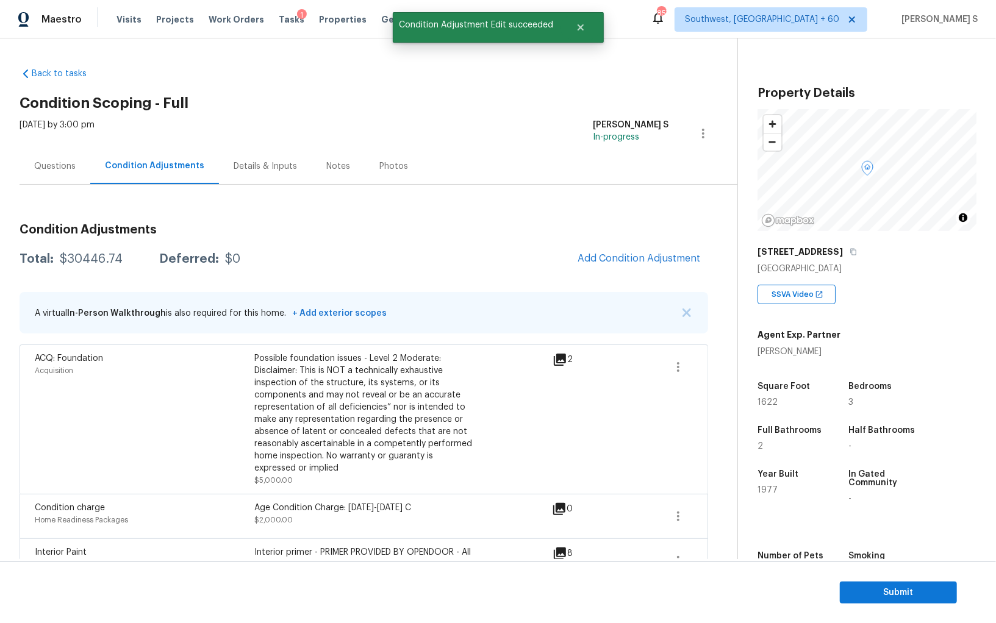
click at [94, 259] on div "$30446.74" at bounding box center [91, 259] width 63 height 12
copy div "30446.74"
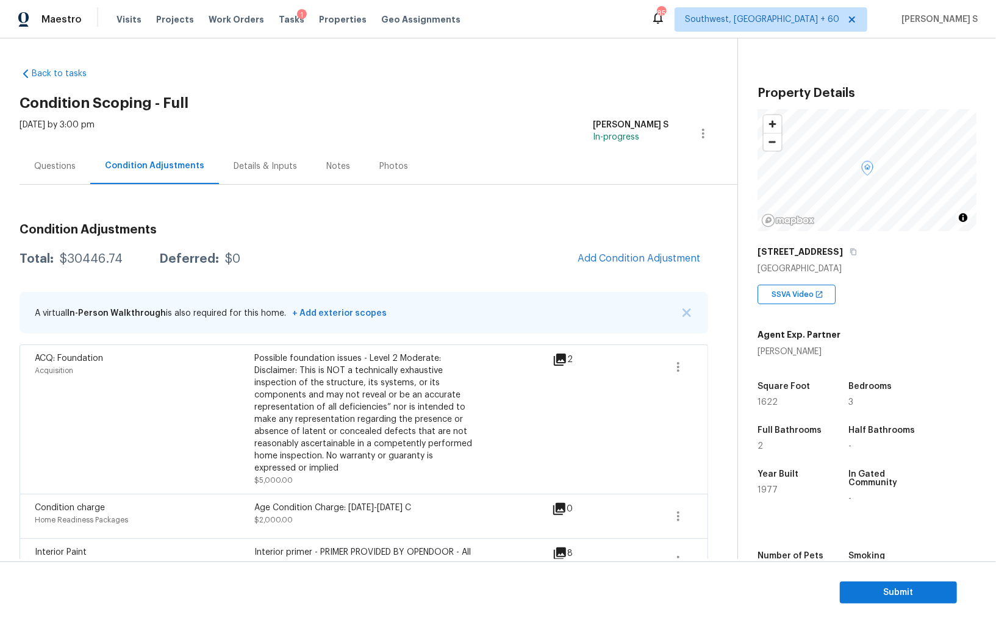
click at [355, 47] on div "Back to tasks Condition Scoping - Full [DATE] by 3:00 pm Anbu Jebakumar S In-pr…" at bounding box center [498, 298] width 996 height 521
click at [72, 170] on div "Questions" at bounding box center [54, 166] width 41 height 12
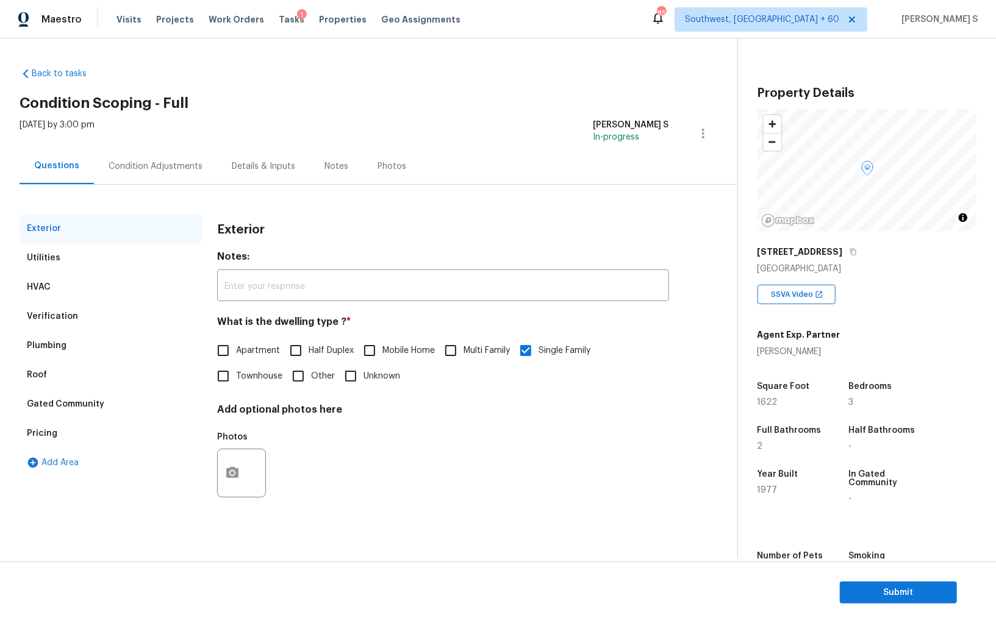
drag, startPoint x: 41, startPoint y: 325, endPoint x: 65, endPoint y: 334, distance: 25.5
click at [41, 325] on div "Verification" at bounding box center [111, 316] width 183 height 29
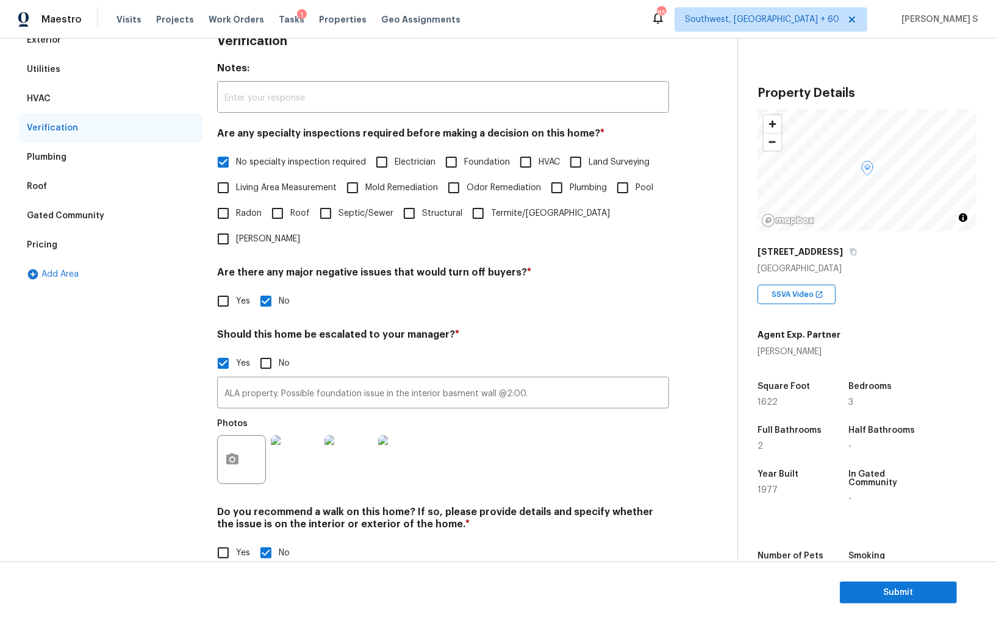
scroll to position [45, 0]
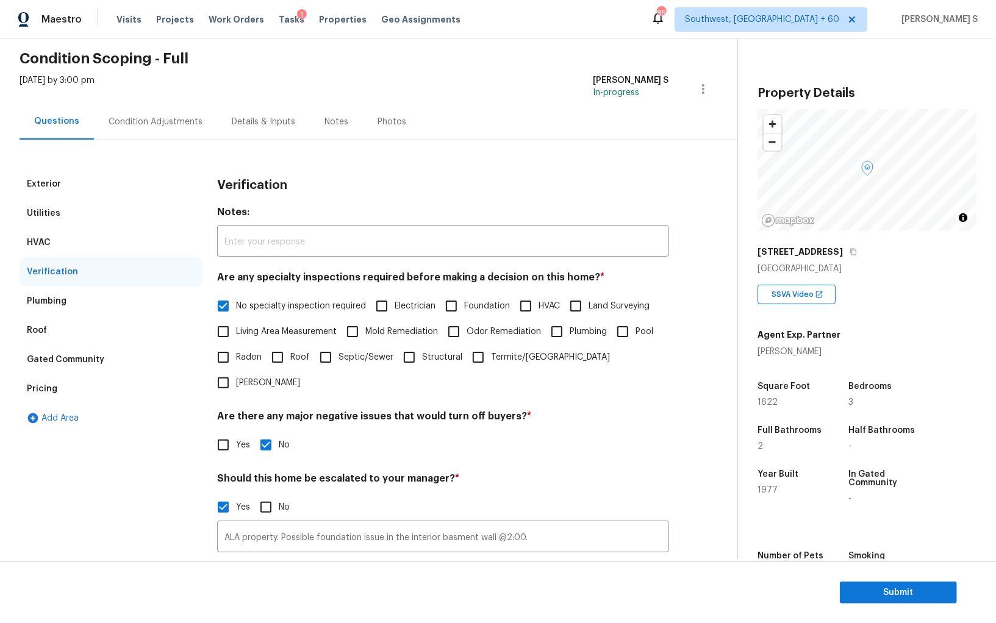
click at [70, 375] on div "Pricing" at bounding box center [111, 389] width 183 height 29
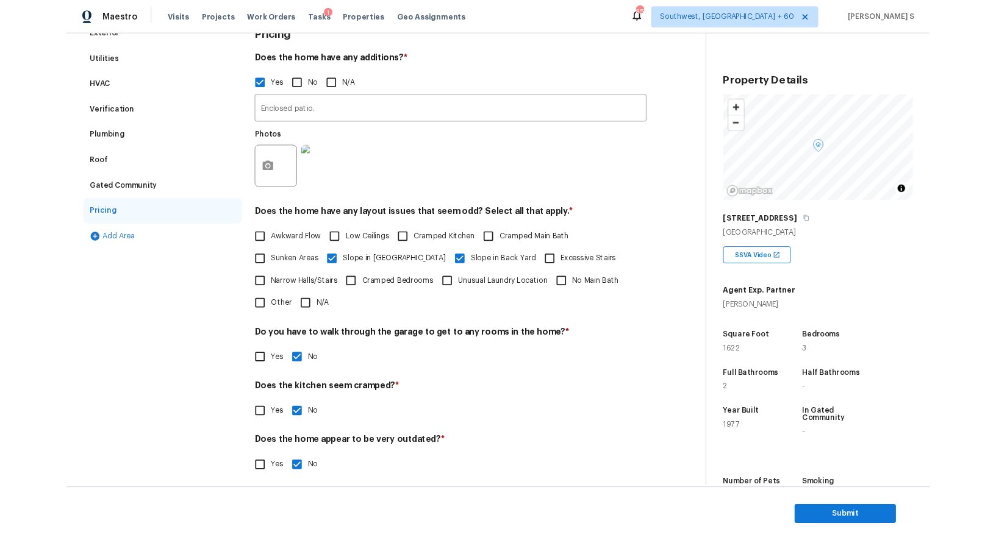
scroll to position [0, 0]
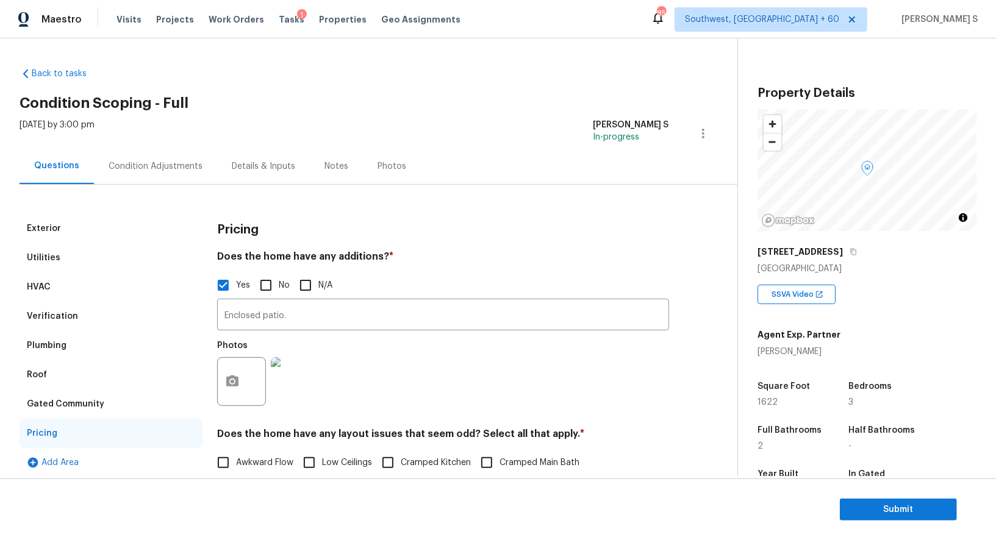
click at [165, 159] on div "Condition Adjustments" at bounding box center [155, 166] width 123 height 36
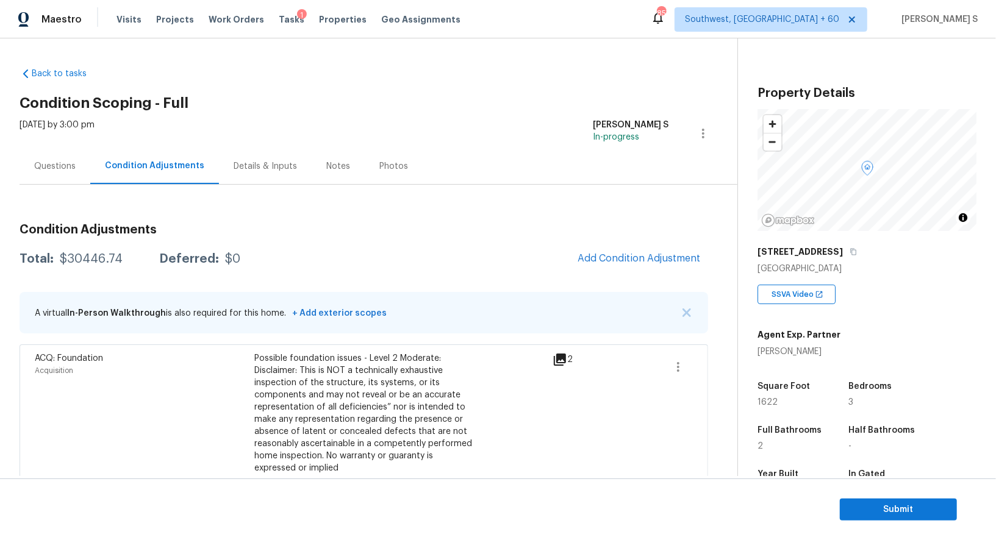
click at [53, 176] on div "Questions" at bounding box center [55, 166] width 71 height 36
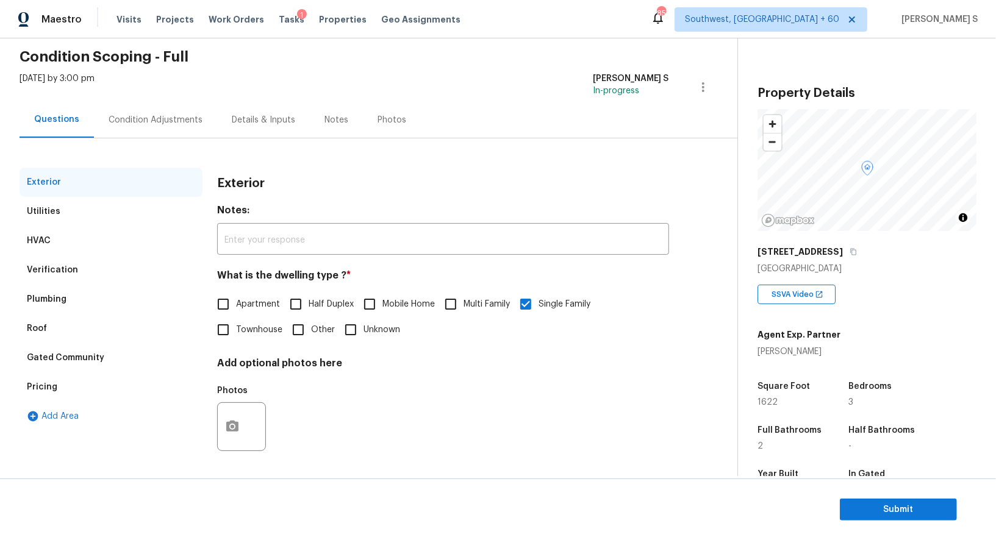
click at [63, 271] on div "Verification" at bounding box center [52, 270] width 51 height 12
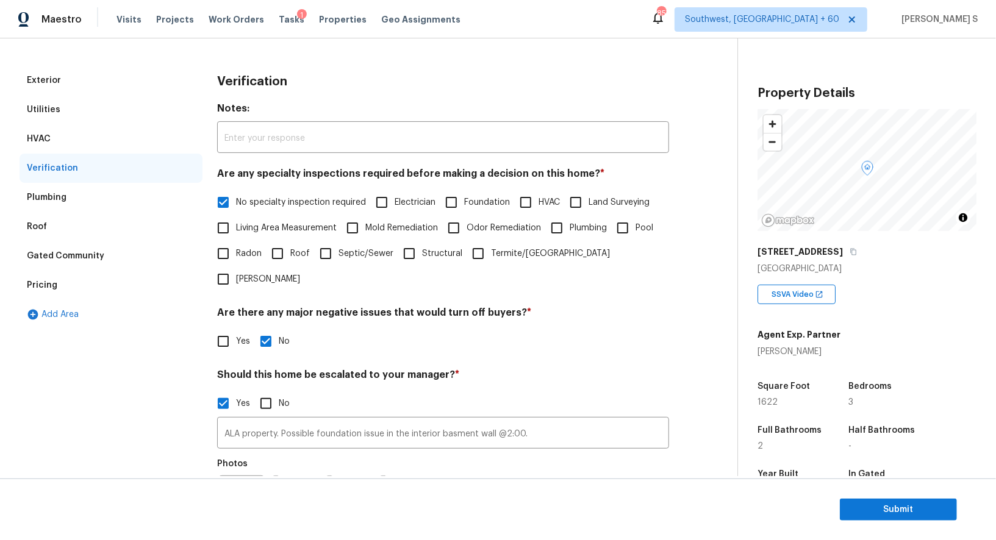
scroll to position [265, 0]
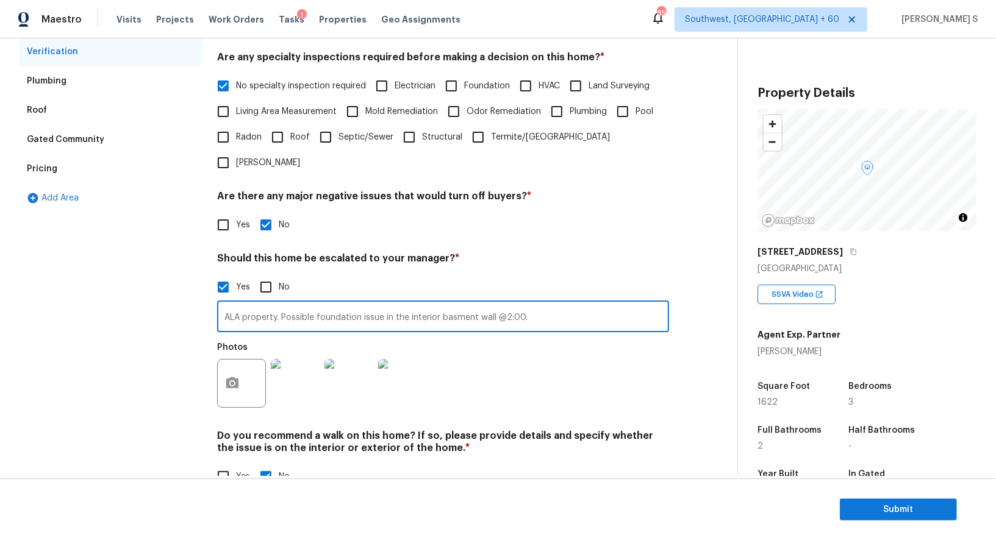
click at [420, 304] on input "ALA property. Possible foundation issue in the interior basment wall @2:00." at bounding box center [443, 318] width 452 height 29
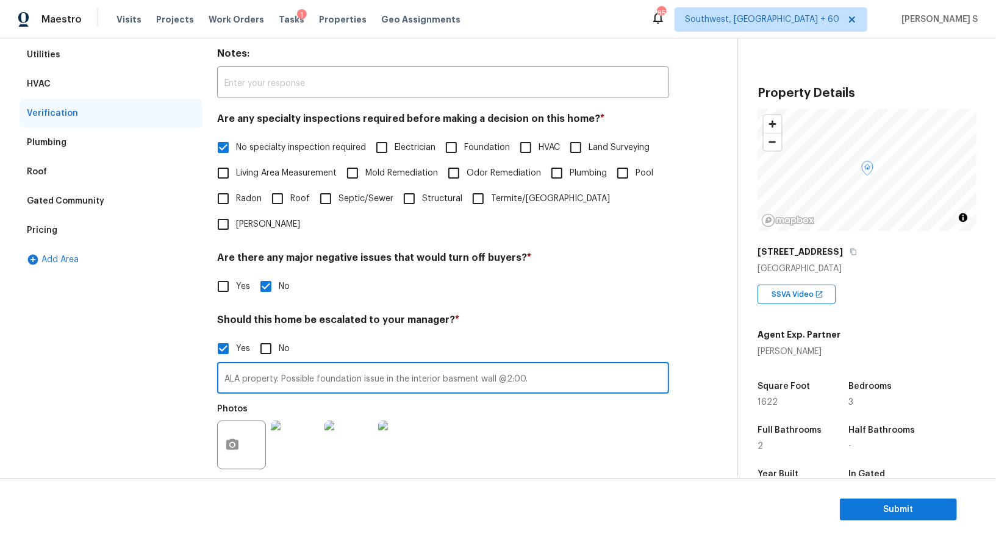
scroll to position [105, 0]
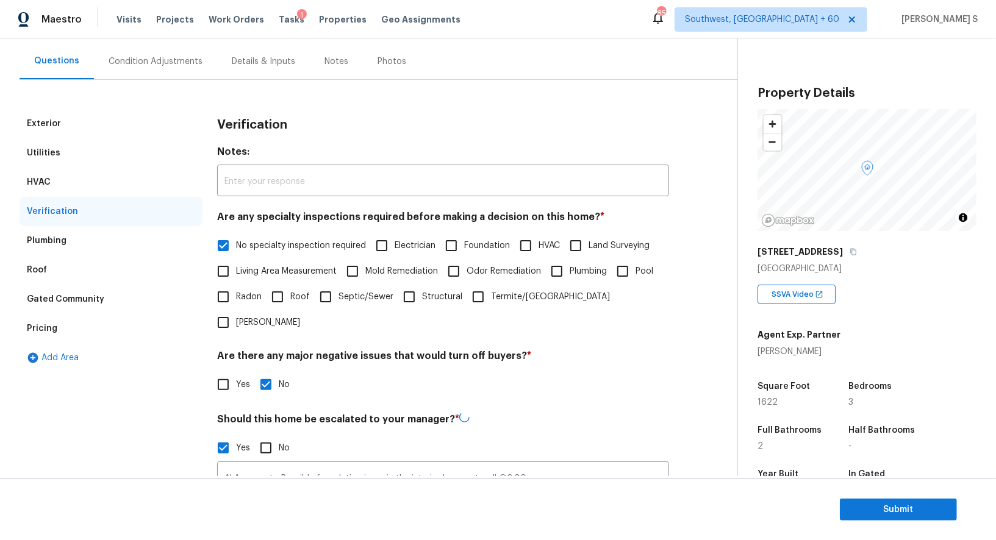
click at [40, 328] on div "Pricing" at bounding box center [42, 329] width 31 height 12
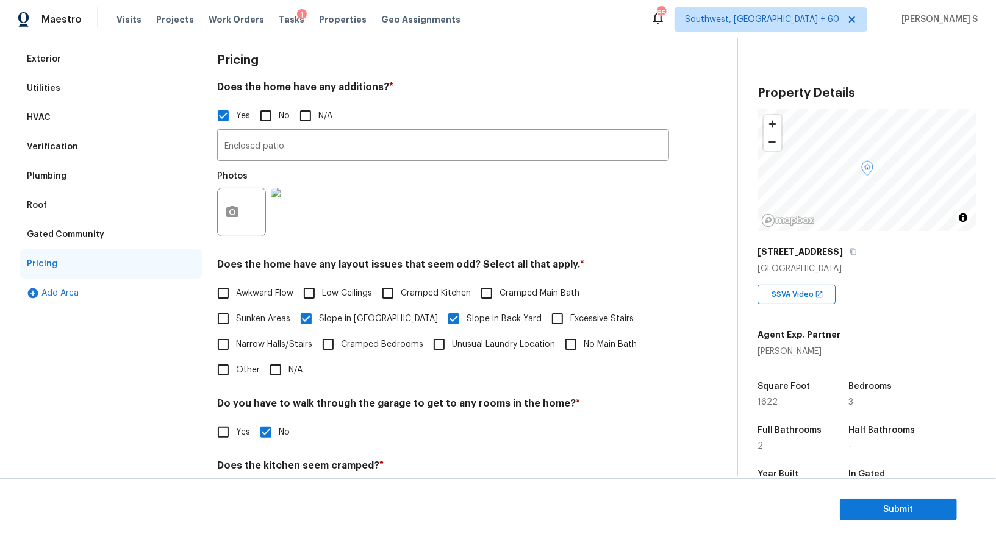
scroll to position [236, 0]
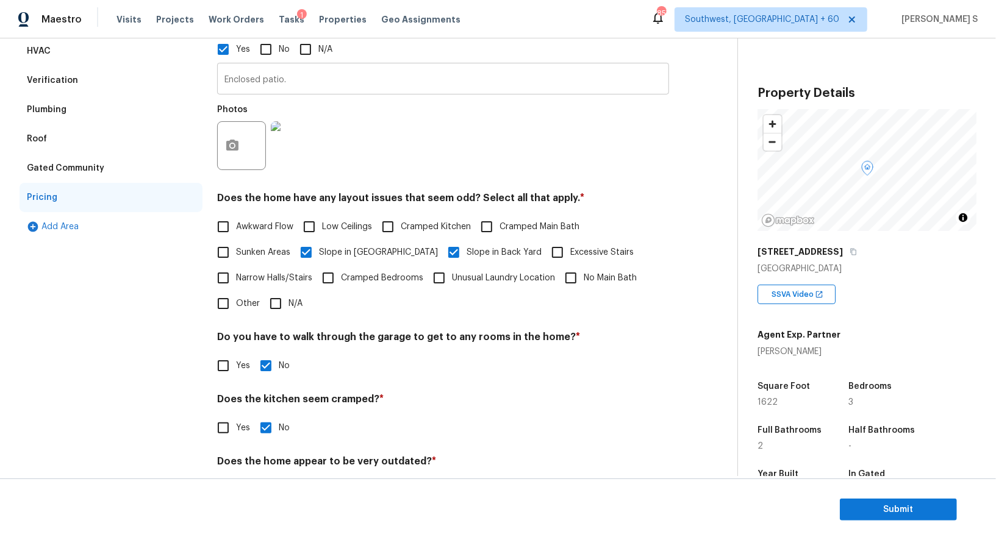
click at [304, 90] on input "Enclosed patio." at bounding box center [443, 80] width 452 height 29
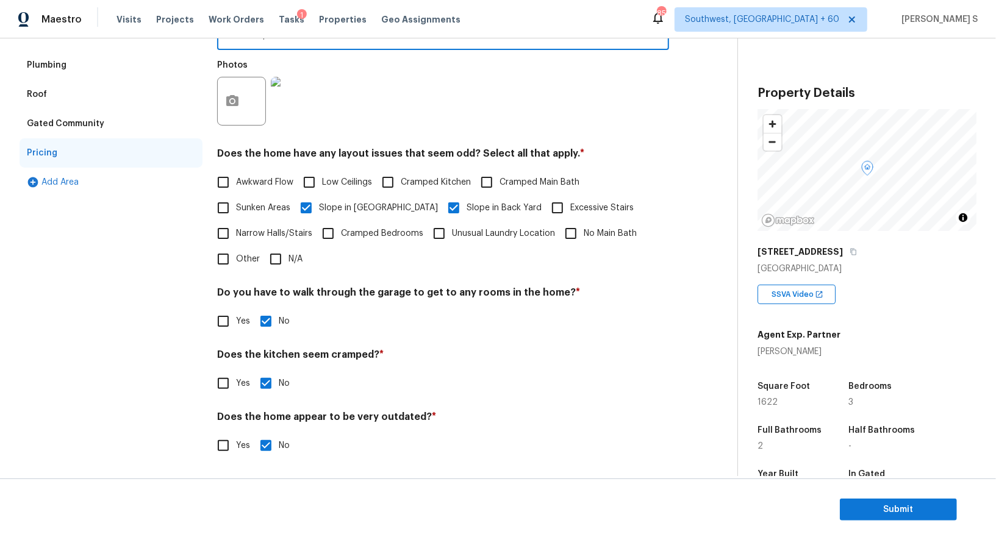
scroll to position [0, 0]
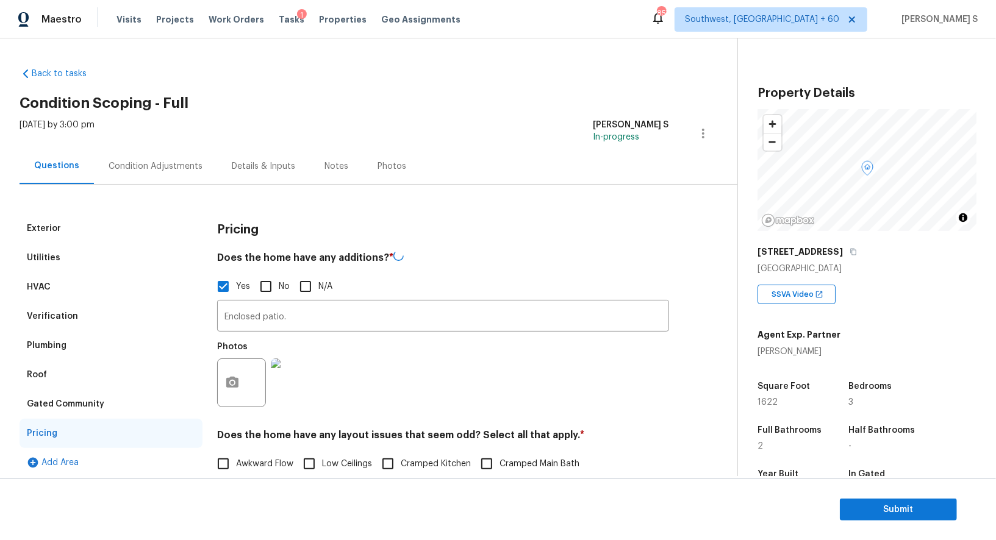
click at [145, 173] on div "Condition Adjustments" at bounding box center [155, 166] width 123 height 36
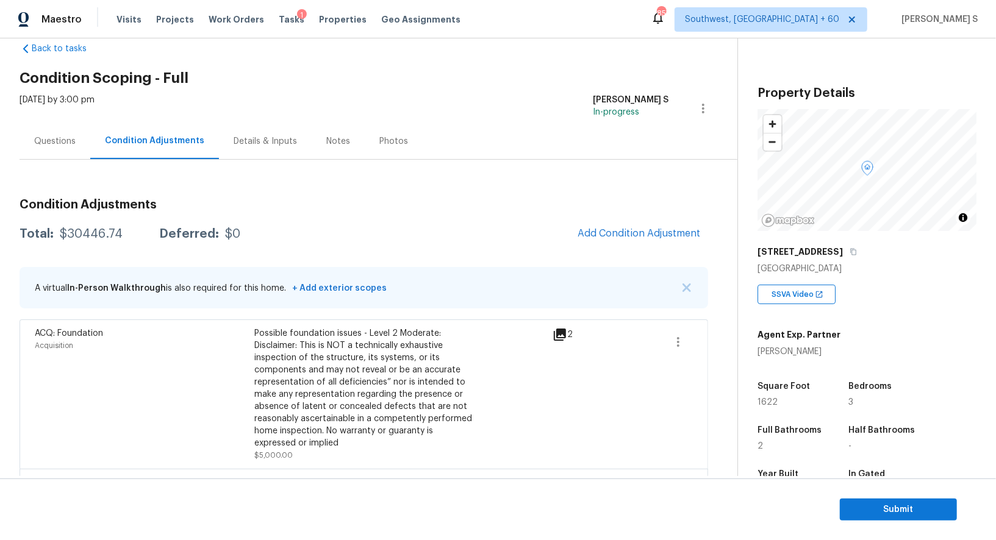
scroll to position [23, 0]
click at [270, 341] on div "Possible foundation issues - Level 2 Moderate: Disclaimer: This is NOT a techni…" at bounding box center [364, 390] width 220 height 122
click at [267, 336] on div "Possible foundation issues - Level 2 Moderate: Disclaimer: This is NOT a techni…" at bounding box center [364, 390] width 220 height 122
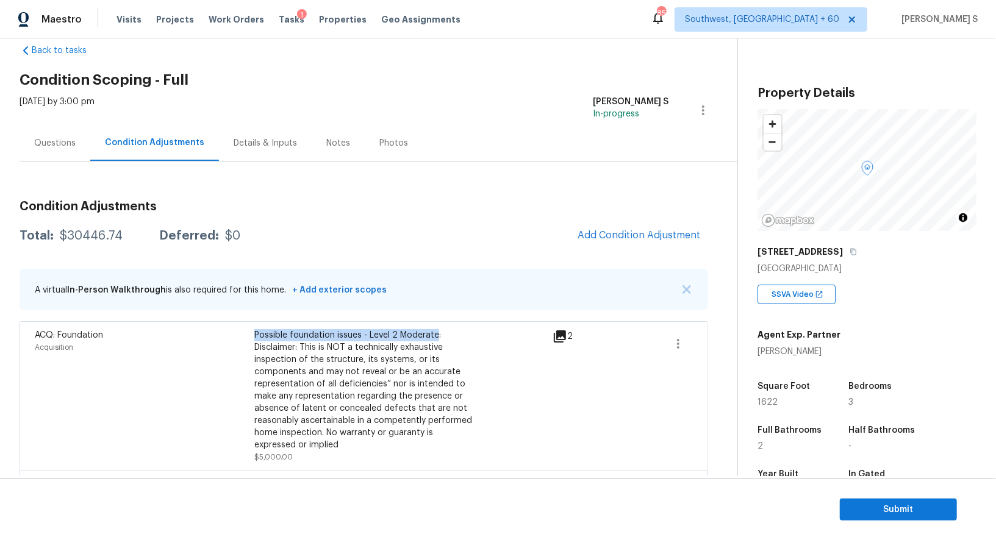
click at [407, 336] on div "Possible foundation issues - Level 2 Moderate: Disclaimer: This is NOT a techni…" at bounding box center [364, 390] width 220 height 122
copy div "Possible foundation issues - Level 2 Moderate"
click at [48, 143] on div "Questions" at bounding box center [54, 143] width 41 height 12
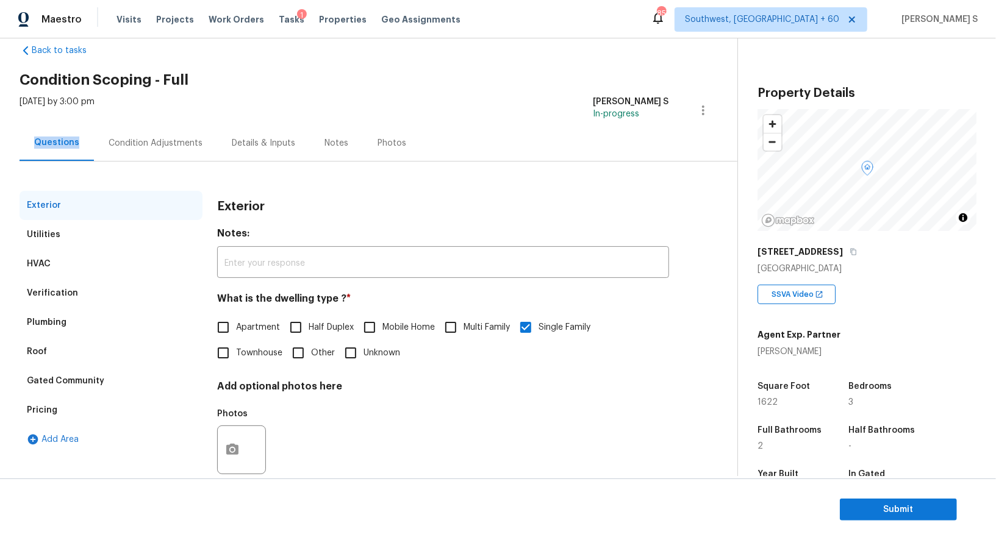
scroll to position [23, 0]
click at [48, 143] on div "Questions" at bounding box center [57, 143] width 74 height 36
click at [143, 142] on div "Condition Adjustments" at bounding box center [156, 143] width 94 height 12
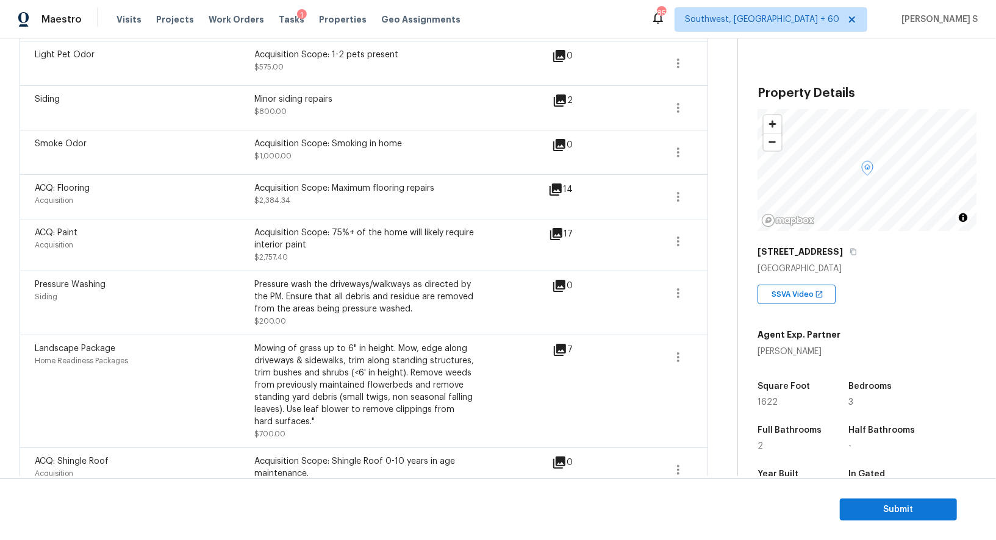
scroll to position [921, 0]
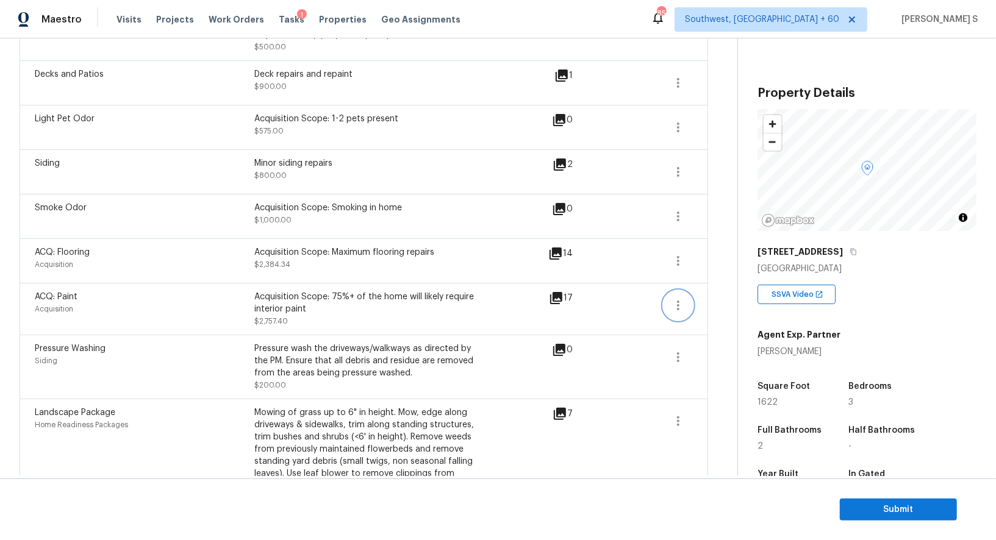
click at [680, 298] on icon "button" at bounding box center [678, 305] width 15 height 15
click at [723, 288] on div "Edit" at bounding box center [747, 288] width 95 height 12
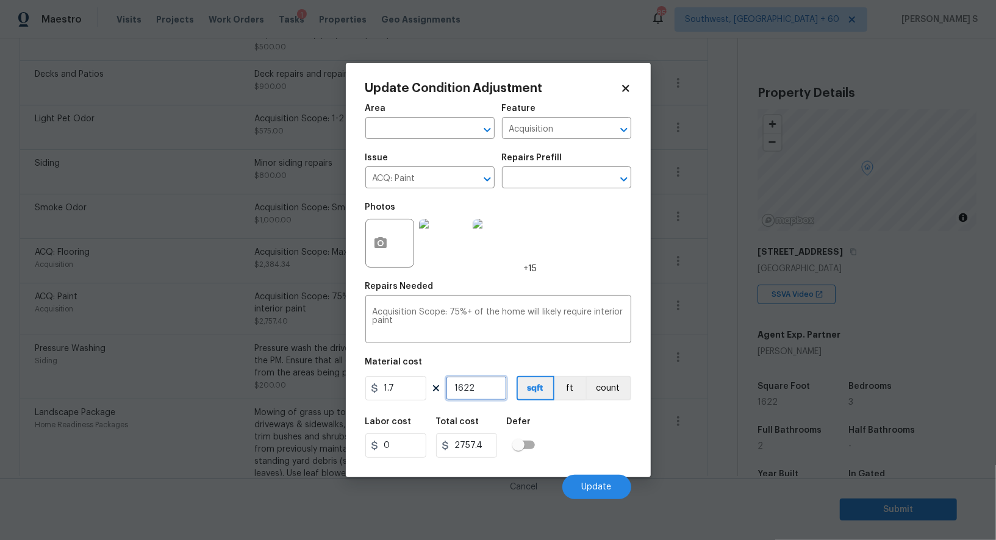
click at [483, 388] on input "1622" at bounding box center [476, 388] width 61 height 24
type input "2"
type input "3.4"
type input "27"
type input "45.9"
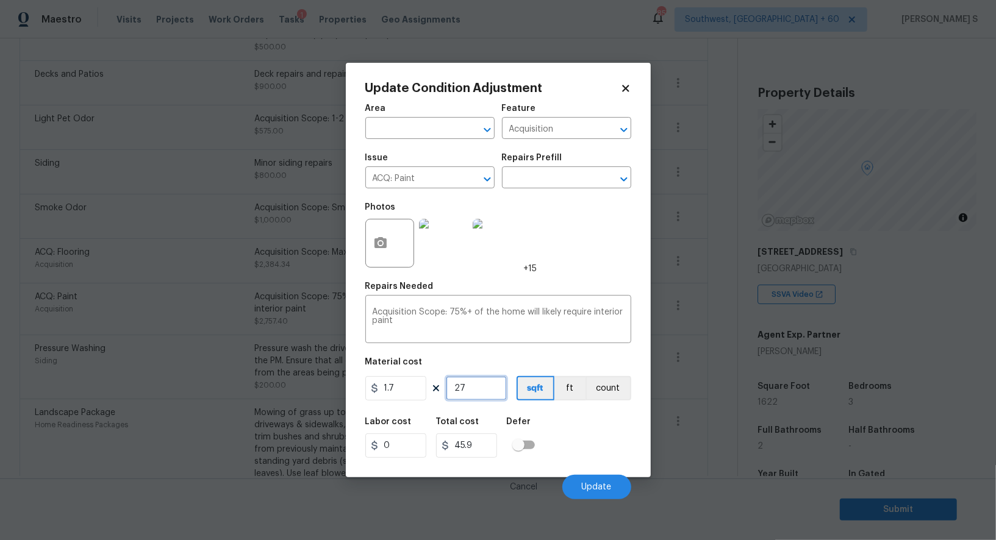
type input "275"
type input "467.5"
type input "2757"
type input "4686.9"
type input "2757"
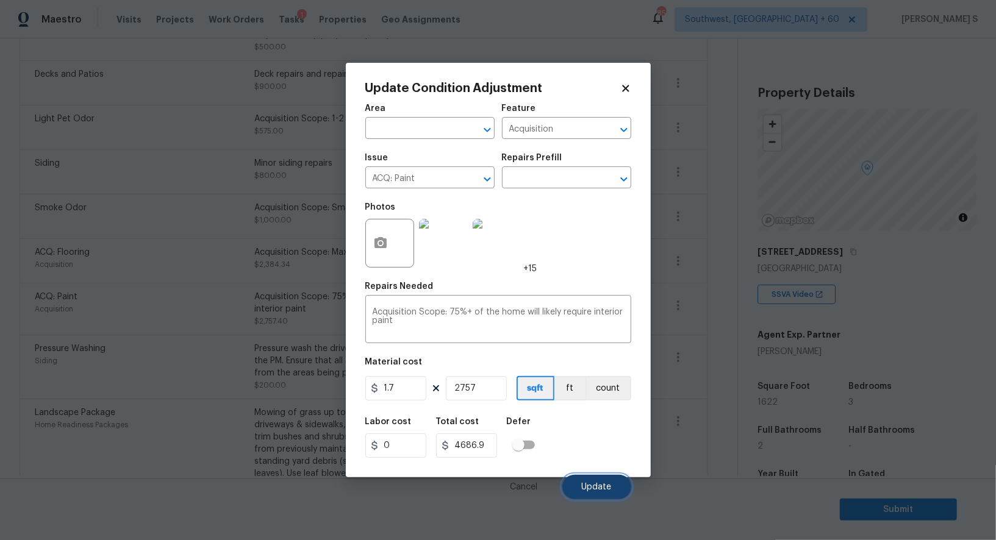
click at [595, 481] on button "Update" at bounding box center [596, 487] width 69 height 24
click at [212, 428] on body "Maestro Visits Projects Work Orders Tasks 1 Properties Geo Assignments 857 Sout…" at bounding box center [498, 270] width 996 height 540
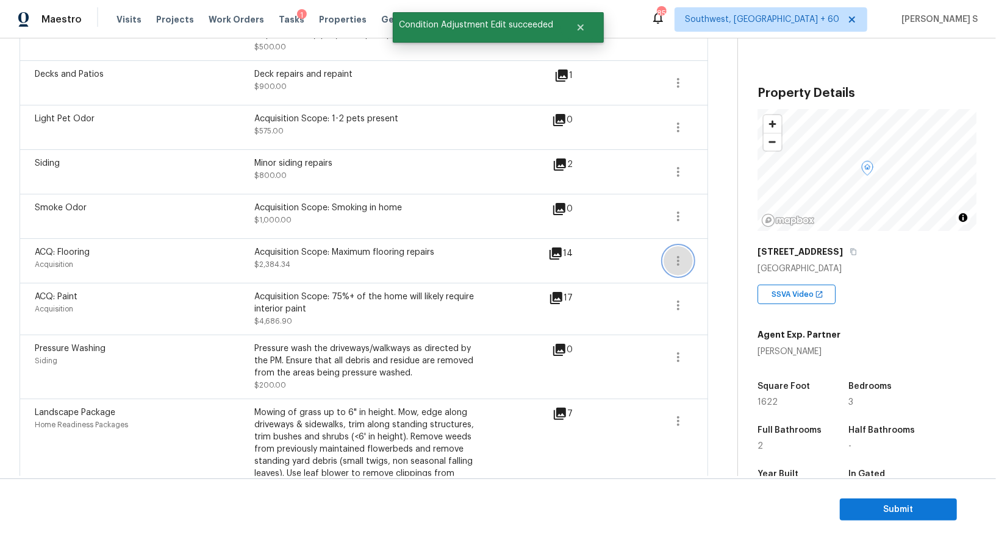
click at [691, 246] on button "button" at bounding box center [678, 260] width 29 height 29
click at [712, 244] on div "Edit" at bounding box center [747, 244] width 95 height 12
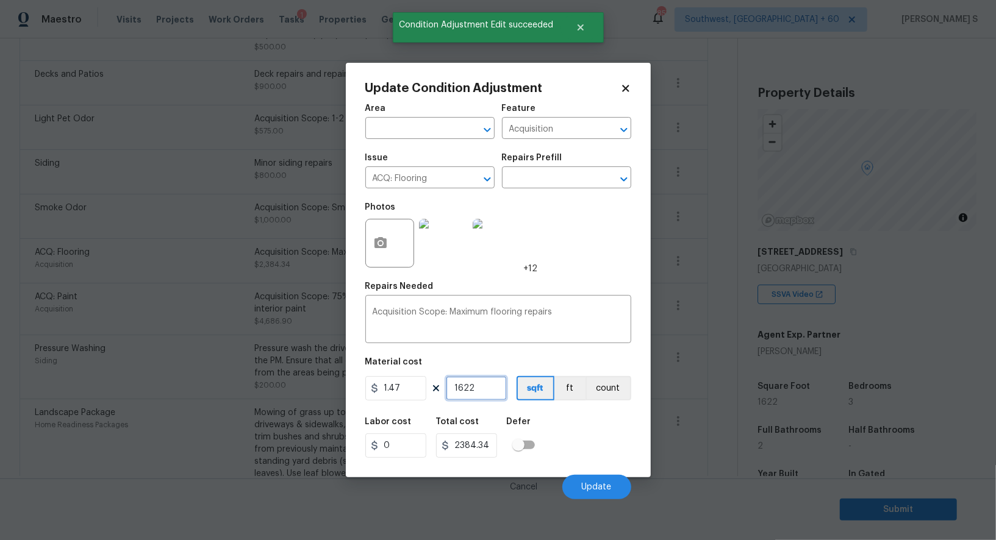
click at [501, 385] on input "1622" at bounding box center [476, 388] width 61 height 24
paste input "2757"
type input "2757"
type input "4052.79"
type input "2757"
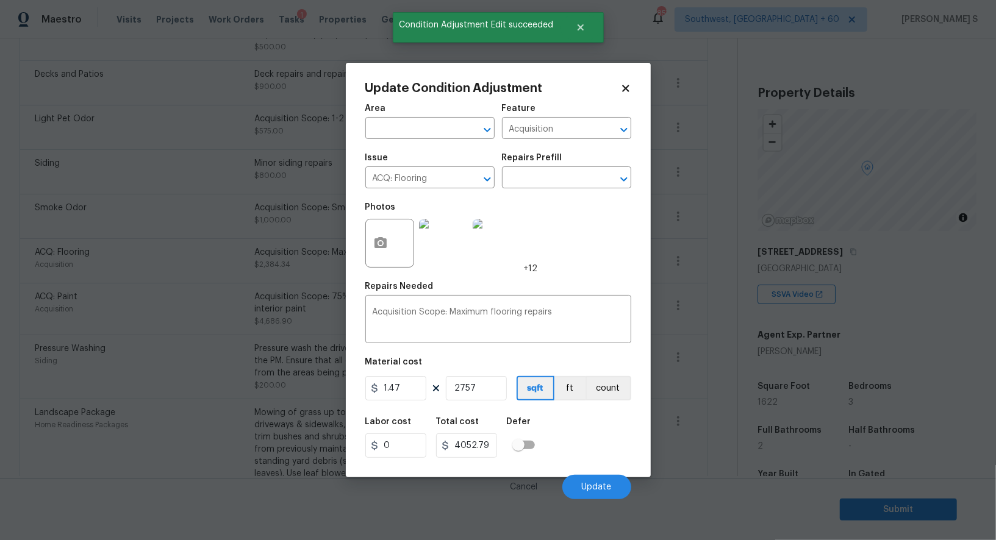
click at [558, 428] on div "Labor cost 0 Total cost 4052.79 Defer" at bounding box center [498, 438] width 266 height 55
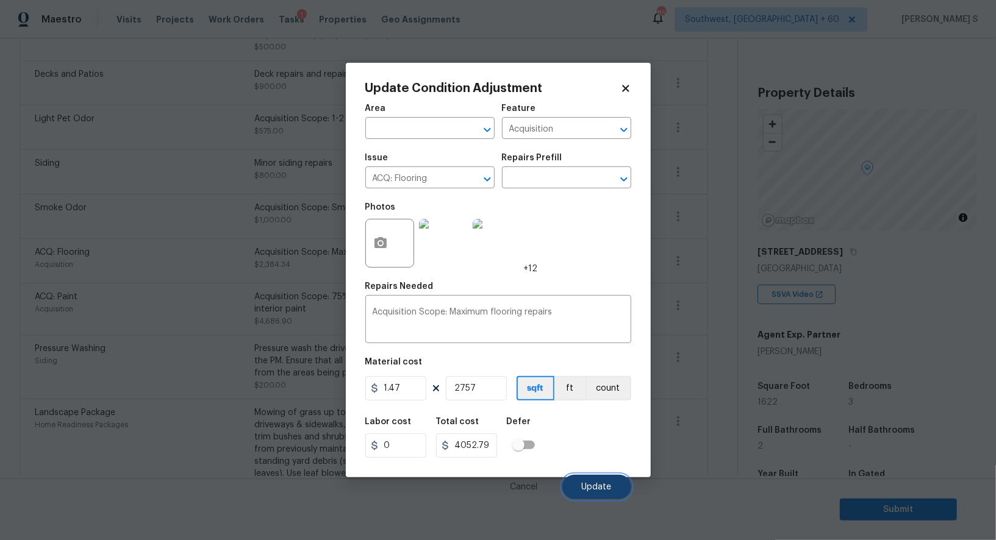
click at [594, 481] on button "Update" at bounding box center [596, 487] width 69 height 24
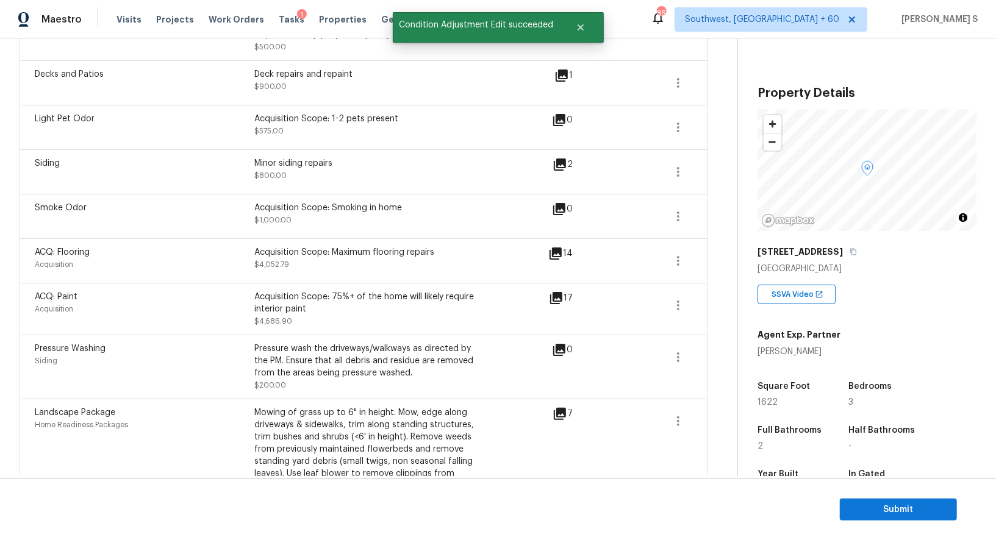
click at [173, 441] on div "Landscape Package Home Readiness Packages" at bounding box center [145, 456] width 220 height 98
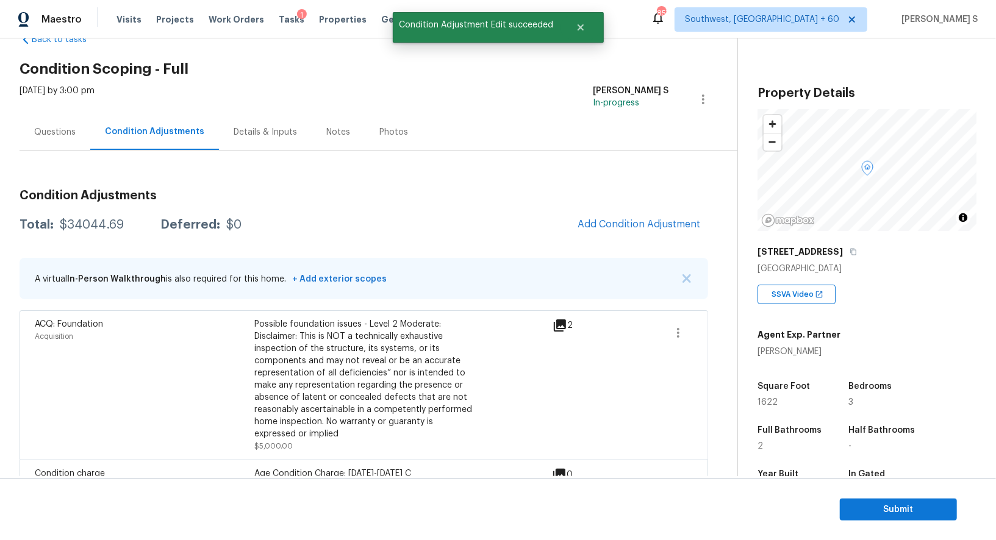
scroll to position [0, 0]
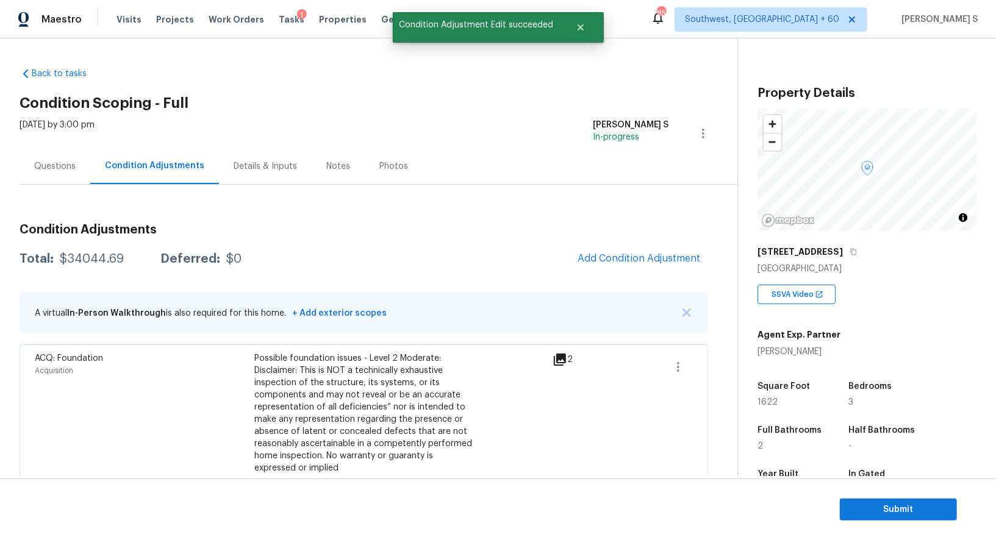
click at [90, 268] on div "Total: $34044.69 Deferred: $0 Add Condition Adjustment" at bounding box center [364, 259] width 689 height 27
click at [90, 260] on div "$34044.69" at bounding box center [92, 259] width 64 height 12
copy div "34044.69"
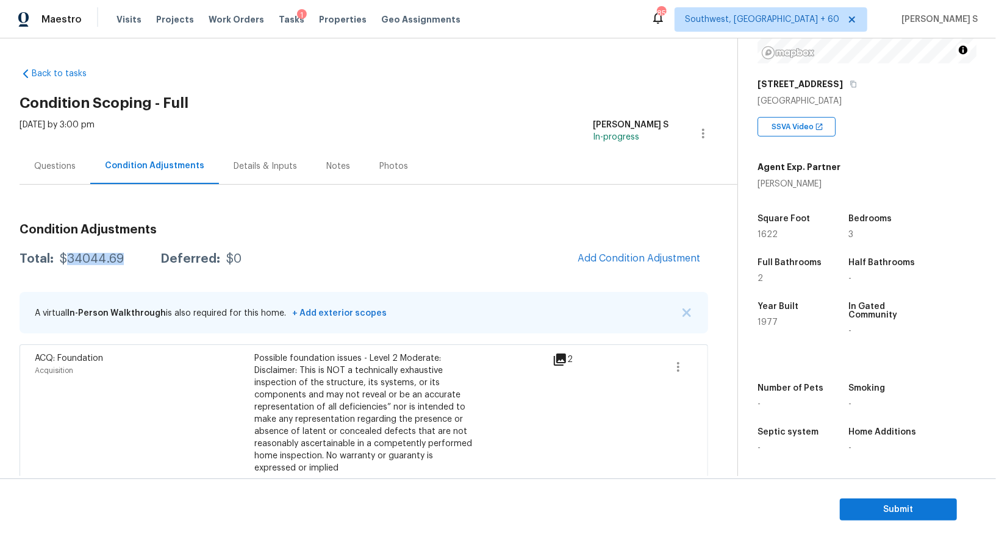
scroll to position [168, 0]
click at [892, 509] on span "Submit" at bounding box center [899, 510] width 98 height 15
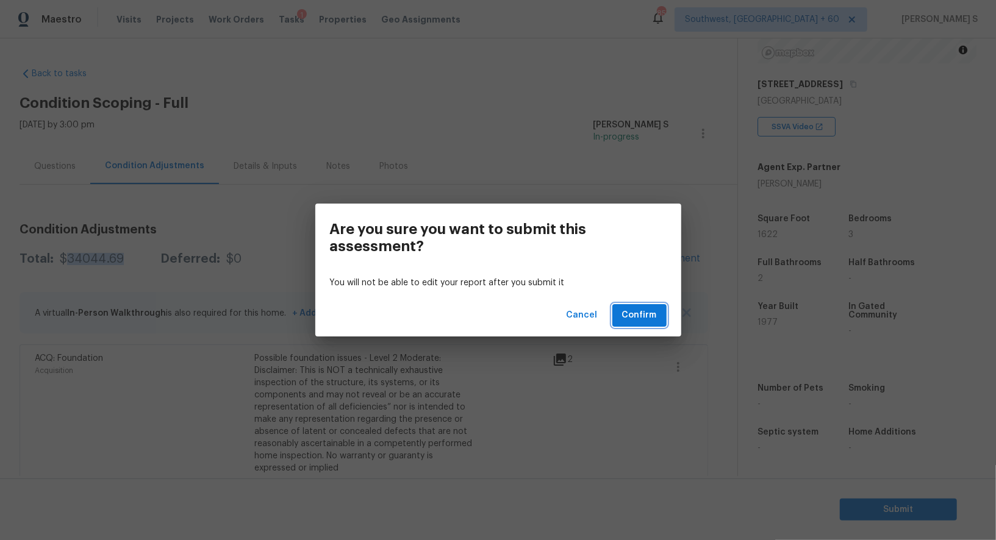
click at [649, 325] on button "Confirm" at bounding box center [639, 315] width 54 height 23
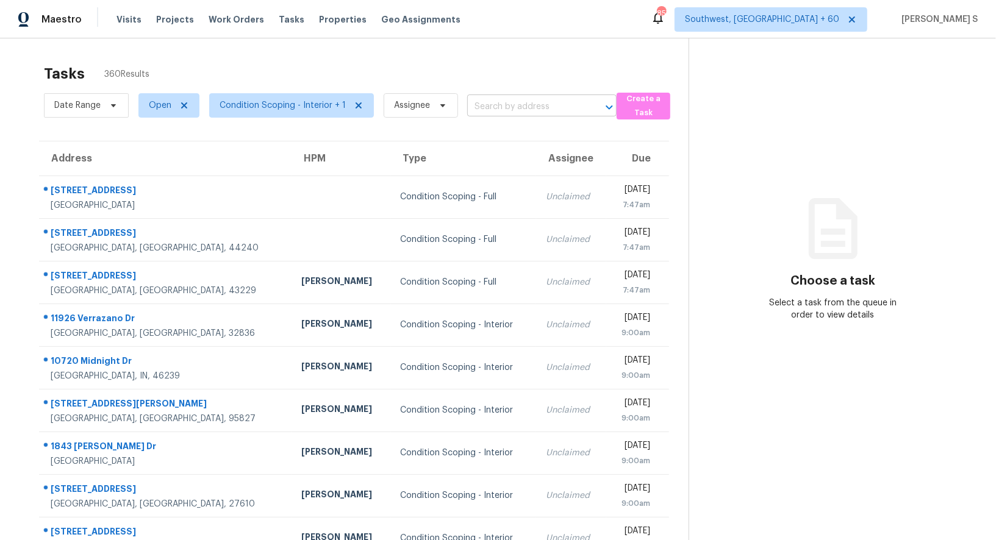
click at [547, 102] on input "text" at bounding box center [524, 107] width 115 height 19
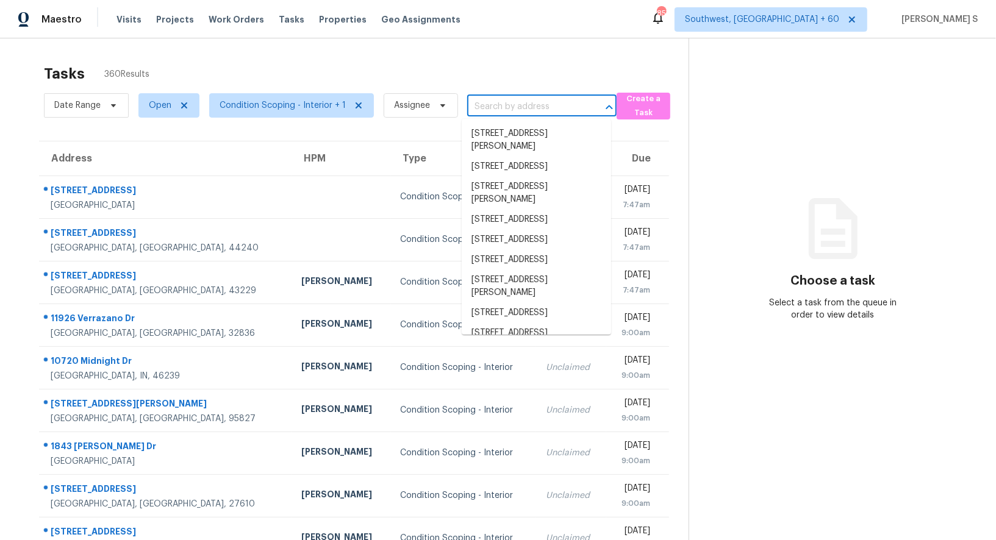
paste input "[STREET_ADDRESS]"
type input "[STREET_ADDRESS]"
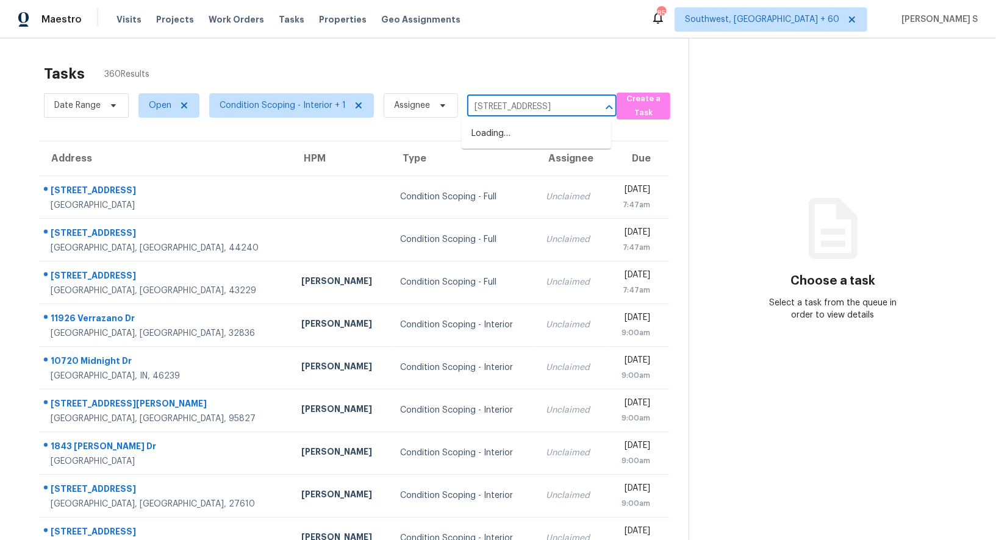
scroll to position [0, 40]
click at [508, 135] on li "[STREET_ADDRESS]" at bounding box center [536, 134] width 149 height 20
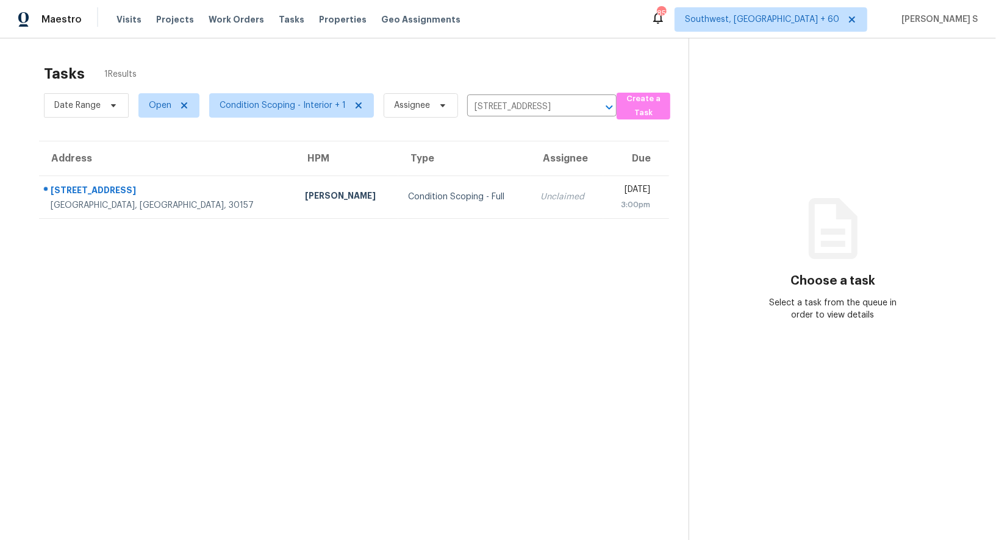
click at [531, 185] on td "Unclaimed" at bounding box center [567, 197] width 73 height 43
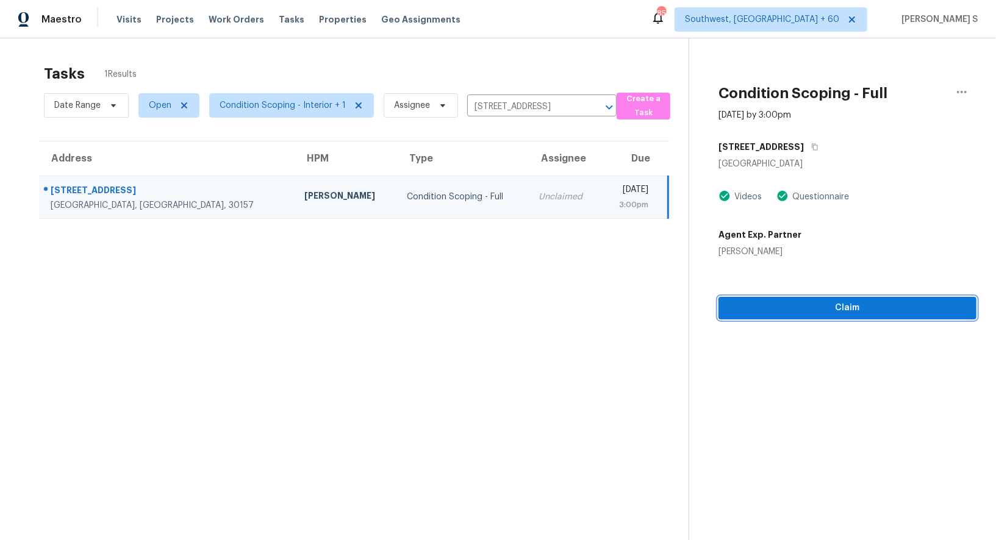
click at [837, 317] on button "Claim" at bounding box center [848, 308] width 258 height 23
click at [854, 311] on span "Start Assessment" at bounding box center [847, 308] width 239 height 15
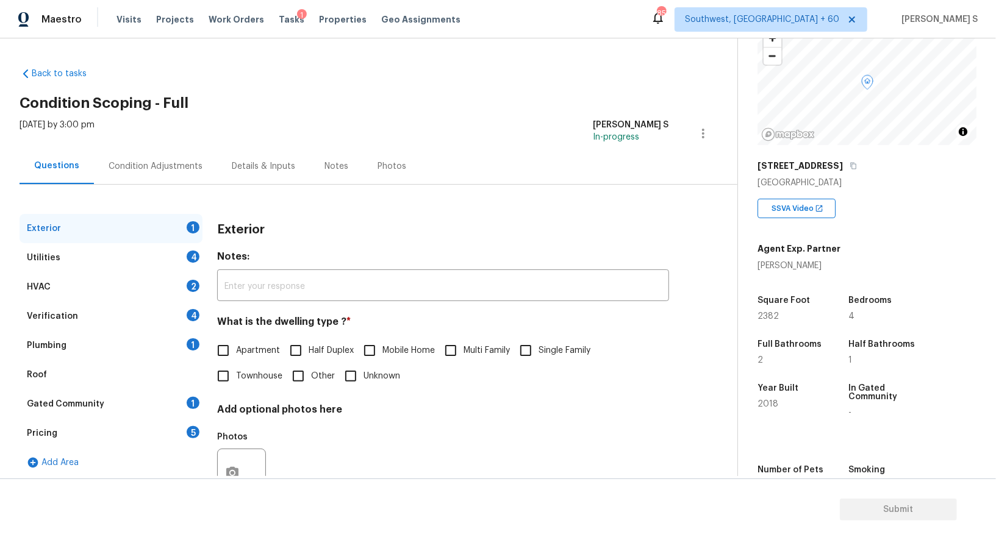
scroll to position [168, 0]
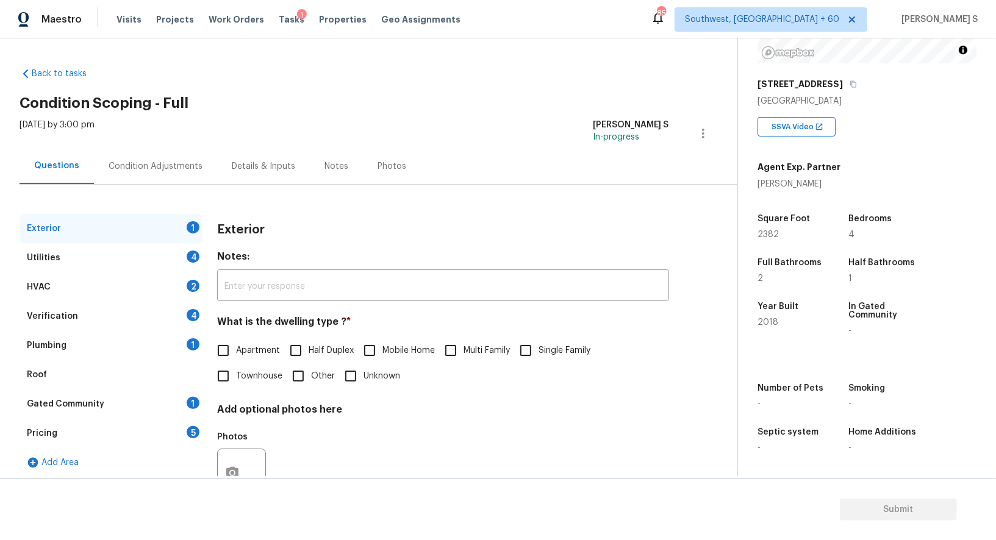
click at [561, 347] on span "Single Family" at bounding box center [565, 351] width 52 height 13
click at [539, 347] on input "Single Family" at bounding box center [526, 351] width 26 height 26
checkbox input "true"
click at [188, 257] on div "4" at bounding box center [193, 257] width 13 height 12
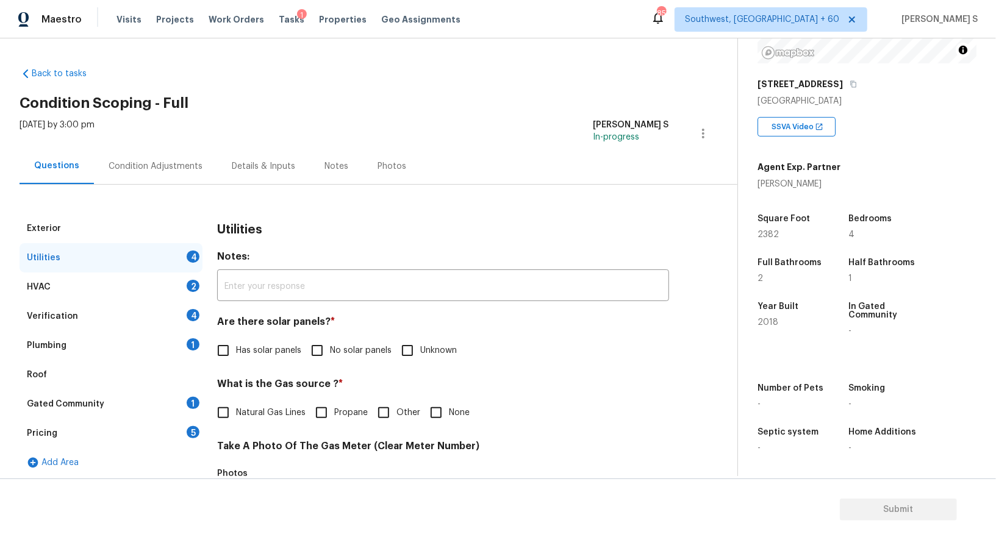
click at [312, 346] on input "No solar panels" at bounding box center [317, 351] width 26 height 26
checkbox input "true"
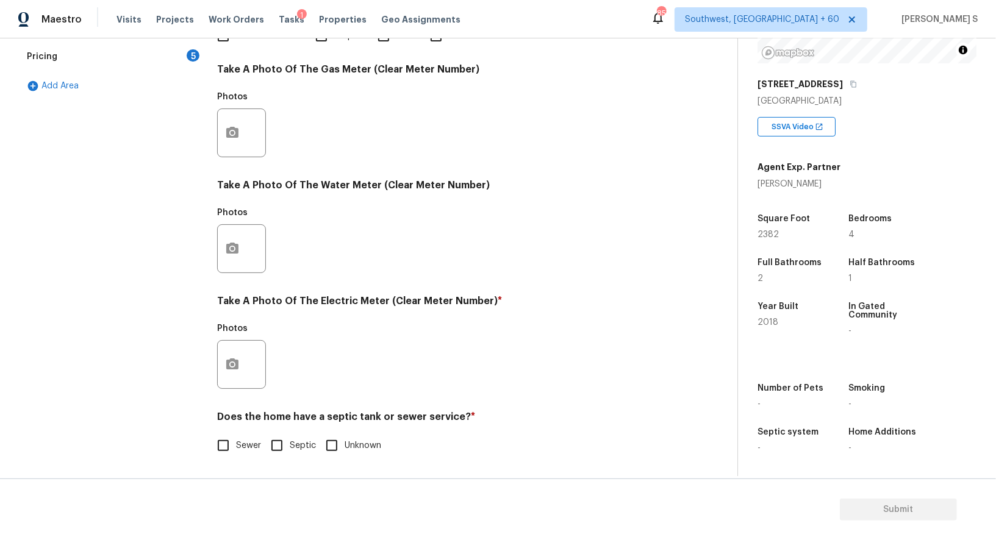
click at [235, 437] on input "Sewer" at bounding box center [223, 446] width 26 height 26
checkbox input "true"
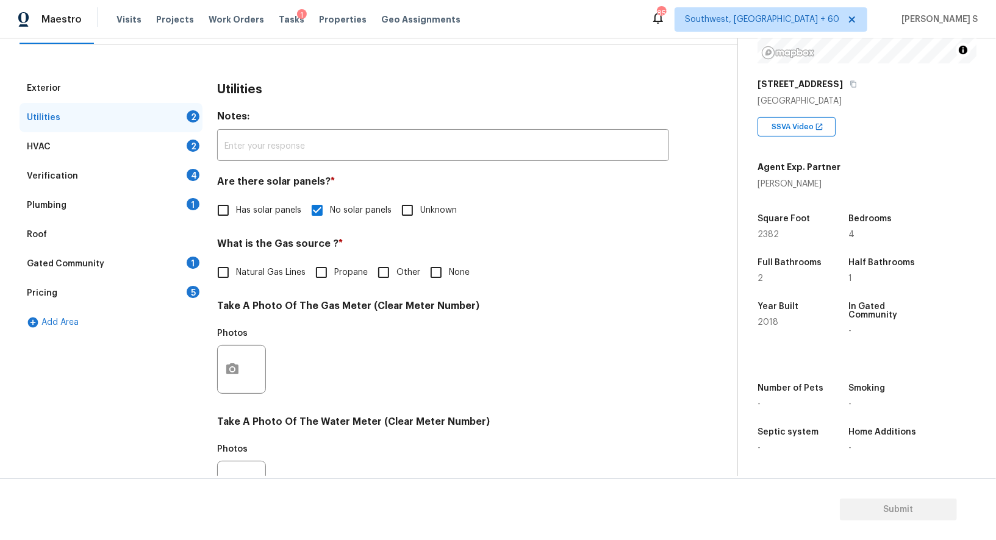
click at [187, 204] on div "1" at bounding box center [193, 204] width 13 height 12
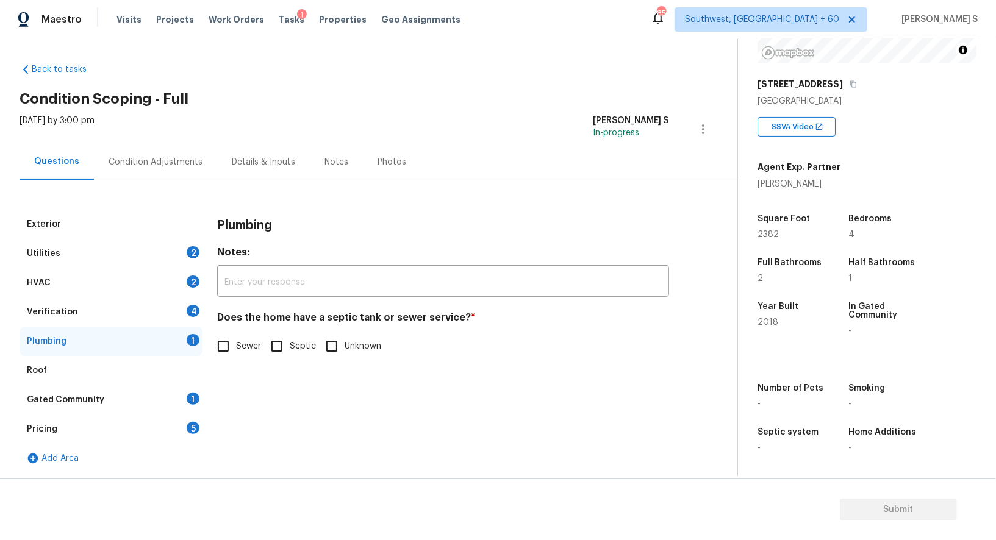
click at [230, 345] on input "Sewer" at bounding box center [223, 347] width 26 height 26
checkbox input "true"
click at [187, 392] on div "Gated Community 1" at bounding box center [111, 400] width 183 height 29
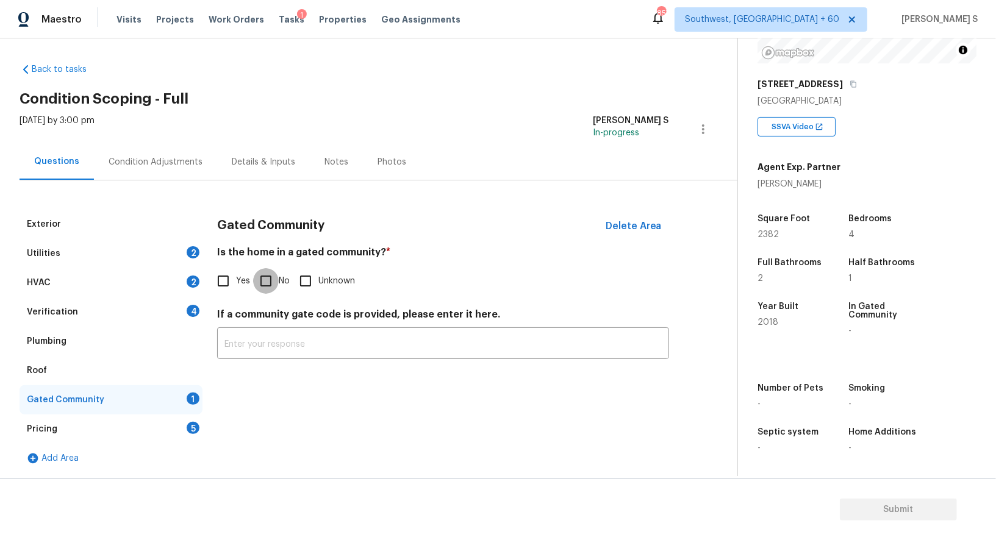
click at [270, 276] on input "No" at bounding box center [266, 281] width 26 height 26
checkbox input "true"
click at [184, 303] on div "Verification 4" at bounding box center [111, 312] width 183 height 29
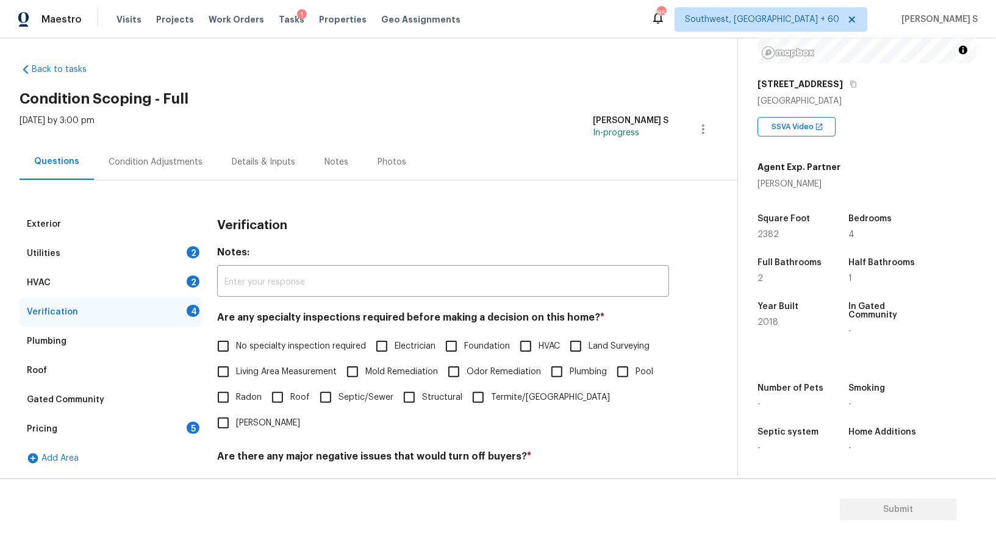
click at [242, 331] on div "Are any specialty inspections required before making a decision on this home? *…" at bounding box center [443, 374] width 452 height 124
click at [266, 348] on span "No specialty inspection required" at bounding box center [301, 346] width 130 height 13
click at [236, 348] on input "No specialty inspection required" at bounding box center [223, 347] width 26 height 26
checkbox input "true"
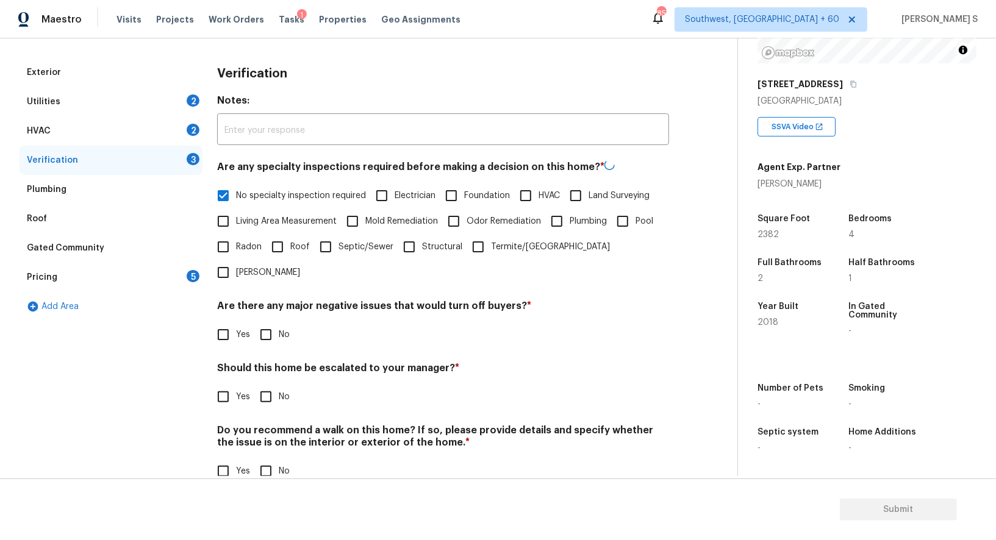
scroll to position [156, 0]
click at [275, 321] on input "No" at bounding box center [266, 334] width 26 height 26
checkbox input "true"
click at [256, 460] on div "Verification Notes: ​ Are any specialty inspections required before making a de…" at bounding box center [443, 279] width 452 height 441
click at [261, 458] on input "No" at bounding box center [266, 471] width 26 height 26
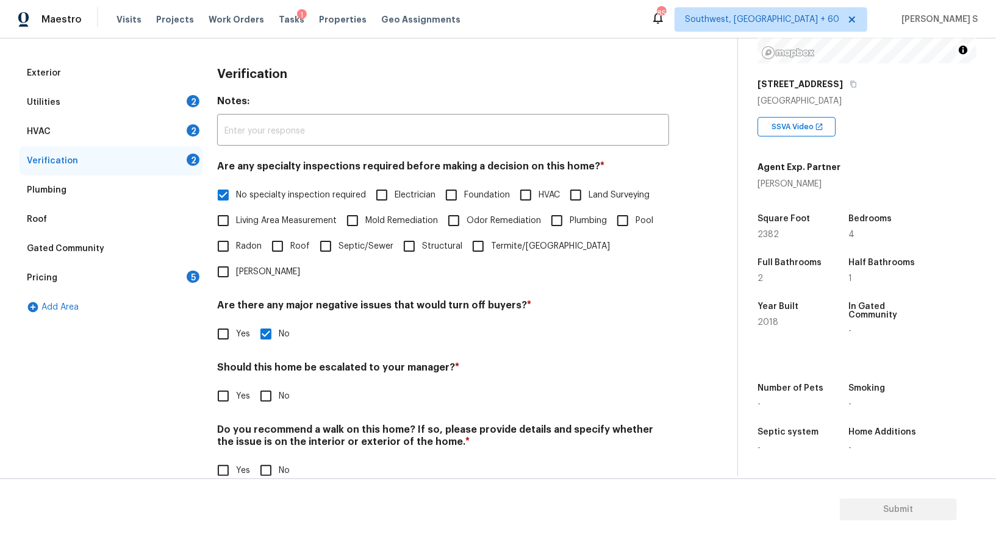
checkbox input "true"
click at [223, 384] on input "Yes" at bounding box center [223, 397] width 26 height 26
checkbox input "true"
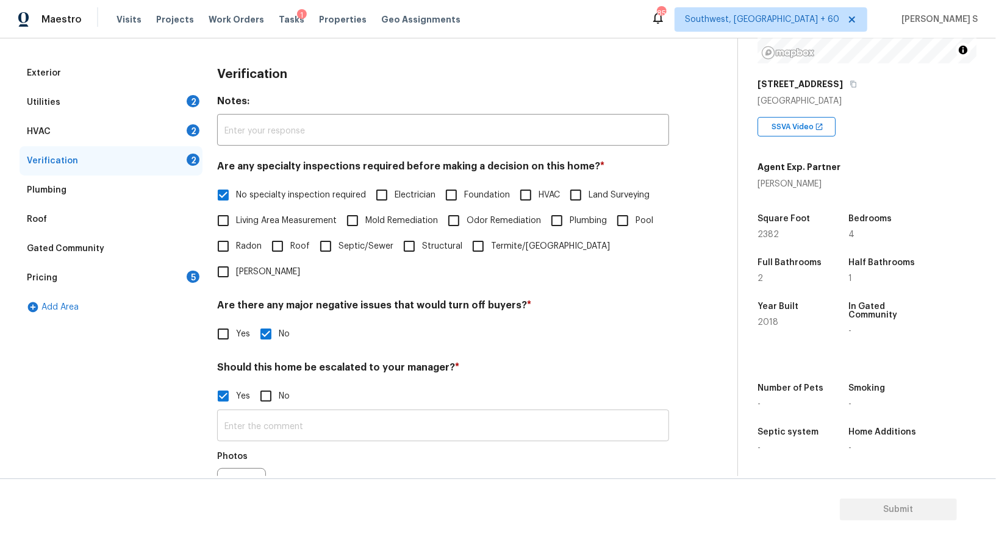
click at [295, 413] on input "text" at bounding box center [443, 427] width 452 height 29
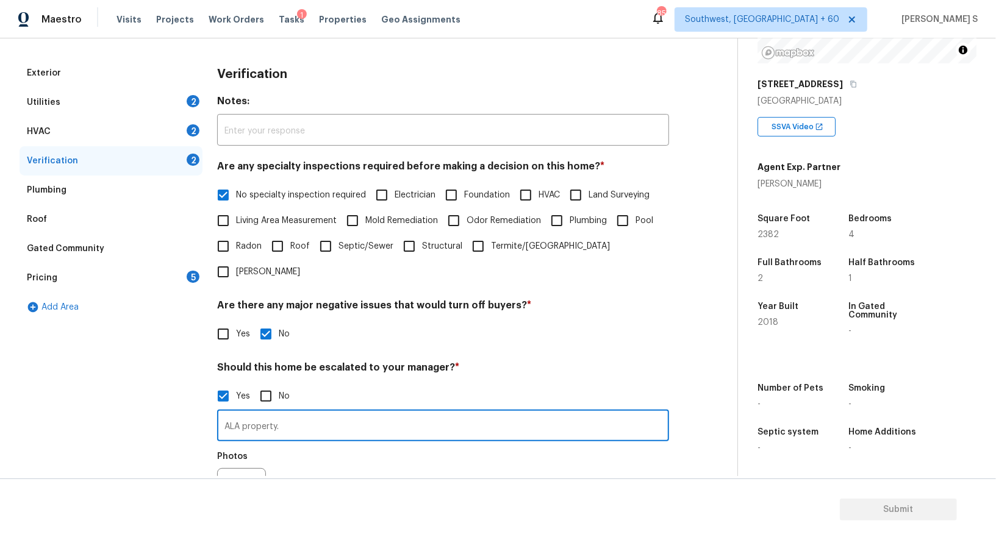
type input "ALA property."
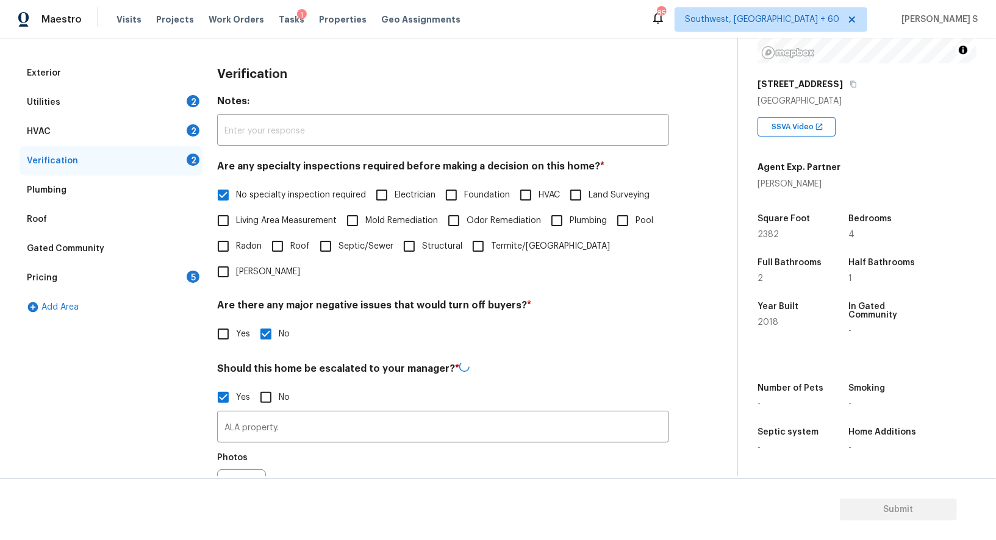
click at [320, 448] on div "Photos" at bounding box center [443, 486] width 452 height 79
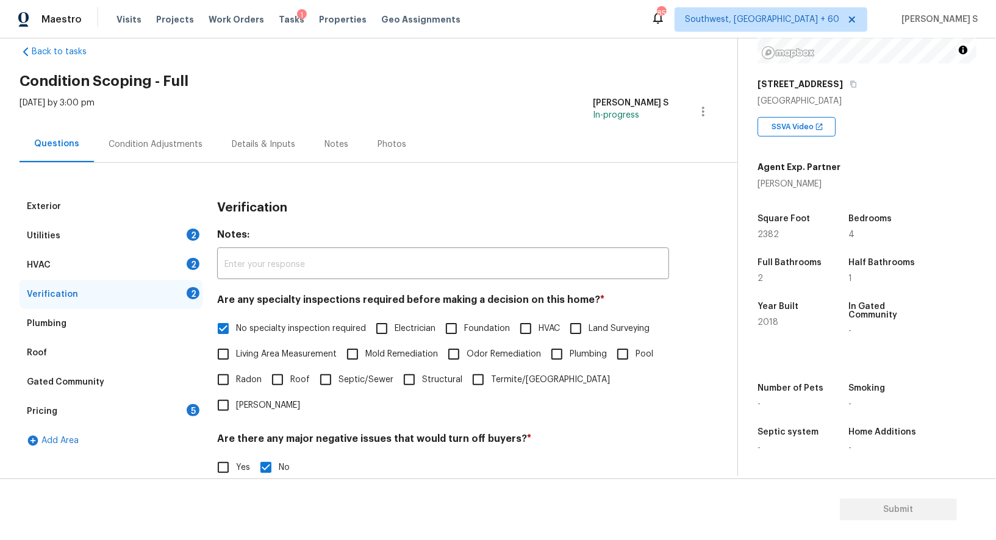
scroll to position [0, 0]
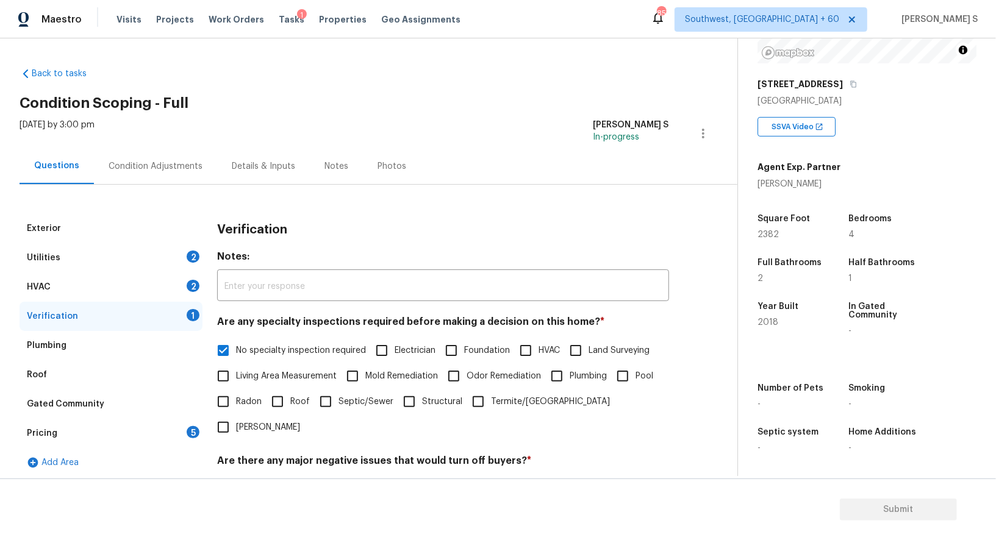
click at [183, 290] on div "HVAC 2" at bounding box center [111, 287] width 183 height 29
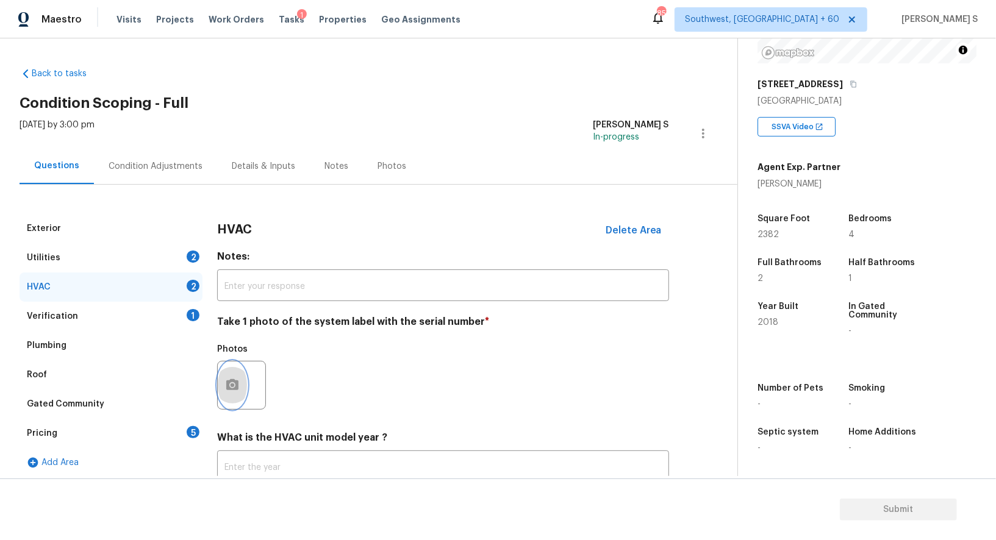
click at [224, 392] on button "button" at bounding box center [232, 386] width 29 height 48
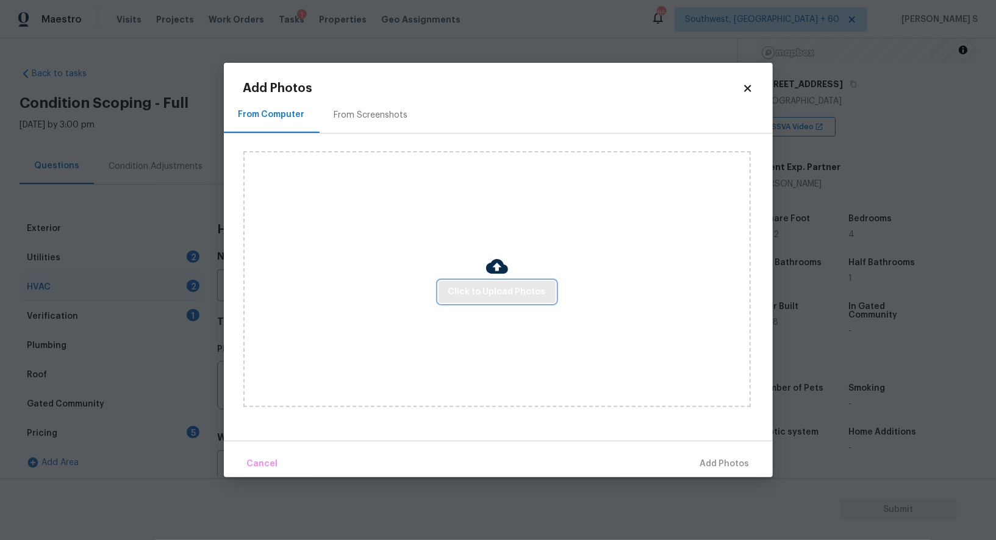
click at [459, 289] on span "Click to Upload Photos" at bounding box center [497, 292] width 98 height 15
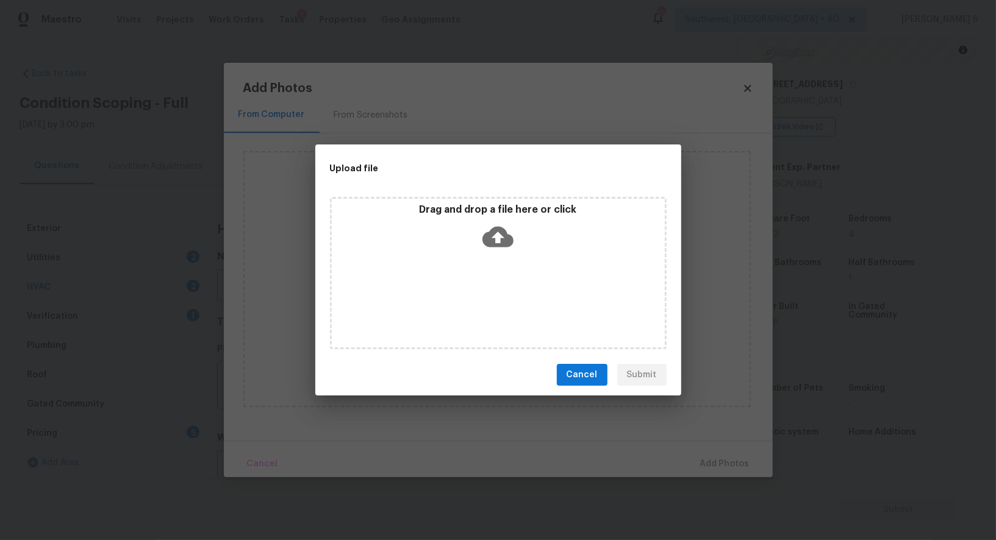
click at [459, 289] on div "Drag and drop a file here or click" at bounding box center [498, 273] width 337 height 153
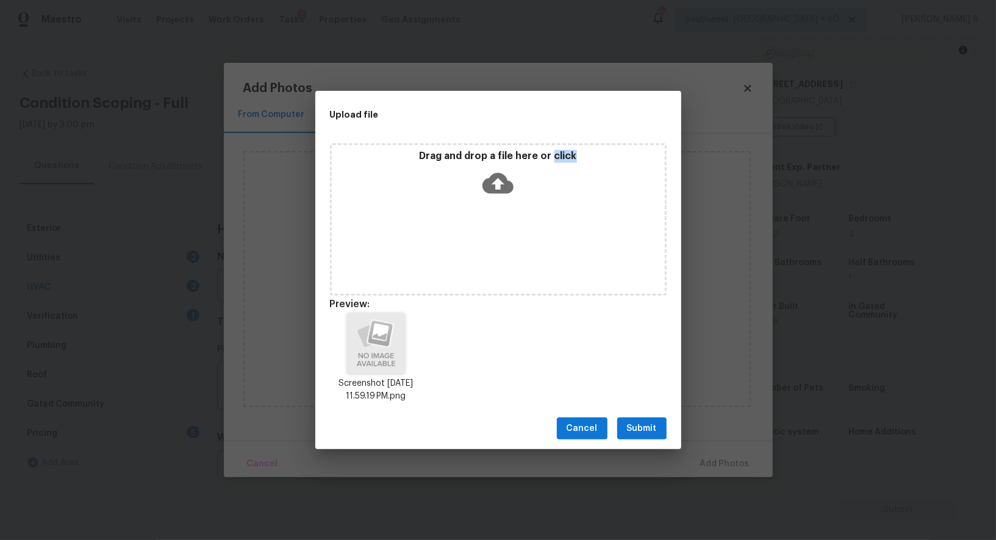
click at [659, 431] on button "Submit" at bounding box center [641, 429] width 49 height 23
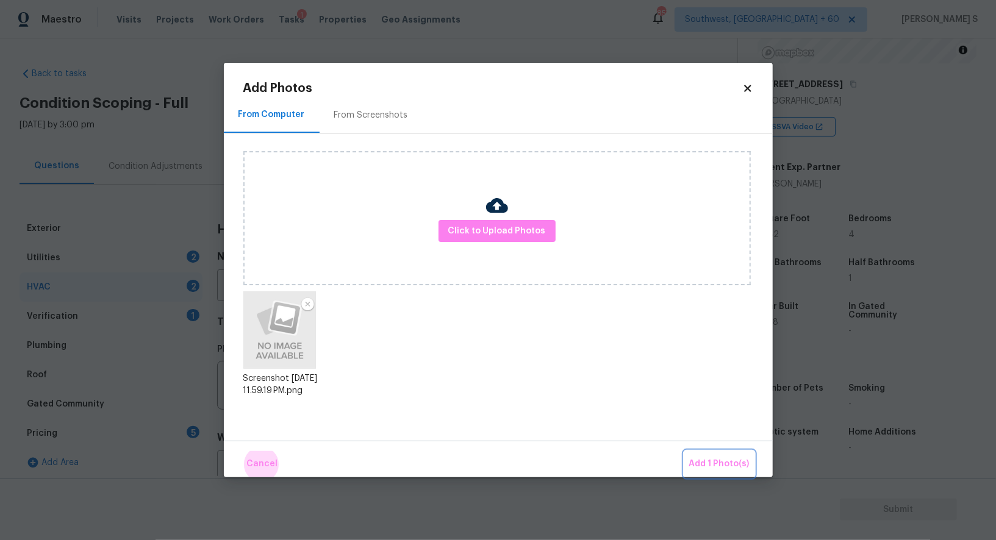
click at [684, 451] on button "Add 1 Photo(s)" at bounding box center [719, 464] width 70 height 26
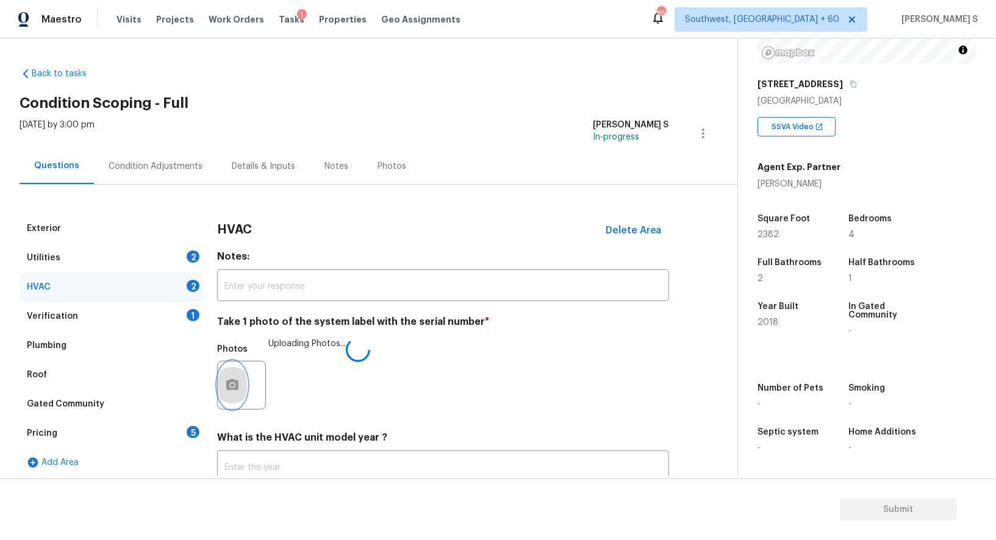
scroll to position [87, 0]
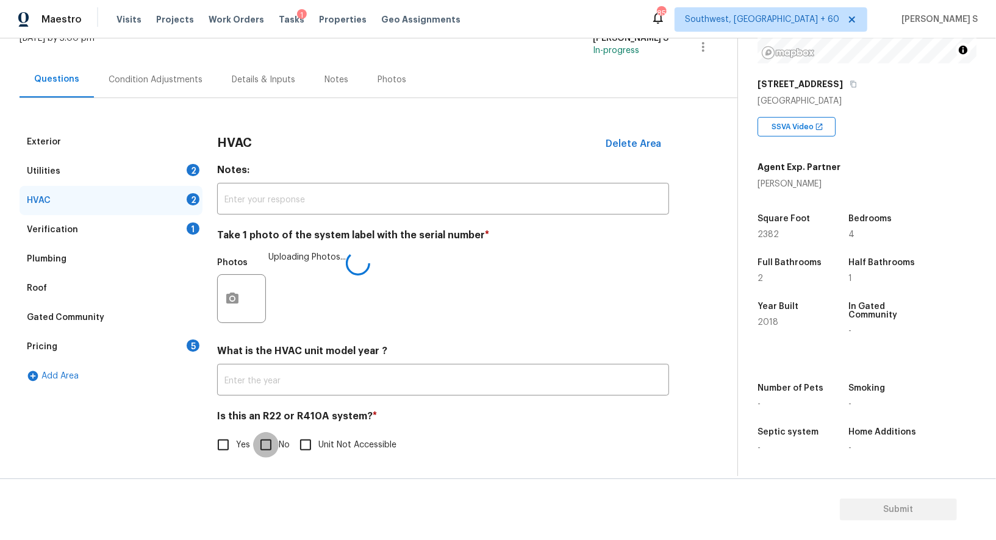
click at [277, 436] on input "No" at bounding box center [266, 445] width 26 height 26
checkbox input "true"
click at [176, 170] on div "Utilities 2" at bounding box center [111, 171] width 183 height 29
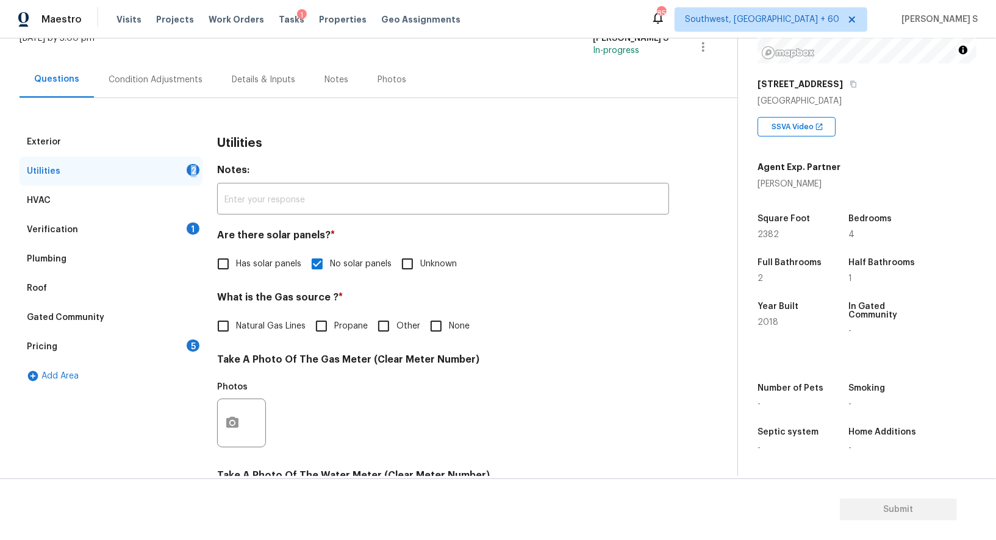
click at [176, 170] on div "Utilities 2" at bounding box center [111, 171] width 183 height 29
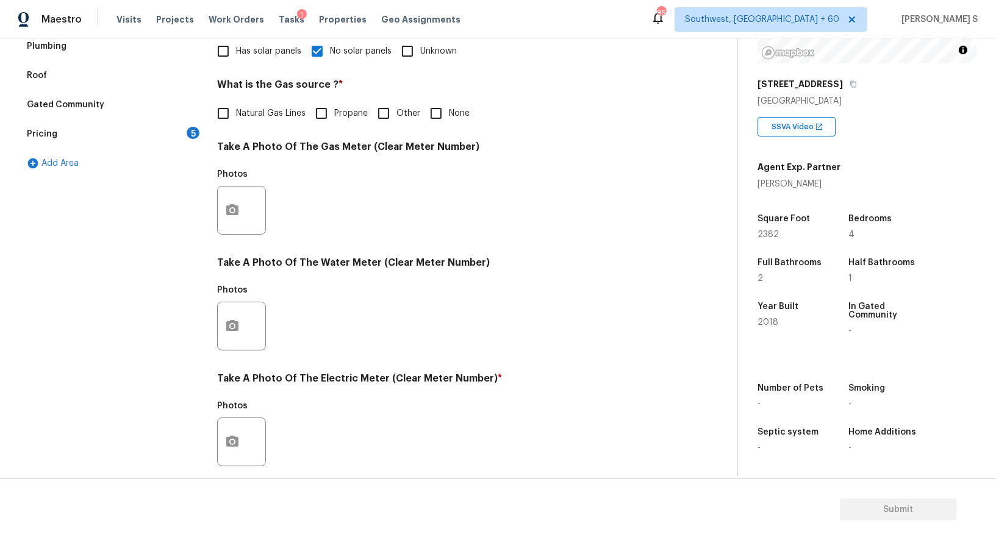
scroll to position [339, 0]
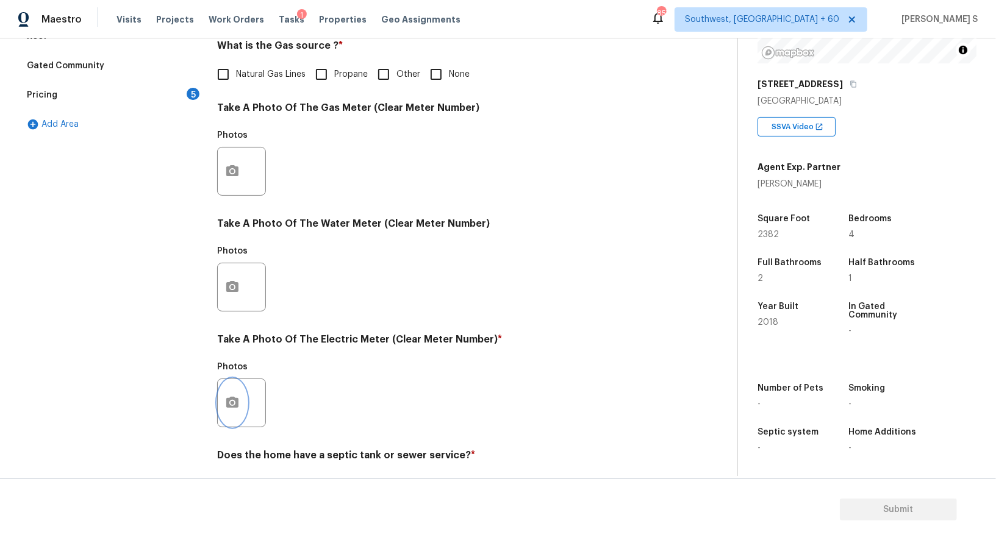
click at [224, 407] on button "button" at bounding box center [232, 403] width 29 height 48
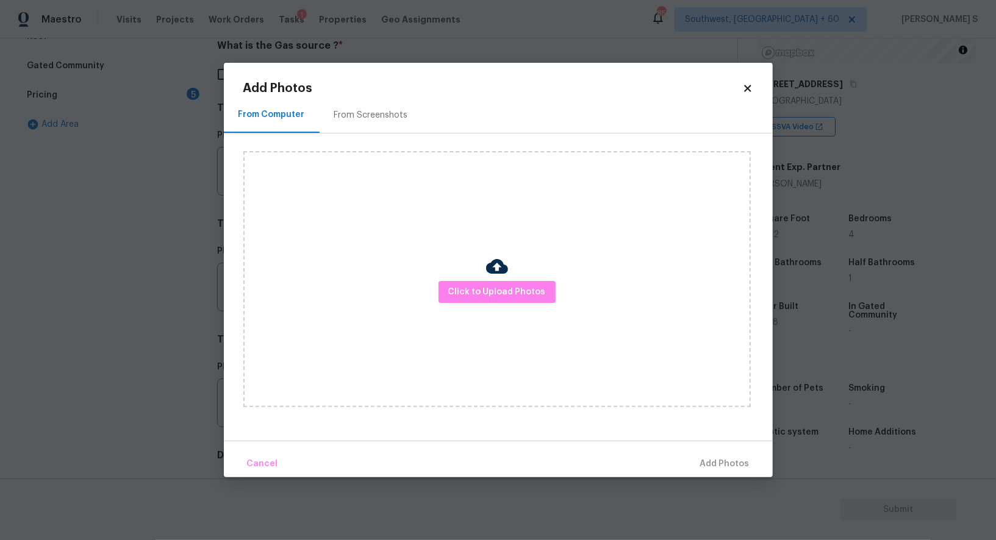
click at [505, 275] on img at bounding box center [497, 267] width 22 height 22
click at [505, 285] on span "Click to Upload Photos" at bounding box center [497, 292] width 98 height 15
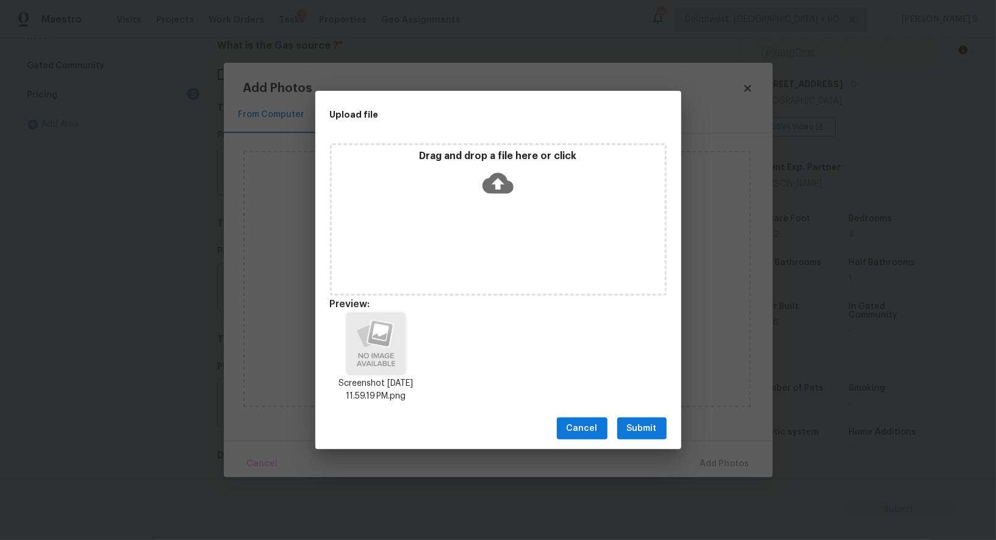
click at [644, 429] on span "Submit" at bounding box center [642, 429] width 30 height 15
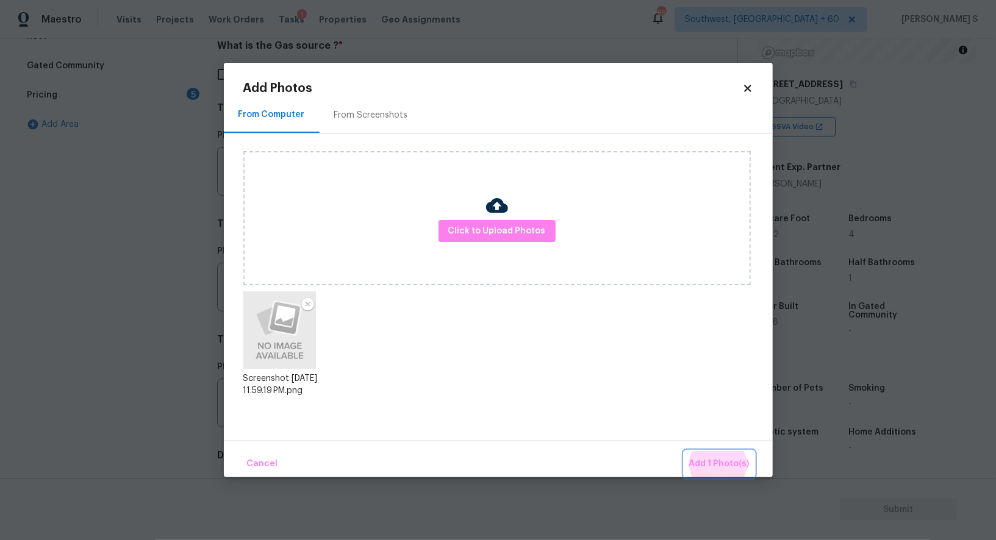
click at [684, 451] on button "Add 1 Photo(s)" at bounding box center [719, 464] width 70 height 26
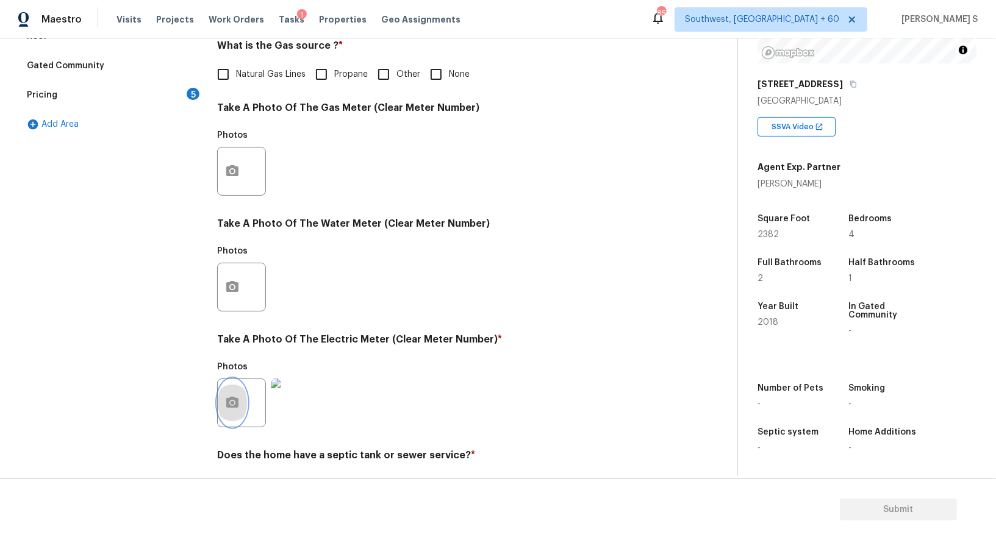
scroll to position [69, 0]
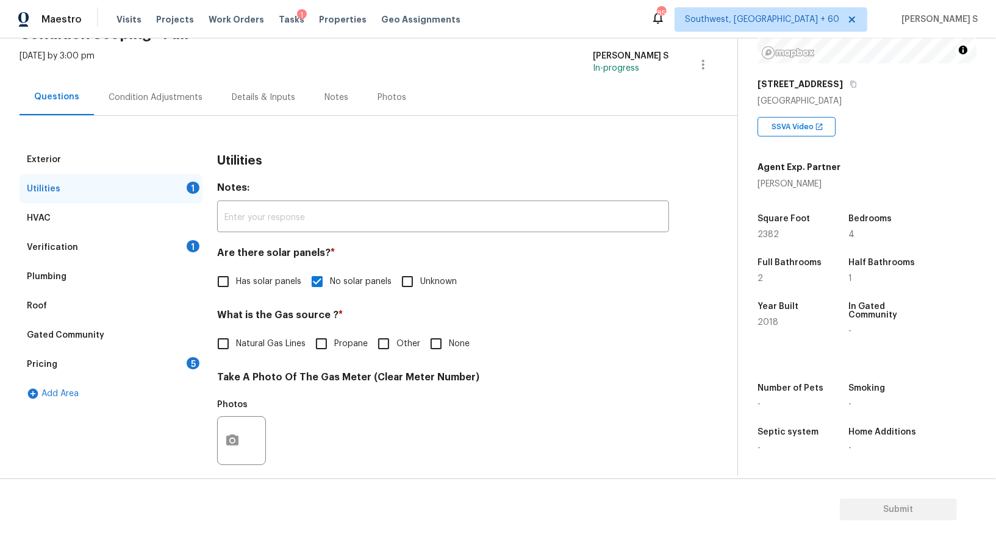
click at [184, 240] on div "Verification 1" at bounding box center [111, 247] width 183 height 29
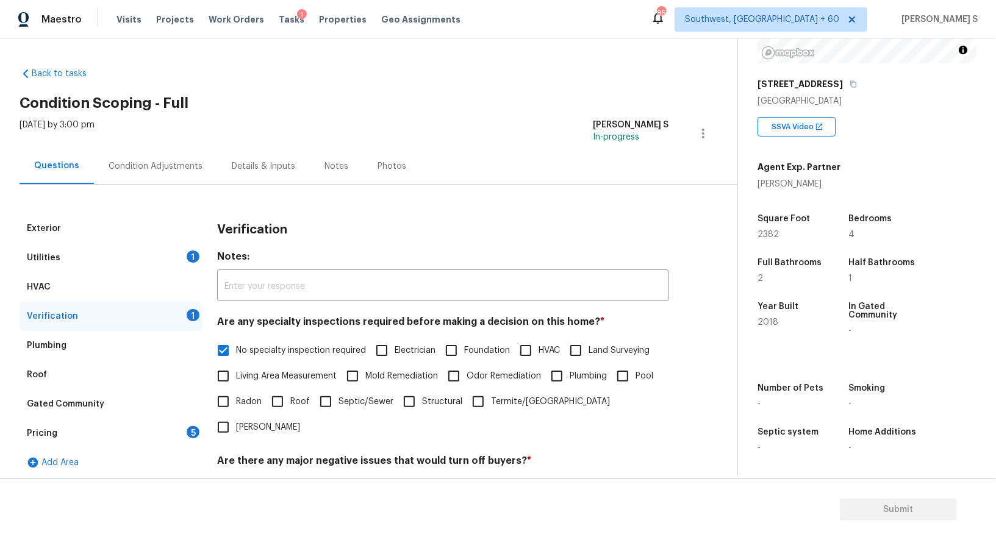
scroll to position [168, 0]
click at [165, 179] on div "Condition Adjustments" at bounding box center [155, 166] width 123 height 36
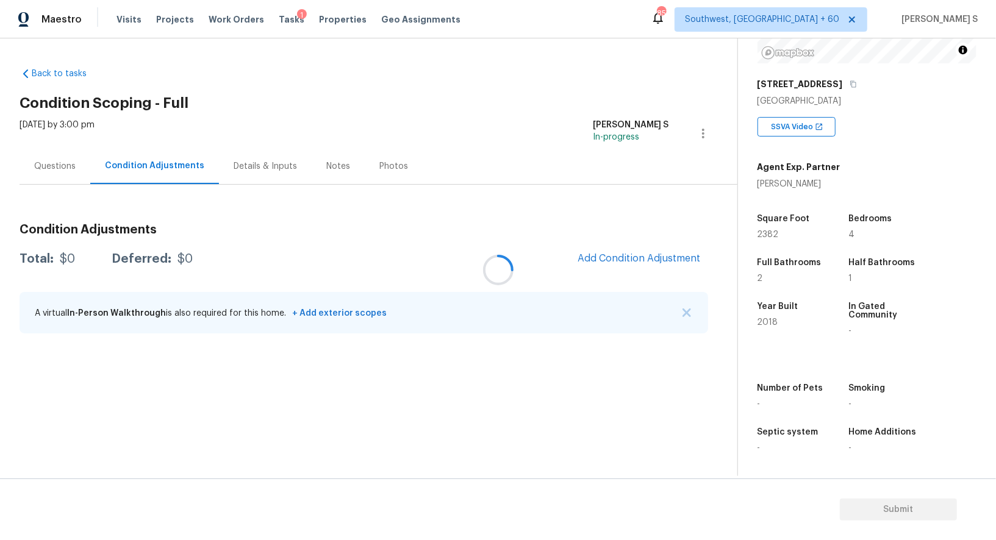
click at [635, 248] on div at bounding box center [498, 270] width 996 height 540
click at [628, 254] on div at bounding box center [498, 270] width 996 height 540
click at [649, 242] on div "Condition Adjustments Total: $0 Deferred: $0 Add Condition Adjustment A virtual…" at bounding box center [364, 279] width 689 height 131
click at [656, 246] on span "Add Condition Adjustment" at bounding box center [639, 259] width 138 height 27
click at [588, 262] on span "Add Condition Adjustment" at bounding box center [639, 258] width 123 height 11
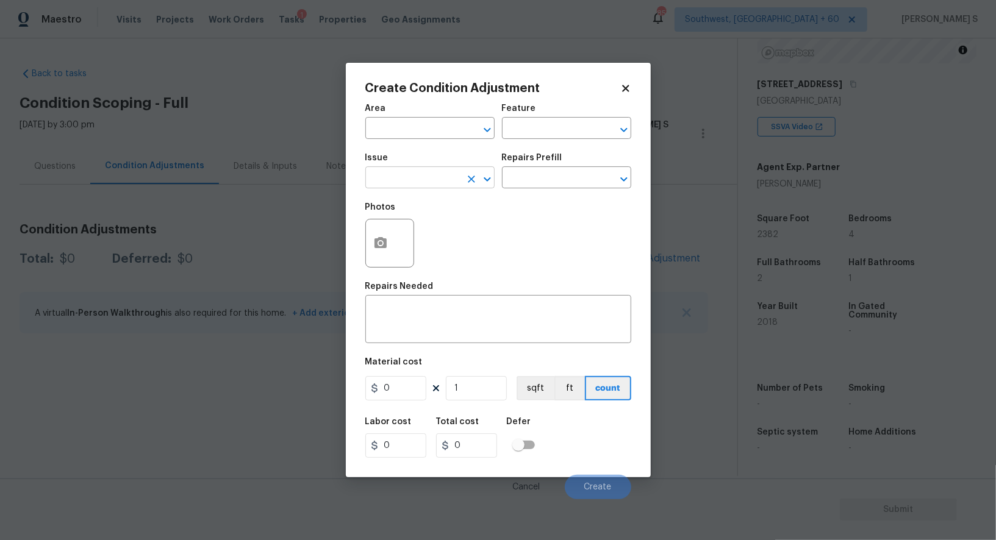
click at [409, 185] on input "text" at bounding box center [412, 179] width 95 height 19
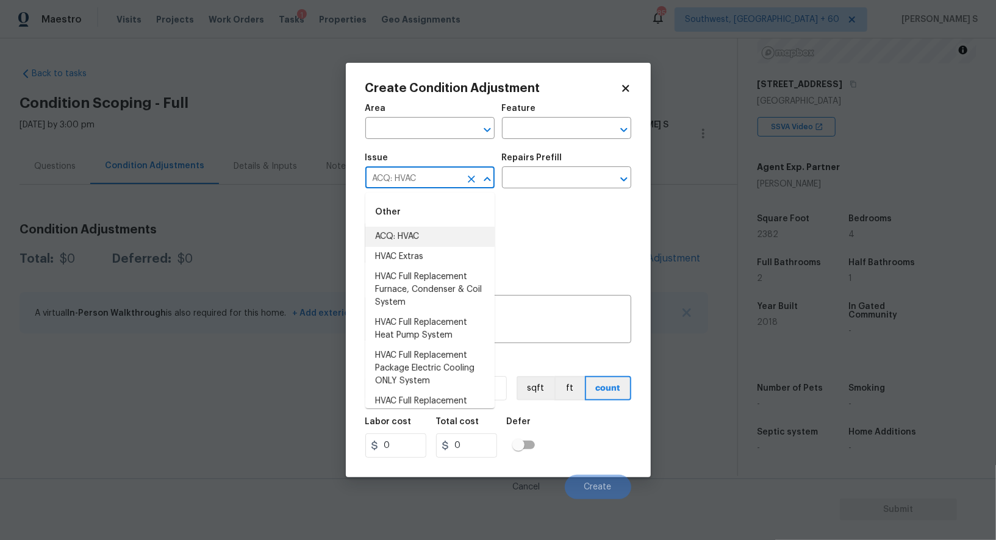
type input "ACQ: HVAC"
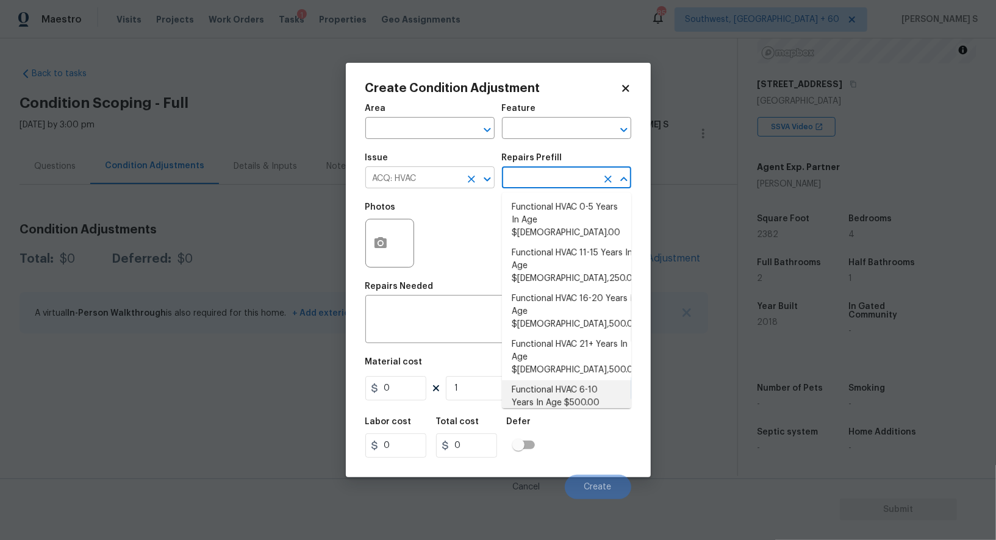
type input "Acquisition"
type textarea "Acquisition Scope: Functional HVAC 6-10 years"
type input "500"
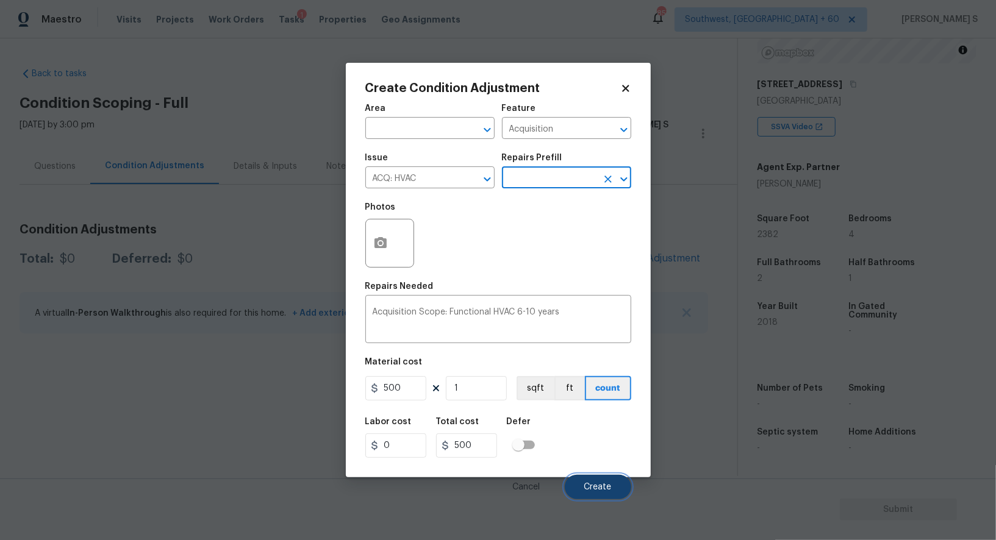
click at [583, 495] on button "Create" at bounding box center [598, 487] width 66 height 24
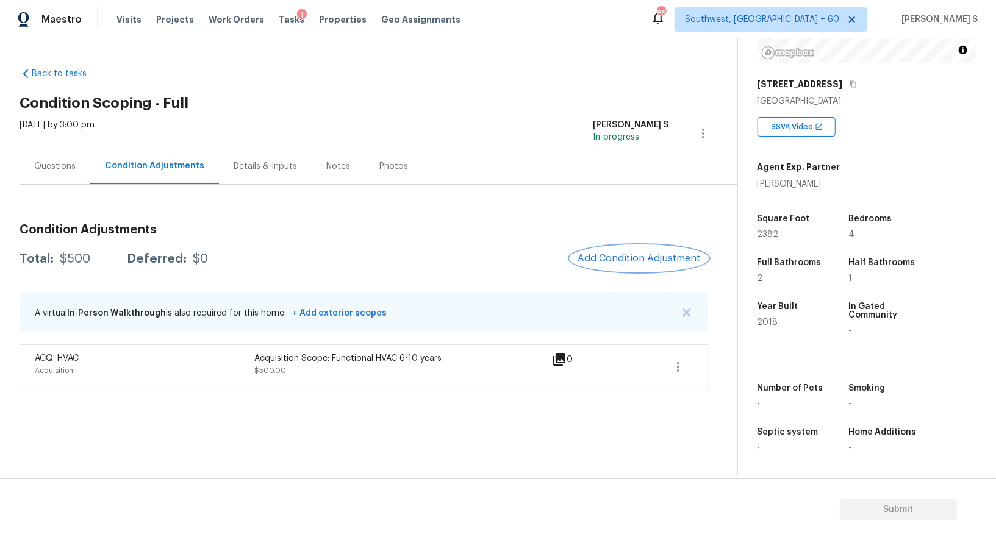
click at [644, 259] on span "Add Condition Adjustment" at bounding box center [639, 258] width 123 height 11
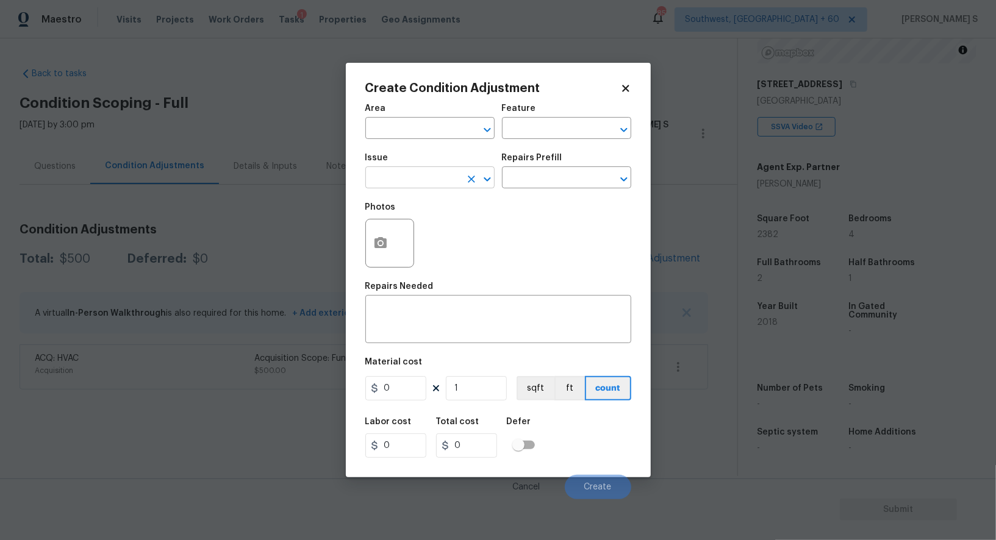
click at [430, 184] on input "text" at bounding box center [412, 179] width 95 height 19
type input "ACQ: Shingle Roof"
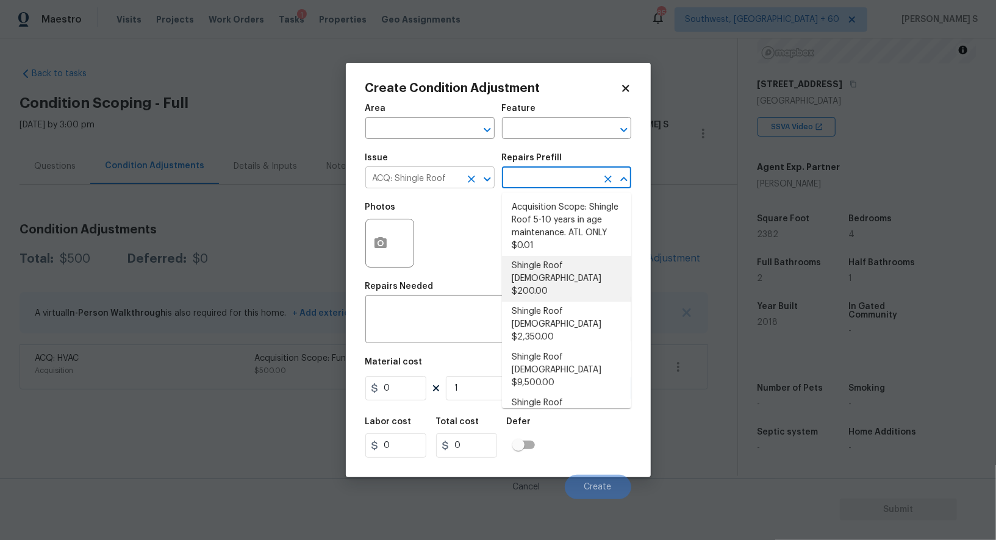
type input "Acquisition"
type textarea "Acquisition Scope: Shingle Roof 0-10 years in age maintenance."
type input "200"
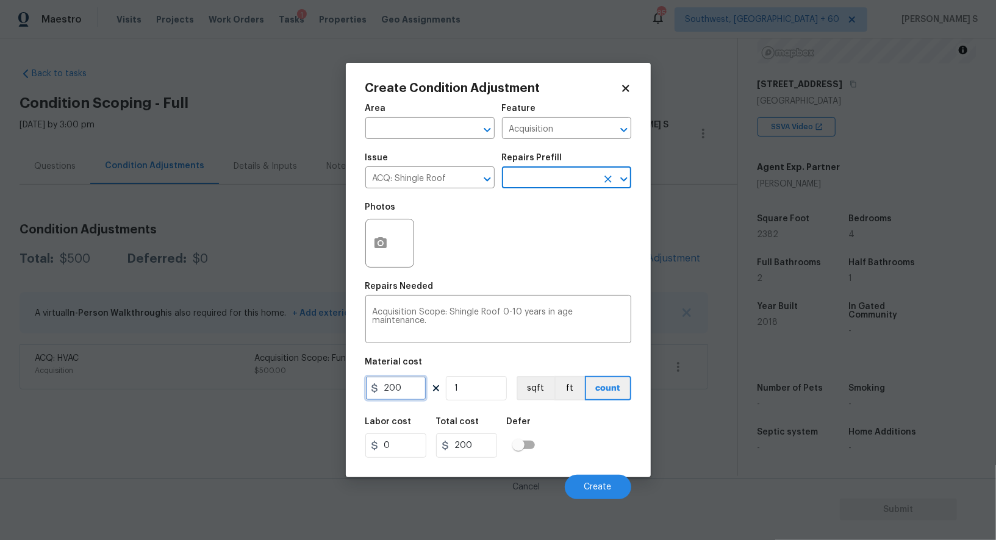
click at [411, 400] on input "200" at bounding box center [395, 388] width 61 height 24
type input "500"
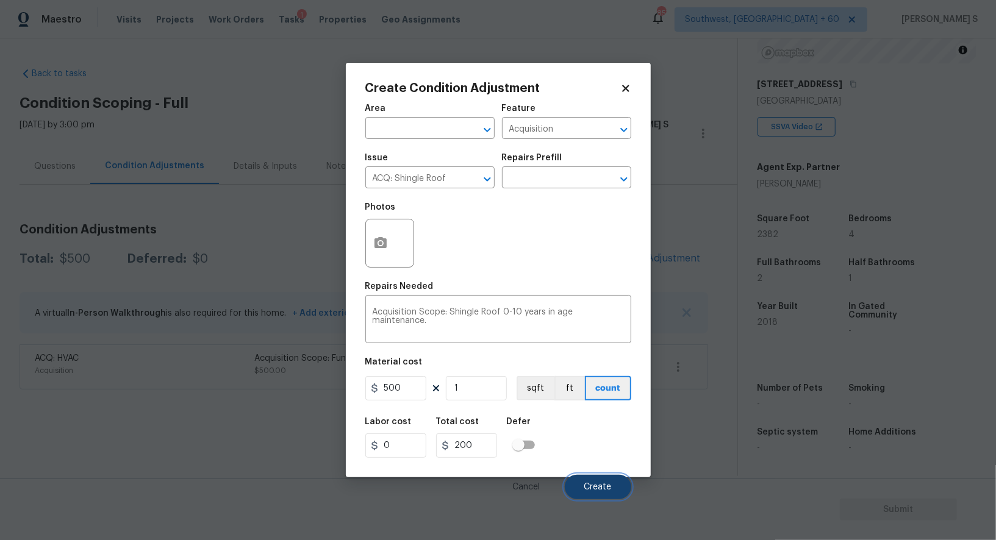
type input "500"
click at [609, 486] on span "Create" at bounding box center [597, 487] width 27 height 9
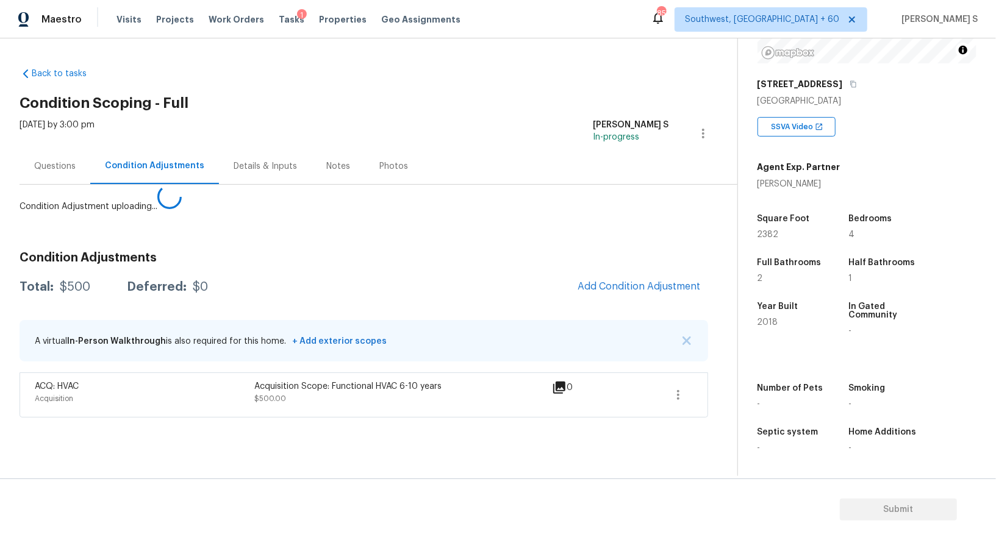
click at [37, 476] on body "Maestro Visits Projects Work Orders Tasks 1 Properties Geo Assignments 857 Sout…" at bounding box center [498, 270] width 996 height 540
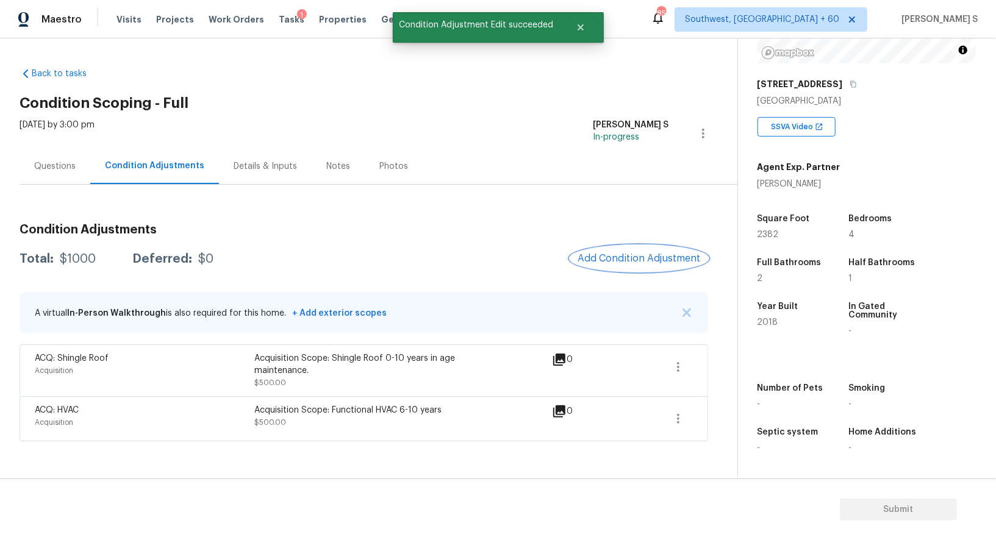
click at [614, 259] on span "Add Condition Adjustment" at bounding box center [639, 258] width 123 height 11
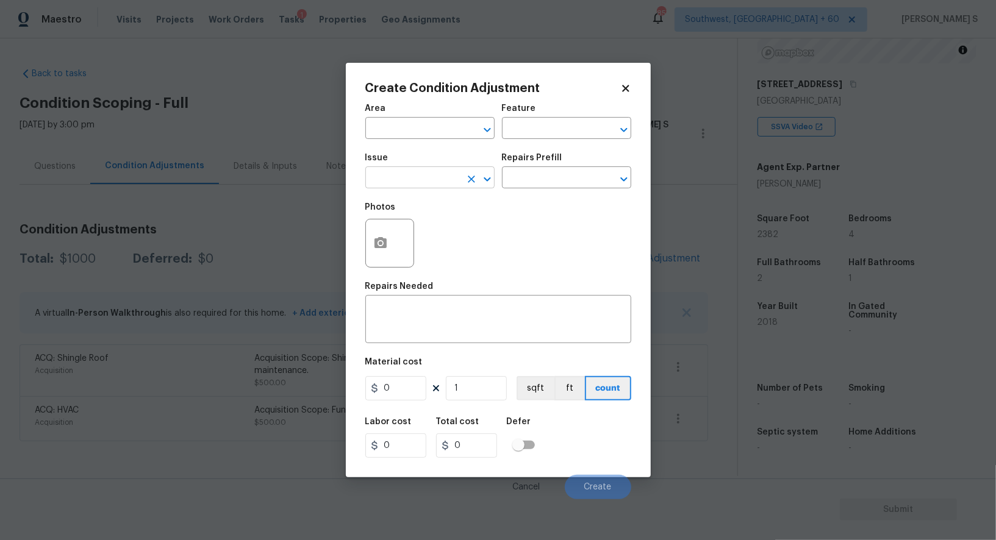
click at [420, 182] on input "text" at bounding box center [412, 179] width 95 height 19
type input "Pressure Washing"
type input "\"
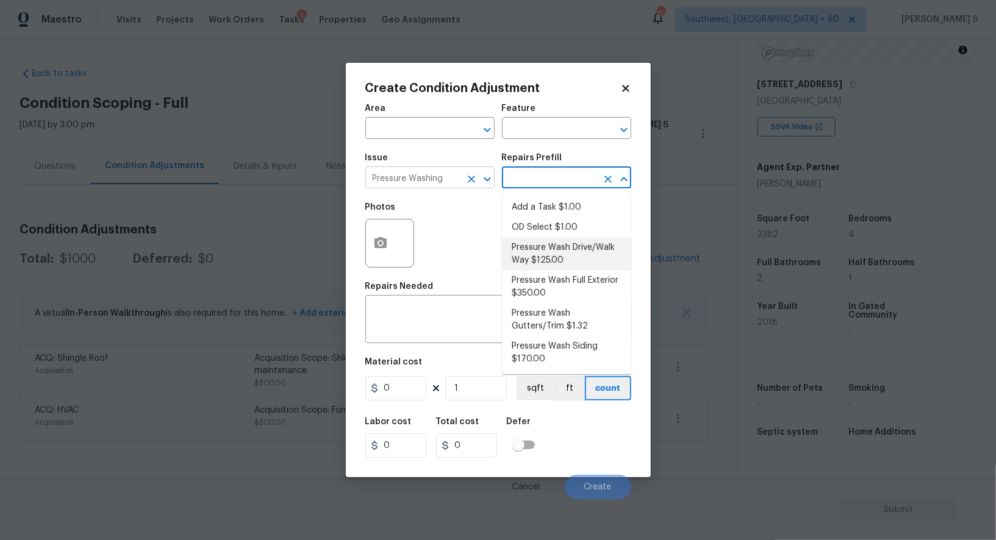
type input "Siding"
type textarea "Pressure wash the driveways/walkways as directed by the PM. Ensure that all deb…"
type input "125"
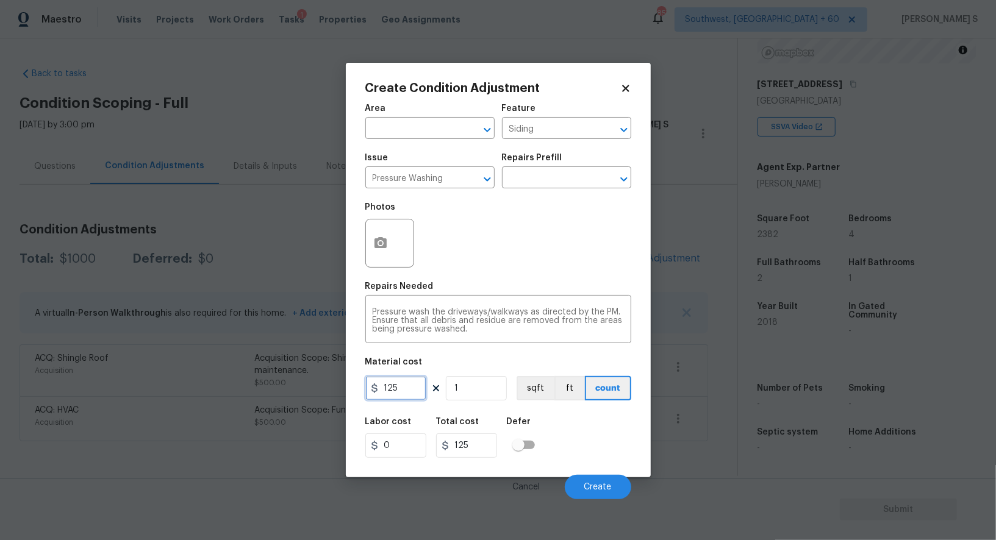
click at [417, 392] on input "125" at bounding box center [395, 388] width 61 height 24
type input "200"
click at [627, 439] on div "Labor cost 0 Total cost 200 Defer" at bounding box center [498, 438] width 266 height 55
click at [600, 493] on button "Create" at bounding box center [598, 487] width 66 height 24
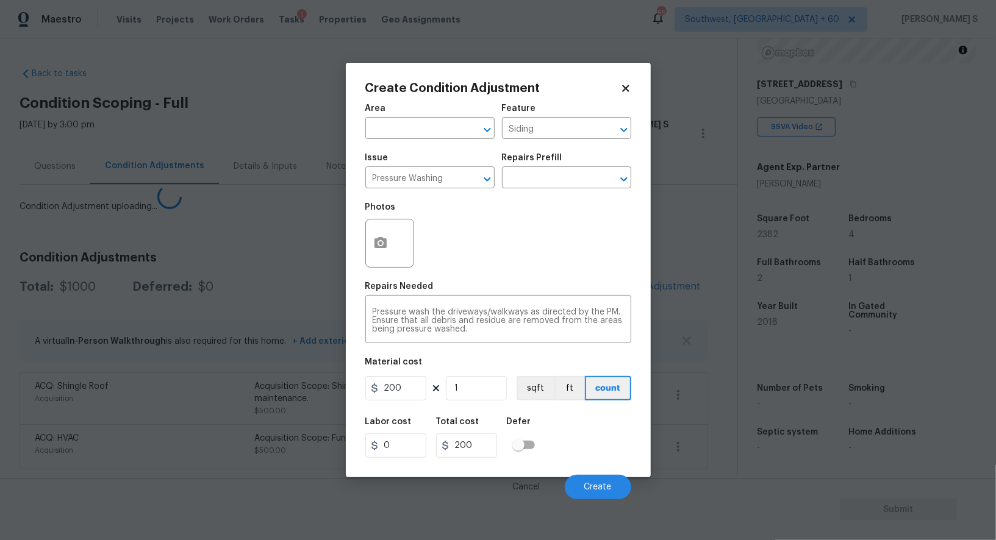
click at [78, 425] on body "Maestro Visits Projects Work Orders Tasks 1 Properties Geo Assignments 857 Sout…" at bounding box center [498, 270] width 996 height 540
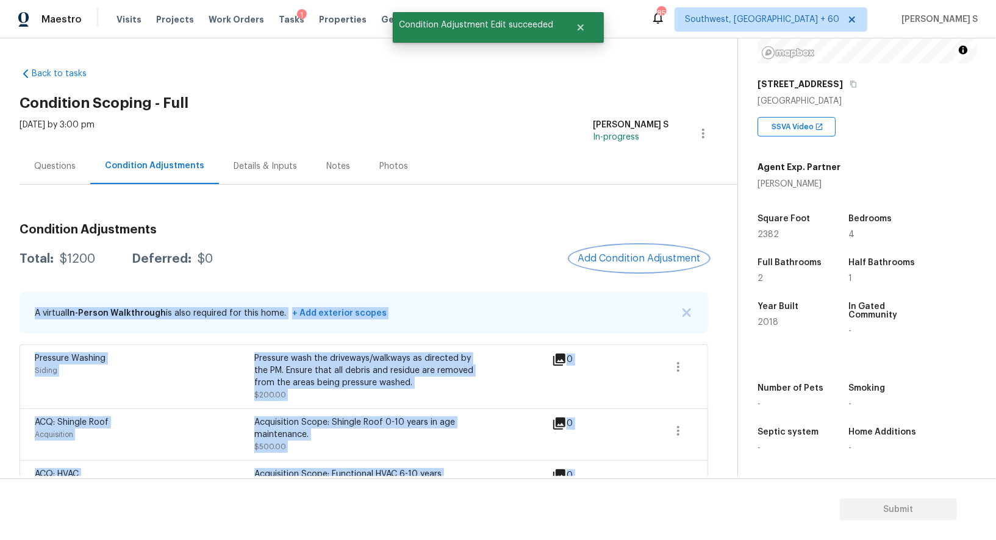
click at [653, 260] on span "Add Condition Adjustment" at bounding box center [639, 258] width 123 height 11
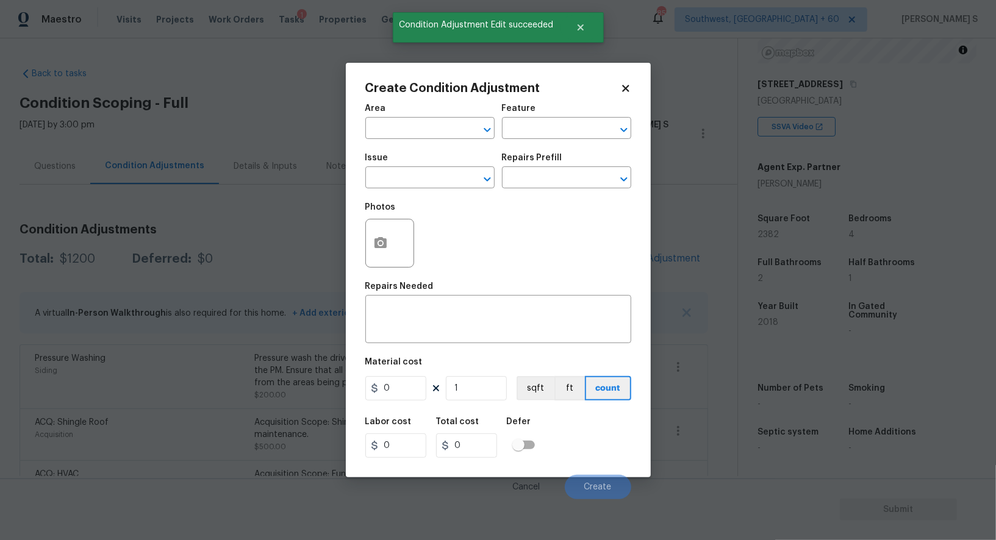
click at [405, 249] on div at bounding box center [389, 243] width 49 height 49
click at [376, 234] on button "button" at bounding box center [380, 244] width 29 height 48
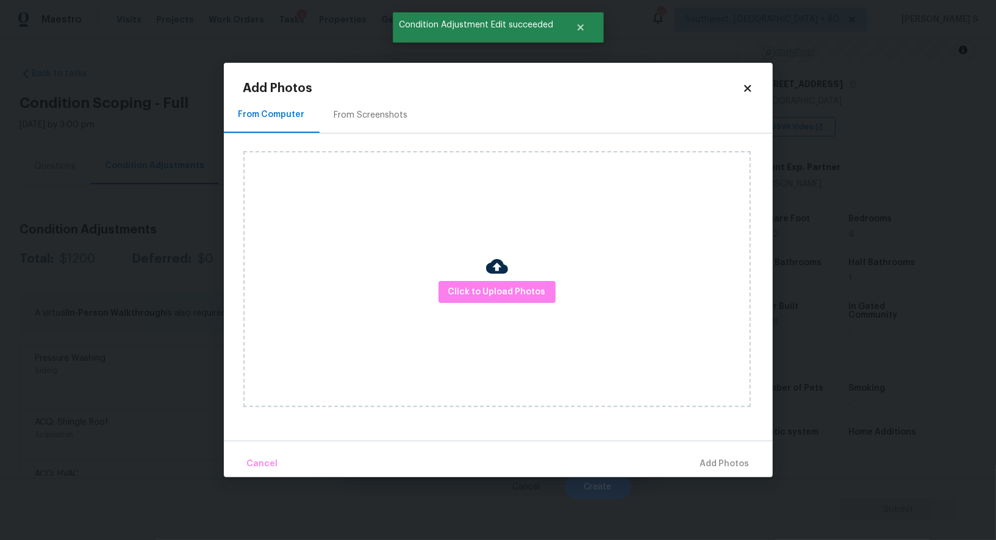
click at [361, 118] on div "From Screenshots" at bounding box center [371, 115] width 74 height 12
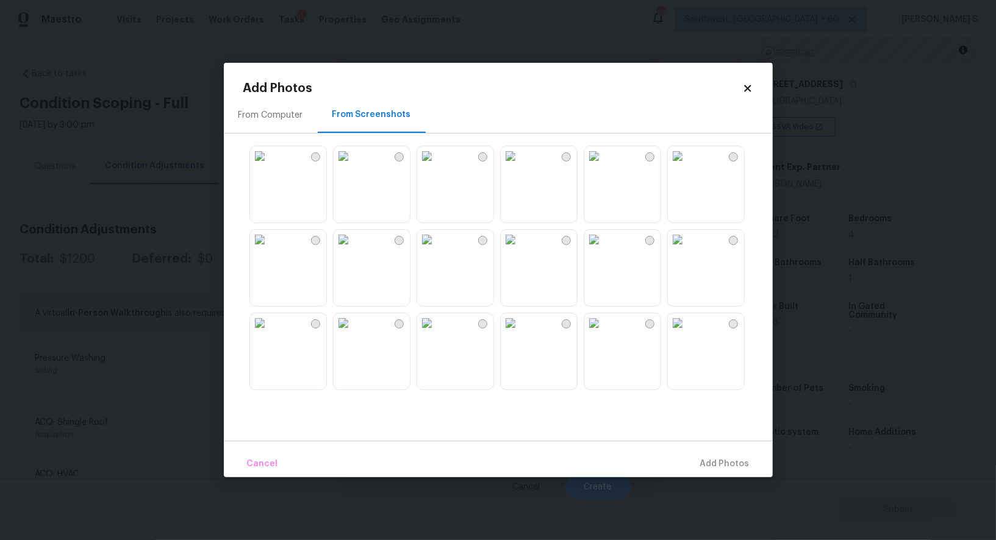
click at [351, 249] on img at bounding box center [344, 240] width 20 height 20
click at [351, 166] on img at bounding box center [344, 156] width 20 height 20
click at [502, 166] on img at bounding box center [511, 156] width 20 height 20
click at [687, 166] on img at bounding box center [678, 156] width 20 height 20
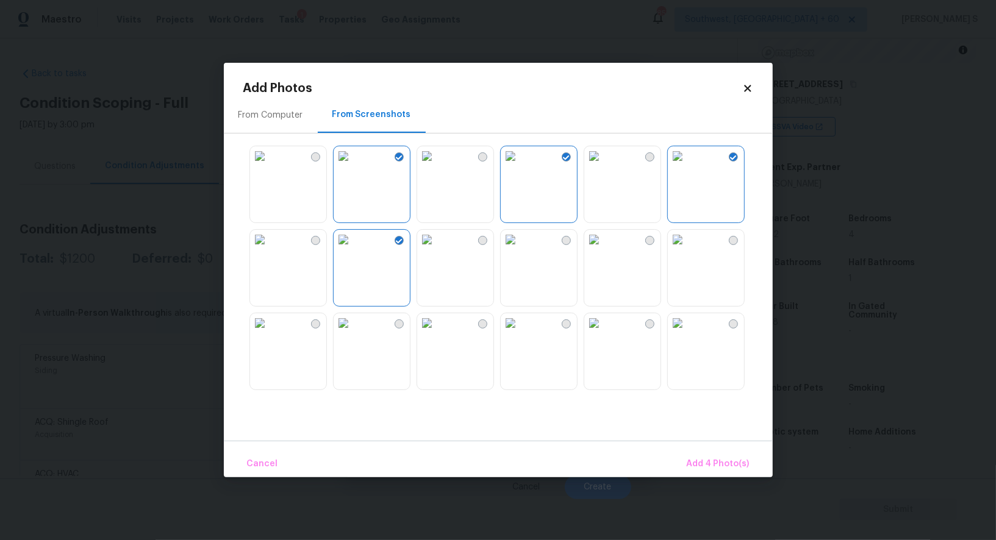
click at [437, 166] on img at bounding box center [427, 156] width 20 height 20
click at [716, 463] on span "Add 5 Photo(s)" at bounding box center [719, 464] width 62 height 15
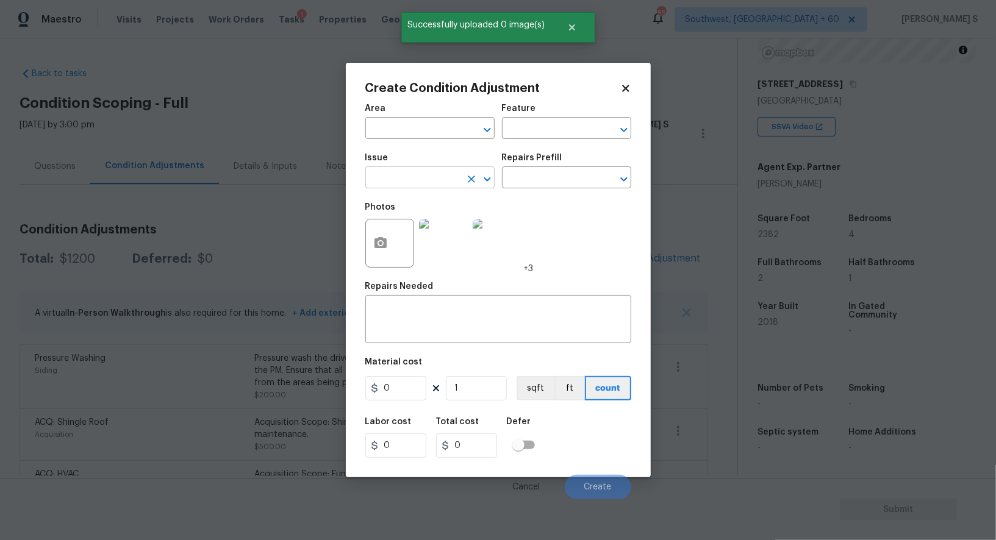
click at [418, 182] on input "text" at bounding box center [412, 179] width 95 height 19
type input "Landscape Package"
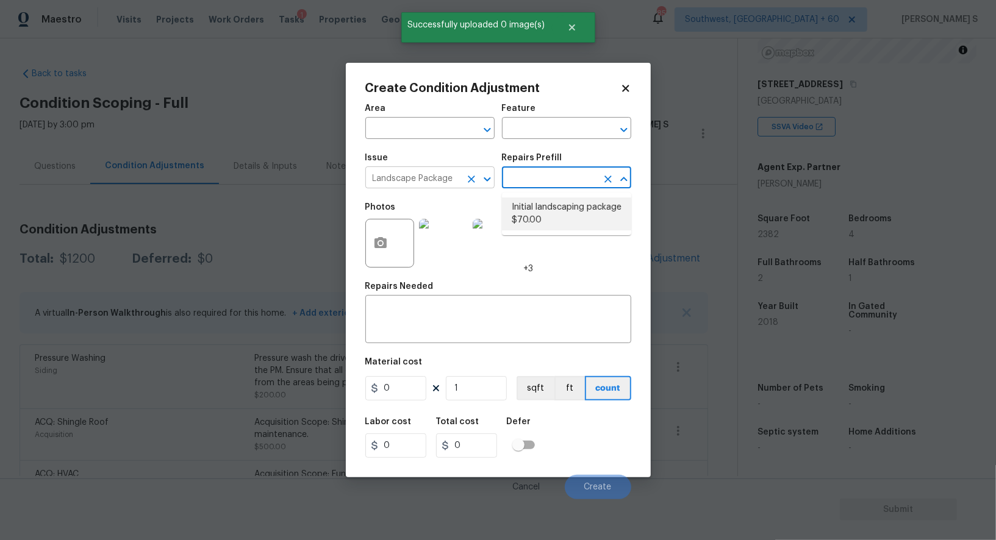
type input "Home Readiness Packages"
type textarea "Mowing of grass up to 6" in height. Mow, edge along driveways & sidewalks, trim…"
type input "70"
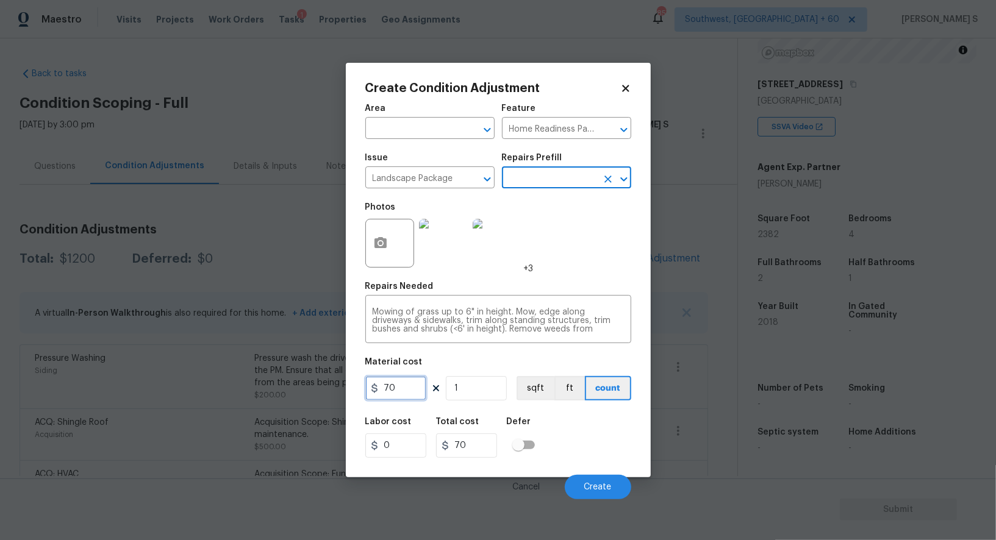
click at [413, 389] on input "70" at bounding box center [395, 388] width 61 height 24
type input "300"
click at [620, 443] on div "Labor cost 0 Total cost 300 Defer" at bounding box center [498, 438] width 266 height 55
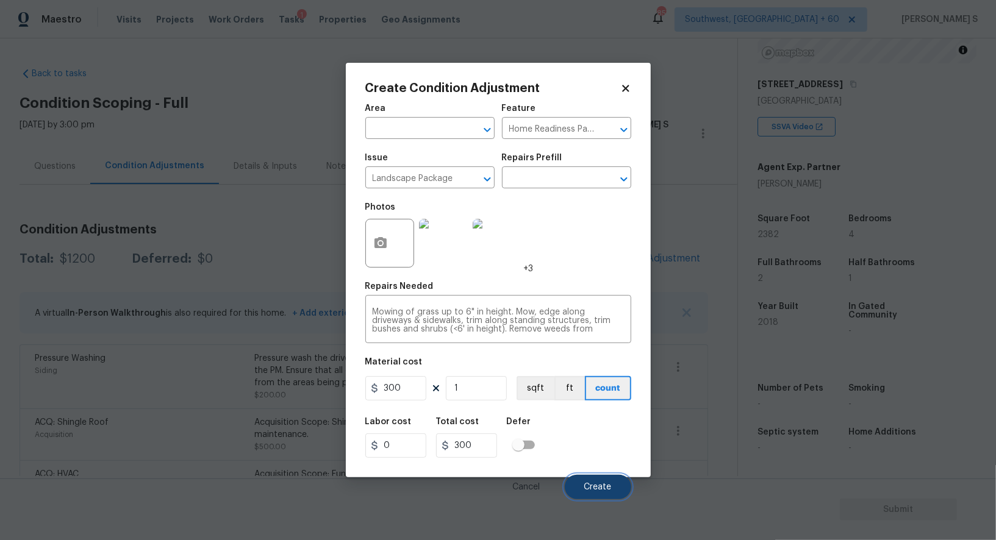
click at [612, 486] on button "Create" at bounding box center [598, 487] width 66 height 24
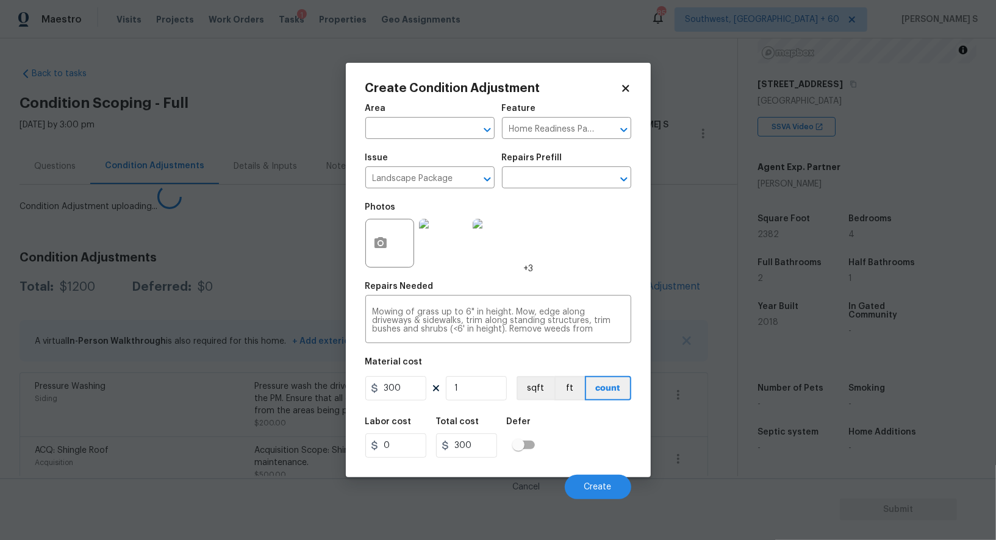
click at [133, 402] on body "Maestro Visits Projects Work Orders Tasks 1 Properties Geo Assignments 857 Sout…" at bounding box center [498, 270] width 996 height 540
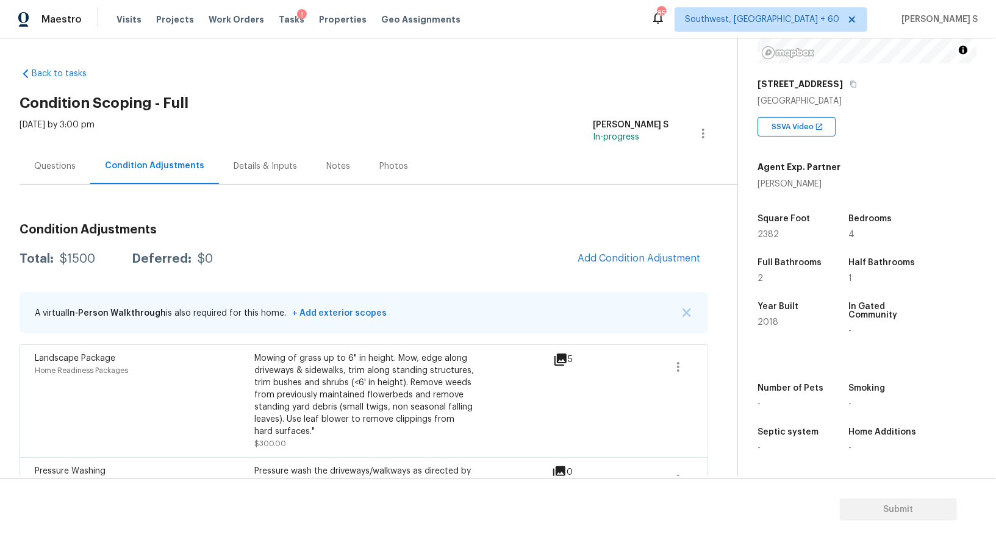
scroll to position [145, 0]
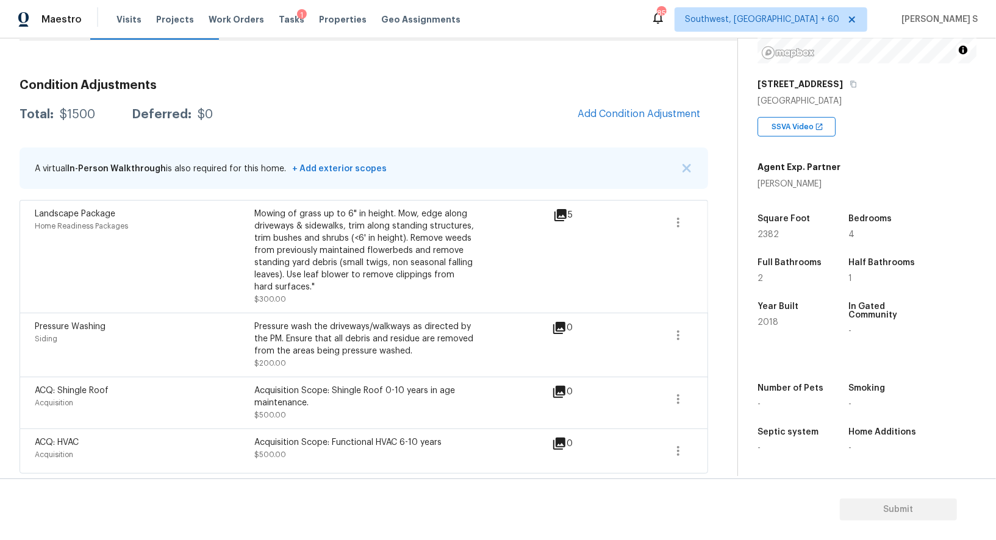
click at [592, 124] on span "Add Condition Adjustment" at bounding box center [639, 114] width 138 height 27
click at [597, 114] on span "Add Condition Adjustment" at bounding box center [639, 114] width 123 height 11
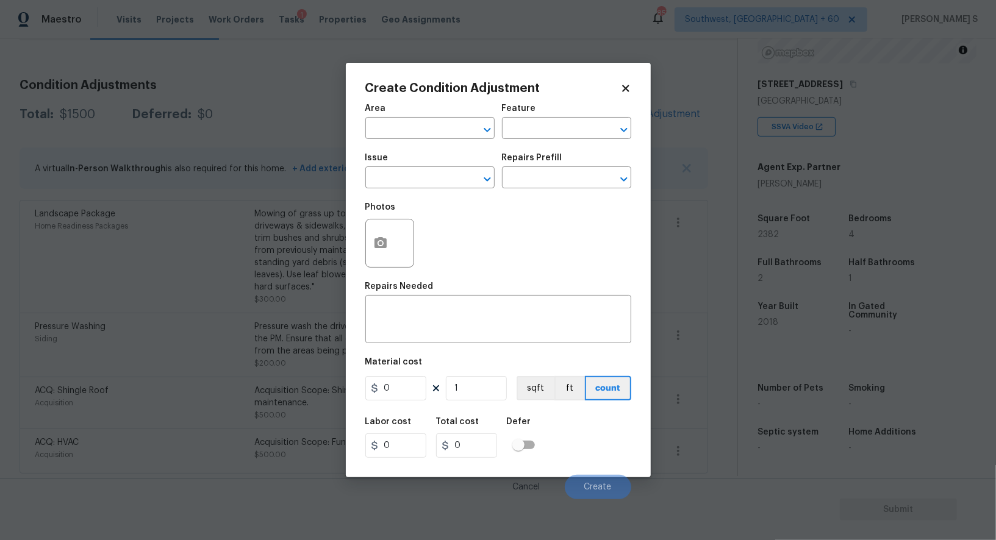
click at [398, 243] on div at bounding box center [389, 243] width 49 height 49
click at [379, 242] on icon "button" at bounding box center [381, 242] width 12 height 11
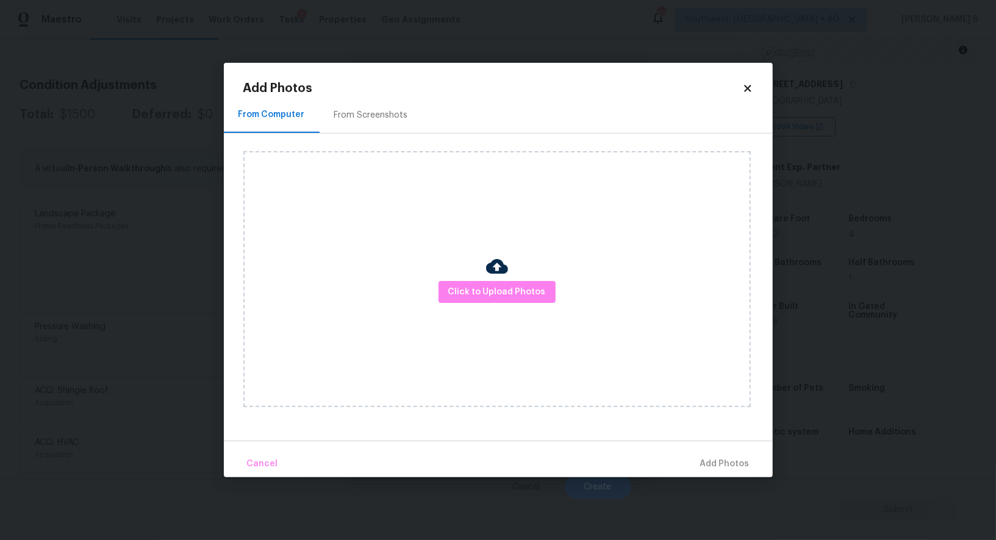
click at [393, 136] on div "Click to Upload Photos" at bounding box center [507, 280] width 529 height 292
click at [386, 121] on div "From Screenshots" at bounding box center [371, 115] width 103 height 36
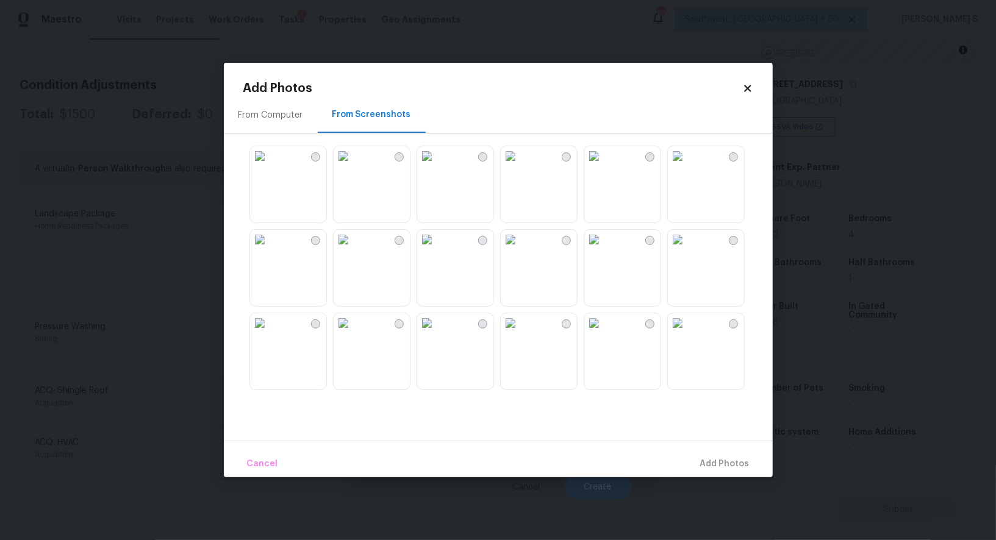
click at [437, 249] on img at bounding box center [427, 240] width 20 height 20
drag, startPoint x: 545, startPoint y: 271, endPoint x: 640, endPoint y: 265, distance: 95.3
click at [520, 249] on img at bounding box center [511, 240] width 20 height 20
click at [604, 249] on img at bounding box center [594, 240] width 20 height 20
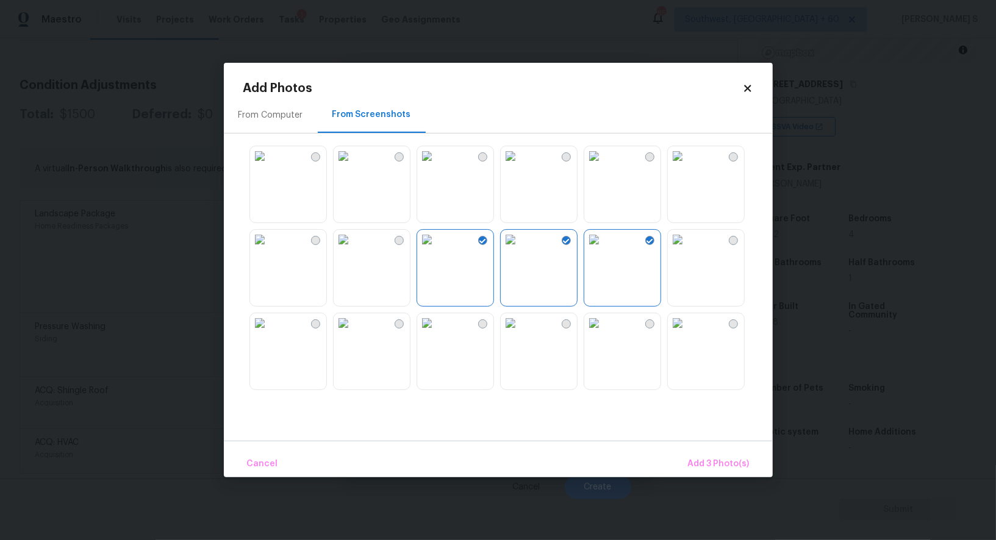
click at [604, 333] on img at bounding box center [594, 324] width 20 height 20
click at [520, 333] on img at bounding box center [511, 324] width 20 height 20
click at [437, 333] on img at bounding box center [427, 324] width 20 height 20
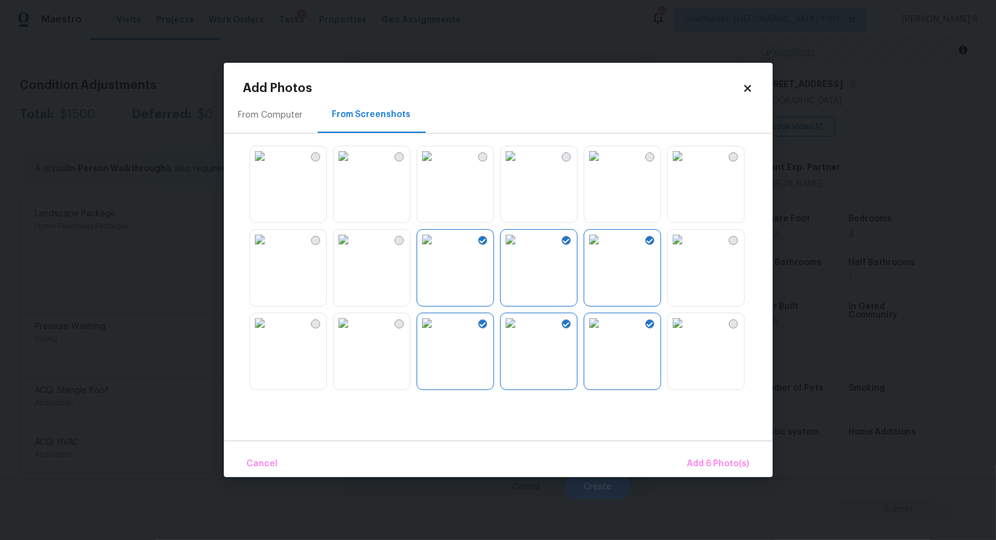
click at [270, 333] on img at bounding box center [260, 324] width 20 height 20
click at [270, 249] on img at bounding box center [260, 240] width 20 height 20
drag, startPoint x: 701, startPoint y: 253, endPoint x: 703, endPoint y: 346, distance: 92.7
click at [687, 249] on img at bounding box center [678, 240] width 20 height 20
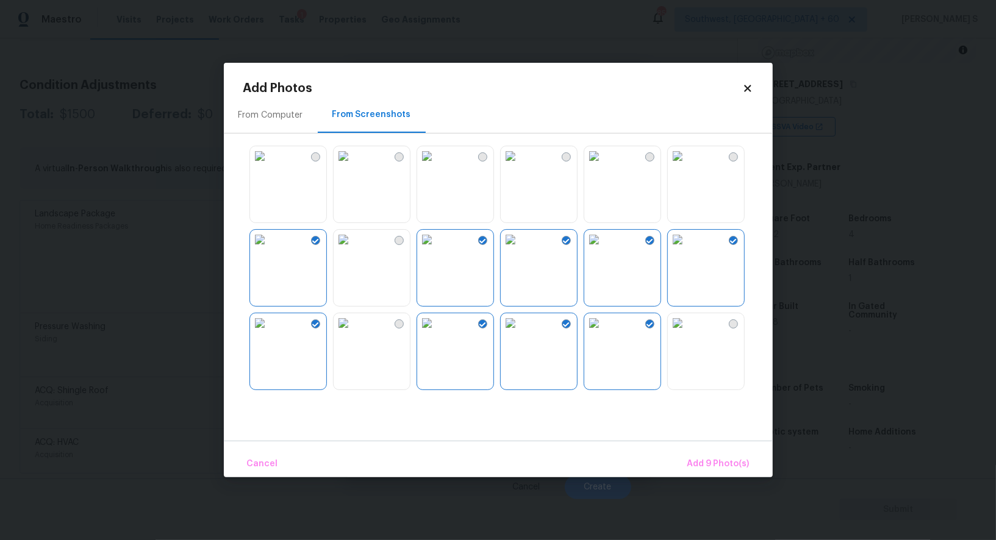
click at [687, 333] on img at bounding box center [678, 324] width 20 height 20
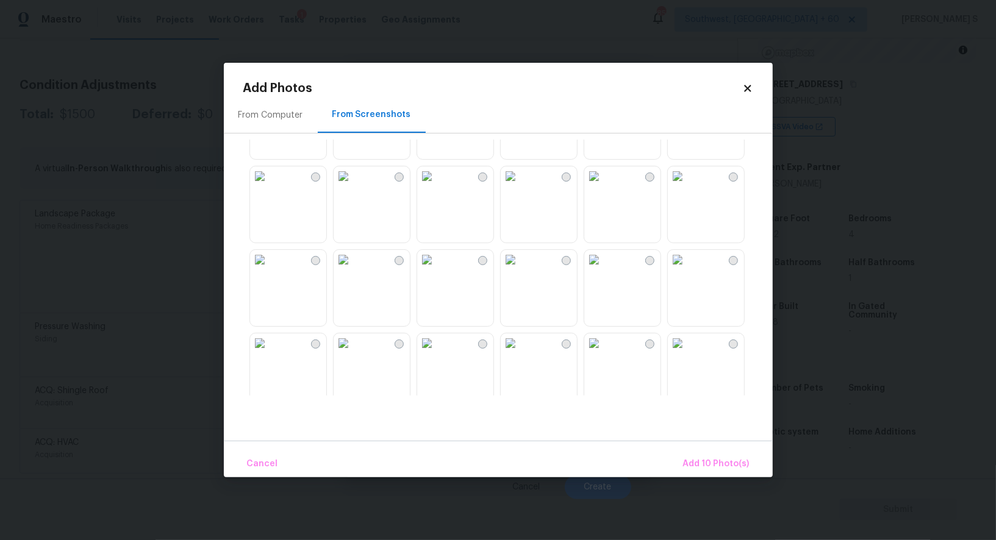
click at [520, 186] on img at bounding box center [511, 177] width 20 height 20
click at [422, 270] on img at bounding box center [427, 260] width 20 height 20
click at [270, 270] on img at bounding box center [260, 260] width 20 height 20
click at [270, 353] on img at bounding box center [260, 344] width 20 height 20
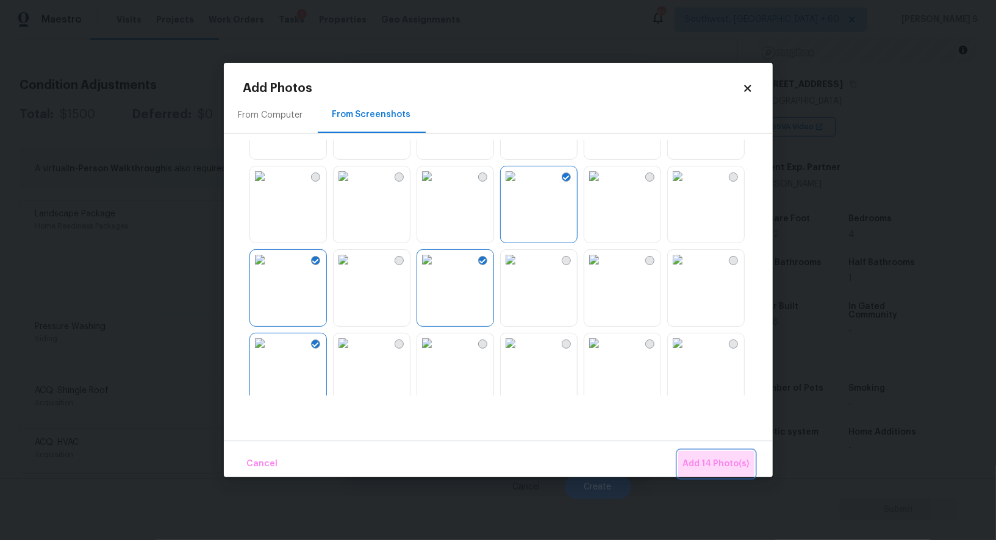
click at [727, 456] on button "Add 14 Photo(s)" at bounding box center [716, 464] width 76 height 26
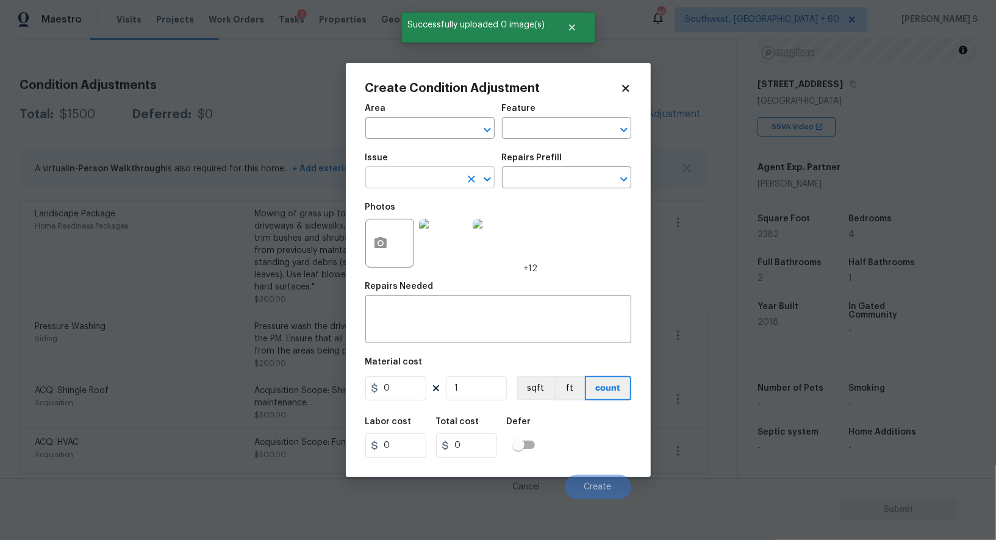
click at [432, 174] on input "text" at bounding box center [412, 179] width 95 height 19
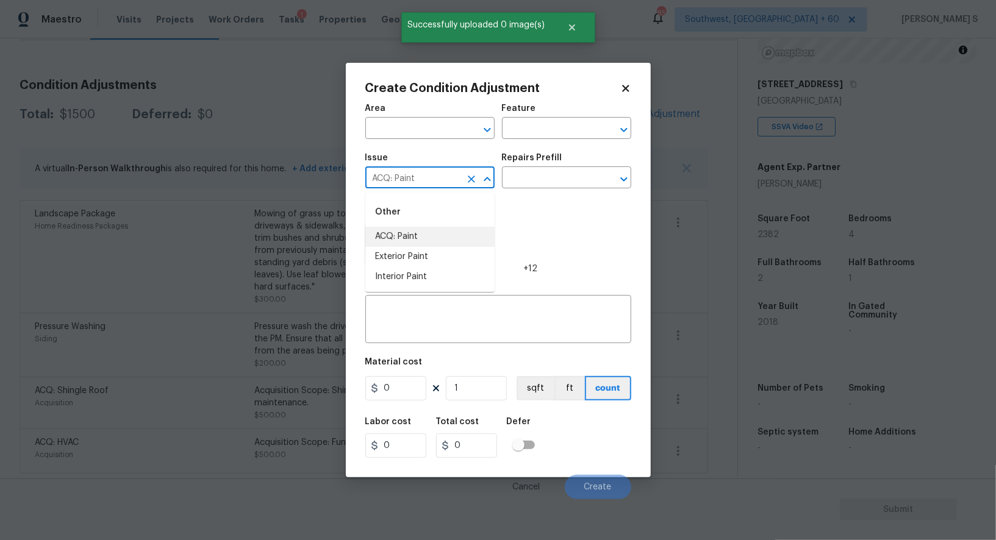
type input "ACQ: Paint"
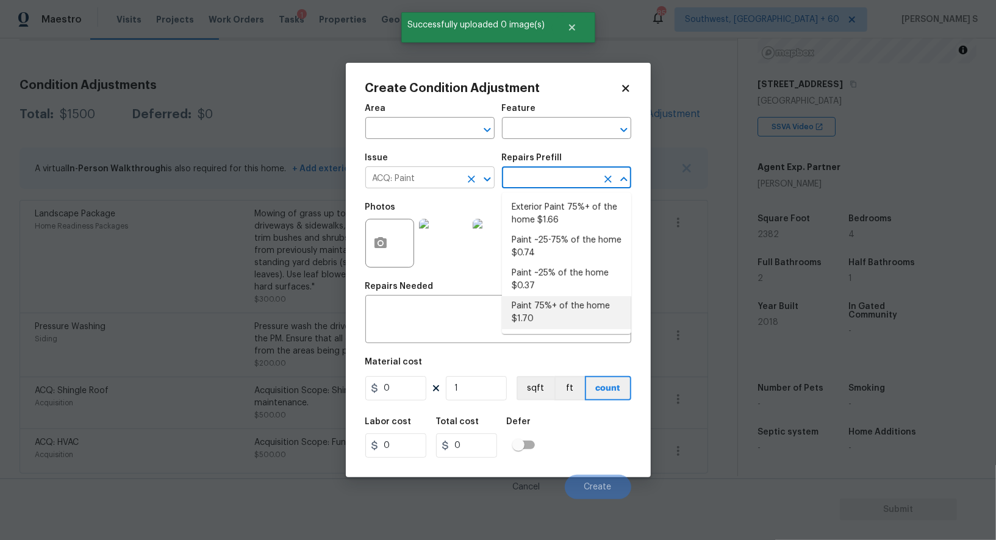
type input "Acquisition"
type textarea "Acquisition Scope: 75%+ of the home will likely require interior paint"
type input "1.7"
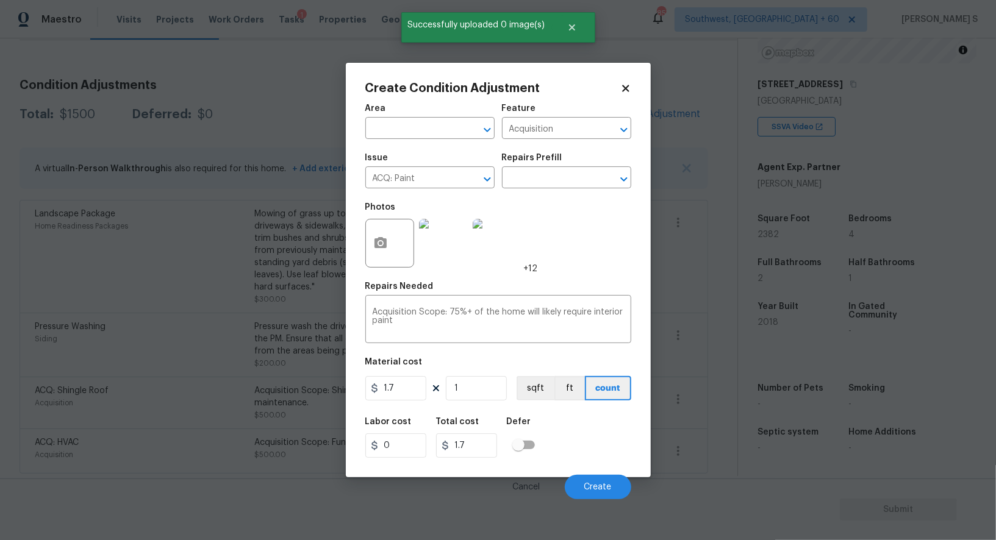
click at [434, 404] on div "Area ​ Feature Acquisition ​ Issue ACQ: Paint ​ Repairs Prefill ​ Photos +12 Re…" at bounding box center [498, 298] width 266 height 403
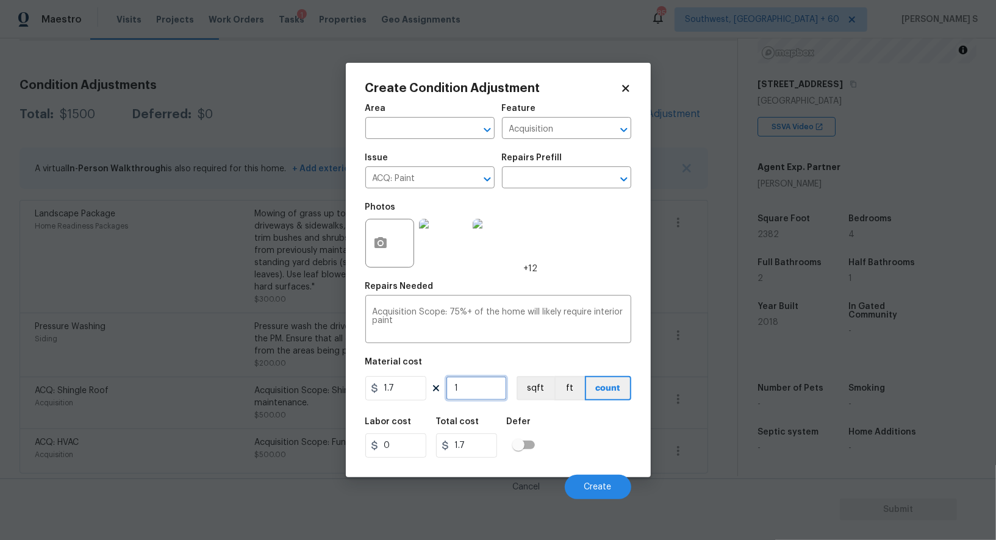
click at [465, 399] on input "1" at bounding box center [476, 388] width 61 height 24
type input "2"
type input "3.4"
type input "23"
type input "39.1"
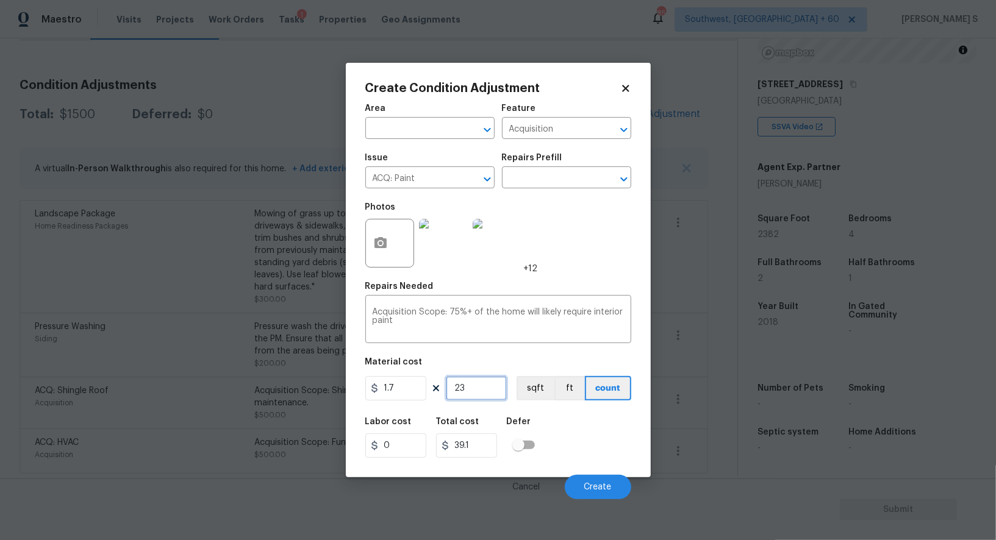
type input "238"
type input "404.6"
type input "2382"
type input "4049.4"
type input "2382"
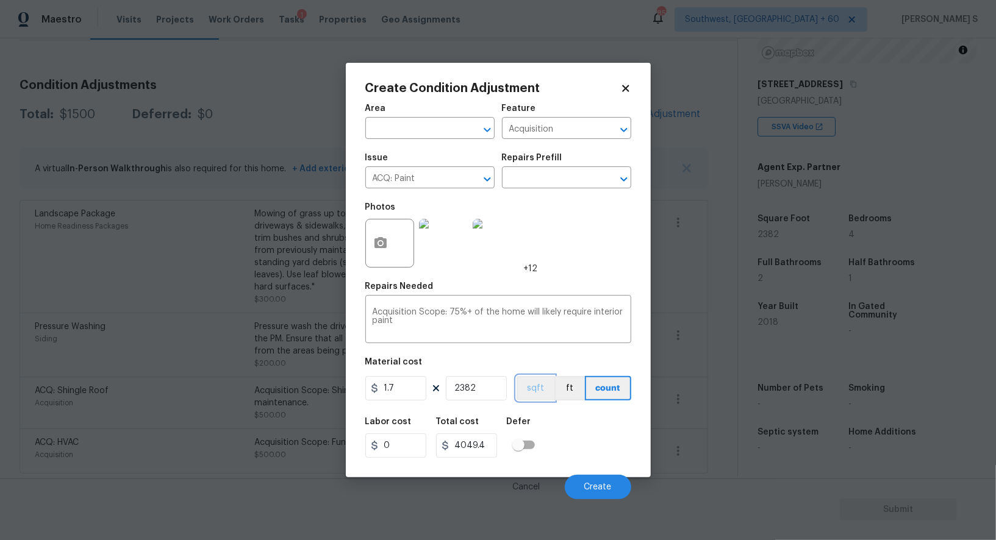
click at [538, 393] on button "sqft" at bounding box center [536, 388] width 38 height 24
click at [567, 428] on div "Labor cost 0 Total cost 4049.4 Defer" at bounding box center [498, 438] width 266 height 55
click at [594, 486] on span "Create" at bounding box center [597, 487] width 27 height 9
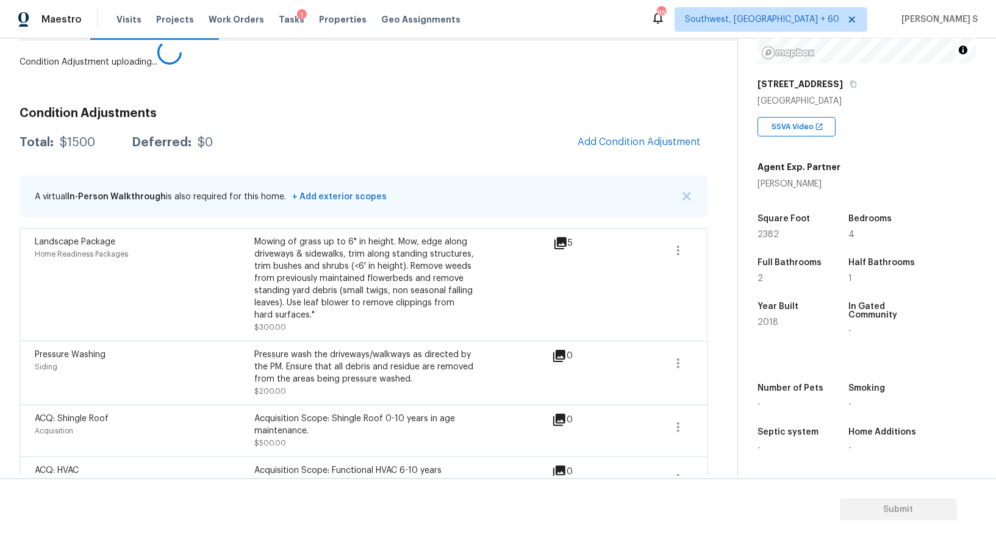
click at [177, 415] on body "Maestro Visits Projects Work Orders Tasks 1 Properties Geo Assignments 857 Sout…" at bounding box center [498, 270] width 996 height 540
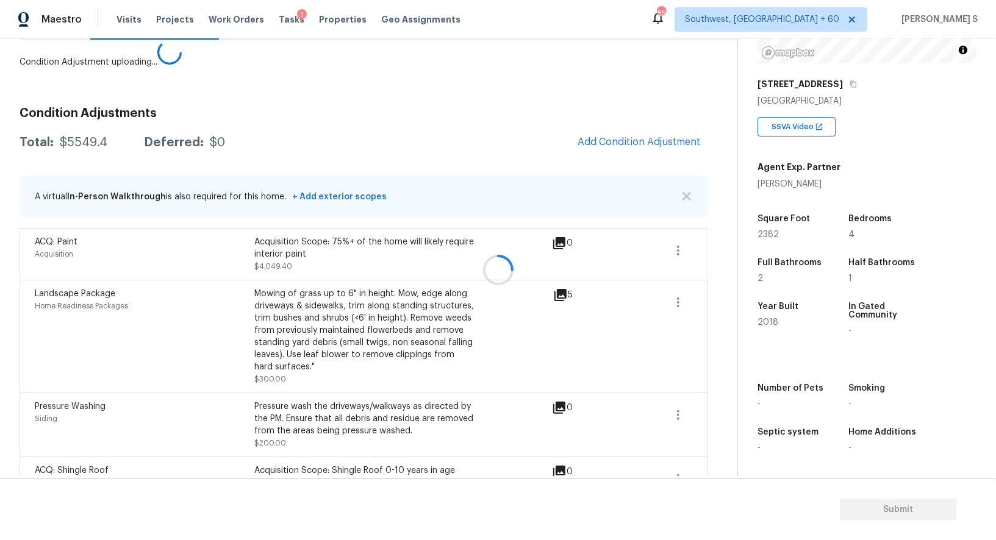
click at [619, 176] on div "A virtual In-Person Walkthrough is also required for this home. + Add exterior …" at bounding box center [364, 196] width 689 height 41
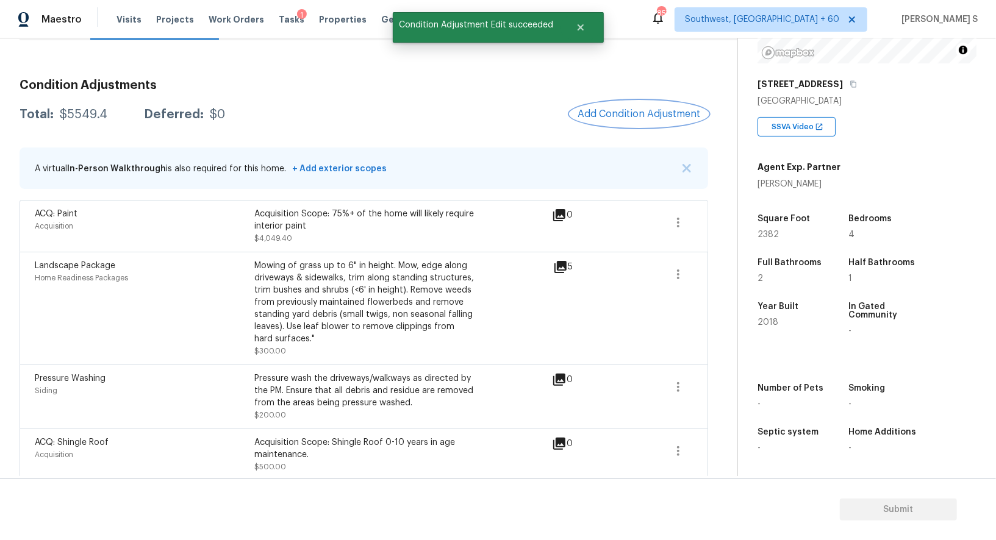
click at [625, 119] on button "Add Condition Adjustment" at bounding box center [639, 114] width 138 height 26
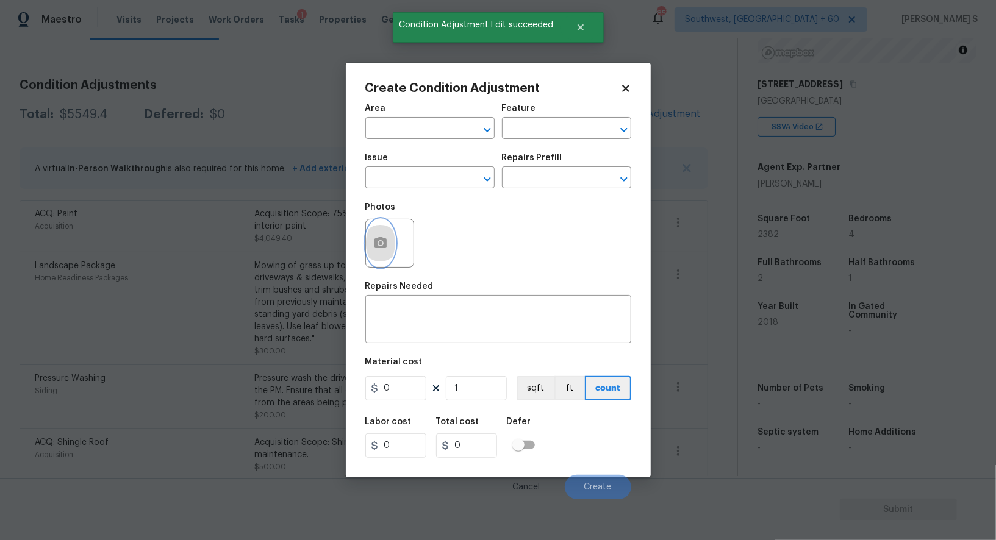
click at [387, 251] on icon "button" at bounding box center [380, 243] width 15 height 15
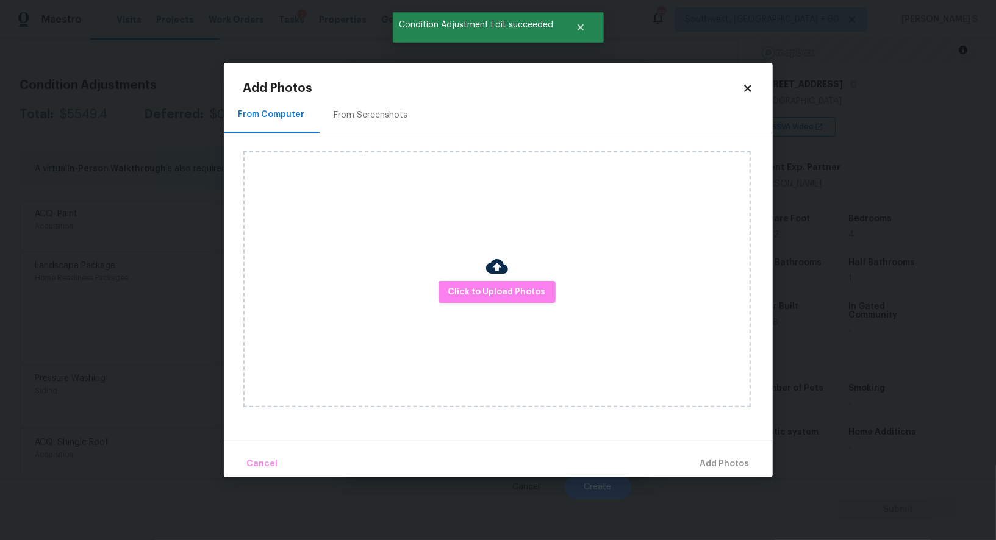
click at [367, 95] on div "Add Photos From Computer From Screenshots Click to Upload Photos Cancel Add Pho…" at bounding box center [498, 279] width 510 height 395
click at [375, 117] on div "From Screenshots" at bounding box center [371, 115] width 74 height 12
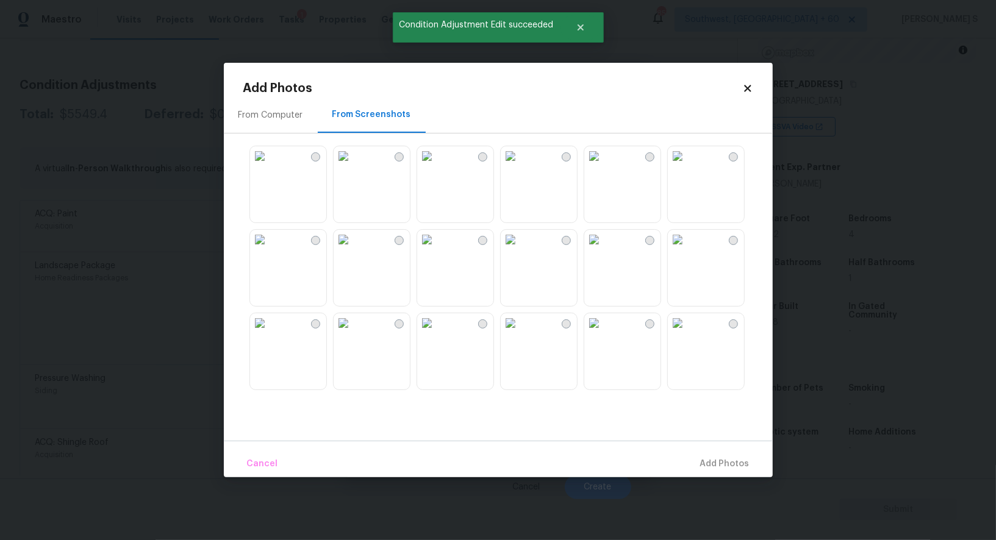
click at [437, 249] on img at bounding box center [427, 240] width 20 height 20
drag, startPoint x: 556, startPoint y: 275, endPoint x: 657, endPoint y: 258, distance: 102.0
click at [520, 249] on img at bounding box center [511, 240] width 20 height 20
click at [604, 249] on img at bounding box center [594, 240] width 20 height 20
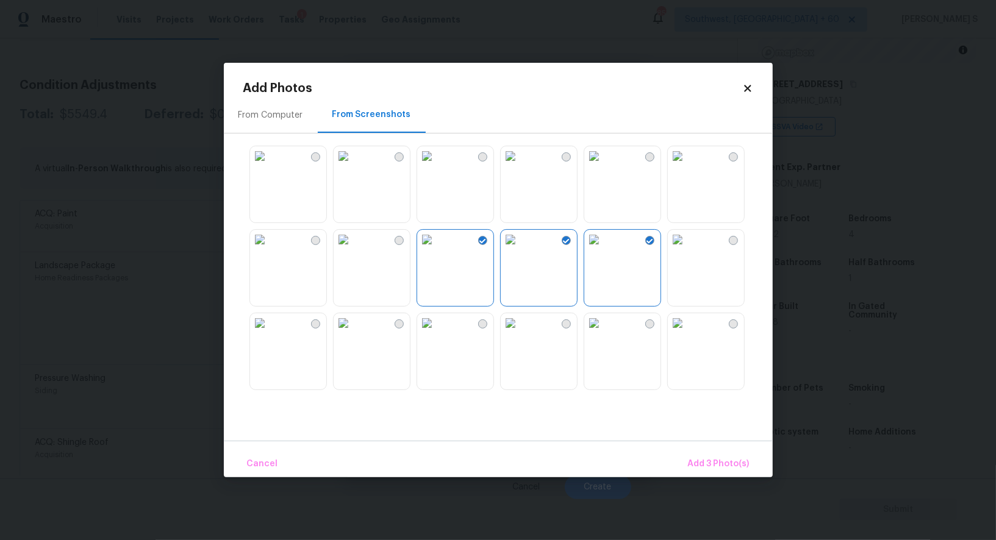
click at [520, 333] on img at bounding box center [511, 324] width 20 height 20
click at [420, 333] on img at bounding box center [427, 324] width 20 height 20
click at [270, 333] on img at bounding box center [260, 324] width 20 height 20
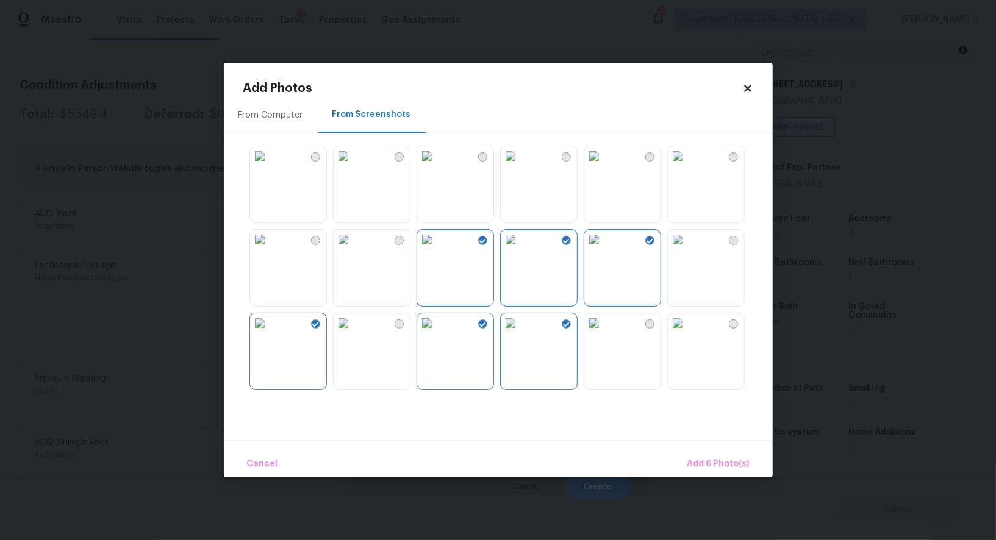
click at [270, 249] on img at bounding box center [260, 240] width 20 height 20
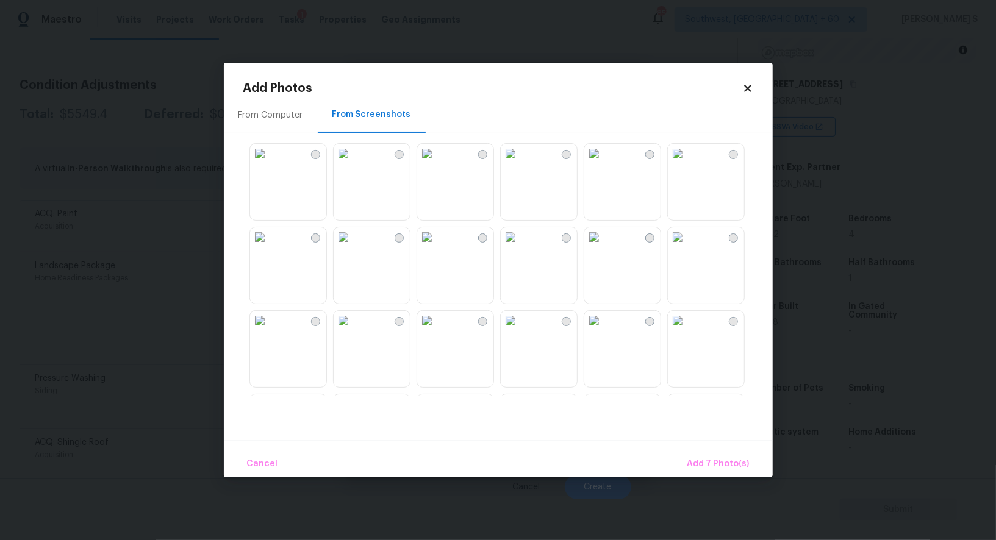
scroll to position [651, 0]
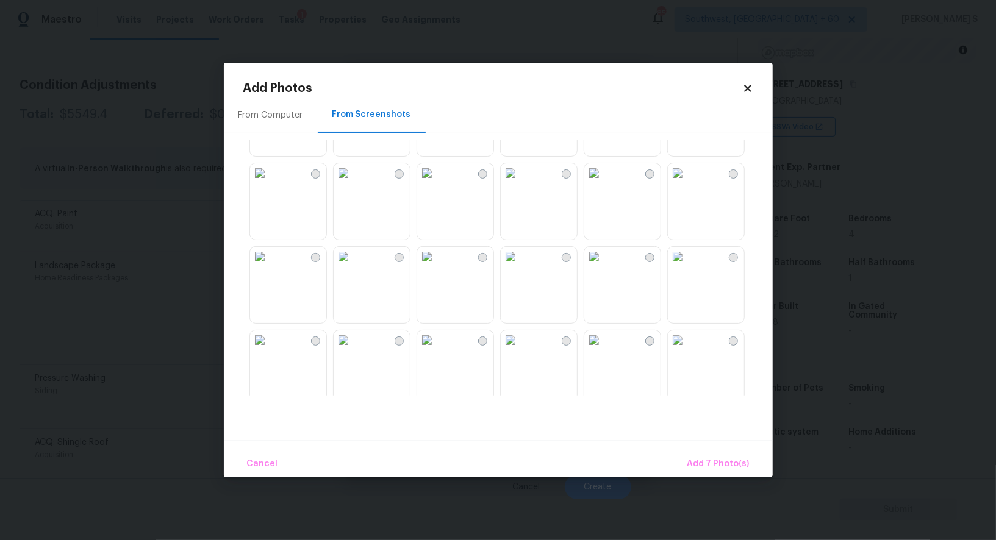
click at [437, 183] on img at bounding box center [427, 173] width 20 height 20
click at [520, 183] on img at bounding box center [511, 173] width 20 height 20
click at [520, 267] on img at bounding box center [511, 257] width 20 height 20
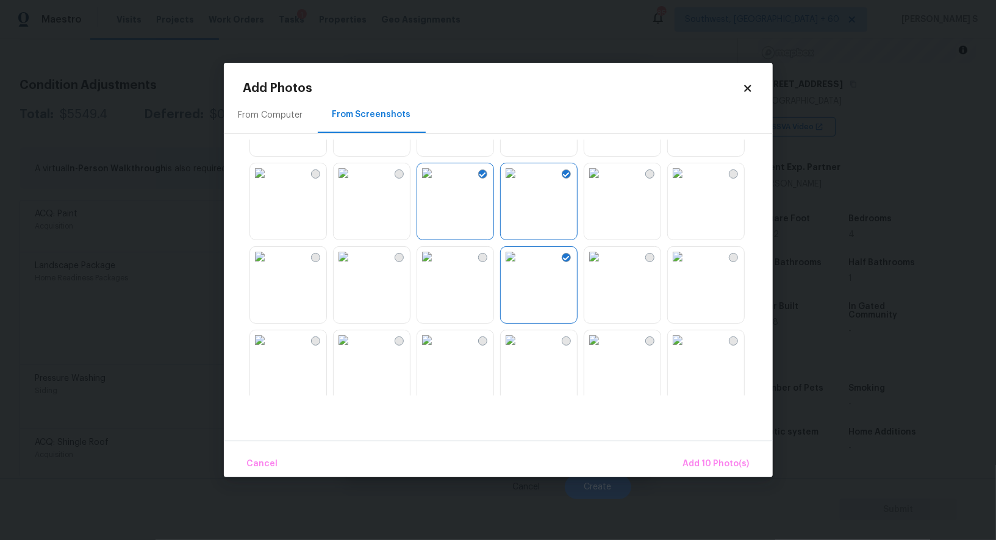
click at [437, 343] on img at bounding box center [427, 341] width 20 height 20
click at [353, 343] on img at bounding box center [344, 341] width 20 height 20
click at [270, 343] on img at bounding box center [260, 341] width 20 height 20
click at [270, 259] on img at bounding box center [260, 257] width 20 height 20
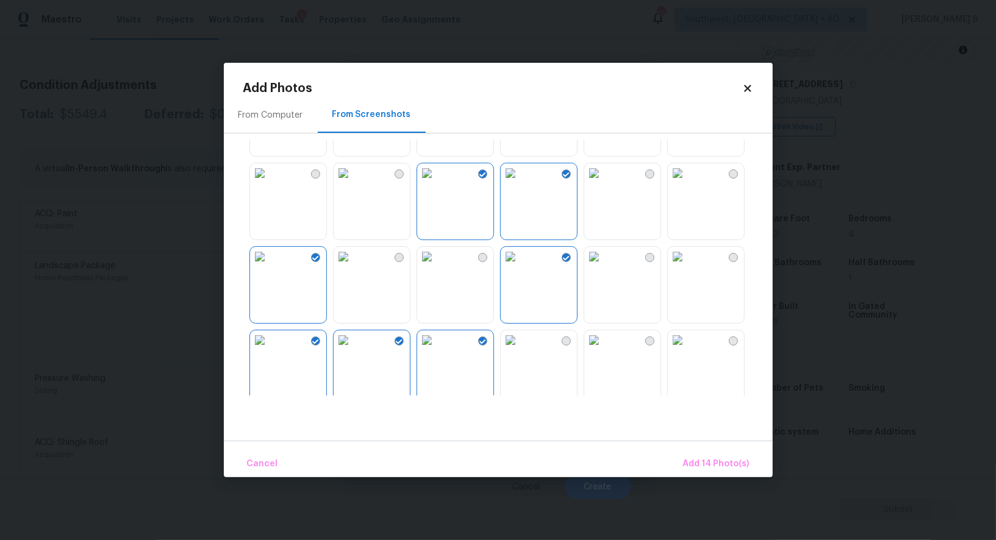
click at [604, 350] on img at bounding box center [594, 341] width 20 height 20
click at [687, 350] on img at bounding box center [678, 341] width 20 height 20
click at [734, 470] on span "Add 16 Photo(s)" at bounding box center [717, 464] width 66 height 15
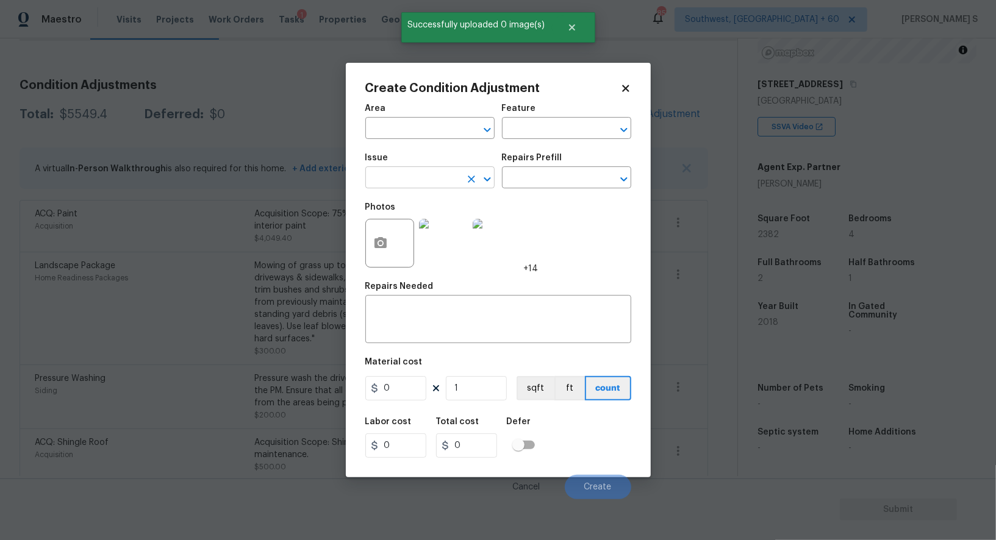
click at [439, 185] on input "text" at bounding box center [412, 179] width 95 height 19
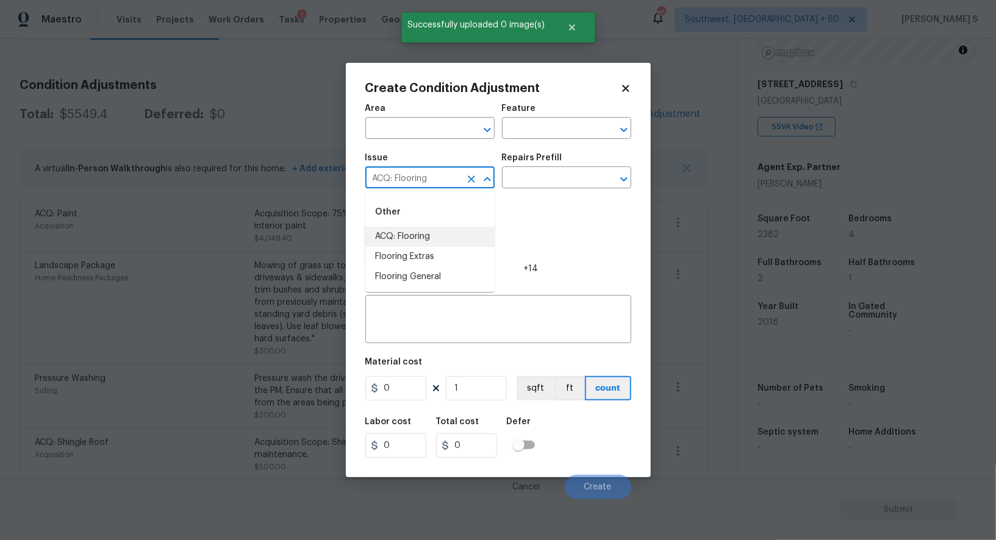
type input "ACQ: Flooring"
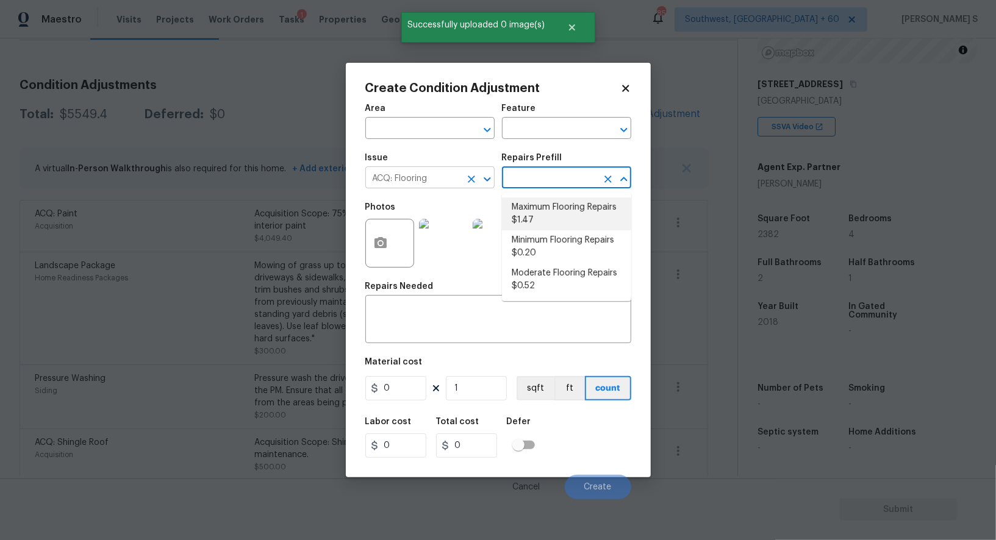
type input "Acquisition"
type textarea "Acquisition Scope: Maximum flooring repairs"
type input "1.47"
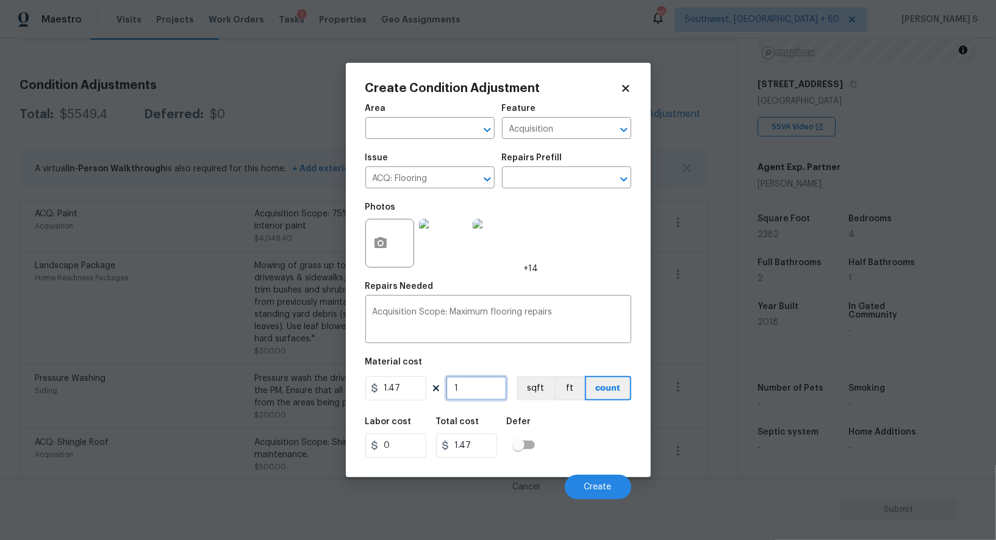
click at [483, 388] on input "1" at bounding box center [476, 388] width 61 height 24
paste input "2382"
type input "2382"
type input "3501.54"
type input "2382"
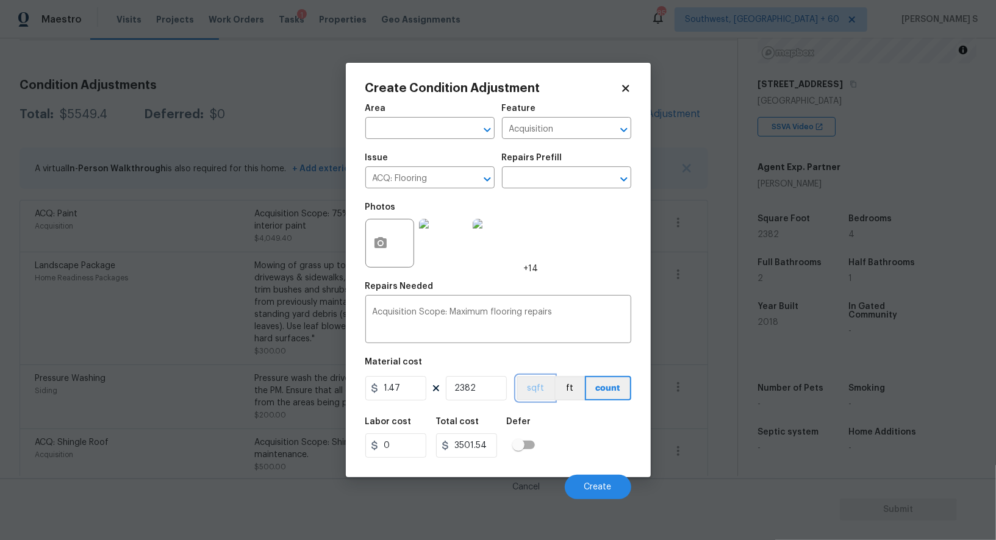
click at [539, 394] on button "sqft" at bounding box center [536, 388] width 38 height 24
click at [564, 431] on div "Labor cost 0 Total cost 3501.54 Defer" at bounding box center [498, 438] width 266 height 55
click at [605, 486] on span "Create" at bounding box center [597, 487] width 27 height 9
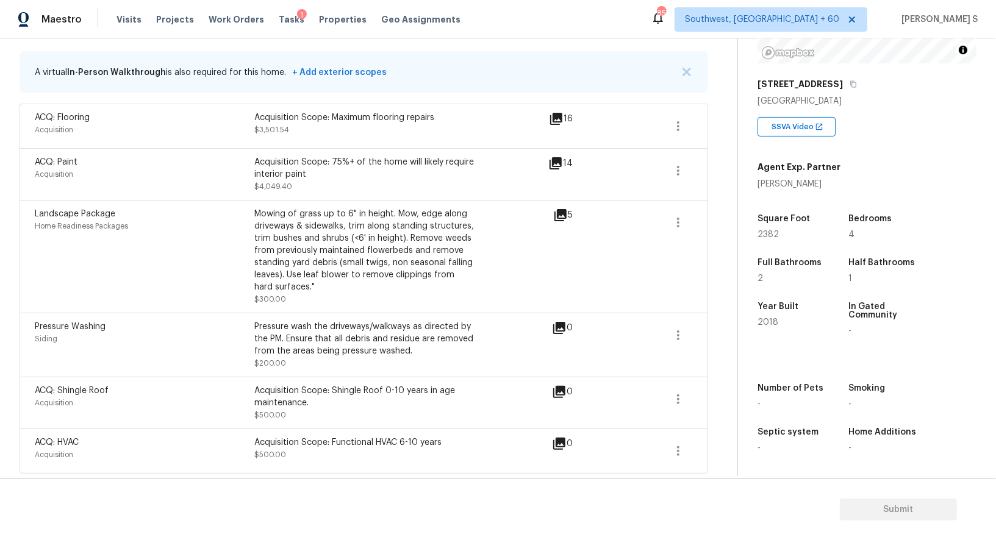
scroll to position [0, 0]
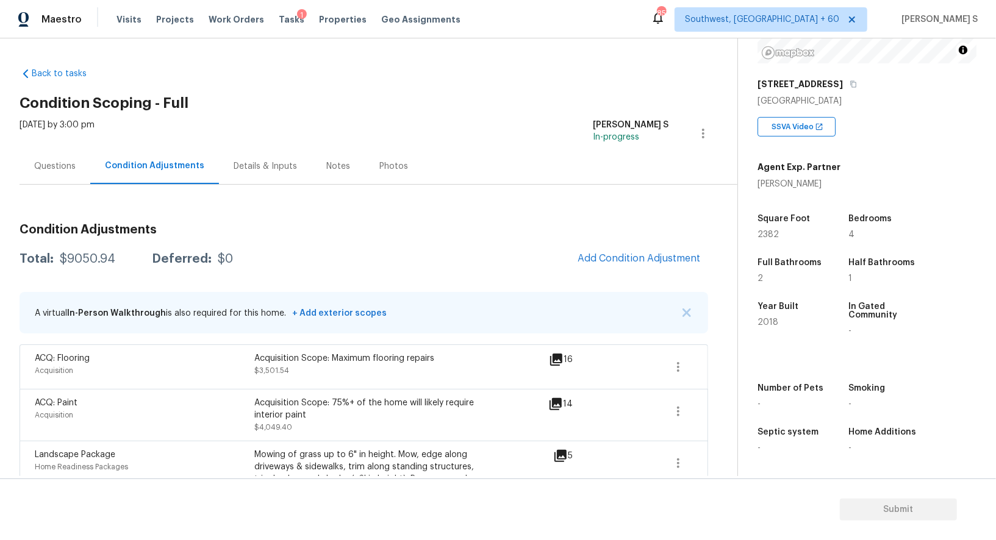
click at [56, 155] on div "Questions" at bounding box center [55, 166] width 71 height 36
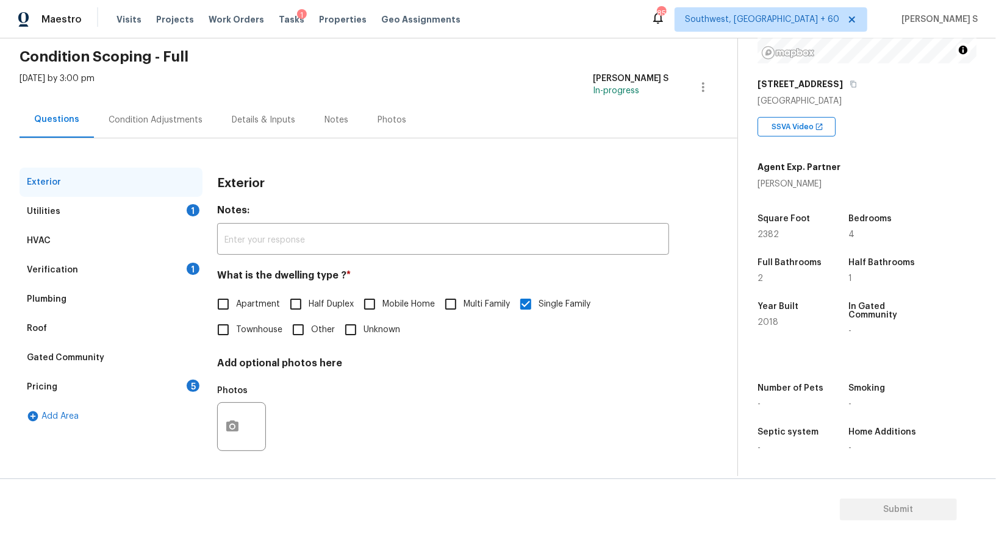
click at [66, 271] on div "Verification" at bounding box center [52, 270] width 51 height 12
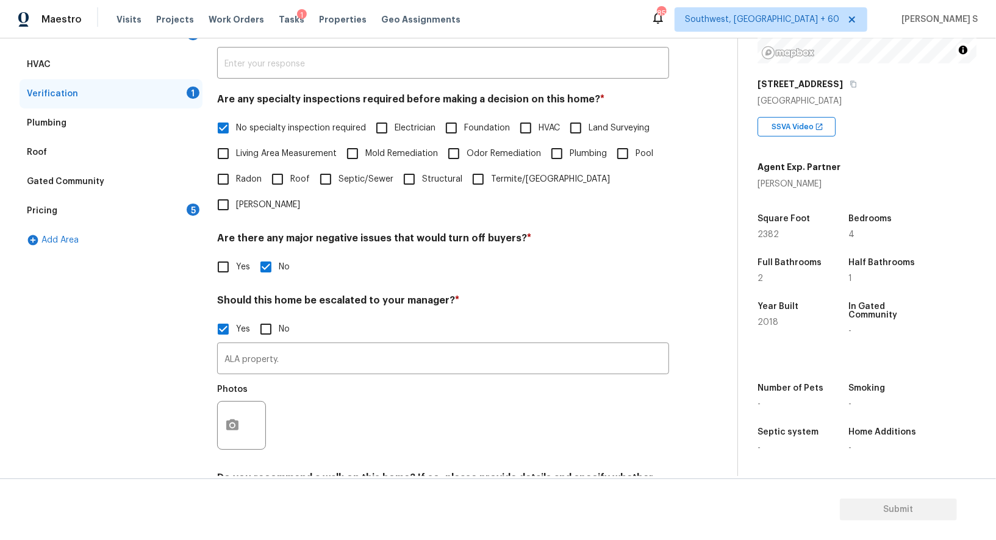
scroll to position [271, 0]
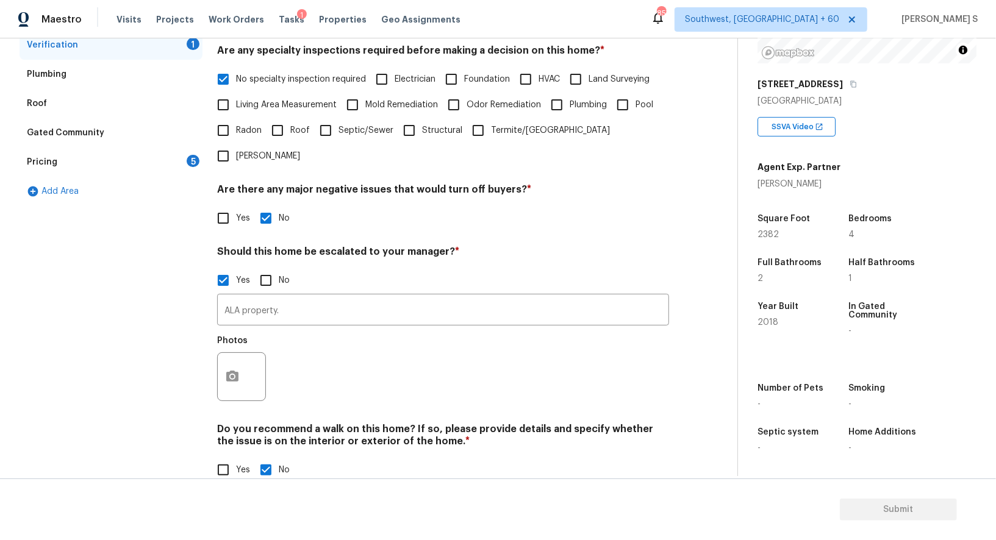
click at [236, 381] on div "Photos" at bounding box center [242, 368] width 51 height 79
click at [233, 365] on button "button" at bounding box center [232, 377] width 29 height 48
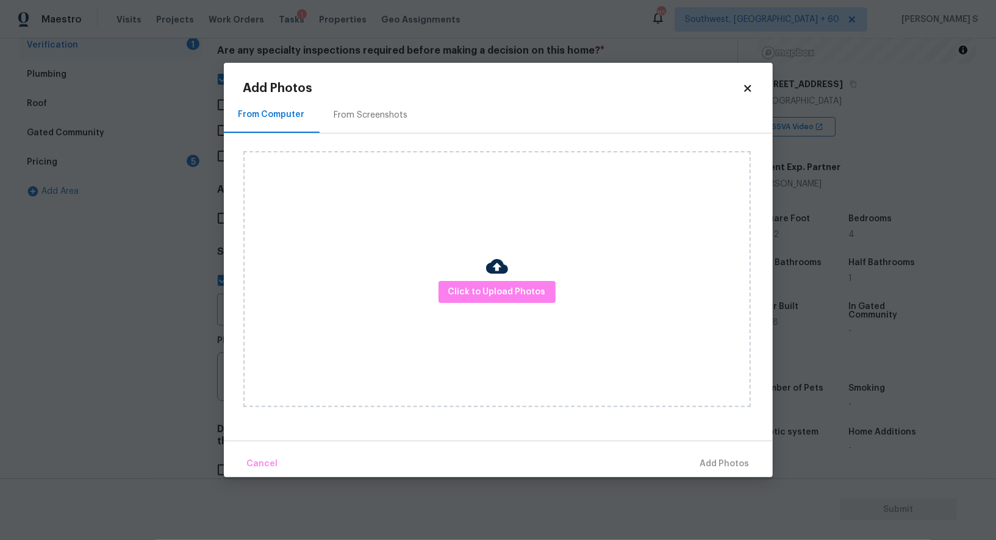
click at [517, 274] on div "Click to Upload Photos" at bounding box center [497, 279] width 508 height 256
click at [517, 287] on span "Click to Upload Photos" at bounding box center [497, 292] width 98 height 15
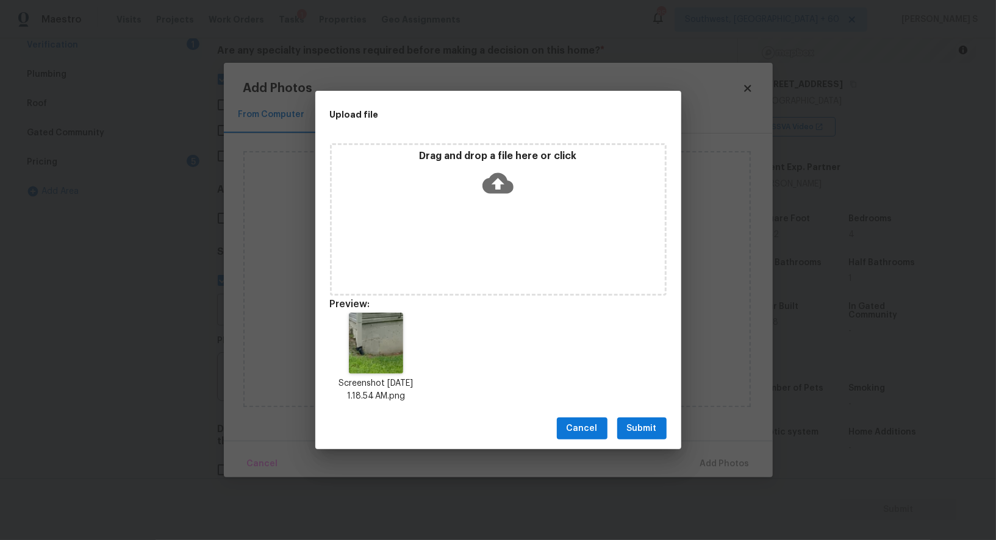
click at [664, 426] on button "Submit" at bounding box center [641, 429] width 49 height 23
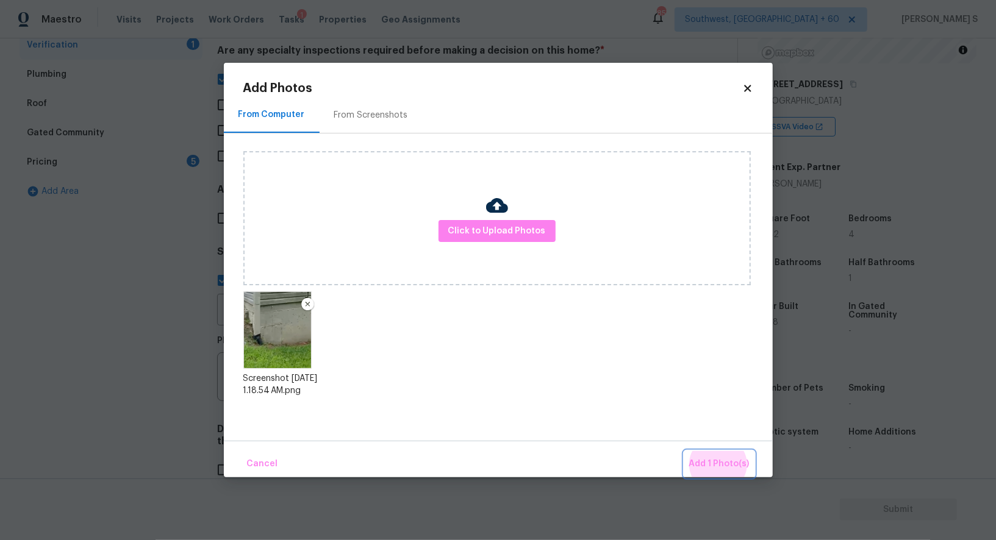
click at [684, 451] on button "Add 1 Photo(s)" at bounding box center [719, 464] width 70 height 26
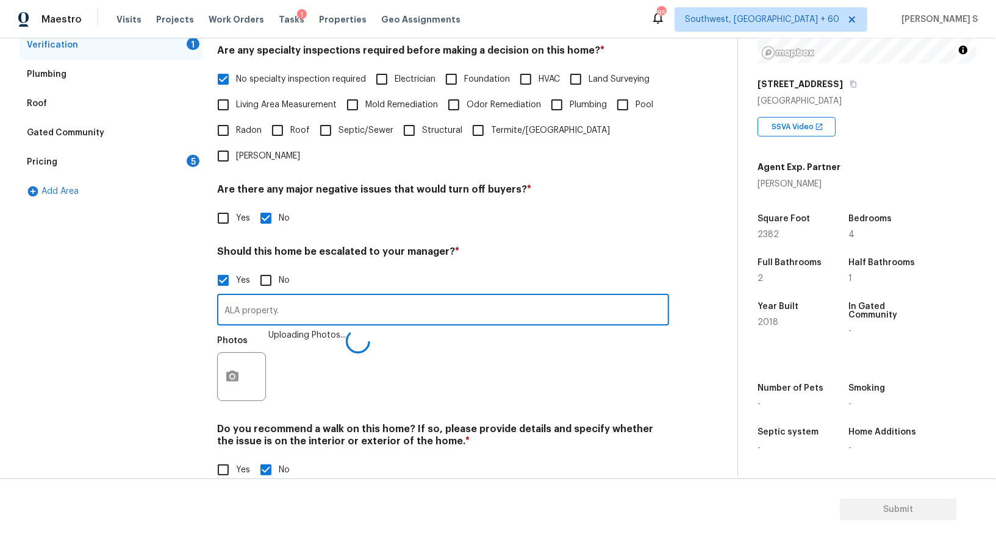
click at [612, 300] on input "ALA property." at bounding box center [443, 311] width 452 height 29
click at [613, 297] on input "ALA property. Possible foundation" at bounding box center [443, 311] width 452 height 29
click at [613, 297] on input "ALA property. Possible foundation issue in" at bounding box center [443, 311] width 452 height 29
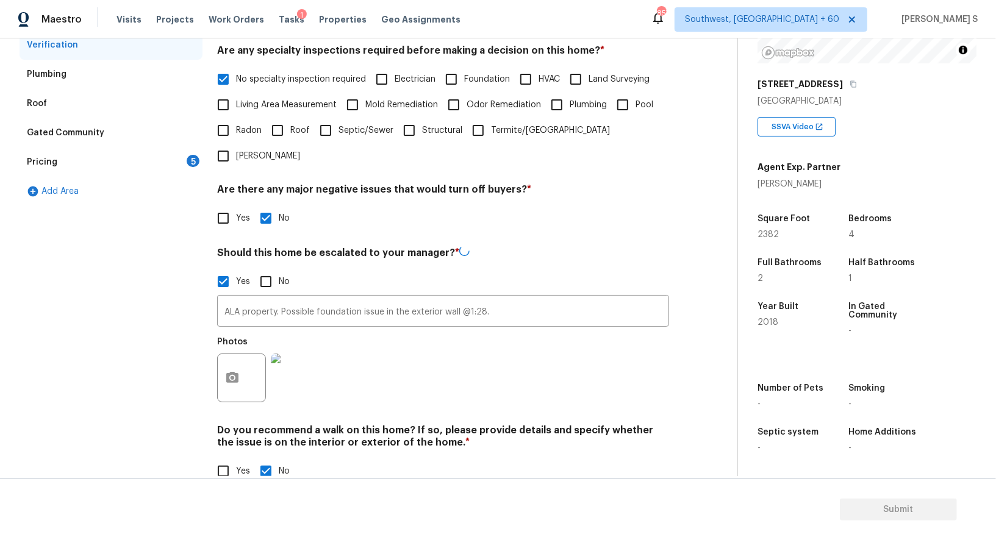
click at [473, 431] on div "Do you recommend a walk on this home? If so, please provide details and specify…" at bounding box center [443, 455] width 452 height 60
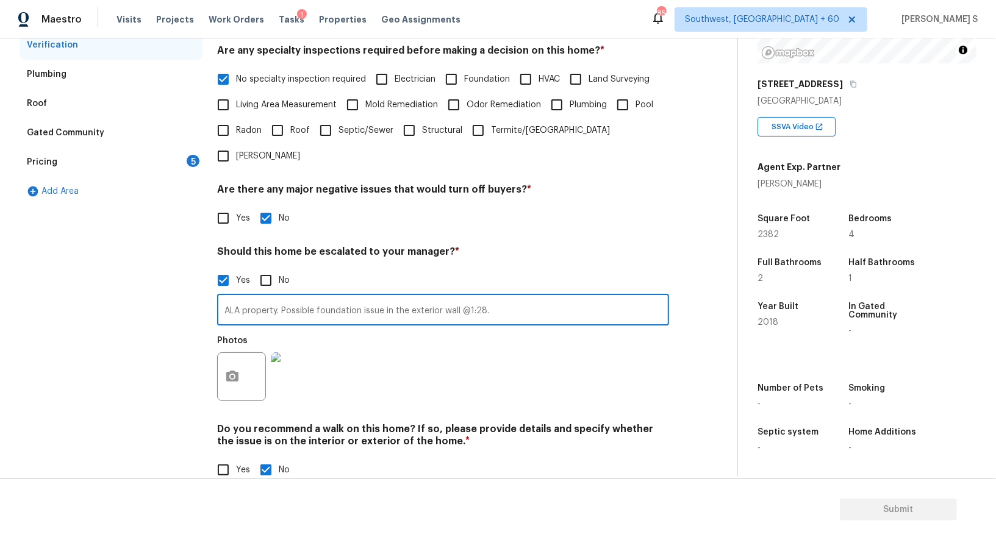
click at [515, 297] on input "ALA property. Possible foundation issue in the exterior wall @1:28." at bounding box center [443, 311] width 452 height 29
type input "ALA property. Possible foundation issue in the exterior wall @1:28. @2:04."
click at [420, 351] on div "Photos" at bounding box center [443, 368] width 452 height 79
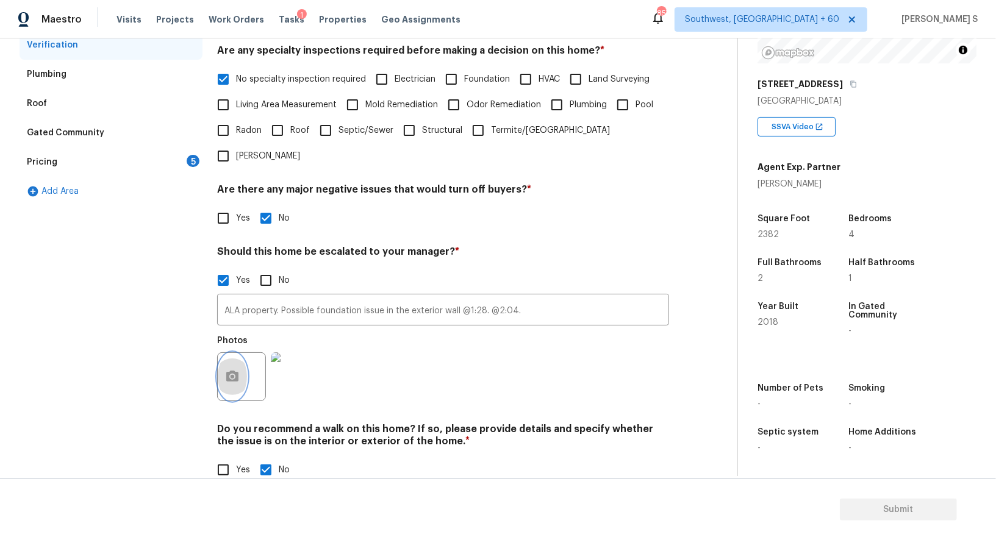
click at [225, 370] on icon "button" at bounding box center [232, 377] width 15 height 15
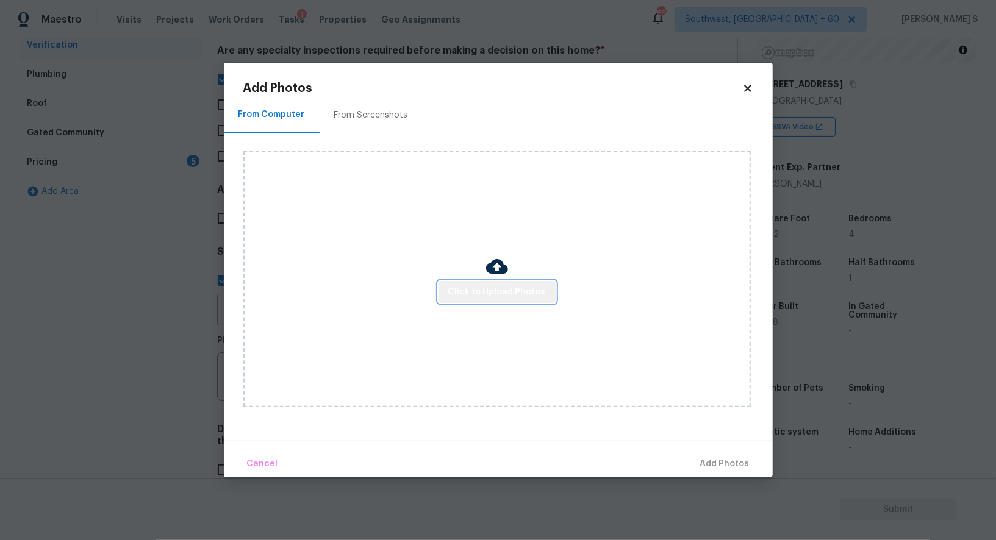
click at [520, 288] on span "Click to Upload Photos" at bounding box center [497, 292] width 98 height 15
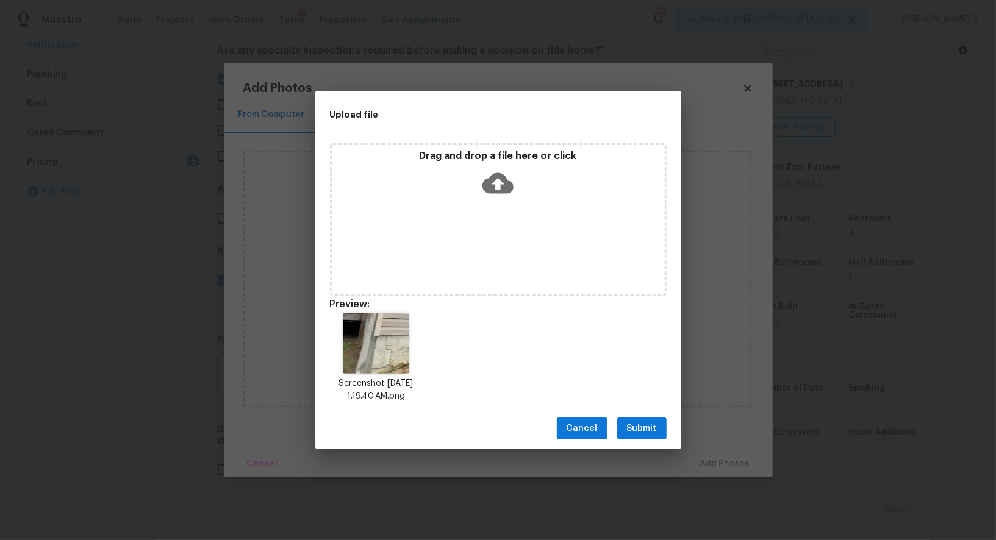
click at [653, 432] on span "Submit" at bounding box center [642, 429] width 30 height 15
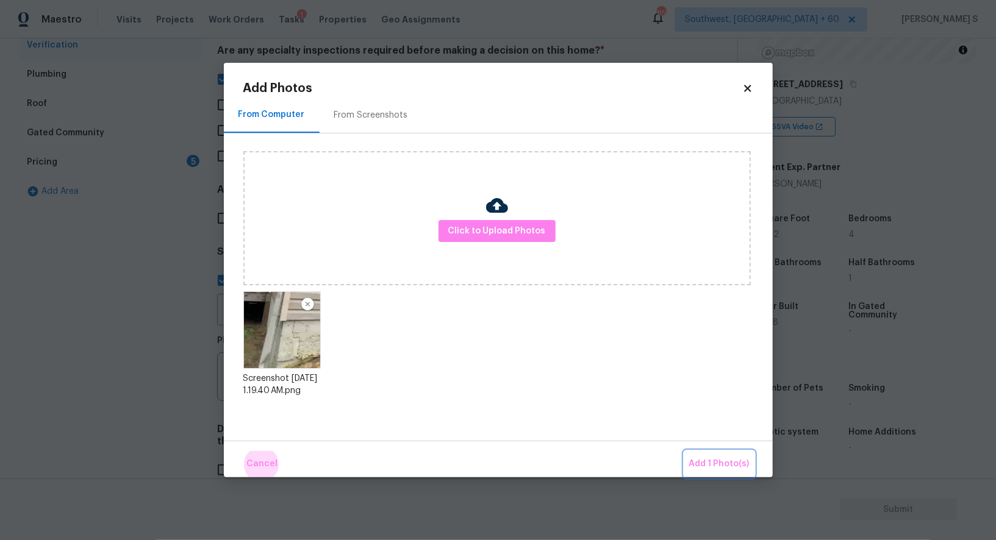
click at [684, 451] on button "Add 1 Photo(s)" at bounding box center [719, 464] width 70 height 26
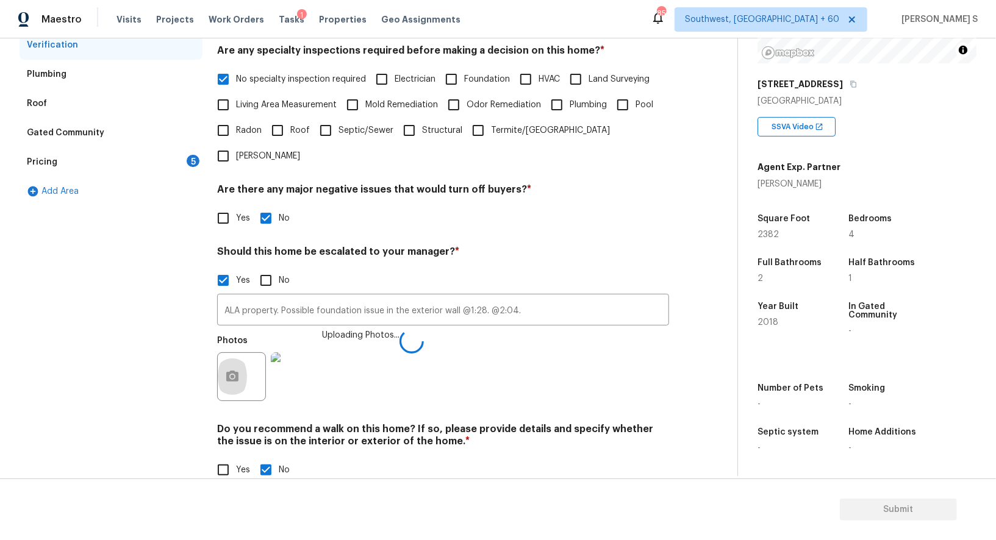
click at [417, 369] on div "Photos Uploading Photos..." at bounding box center [443, 368] width 452 height 79
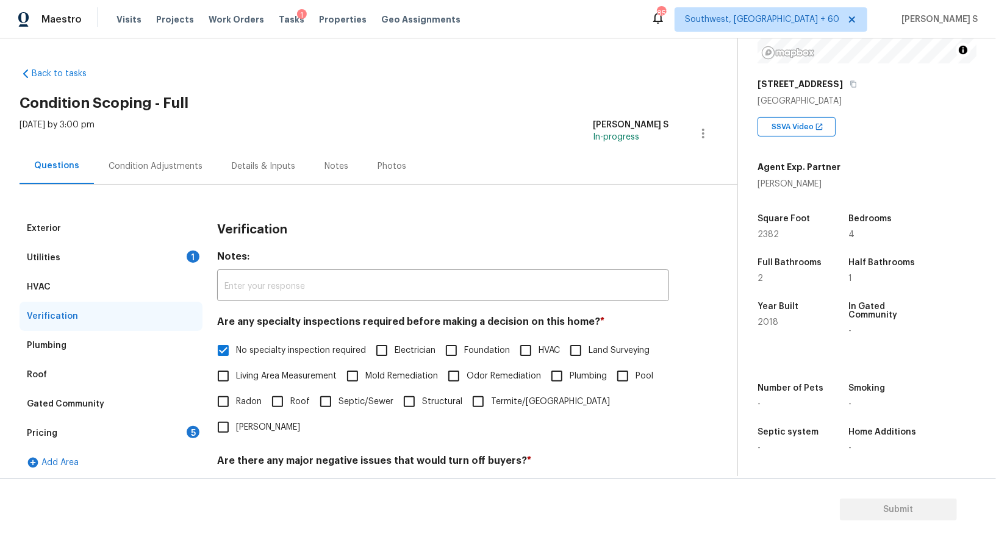
click at [182, 262] on div "Utilities 1" at bounding box center [111, 257] width 183 height 29
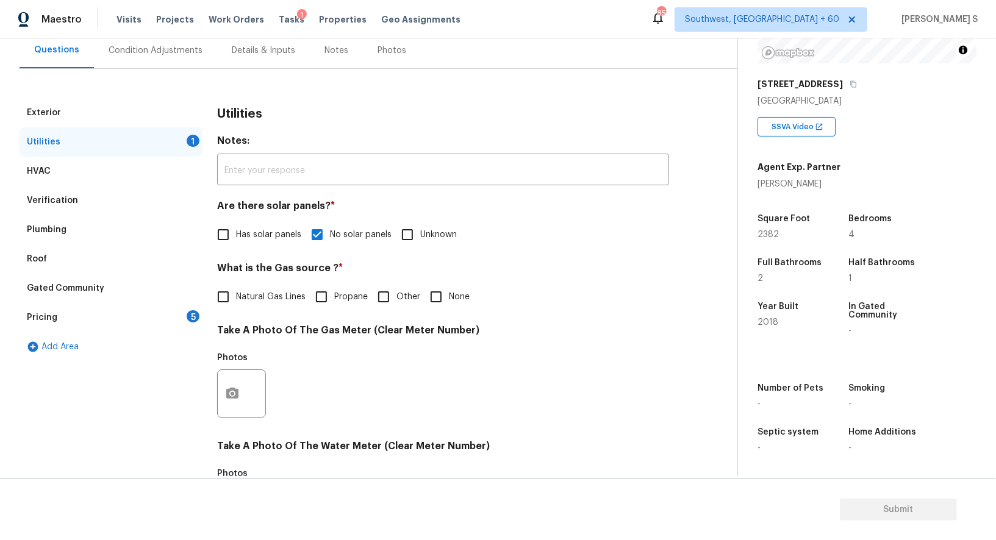
scroll to position [251, 0]
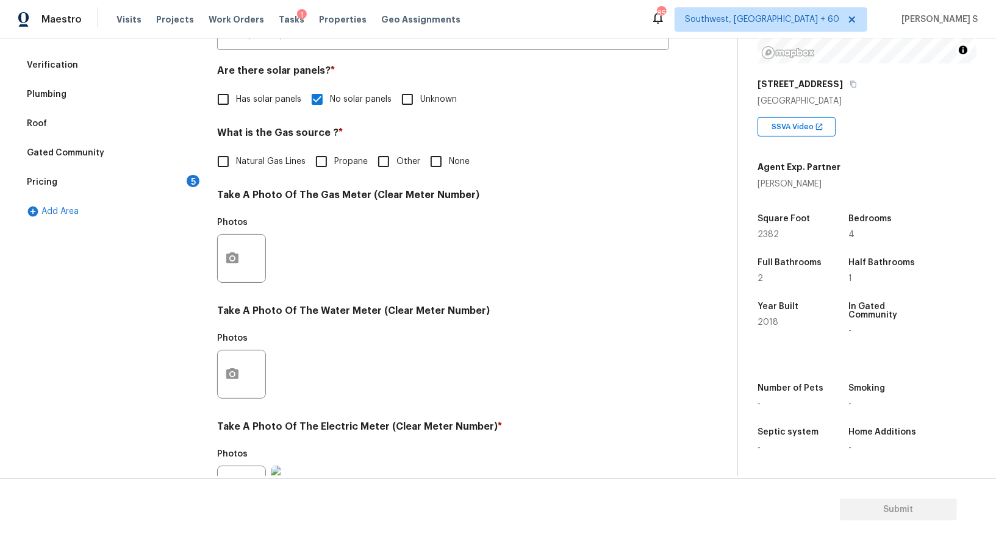
click at [230, 159] on input "Natural Gas Lines" at bounding box center [223, 162] width 26 height 26
checkbox input "true"
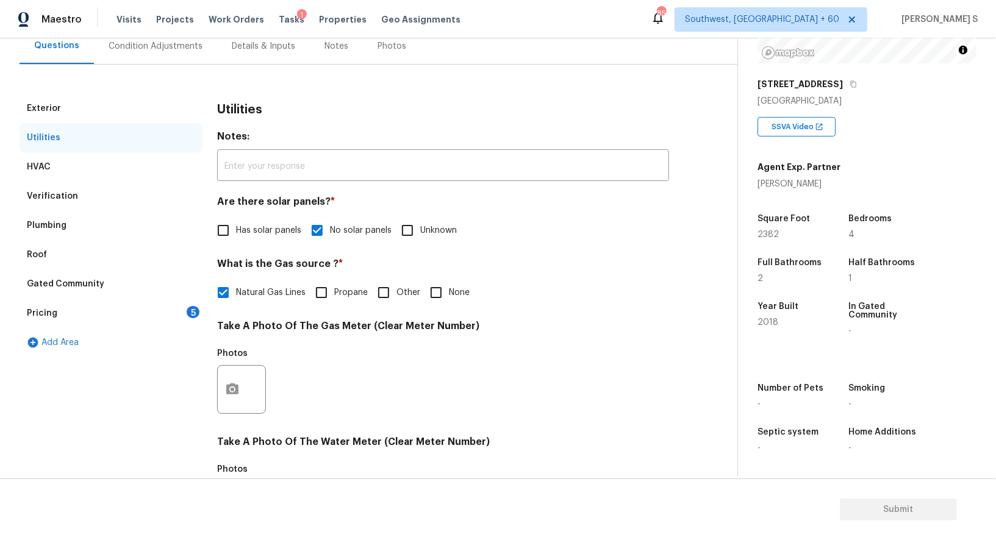
scroll to position [96, 0]
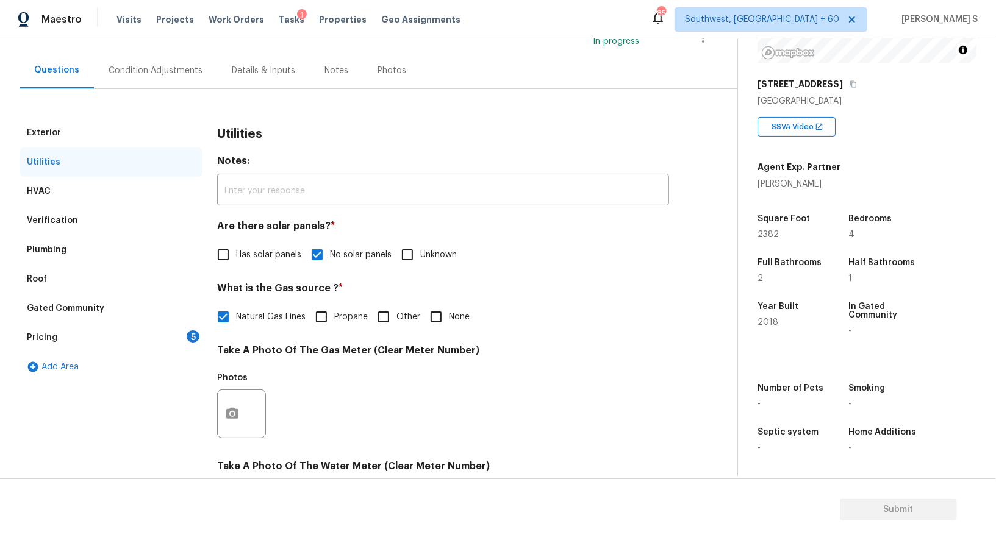
click at [182, 77] on div "Condition Adjustments" at bounding box center [155, 70] width 123 height 36
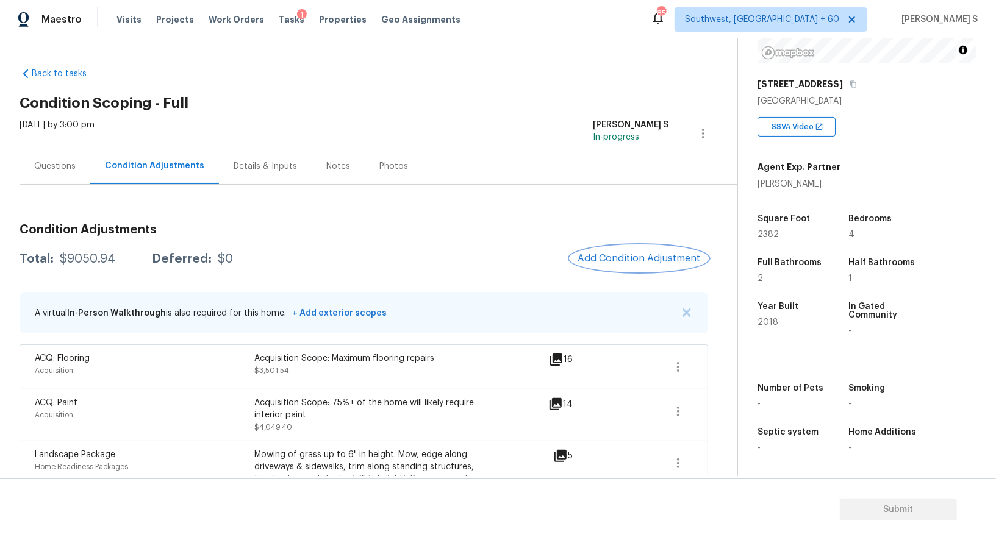
click at [642, 248] on button "Add Condition Adjustment" at bounding box center [639, 259] width 138 height 26
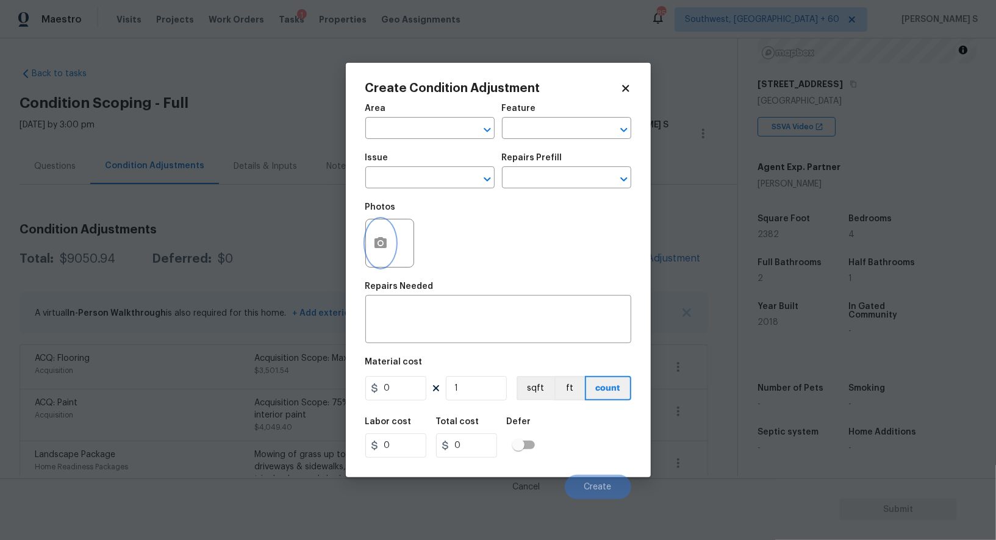
click at [389, 236] on button "button" at bounding box center [380, 244] width 29 height 48
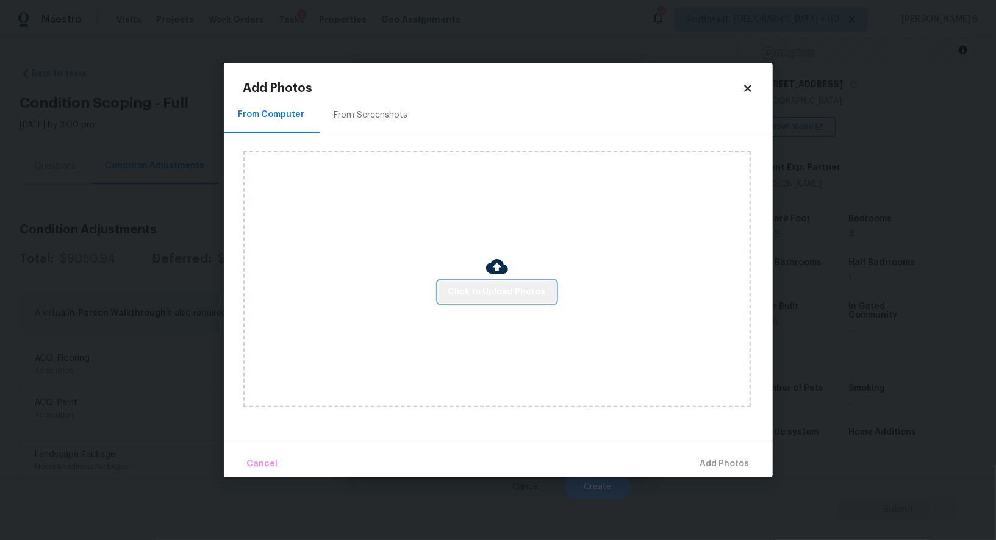
click at [512, 295] on span "Click to Upload Photos" at bounding box center [497, 292] width 98 height 15
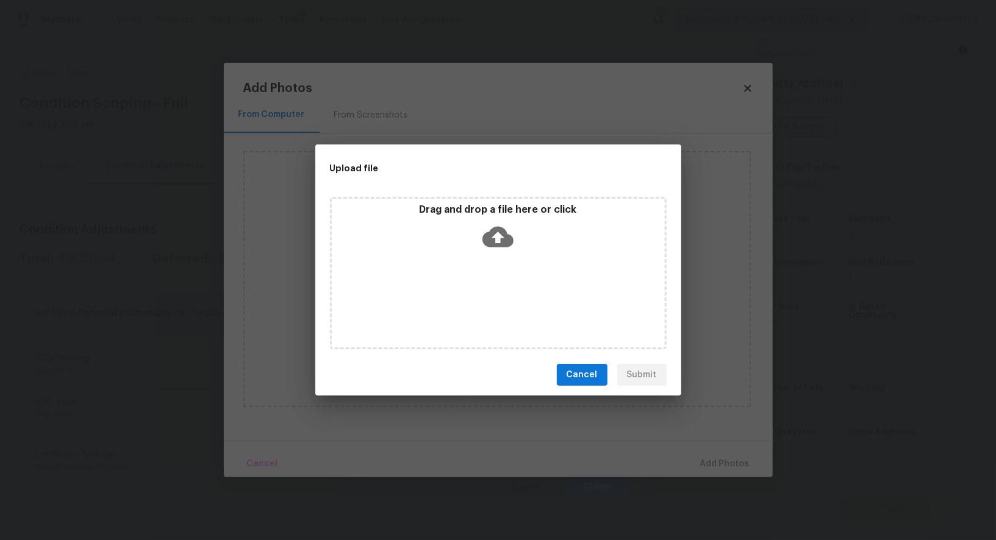
click at [512, 295] on div "Drag and drop a file here or click" at bounding box center [498, 273] width 337 height 153
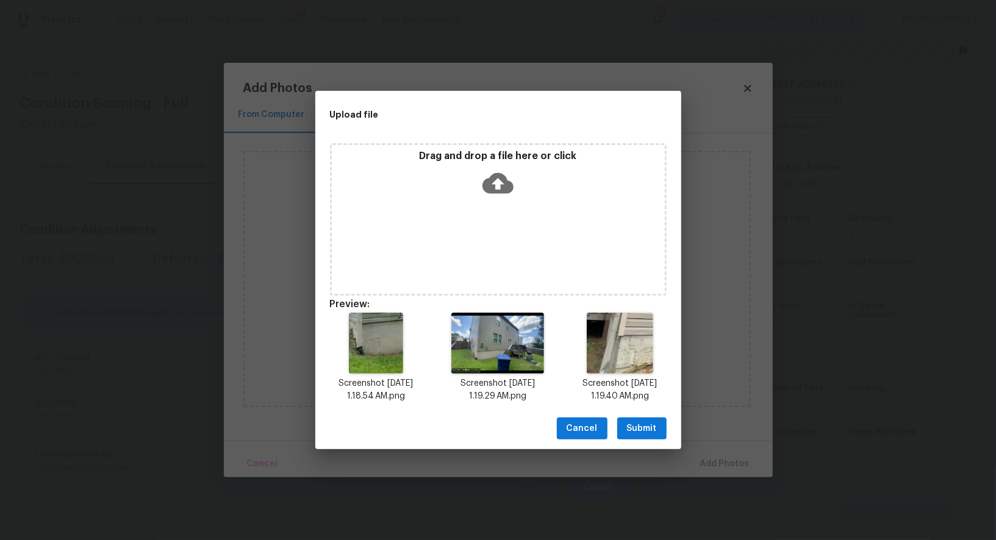
click at [653, 427] on span "Submit" at bounding box center [642, 429] width 30 height 15
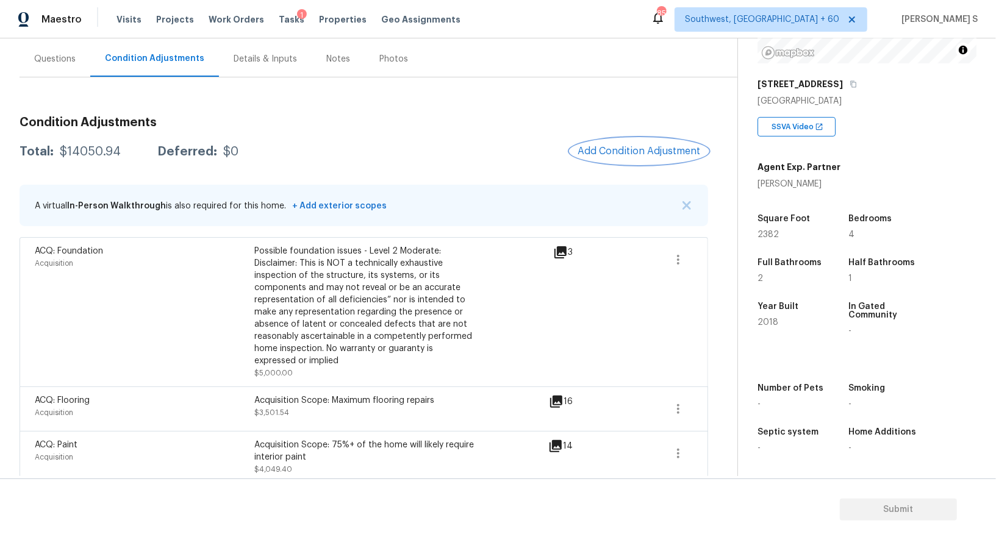
scroll to position [89, 0]
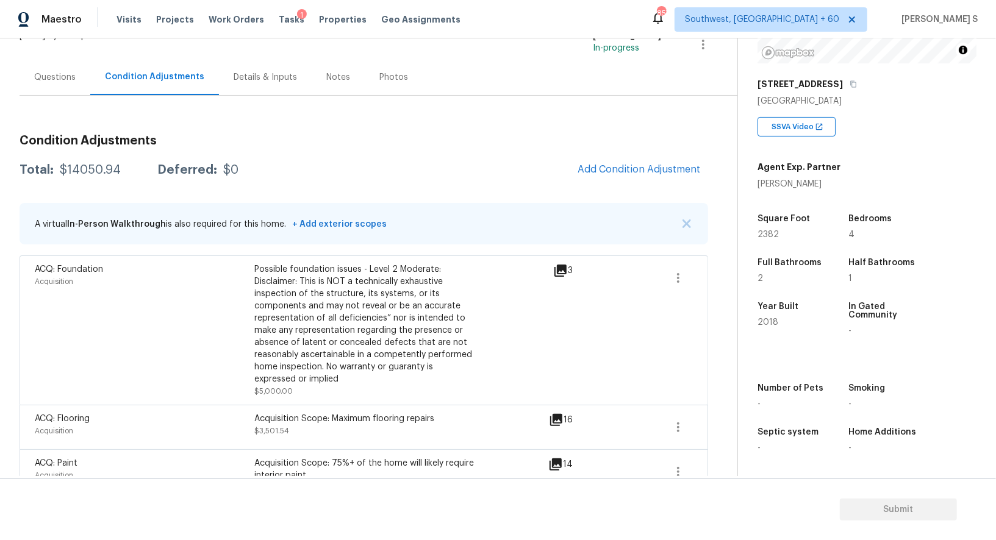
click at [624, 153] on div "Condition Adjustments Total: $14050.94 Deferred: $0 Add Condition Adjustment A …" at bounding box center [364, 450] width 689 height 650
click at [634, 175] on button "Add Condition Adjustment" at bounding box center [639, 170] width 138 height 26
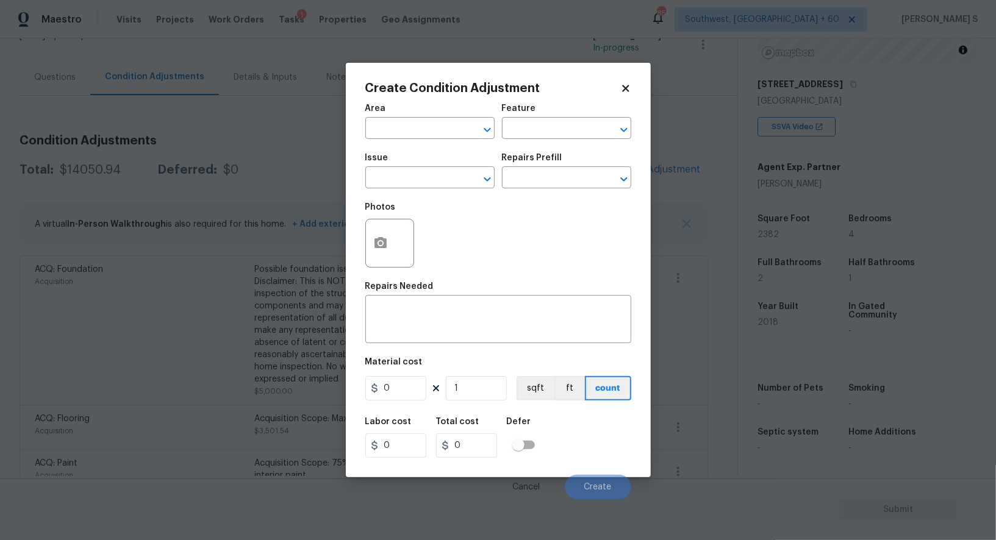
click at [399, 235] on div at bounding box center [389, 243] width 49 height 49
click at [392, 235] on button "button" at bounding box center [380, 244] width 29 height 48
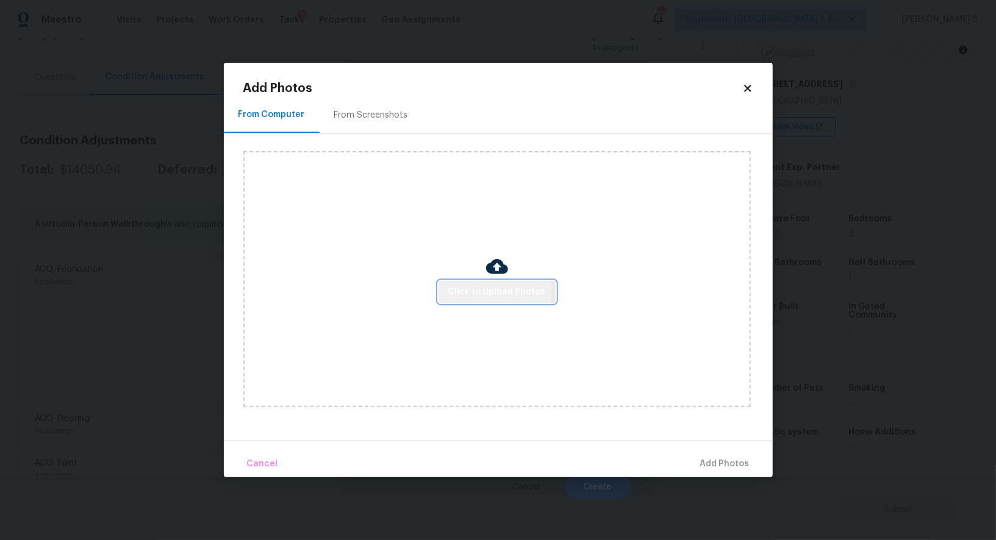
click at [464, 293] on span "Click to Upload Photos" at bounding box center [497, 292] width 98 height 15
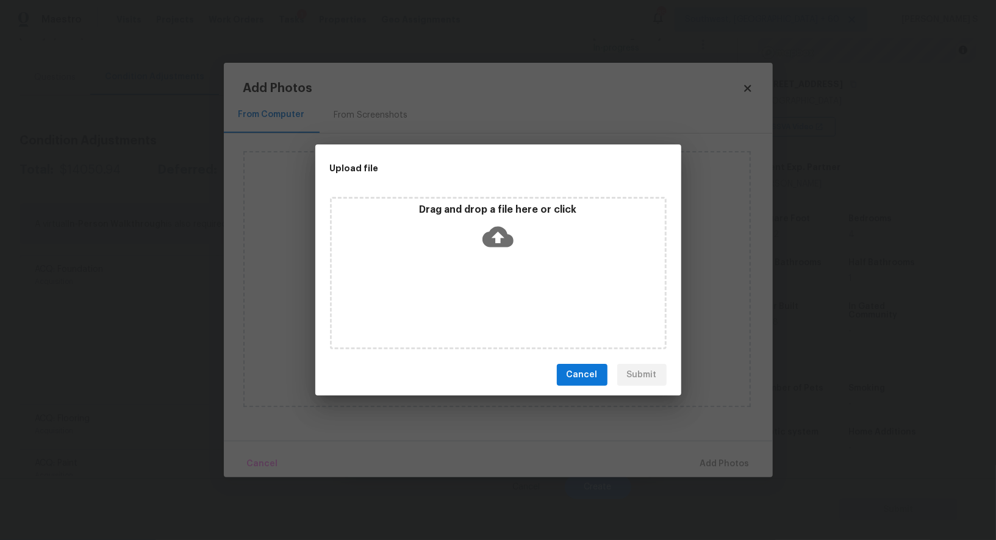
click at [464, 293] on div "Drag and drop a file here or click" at bounding box center [498, 273] width 337 height 153
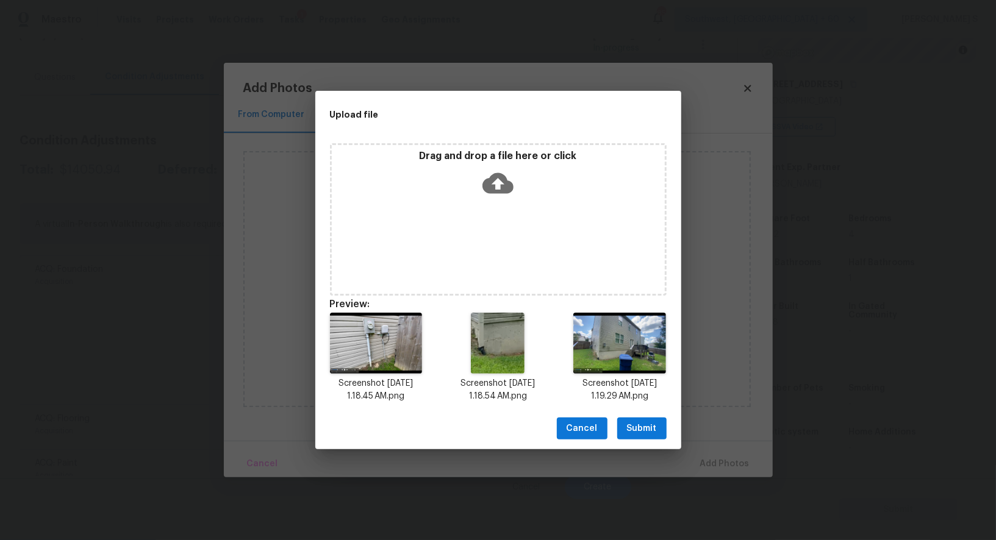
click at [652, 429] on span "Submit" at bounding box center [642, 429] width 30 height 15
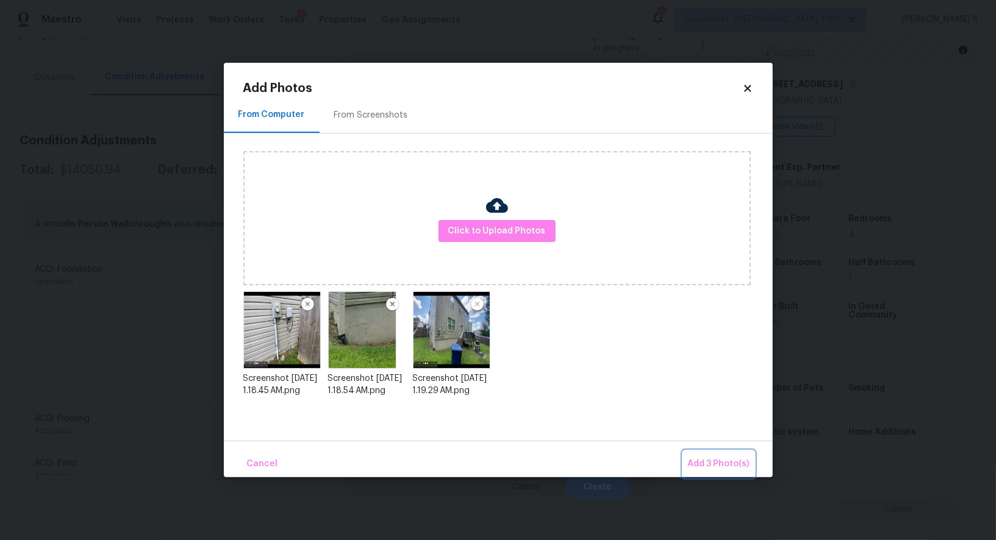
click at [708, 470] on span "Add 3 Photo(s)" at bounding box center [719, 464] width 62 height 15
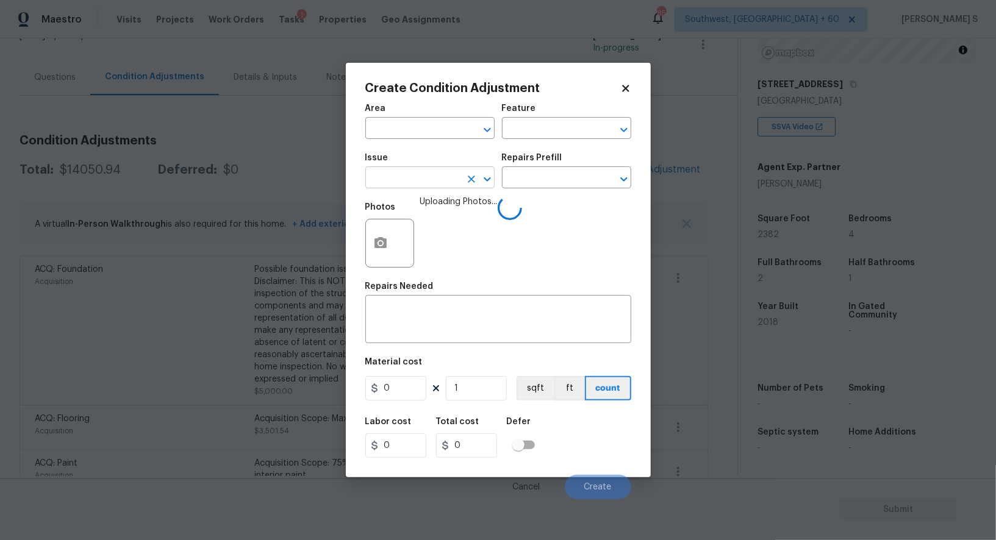
click at [417, 188] on input "text" at bounding box center [412, 179] width 95 height 19
type input "Siding"
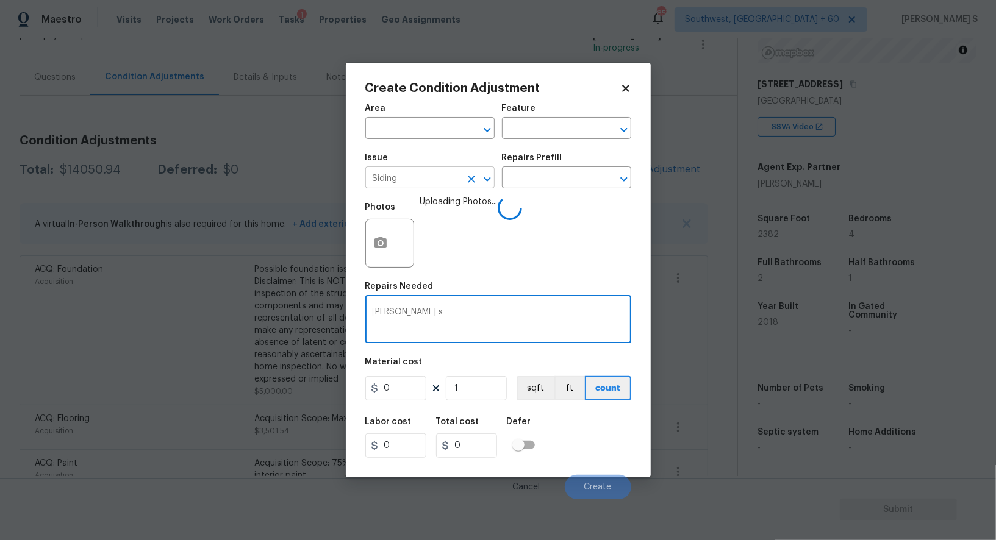
type textarea "[PERSON_NAME] s"
click at [417, 188] on input "Siding" at bounding box center [412, 179] width 95 height 19
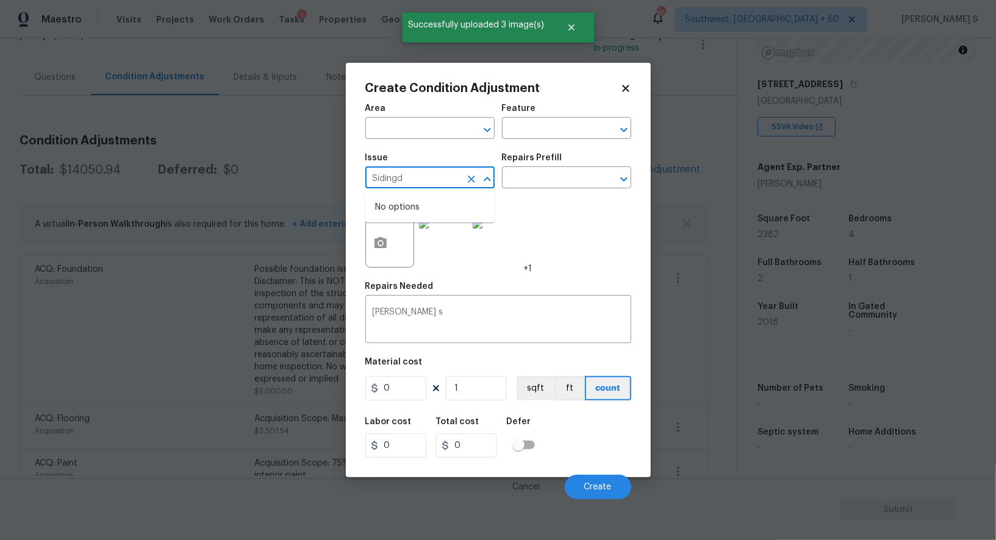
type input "Siding"
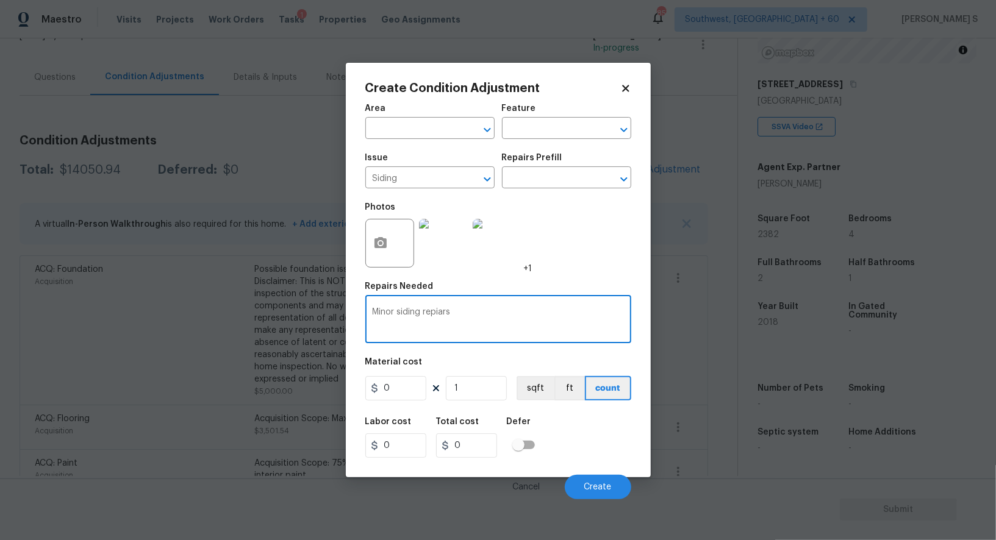
type textarea "Minor siding repiars"
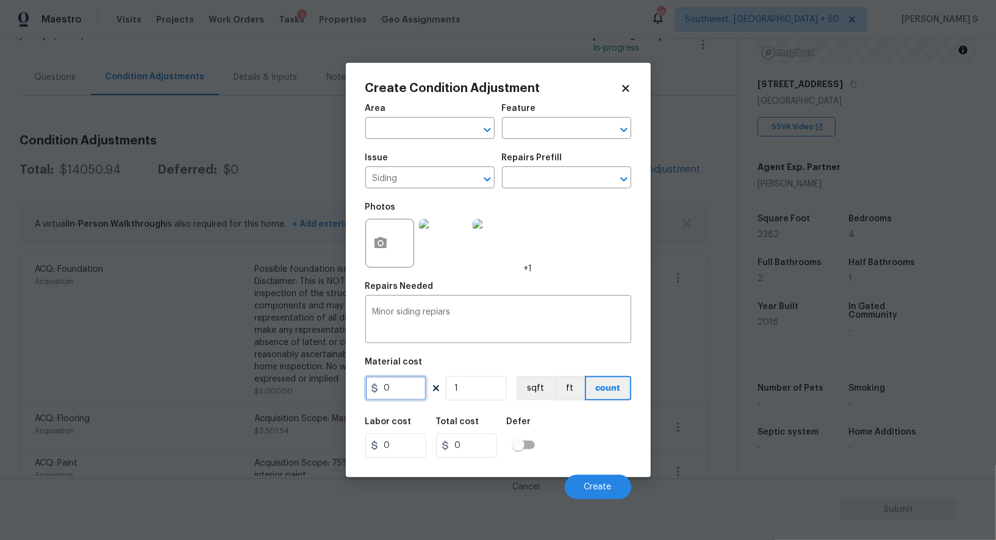
click at [411, 386] on input "0" at bounding box center [395, 388] width 61 height 24
type input "800"
click at [595, 470] on div "Cancel Create" at bounding box center [498, 482] width 266 height 34
click at [594, 484] on span "Create" at bounding box center [597, 487] width 27 height 9
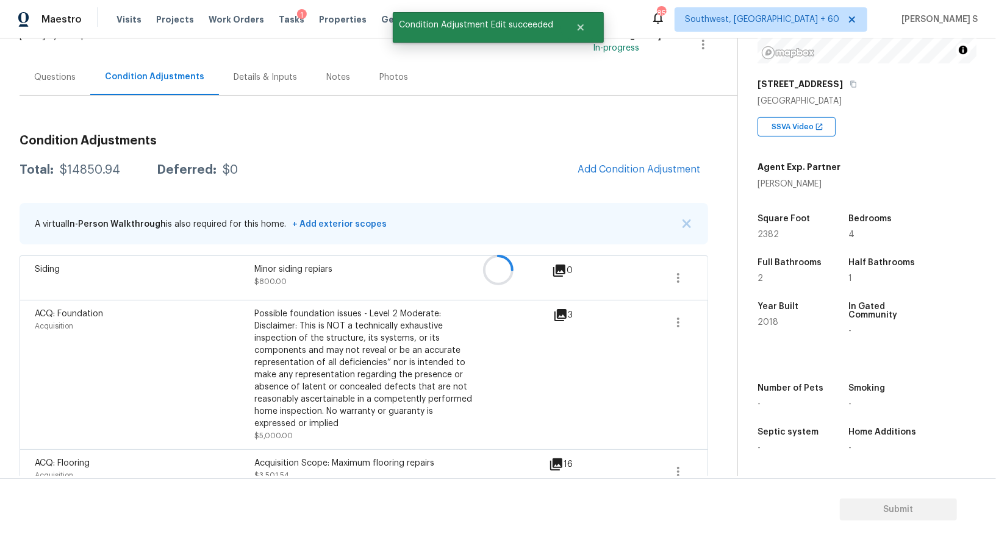
click at [258, 351] on div at bounding box center [498, 270] width 996 height 540
click at [656, 169] on span "Add Condition Adjustment" at bounding box center [639, 169] width 123 height 11
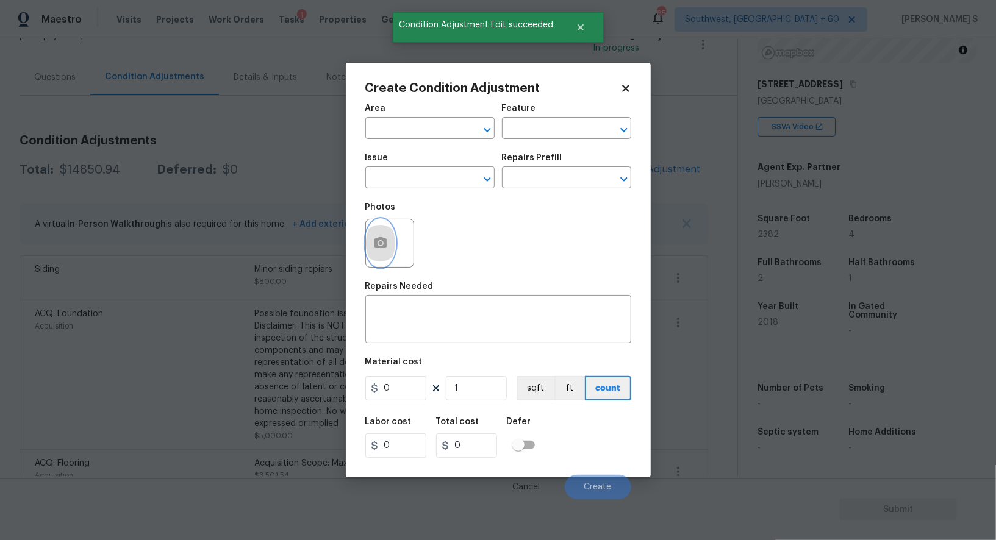
click at [375, 243] on icon "button" at bounding box center [381, 242] width 12 height 11
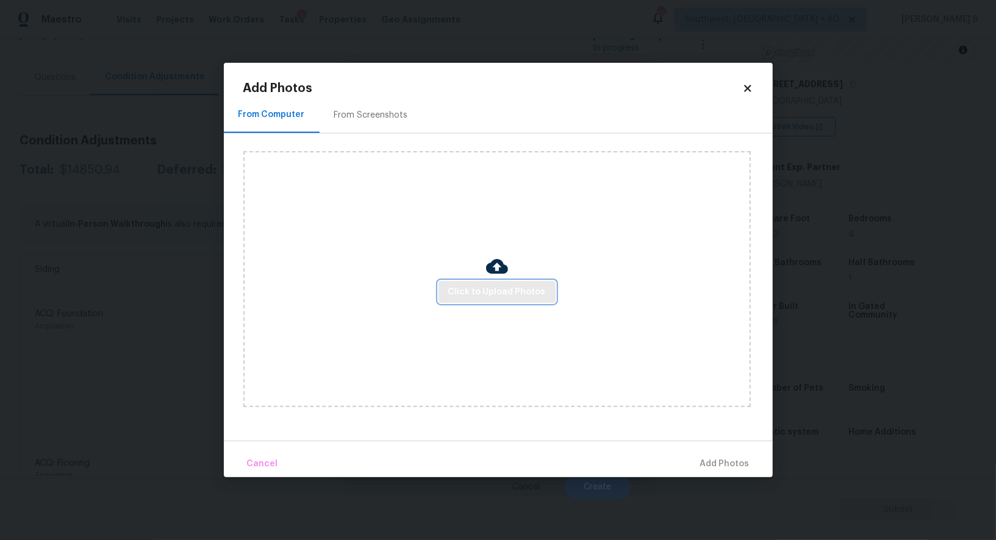
click at [490, 298] on span "Click to Upload Photos" at bounding box center [497, 292] width 98 height 15
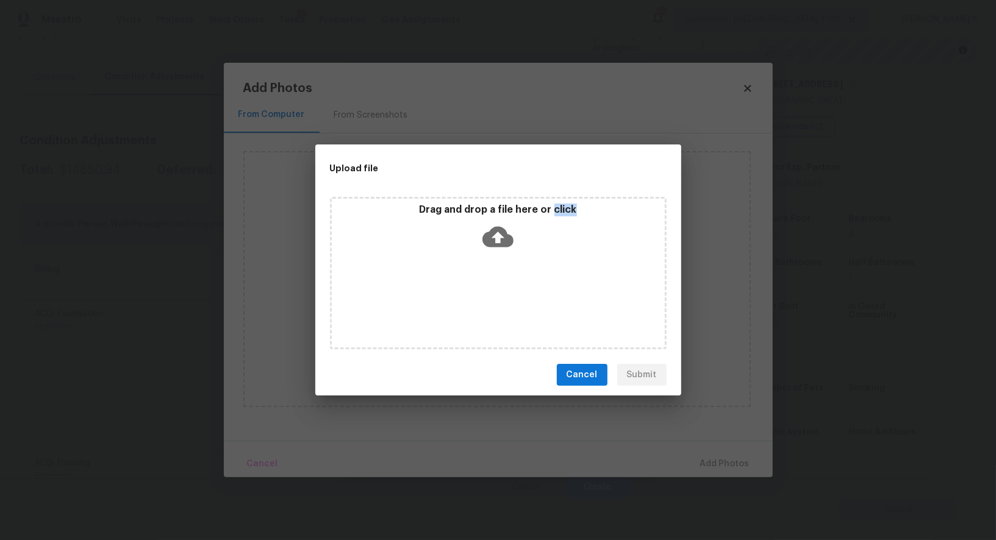
click at [490, 298] on div "Drag and drop a file here or click" at bounding box center [498, 273] width 337 height 153
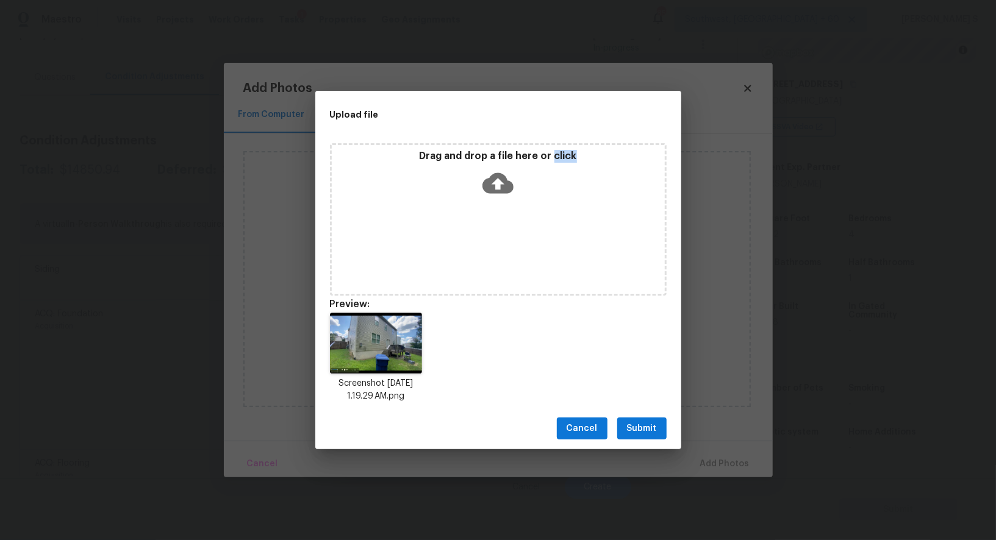
click at [650, 427] on span "Submit" at bounding box center [642, 429] width 30 height 15
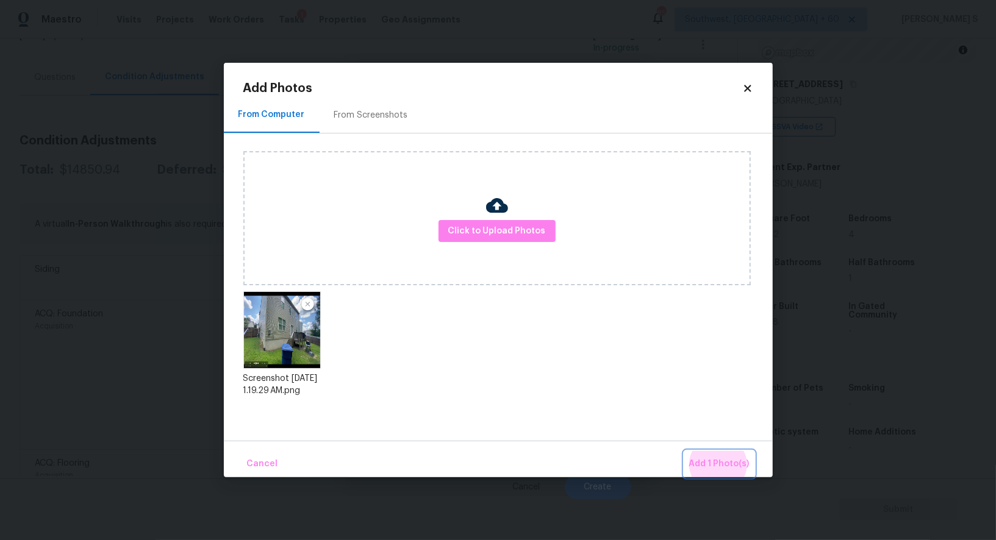
click at [684, 451] on button "Add 1 Photo(s)" at bounding box center [719, 464] width 70 height 26
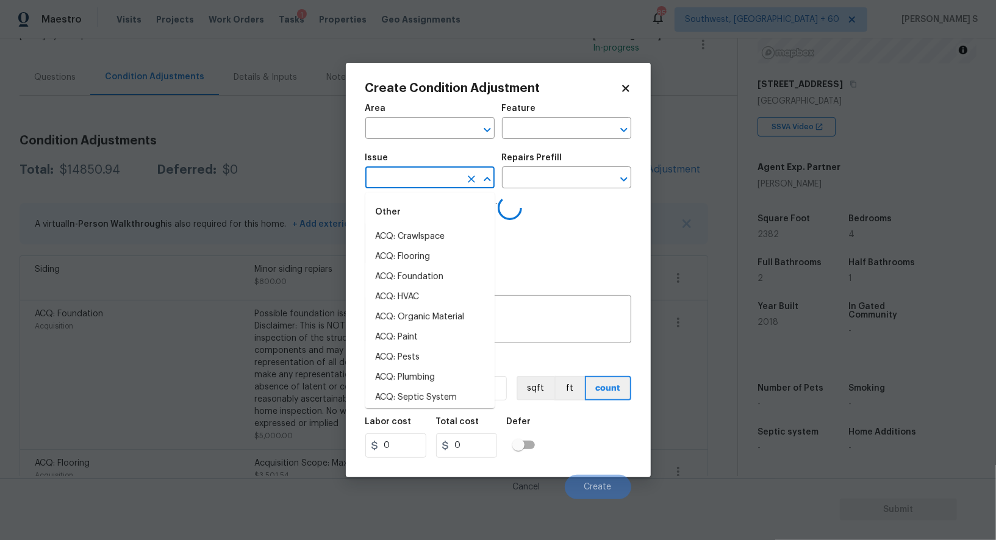
click at [428, 177] on input "text" at bounding box center [412, 179] width 95 height 19
click at [428, 177] on input "de" at bounding box center [412, 179] width 95 height 19
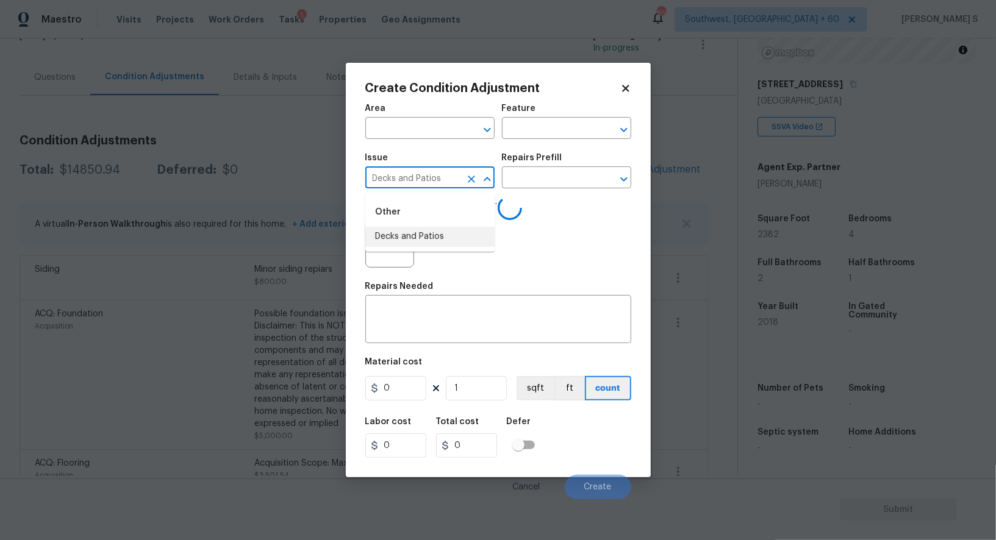
type input "Decks and Patios"
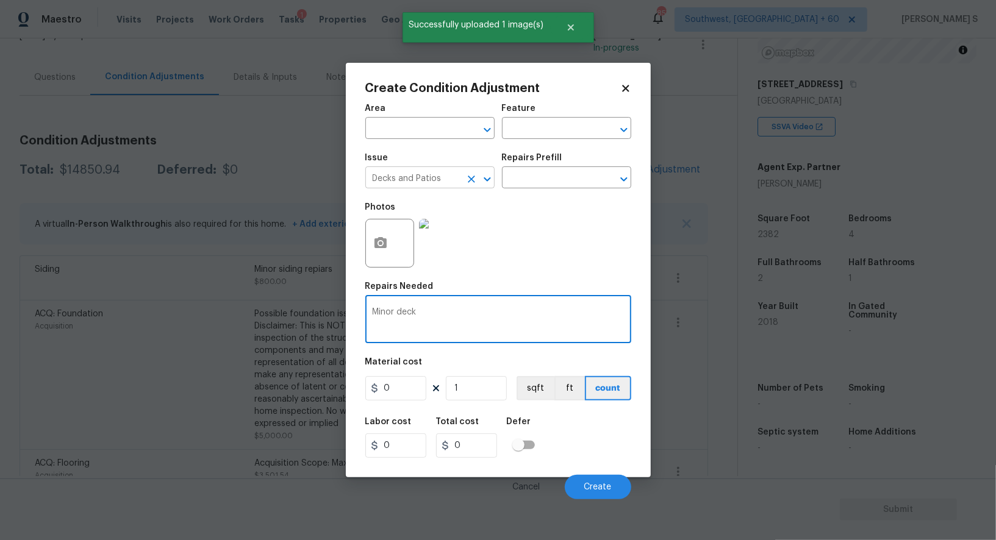
type textarea "Minor deck"
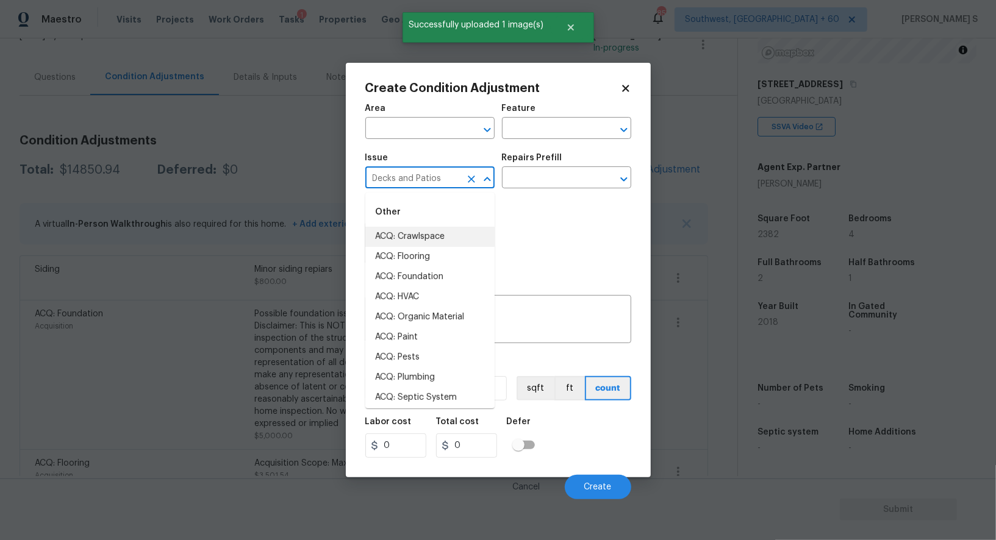
click at [428, 177] on input "Decks and Patios" at bounding box center [412, 179] width 95 height 19
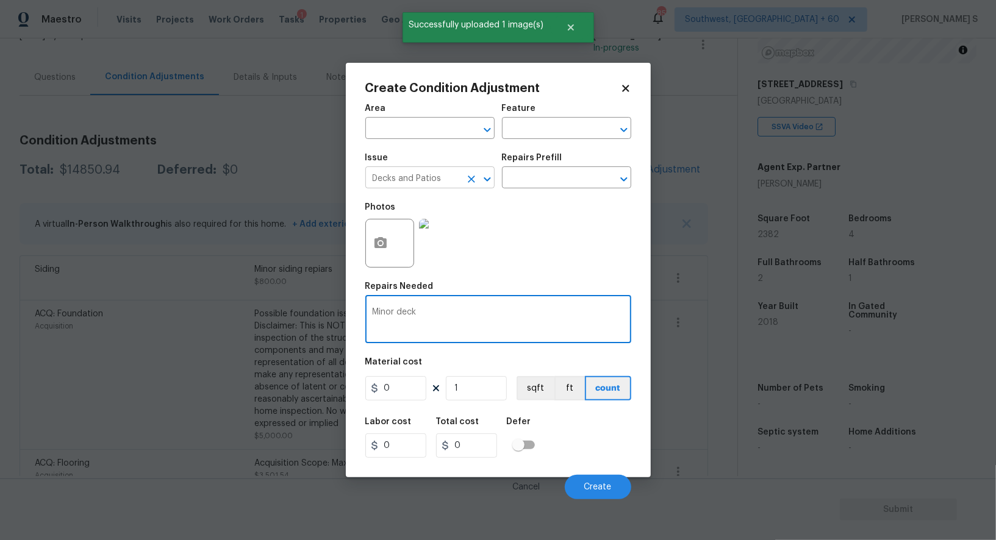
click at [427, 176] on input "Decks and Patios" at bounding box center [412, 179] width 95 height 19
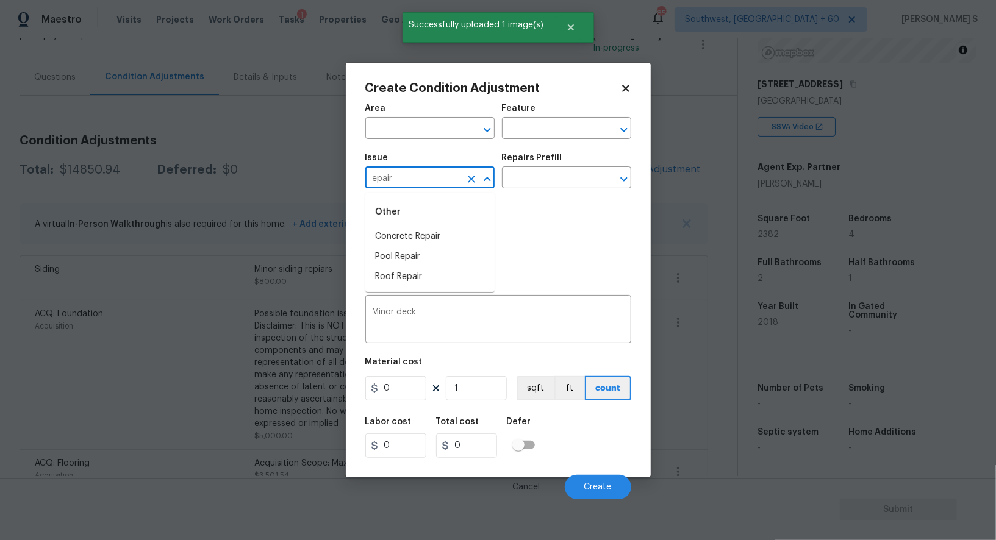
type input "Decks and Patios"
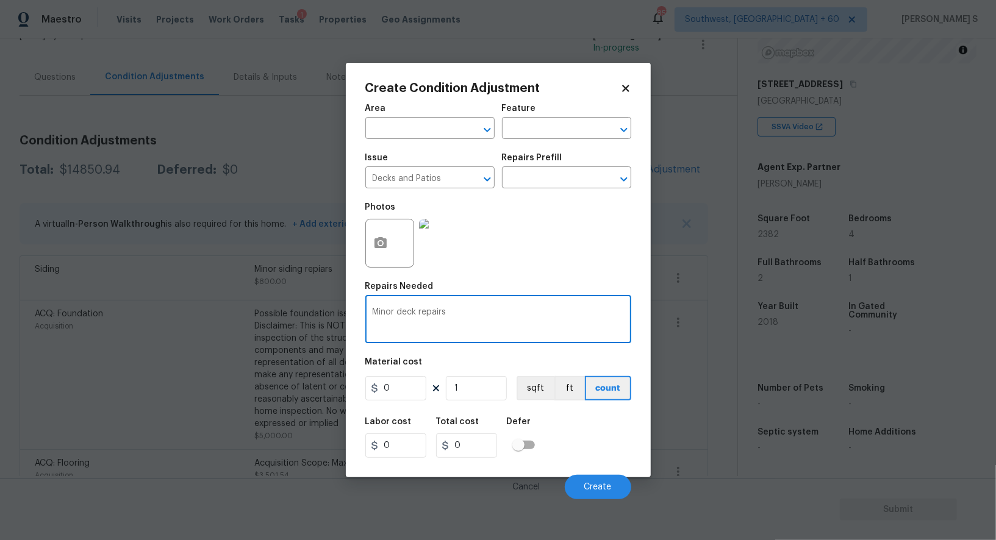
type textarea "Minor deck repairs"
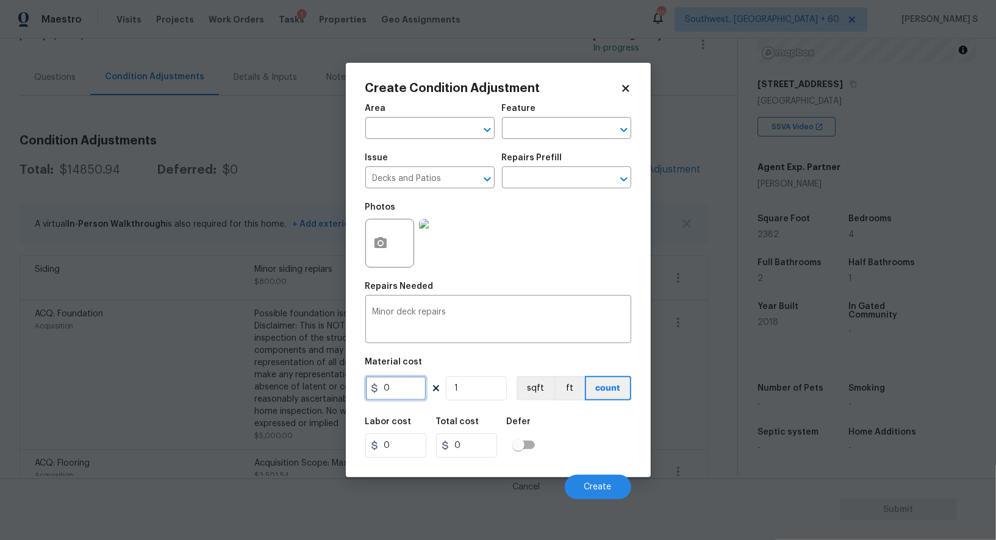
click at [422, 394] on input "0" at bounding box center [395, 388] width 61 height 24
type input "900"
click at [598, 477] on button "Create" at bounding box center [598, 487] width 66 height 24
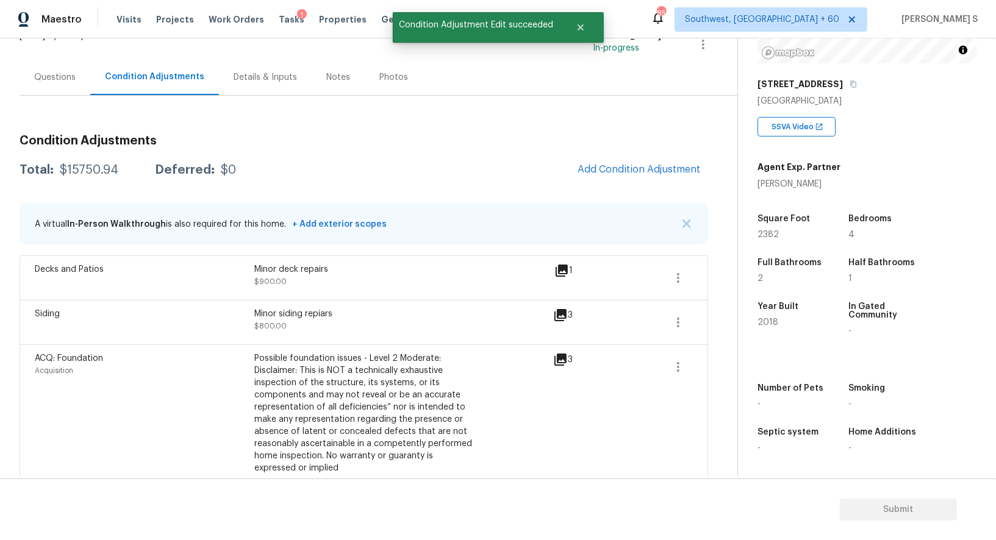
click at [371, 361] on div "Possible foundation issues - Level 2 Moderate: Disclaimer: This is NOT a techni…" at bounding box center [364, 414] width 220 height 122
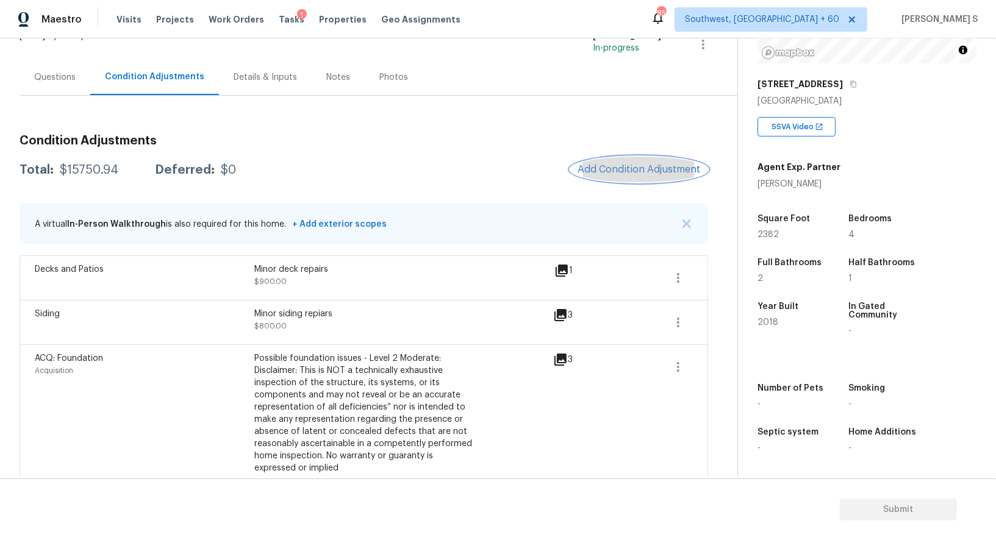
drag, startPoint x: 643, startPoint y: 165, endPoint x: 655, endPoint y: 165, distance: 11.6
click at [655, 165] on span "Add Condition Adjustment" at bounding box center [639, 169] width 123 height 11
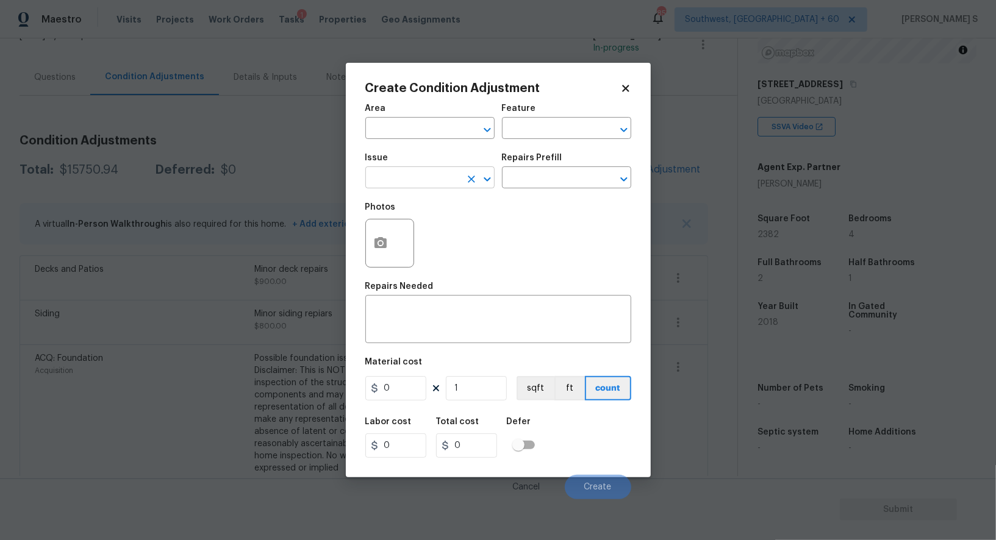
click at [410, 185] on input "text" at bounding box center [412, 179] width 95 height 19
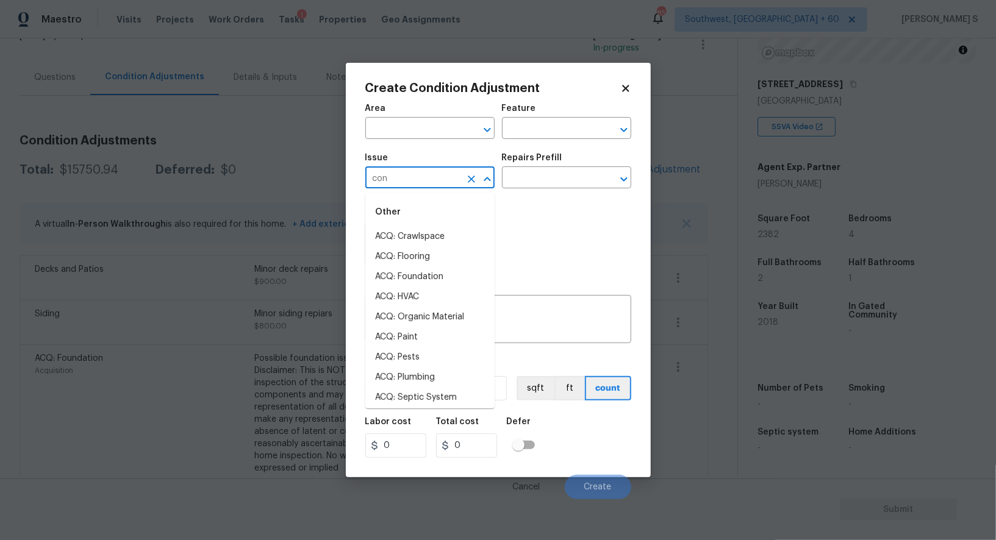
click at [410, 184] on input "con" at bounding box center [412, 179] width 95 height 19
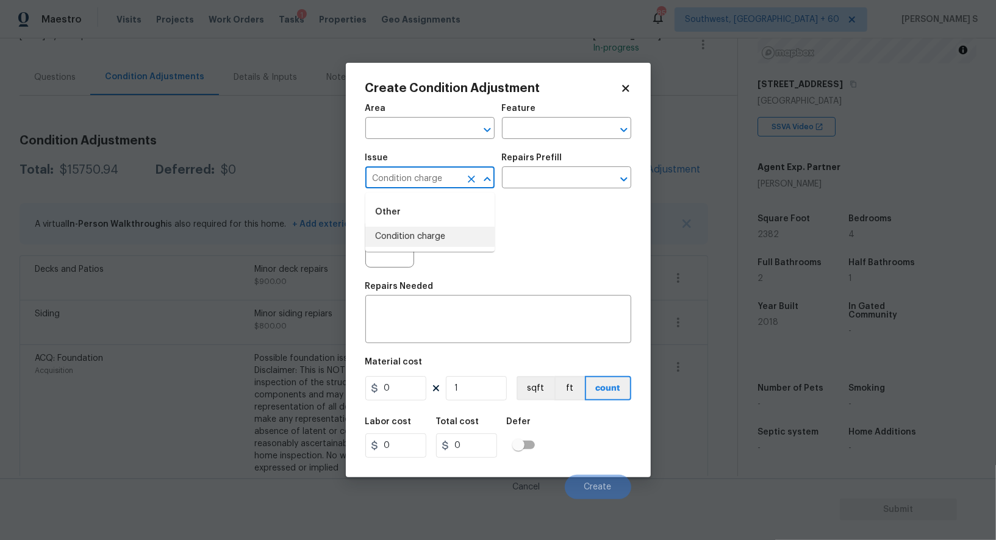
type input "Condition charge"
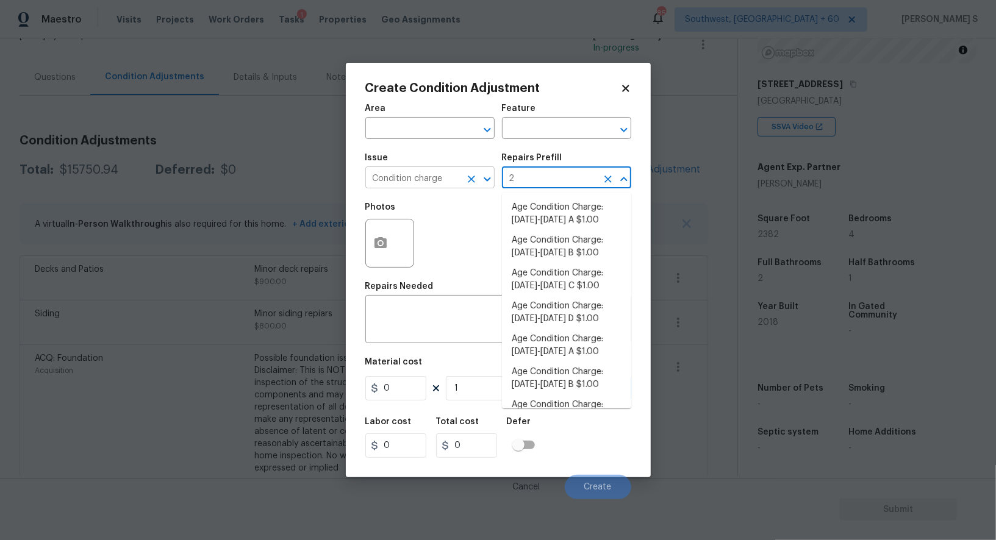
type input "20"
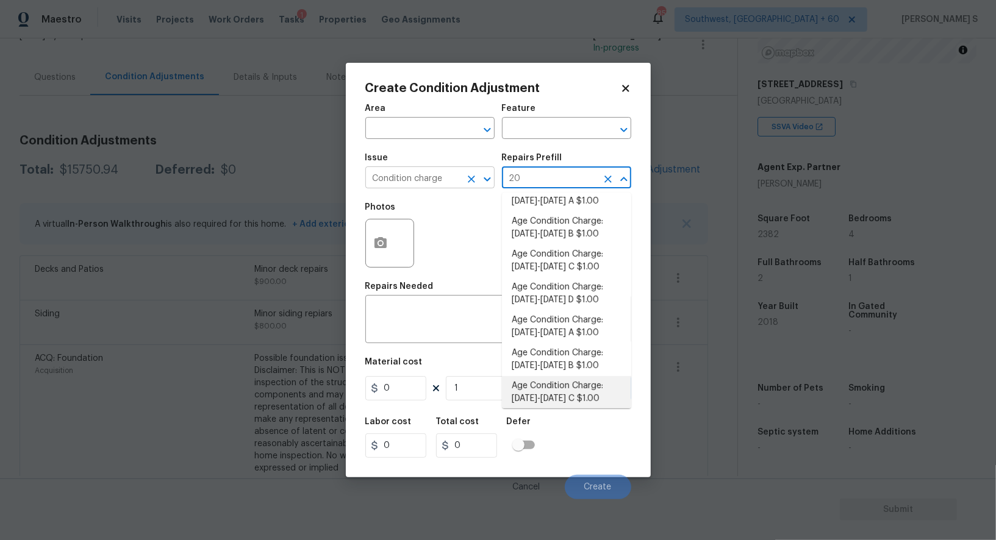
type input "Home Readiness Packages"
type textarea "Age Condition Charge: [DATE]-[DATE] C"
type input "1"
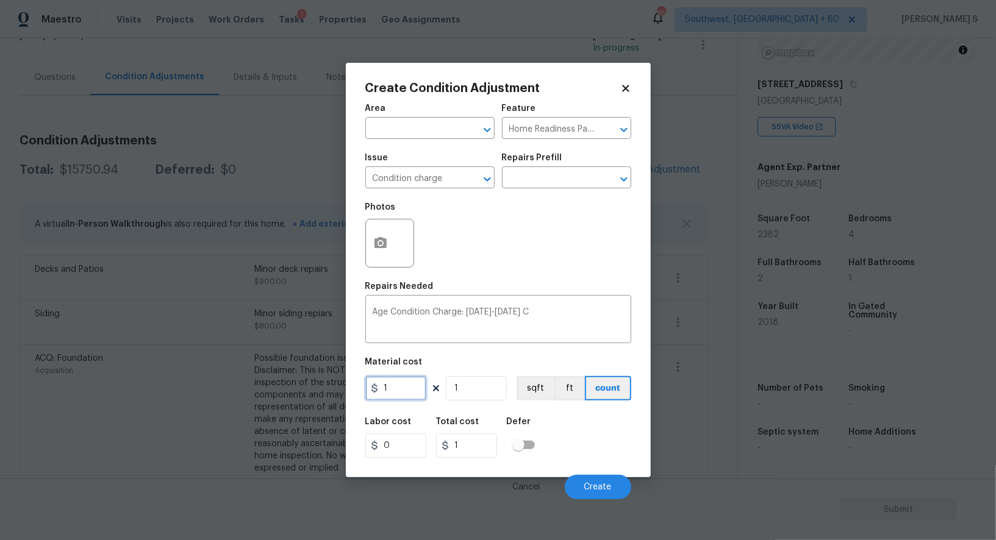
click at [397, 385] on input "1" at bounding box center [395, 388] width 61 height 24
type input "2000"
click at [585, 450] on div "Labor cost 0 Total cost 2000 Defer" at bounding box center [498, 438] width 266 height 55
click at [601, 488] on span "Create" at bounding box center [597, 487] width 27 height 9
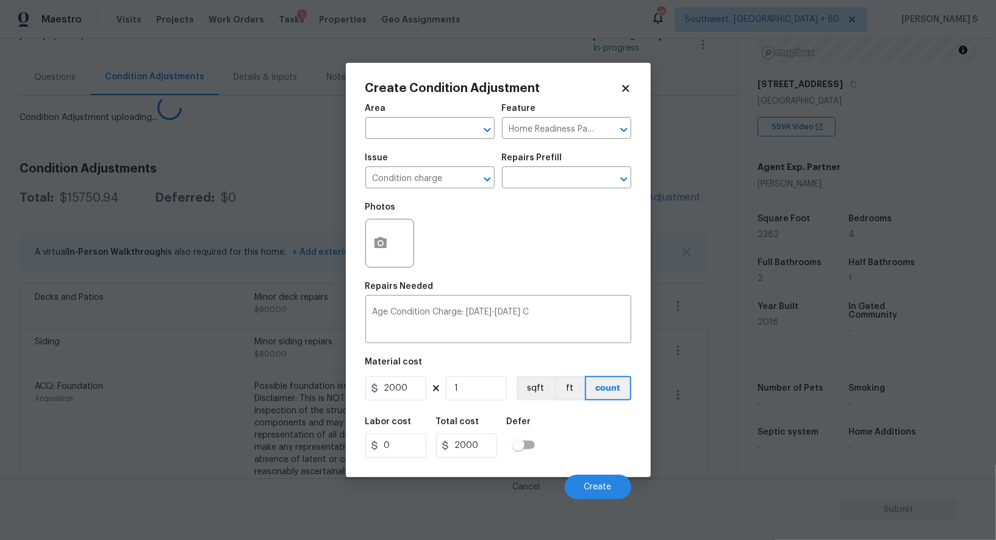
click at [52, 477] on body "Maestro Visits Projects Work Orders Tasks 1 Properties Geo Assignments 857 Sout…" at bounding box center [498, 270] width 996 height 540
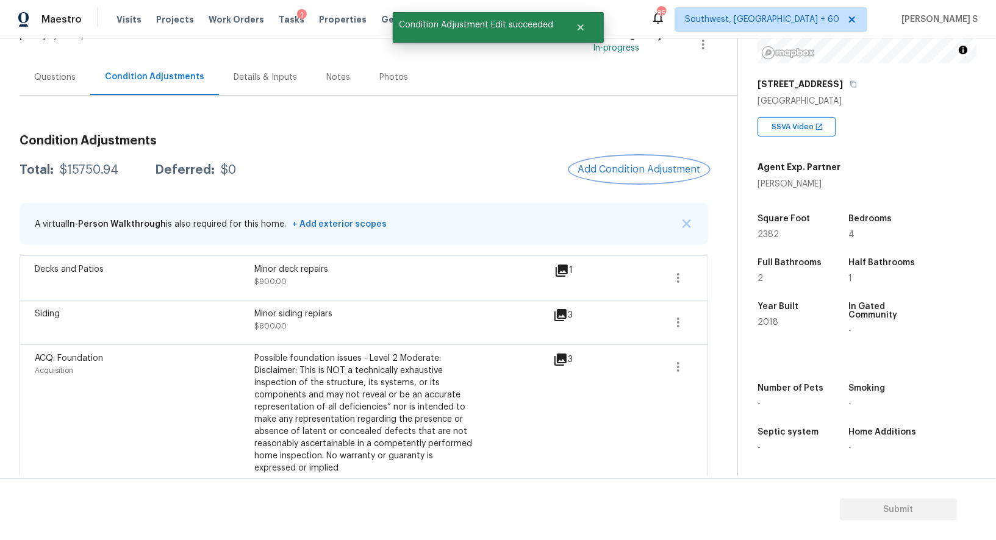
scroll to position [0, 0]
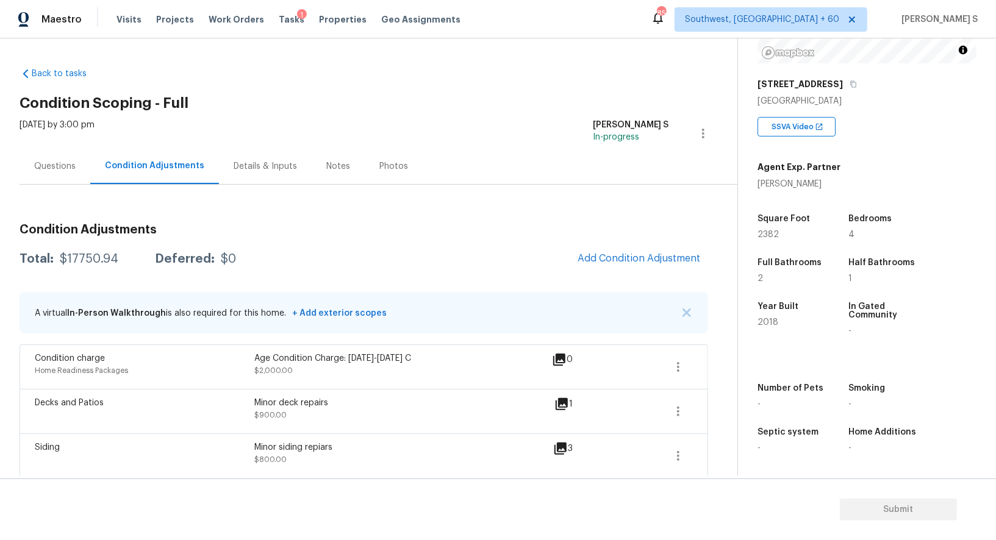
click at [85, 261] on div "$17750.94" at bounding box center [89, 259] width 59 height 12
copy div "17750.94"
click at [102, 257] on div "$17750.94" at bounding box center [89, 259] width 59 height 12
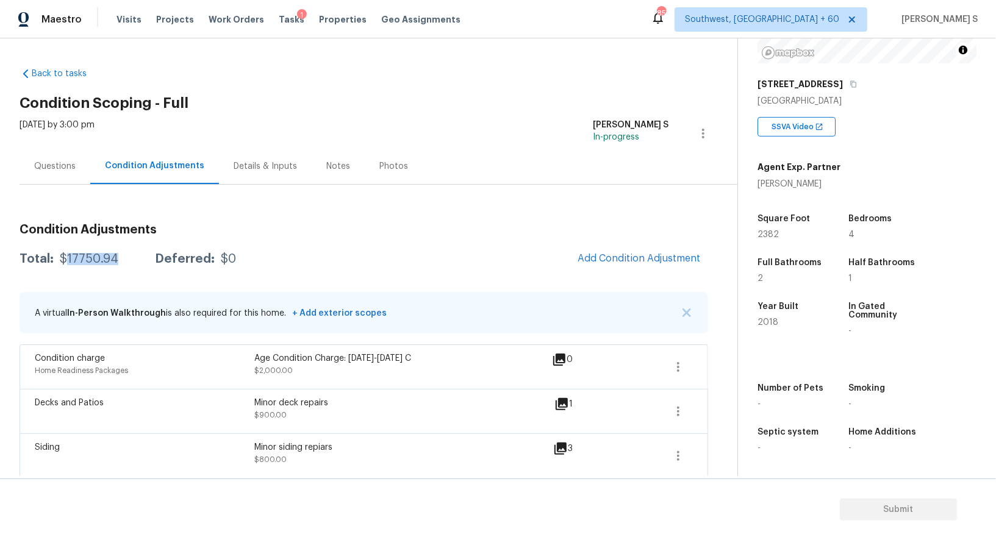
scroll to position [168, 0]
click at [50, 168] on div "Questions" at bounding box center [54, 166] width 41 height 12
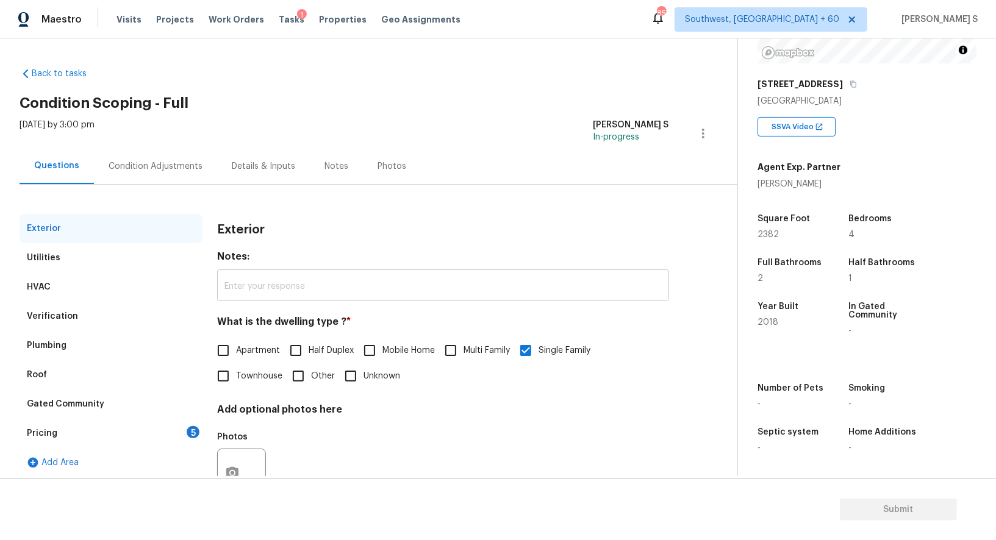
scroll to position [46, 0]
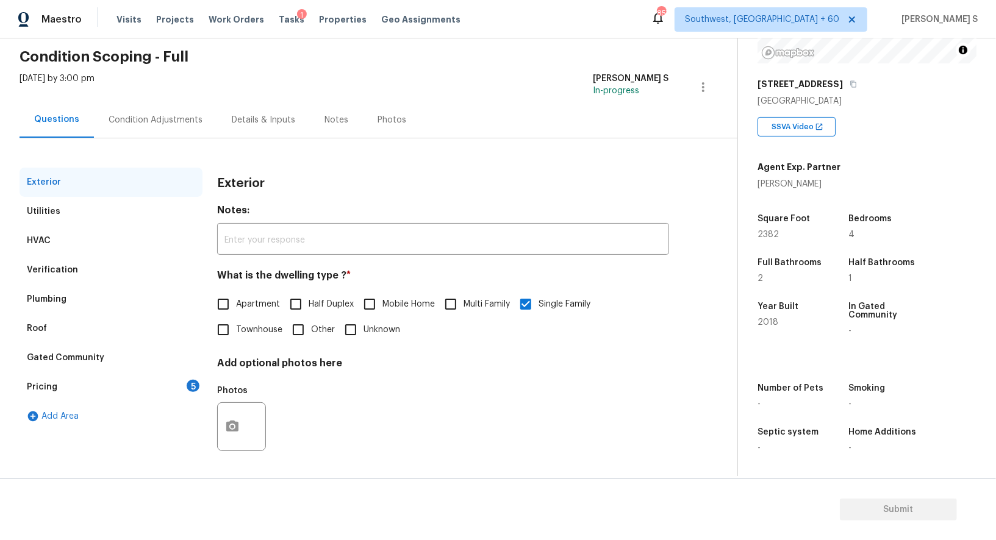
click at [184, 387] on div "Pricing 5" at bounding box center [111, 387] width 183 height 29
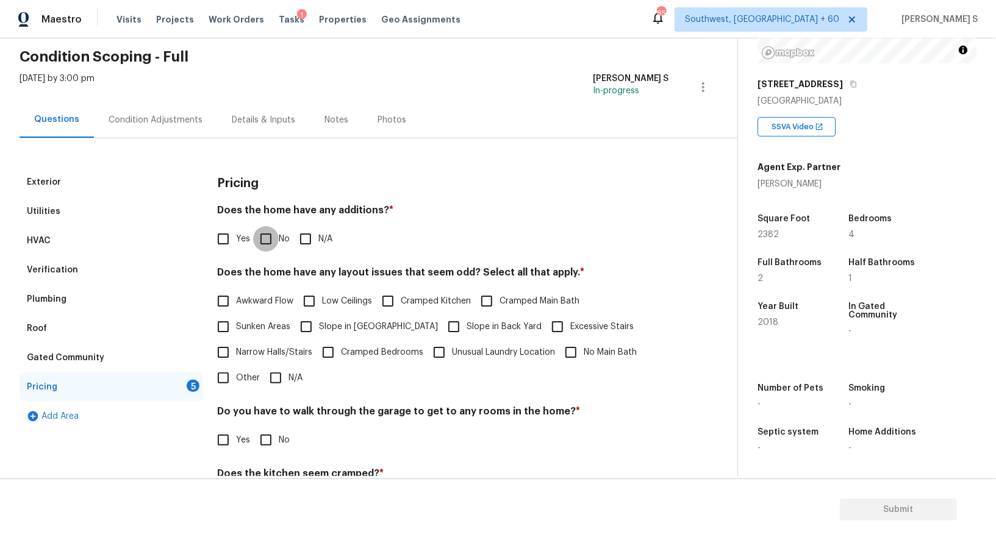
click at [260, 240] on input "No" at bounding box center [266, 239] width 26 height 26
checkbox input "true"
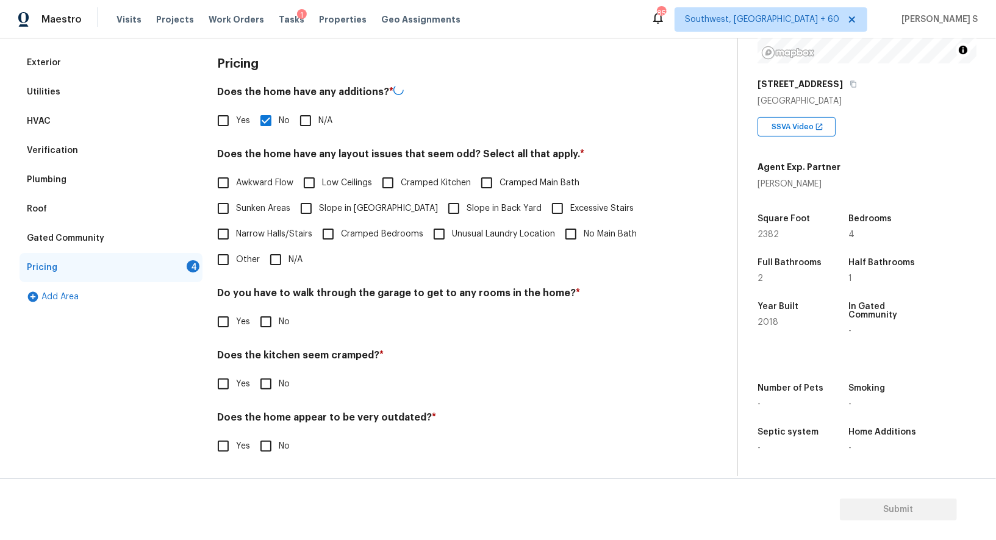
scroll to position [165, 0]
click at [265, 326] on input "No" at bounding box center [266, 322] width 26 height 26
checkbox input "true"
click at [253, 373] on input "No" at bounding box center [266, 386] width 26 height 26
checkbox input "true"
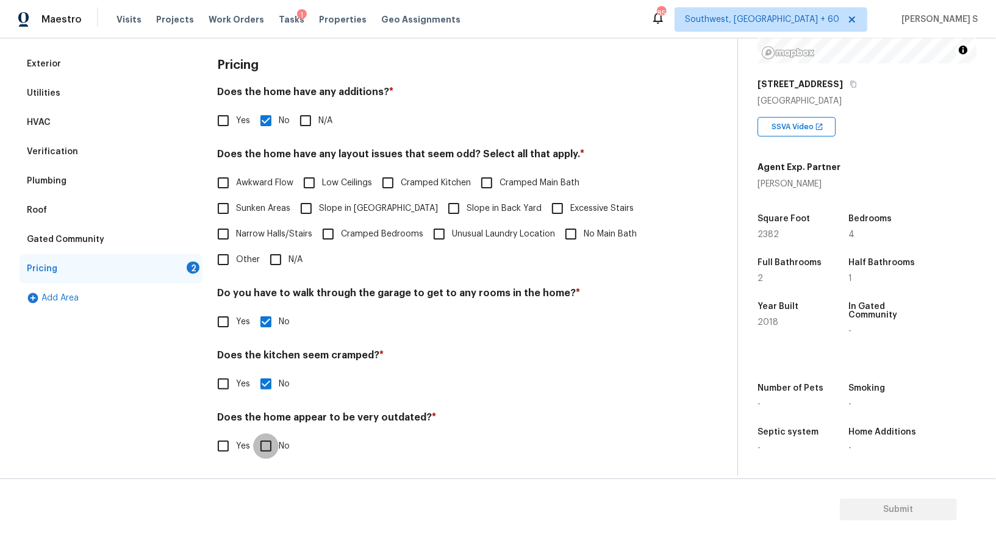
click at [253, 434] on input "No" at bounding box center [266, 447] width 26 height 26
checkbox input "true"
click at [226, 256] on input "Other" at bounding box center [223, 260] width 26 height 26
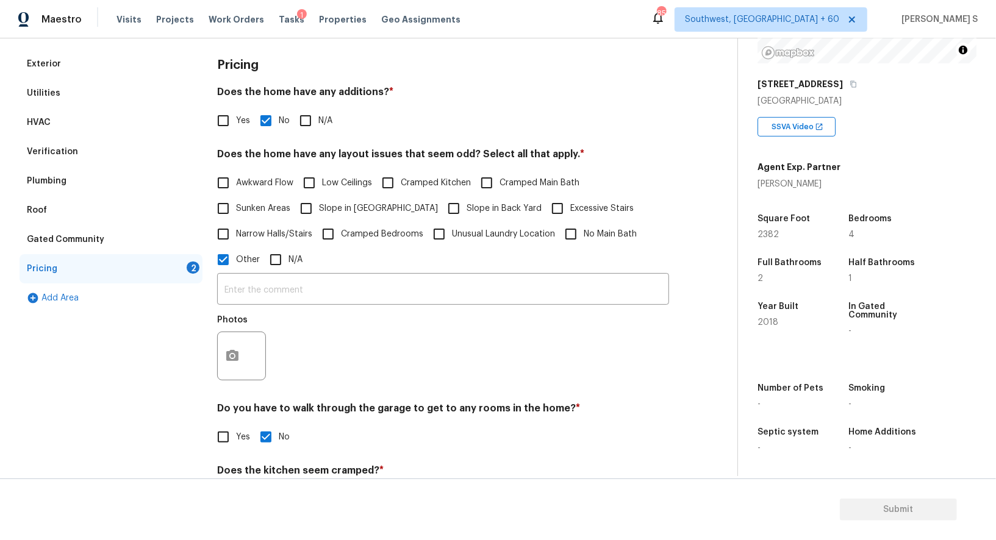
click at [227, 266] on input "Other" at bounding box center [223, 260] width 26 height 26
checkbox input "false"
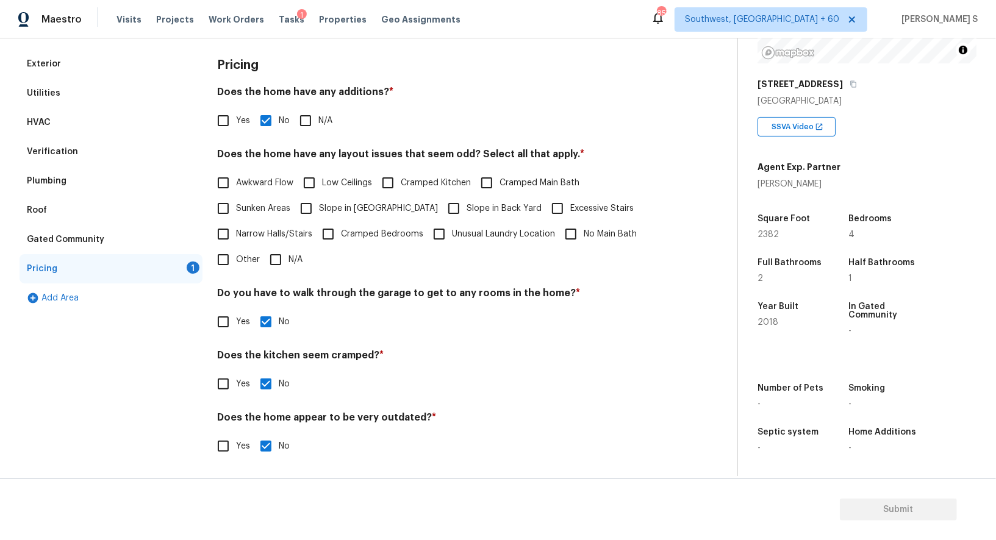
click at [354, 215] on label "Slope in [GEOGRAPHIC_DATA]" at bounding box center [365, 209] width 145 height 26
click at [319, 215] on input "Slope in [GEOGRAPHIC_DATA]" at bounding box center [306, 209] width 26 height 26
checkbox input "true"
click at [467, 215] on span "Slope in Back Yard" at bounding box center [504, 210] width 75 height 13
click at [441, 215] on input "Slope in Back Yard" at bounding box center [454, 210] width 26 height 26
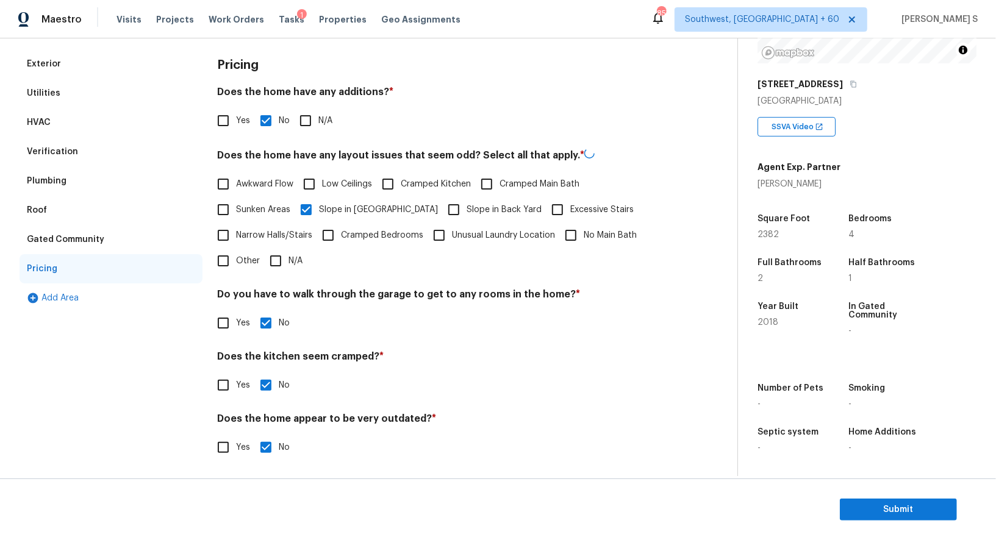
checkbox input "true"
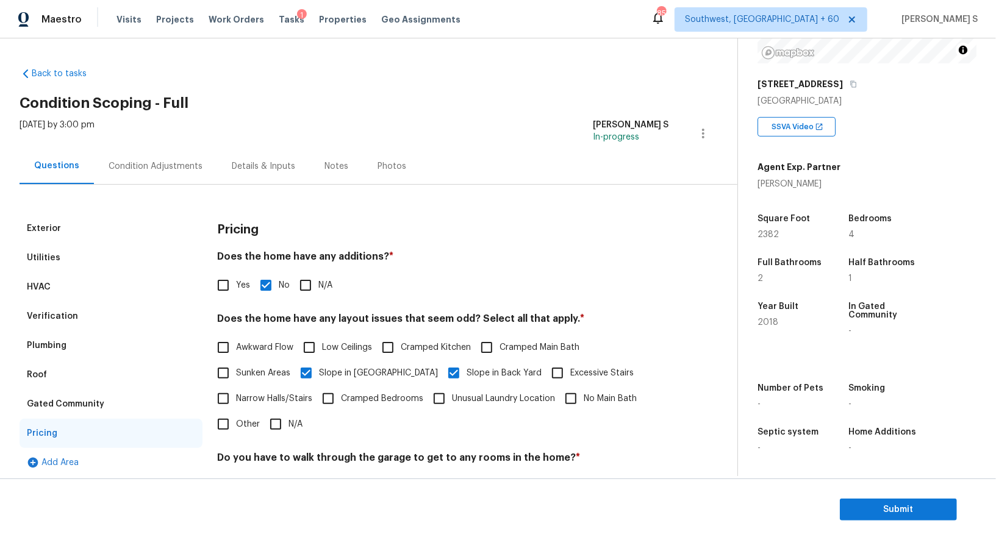
click at [142, 167] on div "Condition Adjustments" at bounding box center [156, 166] width 94 height 12
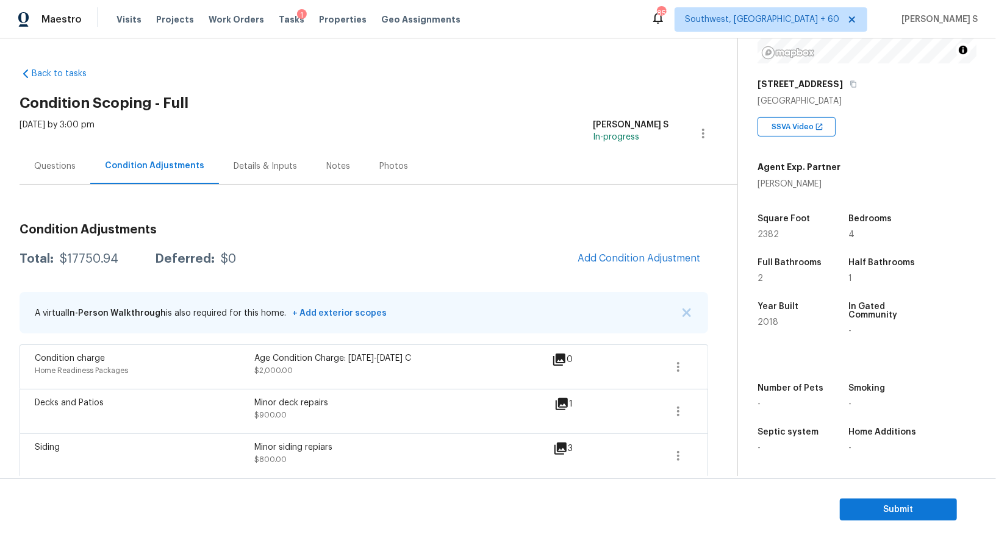
click at [87, 254] on div "$17750.94" at bounding box center [89, 259] width 59 height 12
copy div "17750.94"
click at [56, 172] on div "Questions" at bounding box center [54, 166] width 41 height 12
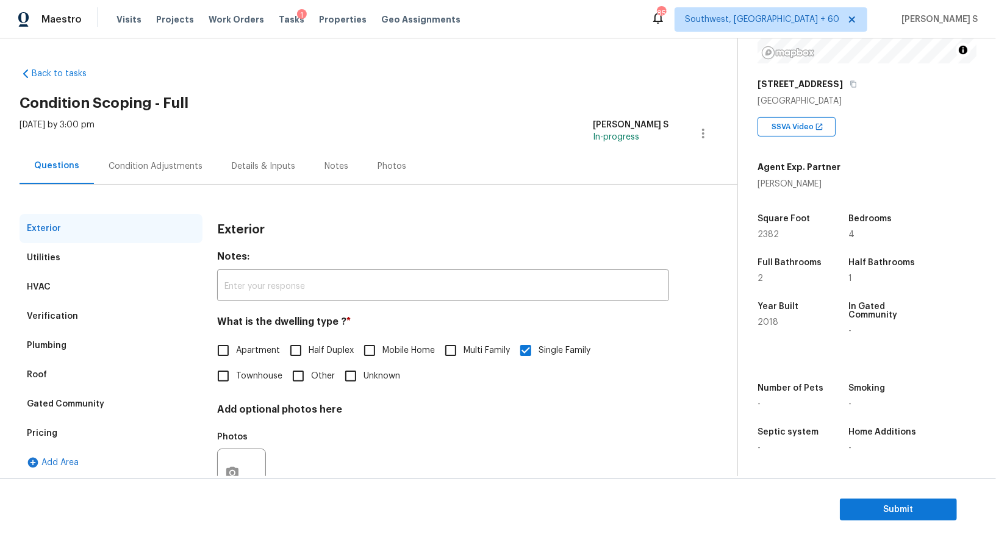
drag, startPoint x: 59, startPoint y: 304, endPoint x: 63, endPoint y: 287, distance: 17.5
click at [59, 304] on div "Verification" at bounding box center [111, 316] width 183 height 29
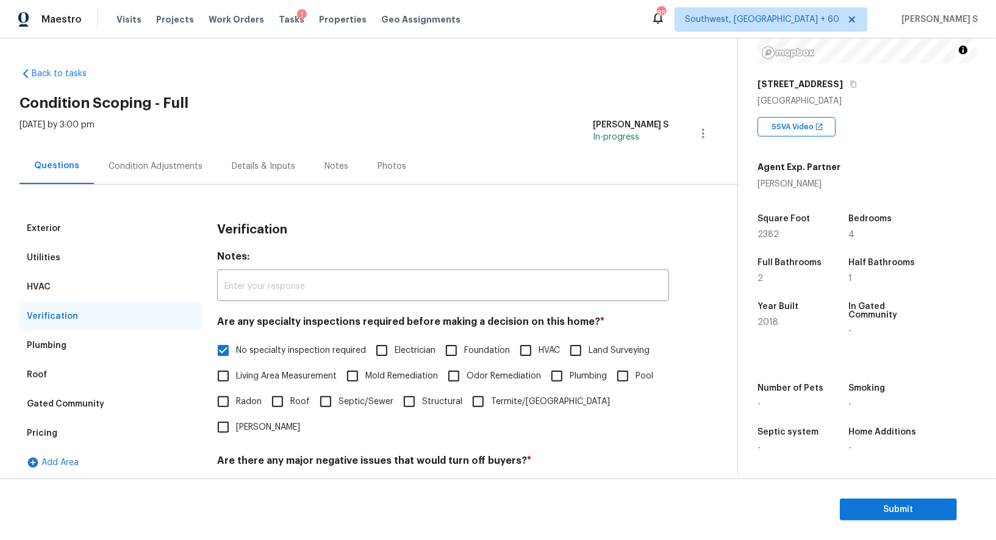
scroll to position [195, 0]
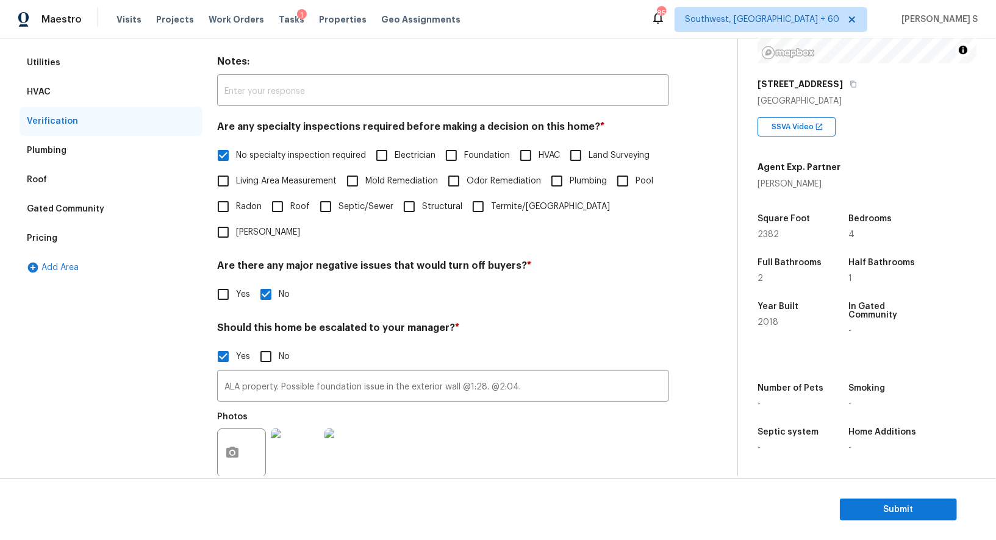
click at [62, 245] on div "Pricing" at bounding box center [111, 238] width 183 height 29
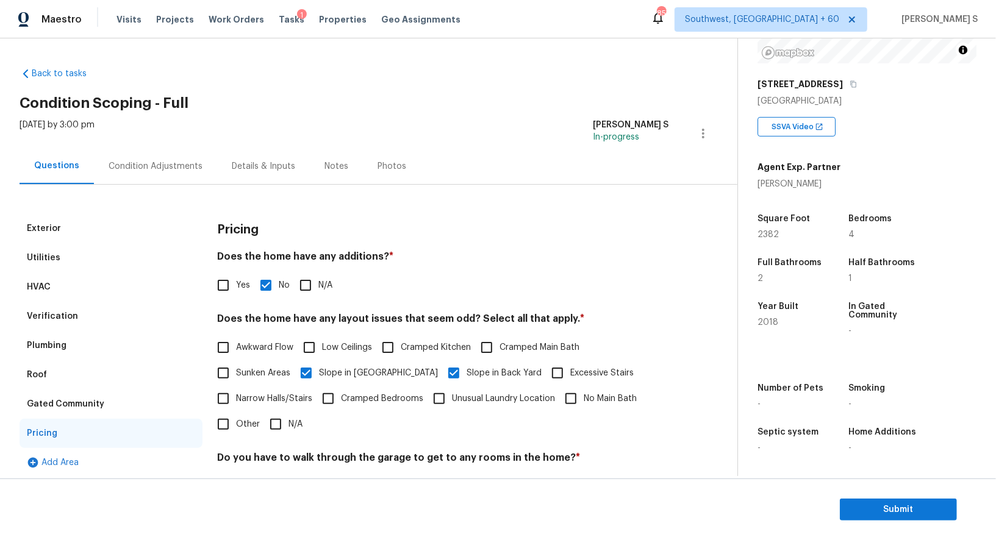
scroll to position [168, 0]
click at [142, 148] on div "Condition Adjustments" at bounding box center [155, 166] width 123 height 36
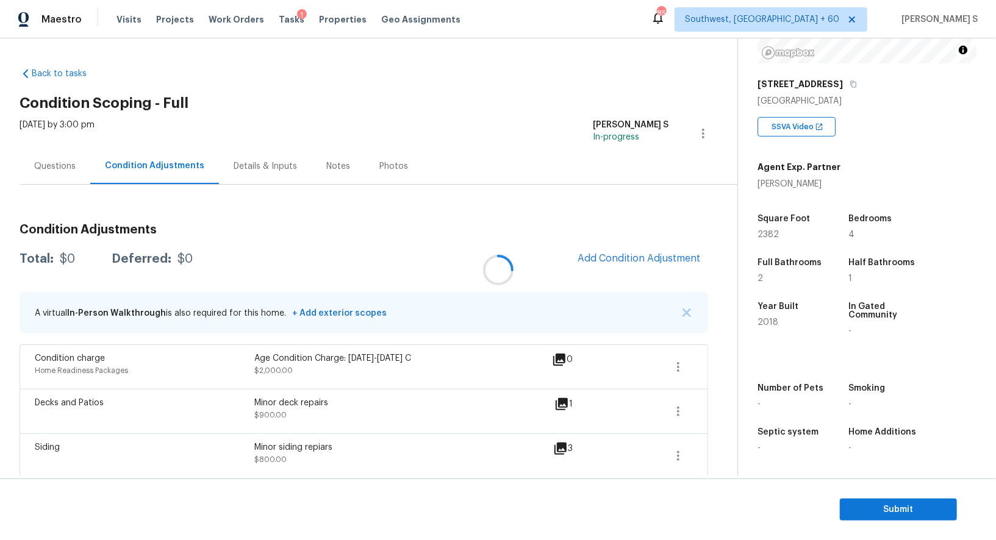
click at [143, 156] on div at bounding box center [498, 270] width 996 height 540
click at [70, 161] on div "Questions" at bounding box center [54, 166] width 41 height 12
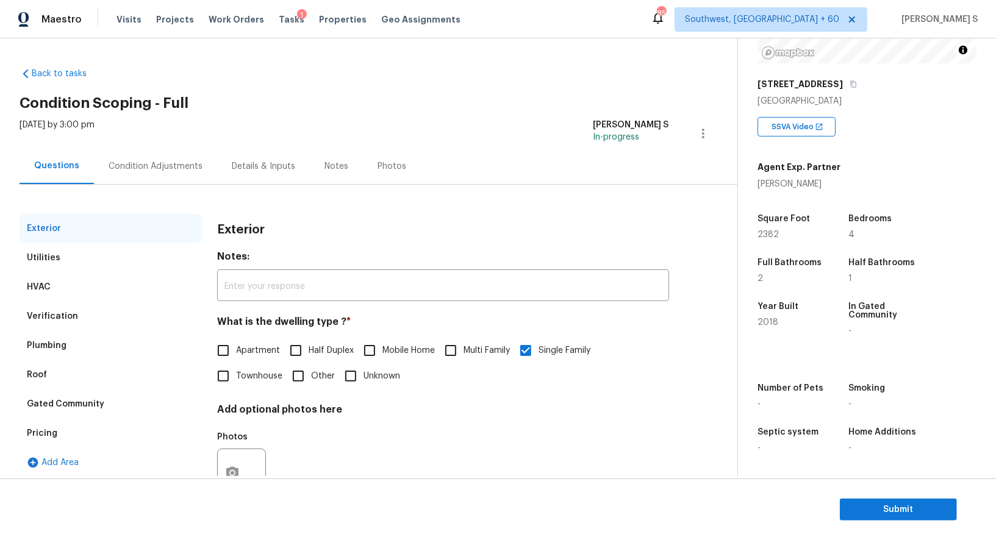
scroll to position [46, 0]
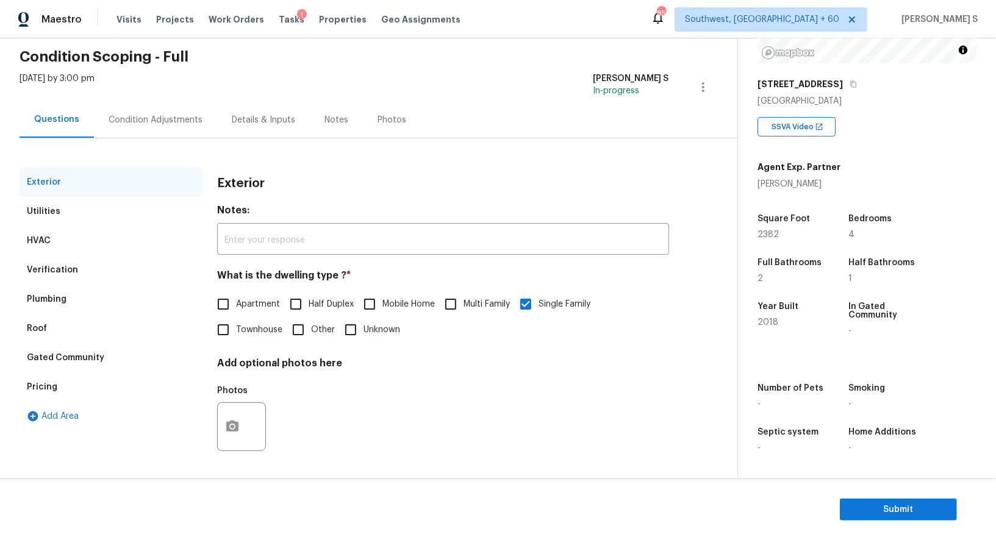
click at [68, 276] on div "Verification" at bounding box center [111, 270] width 183 height 29
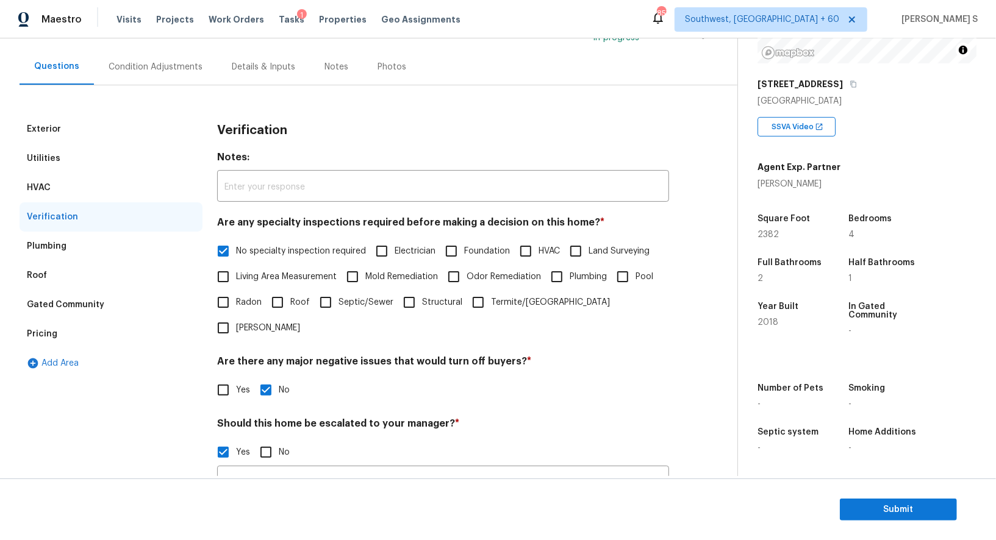
scroll to position [258, 0]
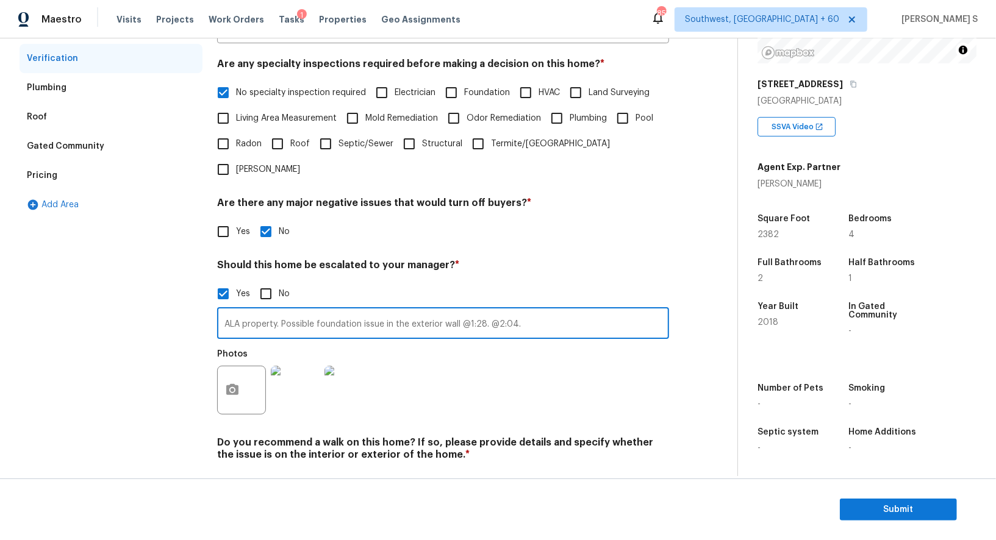
click at [386, 310] on input "ALA property. Possible foundation issue in the exterior wall @1:28. @2:04." at bounding box center [443, 324] width 452 height 29
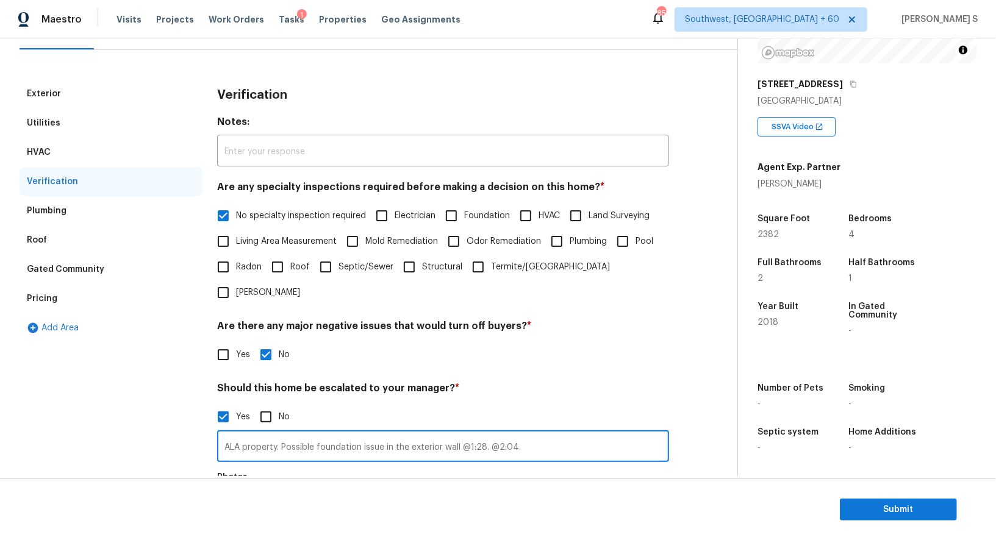
click at [56, 284] on div "Pricing" at bounding box center [111, 298] width 183 height 29
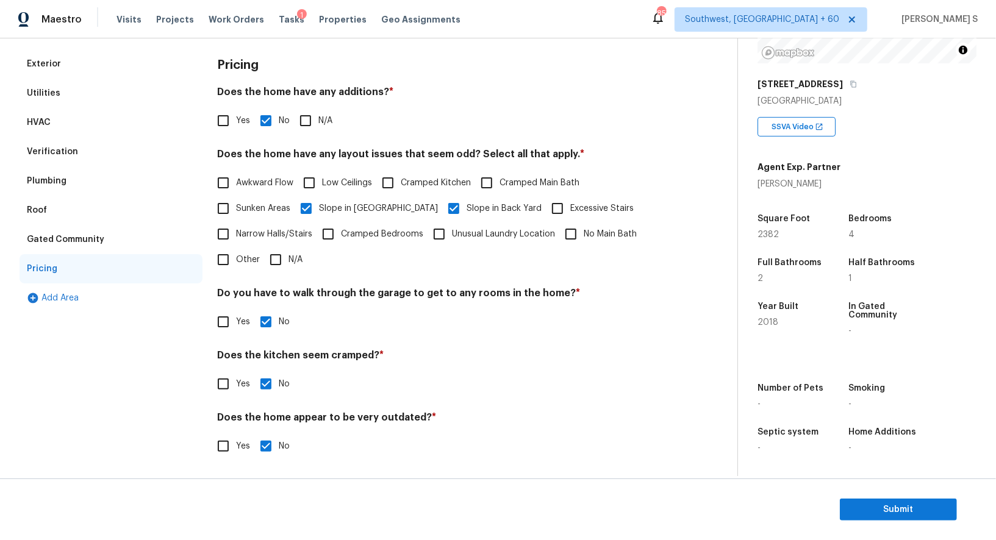
scroll to position [0, 0]
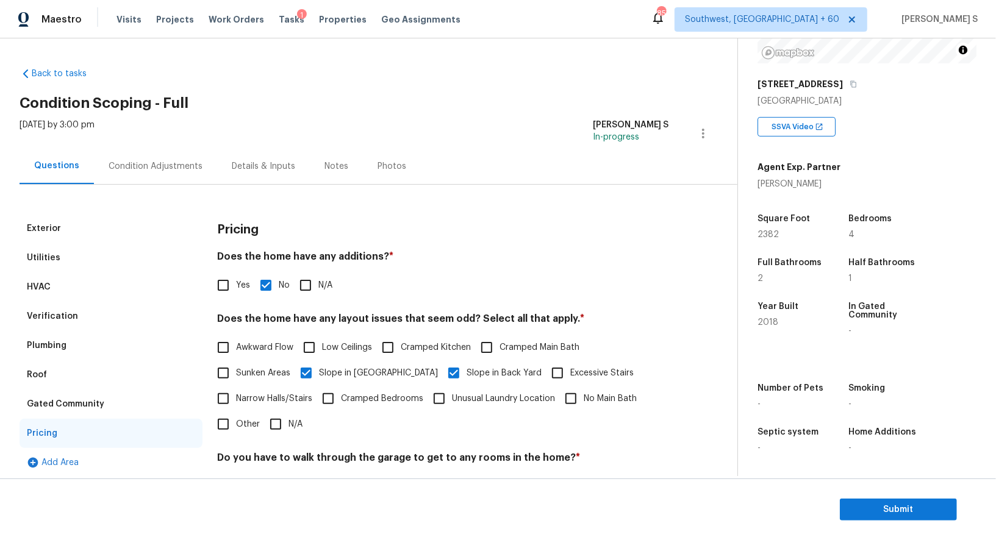
click at [160, 170] on div "Condition Adjustments" at bounding box center [156, 166] width 94 height 12
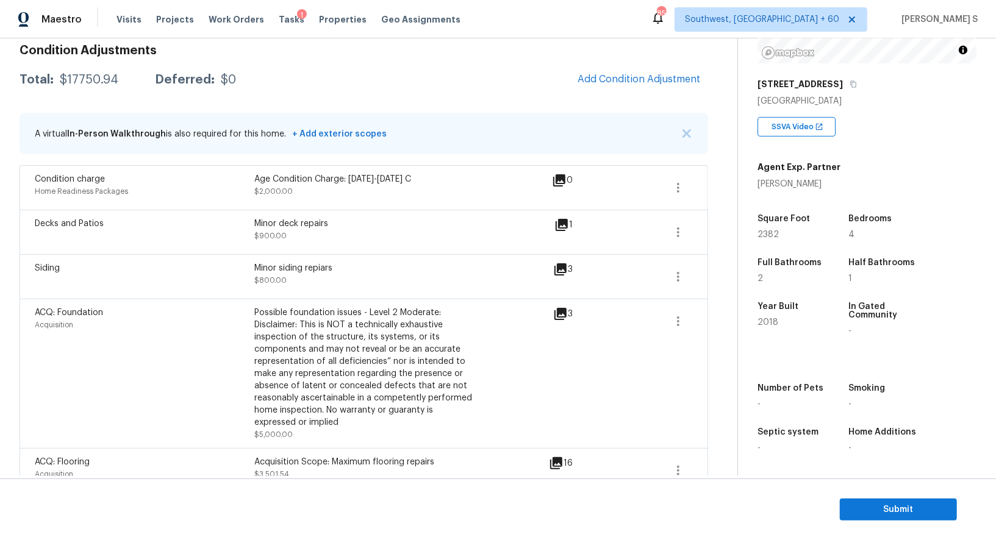
scroll to position [168, 0]
click at [886, 503] on span "Submit" at bounding box center [899, 510] width 98 height 15
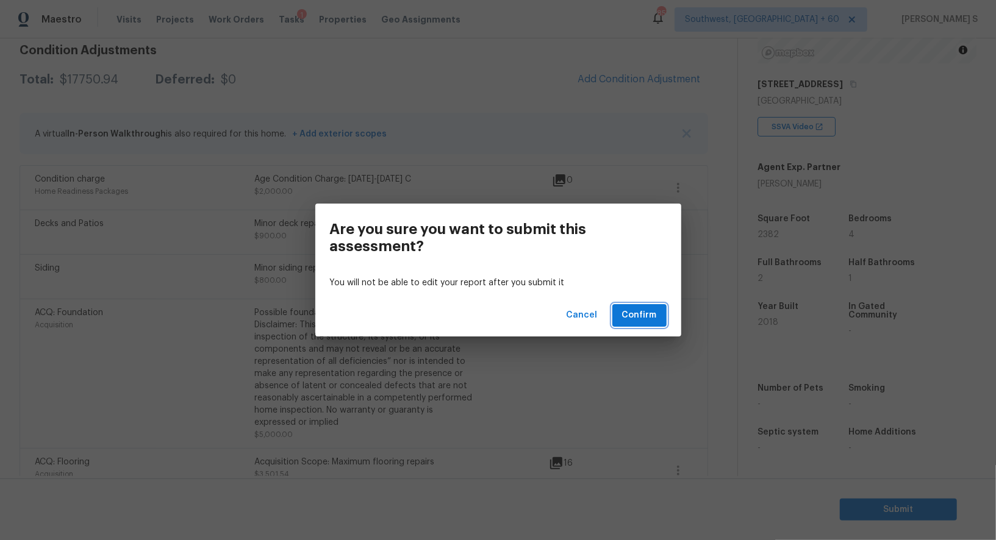
click at [637, 320] on span "Confirm" at bounding box center [639, 315] width 35 height 15
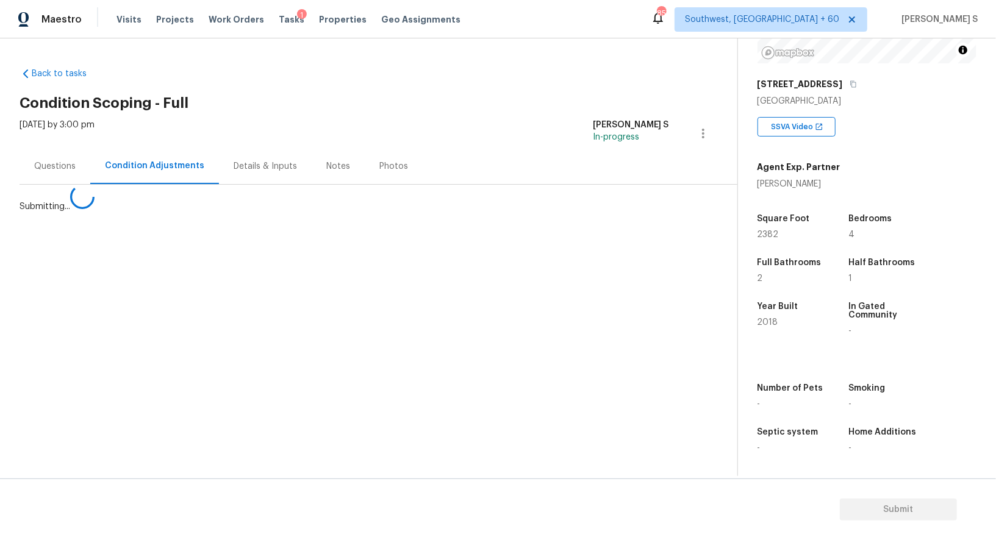
scroll to position [0, 0]
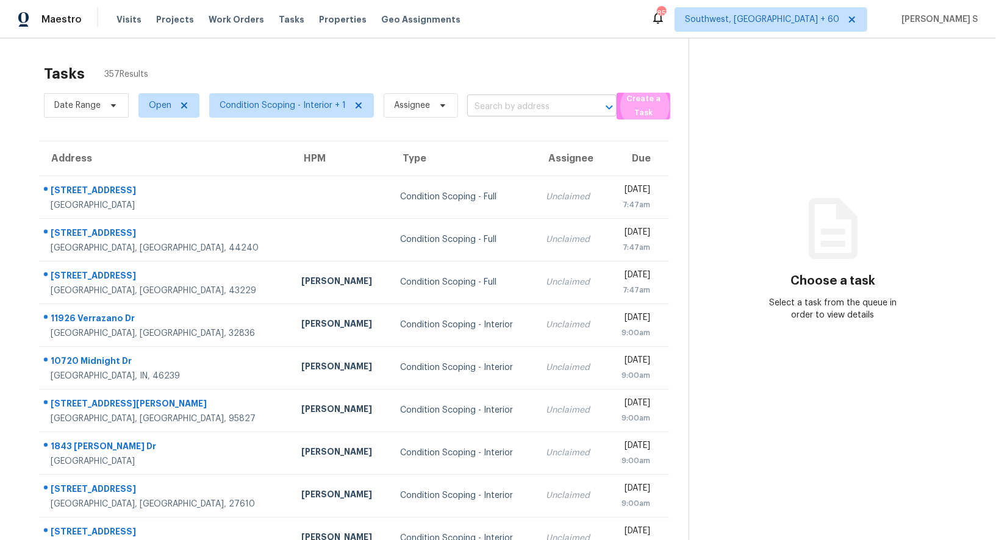
click at [541, 115] on input "text" at bounding box center [524, 107] width 115 height 19
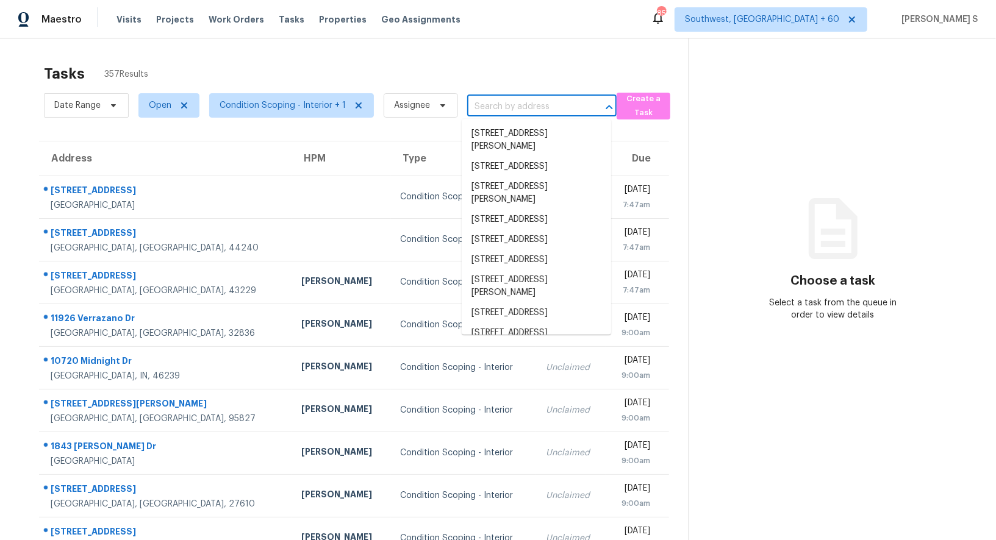
paste input "[STREET_ADDRESS]"
type input "[STREET_ADDRESS]"
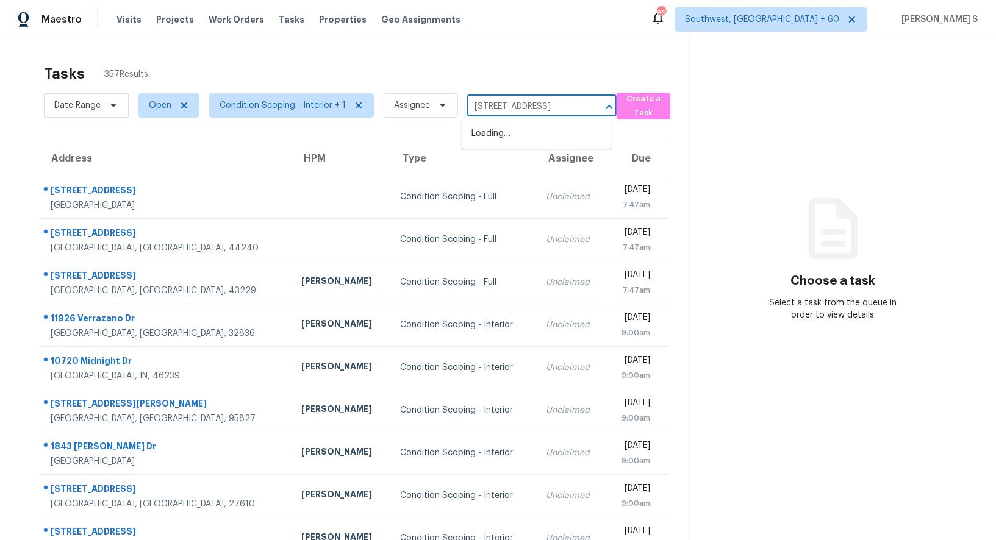
scroll to position [0, 43]
click at [506, 136] on li "[STREET_ADDRESS]" at bounding box center [536, 134] width 149 height 20
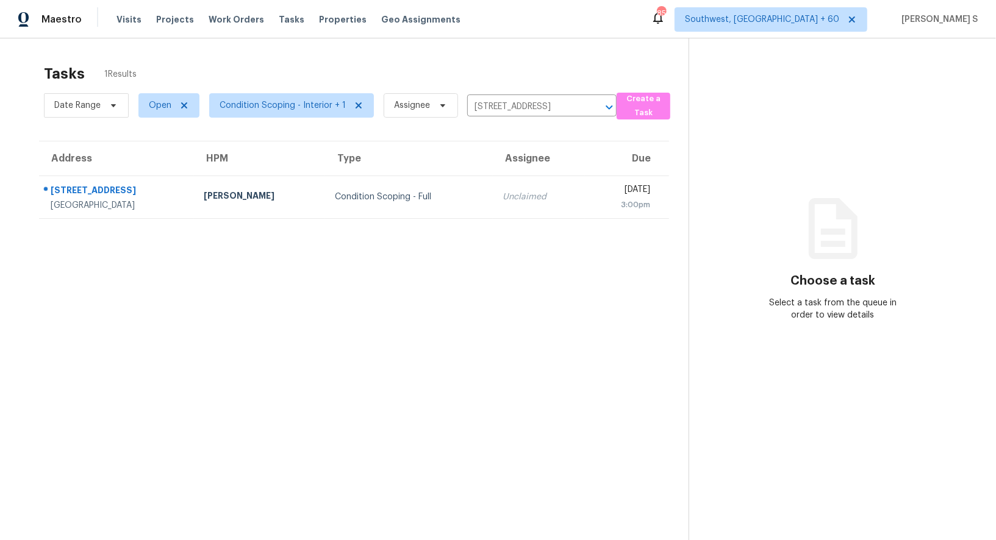
click at [493, 181] on td "Unclaimed" at bounding box center [539, 197] width 92 height 43
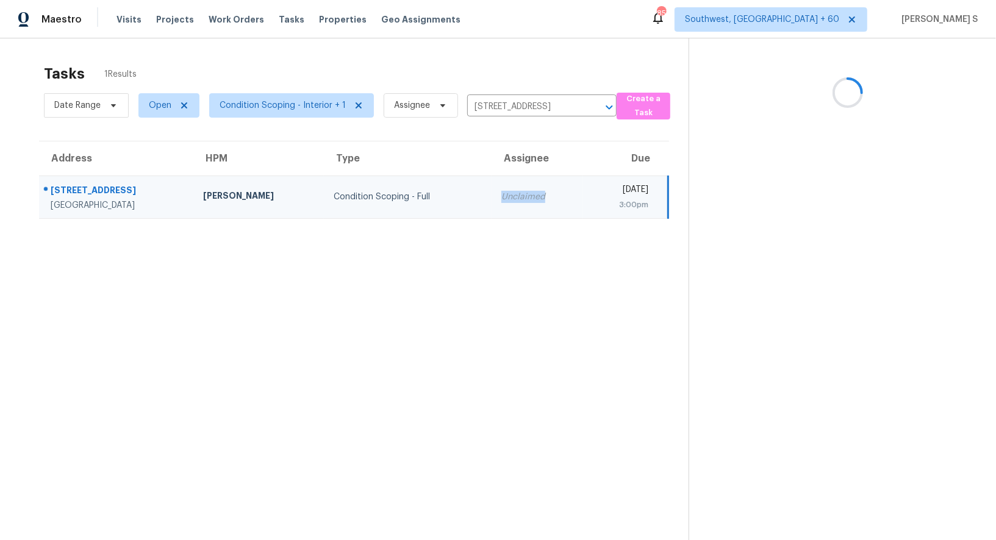
click at [493, 181] on td "Unclaimed" at bounding box center [538, 197] width 92 height 43
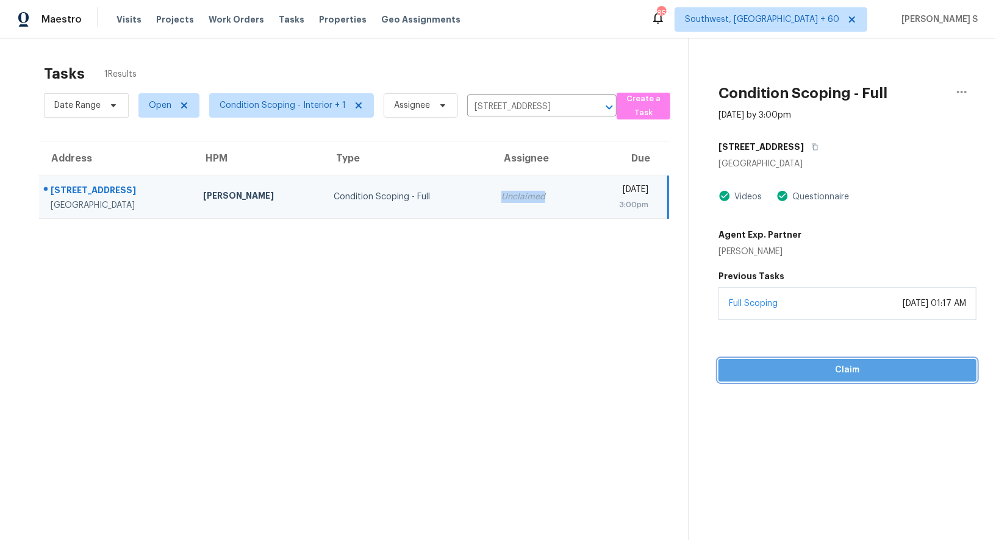
click at [835, 364] on span "Claim" at bounding box center [847, 370] width 239 height 15
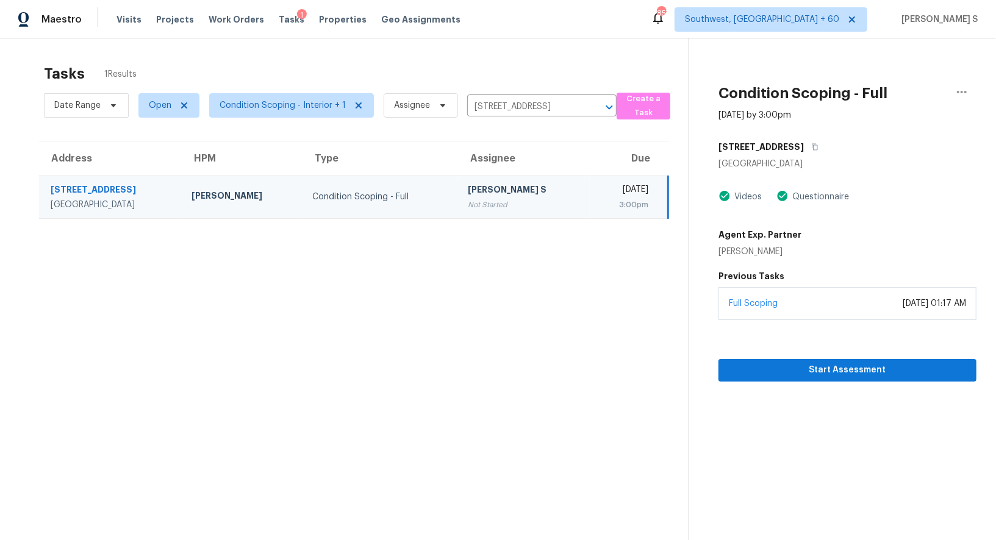
scroll to position [12, 0]
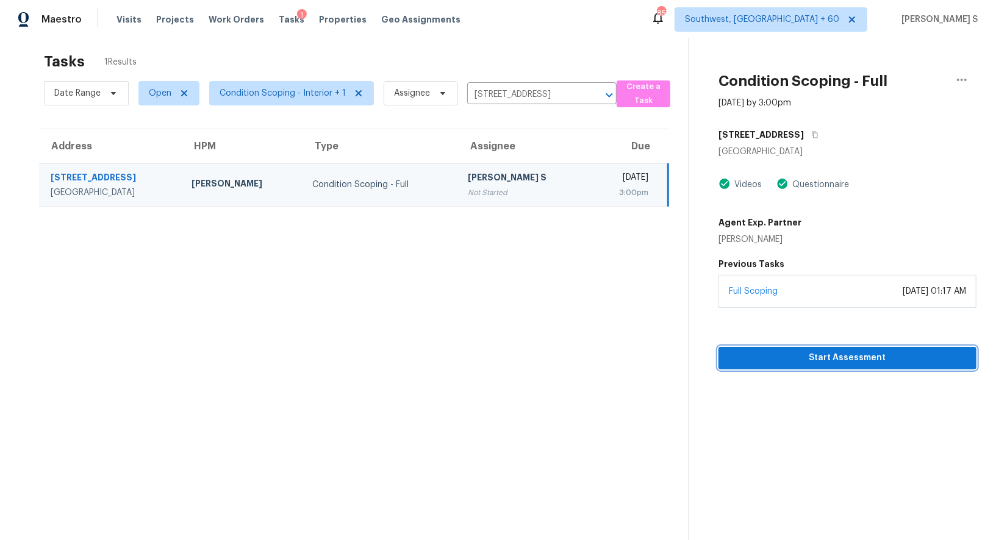
click at [800, 362] on span "Start Assessment" at bounding box center [847, 358] width 239 height 15
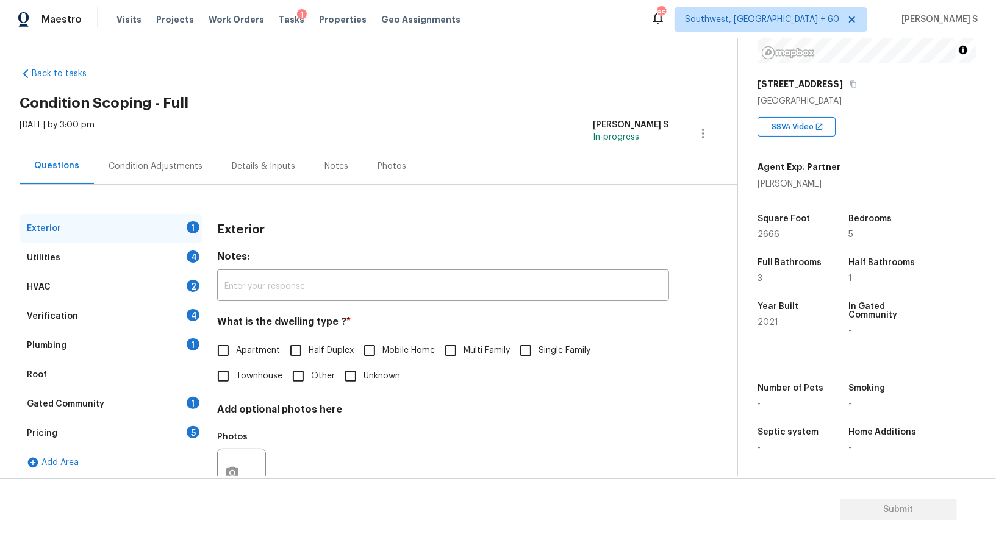
scroll to position [168, 0]
click at [536, 353] on input "Single Family" at bounding box center [526, 351] width 26 height 26
checkbox input "true"
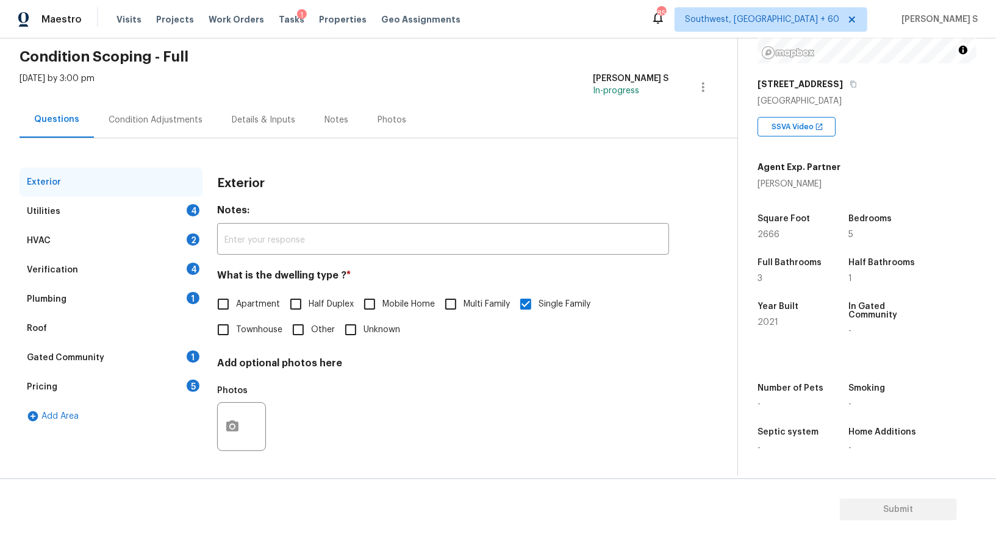
click at [195, 269] on div "4" at bounding box center [193, 269] width 13 height 12
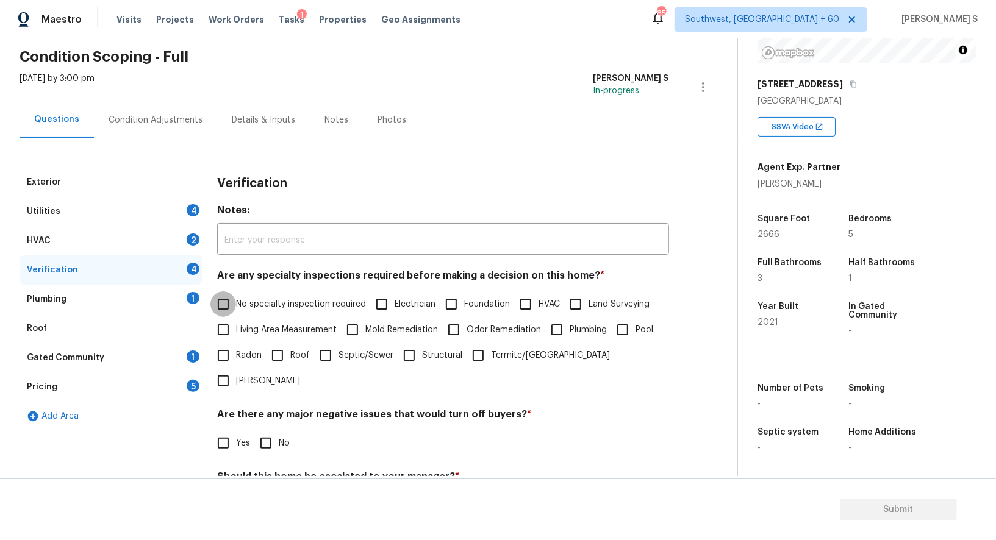
click at [227, 301] on input "No specialty inspection required" at bounding box center [223, 305] width 26 height 26
checkbox input "true"
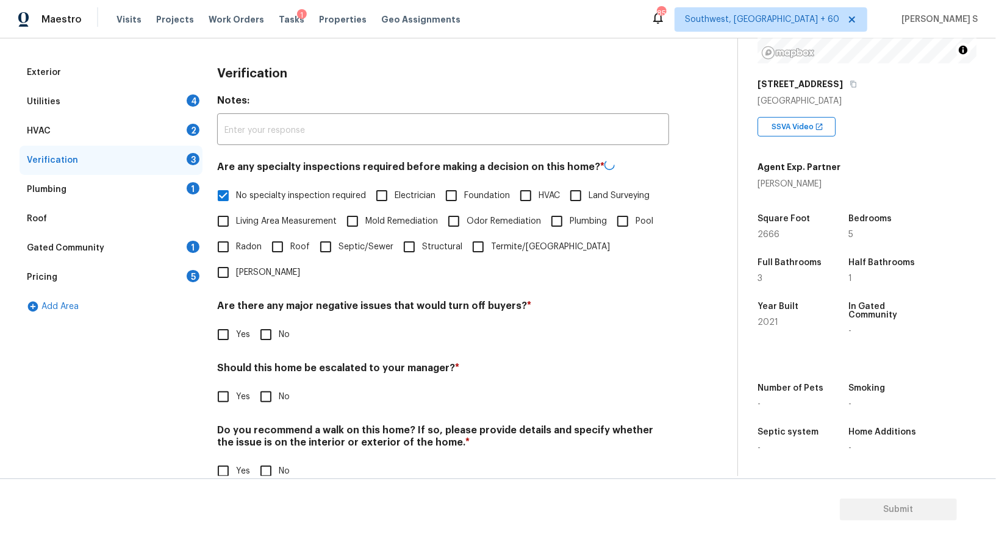
scroll to position [156, 0]
click at [259, 321] on input "No" at bounding box center [266, 334] width 26 height 26
checkbox input "true"
click at [270, 459] on input "No" at bounding box center [266, 472] width 26 height 26
checkbox input "true"
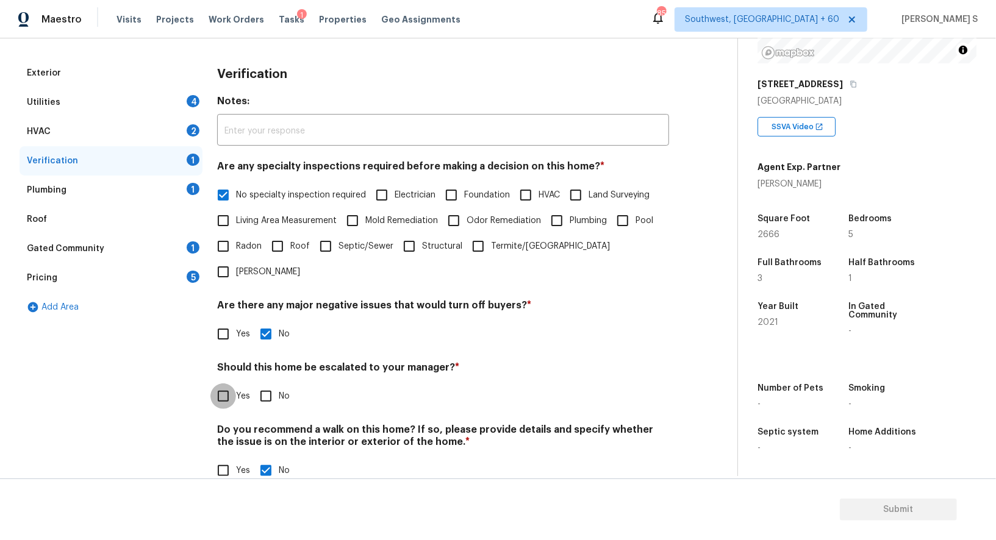
click at [221, 384] on input "Yes" at bounding box center [223, 397] width 26 height 26
checkbox input "true"
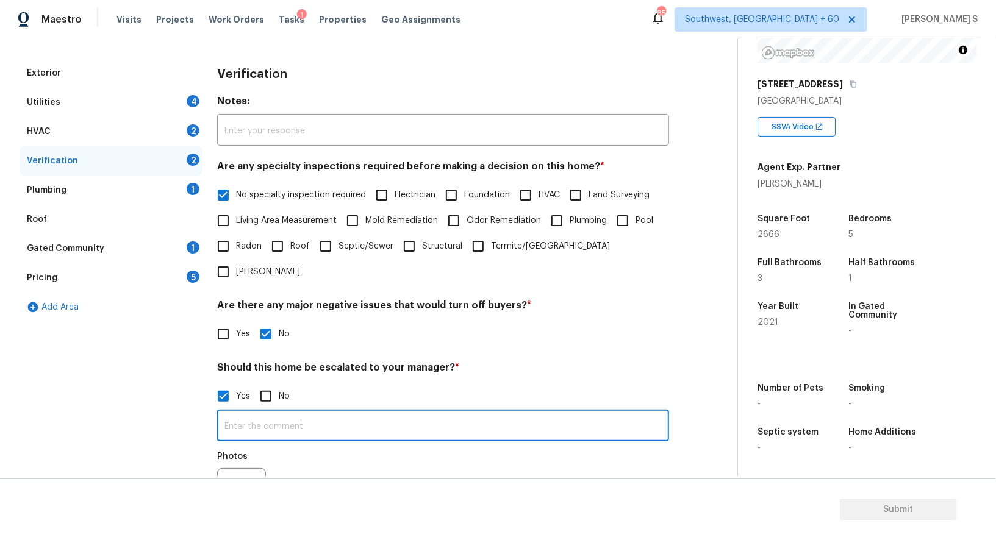
click at [285, 413] on input "text" at bounding box center [443, 427] width 452 height 29
type input "ALA property."
click at [301, 445] on div "Photos" at bounding box center [443, 484] width 452 height 79
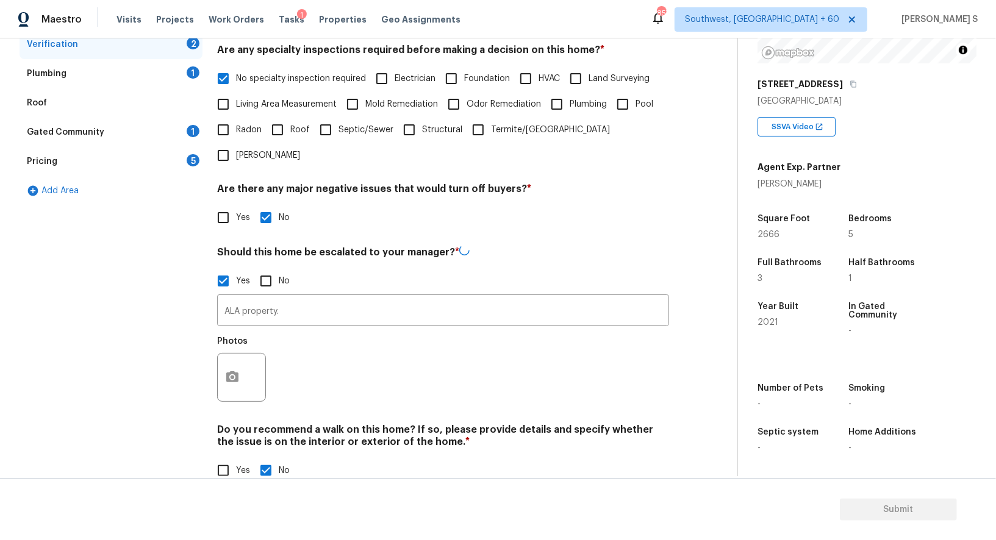
click at [217, 353] on div at bounding box center [241, 377] width 49 height 49
click at [245, 353] on button "button" at bounding box center [232, 377] width 29 height 48
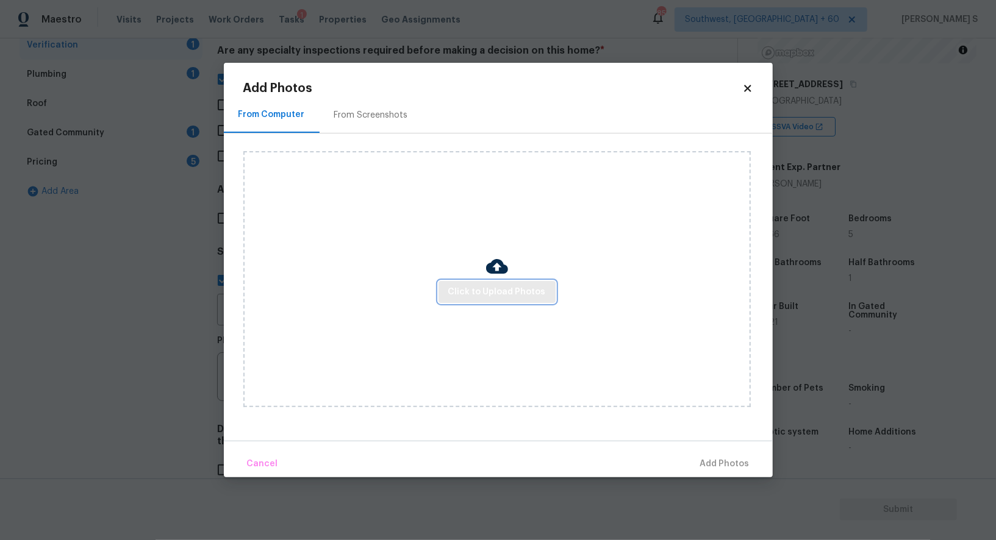
click at [466, 289] on span "Click to Upload Photos" at bounding box center [497, 292] width 98 height 15
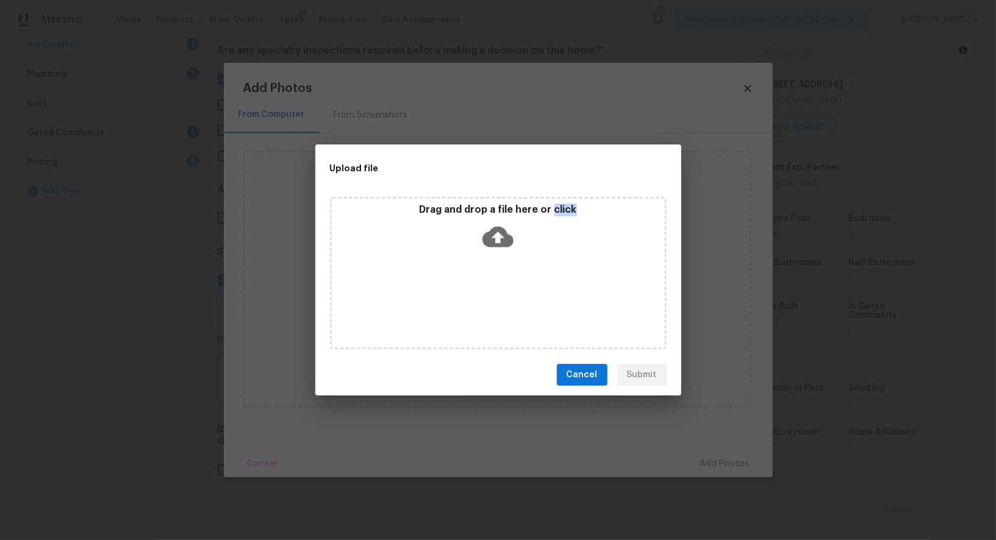
click at [466, 289] on div "Drag and drop a file here or click" at bounding box center [498, 273] width 337 height 153
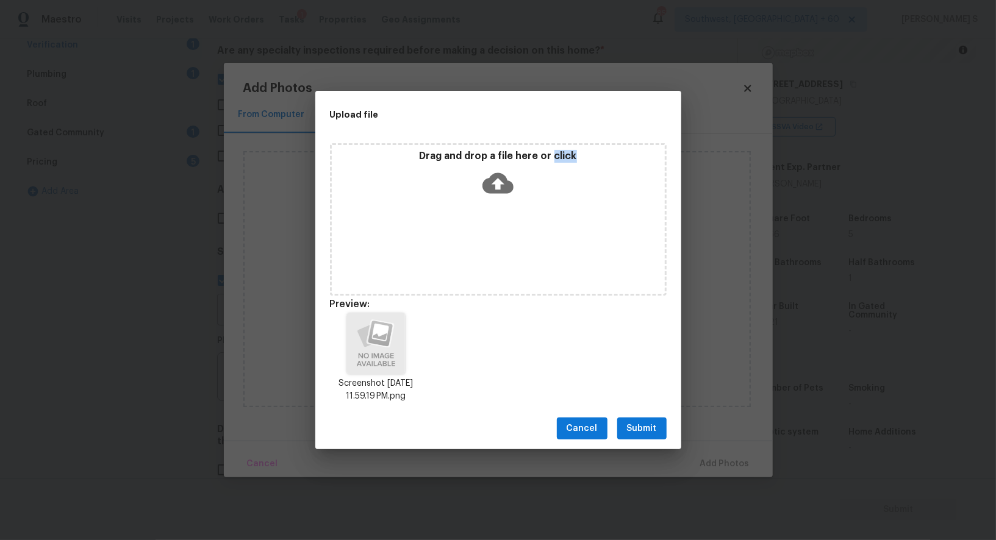
click at [641, 425] on span "Submit" at bounding box center [642, 429] width 30 height 15
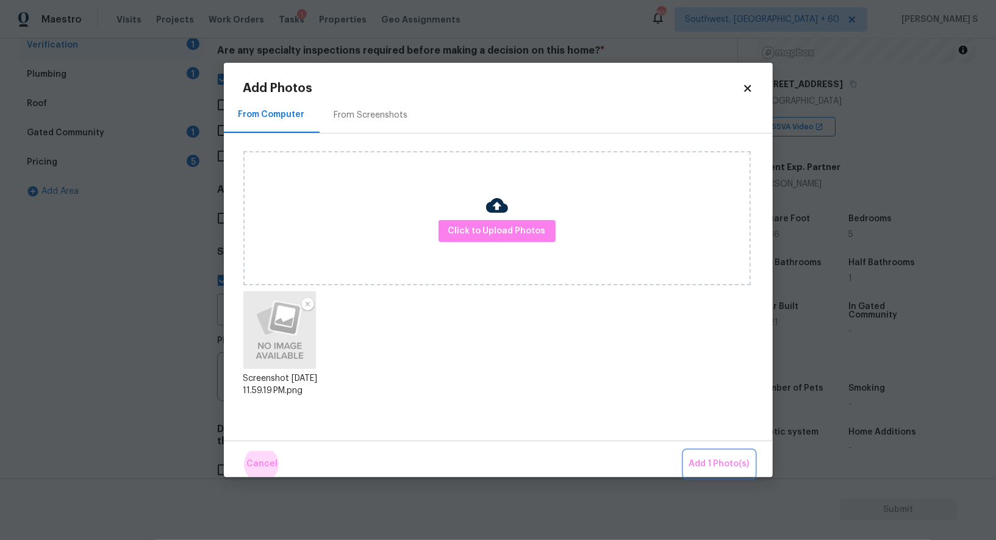
click at [684, 451] on button "Add 1 Photo(s)" at bounding box center [719, 464] width 70 height 26
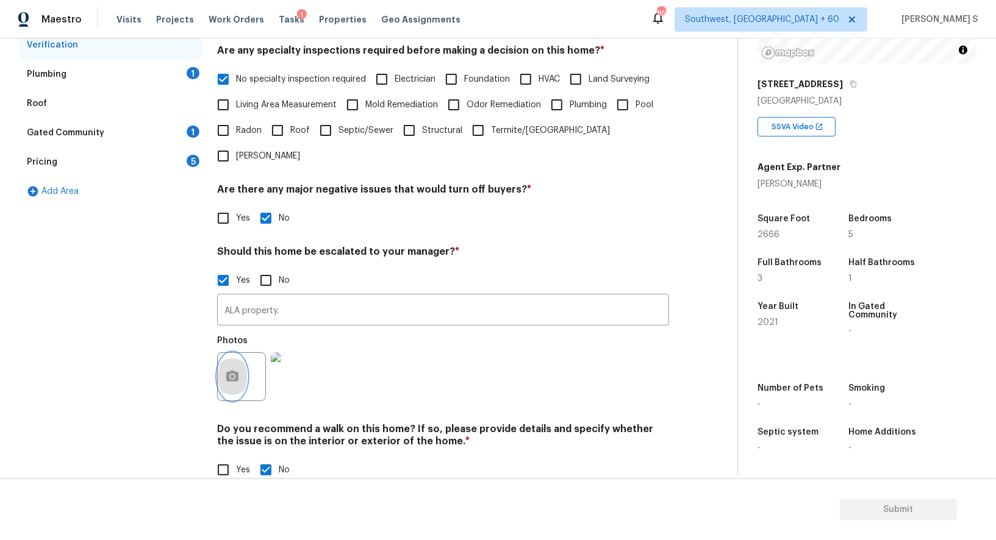
scroll to position [78, 0]
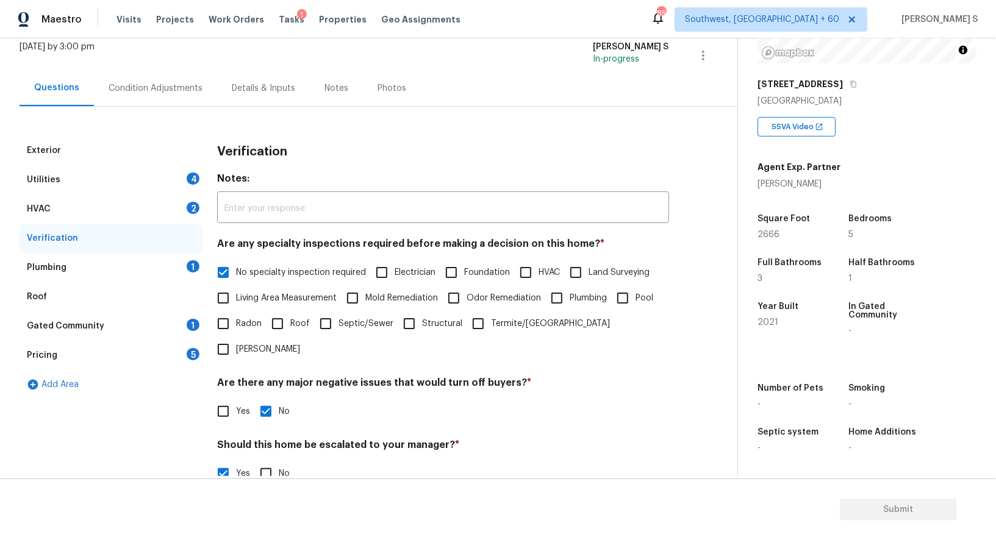
click at [188, 264] on div "1" at bounding box center [193, 266] width 13 height 12
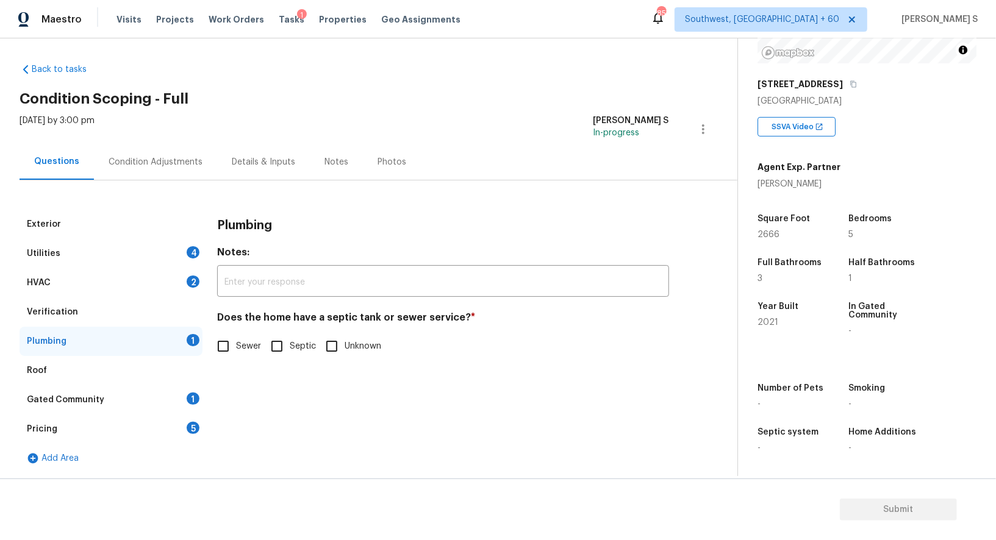
click at [229, 338] on input "Sewer" at bounding box center [223, 347] width 26 height 26
checkbox input "true"
click at [190, 404] on div "Gated Community 1" at bounding box center [111, 400] width 183 height 29
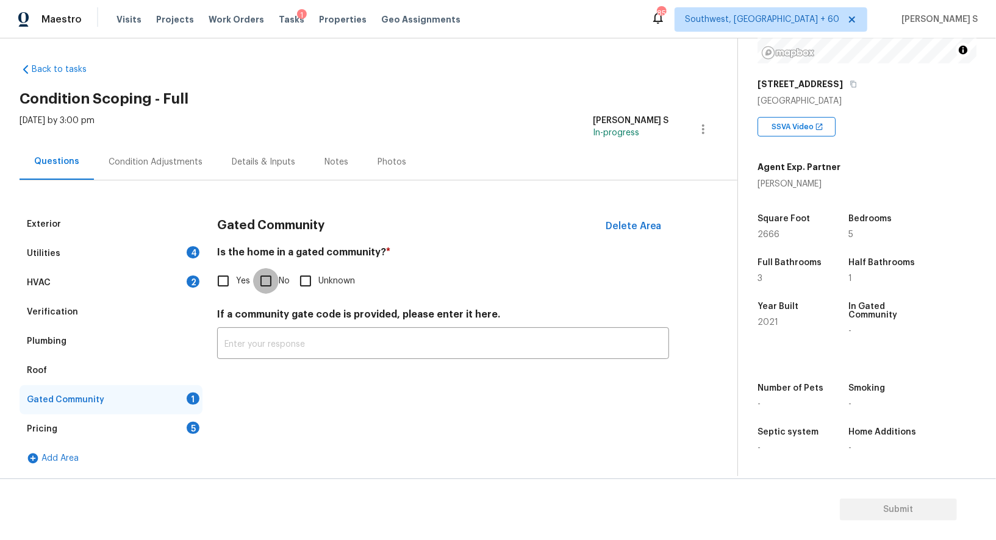
click at [272, 271] on input "No" at bounding box center [266, 281] width 26 height 26
checkbox input "true"
click at [192, 276] on div "2" at bounding box center [193, 282] width 13 height 12
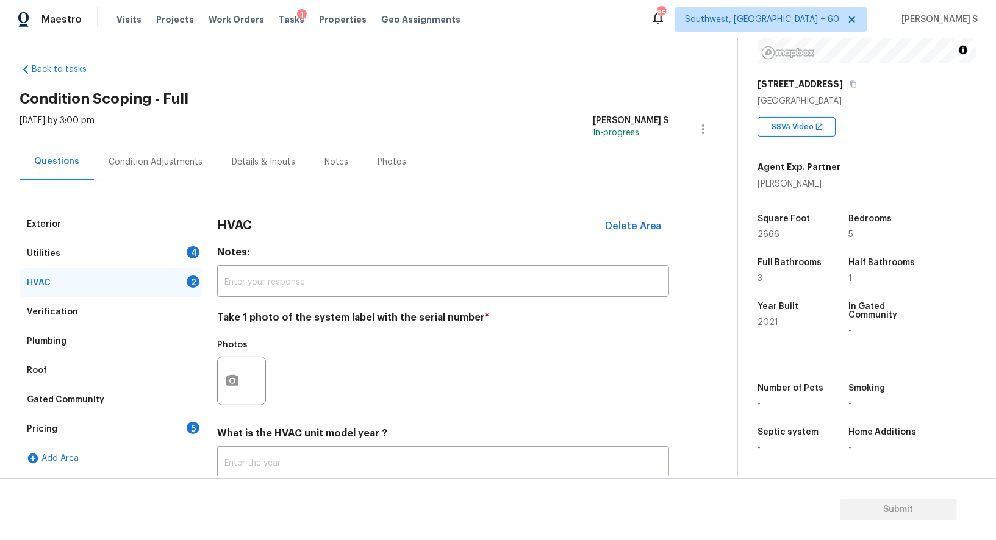
click at [245, 370] on div at bounding box center [241, 381] width 49 height 49
click at [231, 380] on circle "button" at bounding box center [233, 381] width 4 height 4
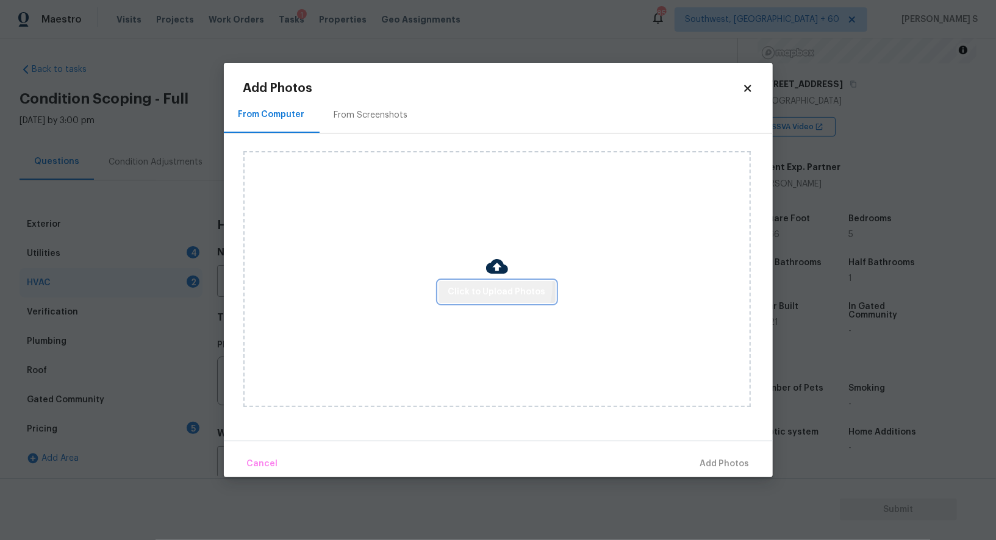
click at [490, 286] on span "Click to Upload Photos" at bounding box center [497, 292] width 98 height 15
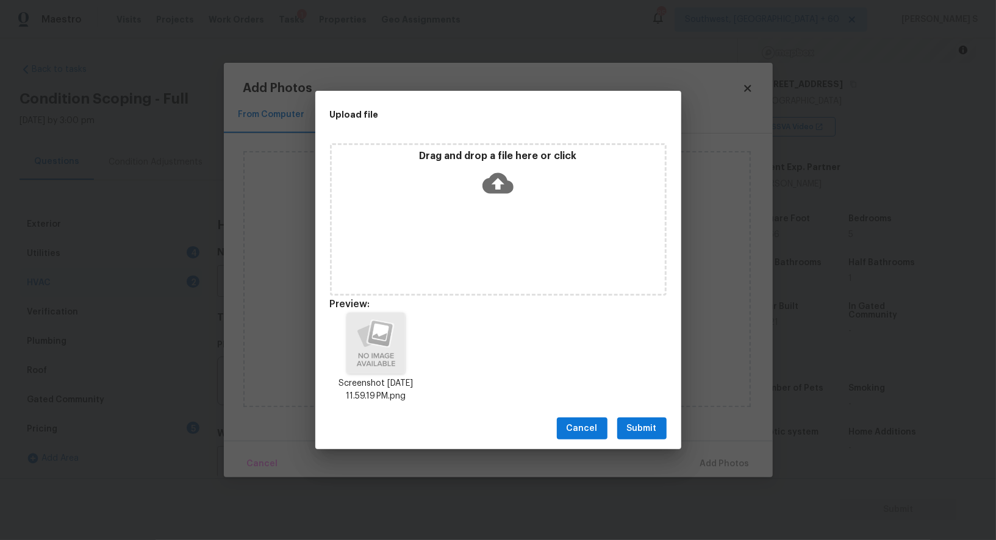
click at [655, 415] on div "Cancel Submit" at bounding box center [498, 429] width 366 height 42
click at [654, 422] on span "Submit" at bounding box center [642, 429] width 30 height 15
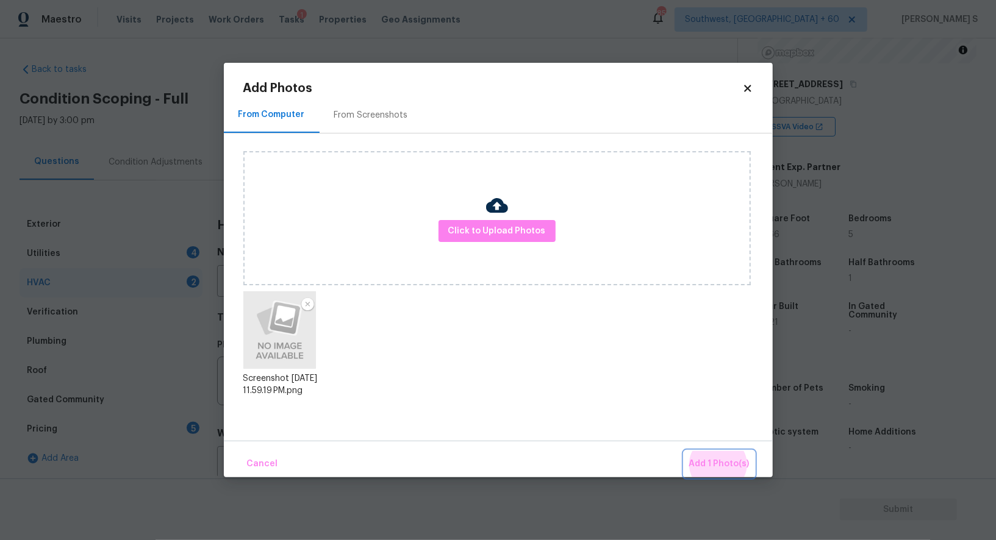
click at [684, 451] on button "Add 1 Photo(s)" at bounding box center [719, 464] width 70 height 26
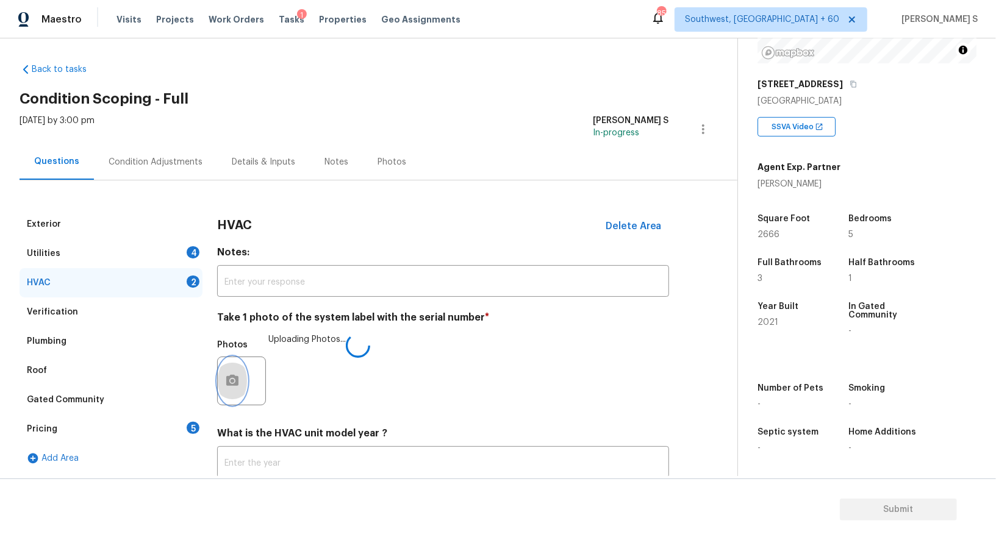
scroll to position [87, 0]
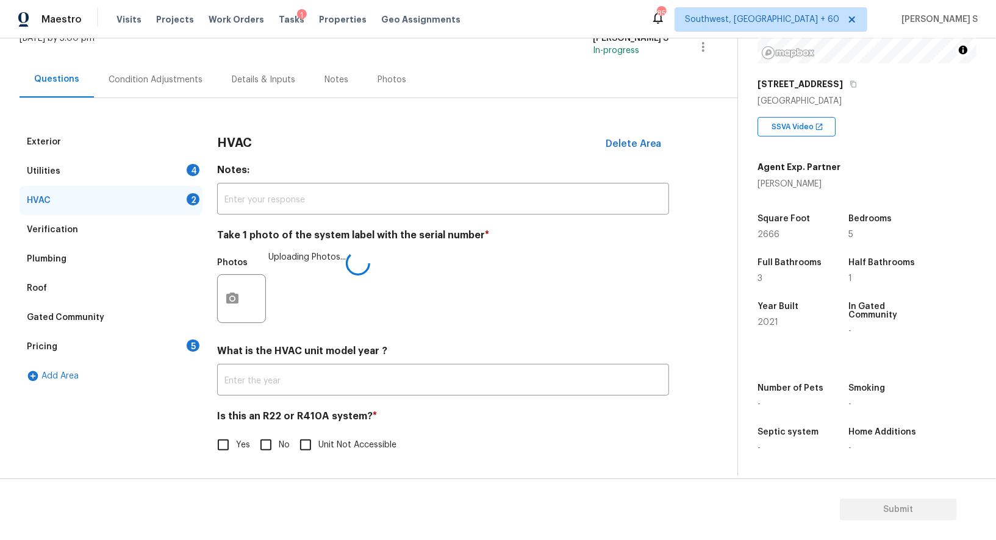
click at [282, 440] on span "No" at bounding box center [284, 445] width 11 height 13
click at [279, 440] on input "No" at bounding box center [266, 445] width 26 height 26
checkbox input "true"
click at [185, 165] on div "Utilities 4" at bounding box center [111, 171] width 183 height 29
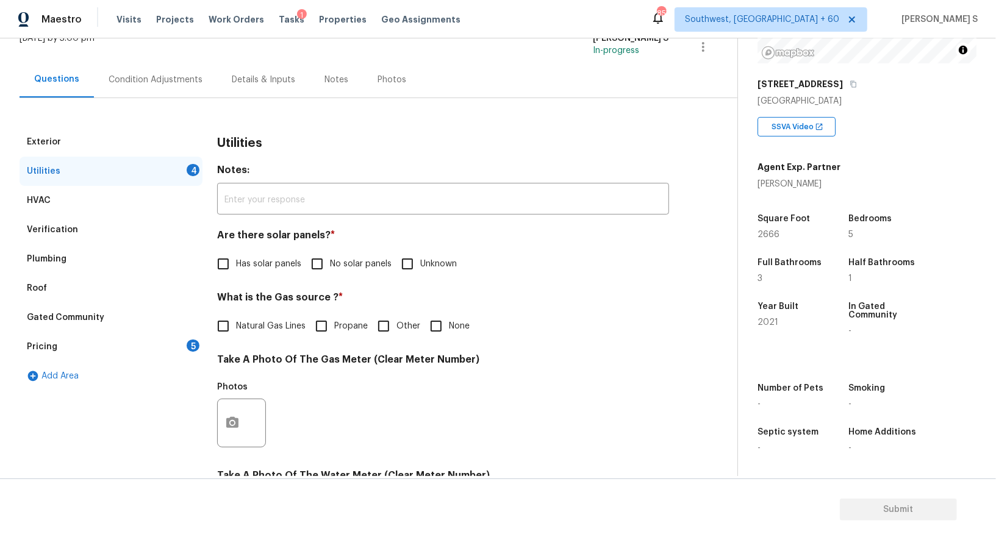
click at [311, 257] on input "No solar panels" at bounding box center [317, 264] width 26 height 26
checkbox input "true"
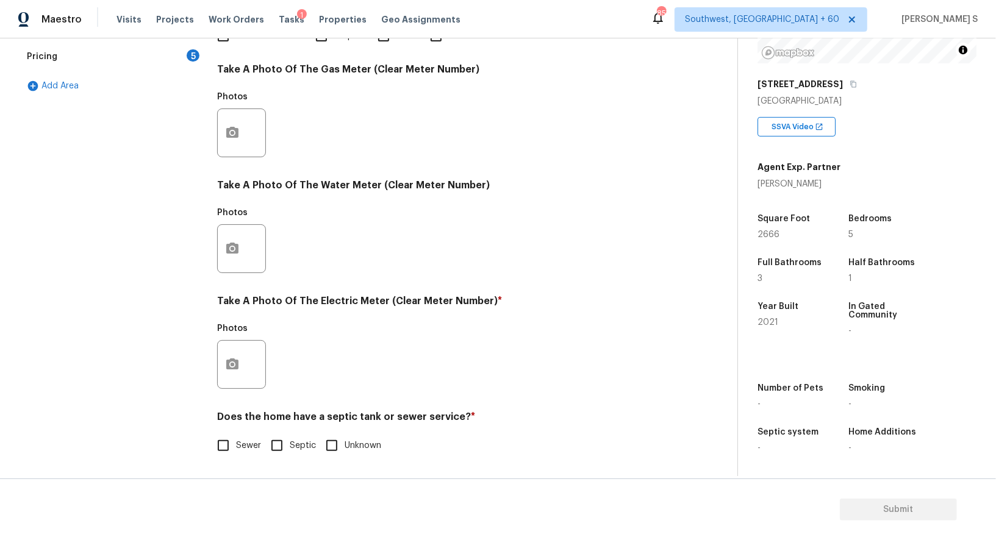
click at [234, 443] on input "Sewer" at bounding box center [223, 446] width 26 height 26
checkbox input "true"
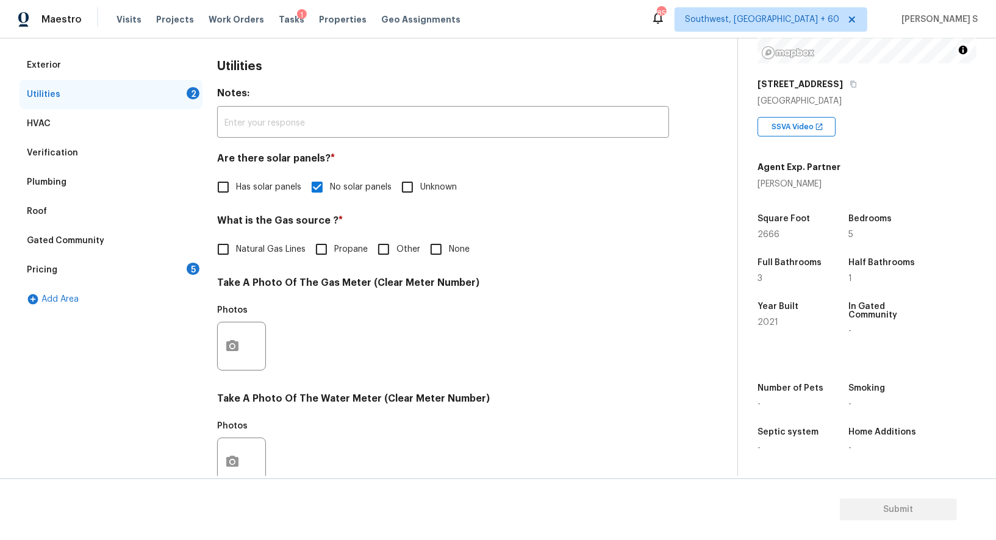
scroll to position [0, 0]
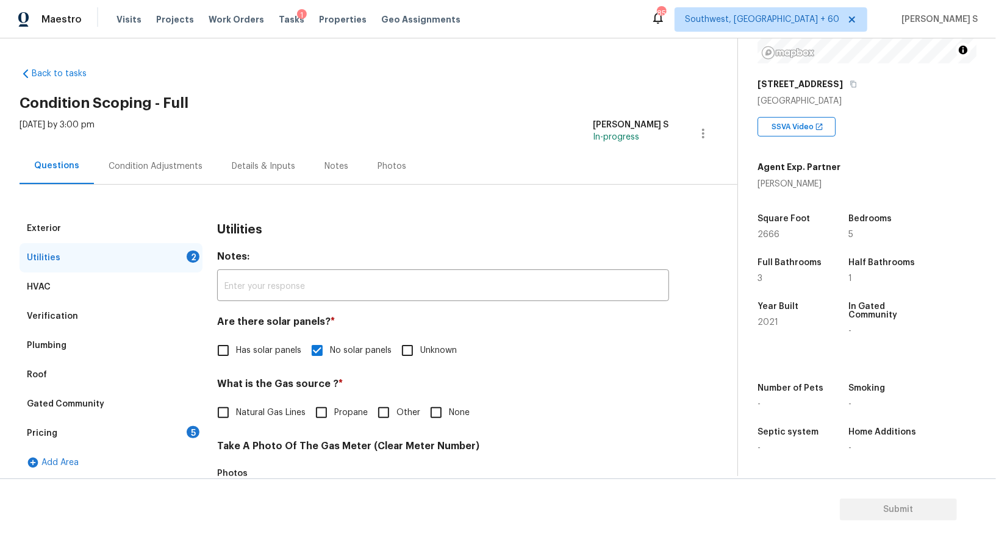
click at [84, 348] on div "Plumbing" at bounding box center [111, 345] width 183 height 29
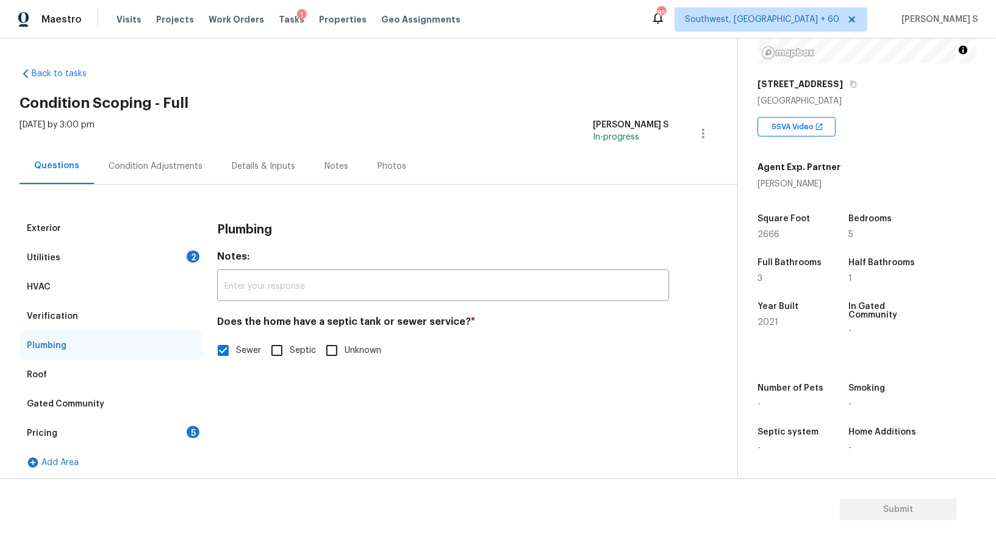
click at [128, 401] on div "Gated Community" at bounding box center [111, 404] width 183 height 29
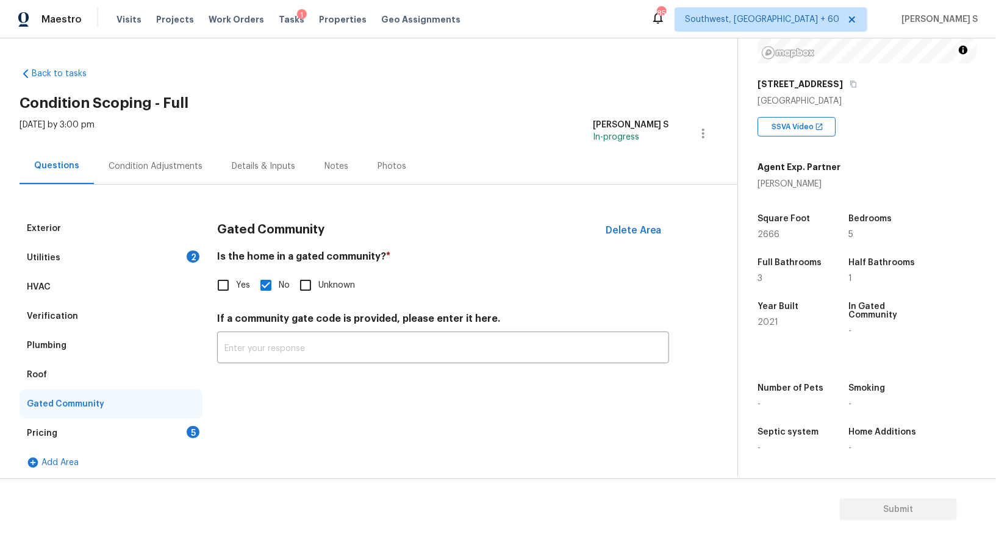
click at [153, 255] on div "Utilities 2" at bounding box center [111, 257] width 183 height 29
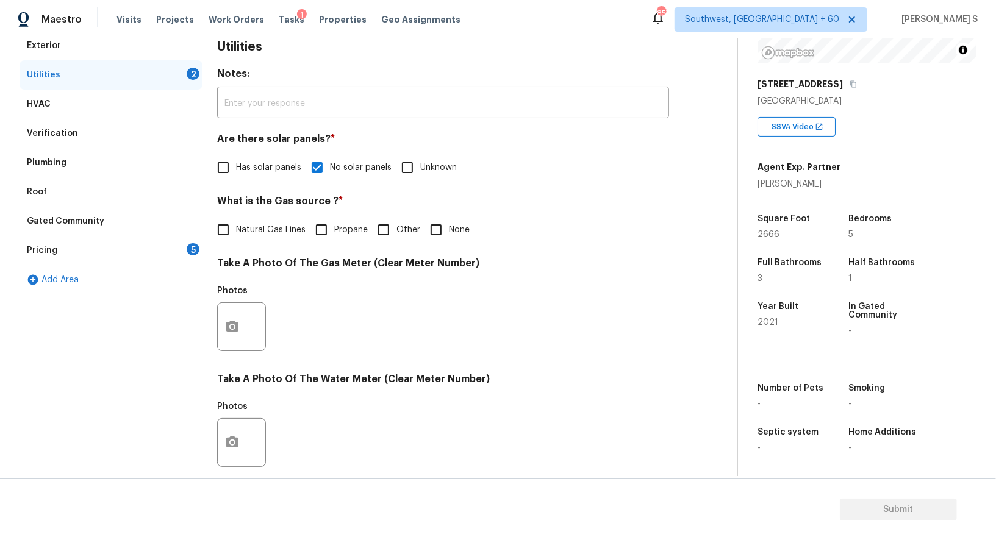
scroll to position [377, 0]
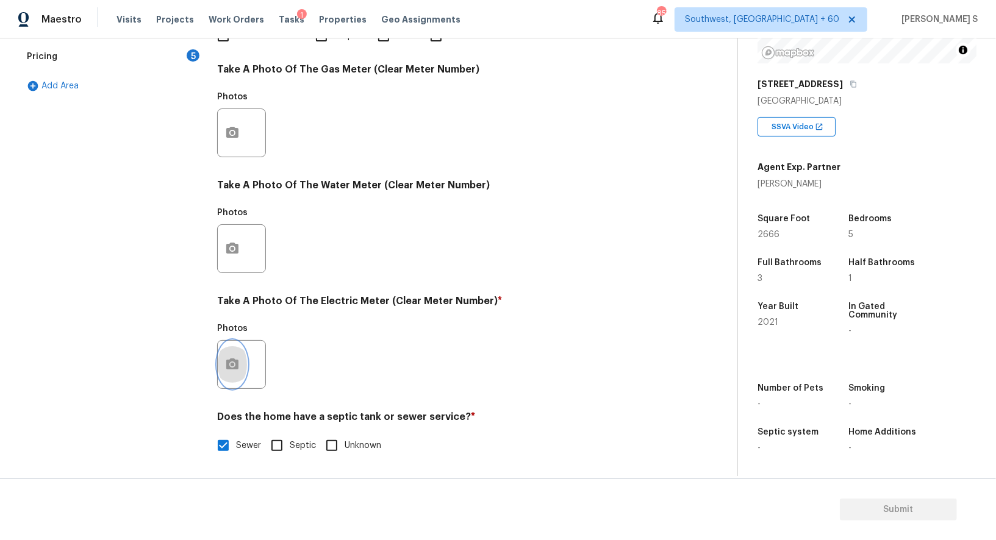
click at [224, 378] on button "button" at bounding box center [232, 365] width 29 height 48
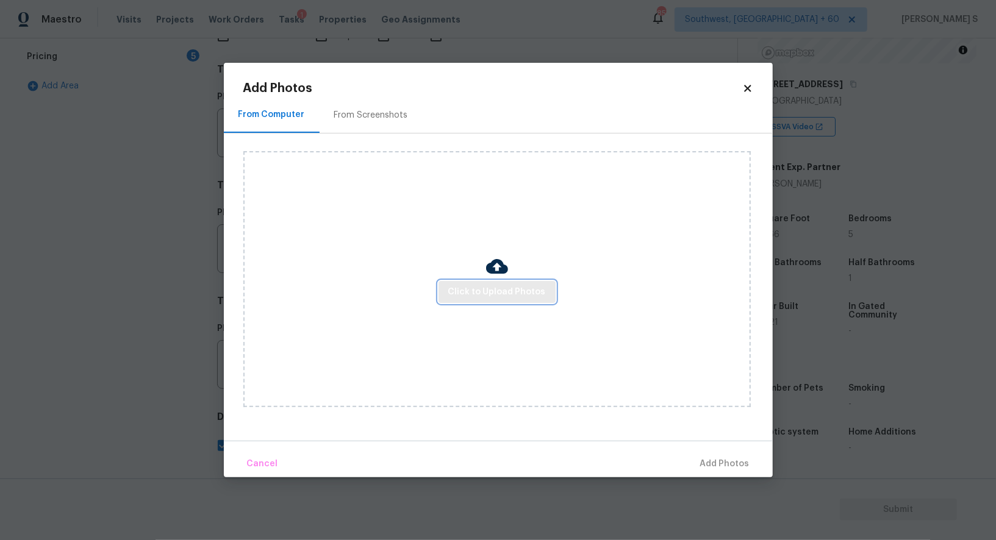
click at [443, 297] on button "Click to Upload Photos" at bounding box center [497, 292] width 117 height 23
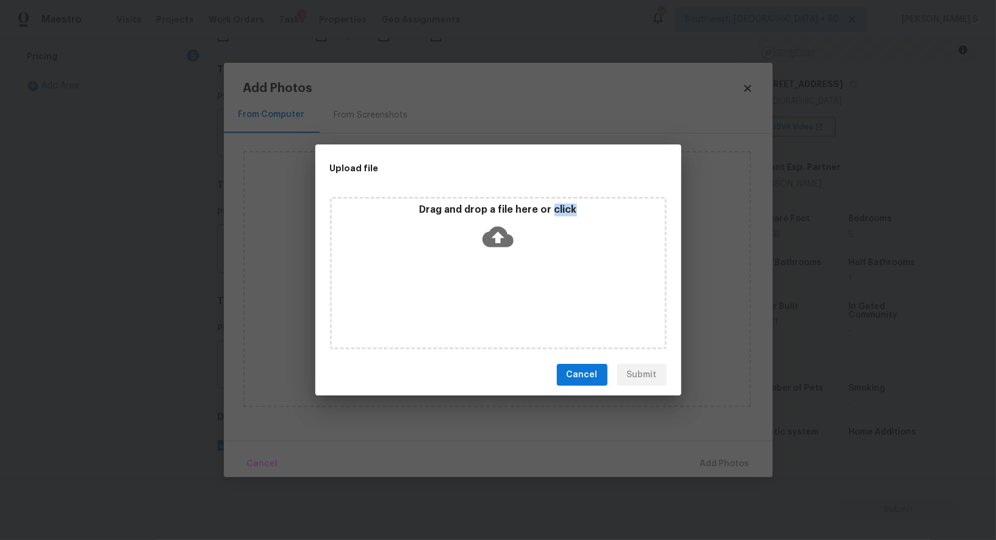
click at [443, 297] on div "Drag and drop a file here or click" at bounding box center [498, 273] width 337 height 153
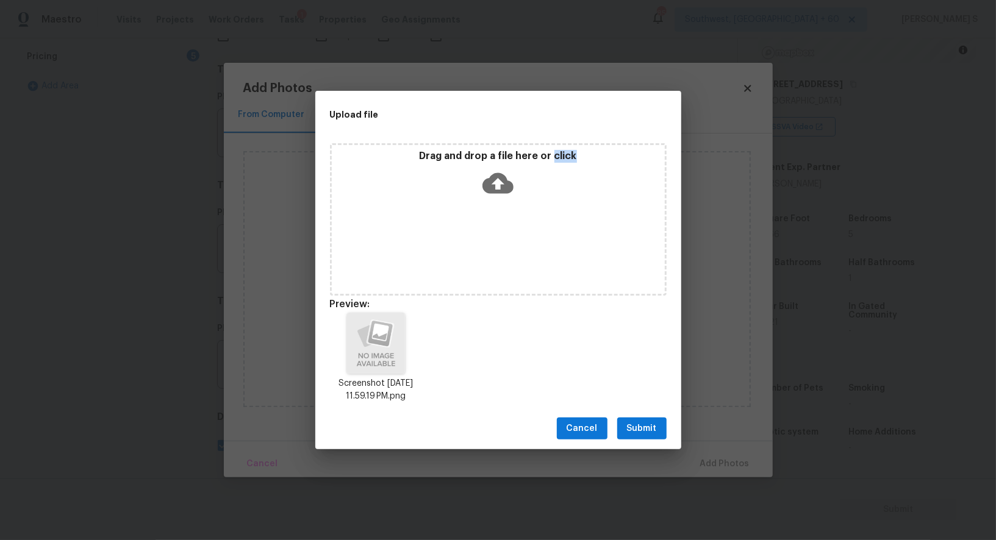
click at [648, 422] on span "Submit" at bounding box center [642, 429] width 30 height 15
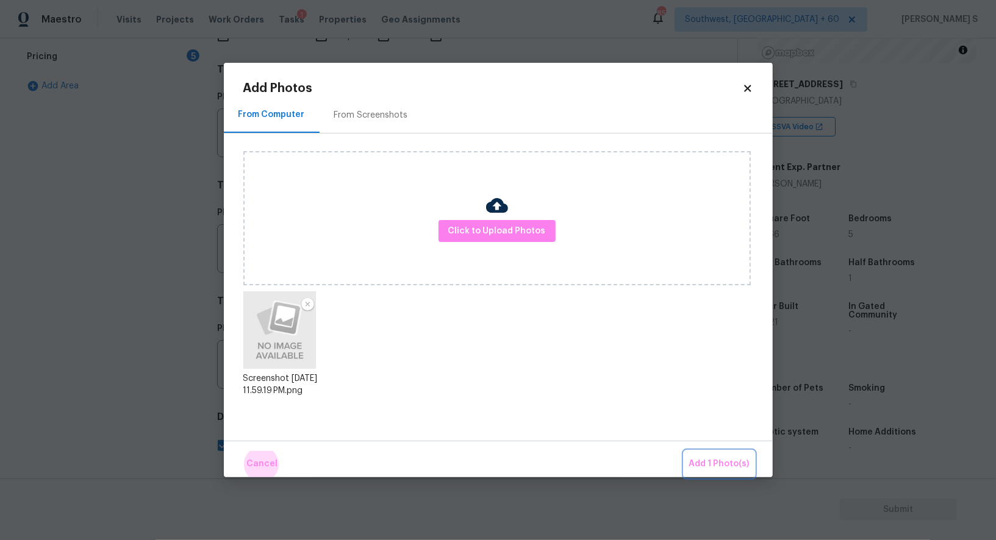
click at [684, 451] on button "Add 1 Photo(s)" at bounding box center [719, 464] width 70 height 26
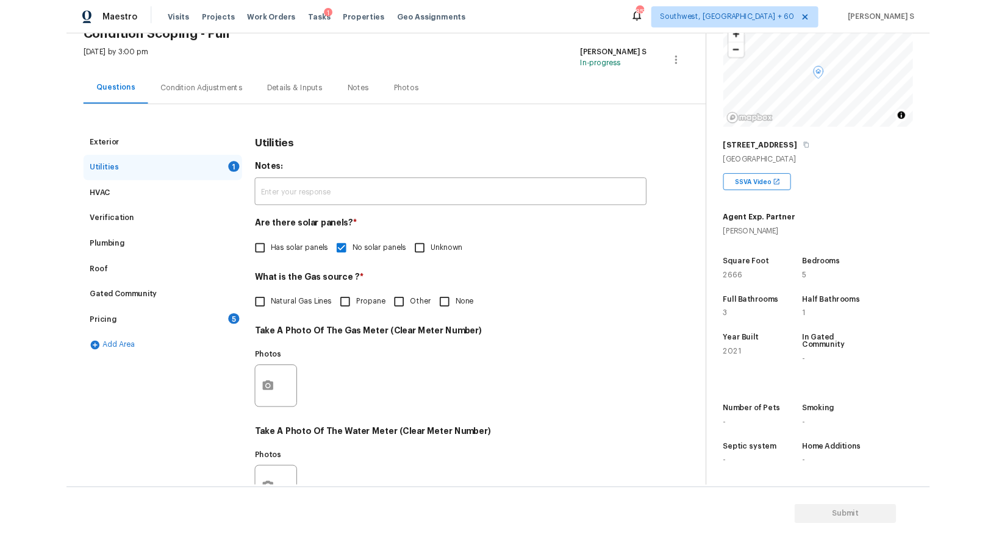
scroll to position [168, 0]
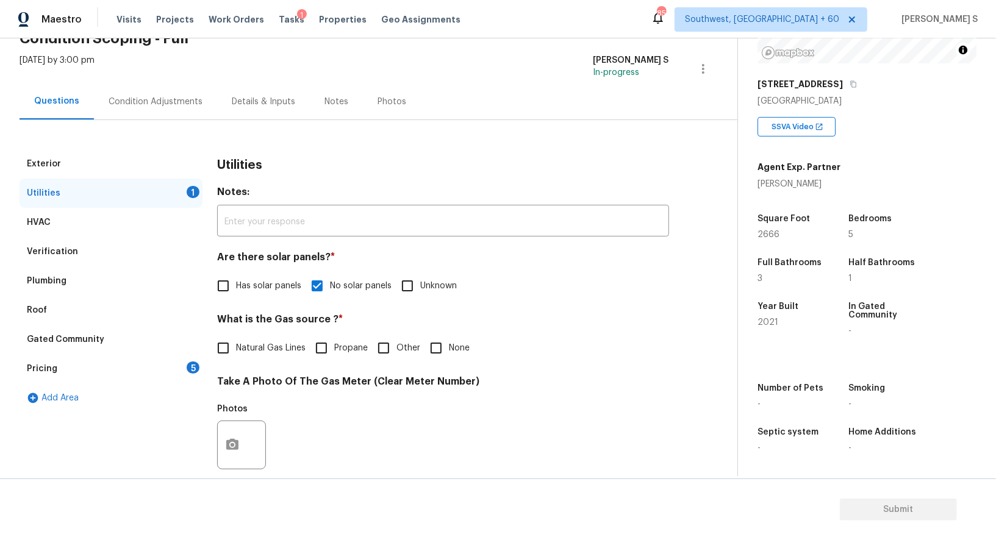
click at [160, 98] on div "Condition Adjustments" at bounding box center [156, 102] width 94 height 12
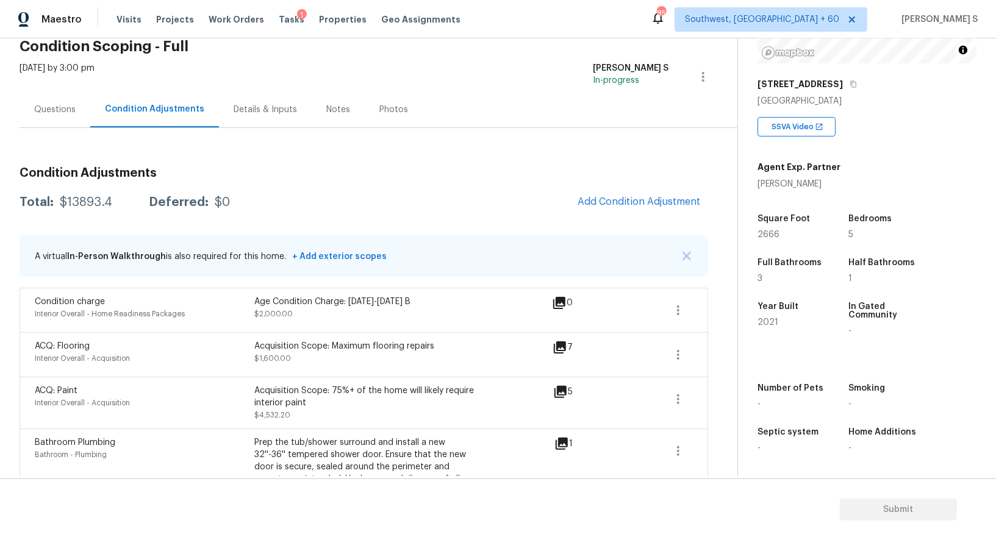
scroll to position [168, 0]
click at [59, 109] on div "Questions" at bounding box center [54, 110] width 41 height 12
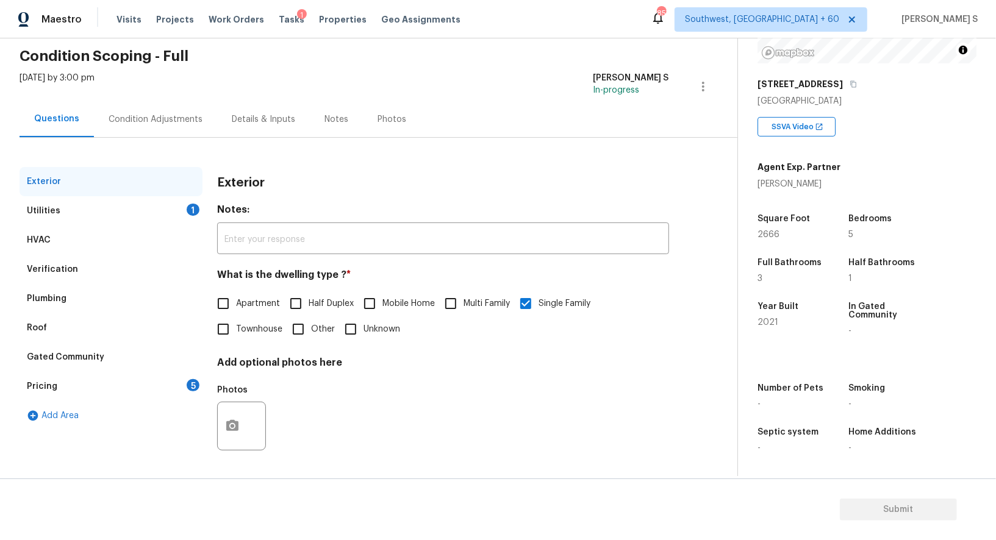
scroll to position [47, 0]
click at [51, 385] on div "Pricing" at bounding box center [42, 387] width 31 height 12
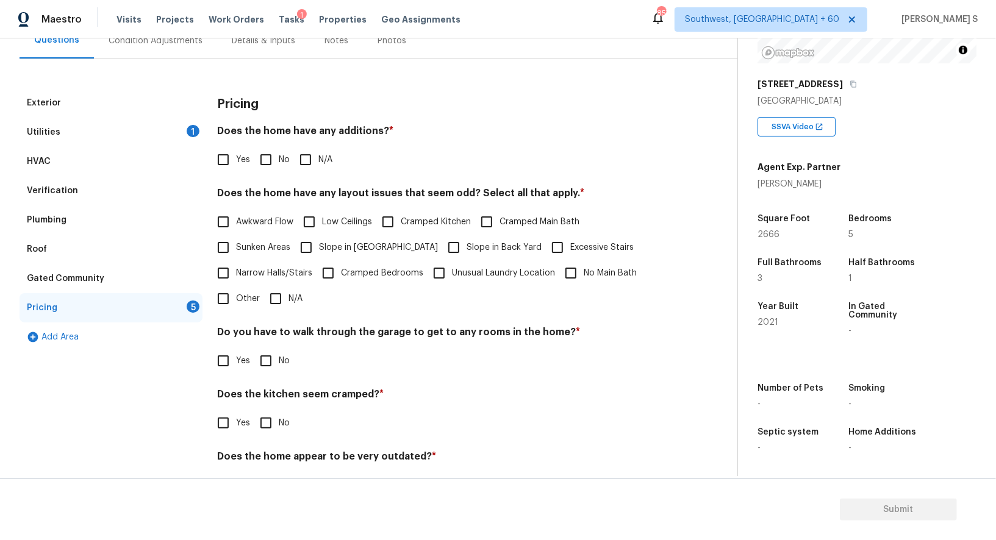
scroll to position [165, 0]
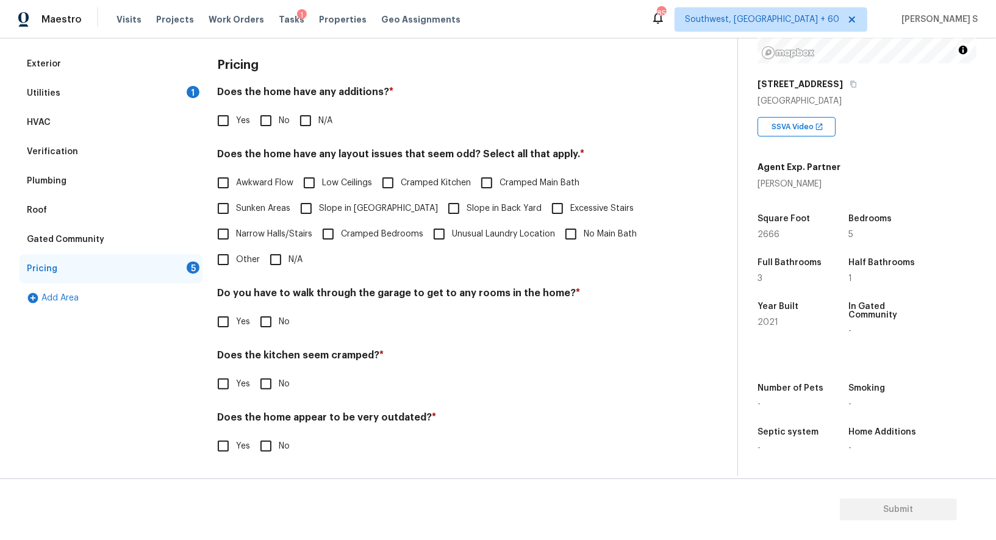
click at [323, 215] on label "Slope in [GEOGRAPHIC_DATA]" at bounding box center [365, 209] width 145 height 26
click at [319, 215] on input "Slope in [GEOGRAPHIC_DATA]" at bounding box center [306, 209] width 26 height 26
checkbox input "true"
click at [441, 211] on input "Slope in Back Yard" at bounding box center [454, 210] width 26 height 26
checkbox input "true"
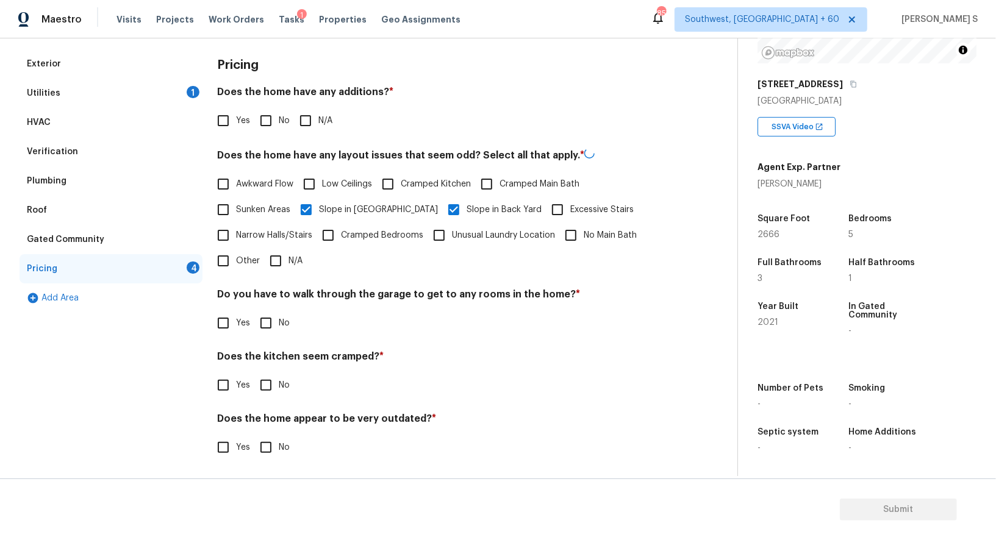
drag, startPoint x: 273, startPoint y: 113, endPoint x: 303, endPoint y: 113, distance: 30.5
click at [272, 113] on input "No" at bounding box center [266, 121] width 26 height 26
checkbox input "true"
click at [277, 317] on input "No" at bounding box center [266, 322] width 26 height 26
checkbox input "true"
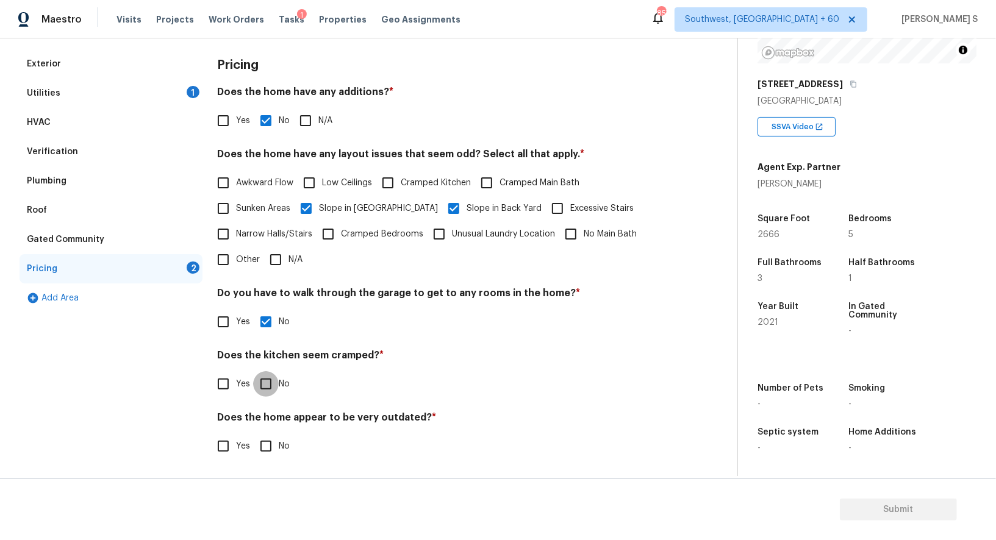
click at [253, 371] on input "No" at bounding box center [266, 384] width 26 height 26
checkbox input "true"
click at [253, 435] on input "No" at bounding box center [266, 448] width 26 height 26
checkbox input "true"
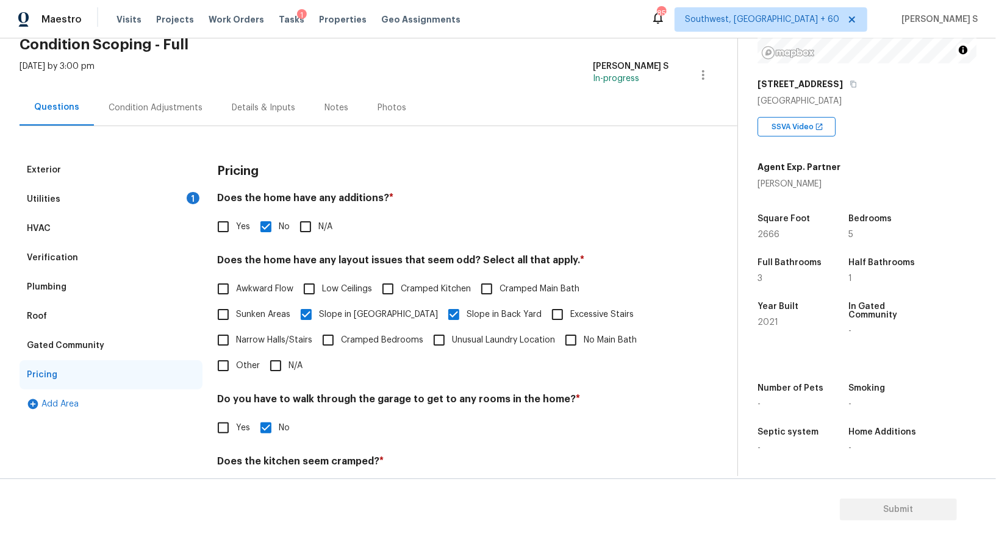
scroll to position [0, 0]
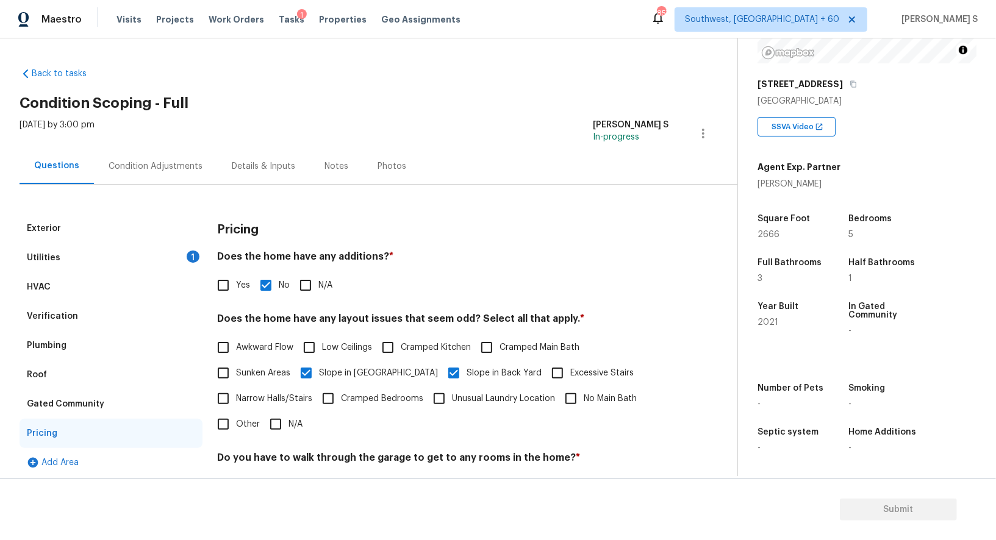
click at [157, 150] on div "Condition Adjustments" at bounding box center [155, 166] width 123 height 36
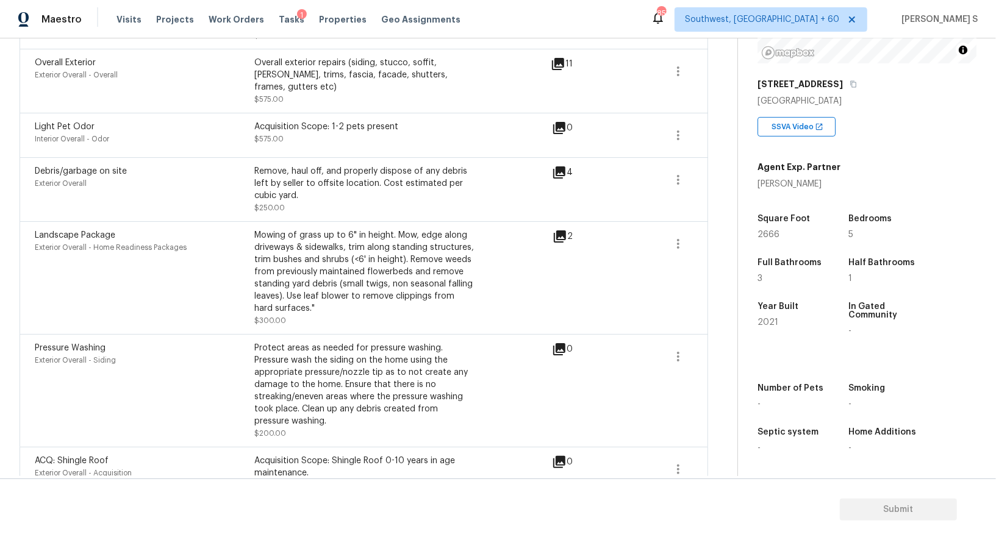
scroll to position [519, 0]
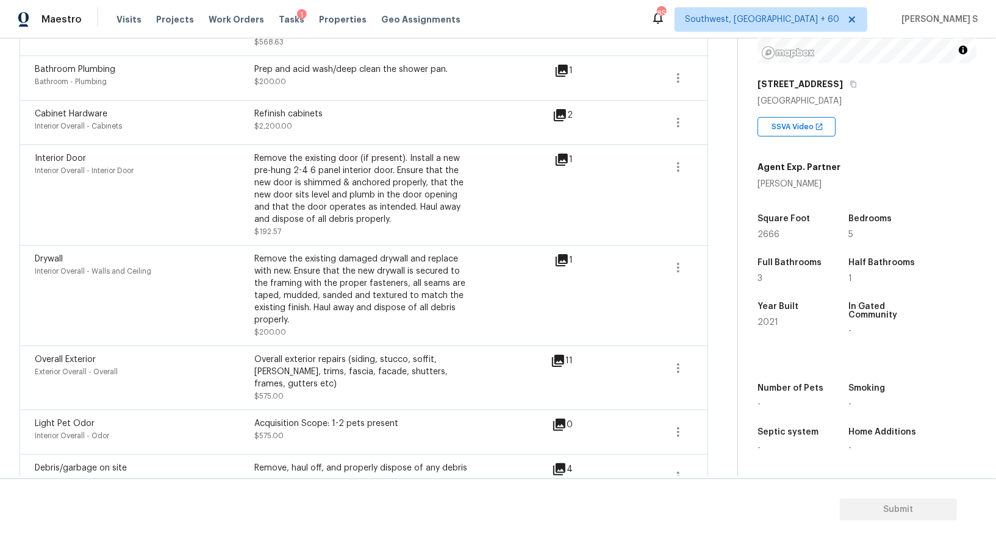
click at [562, 263] on icon at bounding box center [562, 260] width 15 height 15
click at [684, 264] on icon "button" at bounding box center [678, 267] width 15 height 15
click at [778, 270] on link "Edit" at bounding box center [748, 263] width 104 height 18
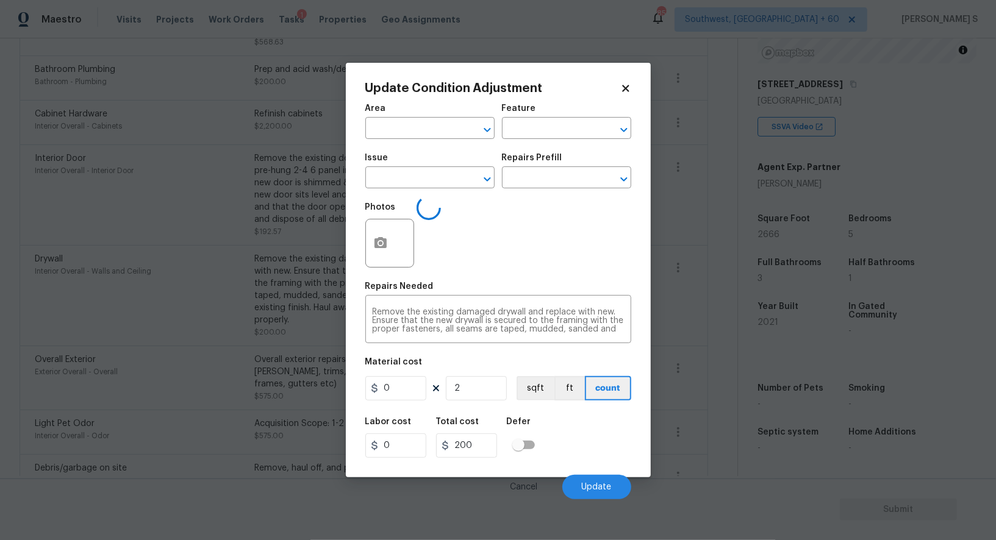
type input "Interior Overall"
type input "Walls and Ceiling"
type input "Drywall"
type input "100"
click at [393, 248] on button "button" at bounding box center [380, 244] width 29 height 48
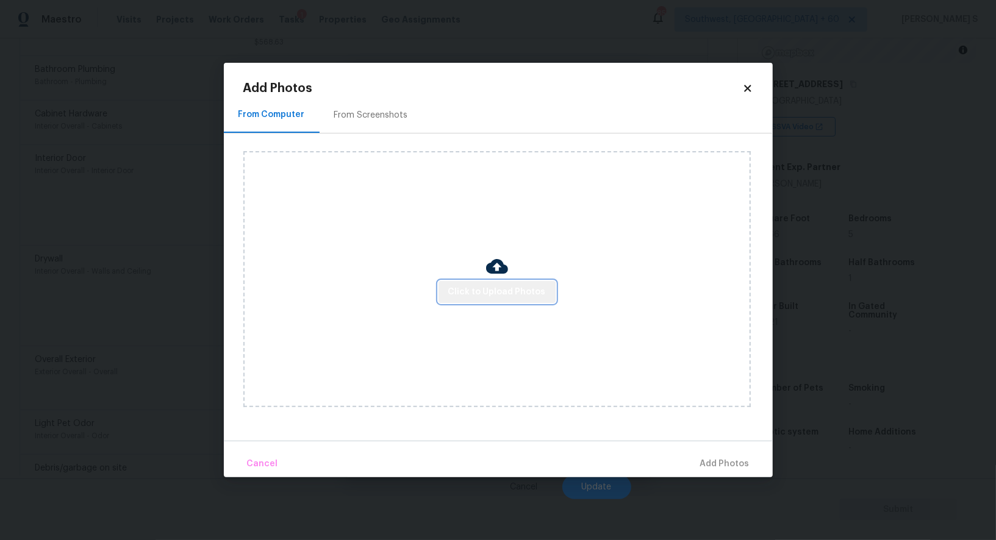
click at [499, 296] on span "Click to Upload Photos" at bounding box center [497, 292] width 98 height 15
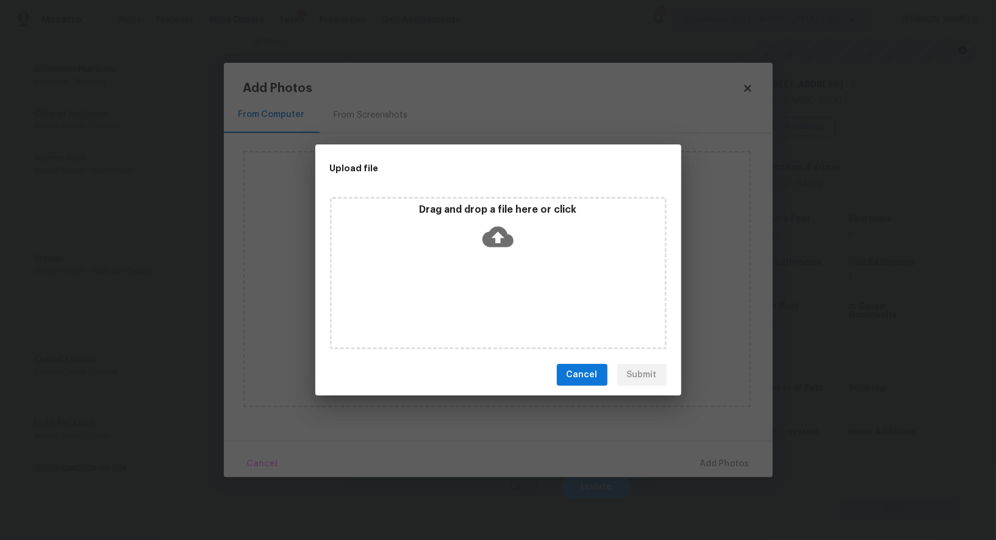
click at [499, 296] on div "Drag and drop a file here or click" at bounding box center [498, 273] width 337 height 153
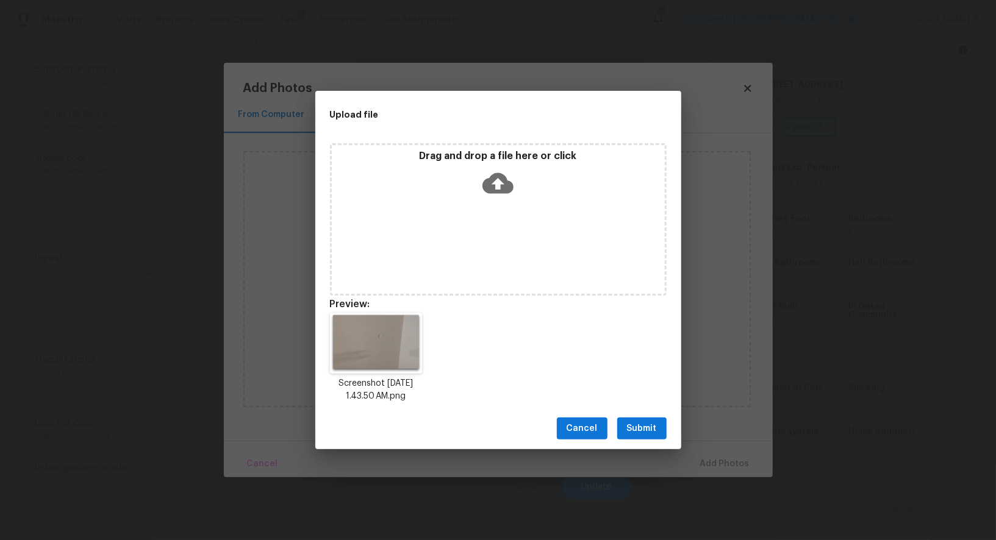
click at [650, 432] on span "Submit" at bounding box center [642, 429] width 30 height 15
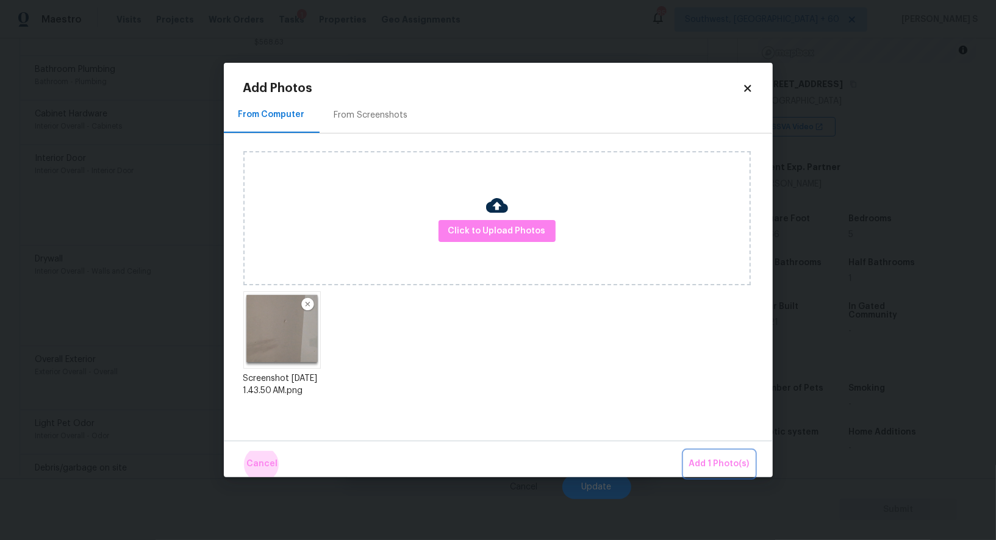
click at [684, 451] on button "Add 1 Photo(s)" at bounding box center [719, 464] width 70 height 26
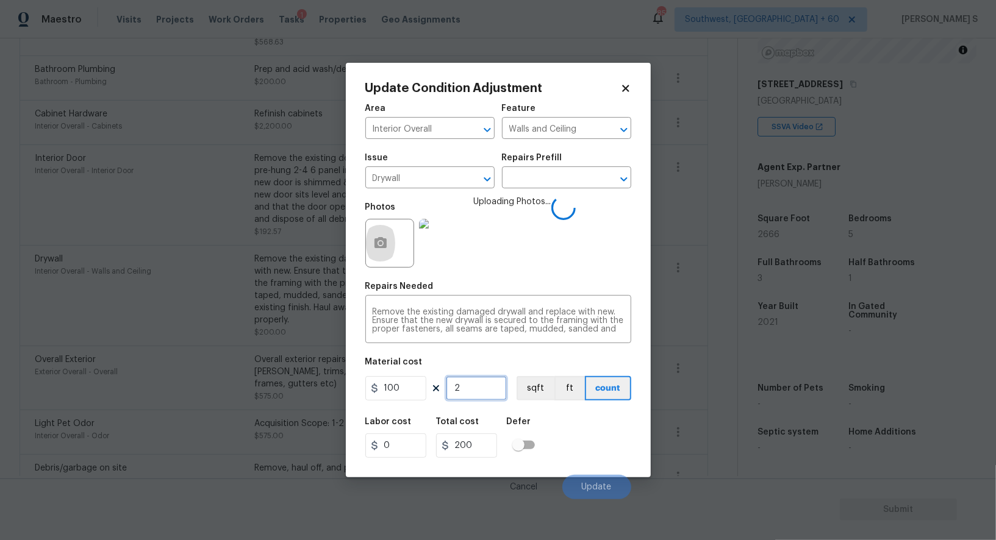
click at [478, 384] on input "2" at bounding box center [476, 388] width 61 height 24
type input "1"
type input "100"
type input "1"
click at [415, 389] on input "100" at bounding box center [395, 388] width 61 height 24
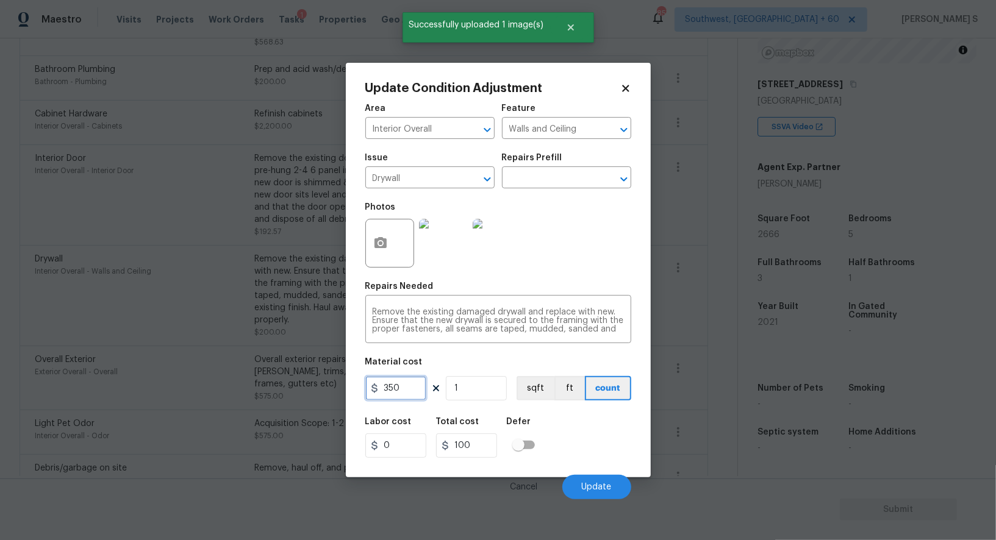
type input "350"
click at [639, 431] on div "Update Condition Adjustment Area Interior Overall ​ Feature Walls and Ceiling ​…" at bounding box center [498, 270] width 305 height 415
click at [597, 486] on span "Update" at bounding box center [597, 487] width 30 height 9
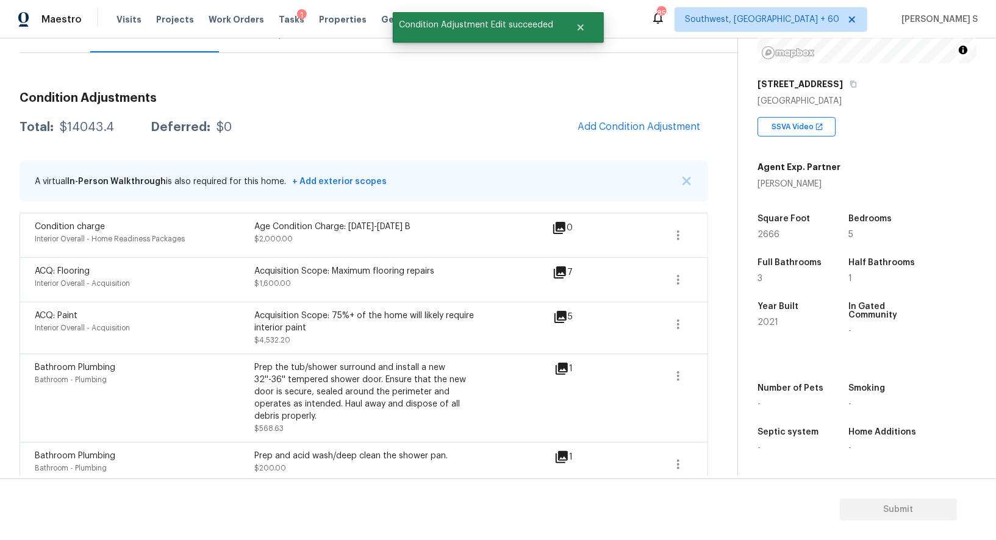
scroll to position [0, 0]
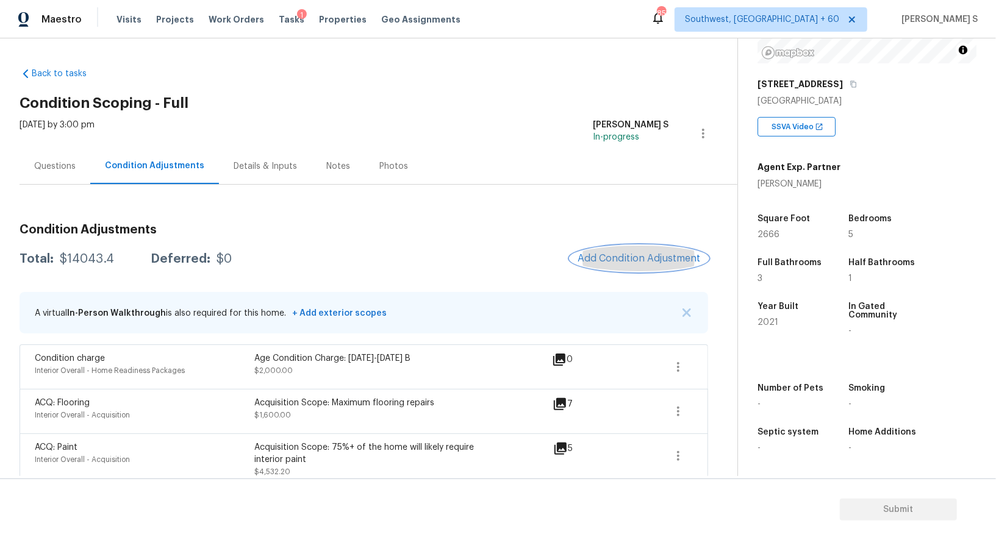
click at [599, 257] on span "Add Condition Adjustment" at bounding box center [639, 258] width 123 height 11
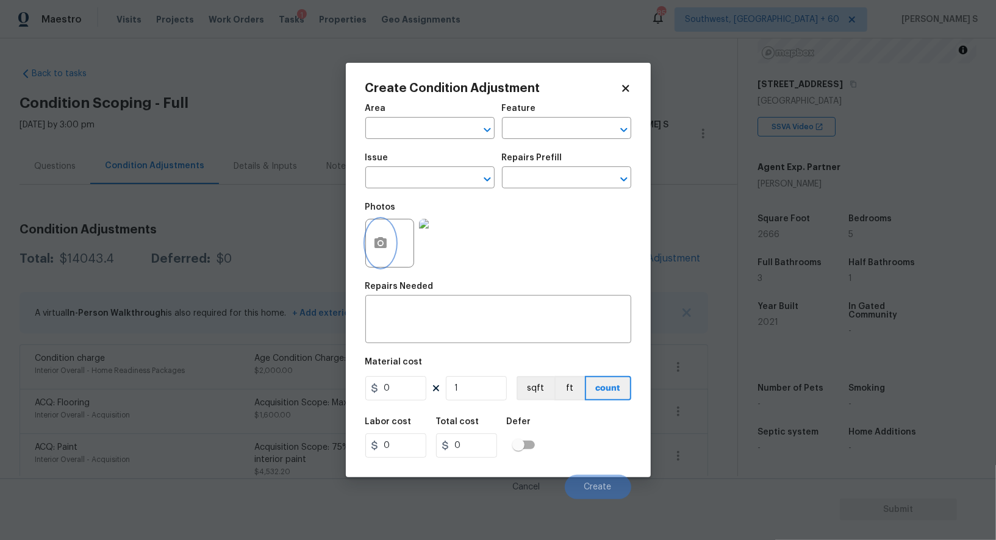
click at [390, 248] on button "button" at bounding box center [380, 244] width 29 height 48
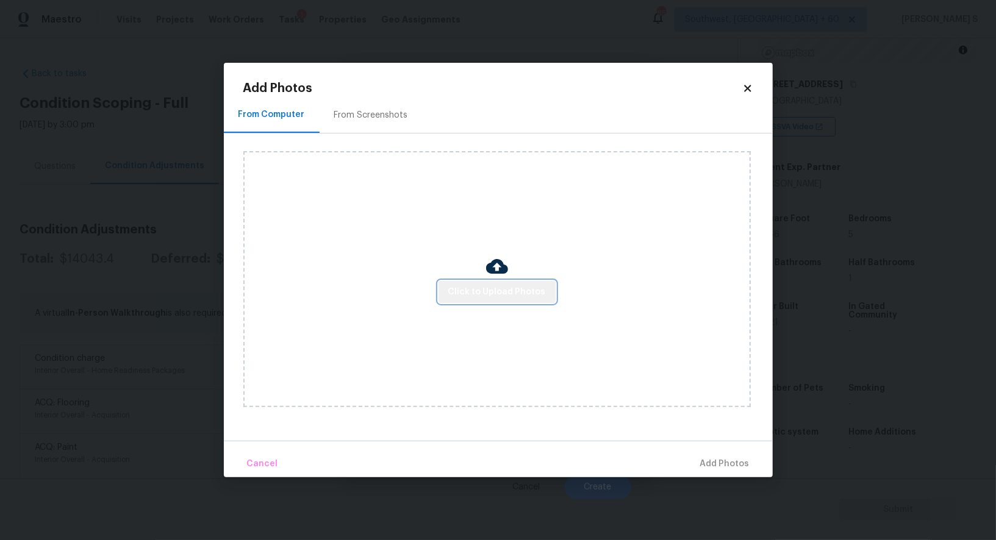
click at [509, 285] on span "Click to Upload Photos" at bounding box center [497, 292] width 98 height 15
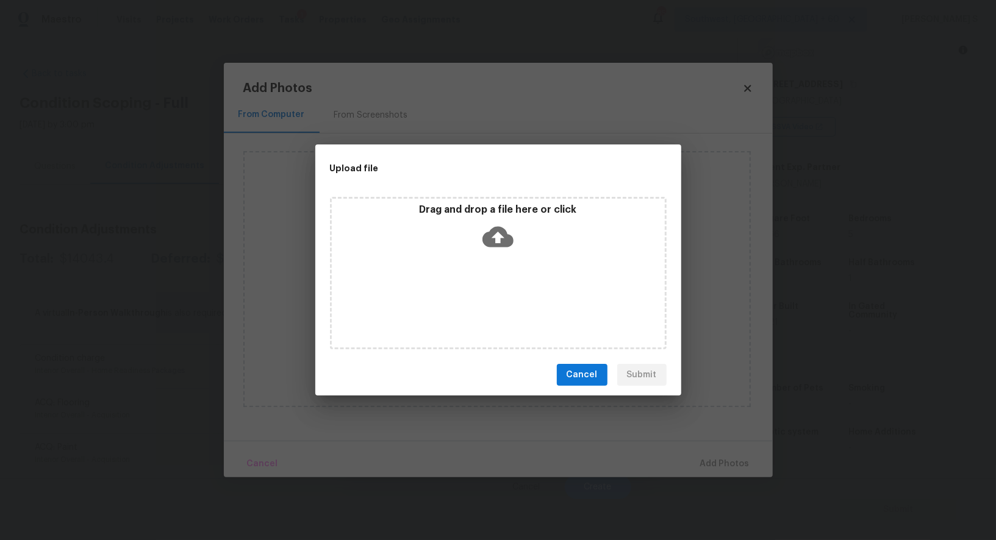
click at [228, 339] on div "Upload file Drag and drop a file here or click Cancel Submit" at bounding box center [498, 270] width 996 height 540
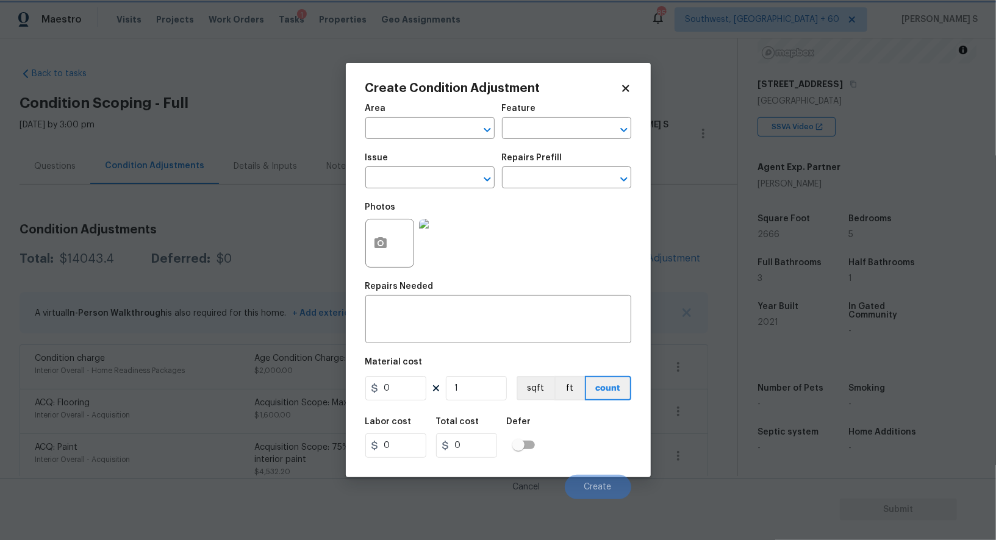
click at [163, 337] on body "Maestro Visits Projects Work Orders Tasks 1 Properties Geo Assignments 857 Sout…" at bounding box center [498, 270] width 996 height 540
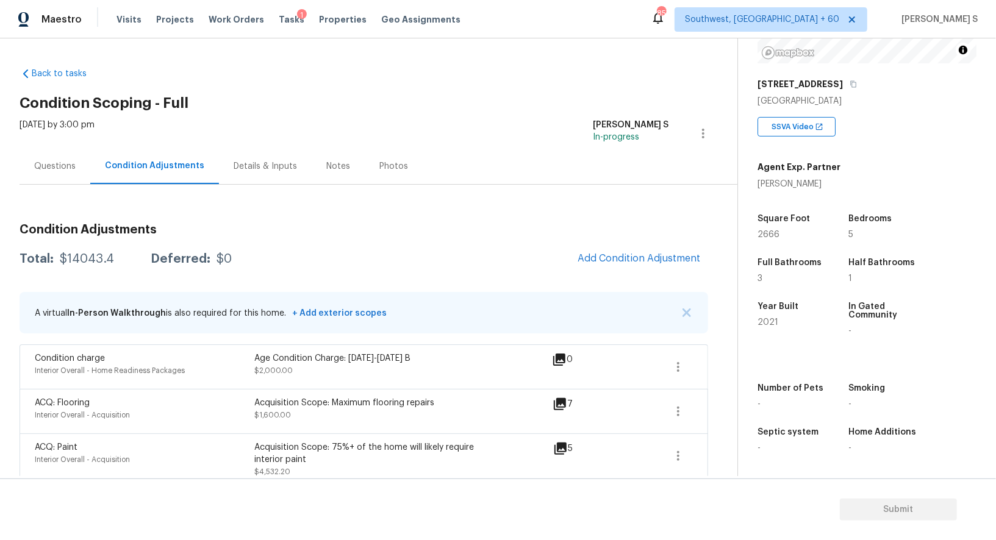
click at [163, 337] on body "Maestro Visits Projects Work Orders Tasks 1 Properties Geo Assignments 857 Sout…" at bounding box center [498, 270] width 996 height 540
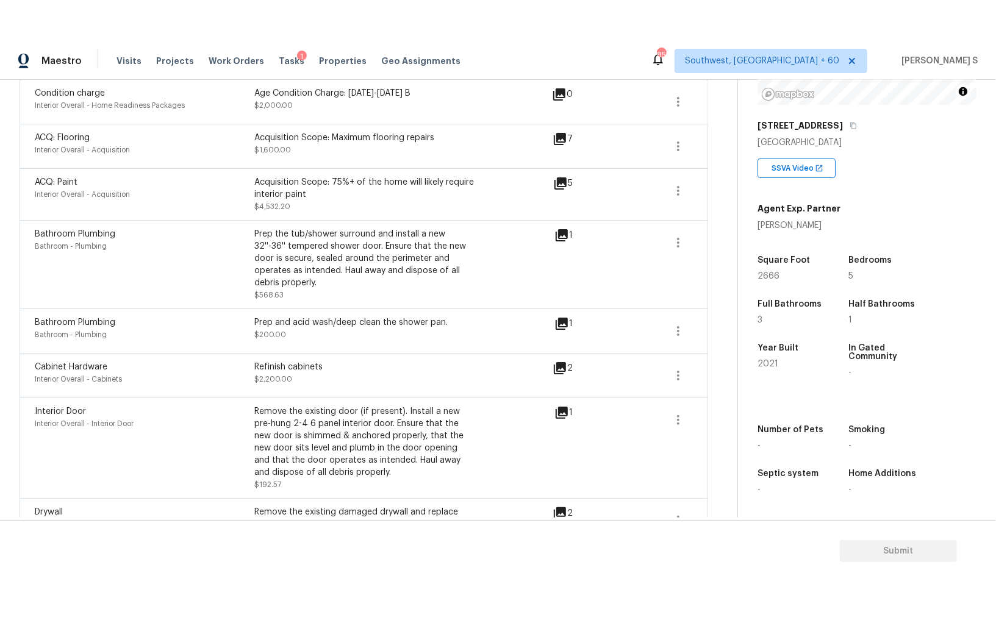
scroll to position [348, 0]
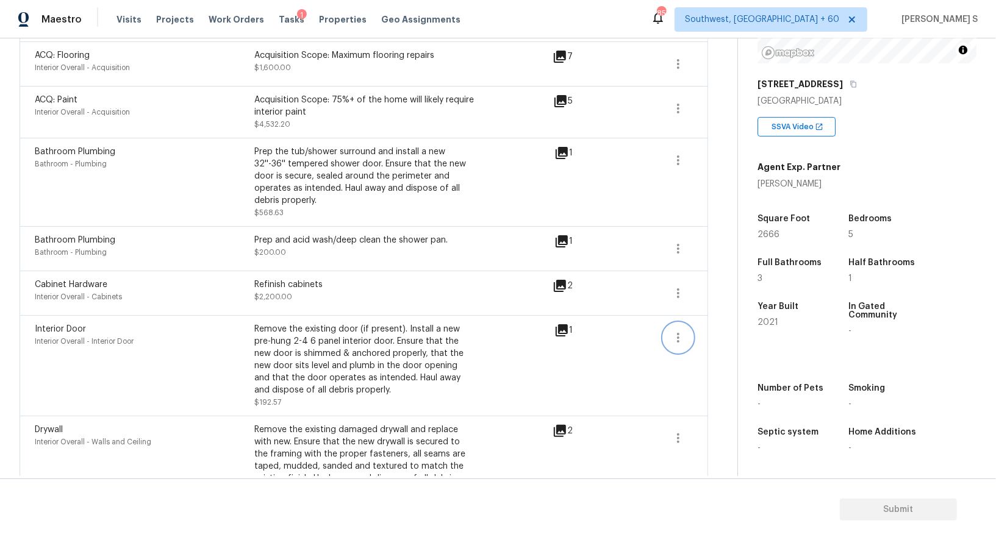
click at [689, 334] on button "button" at bounding box center [678, 337] width 29 height 29
click at [297, 400] on div "Remove the existing door (if present). Install a new pre-hung 2-4 6 panel inter…" at bounding box center [364, 365] width 220 height 85
click at [686, 327] on button "button" at bounding box center [678, 337] width 29 height 29
click at [734, 329] on div "Edit" at bounding box center [747, 334] width 95 height 12
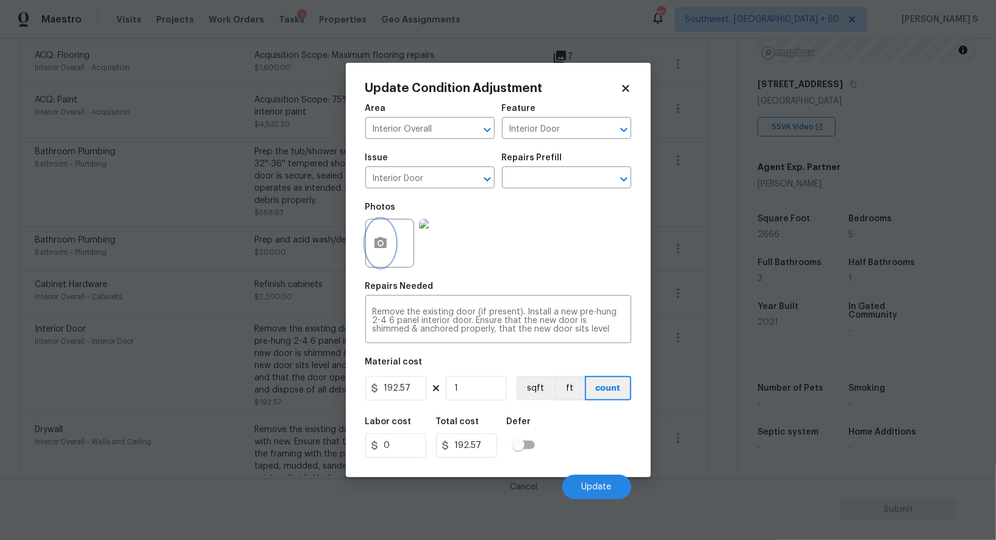
click at [384, 245] on icon "button" at bounding box center [381, 242] width 12 height 11
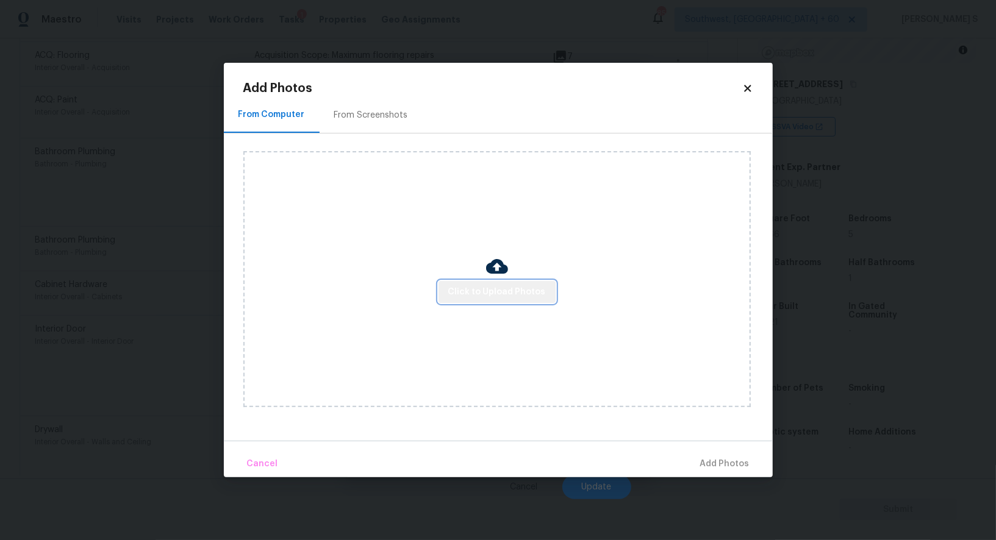
click at [520, 283] on button "Click to Upload Photos" at bounding box center [497, 292] width 117 height 23
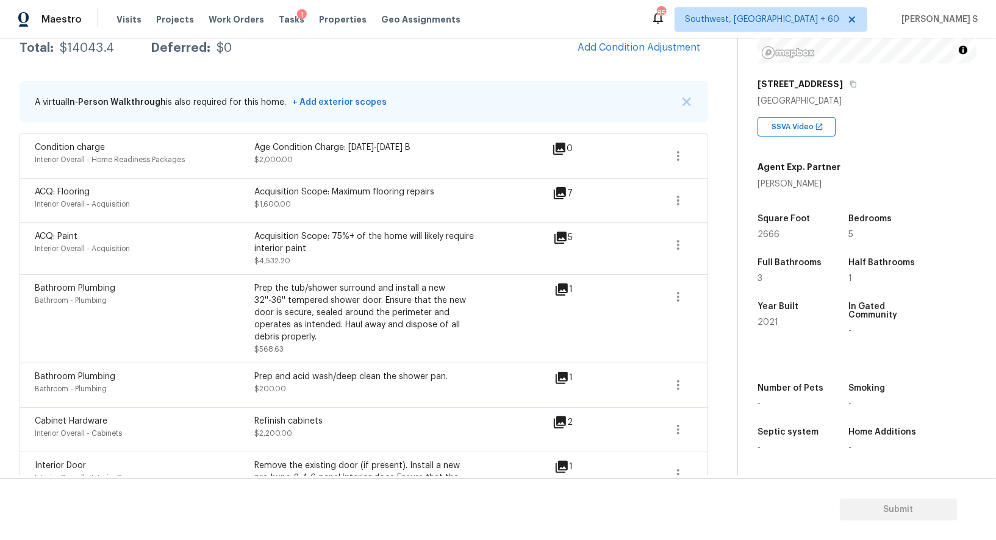
scroll to position [0, 0]
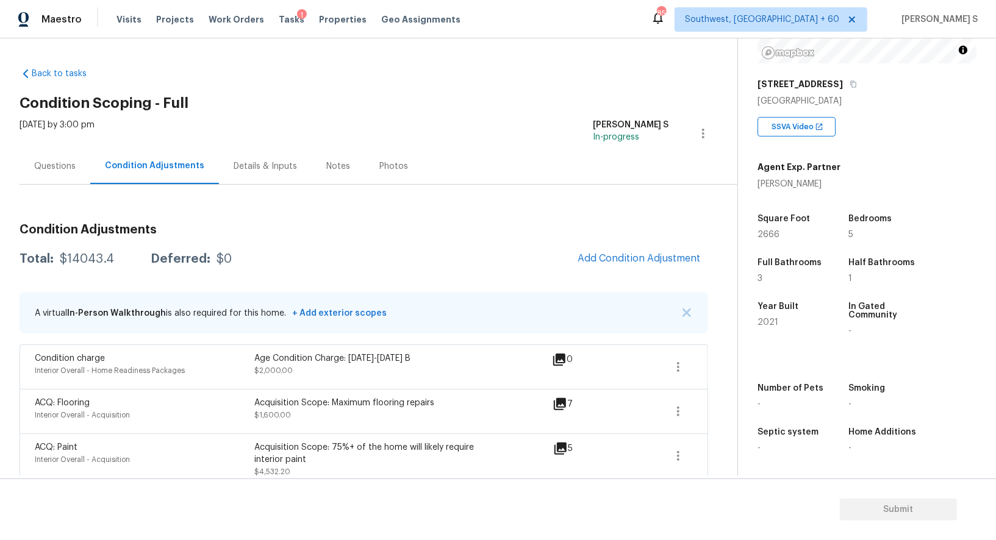
click at [82, 256] on div "$14043.4" at bounding box center [87, 259] width 54 height 12
copy div "14043.4"
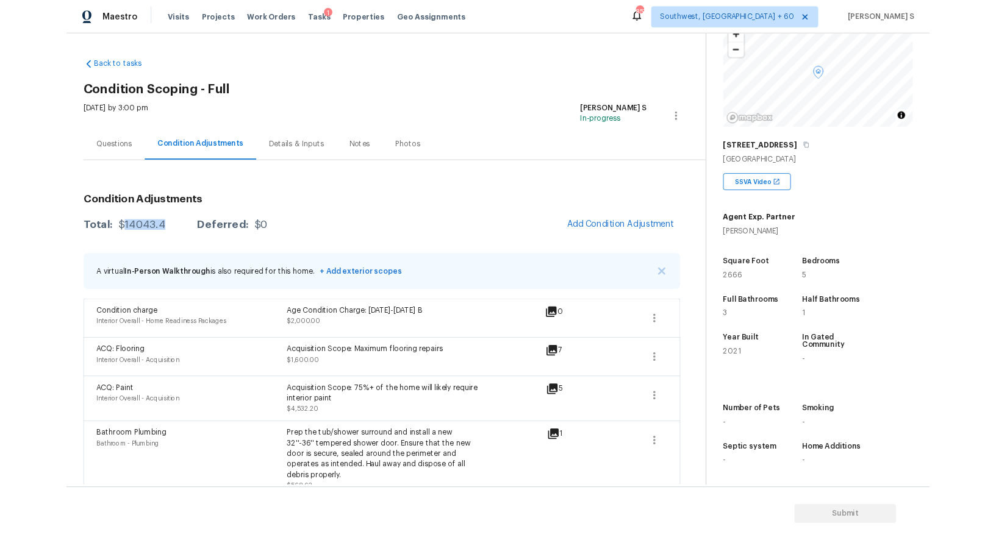
scroll to position [168, 0]
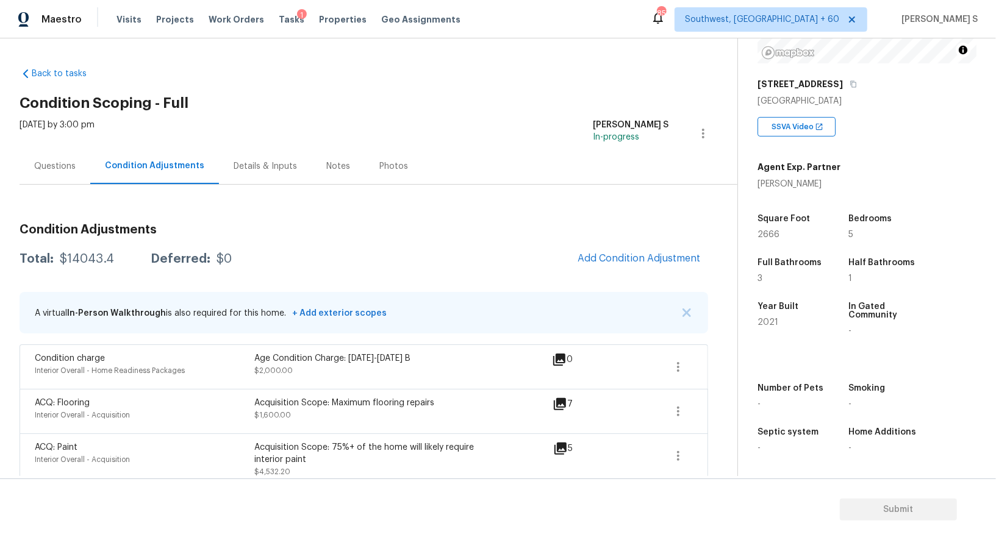
click at [68, 172] on div "Questions" at bounding box center [55, 166] width 71 height 36
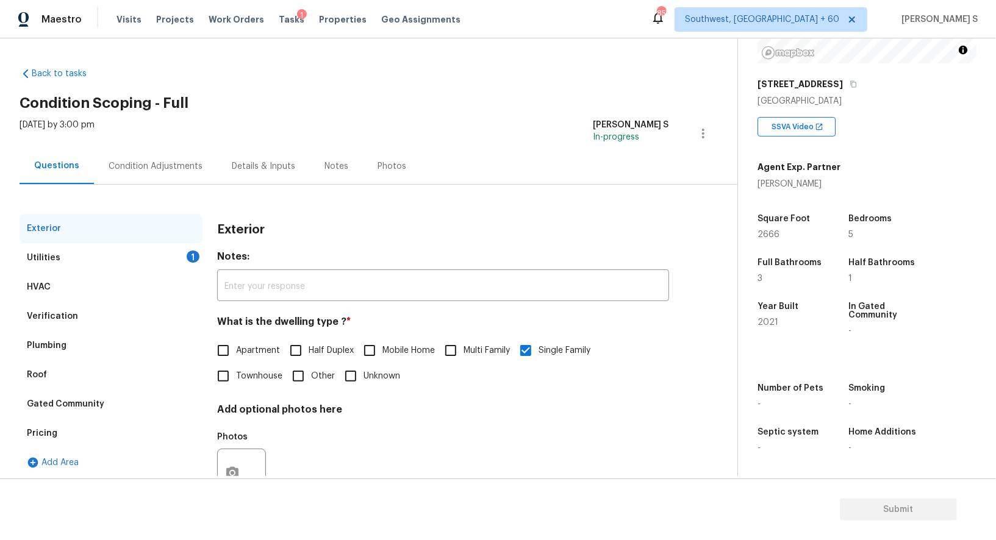
scroll to position [46, 0]
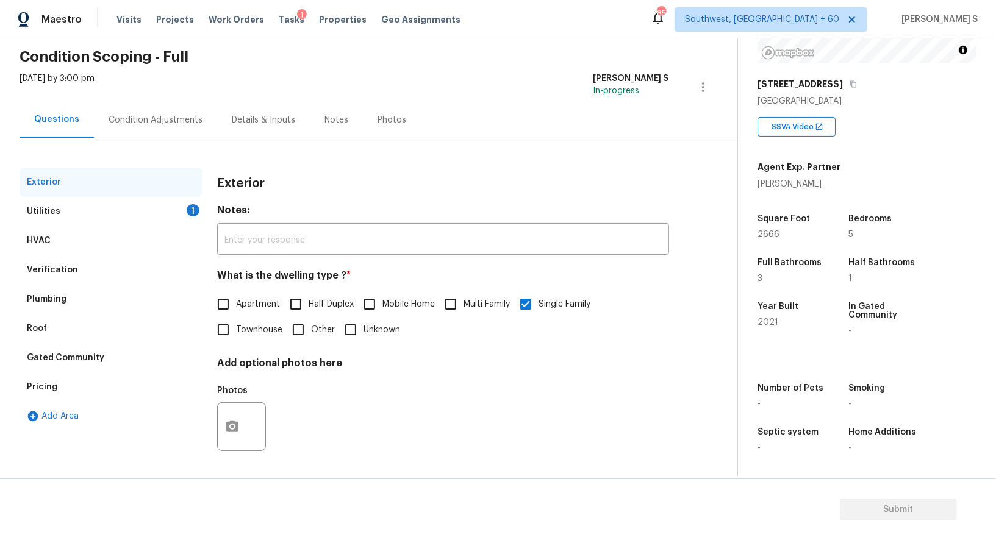
click at [151, 205] on div "Utilities 1" at bounding box center [111, 211] width 183 height 29
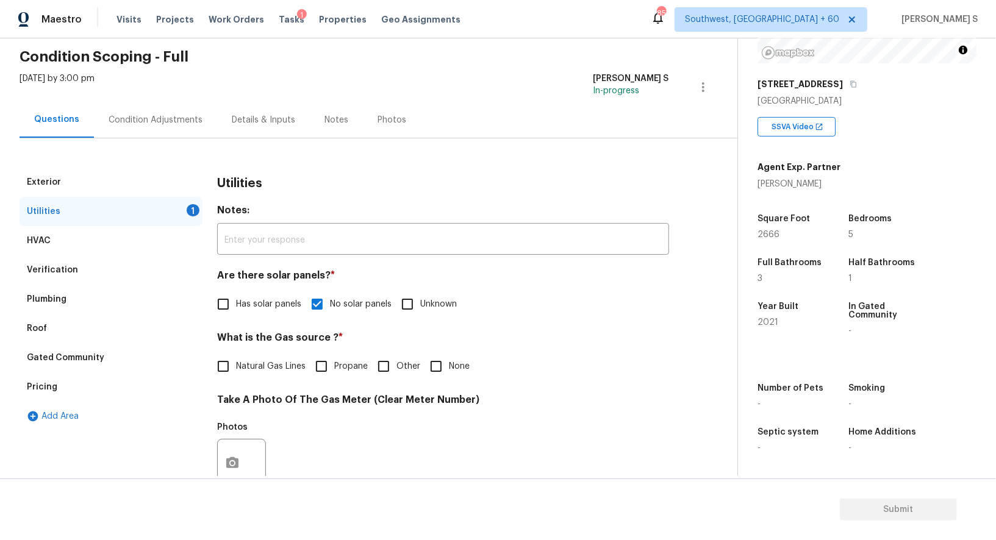
scroll to position [197, 0]
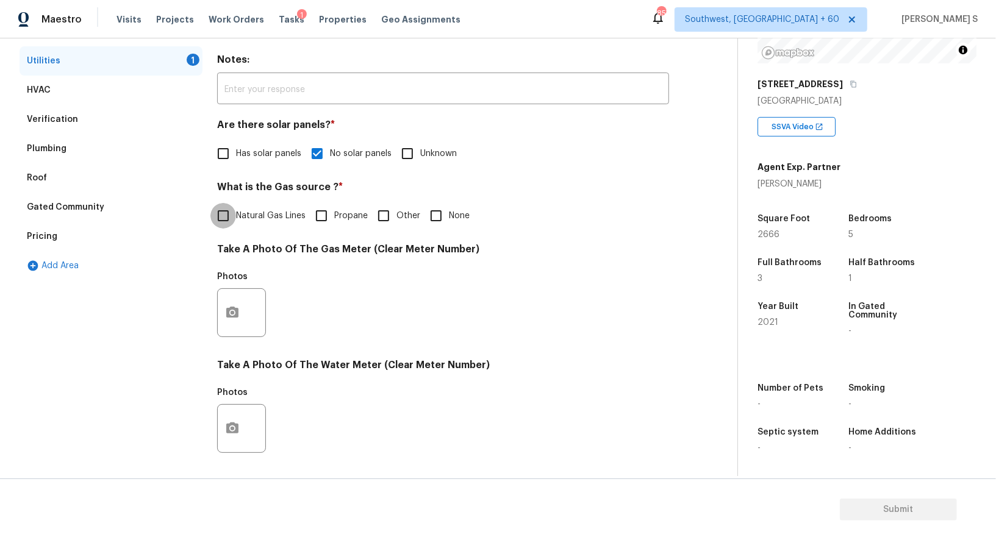
click at [229, 223] on input "Natural Gas Lines" at bounding box center [223, 216] width 26 height 26
checkbox input "true"
click at [445, 209] on input "None" at bounding box center [436, 216] width 26 height 26
checkbox input "true"
checkbox input "false"
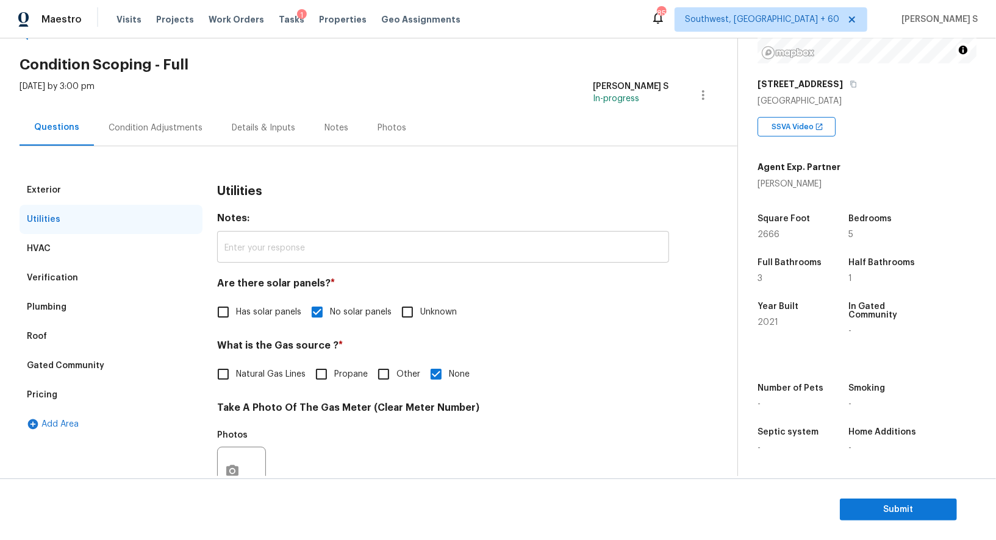
scroll to position [0, 0]
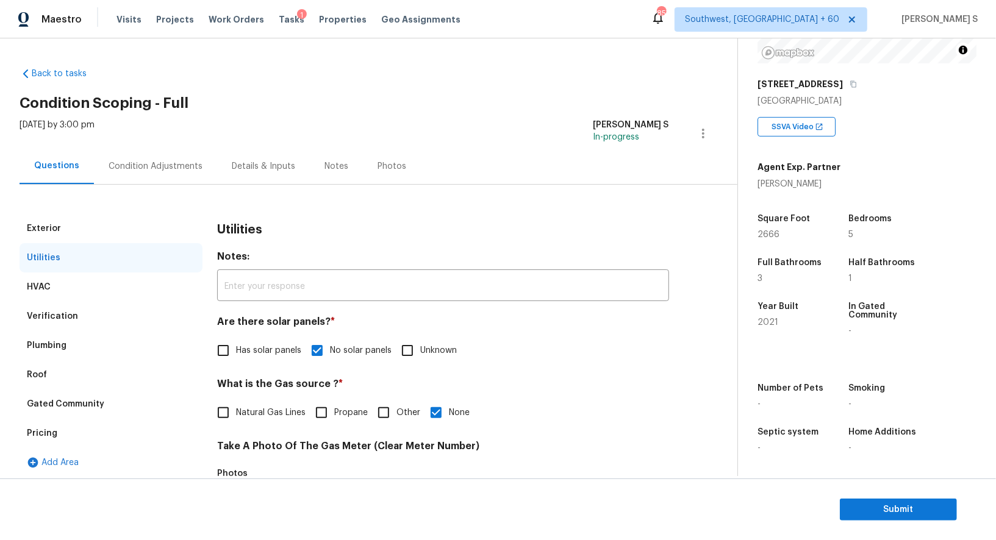
click at [168, 179] on div "Condition Adjustments" at bounding box center [155, 166] width 123 height 36
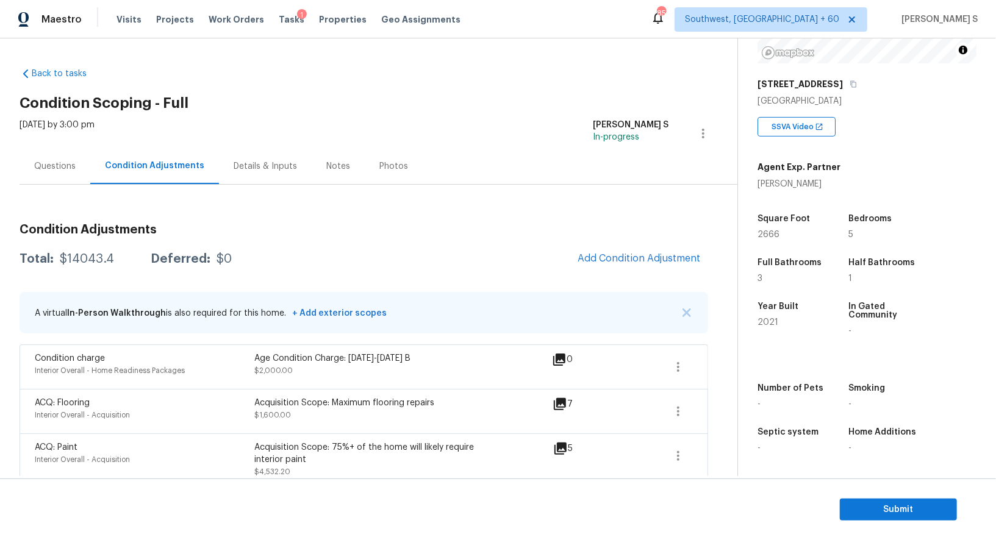
click at [83, 260] on div "$14043.4" at bounding box center [87, 259] width 54 height 12
copy div "14043.4"
click at [74, 167] on div "Questions" at bounding box center [54, 166] width 41 height 12
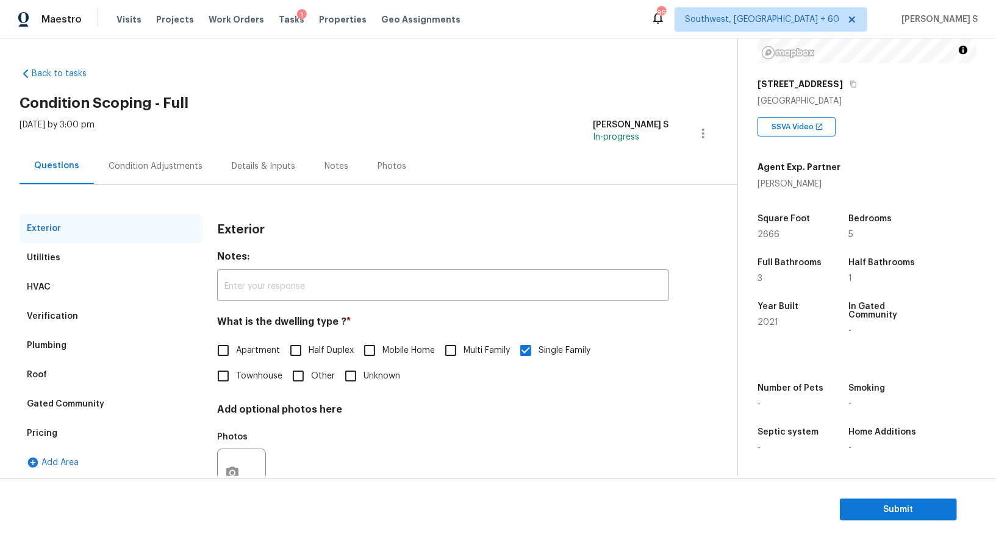
click at [74, 167] on div "Questions" at bounding box center [56, 166] width 45 height 12
click at [62, 432] on div "Pricing" at bounding box center [111, 433] width 183 height 29
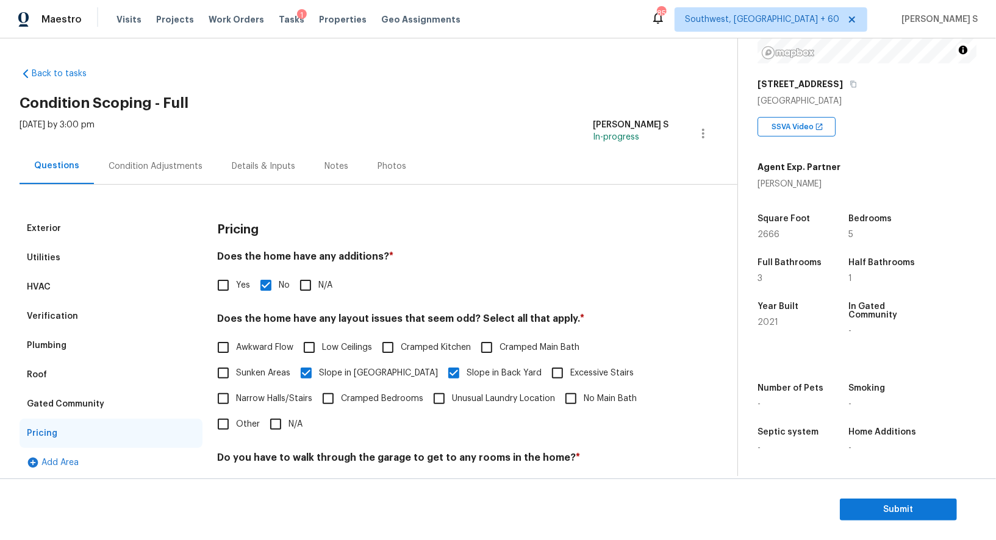
scroll to position [168, 0]
click at [63, 315] on div "Verification" at bounding box center [52, 316] width 51 height 12
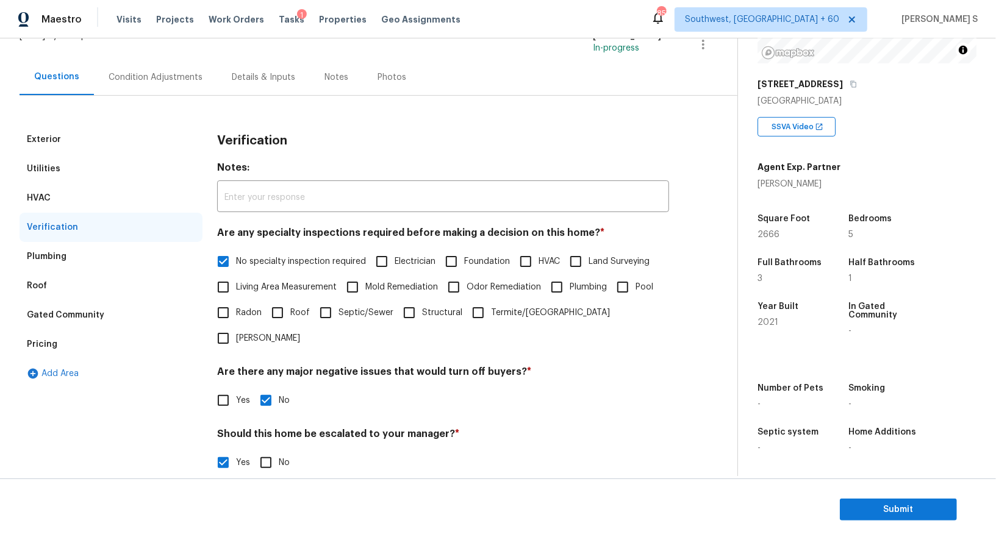
scroll to position [153, 0]
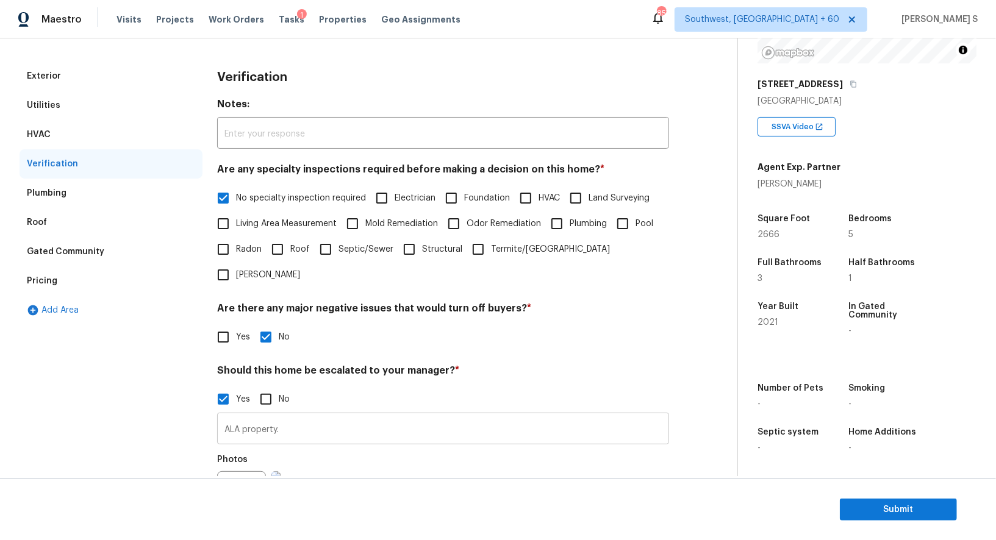
click at [323, 416] on input "ALA property." at bounding box center [443, 430] width 452 height 29
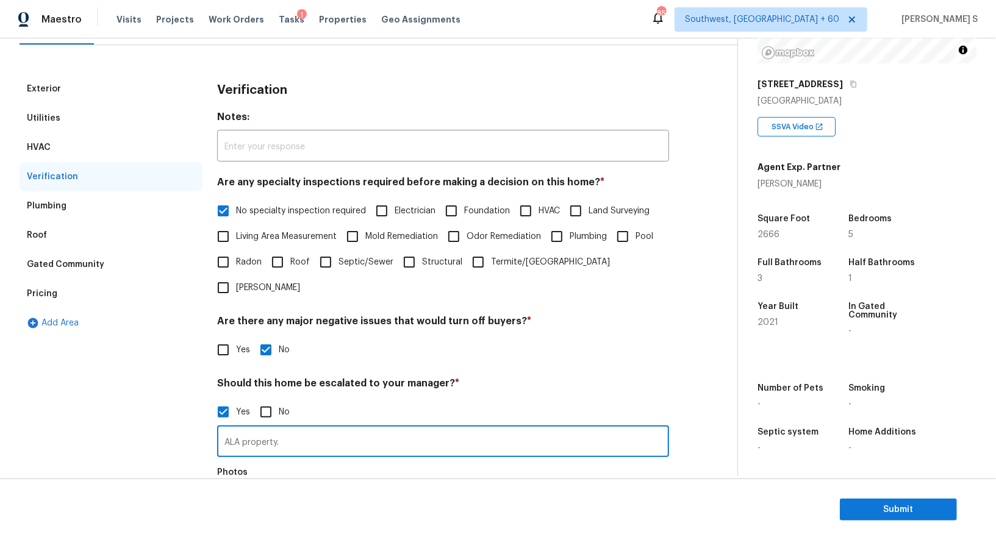
scroll to position [24, 0]
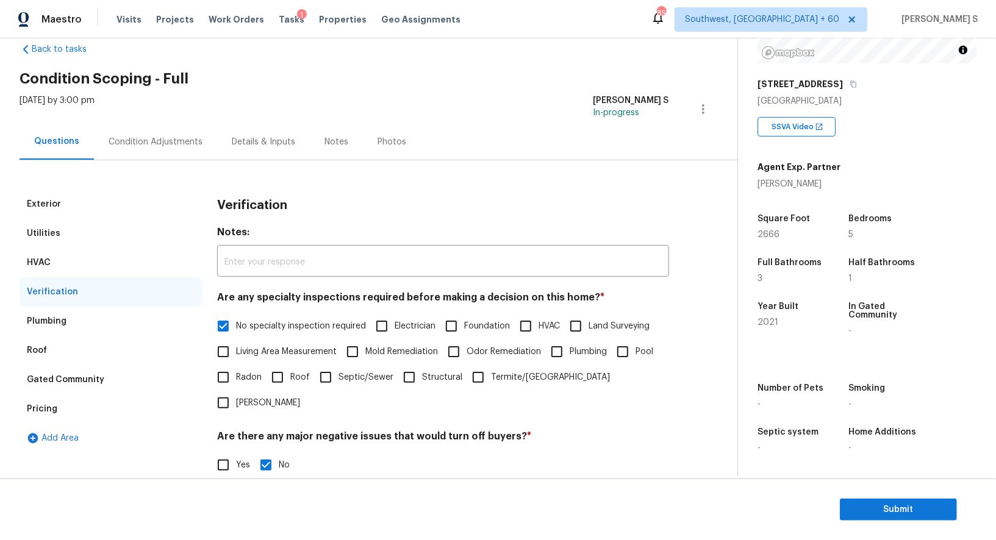
click at [66, 413] on div "Pricing" at bounding box center [111, 409] width 183 height 29
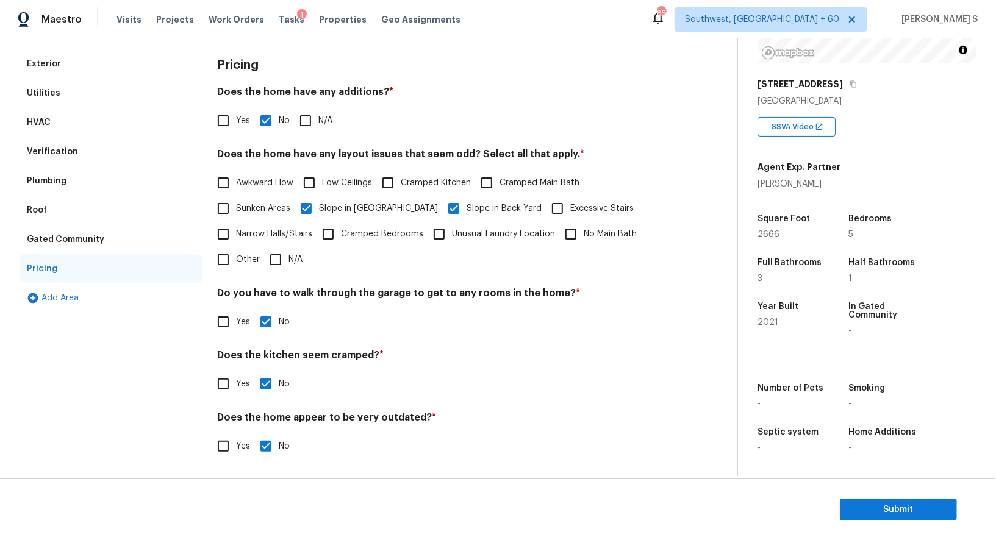
scroll to position [0, 0]
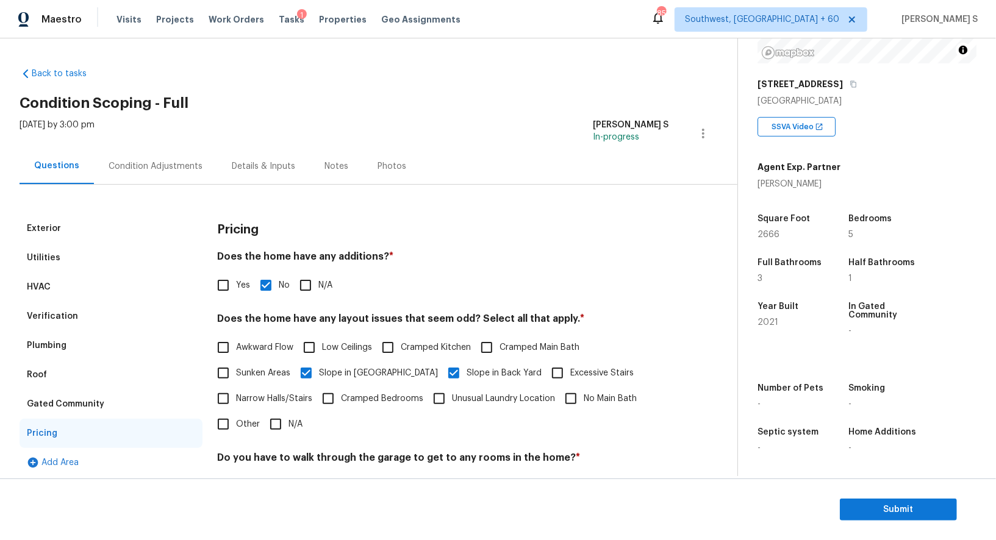
click at [165, 168] on div "Condition Adjustments" at bounding box center [156, 166] width 94 height 12
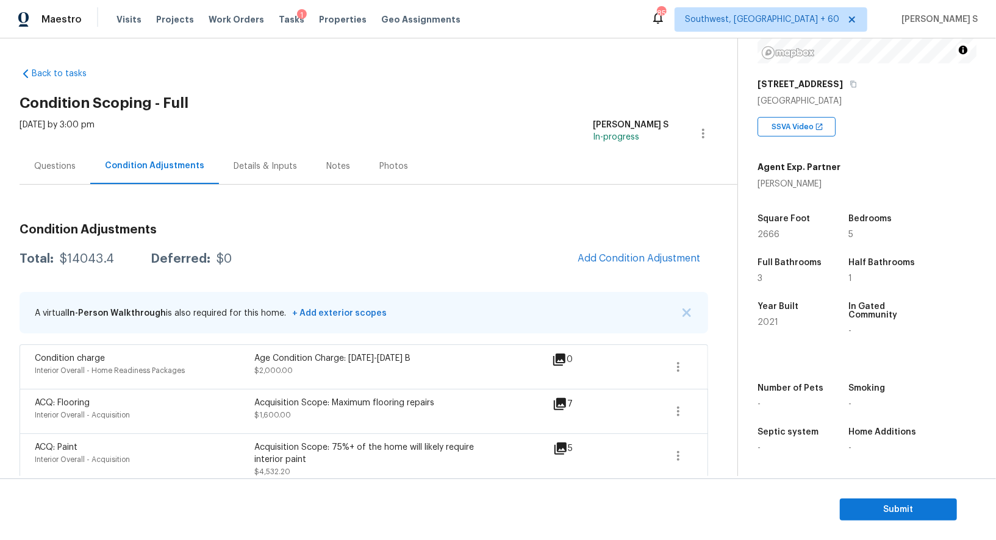
click at [300, 263] on div "Total: $14043.4 Deferred: $0 Add Condition Adjustment" at bounding box center [364, 259] width 689 height 27
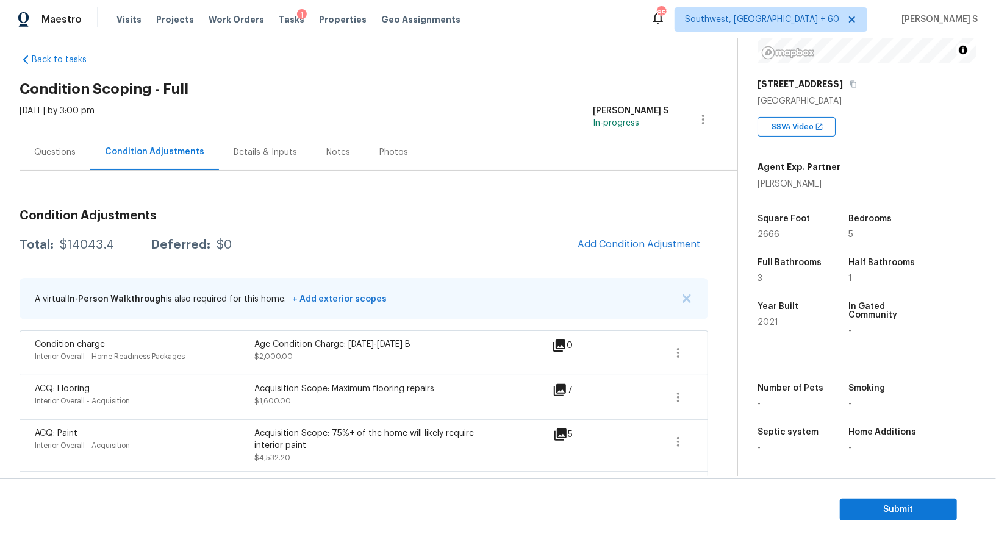
scroll to position [168, 0]
click at [918, 504] on span "Submit" at bounding box center [899, 510] width 98 height 15
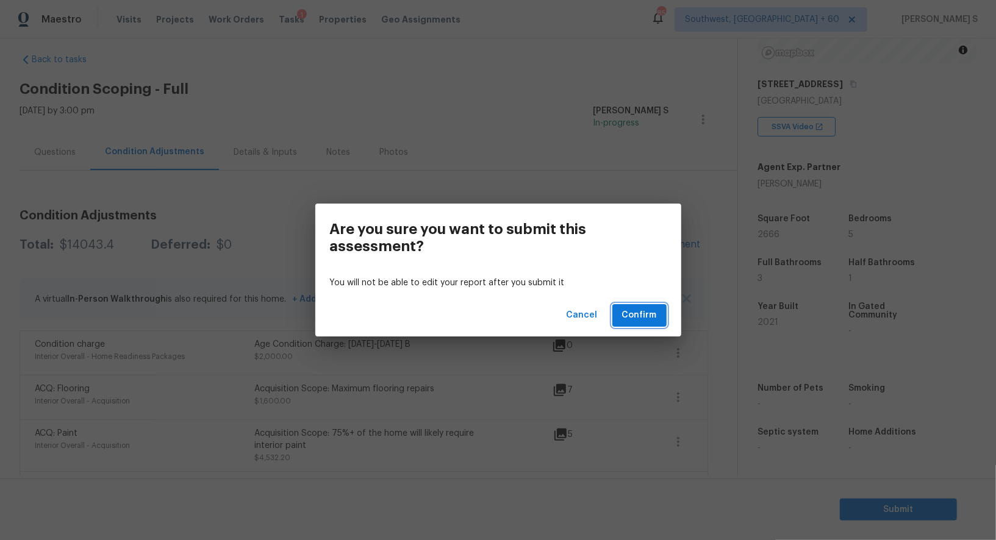
click at [659, 310] on button "Confirm" at bounding box center [639, 315] width 54 height 23
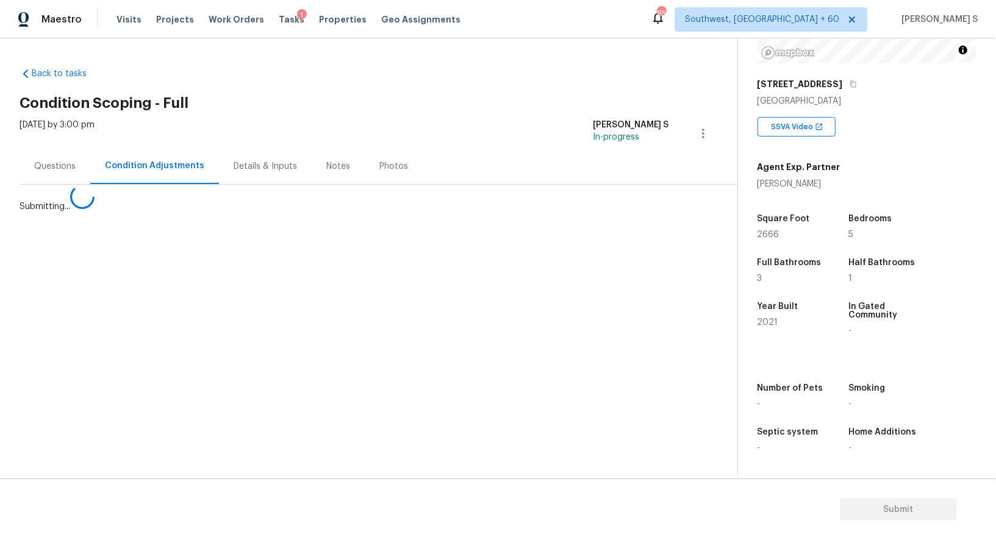
scroll to position [0, 0]
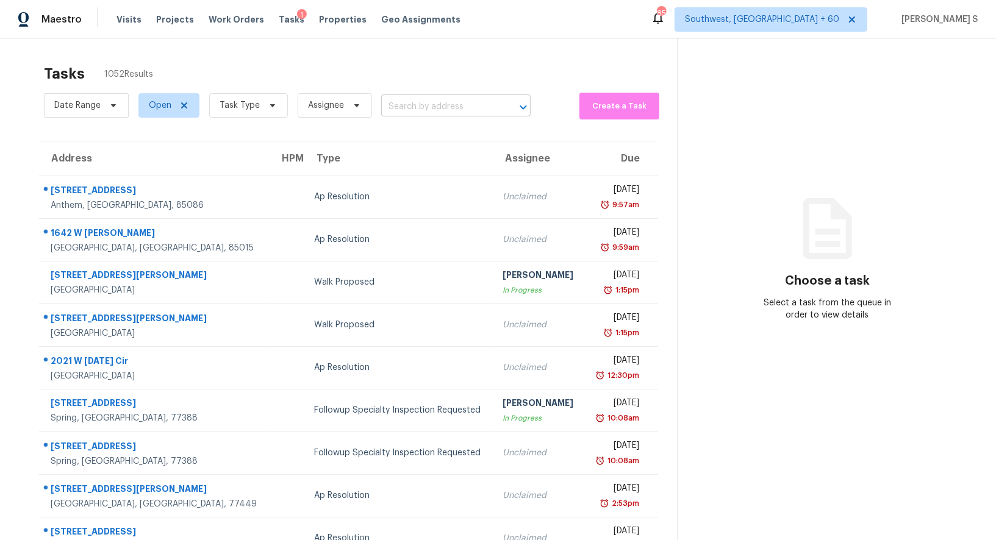
click at [421, 100] on input "text" at bounding box center [438, 107] width 115 height 19
paste input "4309 Rue Saint Michel Stone Mountain, GA, 30083"
type input "4309 Rue Saint Michel Stone Mountain, GA, 30083"
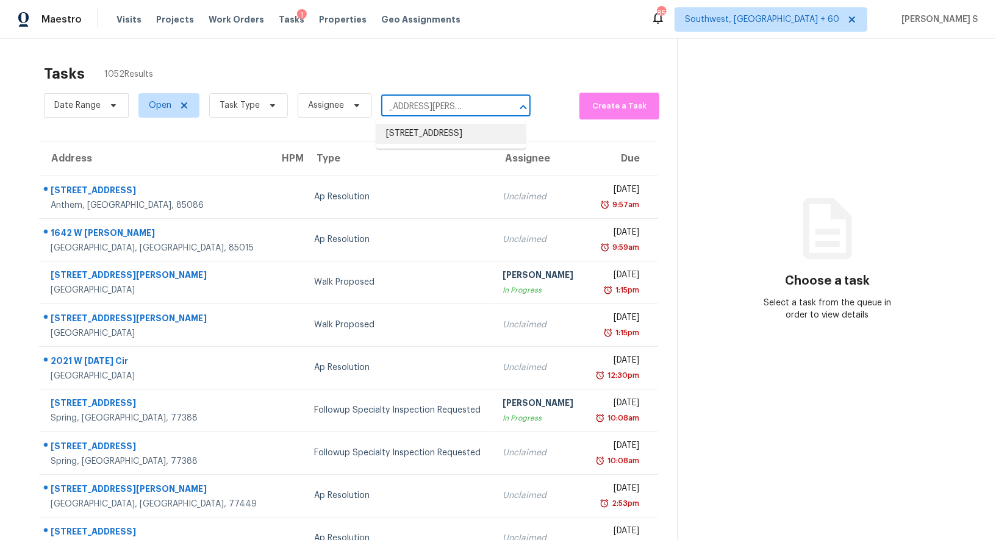
click at [426, 140] on li "4309 Rue Saint Michel, Stone Mountain, GA 30083" at bounding box center [450, 134] width 149 height 20
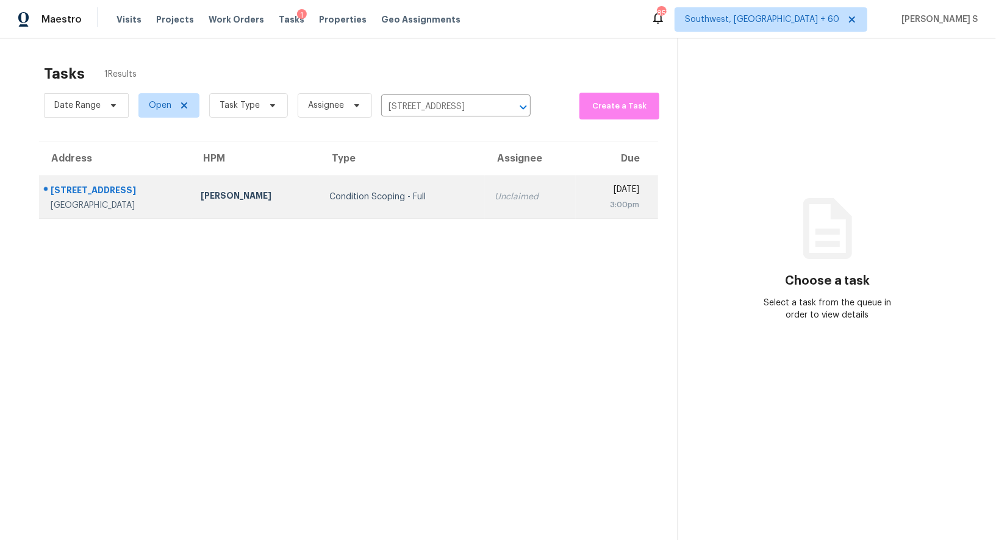
click at [495, 200] on div "Unclaimed" at bounding box center [530, 197] width 71 height 12
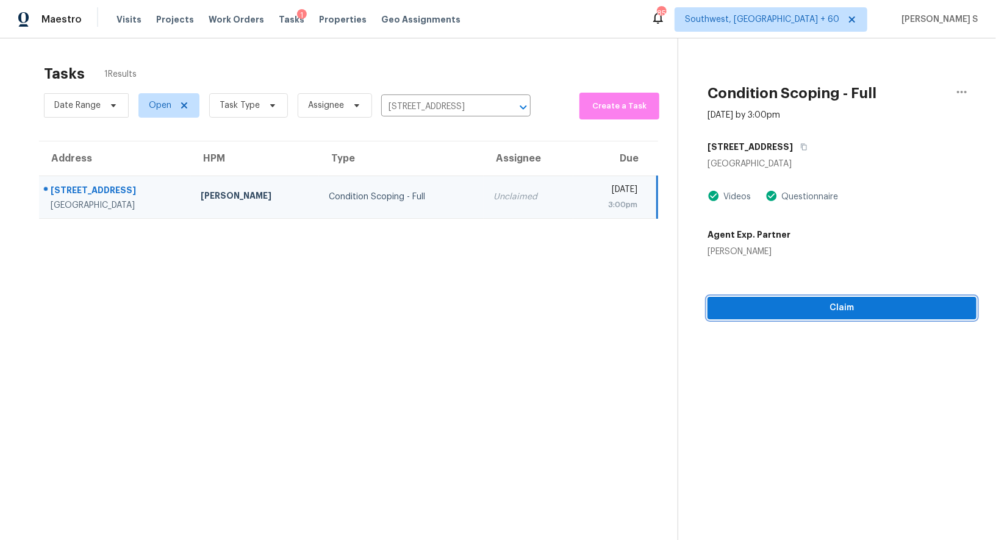
click at [829, 303] on span "Claim" at bounding box center [841, 308] width 249 height 15
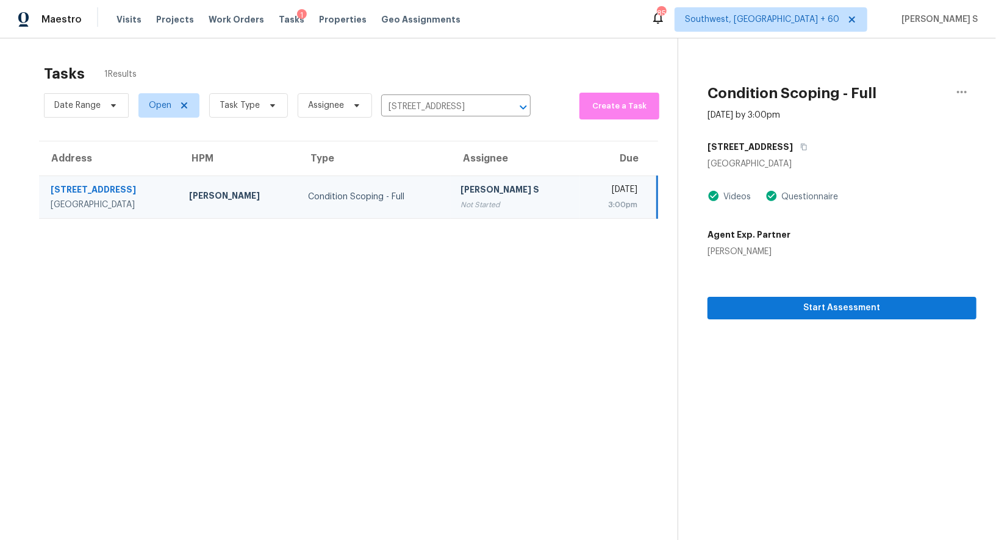
click at [477, 212] on td "Anbu Jebakumar S Not Started" at bounding box center [515, 197] width 129 height 43
